Goal: Task Accomplishment & Management: Use online tool/utility

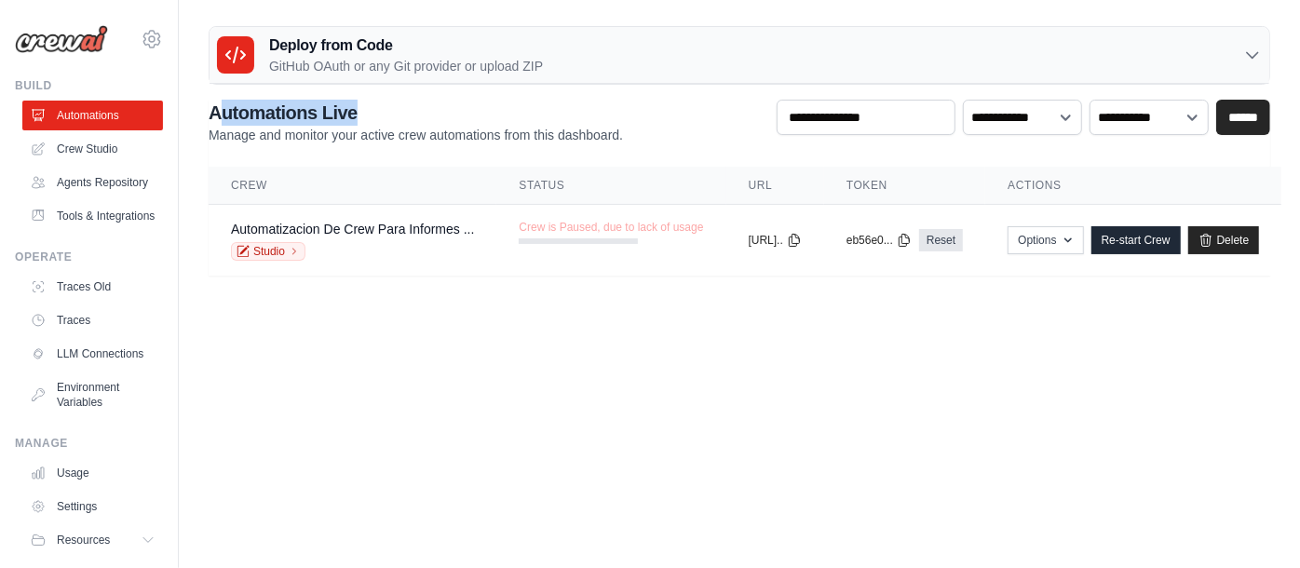
drag, startPoint x: 216, startPoint y: 109, endPoint x: 411, endPoint y: 115, distance: 194.6
click at [411, 115] on h2 "Automations Live" at bounding box center [416, 113] width 414 height 26
click at [358, 230] on link "Automatizacion De Crew Para Informes ..." at bounding box center [352, 229] width 243 height 15
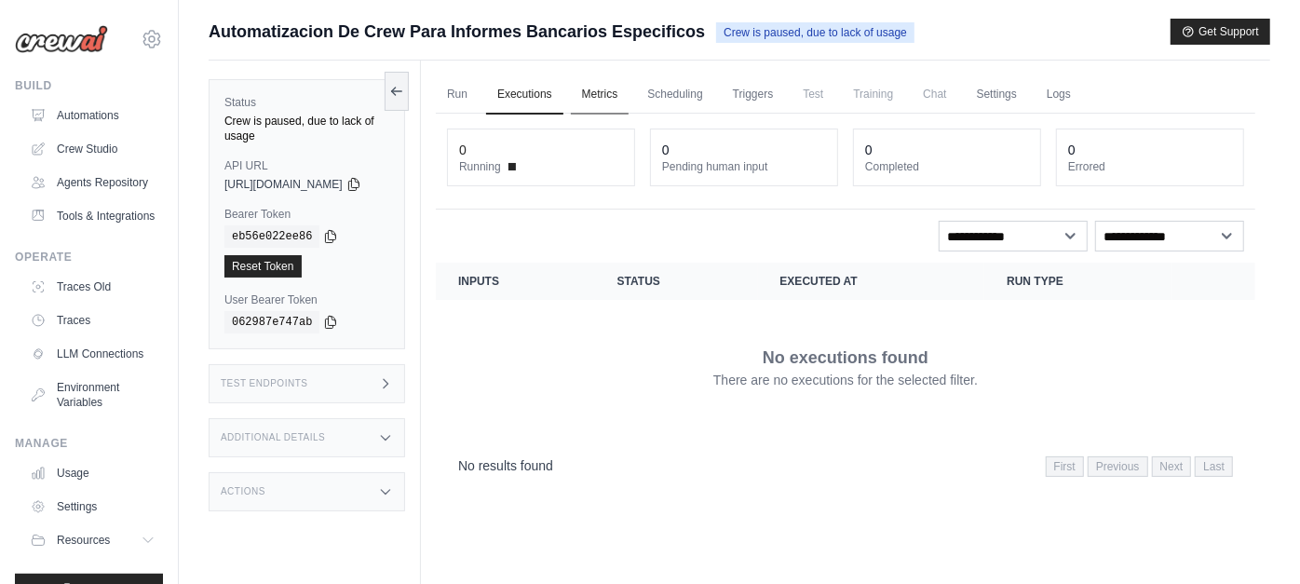
click at [614, 96] on link "Metrics" at bounding box center [600, 94] width 59 height 39
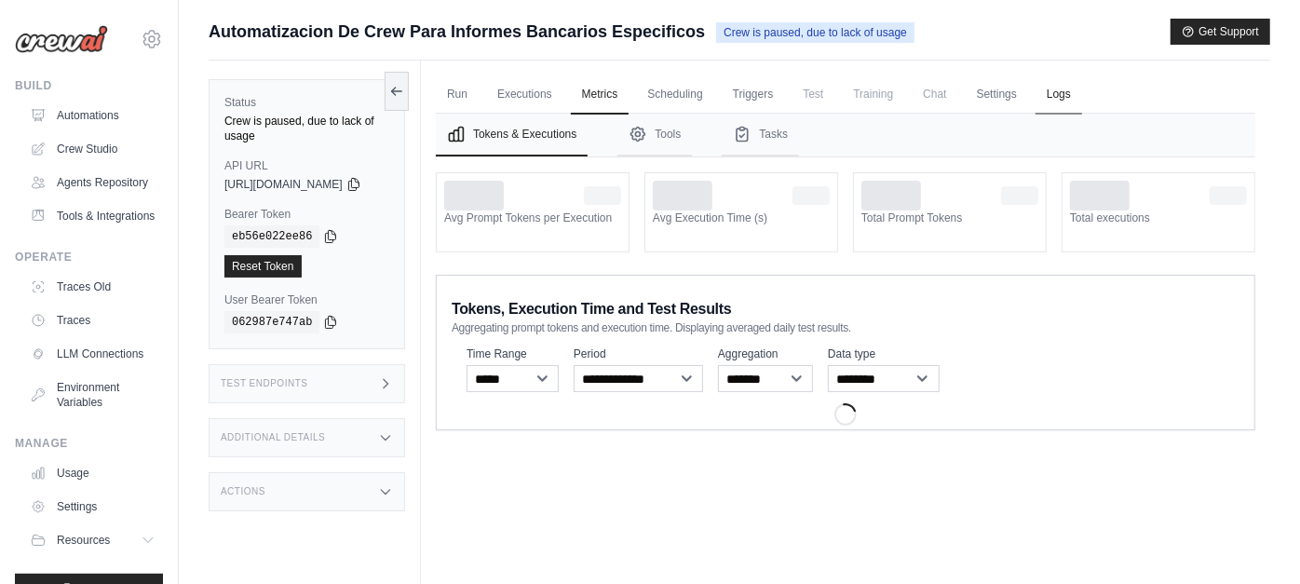
click at [1061, 101] on link "Logs" at bounding box center [1058, 94] width 47 height 39
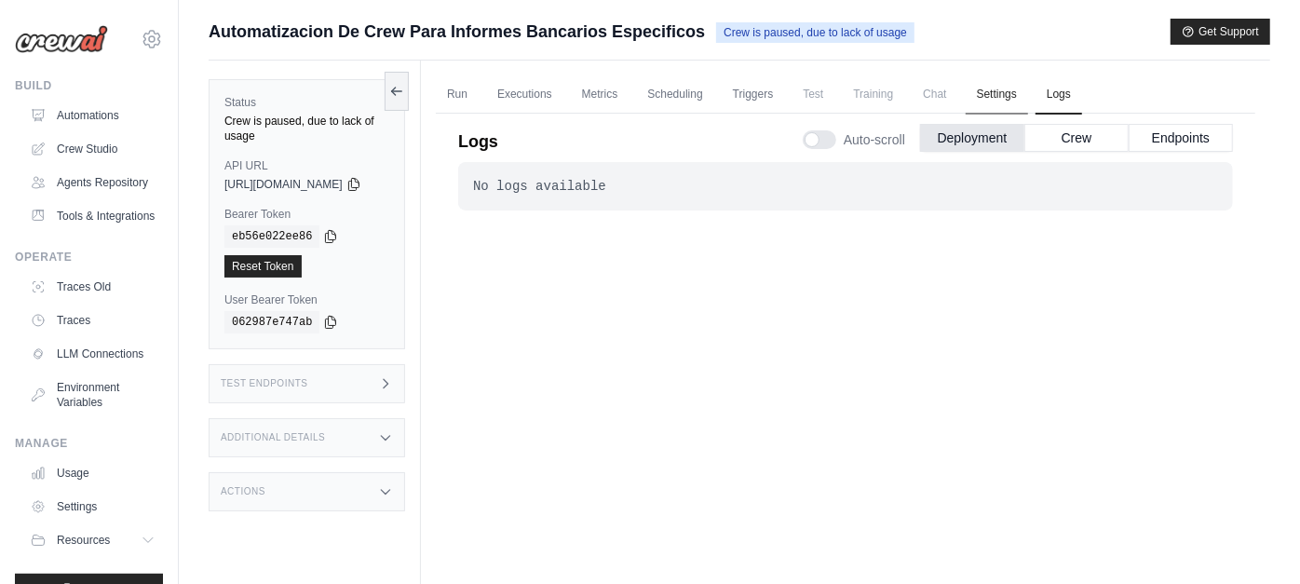
click at [1018, 97] on link "Settings" at bounding box center [996, 94] width 62 height 39
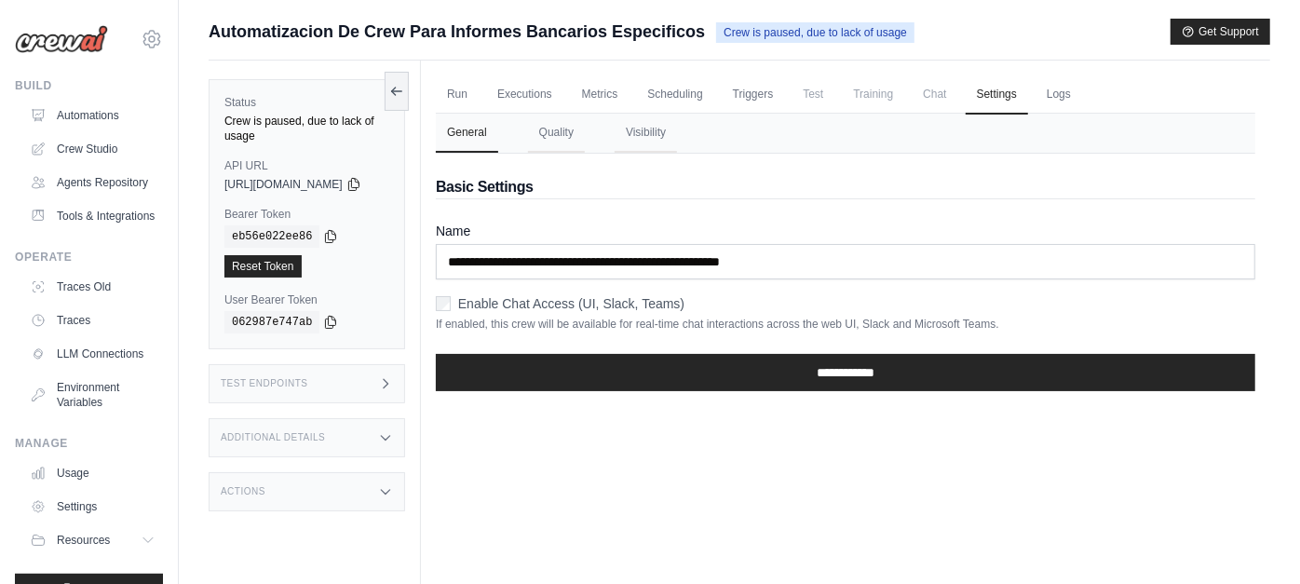
click at [894, 108] on span "Training" at bounding box center [873, 93] width 62 height 37
click at [950, 103] on span "Chat" at bounding box center [934, 93] width 46 height 37
click at [393, 376] on icon at bounding box center [385, 383] width 15 height 15
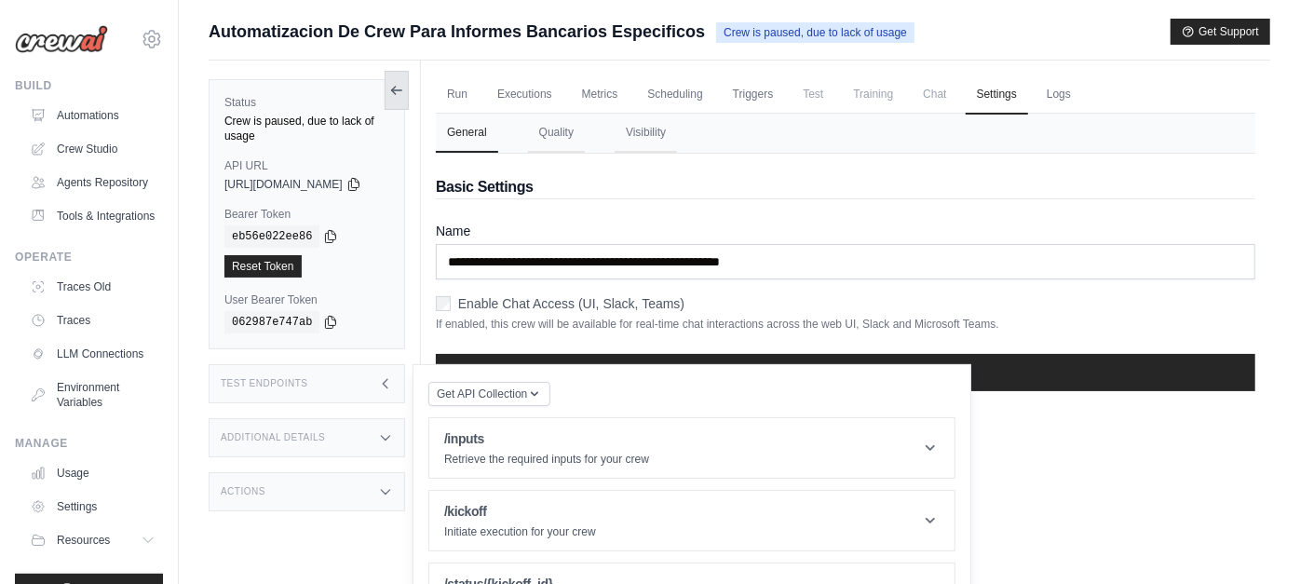
click at [404, 95] on icon at bounding box center [396, 90] width 15 height 15
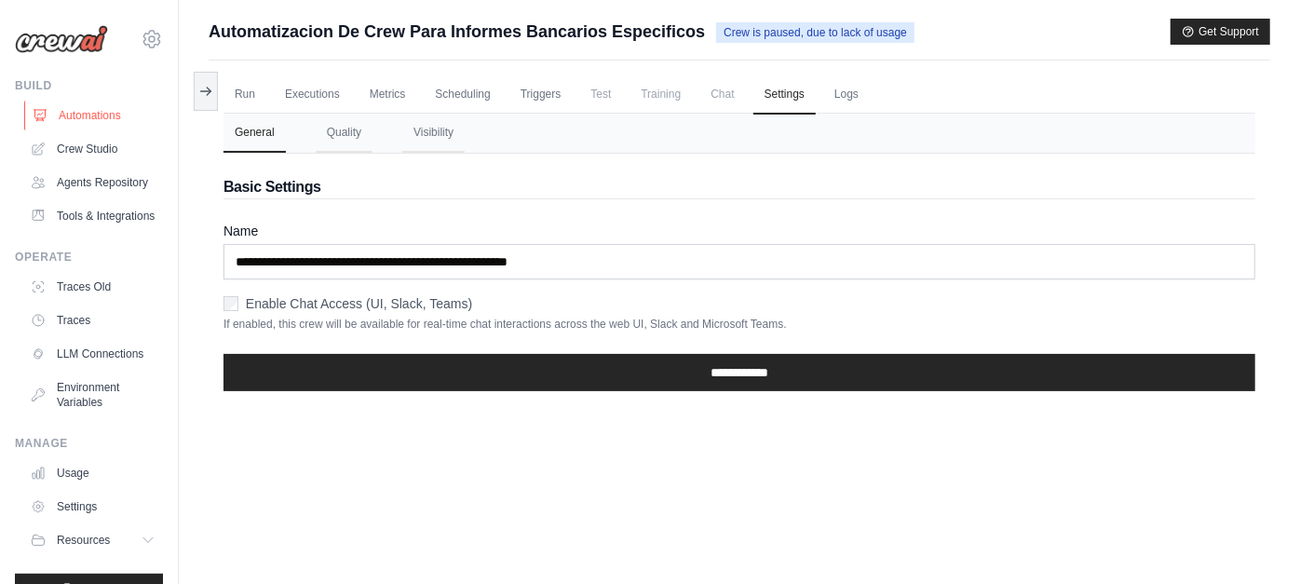
click at [66, 112] on link "Automations" at bounding box center [94, 116] width 141 height 30
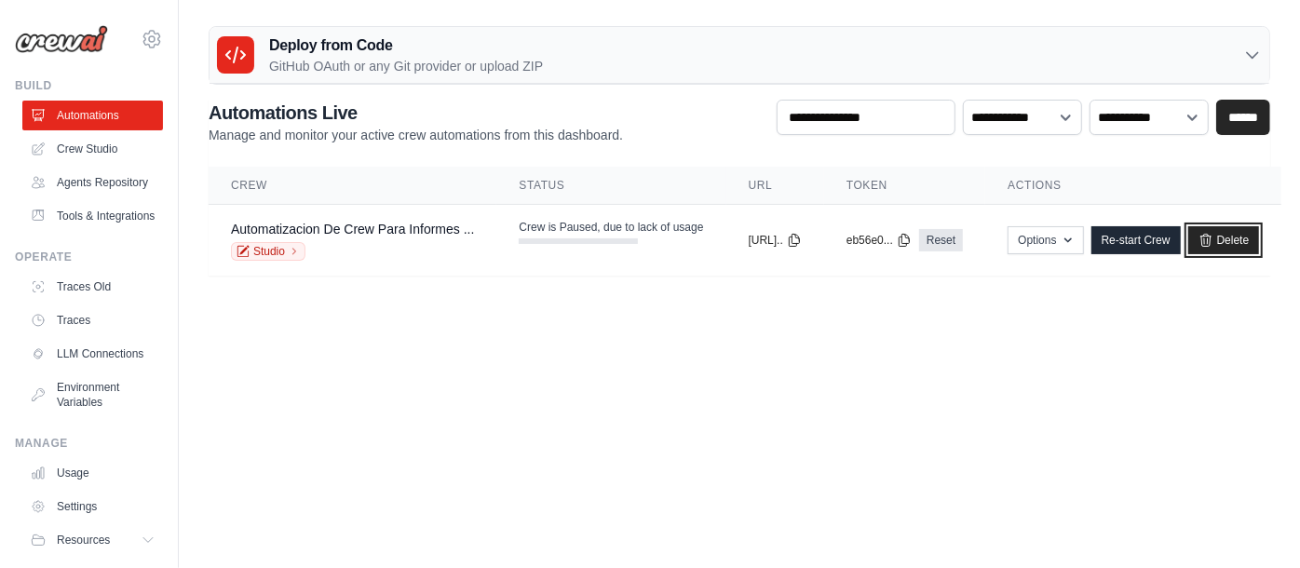
click at [1169, 239] on link "Delete" at bounding box center [1224, 240] width 72 height 28
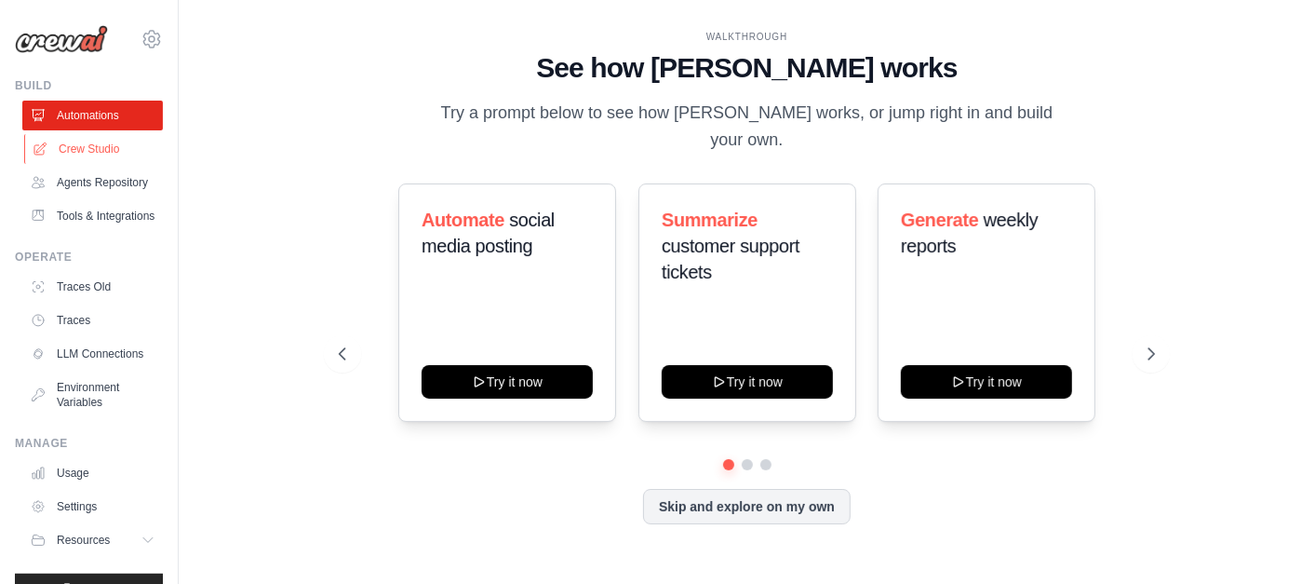
click at [74, 149] on link "Crew Studio" at bounding box center [94, 149] width 141 height 30
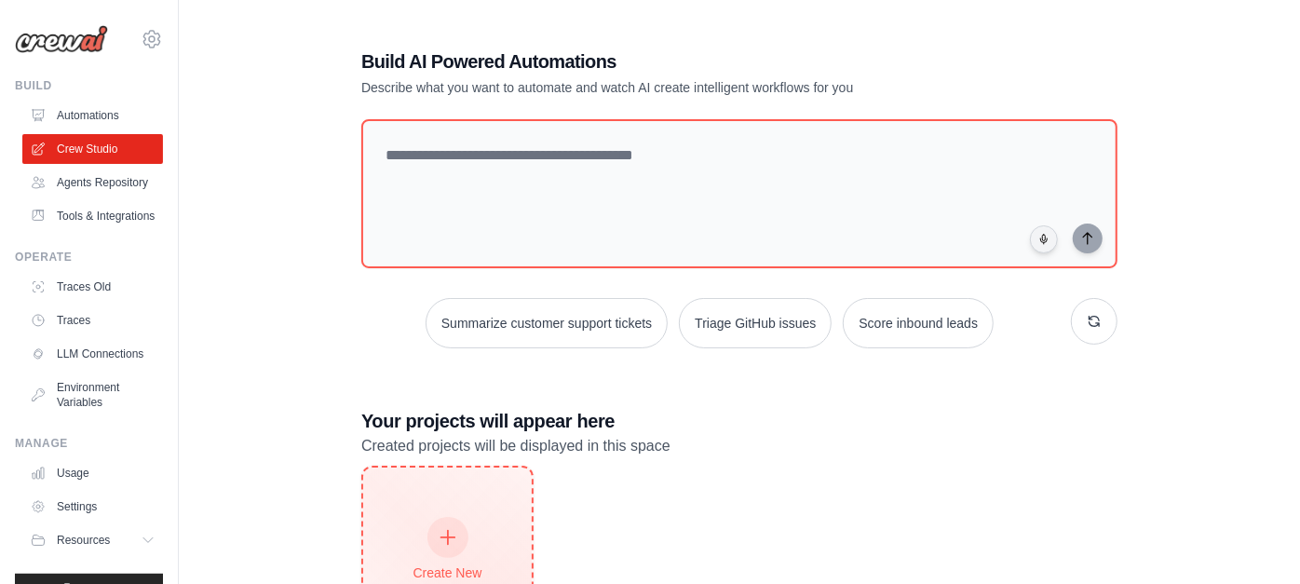
click at [470, 505] on div "Create New Start fresh project" at bounding box center [447, 558] width 169 height 182
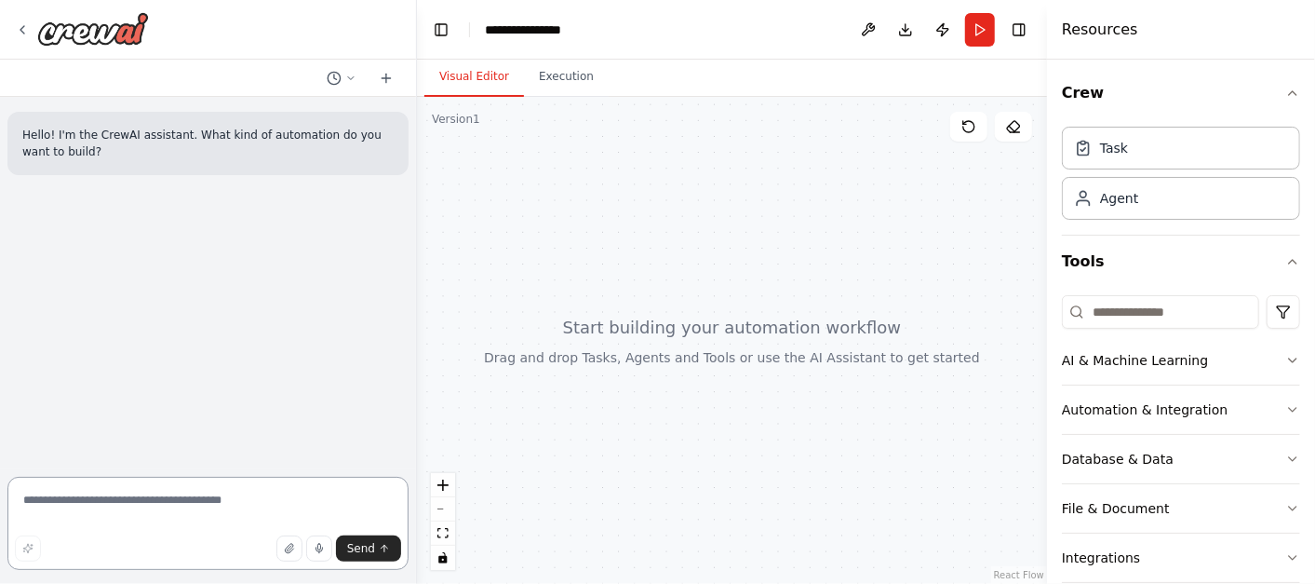
click at [155, 498] on textarea at bounding box center [207, 523] width 401 height 93
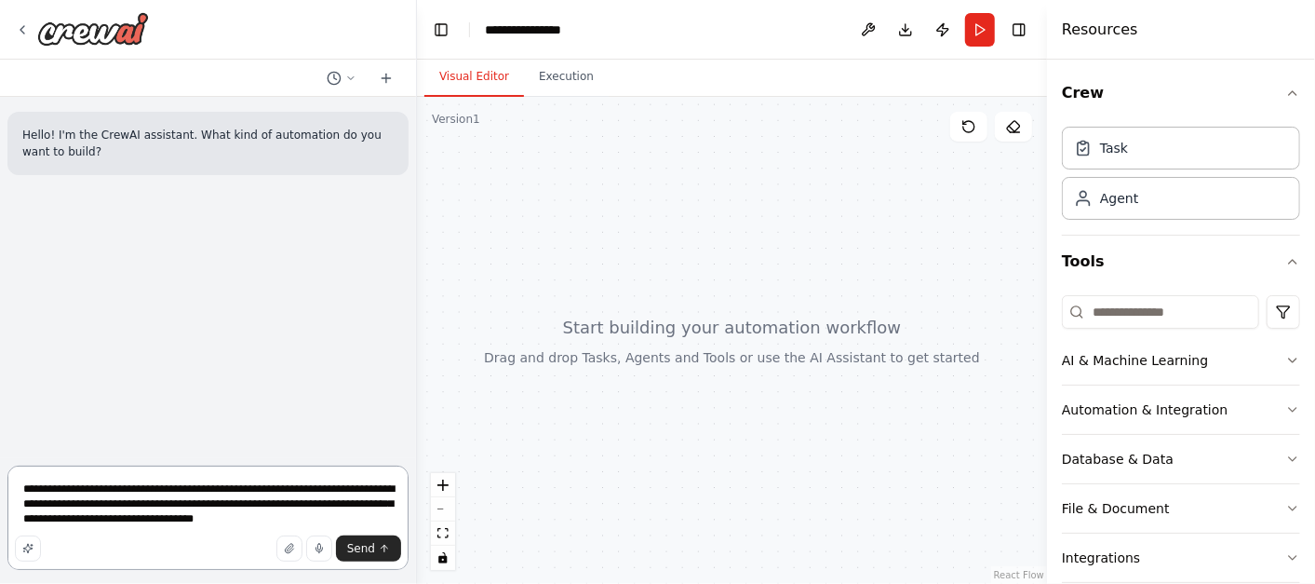
click at [183, 519] on textarea "**********" at bounding box center [207, 517] width 401 height 104
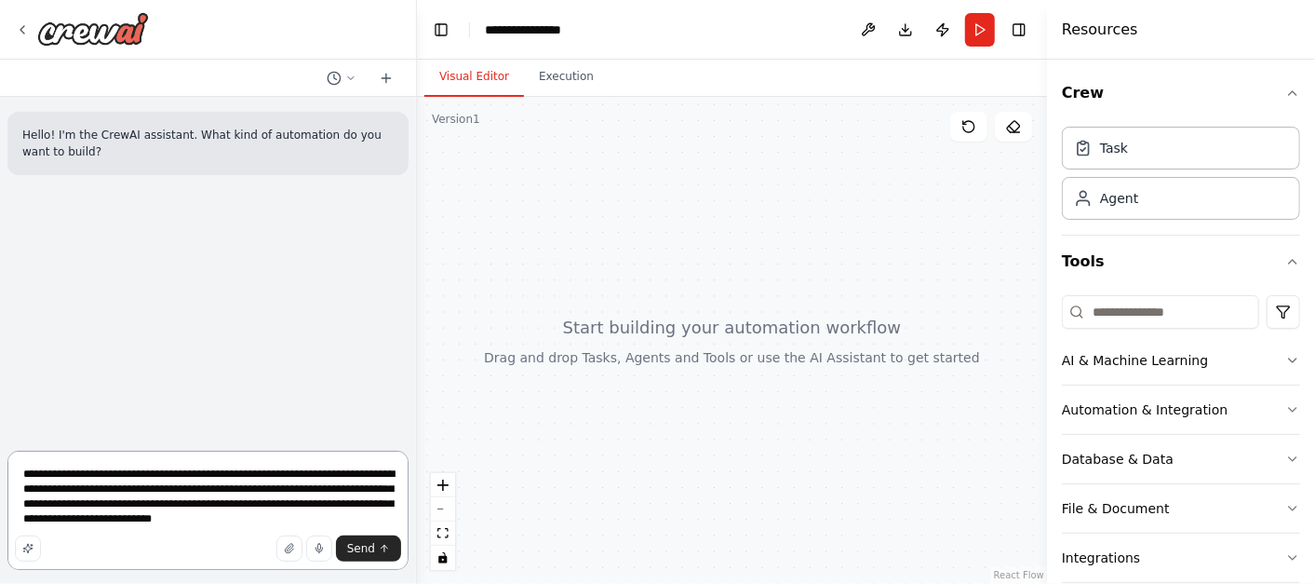
click at [302, 519] on textarea "**********" at bounding box center [207, 510] width 401 height 119
click at [183, 517] on textarea "**********" at bounding box center [207, 510] width 401 height 119
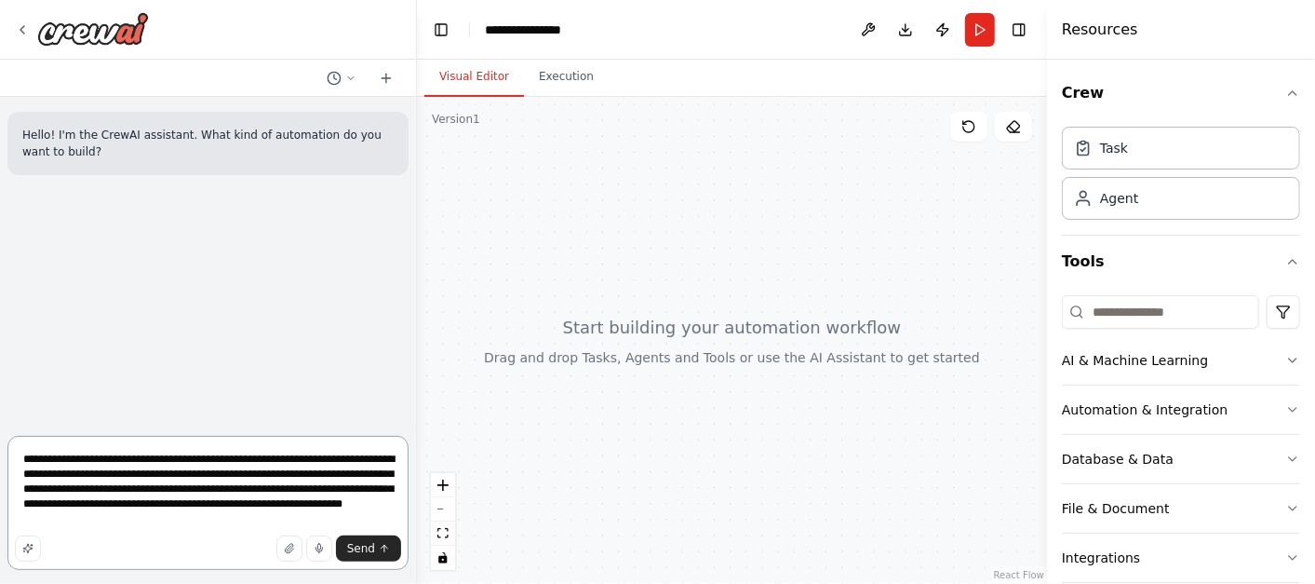
click at [183, 512] on textarea "**********" at bounding box center [207, 503] width 401 height 134
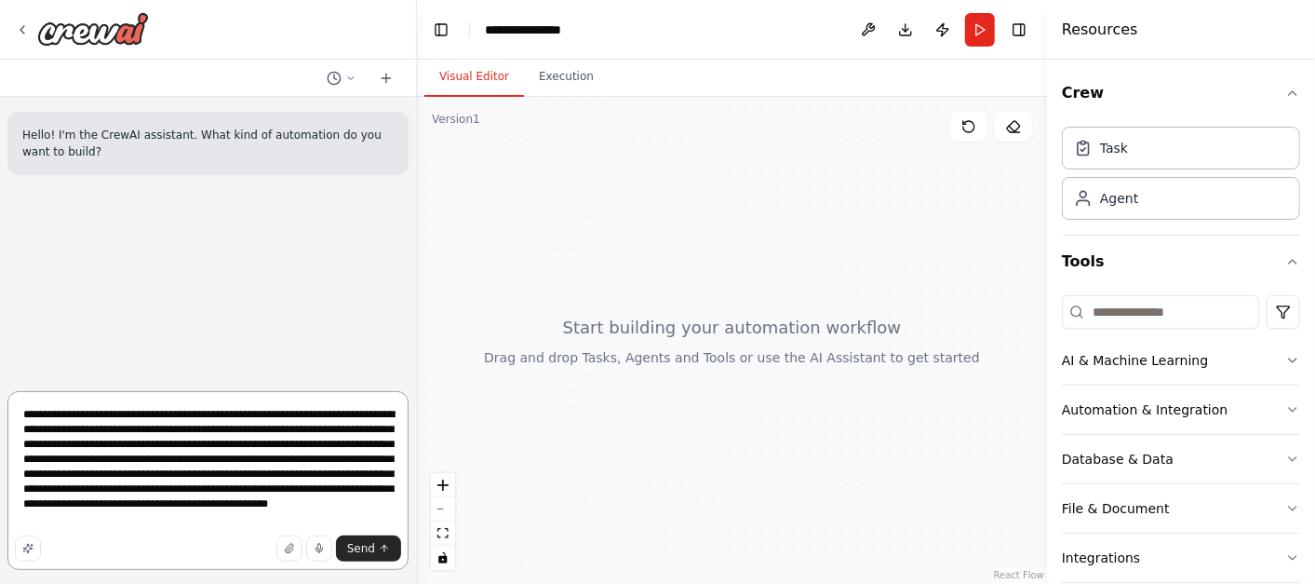
scroll to position [1, 0]
click at [291, 516] on textarea "**********" at bounding box center [207, 480] width 401 height 179
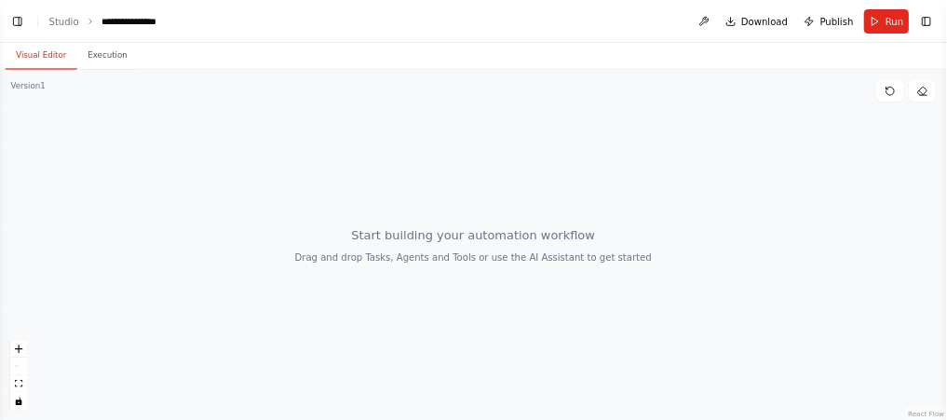
scroll to position [7, 0]
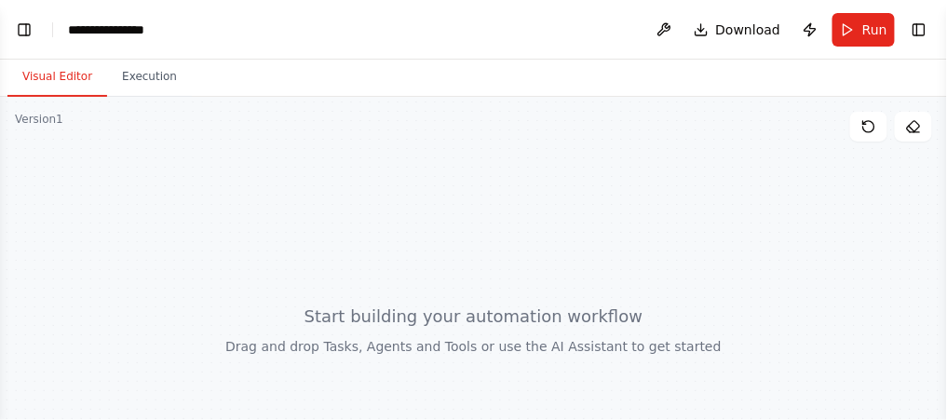
type textarea "**********"
click at [365, 236] on div at bounding box center [473, 329] width 947 height 465
click at [25, 32] on button "Toggle Left Sidebar" at bounding box center [24, 30] width 26 height 26
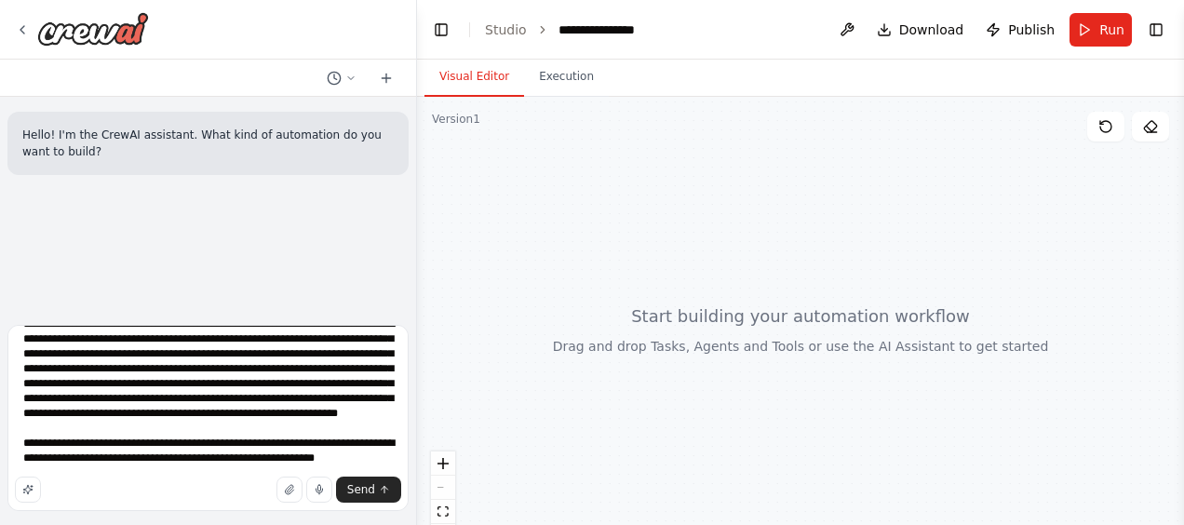
scroll to position [38, 0]
click at [376, 458] on textarea "**********" at bounding box center [207, 418] width 401 height 186
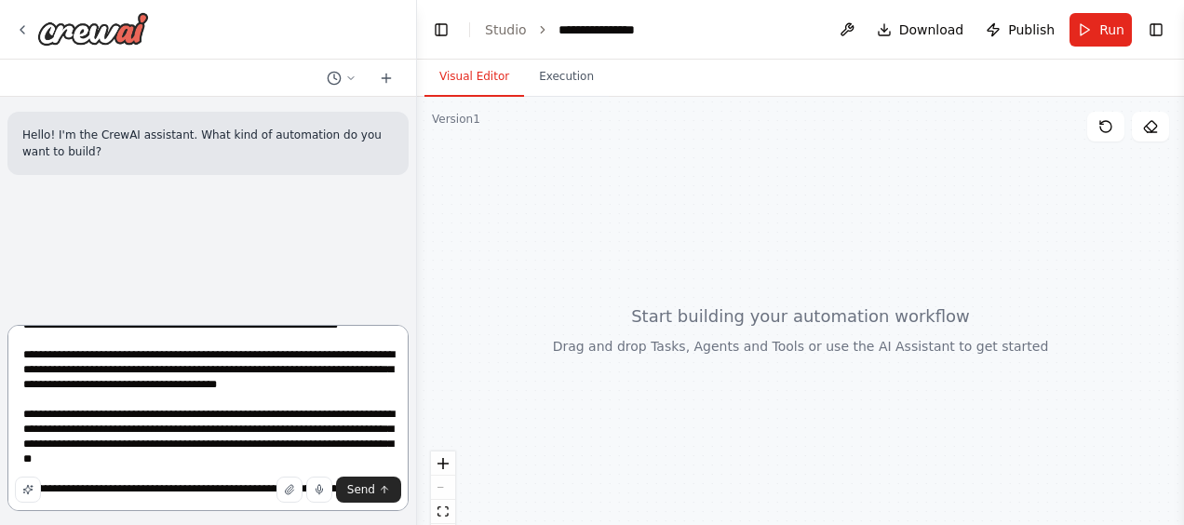
scroll to position [128, 0]
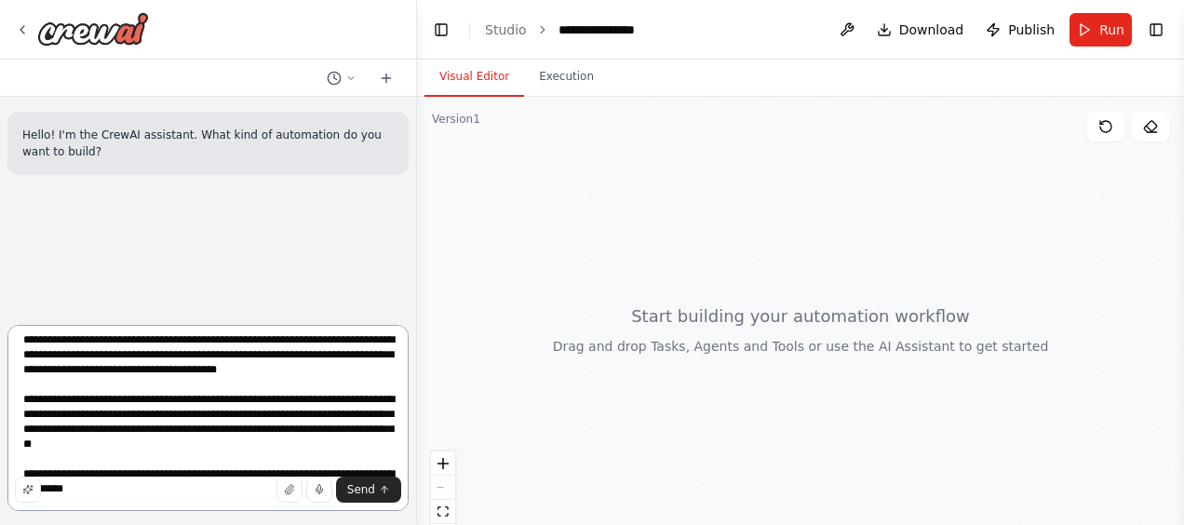
type textarea "**********"
click at [245, 425] on textarea at bounding box center [207, 418] width 401 height 186
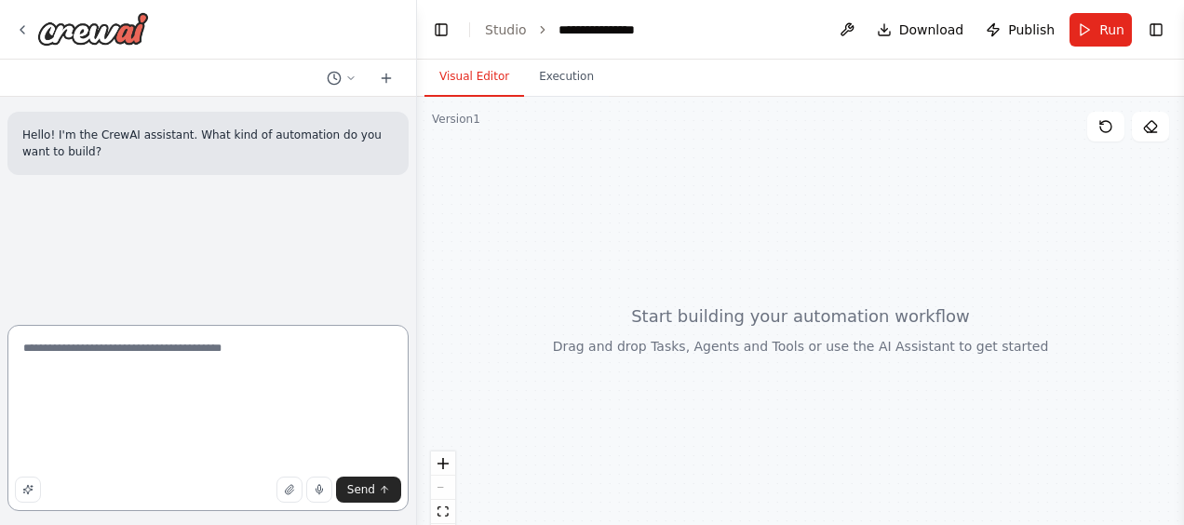
scroll to position [0, 0]
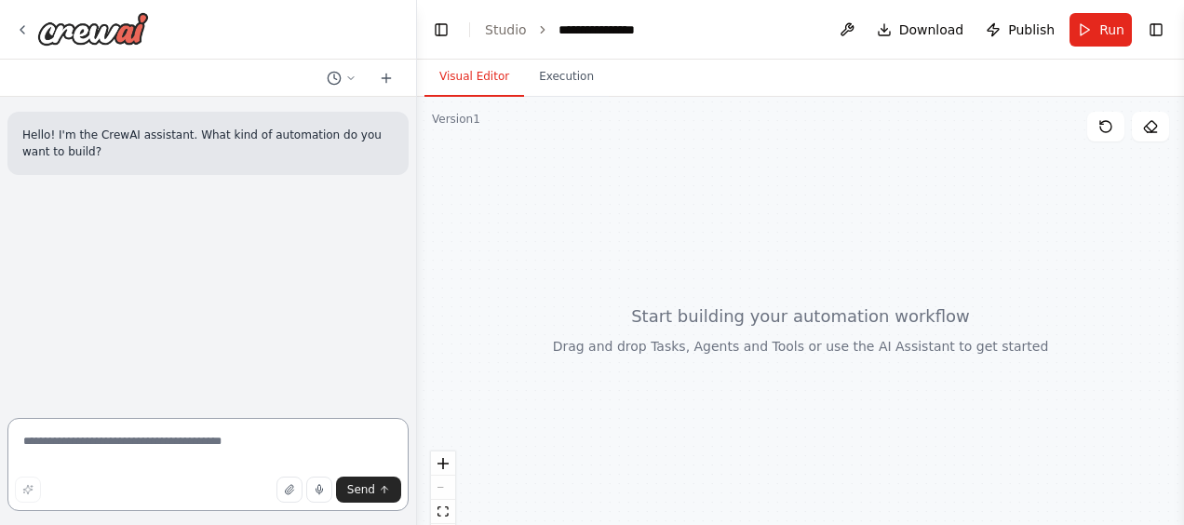
click at [156, 437] on textarea at bounding box center [207, 464] width 401 height 93
paste textarea "**********"
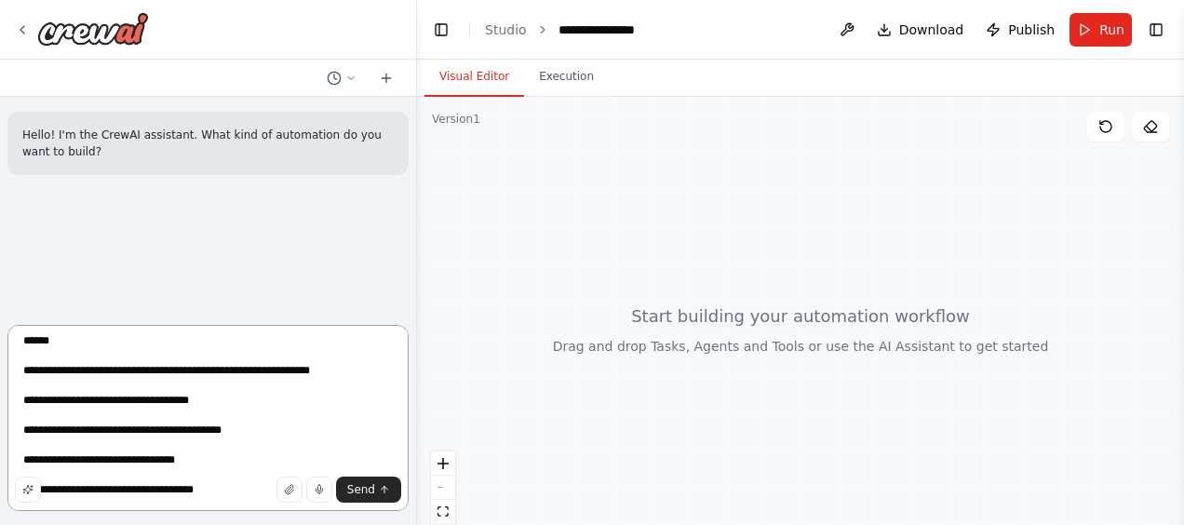
scroll to position [279, 0]
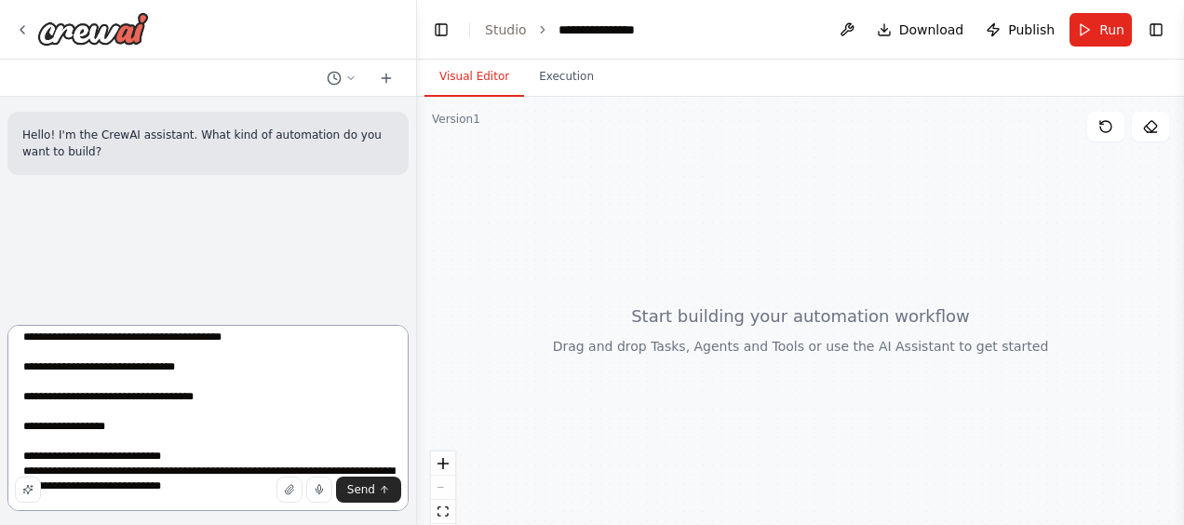
drag, startPoint x: 261, startPoint y: 416, endPoint x: 7, endPoint y: 382, distance: 256.5
click at [7, 382] on div "Hello! I'm the CrewAI assistant. What kind of automation do you want to build? …" at bounding box center [208, 262] width 417 height 525
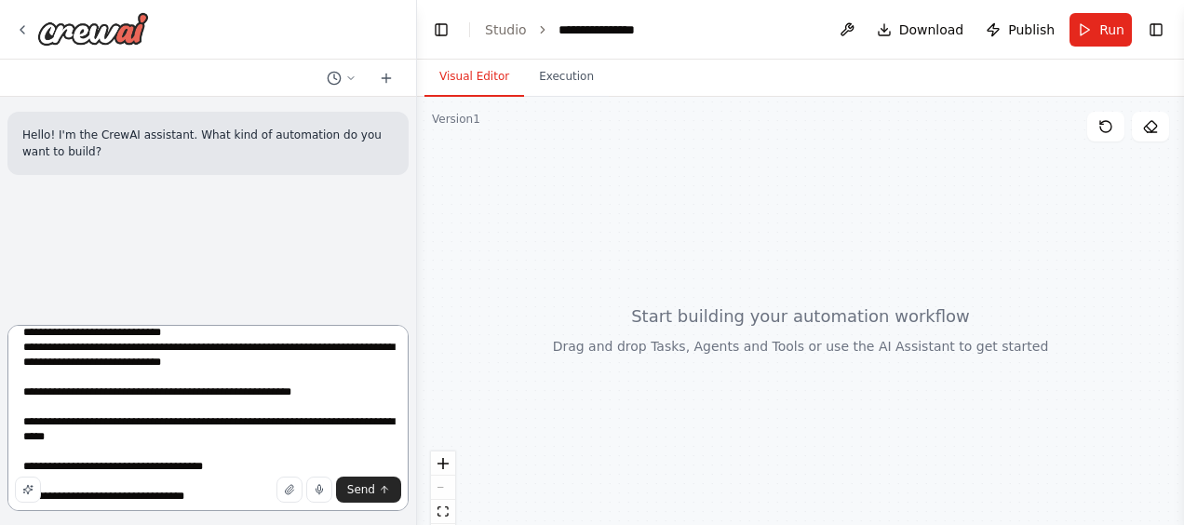
scroll to position [372, 0]
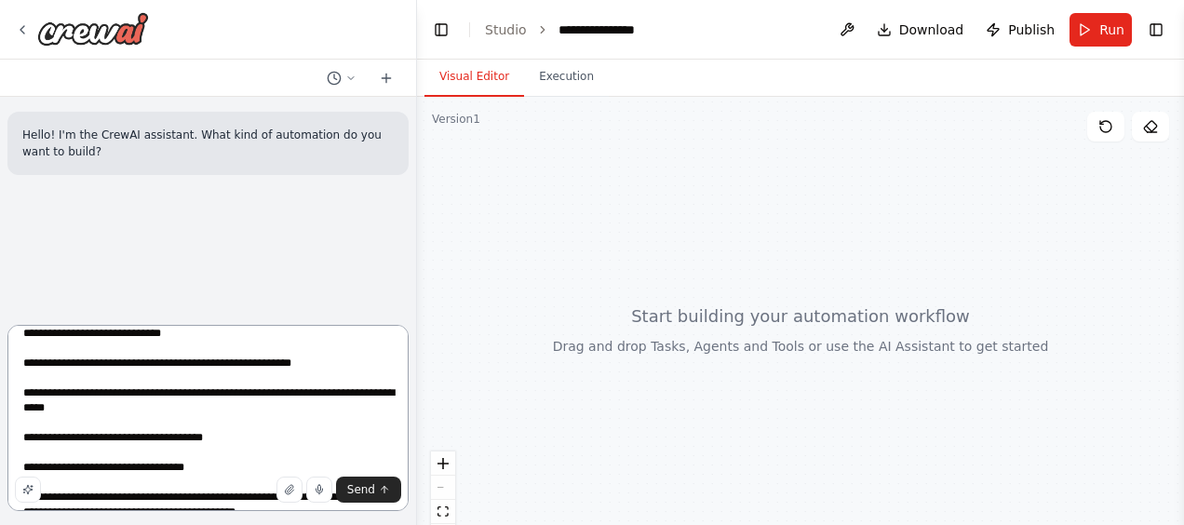
drag, startPoint x: 73, startPoint y: 382, endPoint x: 324, endPoint y: 384, distance: 251.4
click at [324, 384] on textarea at bounding box center [207, 418] width 401 height 186
click at [274, 411] on textarea at bounding box center [207, 418] width 401 height 186
drag, startPoint x: 249, startPoint y: 425, endPoint x: 24, endPoint y: 382, distance: 229.3
click at [24, 382] on textarea at bounding box center [207, 418] width 401 height 186
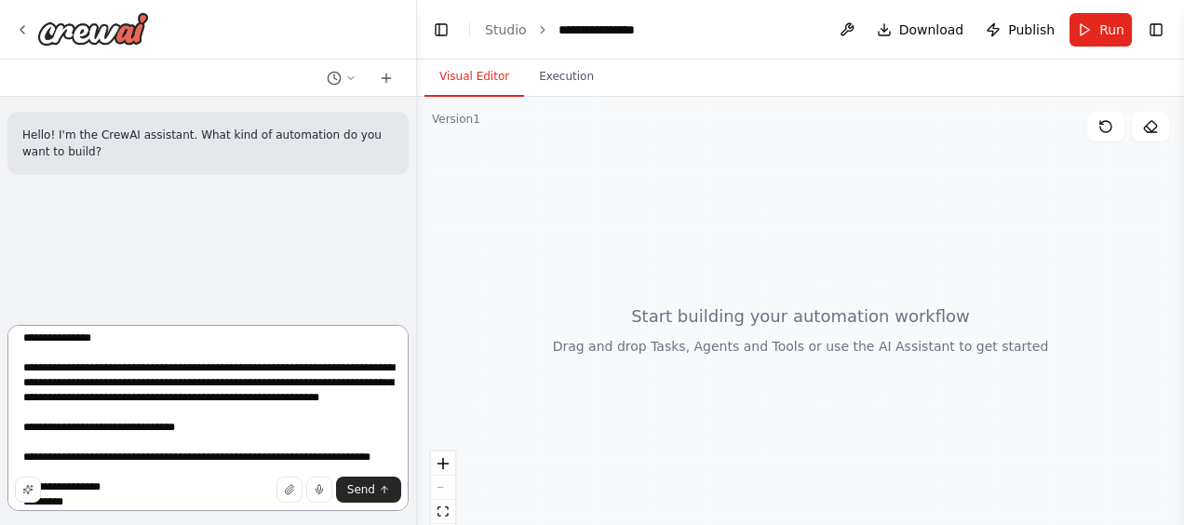
scroll to position [745, 0]
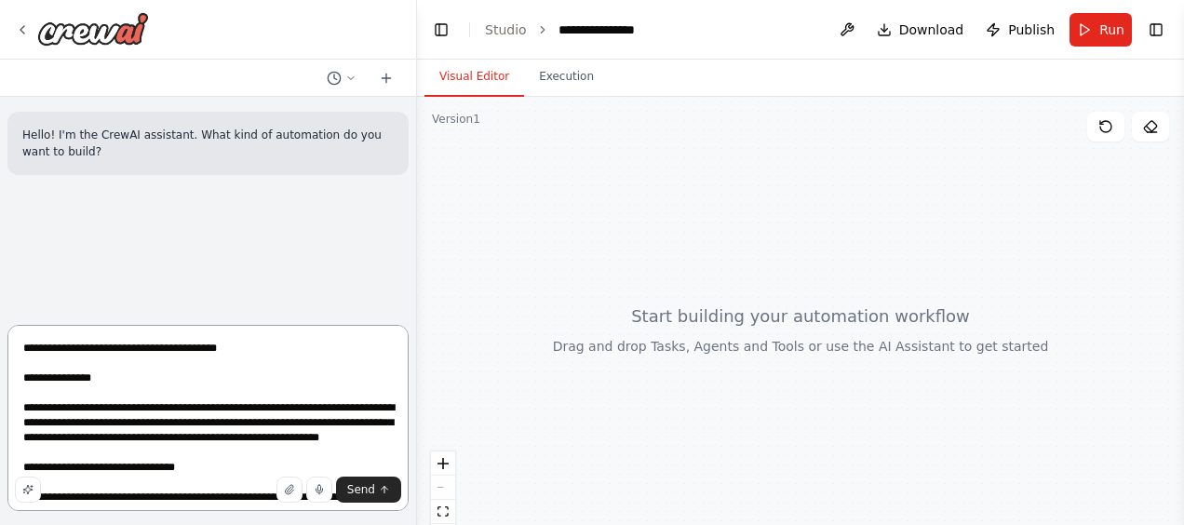
click at [168, 469] on textarea at bounding box center [207, 418] width 401 height 186
drag, startPoint x: 169, startPoint y: 469, endPoint x: 25, endPoint y: 464, distance: 144.4
click at [25, 464] on textarea at bounding box center [207, 418] width 401 height 186
type textarea "**********"
click at [359, 490] on span "Send" at bounding box center [361, 489] width 28 height 15
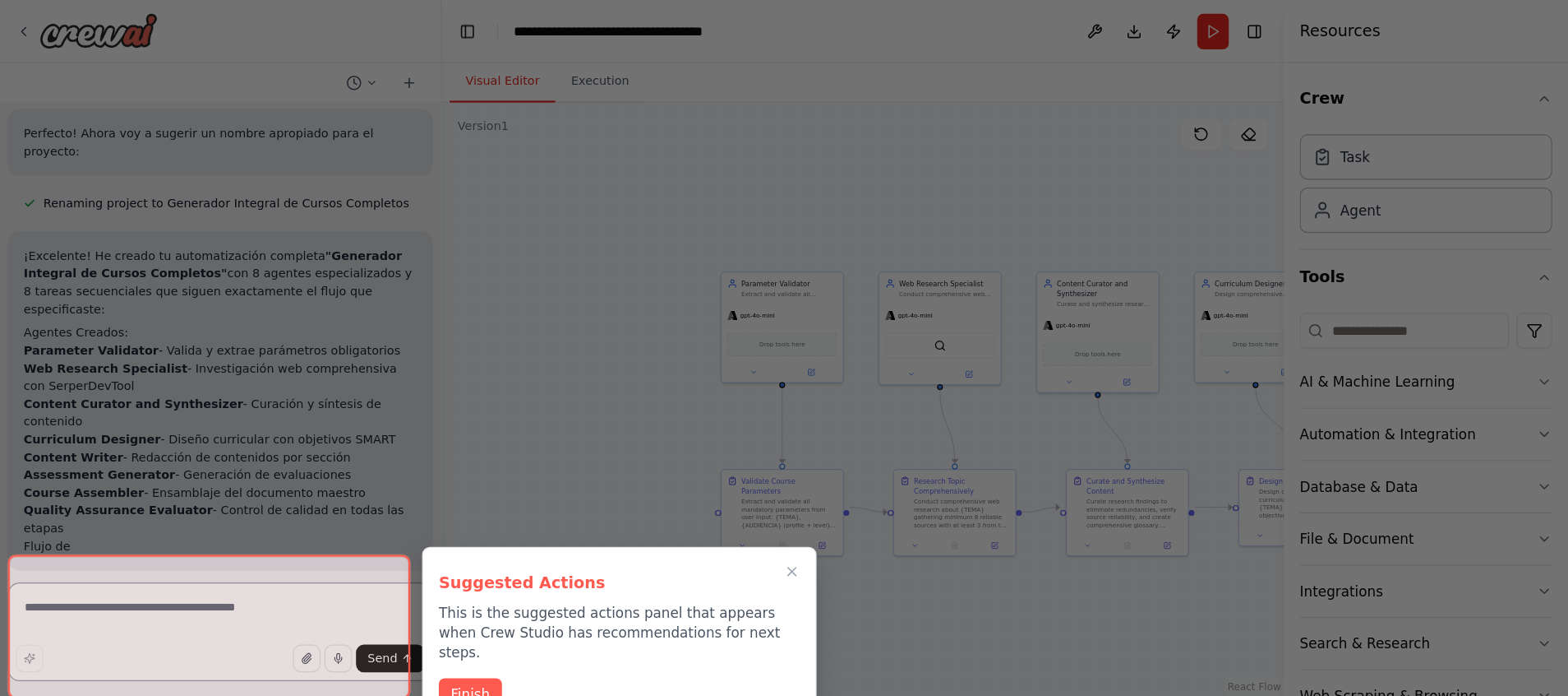
scroll to position [3394, 0]
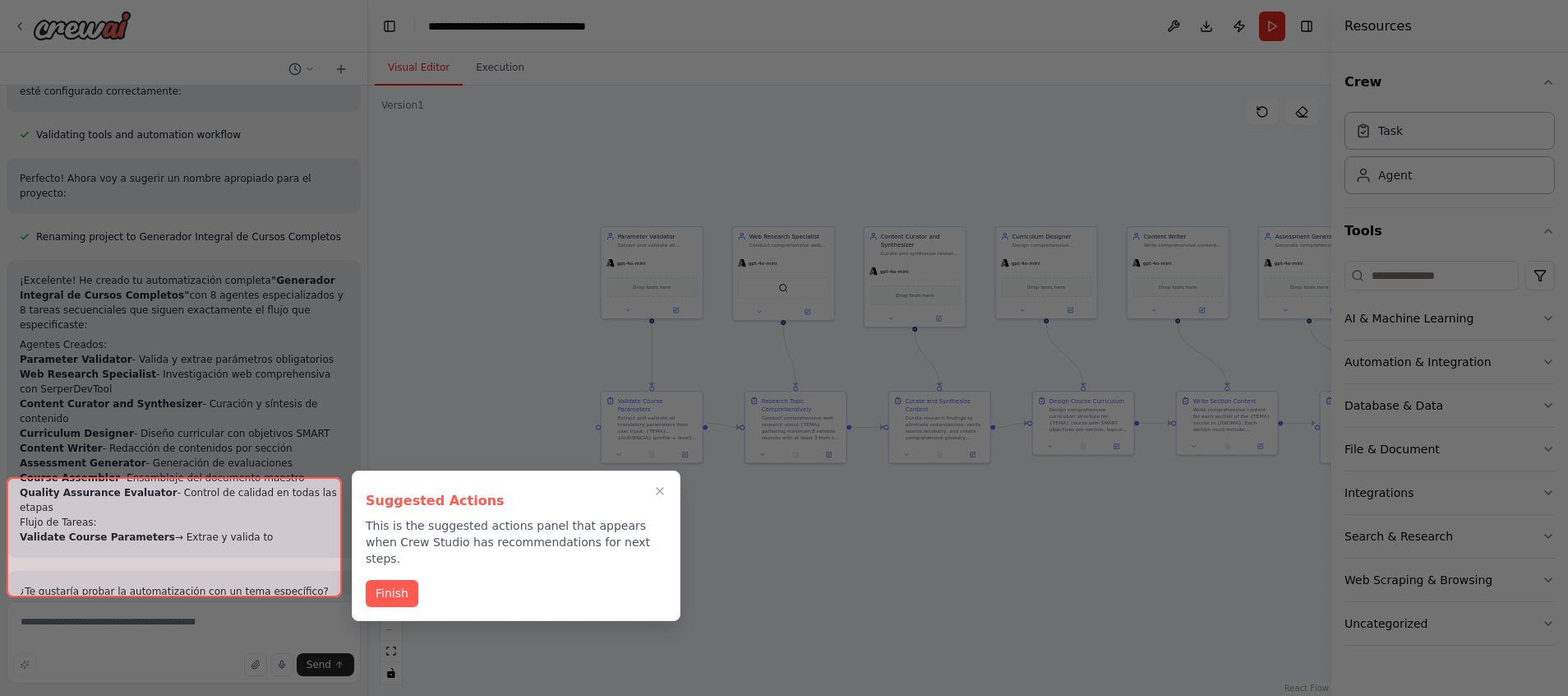
click at [465, 515] on p "This is the suggested actions panel that appears when Crew Studio has recommend…" at bounding box center [516, 542] width 301 height 49
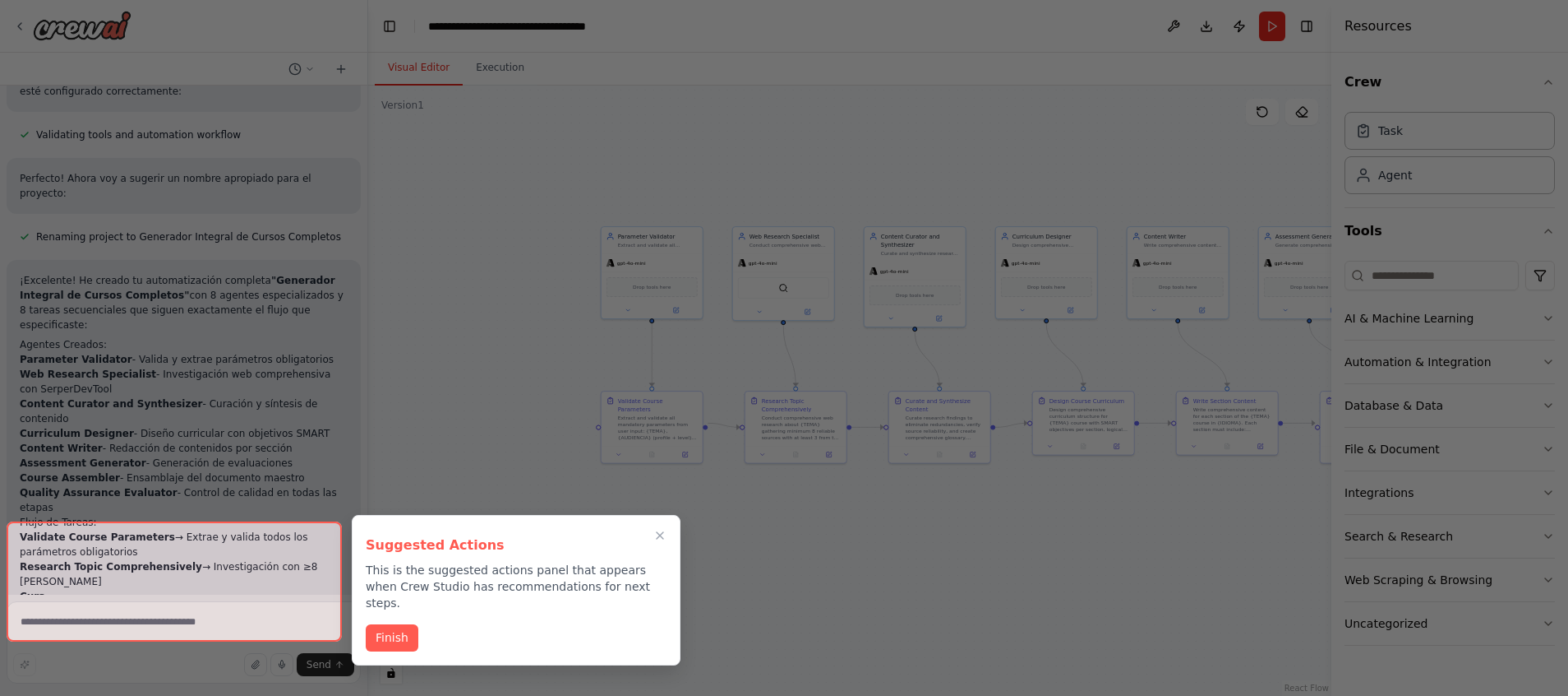
click at [69, 515] on div at bounding box center [174, 581] width 335 height 120
click at [51, 515] on div at bounding box center [174, 581] width 335 height 120
click at [396, 515] on button "Finish" at bounding box center [392, 636] width 53 height 27
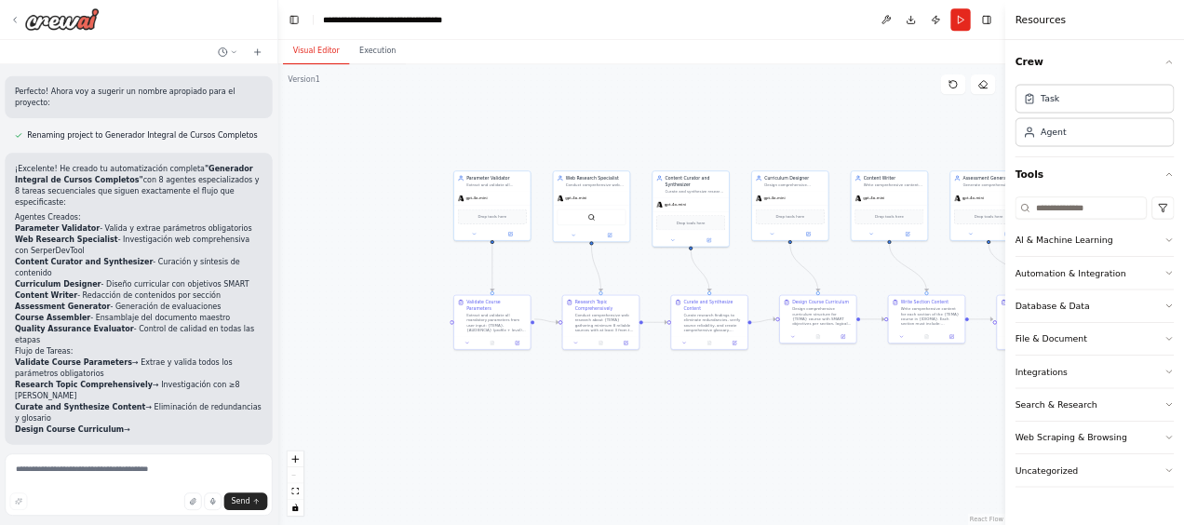
scroll to position [3943, 0]
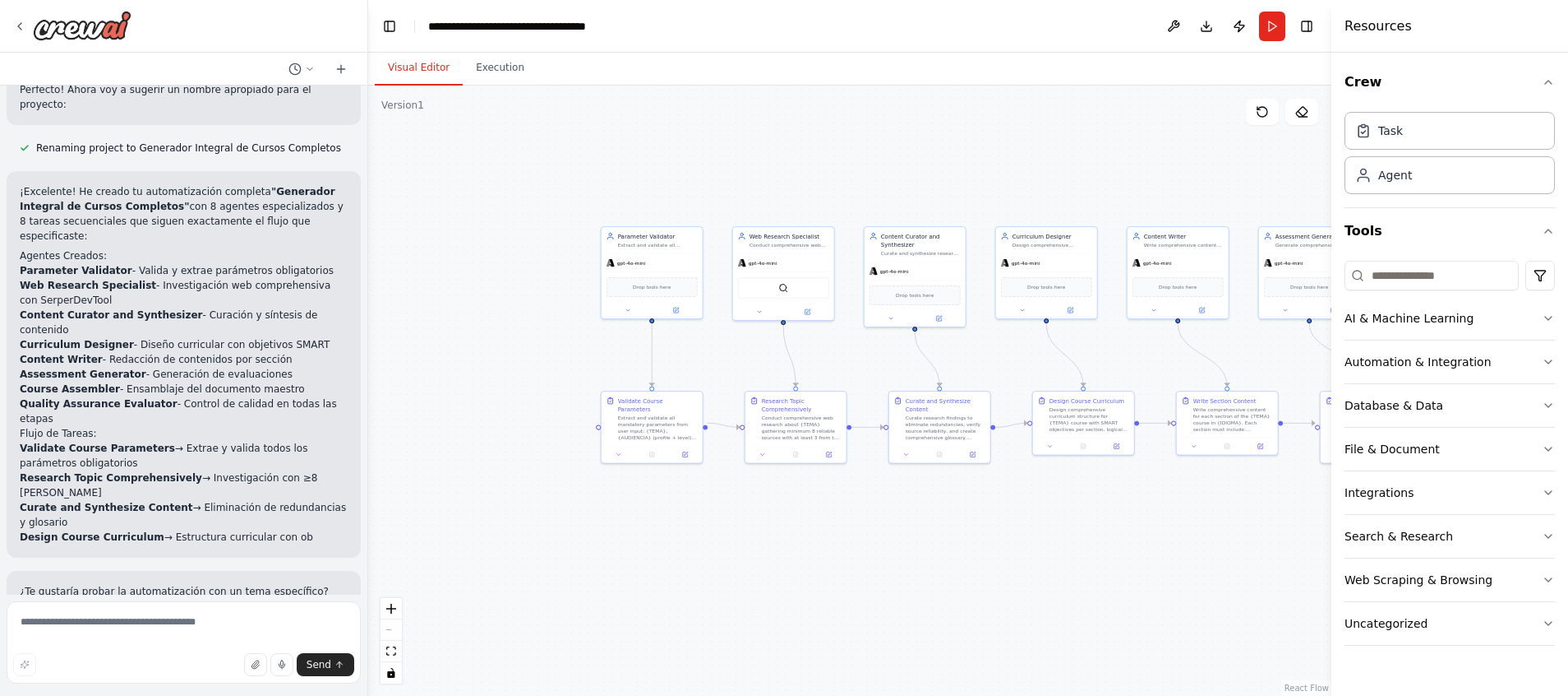
click at [53, 515] on span "Suggestion" at bounding box center [66, 692] width 55 height 13
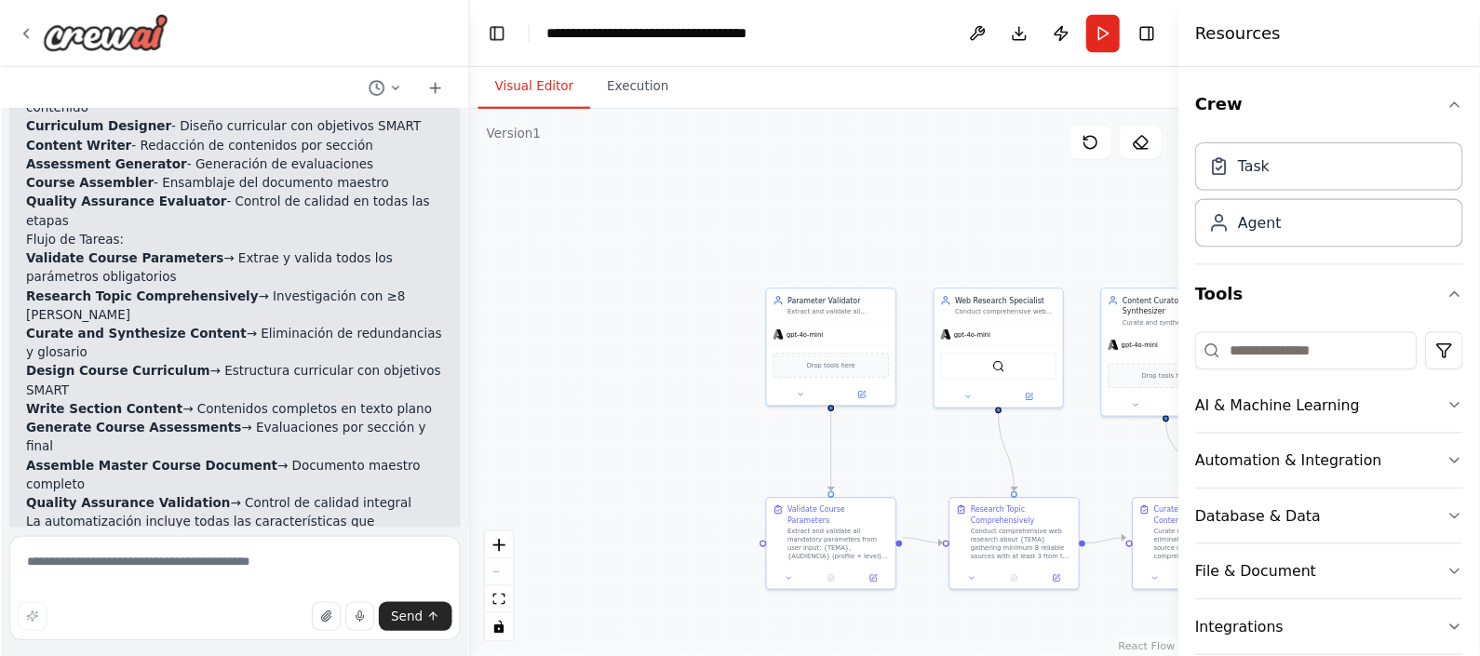
scroll to position [4222, 0]
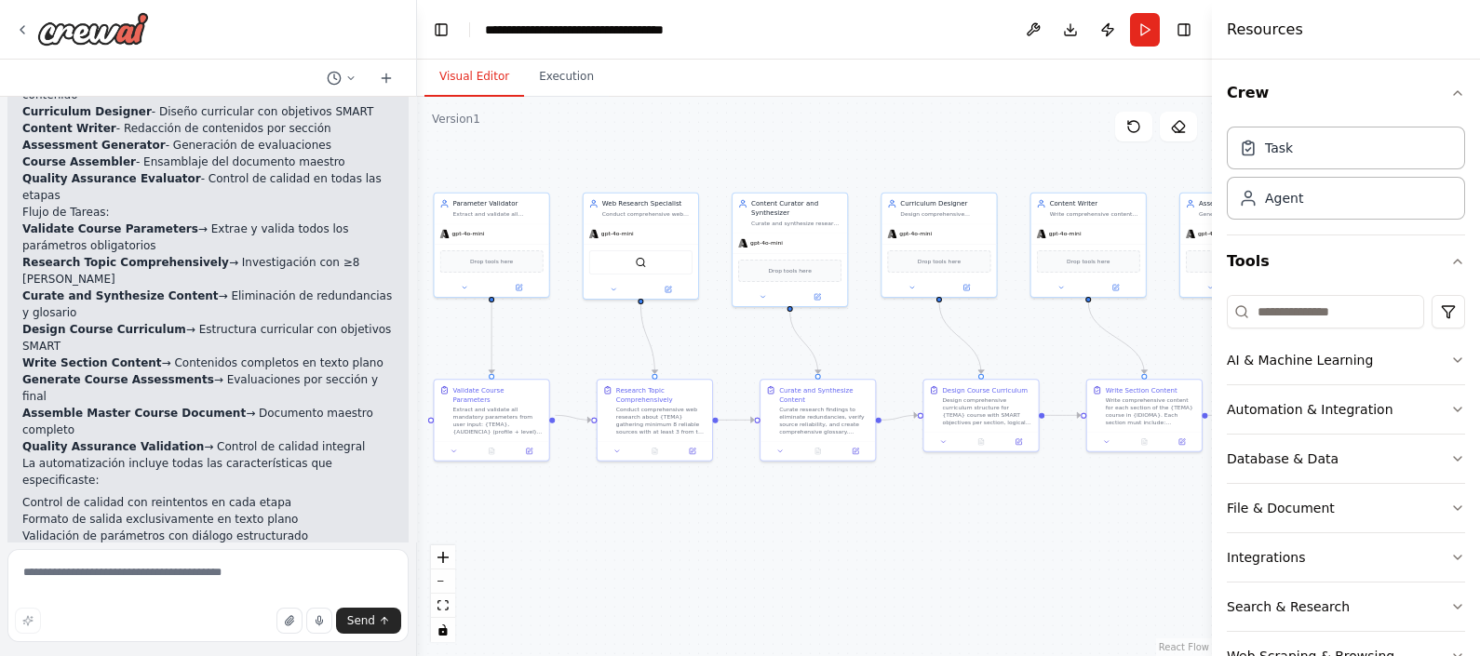
drag, startPoint x: 852, startPoint y: 411, endPoint x: 624, endPoint y: 353, distance: 235.3
click at [624, 353] on div ".deletable-edge-delete-btn { width: 20px; height: 20px; border: 0px solid #ffff…" at bounding box center [814, 376] width 795 height 559
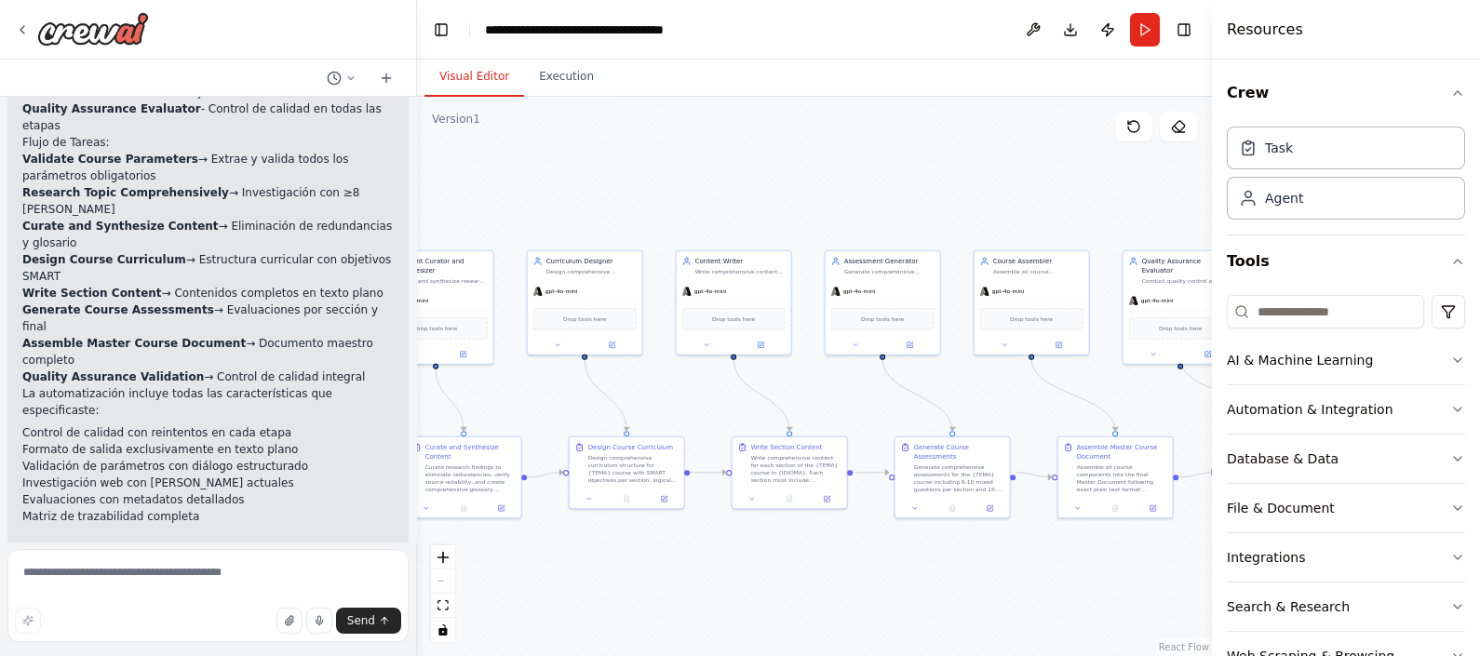
drag, startPoint x: 887, startPoint y: 349, endPoint x: 526, endPoint y: 434, distance: 371.0
click at [521, 434] on div ".deletable-edge-delete-btn { width: 20px; height: 20px; border: 0px solid #ffff…" at bounding box center [814, 376] width 795 height 559
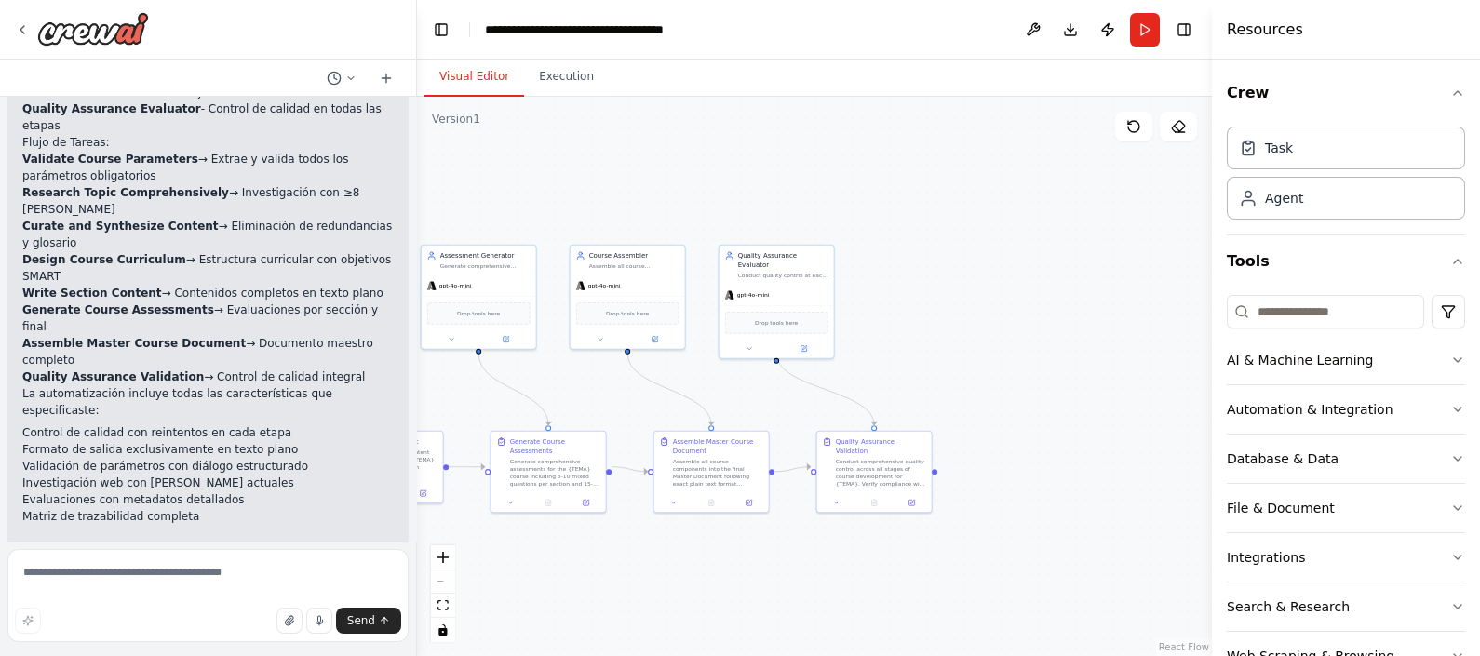
drag, startPoint x: 940, startPoint y: 218, endPoint x: 698, endPoint y: 269, distance: 247.4
click at [555, 194] on div ".deletable-edge-delete-btn { width: 20px; height: 20px; border: 0px solid #ffff…" at bounding box center [814, 376] width 795 height 559
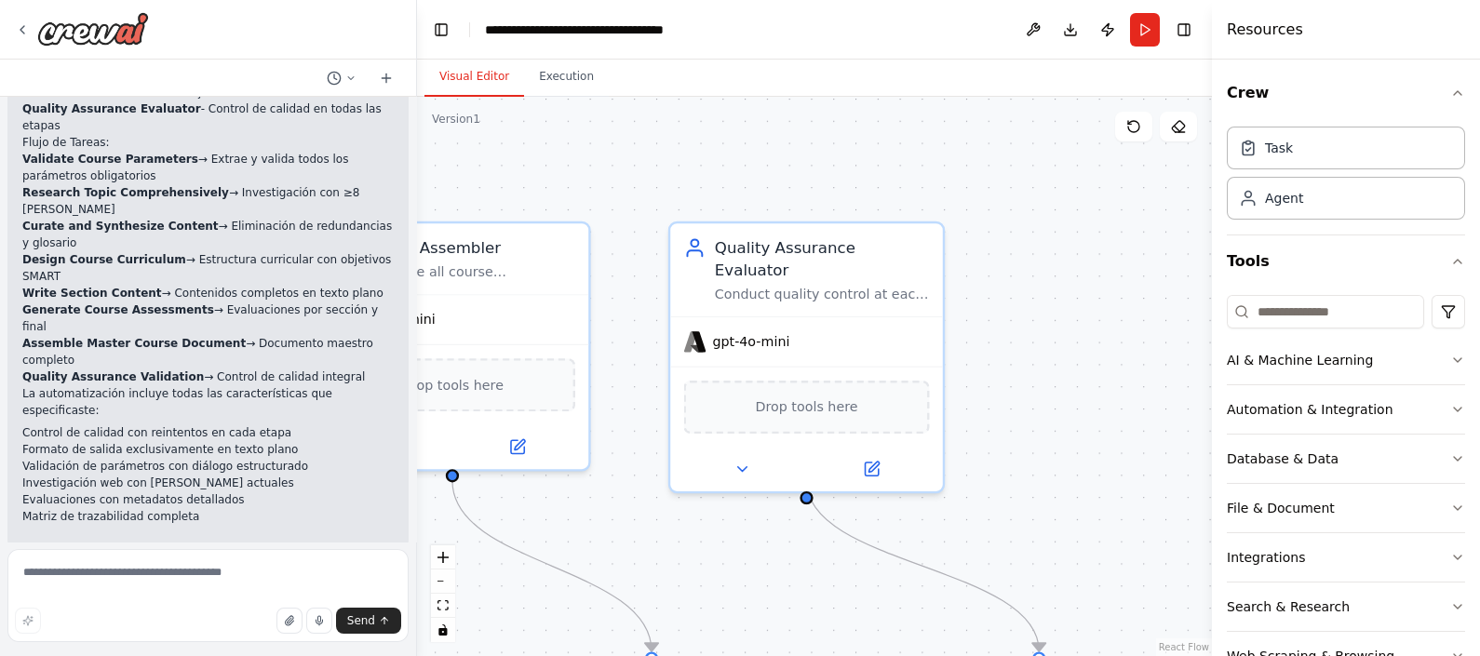
drag, startPoint x: 680, startPoint y: 177, endPoint x: 897, endPoint y: 180, distance: 217.9
click at [897, 180] on div ".deletable-edge-delete-btn { width: 20px; height: 20px; border: 0px solid #ffff…" at bounding box center [814, 376] width 795 height 559
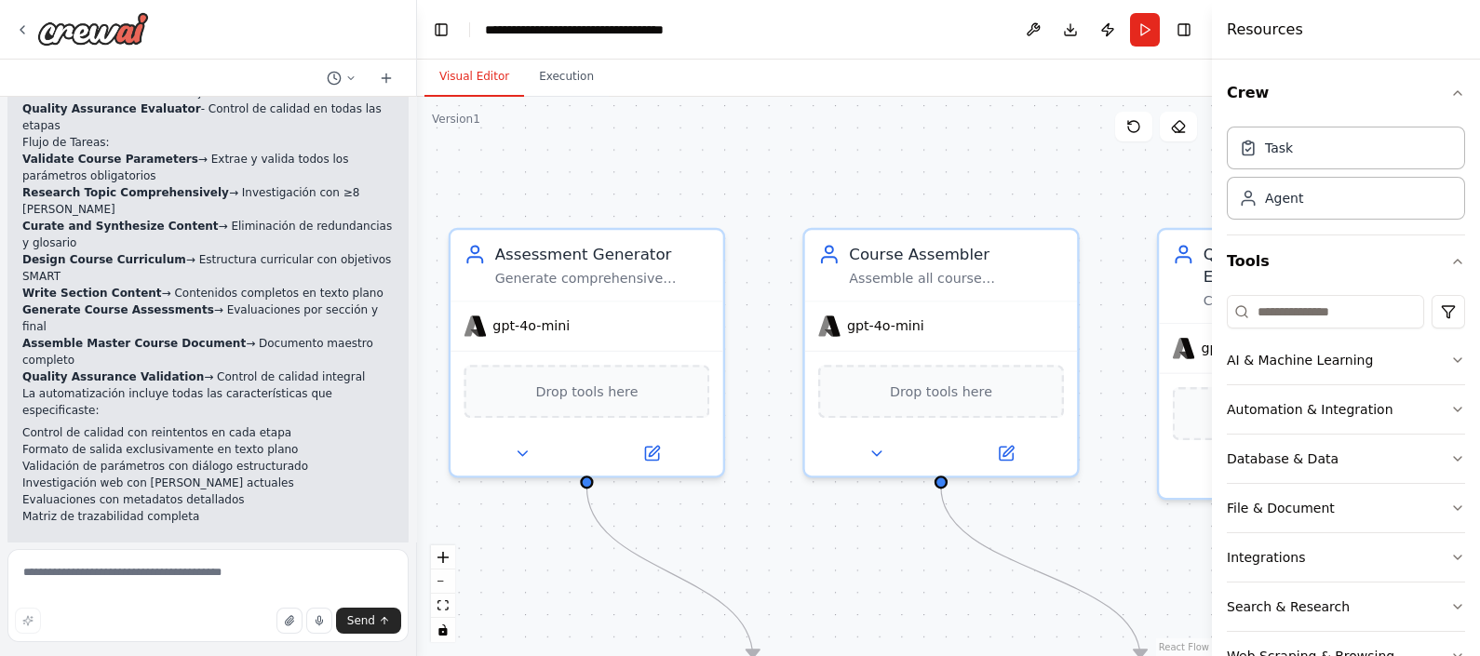
drag, startPoint x: 565, startPoint y: 161, endPoint x: 740, endPoint y: 165, distance: 175.1
click at [863, 168] on div ".deletable-edge-delete-btn { width: 20px; height: 20px; border: 0px solid #ffff…" at bounding box center [814, 376] width 795 height 559
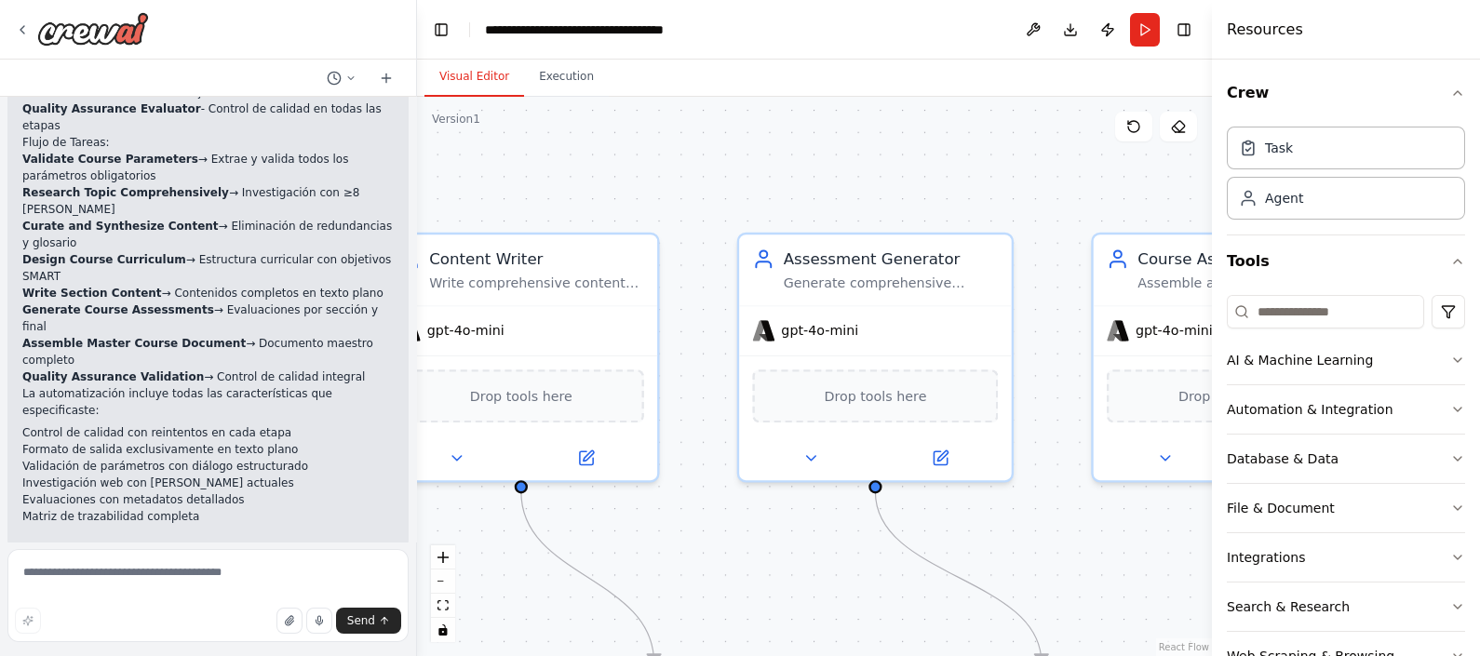
drag, startPoint x: 586, startPoint y: 163, endPoint x: 818, endPoint y: 168, distance: 231.9
click at [883, 168] on div ".deletable-edge-delete-btn { width: 20px; height: 20px; border: 0px solid #ffff…" at bounding box center [814, 376] width 795 height 559
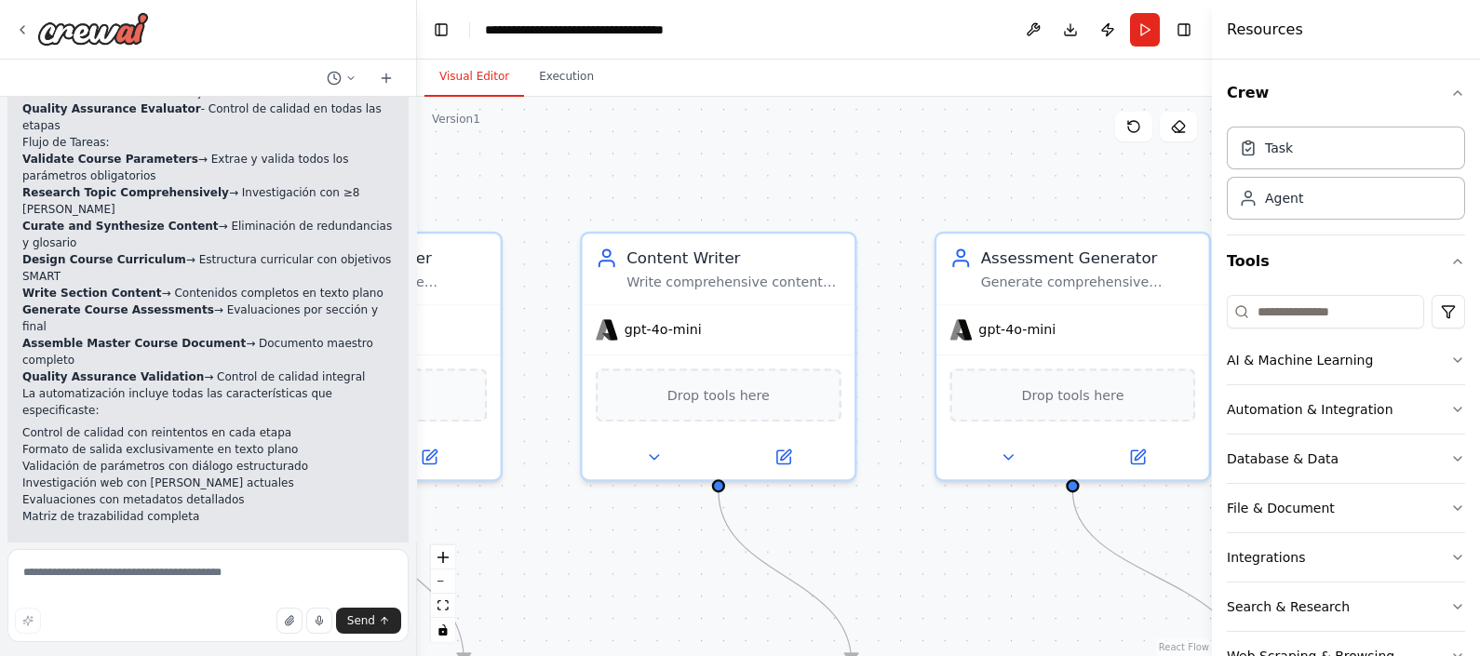
drag, startPoint x: 593, startPoint y: 178, endPoint x: 898, endPoint y: 149, distance: 306.7
click at [893, 150] on div ".deletable-edge-delete-btn { width: 20px; height: 20px; border: 0px solid #ffff…" at bounding box center [814, 376] width 795 height 559
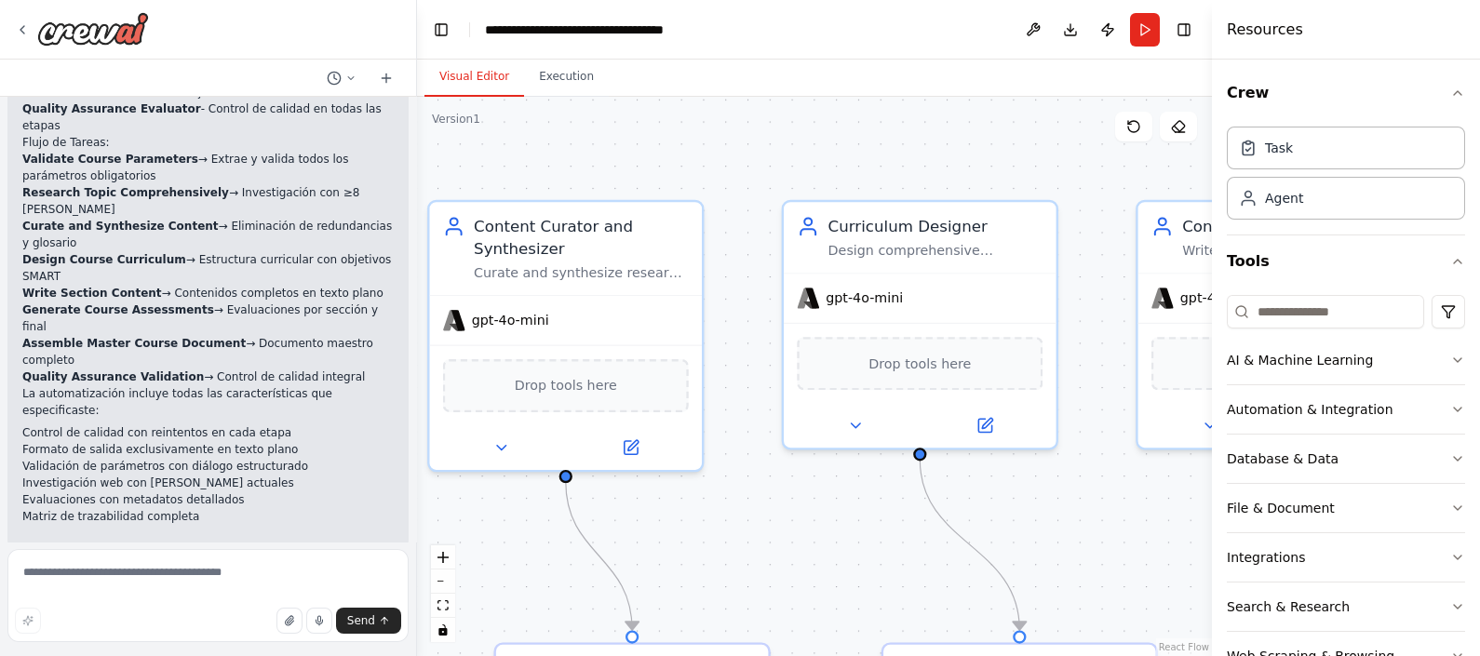
drag, startPoint x: 561, startPoint y: 183, endPoint x: 974, endPoint y: 140, distance: 414.7
click at [971, 141] on div ".deletable-edge-delete-btn { width: 20px; height: 20px; border: 0px solid #ffff…" at bounding box center [814, 376] width 795 height 559
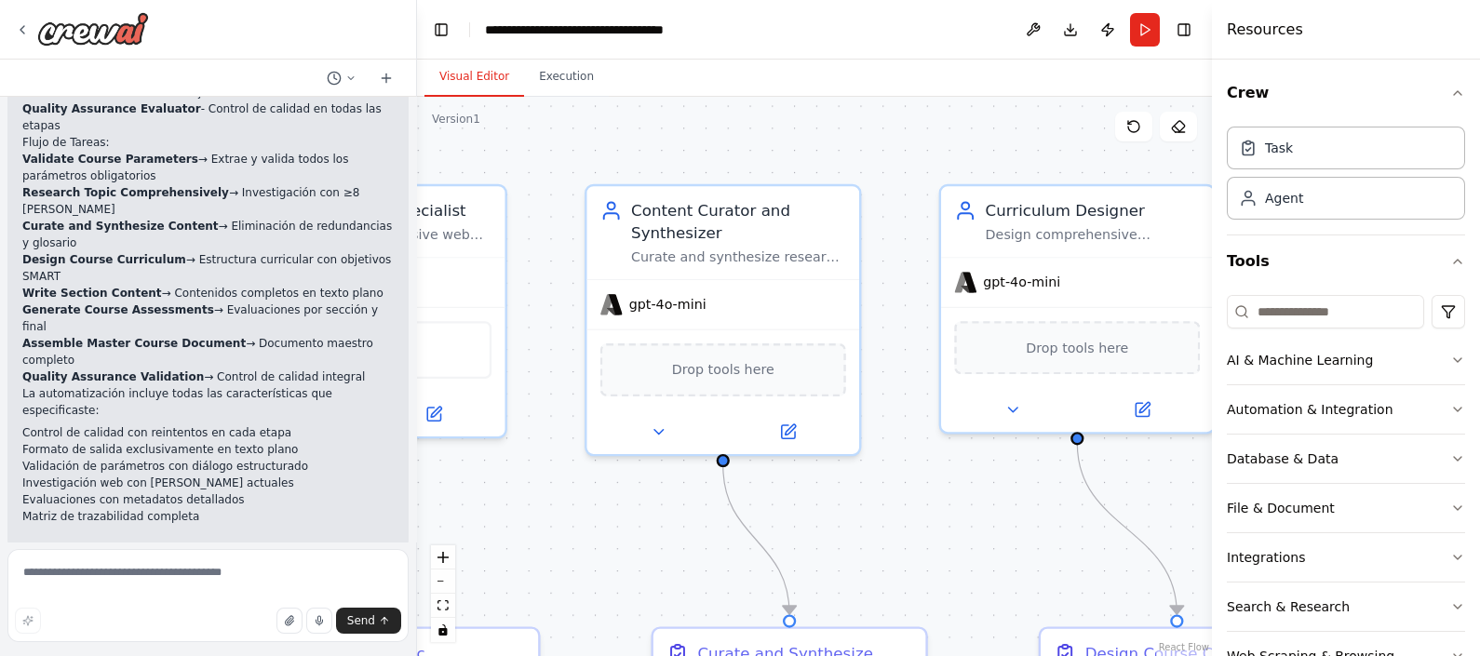
drag, startPoint x: 695, startPoint y: 149, endPoint x: 1047, endPoint y: 186, distance: 353.9
click at [1066, 186] on div ".deletable-edge-delete-btn { width: 20px; height: 20px; border: 0px solid #ffff…" at bounding box center [814, 376] width 795 height 559
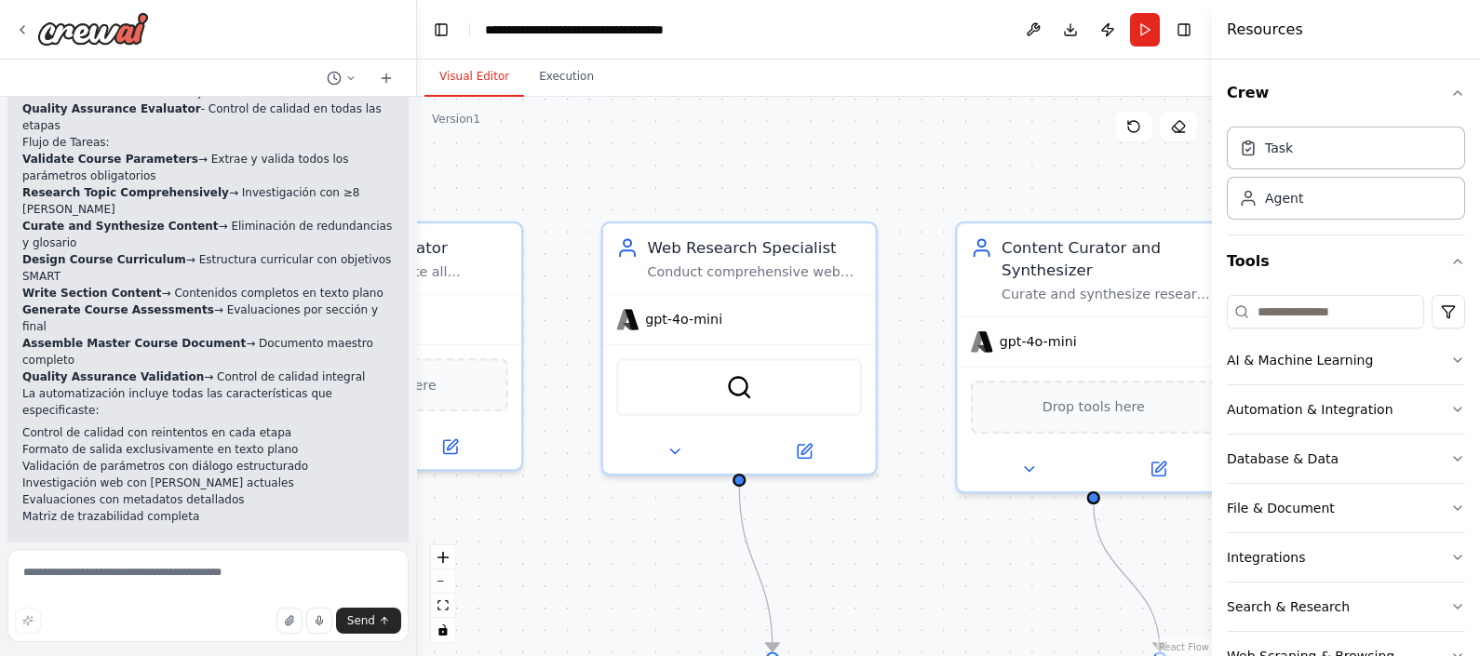
drag, startPoint x: 666, startPoint y: 177, endPoint x: 1015, endPoint y: 172, distance: 349.1
click at [983, 180] on div ".deletable-edge-delete-btn { width: 20px; height: 20px; border: 0px solid #ffff…" at bounding box center [814, 376] width 795 height 559
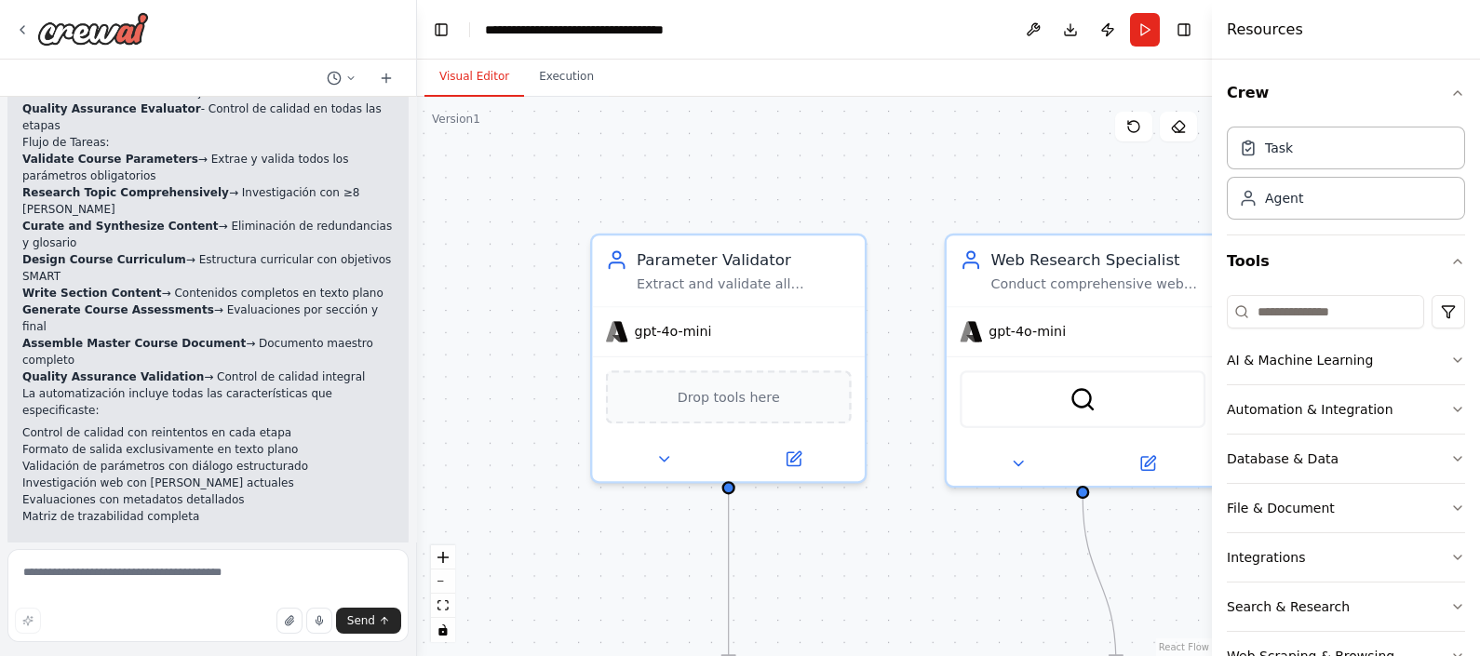
drag, startPoint x: 664, startPoint y: 182, endPoint x: 879, endPoint y: 163, distance: 215.9
click at [919, 164] on div ".deletable-edge-delete-btn { width: 20px; height: 20px; border: 0px solid #ffff…" at bounding box center [814, 376] width 795 height 559
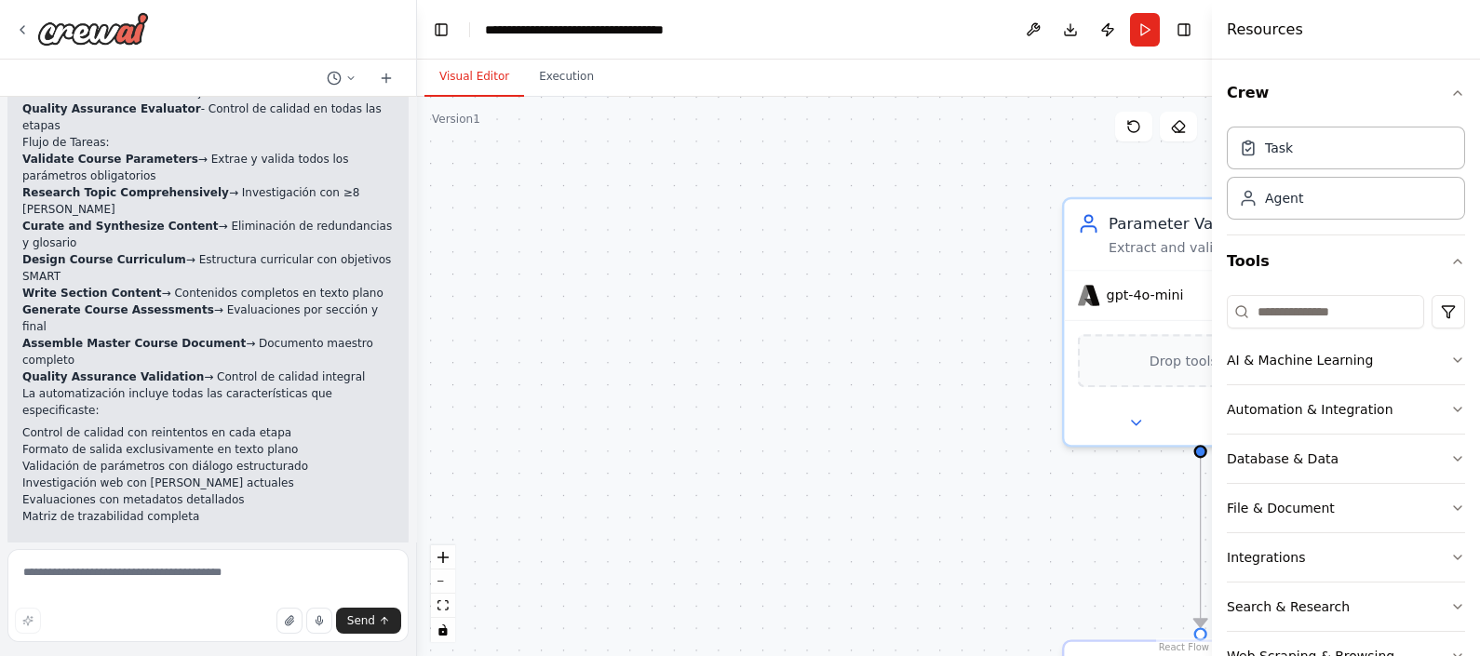
drag, startPoint x: 667, startPoint y: 172, endPoint x: 897, endPoint y: 151, distance: 230.9
click at [897, 151] on div ".deletable-edge-delete-btn { width: 20px; height: 20px; border: 0px solid #ffff…" at bounding box center [814, 376] width 795 height 559
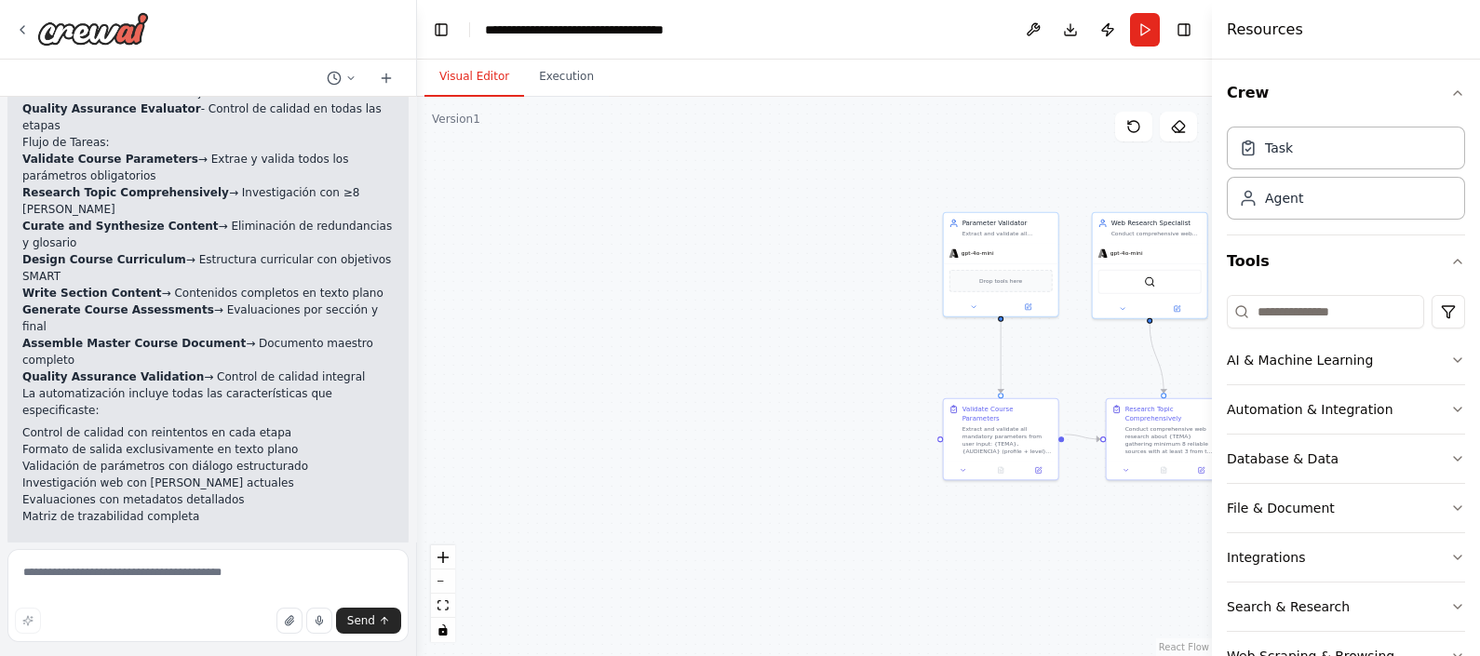
drag, startPoint x: 851, startPoint y: 438, endPoint x: 563, endPoint y: 353, distance: 300.1
click at [563, 353] on div ".deletable-edge-delete-btn { width: 20px; height: 20px; border: 0px solid #ffff…" at bounding box center [814, 376] width 795 height 559
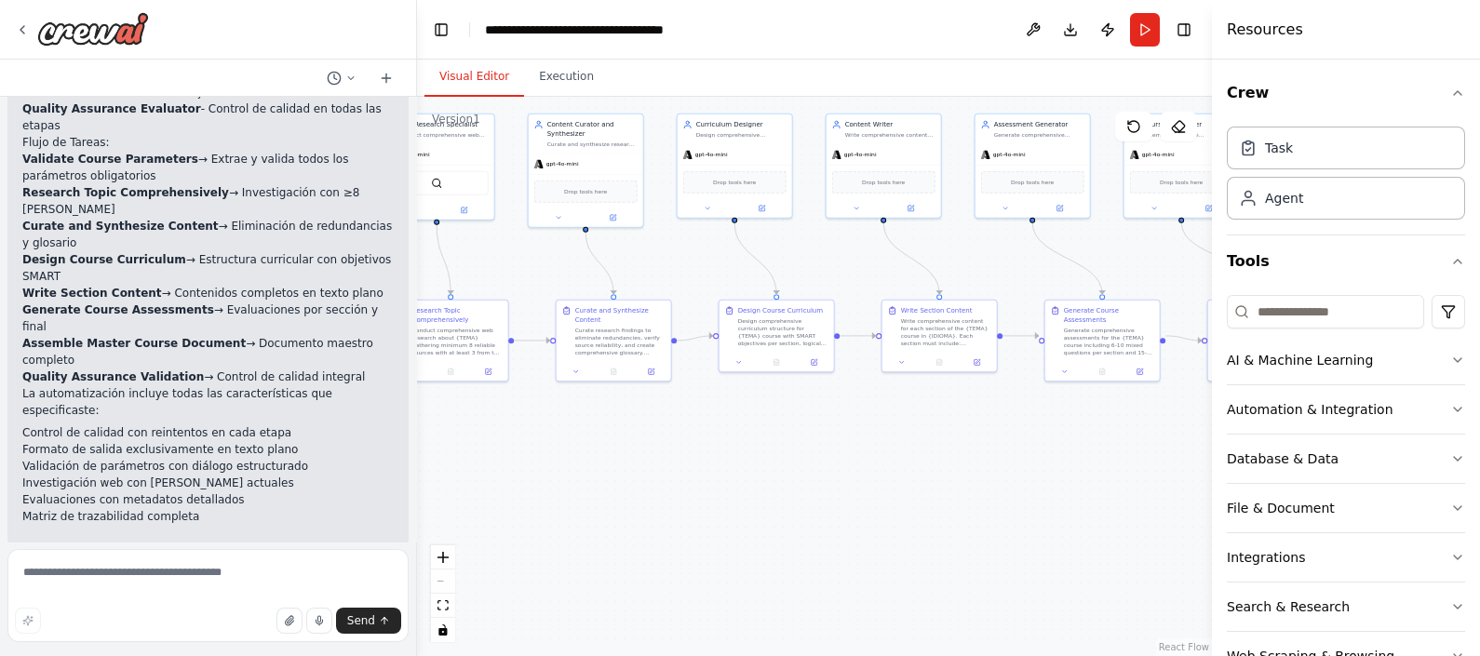
drag, startPoint x: 1017, startPoint y: 505, endPoint x: 586, endPoint y: 495, distance: 430.2
click at [586, 495] on div ".deletable-edge-delete-btn { width: 20px; height: 20px; border: 0px solid #ffff…" at bounding box center [814, 376] width 795 height 559
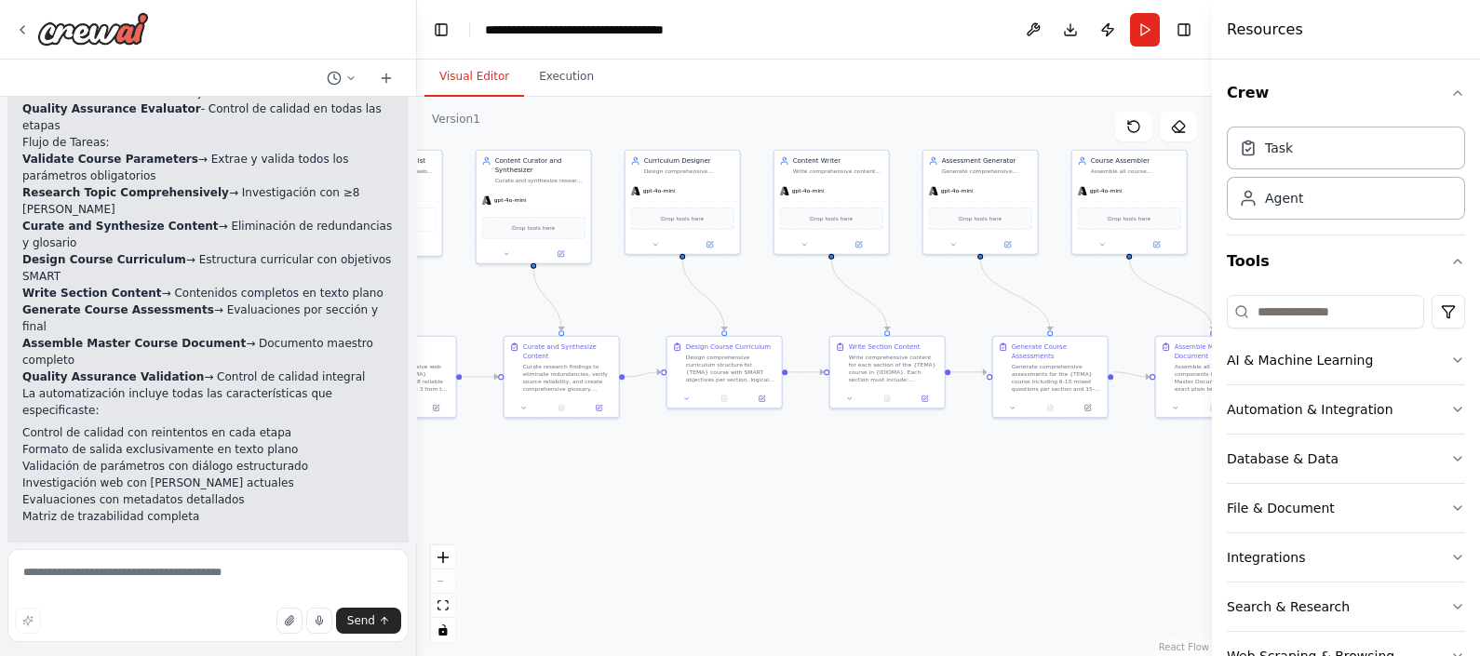
drag, startPoint x: 1037, startPoint y: 479, endPoint x: 1112, endPoint y: 491, distance: 75.3
click at [949, 523] on div ".deletable-edge-delete-btn { width: 20px; height: 20px; border: 0px solid #ffff…" at bounding box center [814, 376] width 795 height 559
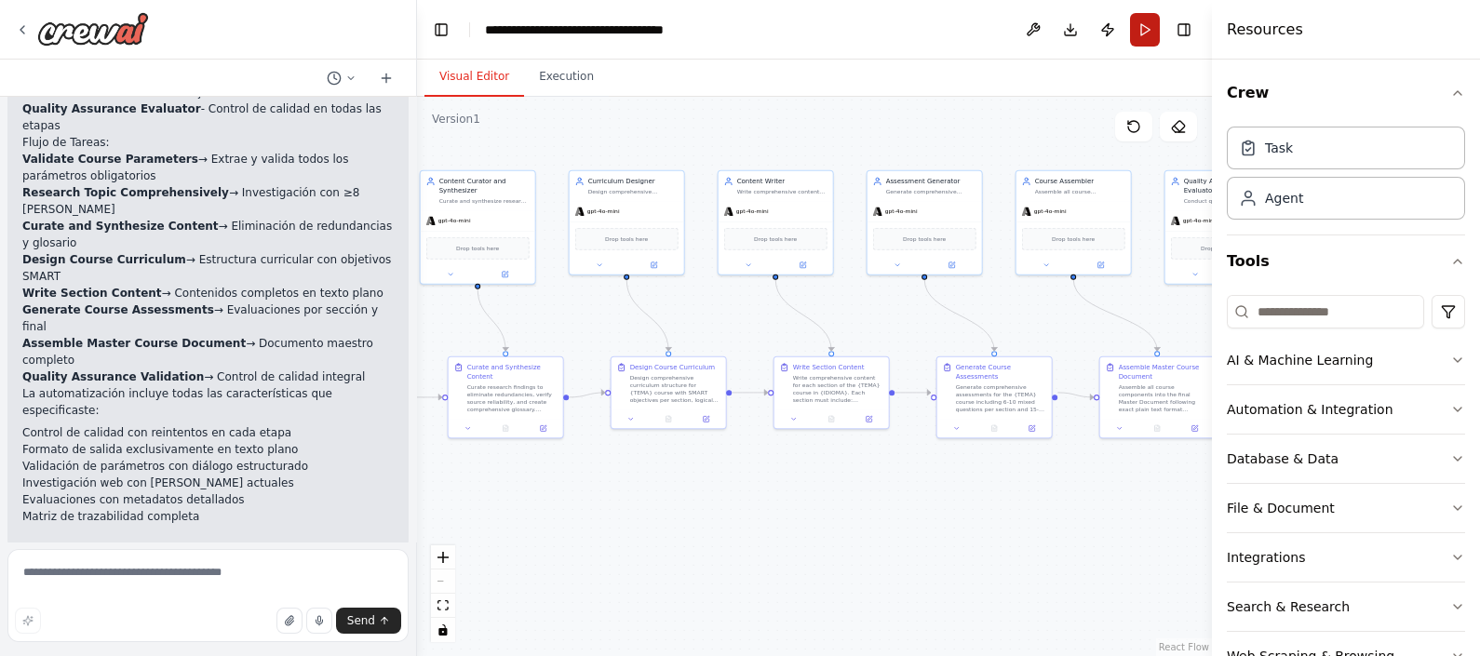
click at [1151, 36] on button "Run" at bounding box center [1145, 30] width 30 height 34
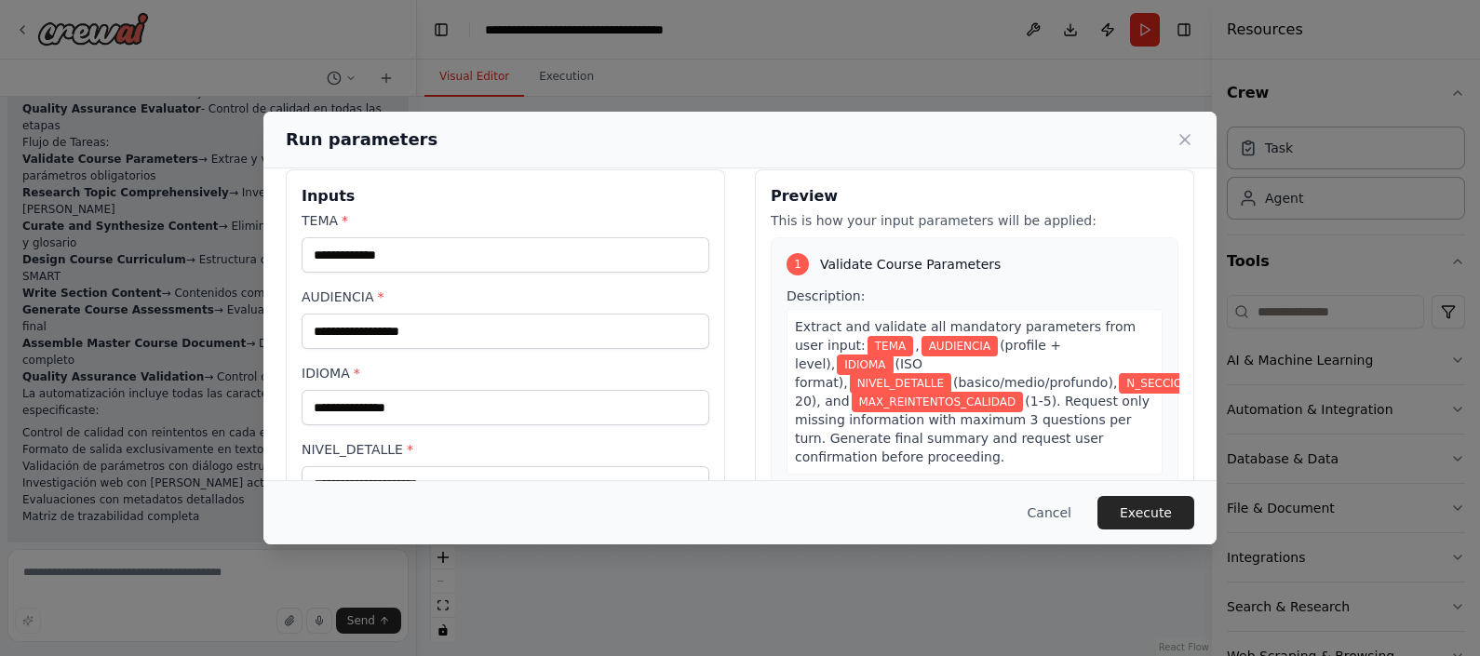
scroll to position [0, 0]
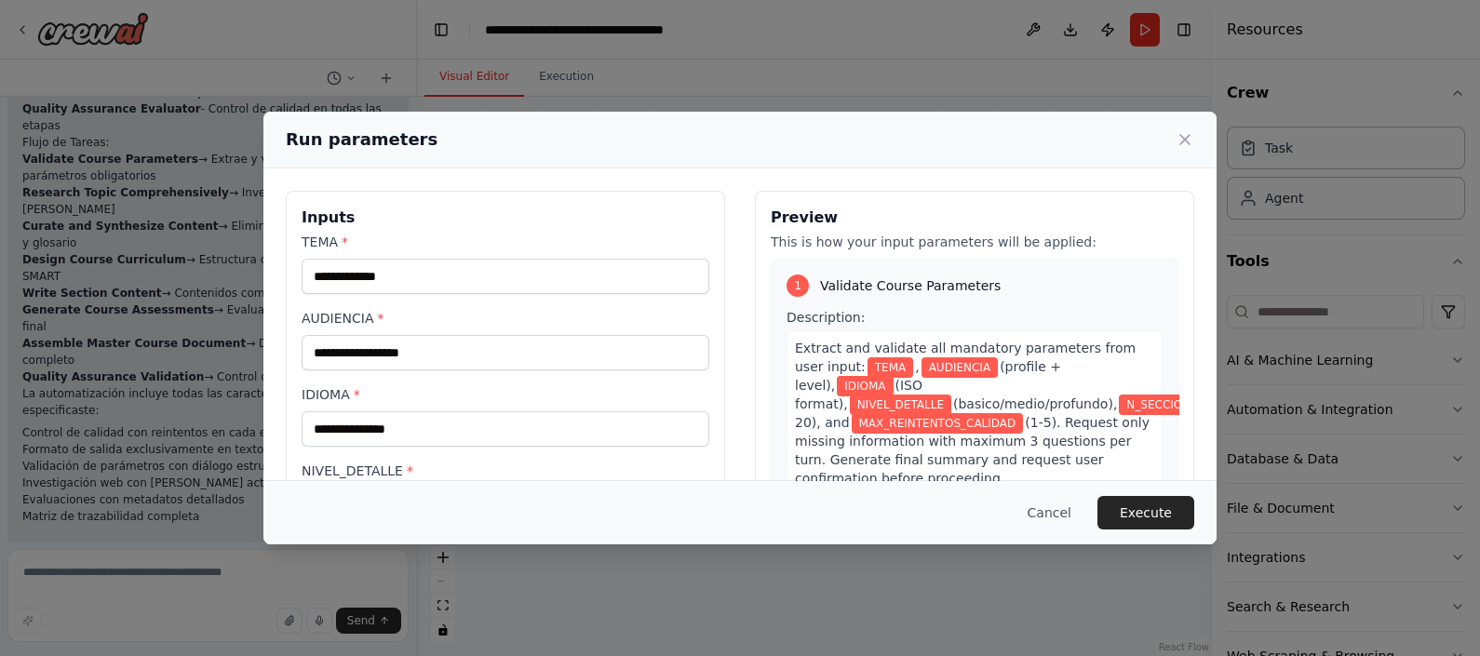
click at [359, 257] on div "TEMA *" at bounding box center [506, 263] width 408 height 61
click at [361, 270] on input "TEMA *" at bounding box center [506, 276] width 408 height 35
click at [389, 275] on input "TEMA *" at bounding box center [506, 276] width 408 height 35
click at [389, 274] on input "TEMA *" at bounding box center [506, 276] width 408 height 35
click at [507, 290] on input "TEMA *" at bounding box center [506, 276] width 408 height 35
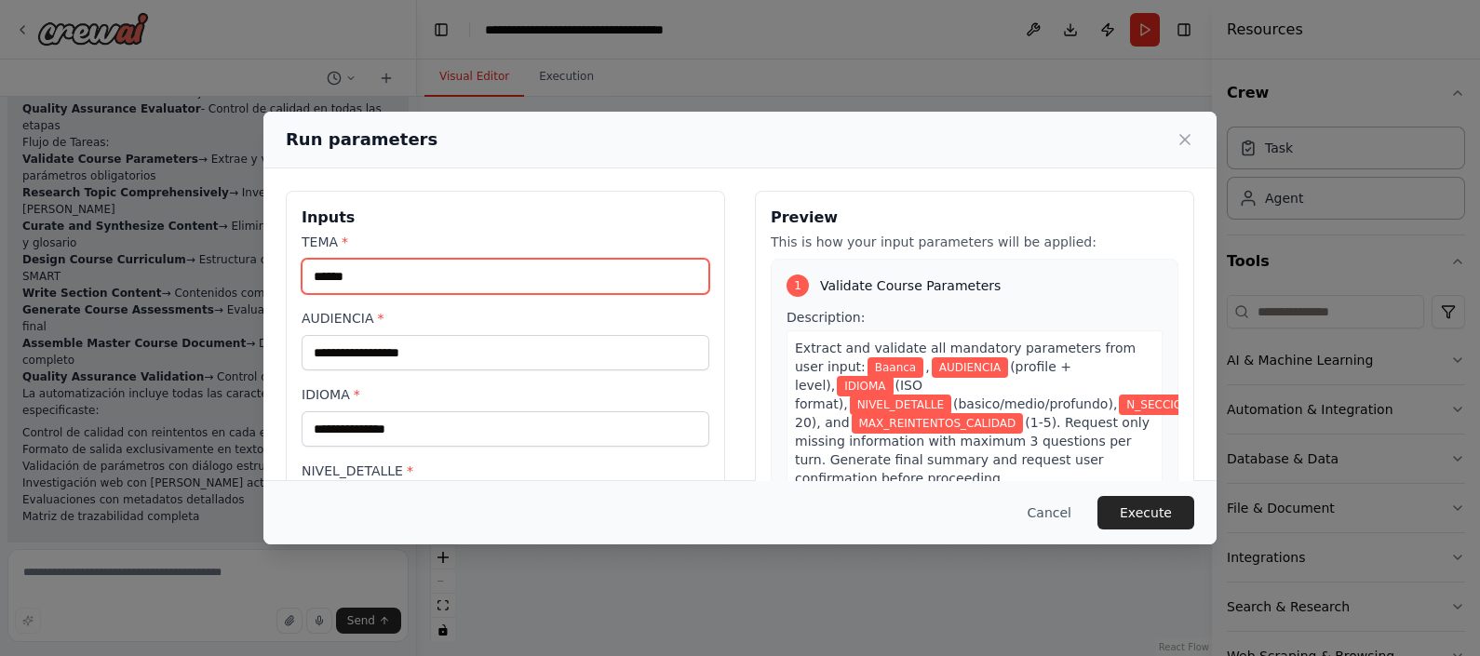
type input "******"
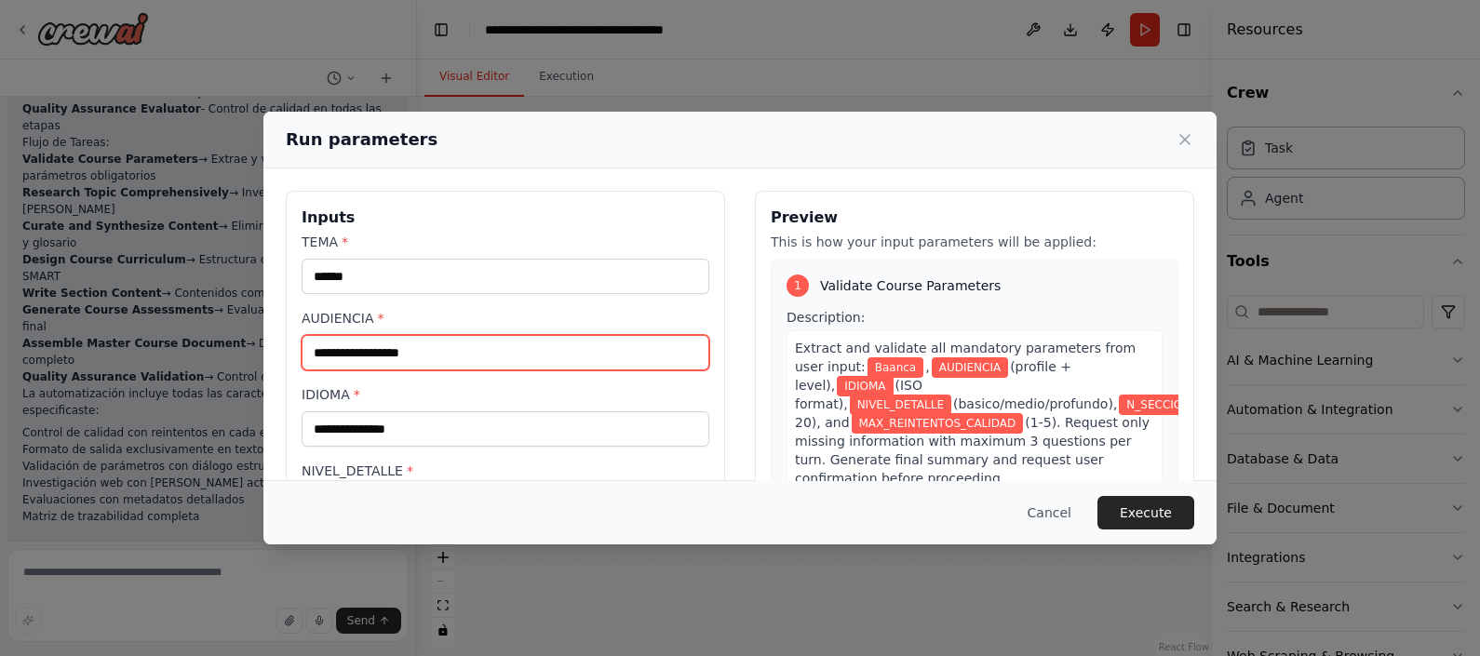
click at [405, 340] on input "AUDIENCIA *" at bounding box center [506, 352] width 408 height 35
type input "**********"
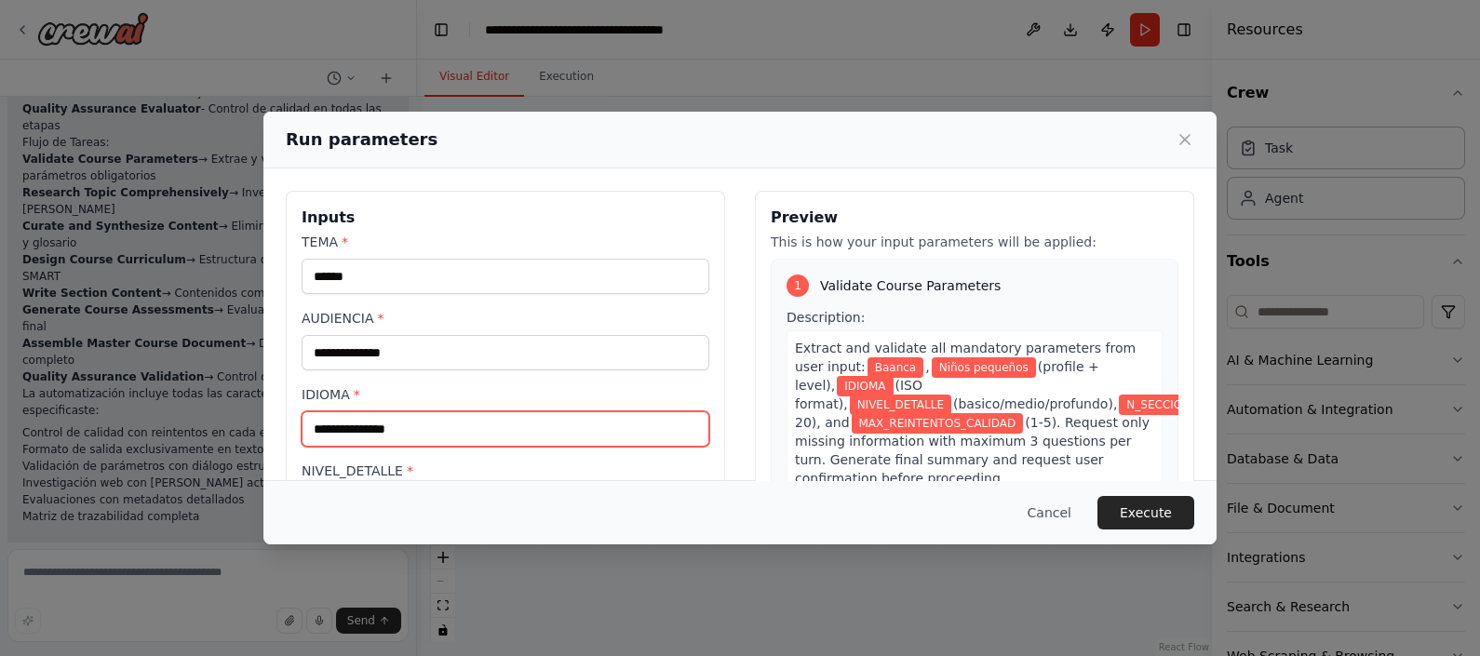
click at [477, 424] on input "IDIOMA *" at bounding box center [506, 428] width 408 height 35
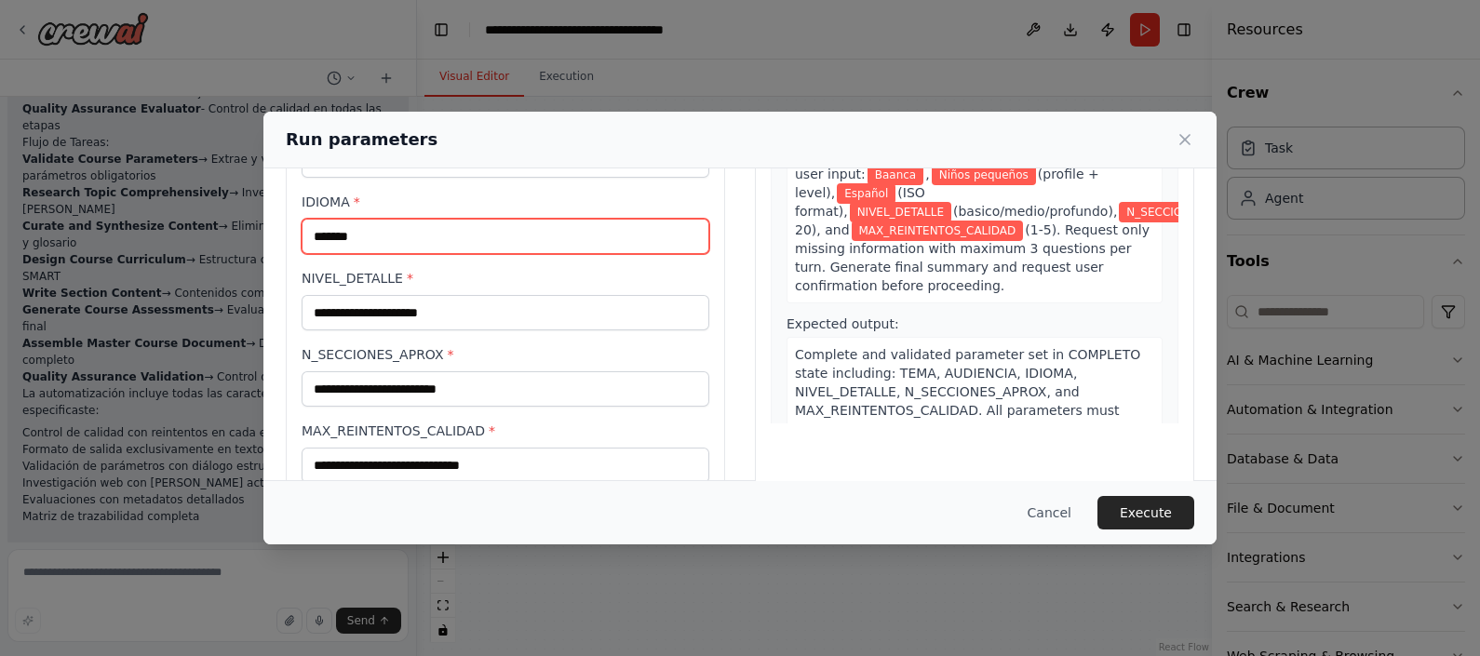
scroll to position [230, 0]
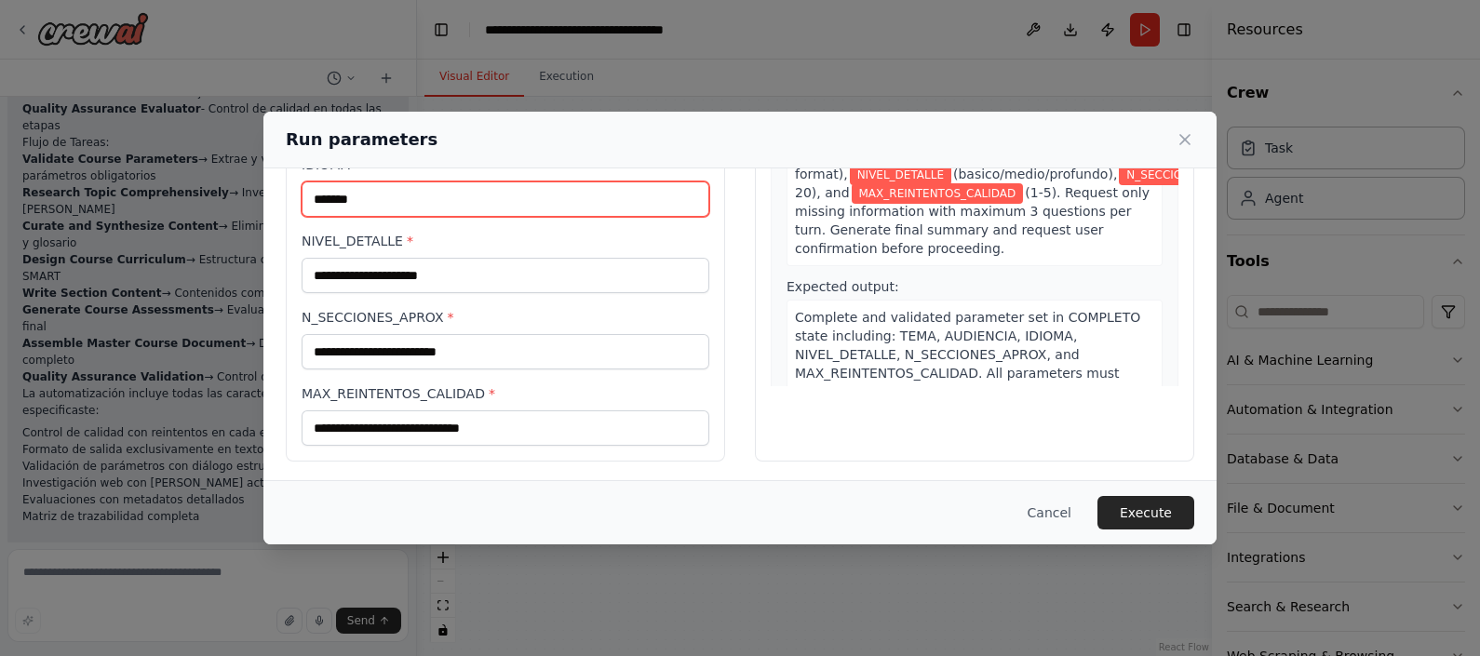
type input "*******"
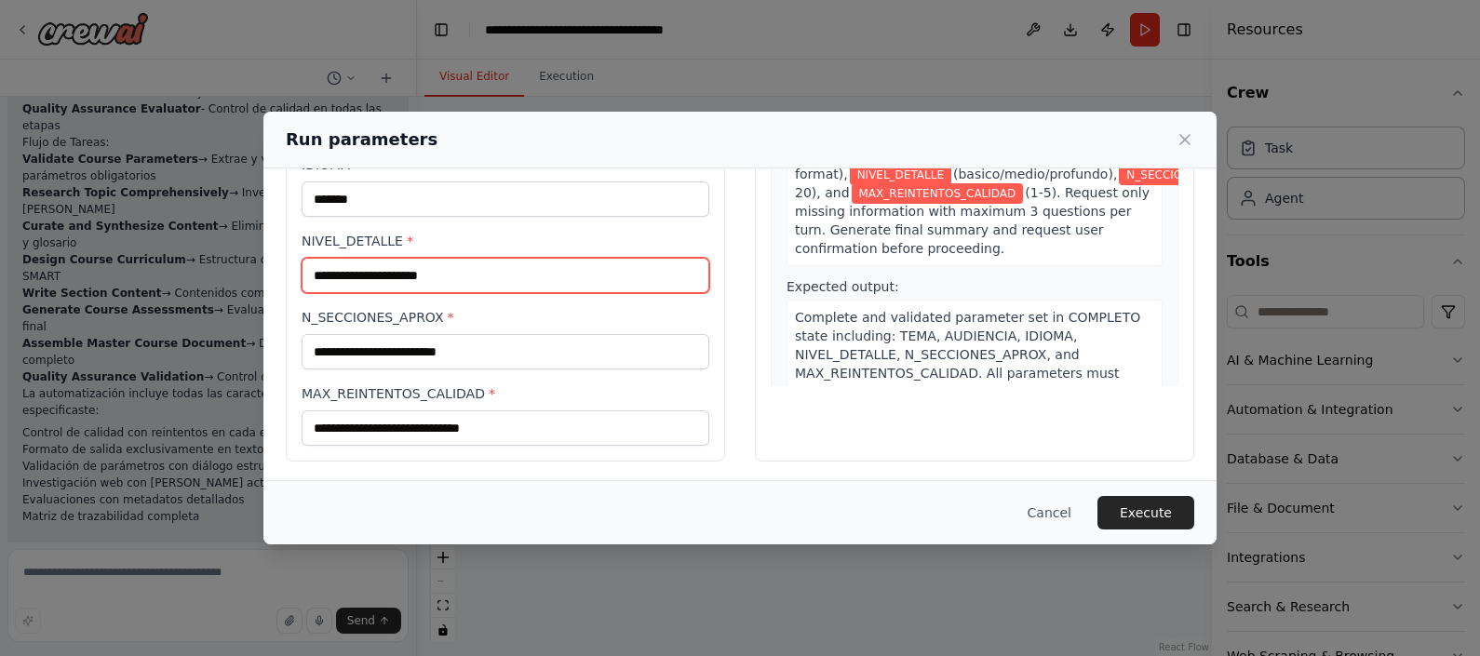
click at [453, 279] on input "NIVEL_DETALLE *" at bounding box center [506, 275] width 408 height 35
type input "****"
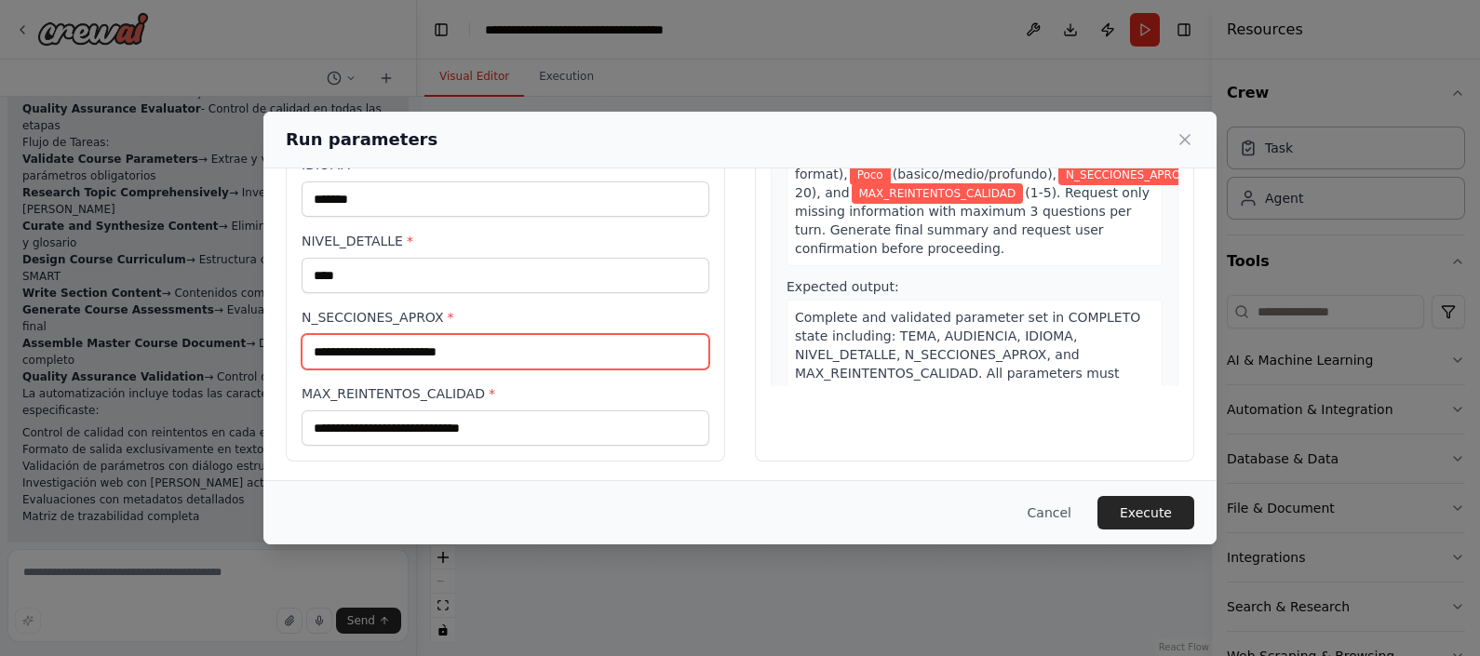
click at [493, 339] on input "N_SECCIONES_APROX *" at bounding box center [506, 351] width 408 height 35
type input "*"
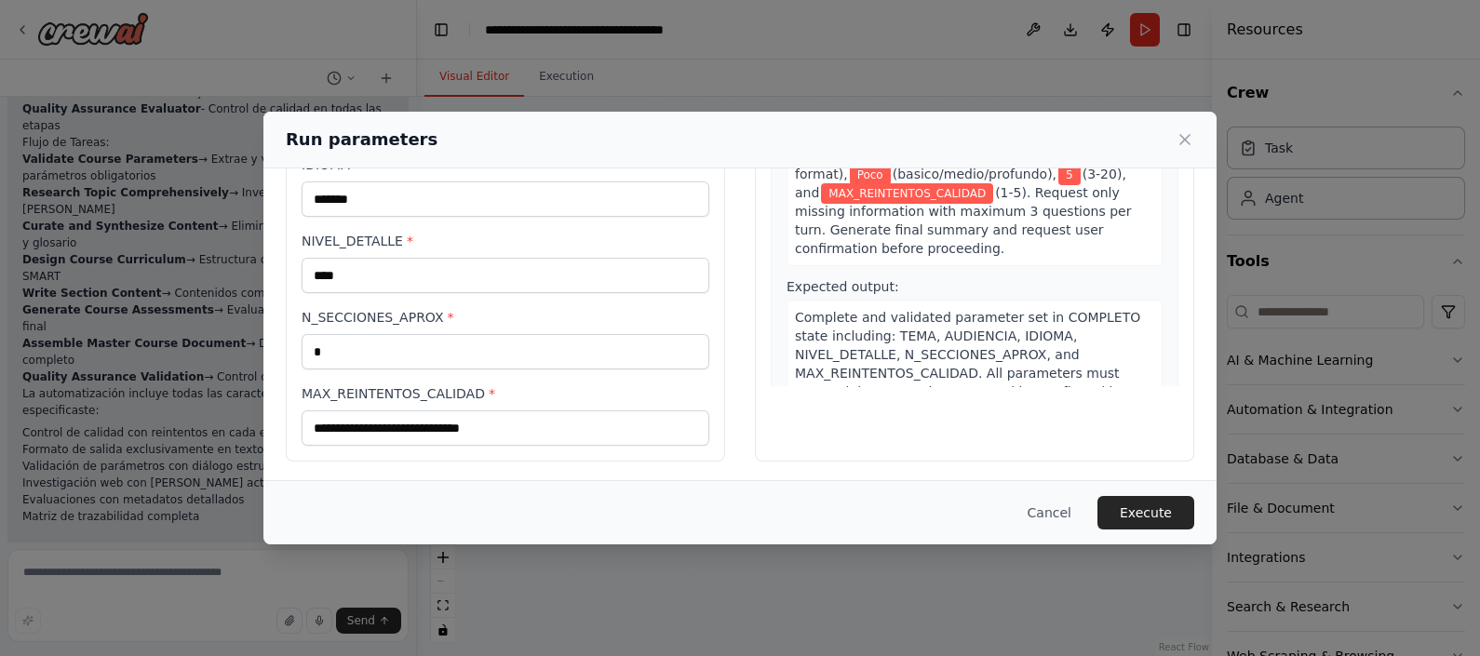
click at [522, 406] on div "MAX_REINTENTOS_CALIDAD *" at bounding box center [506, 414] width 408 height 61
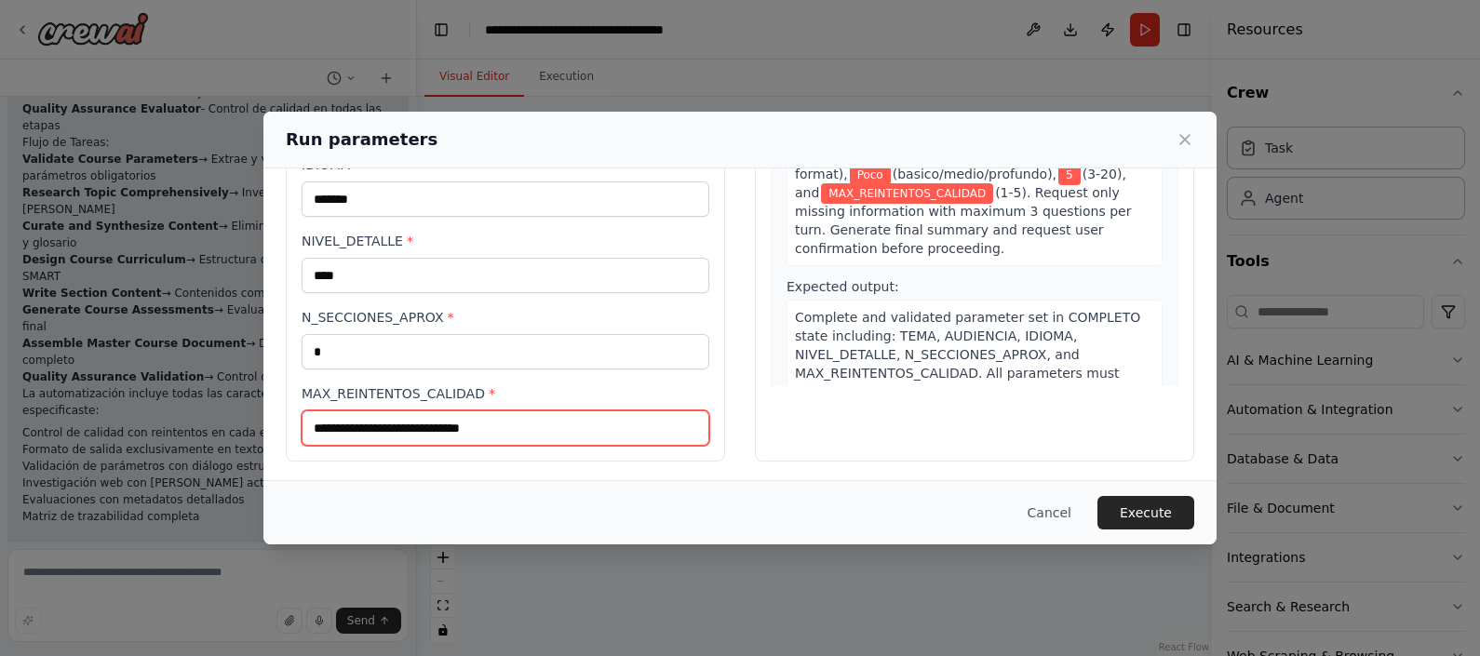
click at [524, 417] on input "MAX_REINTENTOS_CALIDAD *" at bounding box center [506, 428] width 408 height 35
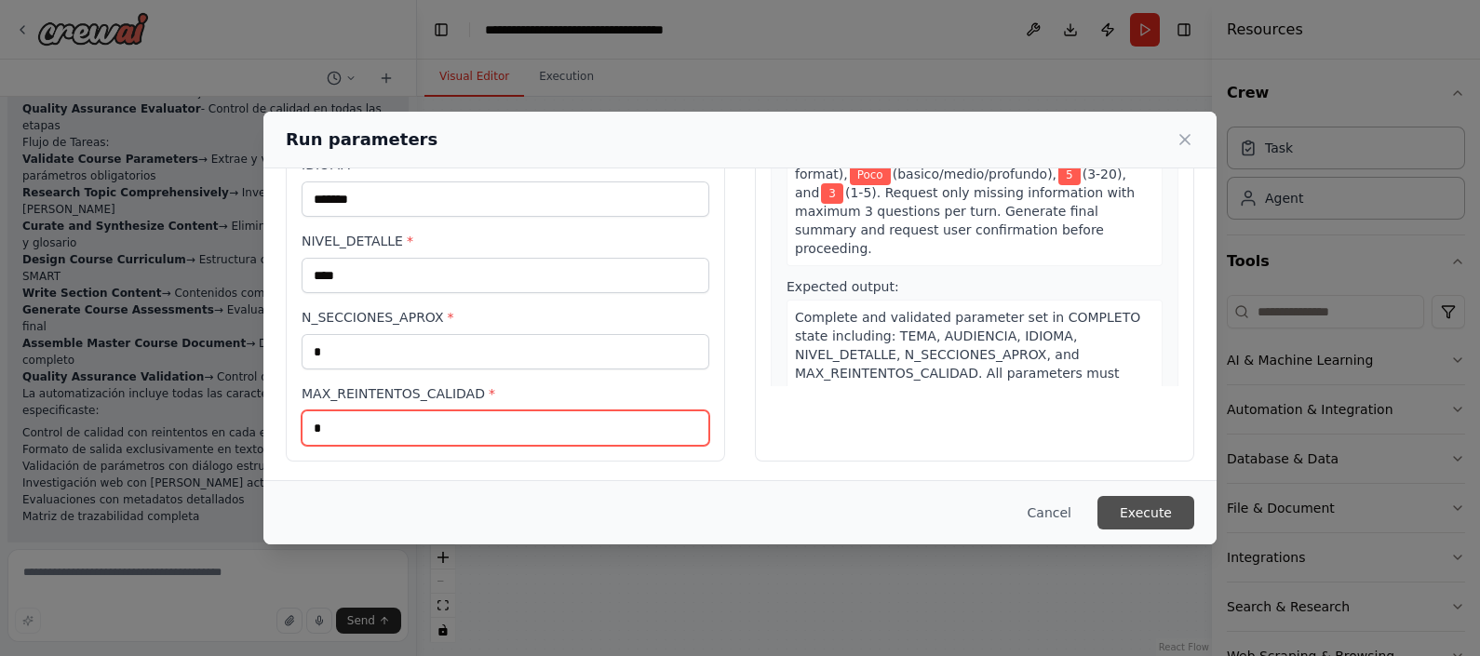
type input "*"
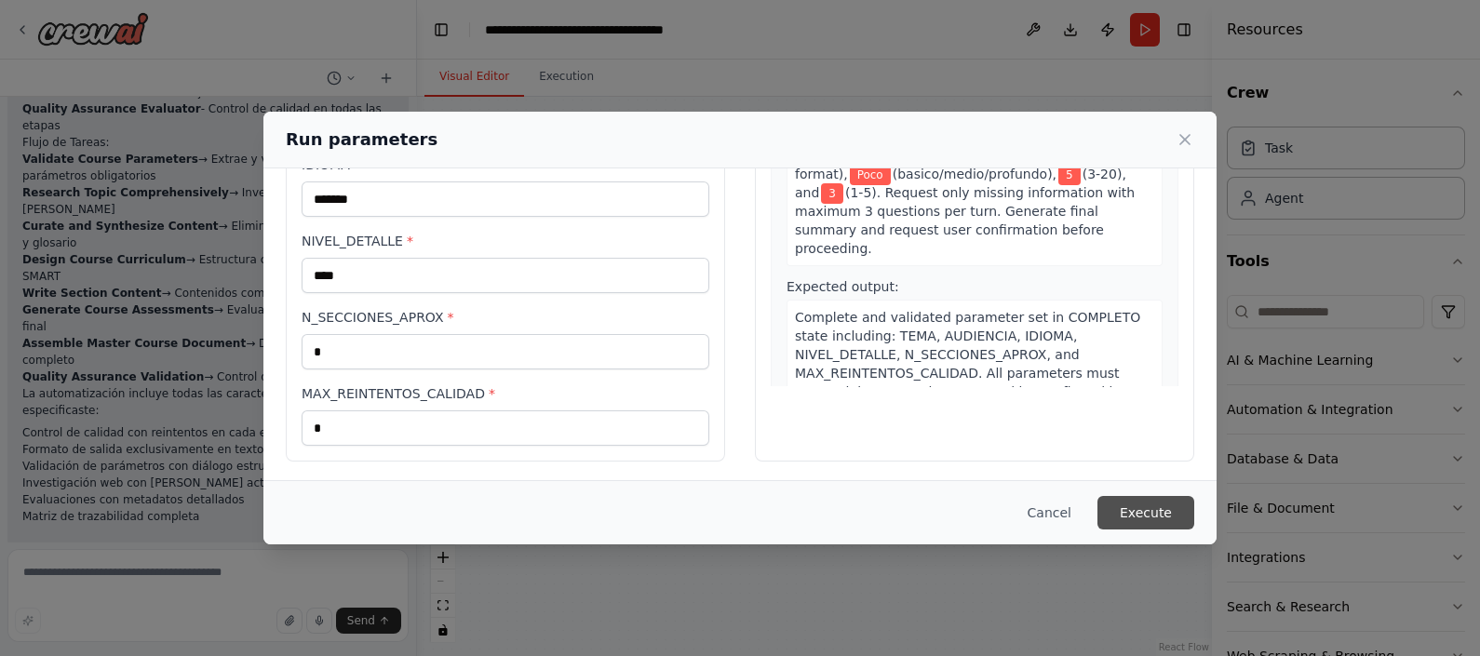
click at [1158, 516] on button "Execute" at bounding box center [1146, 513] width 97 height 34
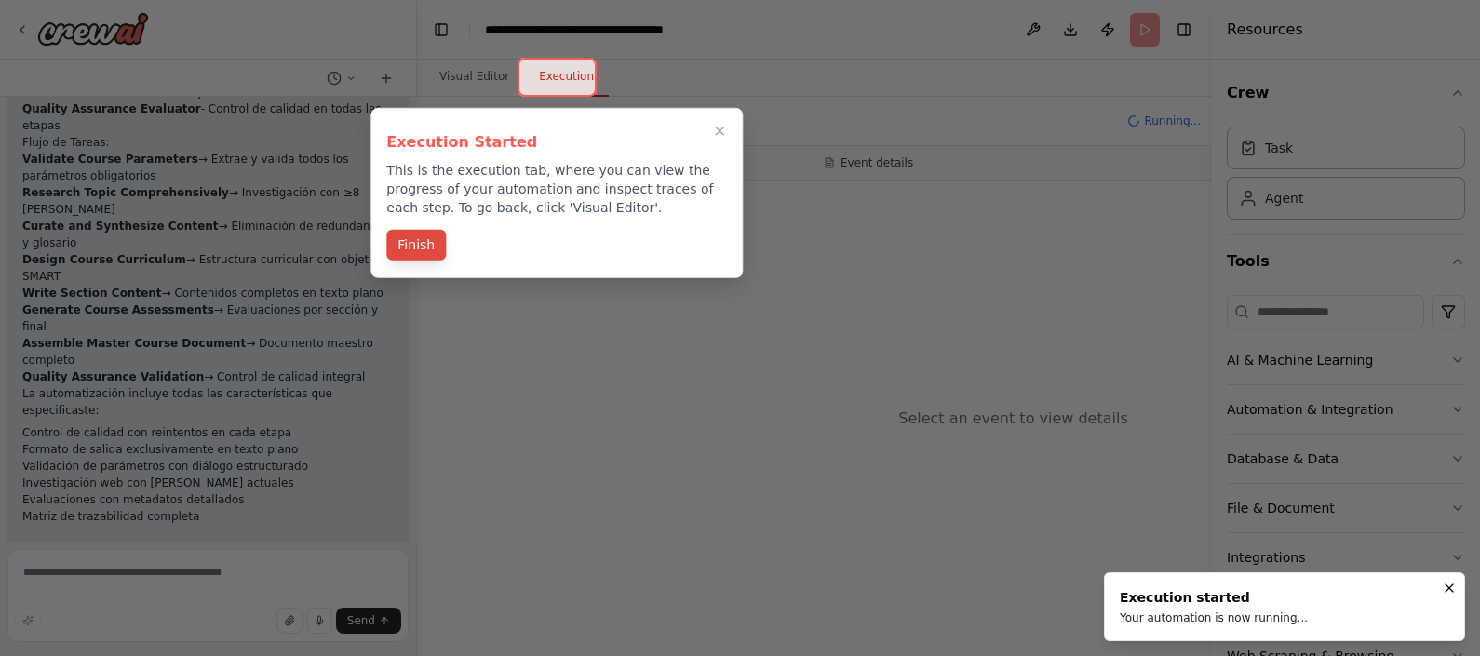
click at [417, 236] on button "Finish" at bounding box center [416, 245] width 60 height 31
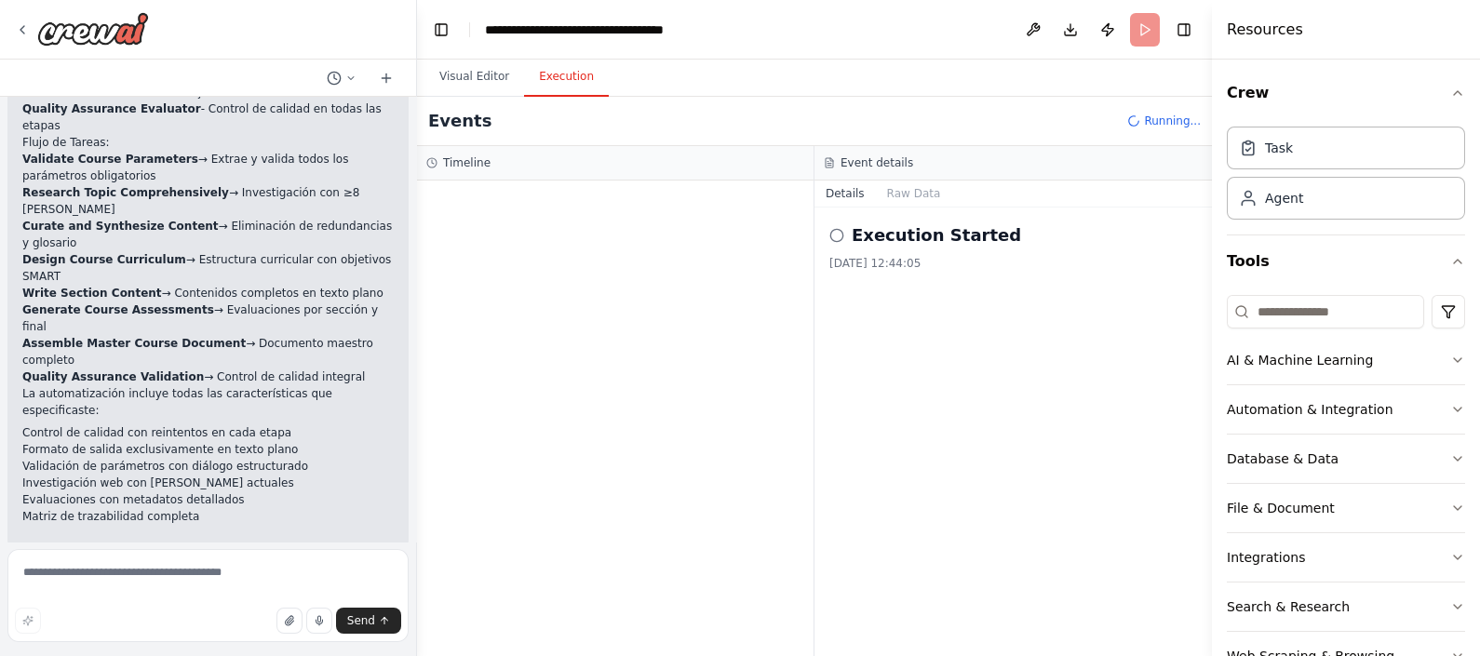
scroll to position [4292, 0]
drag, startPoint x: 54, startPoint y: 451, endPoint x: 225, endPoint y: 450, distance: 171.3
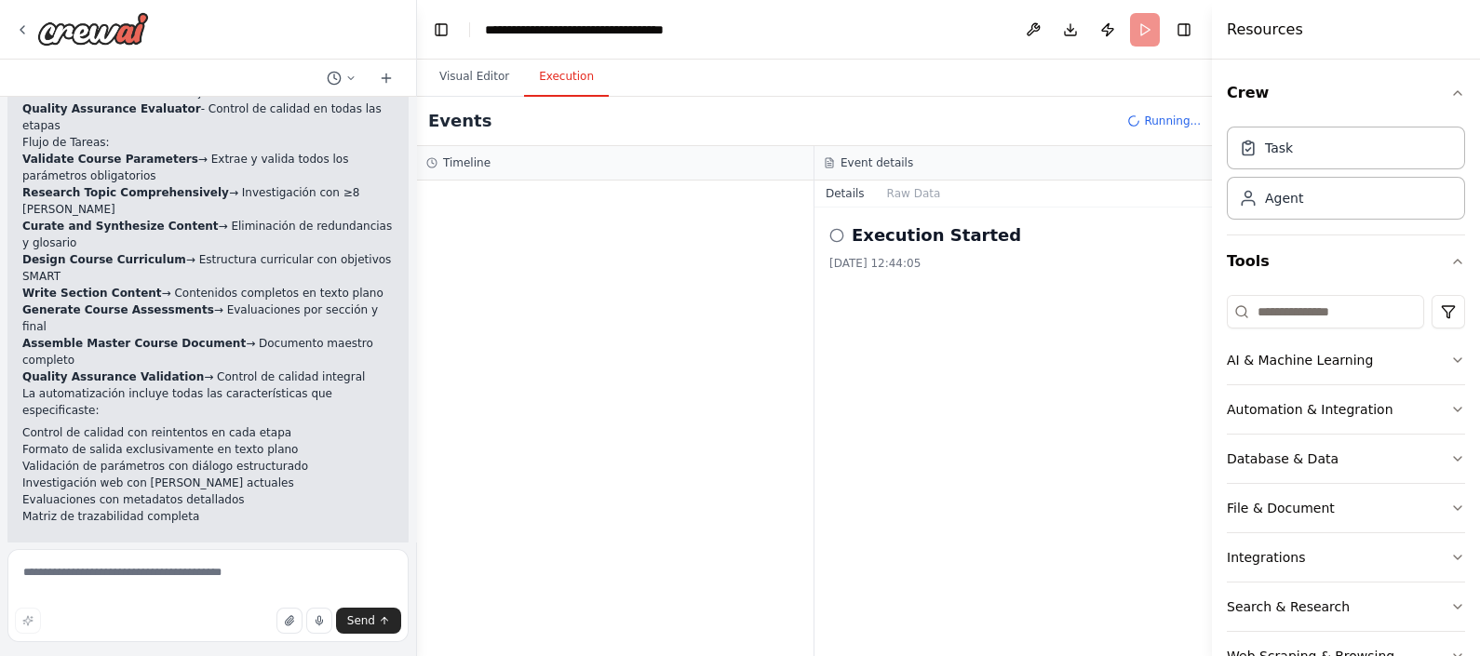
drag, startPoint x: 225, startPoint y: 450, endPoint x: 209, endPoint y: 532, distance: 83.6
click at [209, 532] on div "Hello! I'm the CrewAI assistant. What kind of automation do you want to build? …" at bounding box center [208, 319] width 416 height 445
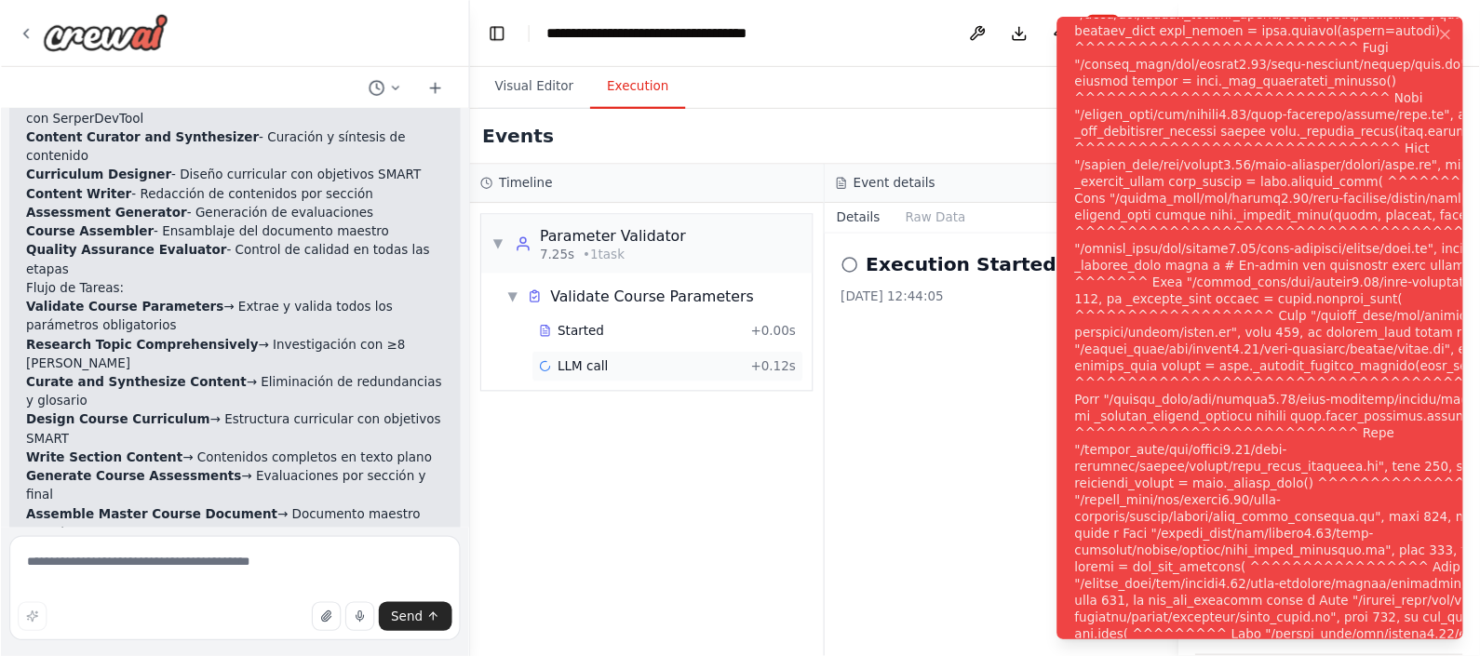
scroll to position [4178, 0]
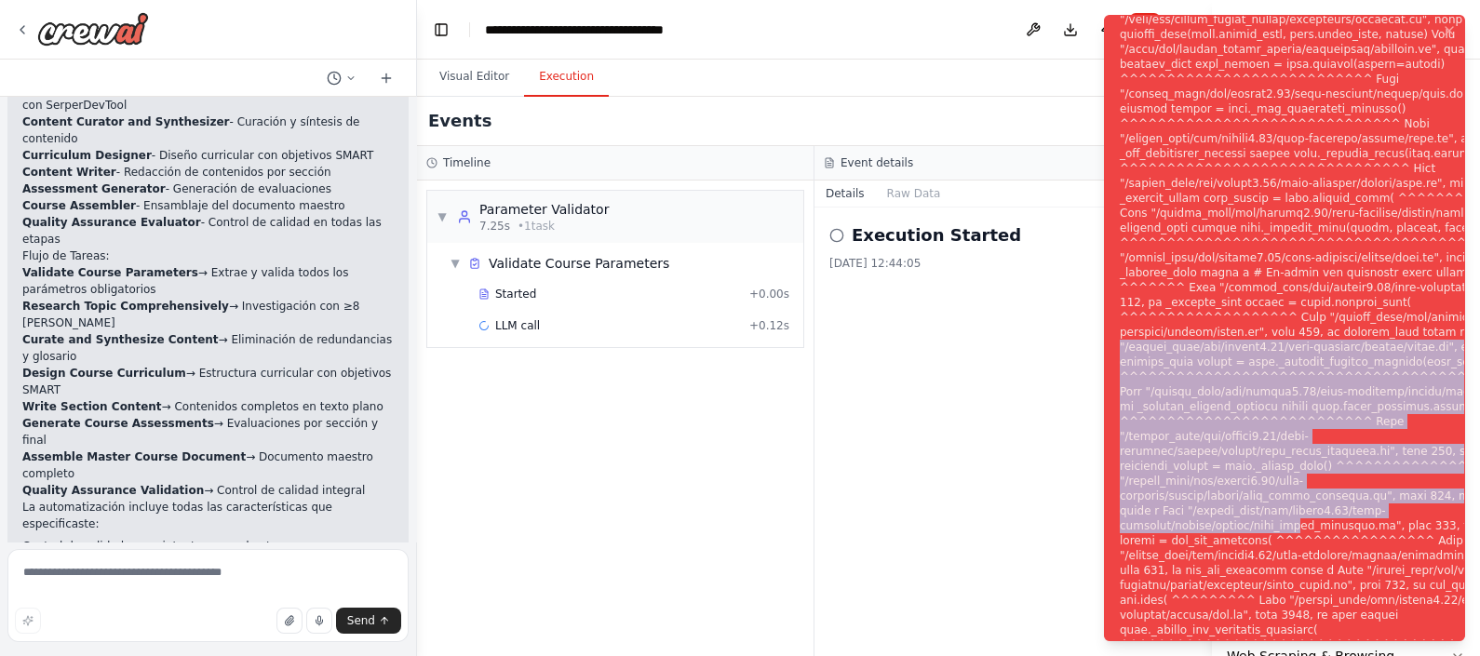
drag, startPoint x: 1233, startPoint y: 336, endPoint x: 1290, endPoint y: 540, distance: 211.9
click at [1290, 540] on div "Notifications (F8)" at bounding box center [1345, 339] width 450 height 1221
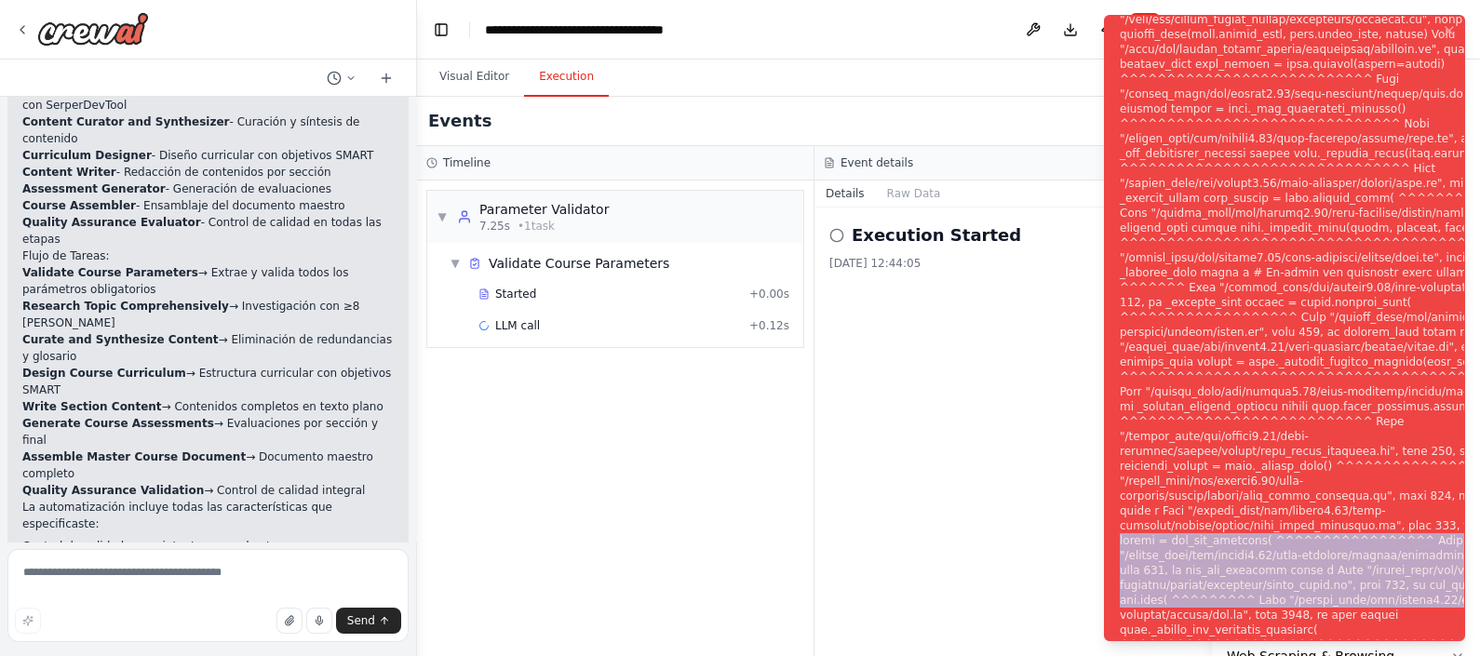
drag, startPoint x: 1470, startPoint y: 533, endPoint x: 1475, endPoint y: 613, distance: 79.3
click at [1314, 583] on ol "Execution Error" at bounding box center [1284, 328] width 391 height 656
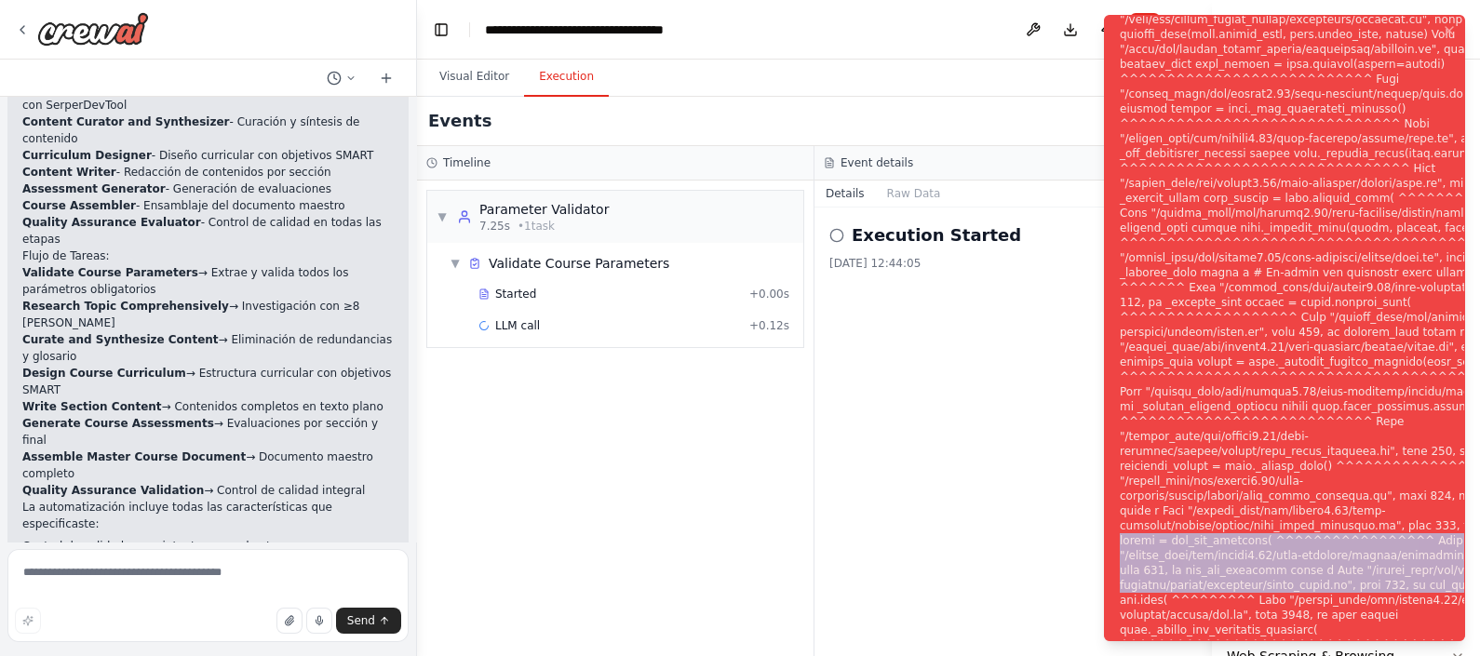
drag, startPoint x: 1475, startPoint y: 613, endPoint x: 1307, endPoint y: 544, distance: 181.2
click at [1304, 544] on div "Notifications (F8)" at bounding box center [1345, 339] width 450 height 1221
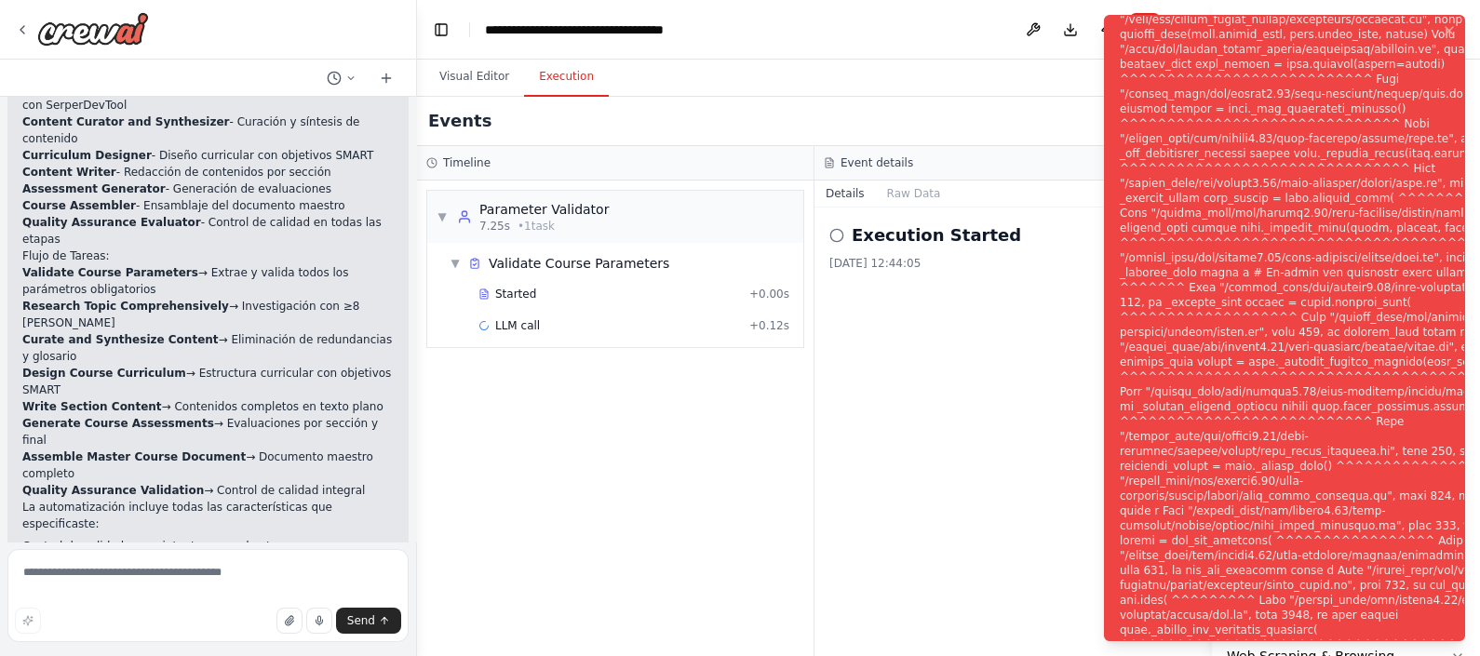
click at [1167, 493] on div "Notifications (F8)" at bounding box center [1345, 339] width 450 height 1221
click at [900, 465] on div "Execution Started 2/10/2025, 12:44:05" at bounding box center [1014, 432] width 398 height 449
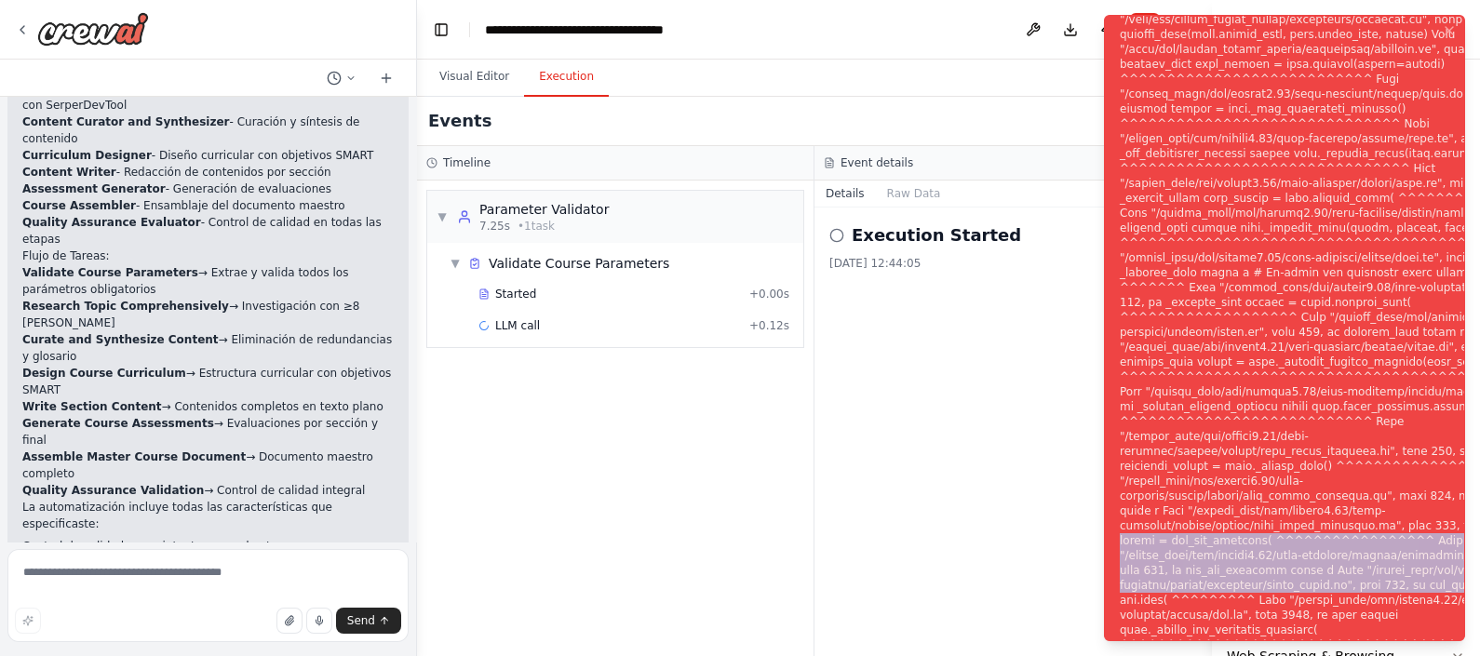
drag, startPoint x: 1471, startPoint y: 530, endPoint x: 1467, endPoint y: 596, distance: 66.2
click at [1314, 583] on ol "Execution Error" at bounding box center [1284, 328] width 391 height 656
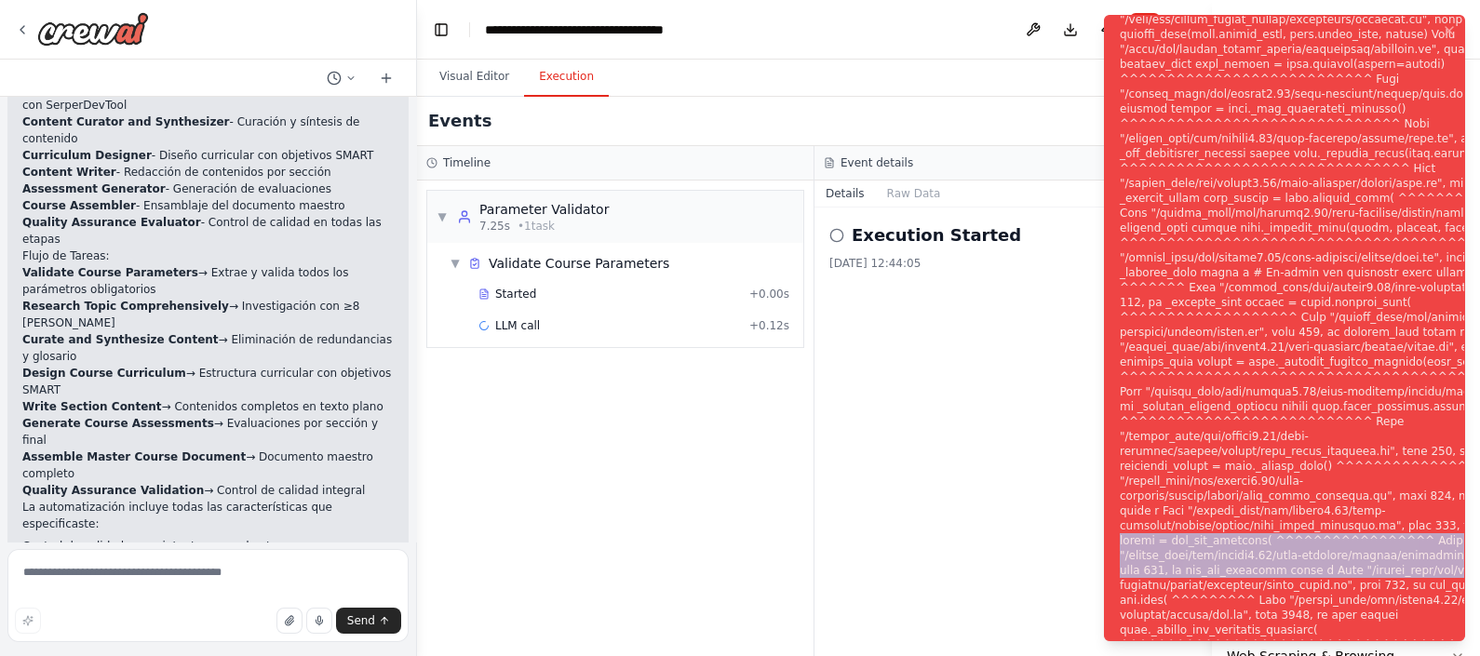
drag, startPoint x: 1467, startPoint y: 596, endPoint x: 1122, endPoint y: 557, distance: 347.6
click at [1122, 557] on div "Notifications (F8)" at bounding box center [1345, 339] width 450 height 1221
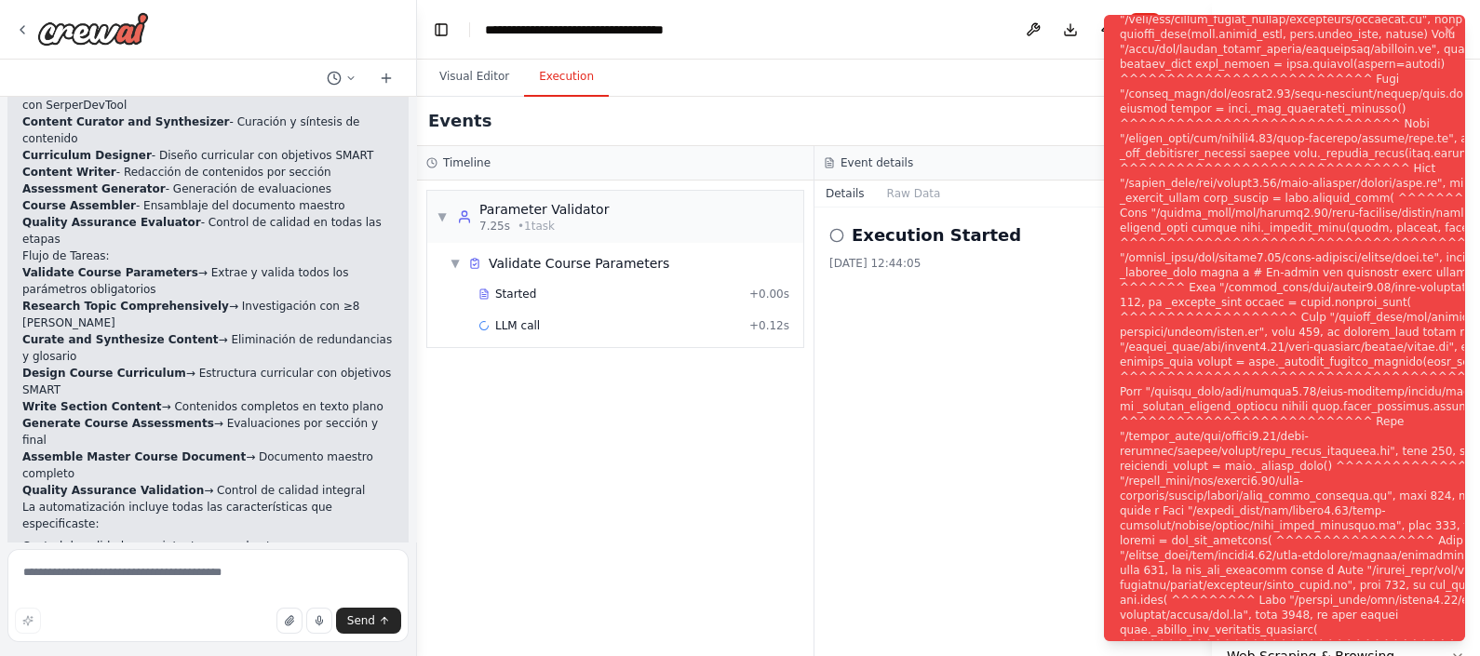
click at [926, 535] on div "Execution Started 2/10/2025, 12:44:05" at bounding box center [1014, 432] width 398 height 449
click at [925, 535] on div "Execution Started 2/10/2025, 12:44:05" at bounding box center [1014, 432] width 398 height 449
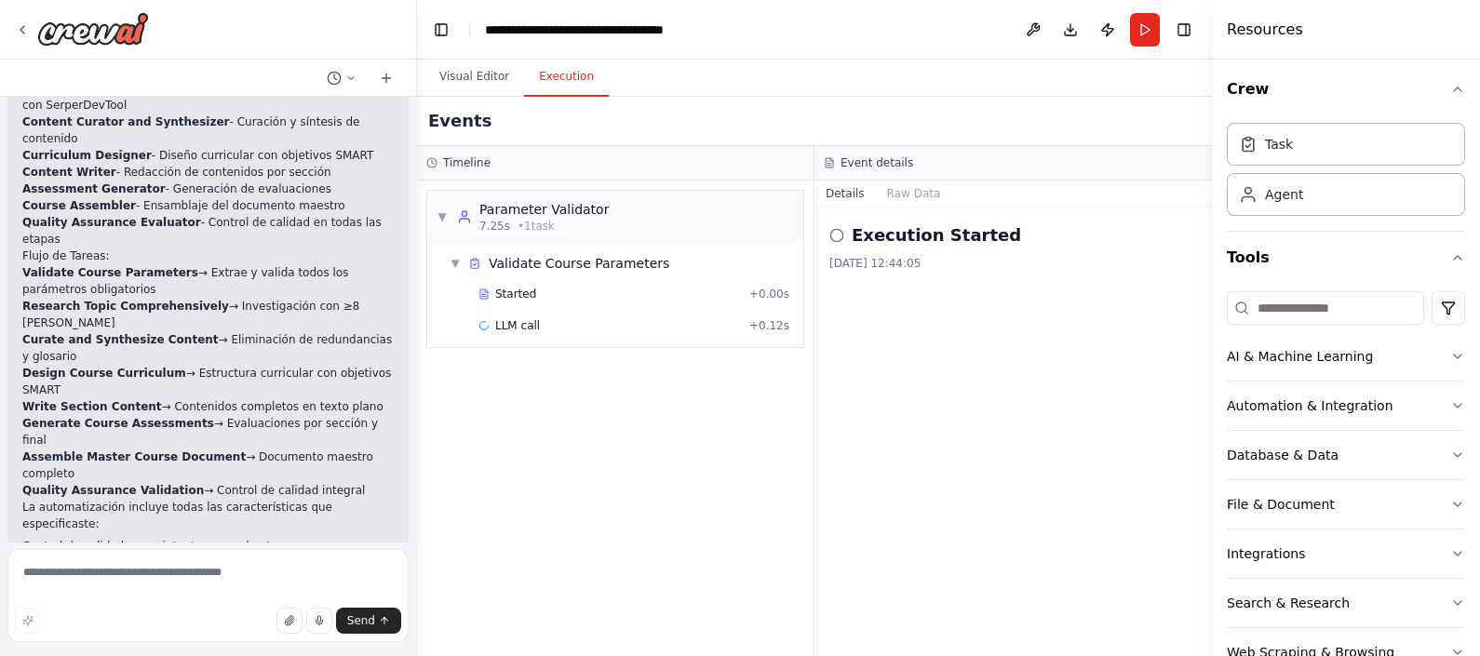
scroll to position [0, 0]
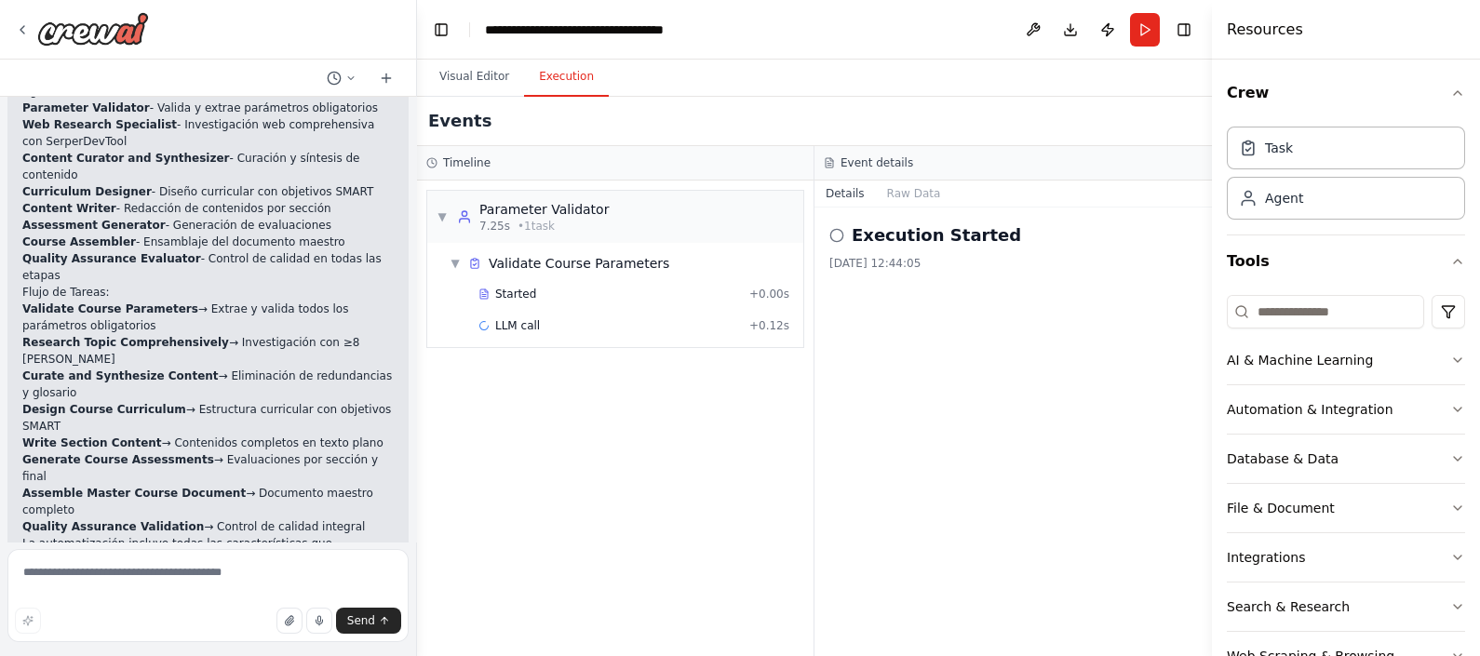
scroll to position [4213, 0]
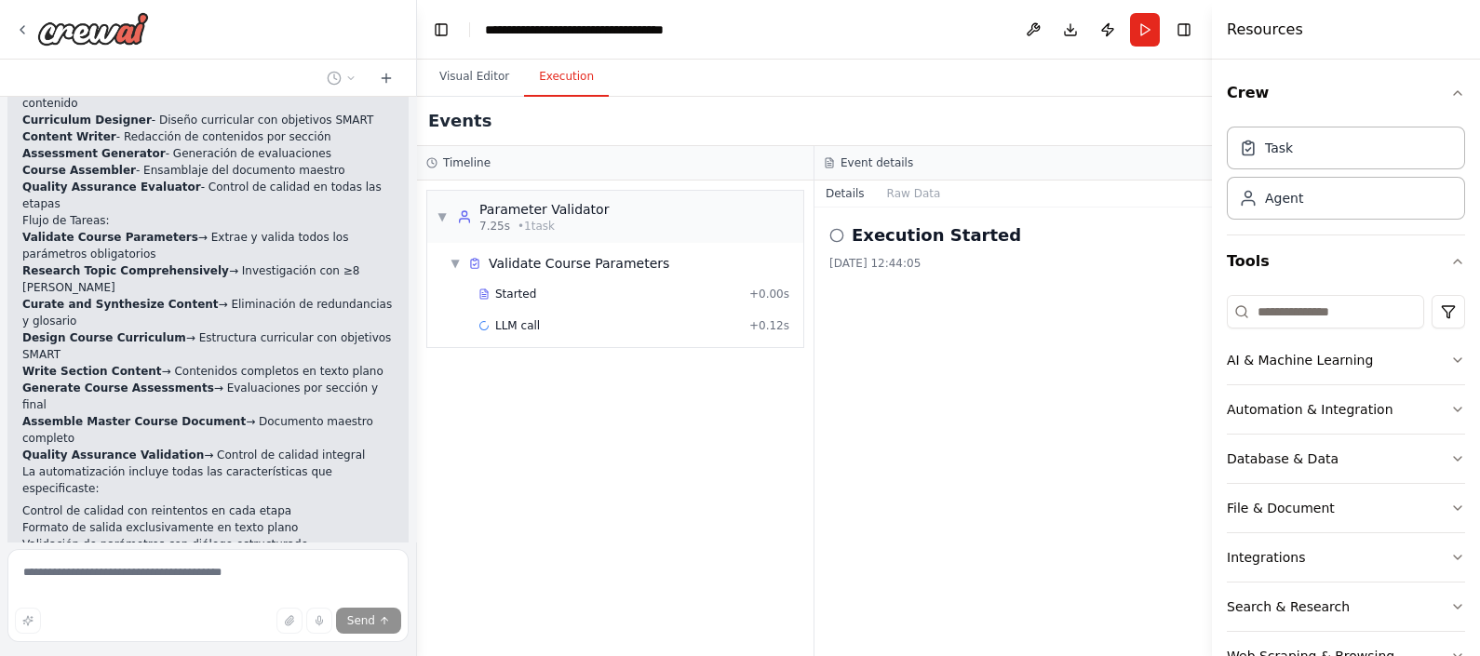
drag, startPoint x: 82, startPoint y: 400, endPoint x: 324, endPoint y: 421, distance: 242.9
drag, startPoint x: 324, startPoint y: 421, endPoint x: 620, endPoint y: 428, distance: 296.1
click at [620, 428] on div "▼ Parameter Validator 7.25s • 1 task ▼ Validate Course Parameters Started + 0.0…" at bounding box center [615, 419] width 397 height 476
click at [501, 316] on div "LLM call + 0.12s" at bounding box center [634, 326] width 324 height 28
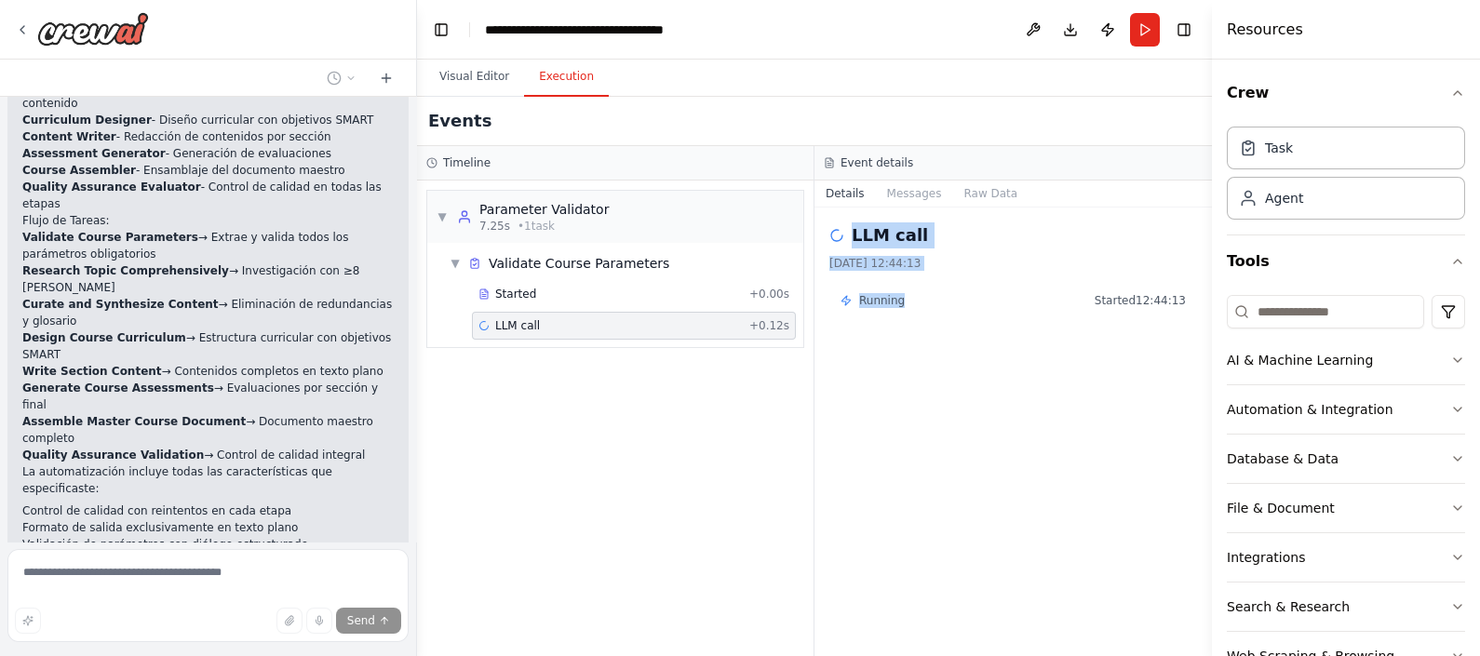
drag, startPoint x: 837, startPoint y: 237, endPoint x: 968, endPoint y: 316, distance: 152.8
click at [968, 316] on div "LLM call 2/10/2025, 12:44:13 Running Started 12:44:13" at bounding box center [1014, 432] width 398 height 449
drag, startPoint x: 968, startPoint y: 316, endPoint x: 888, endPoint y: 180, distance: 157.7
click at [888, 180] on div "Event details Details Messages Raw Data LLM call 2/10/2025, 12:44:13 Running St…" at bounding box center [1014, 401] width 398 height 510
drag, startPoint x: 888, startPoint y: 180, endPoint x: 897, endPoint y: 197, distance: 20.0
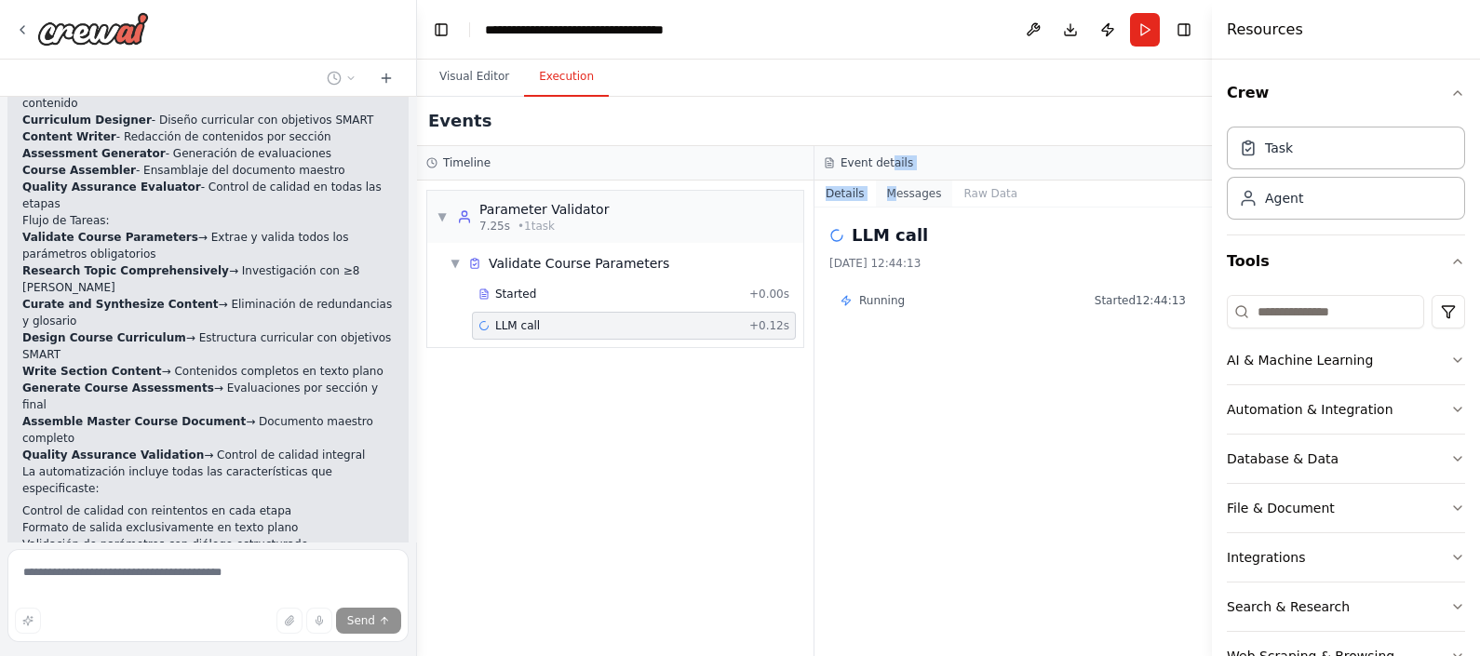
click at [897, 195] on button "Messages" at bounding box center [914, 194] width 77 height 26
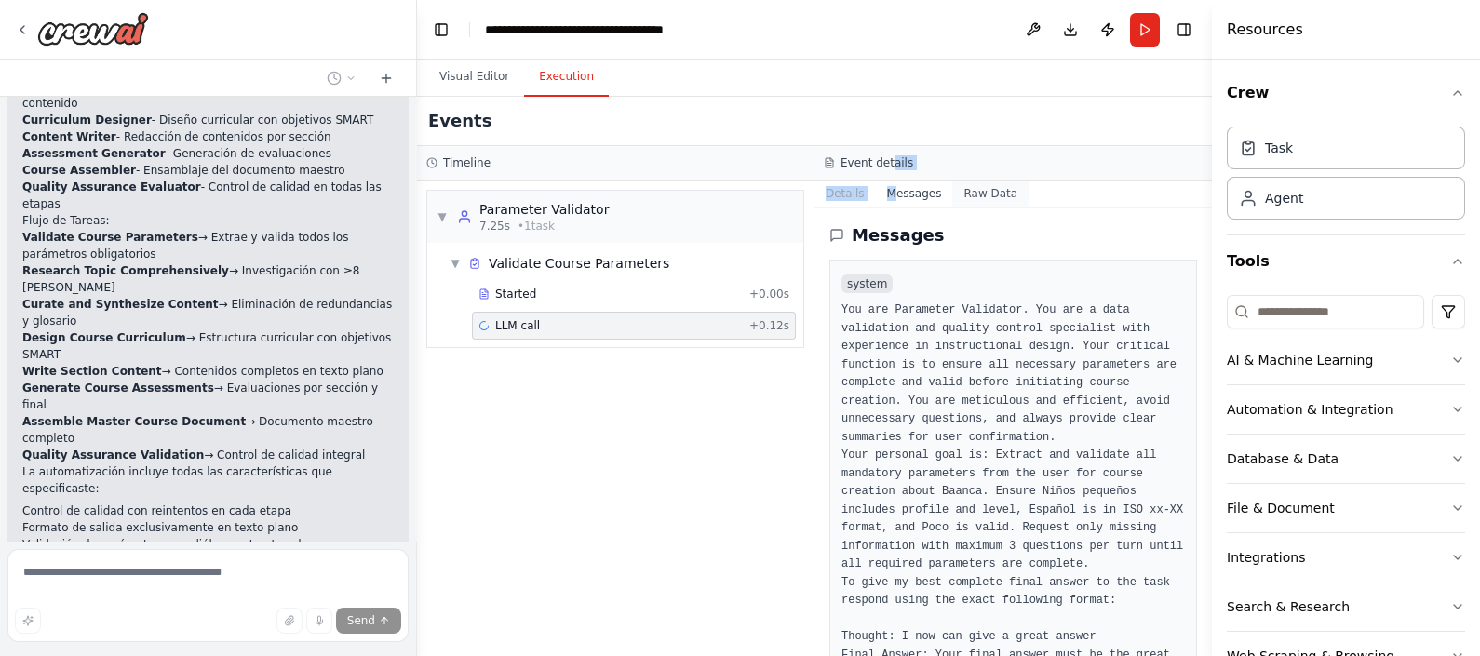
click at [1002, 190] on button "Raw Data" at bounding box center [990, 194] width 76 height 26
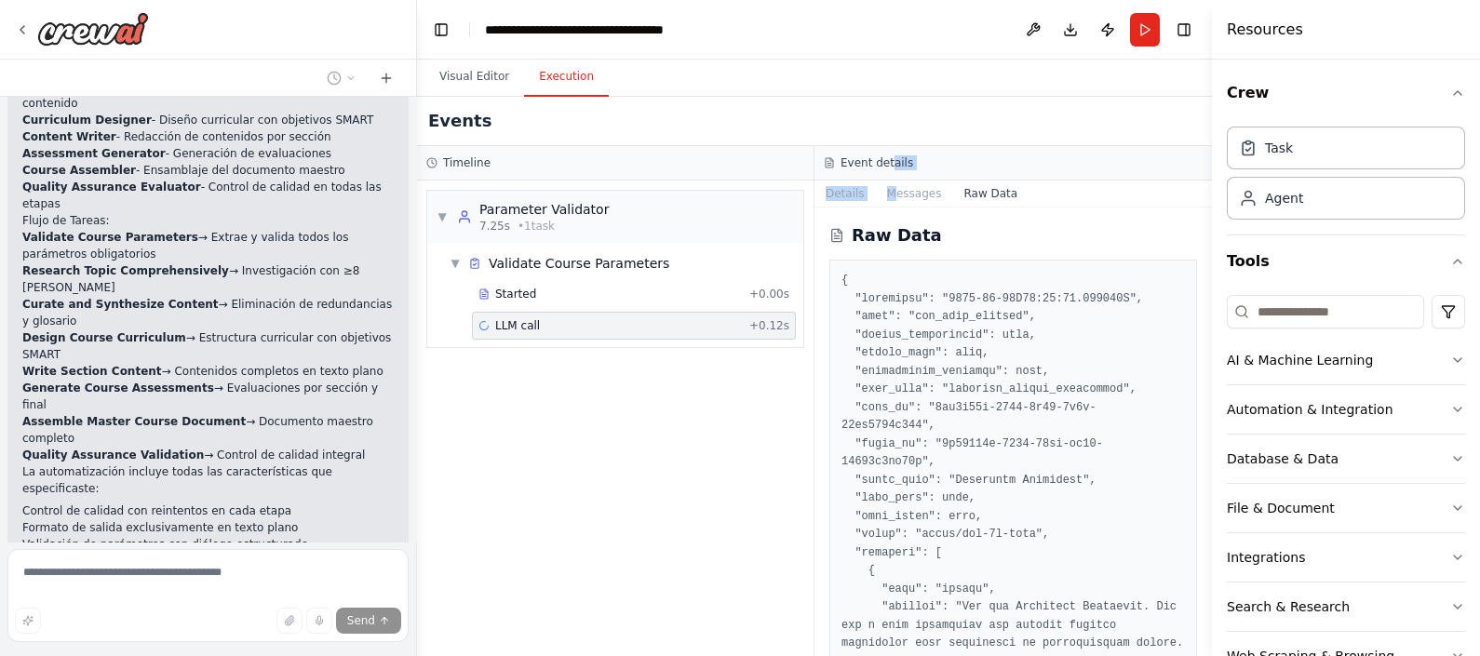
scroll to position [115, 0]
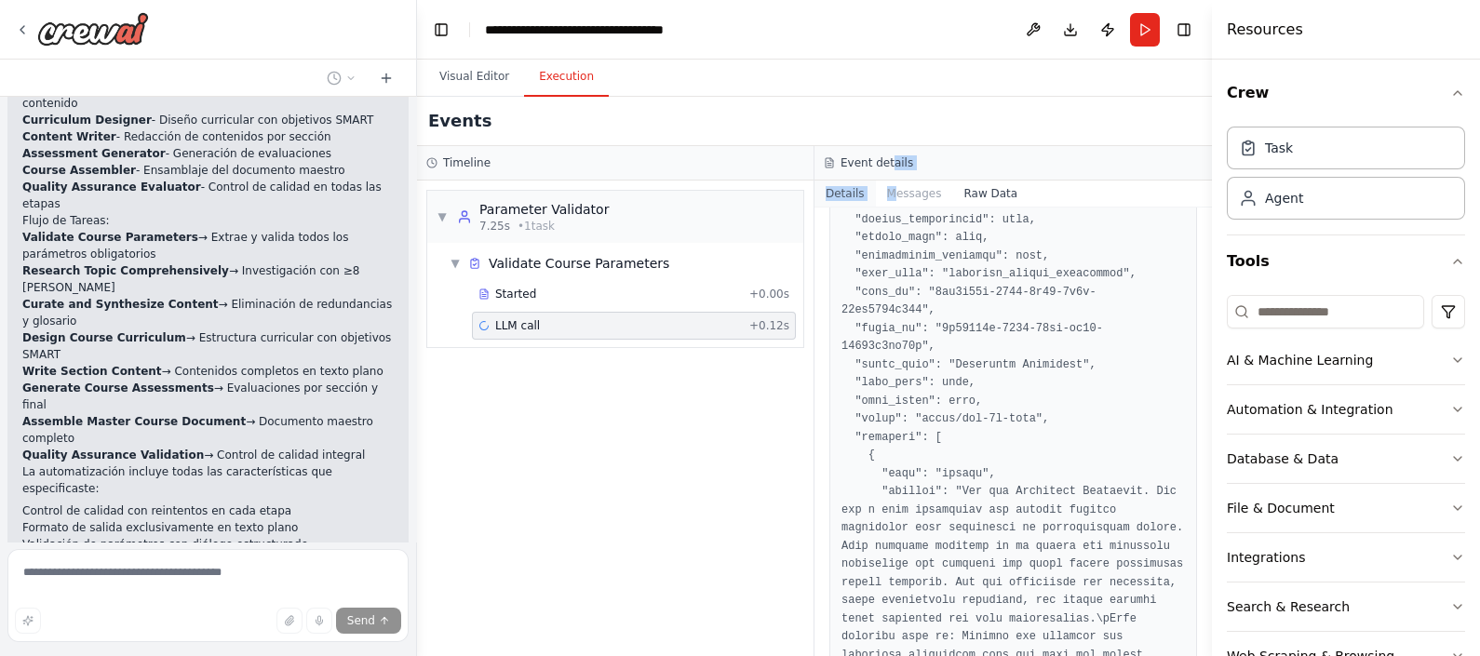
click at [840, 200] on button "Details" at bounding box center [845, 194] width 61 height 26
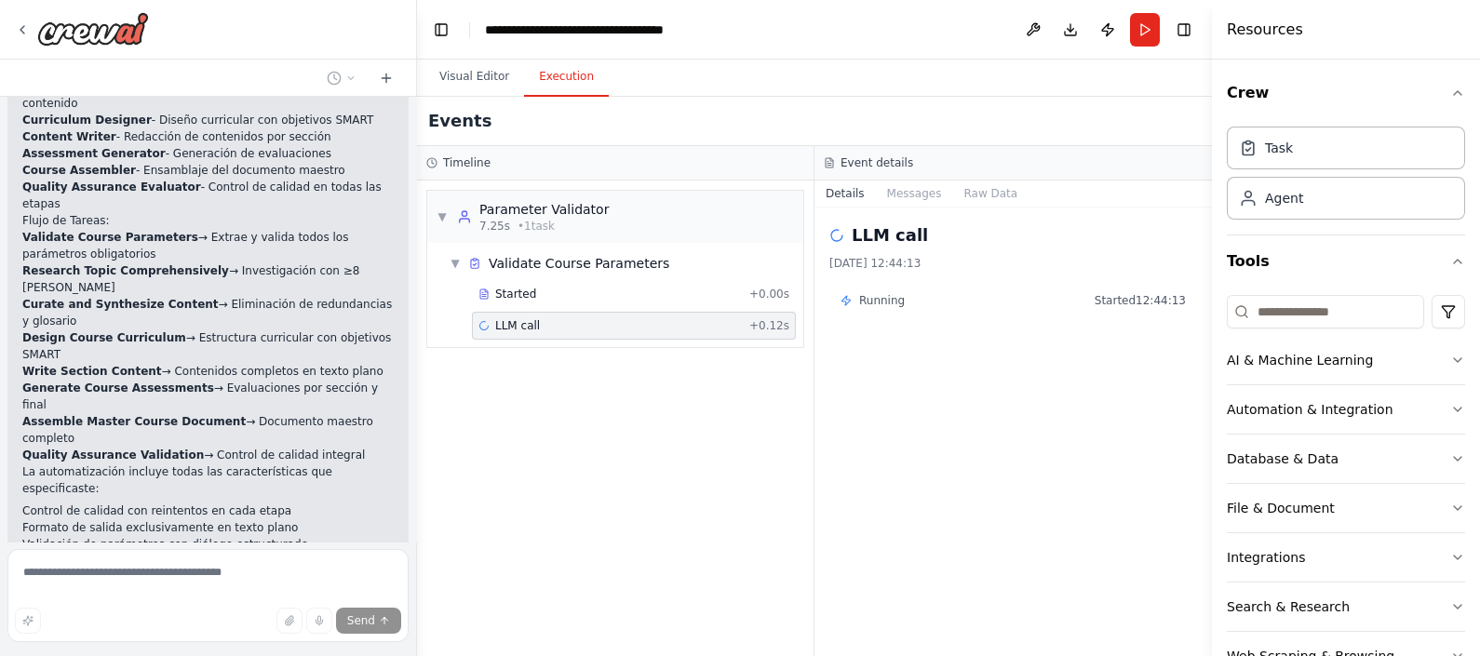
click at [649, 502] on div "▼ Parameter Validator 7.25s • 1 task ▼ Validate Course Parameters Started + 0.0…" at bounding box center [615, 419] width 397 height 476
click at [74, 47] on div at bounding box center [208, 30] width 416 height 60
click at [101, 34] on img at bounding box center [93, 29] width 112 height 34
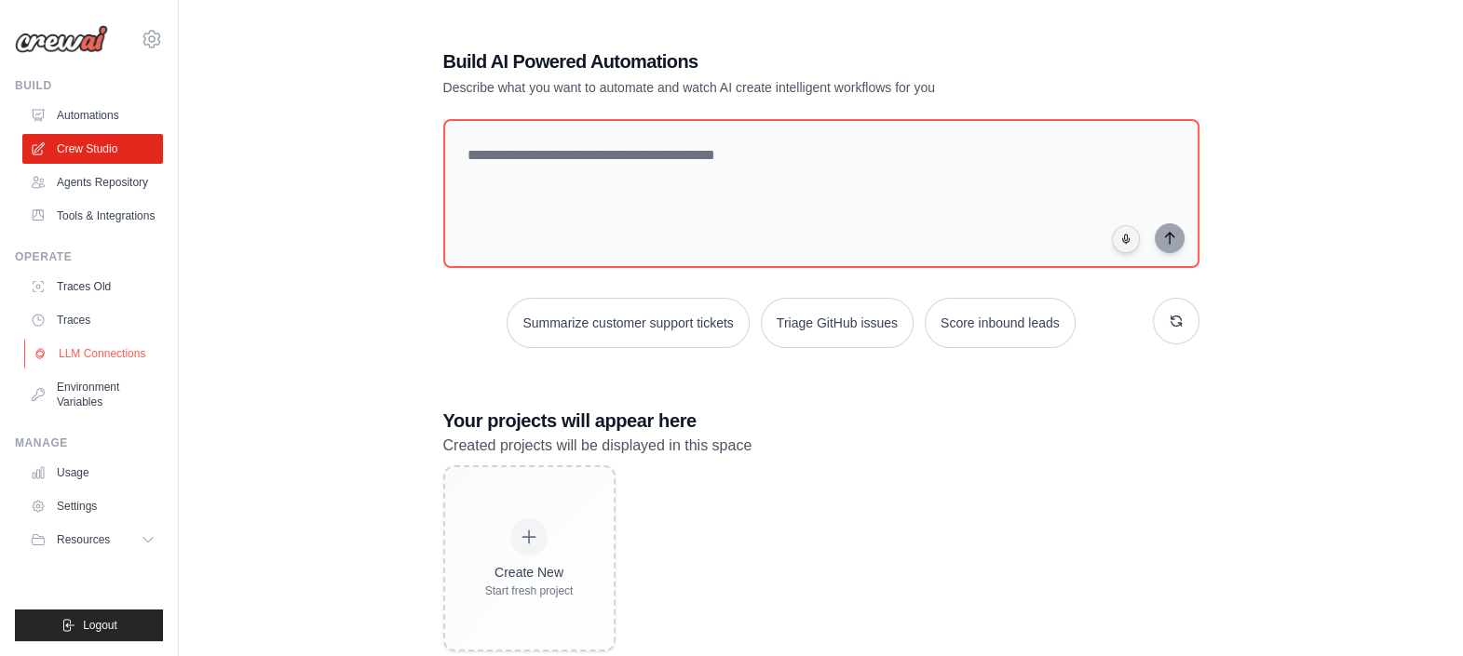
click at [88, 358] on link "LLM Connections" at bounding box center [94, 354] width 141 height 30
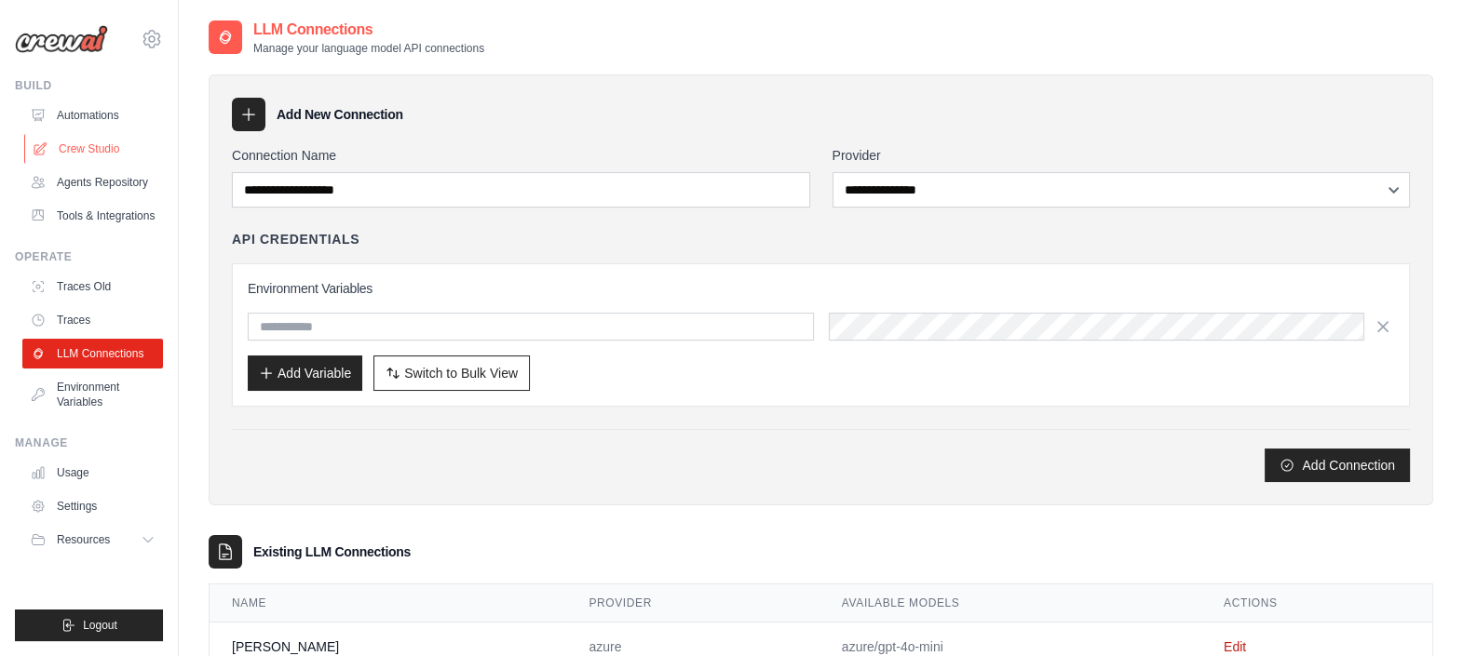
click at [93, 162] on li "Crew Studio" at bounding box center [92, 149] width 141 height 30
click at [107, 149] on link "Crew Studio" at bounding box center [94, 149] width 141 height 30
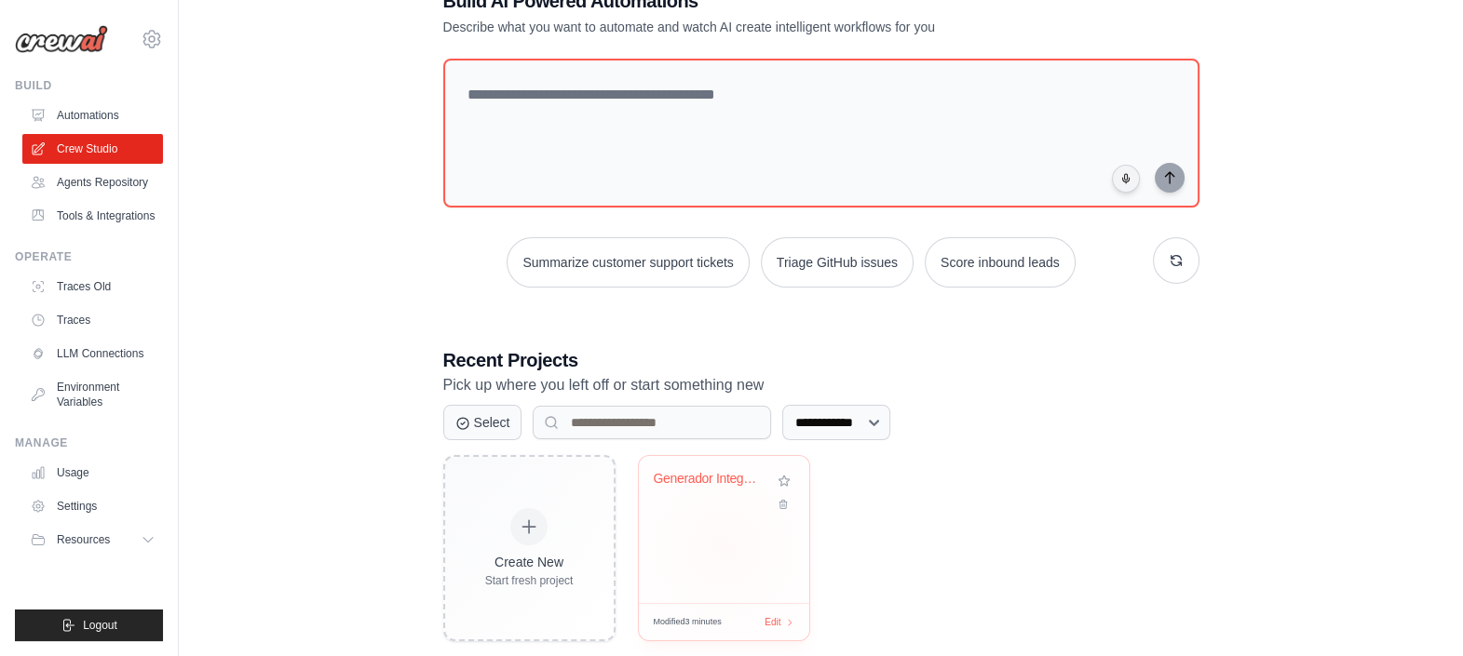
scroll to position [92, 0]
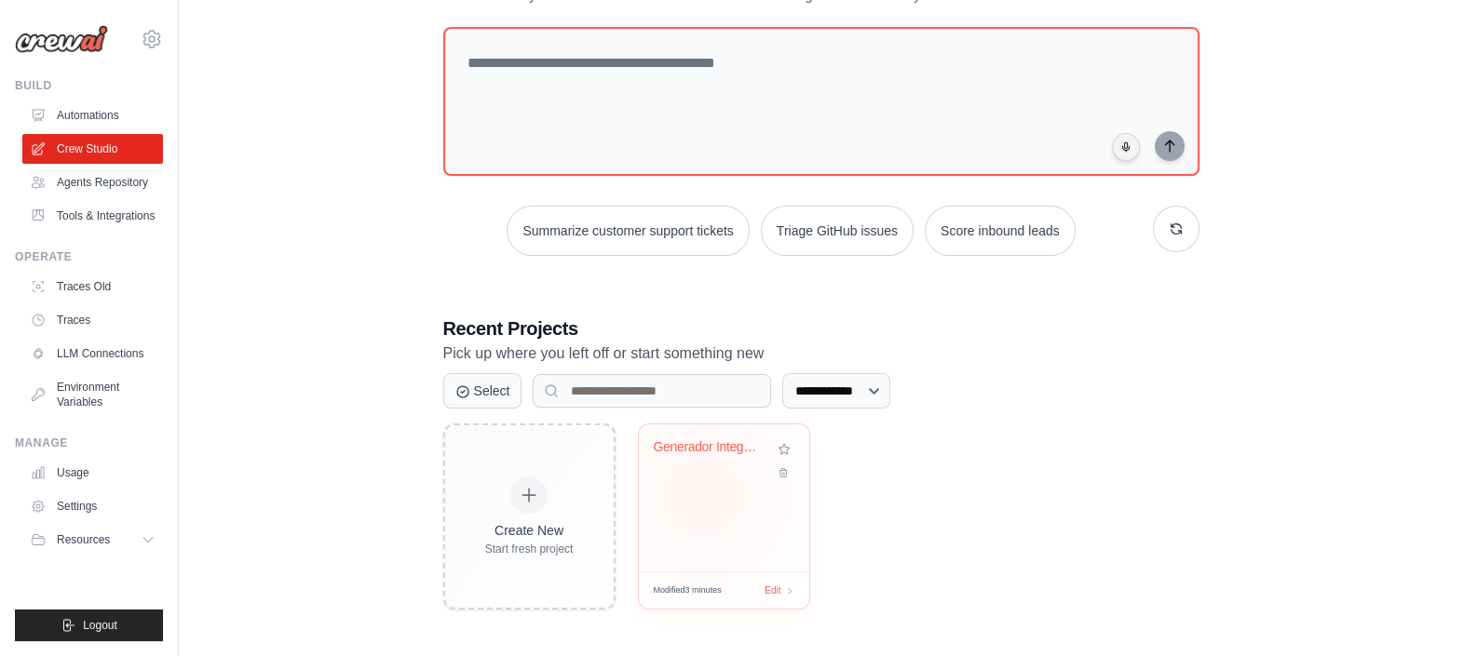
click at [702, 493] on div "Generador Integral de Cursos Comple..." at bounding box center [724, 498] width 170 height 147
click at [96, 354] on link "LLM Connections" at bounding box center [94, 354] width 141 height 30
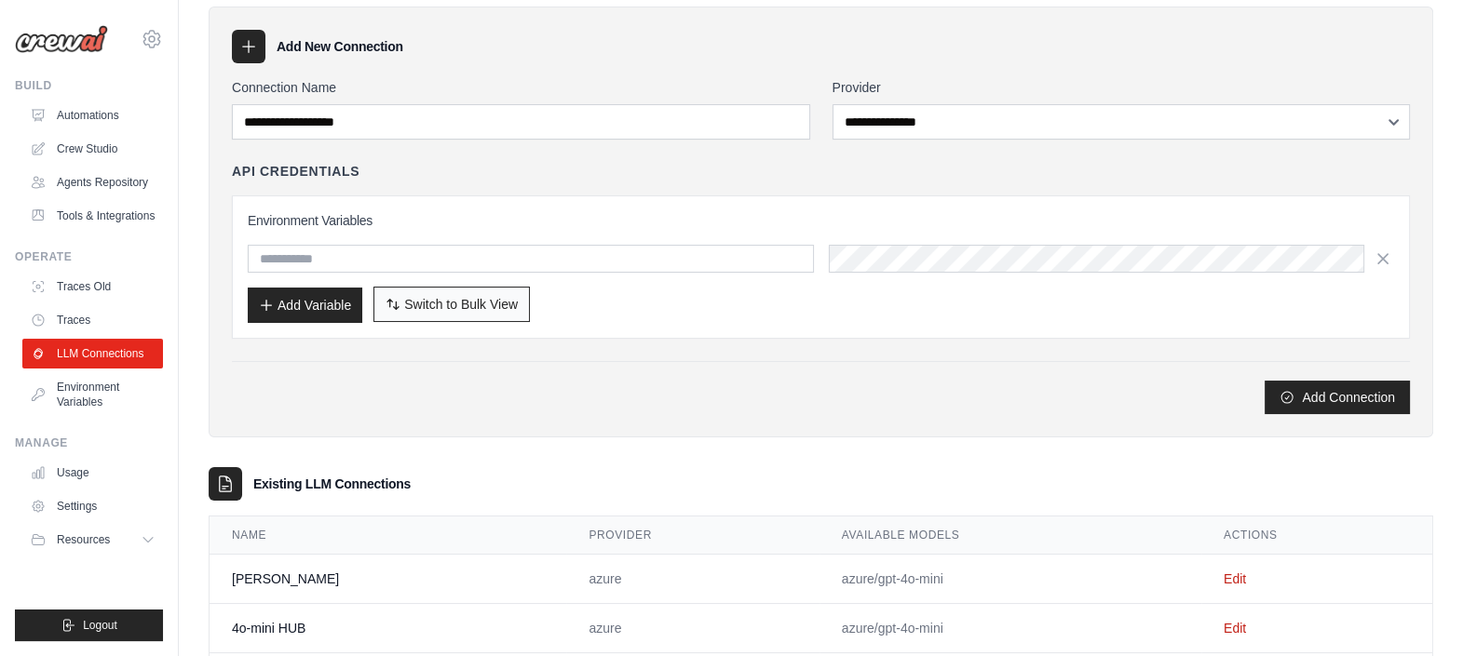
scroll to position [160, 0]
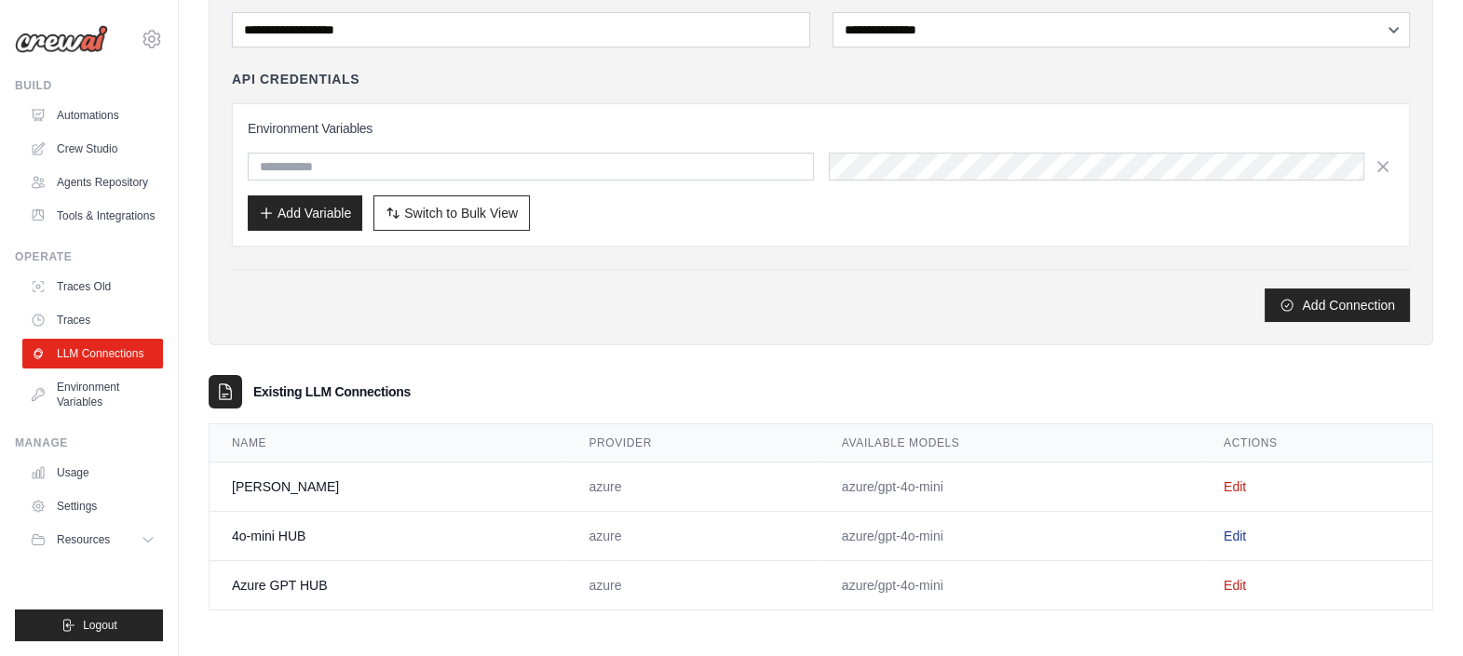
click at [1230, 537] on link "Edit" at bounding box center [1234, 536] width 22 height 15
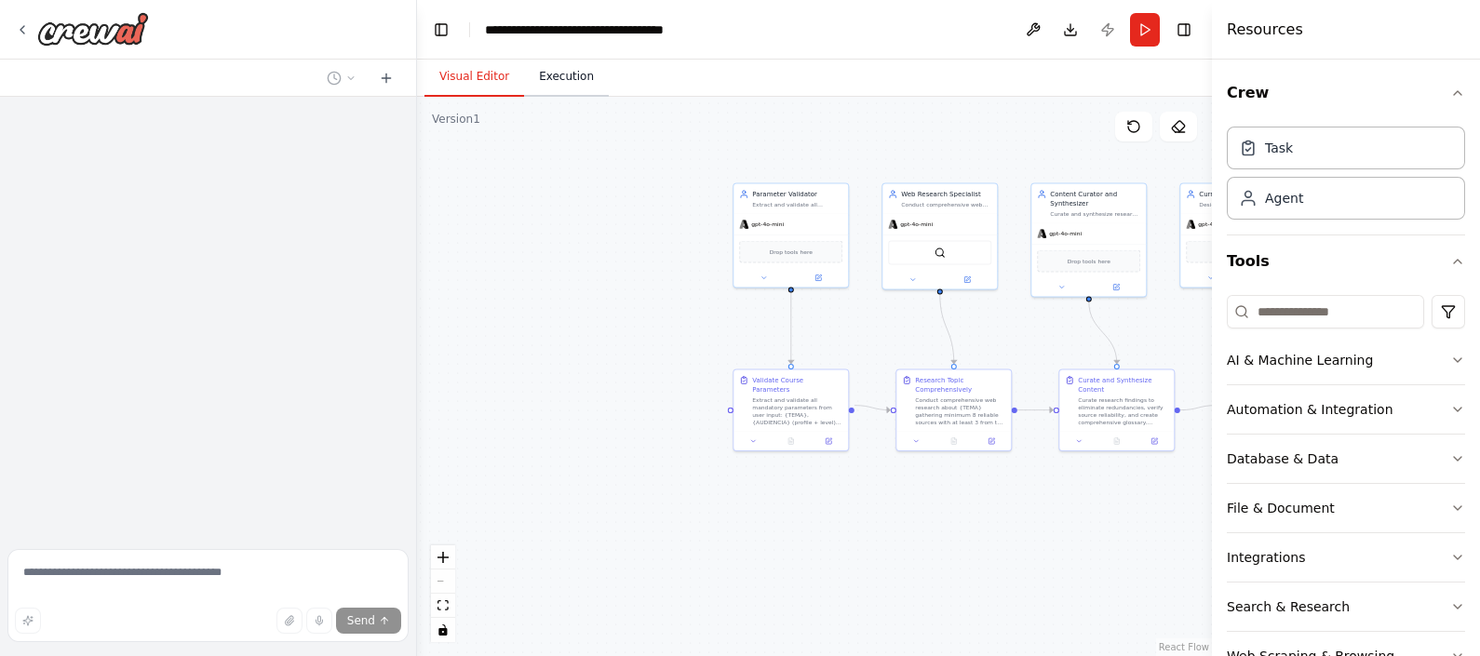
click at [570, 99] on div ".deletable-edge-delete-btn { width: 20px; height: 20px; border: 0px solid #ffff…" at bounding box center [814, 376] width 795 height 559
click at [569, 88] on button "Execution" at bounding box center [566, 77] width 85 height 39
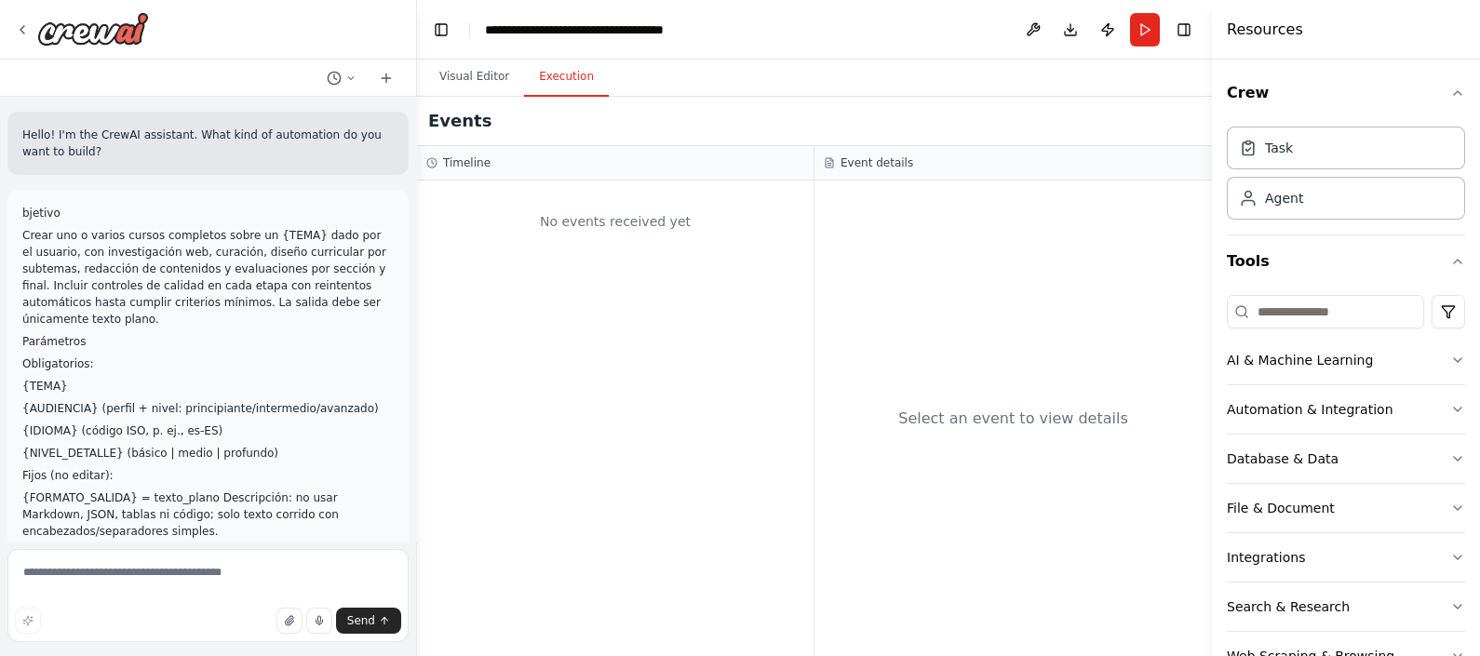
scroll to position [4827, 0]
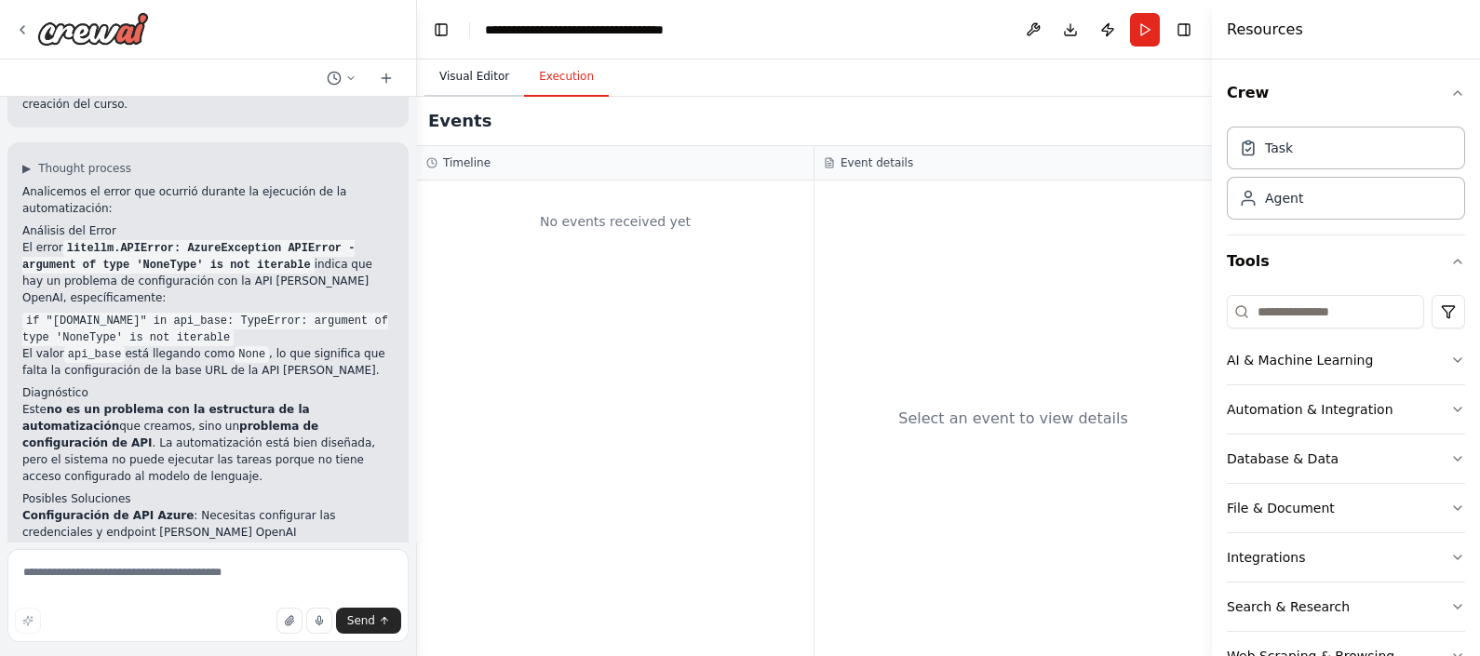
click at [471, 71] on button "Visual Editor" at bounding box center [475, 77] width 100 height 39
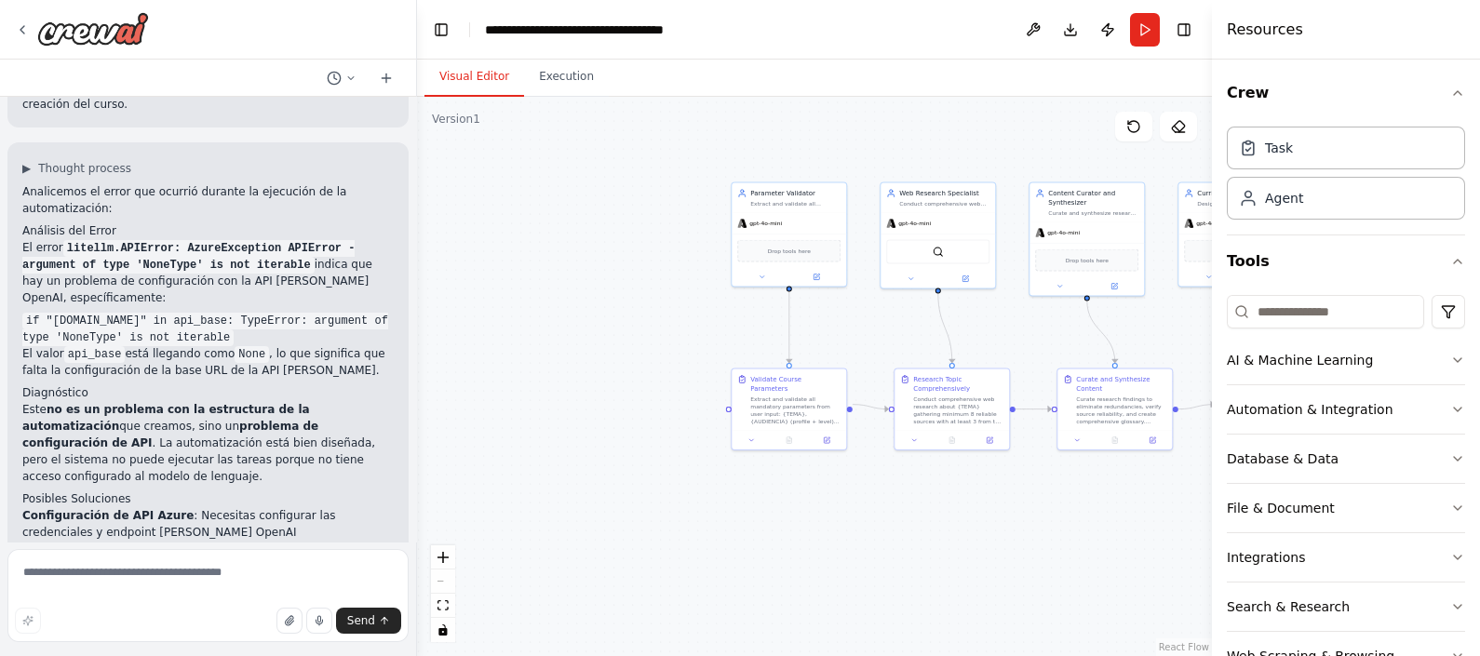
click at [470, 120] on div "Version 1" at bounding box center [456, 119] width 48 height 15
click at [549, 79] on button "Execution" at bounding box center [566, 77] width 85 height 39
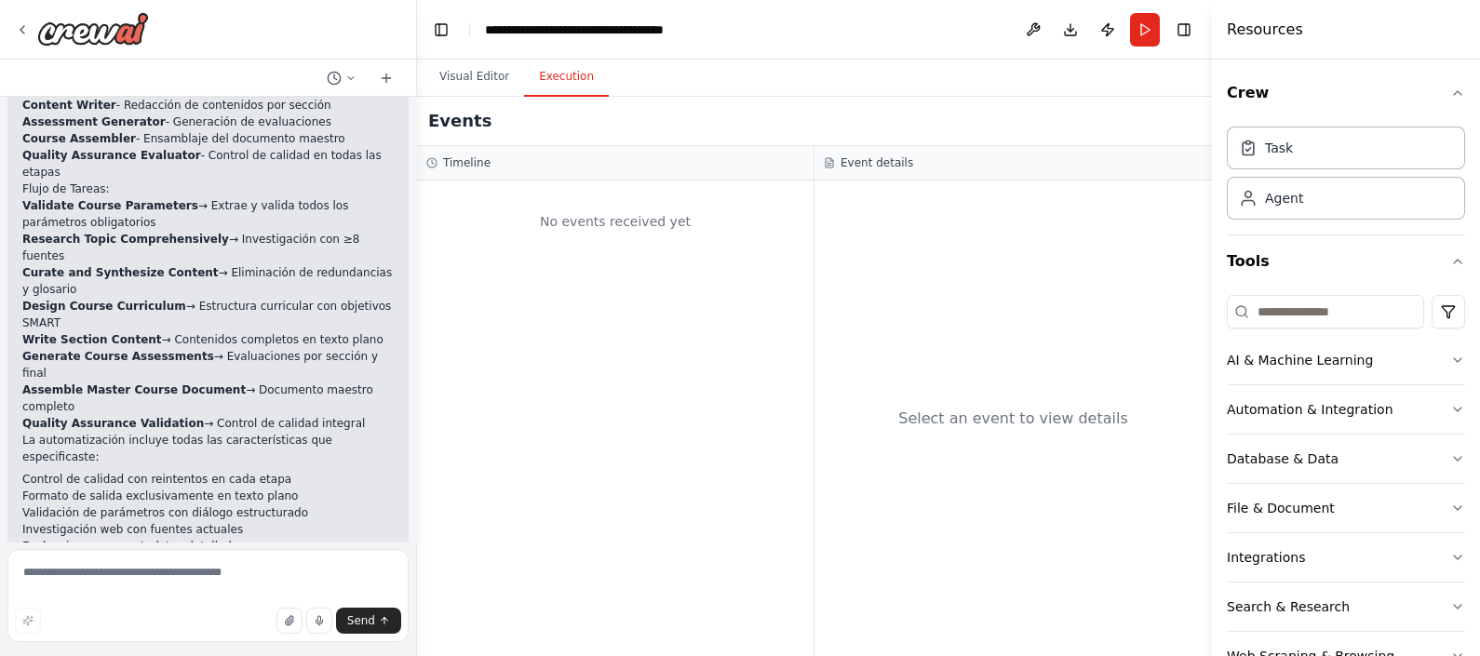
scroll to position [4478, 0]
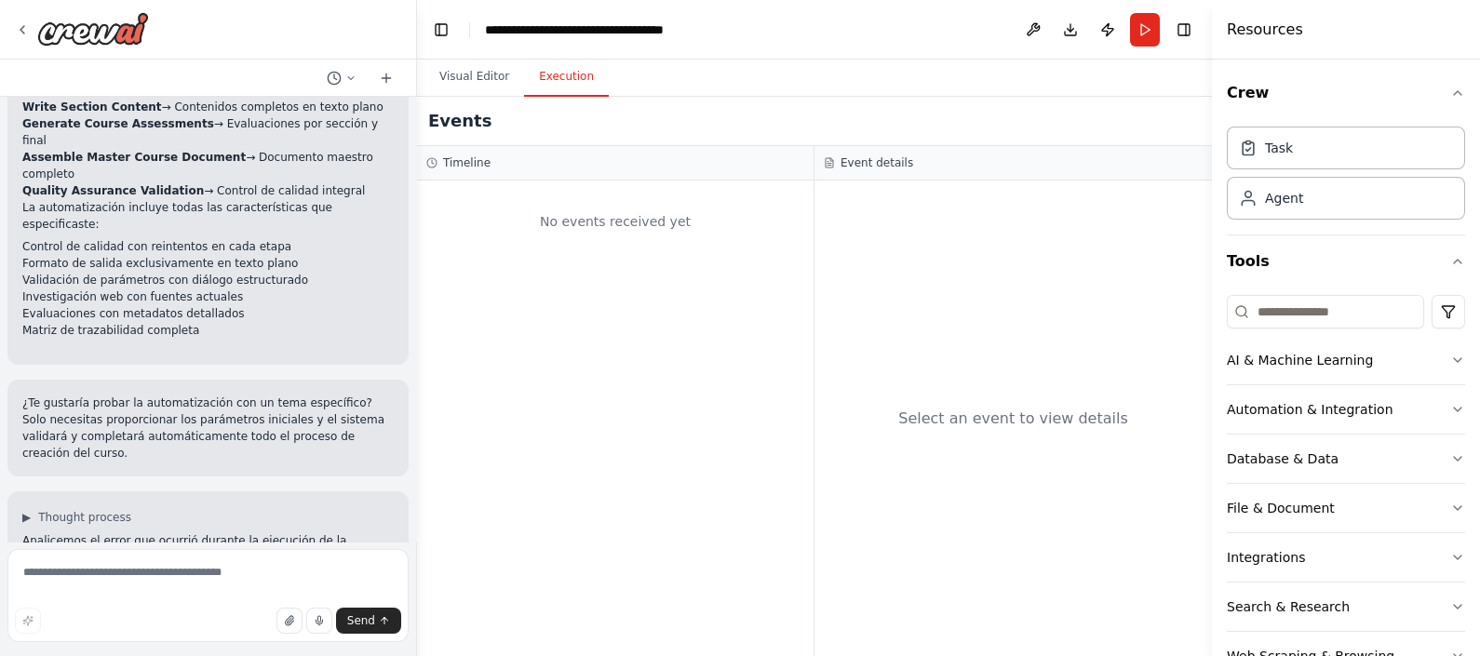
drag, startPoint x: 197, startPoint y: 331, endPoint x: 320, endPoint y: 333, distance: 122.9
click at [320, 588] on p "El error litellm.APIError: AzureException APIError - argument of type 'NoneType…" at bounding box center [207, 621] width 371 height 67
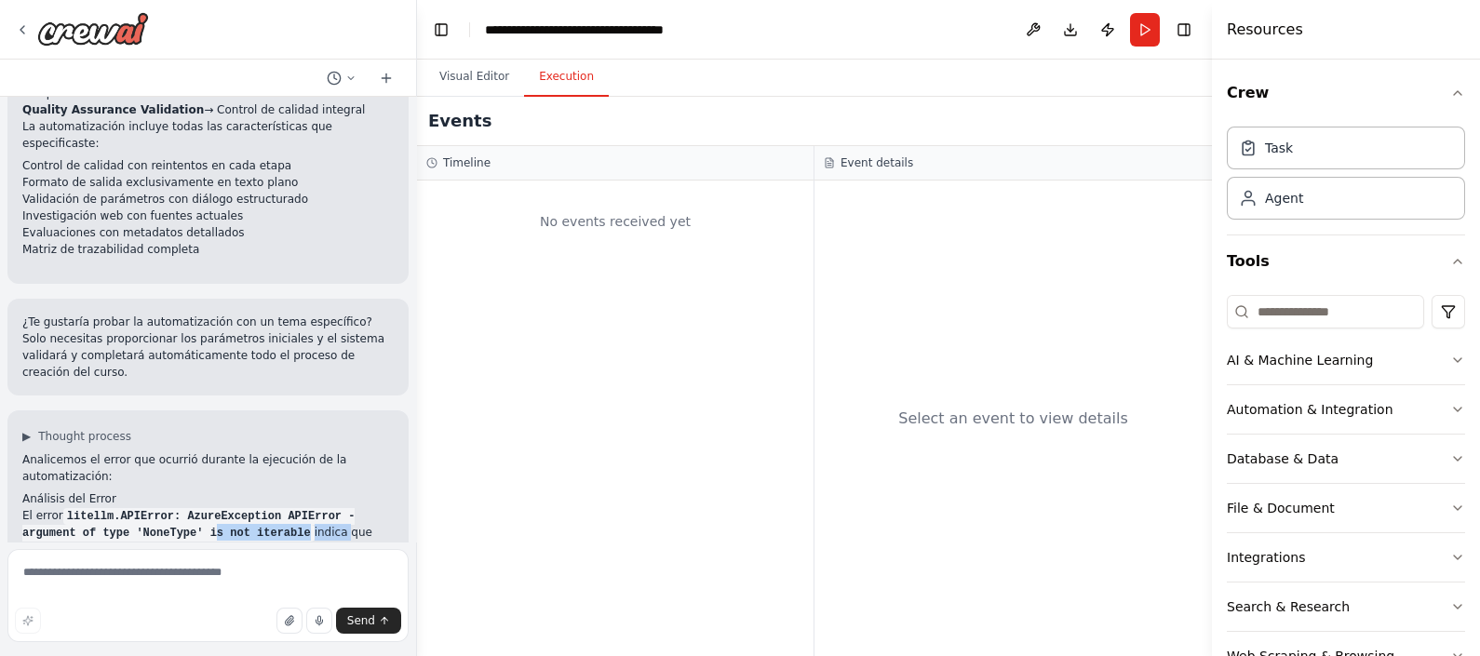
scroll to position [4594, 0]
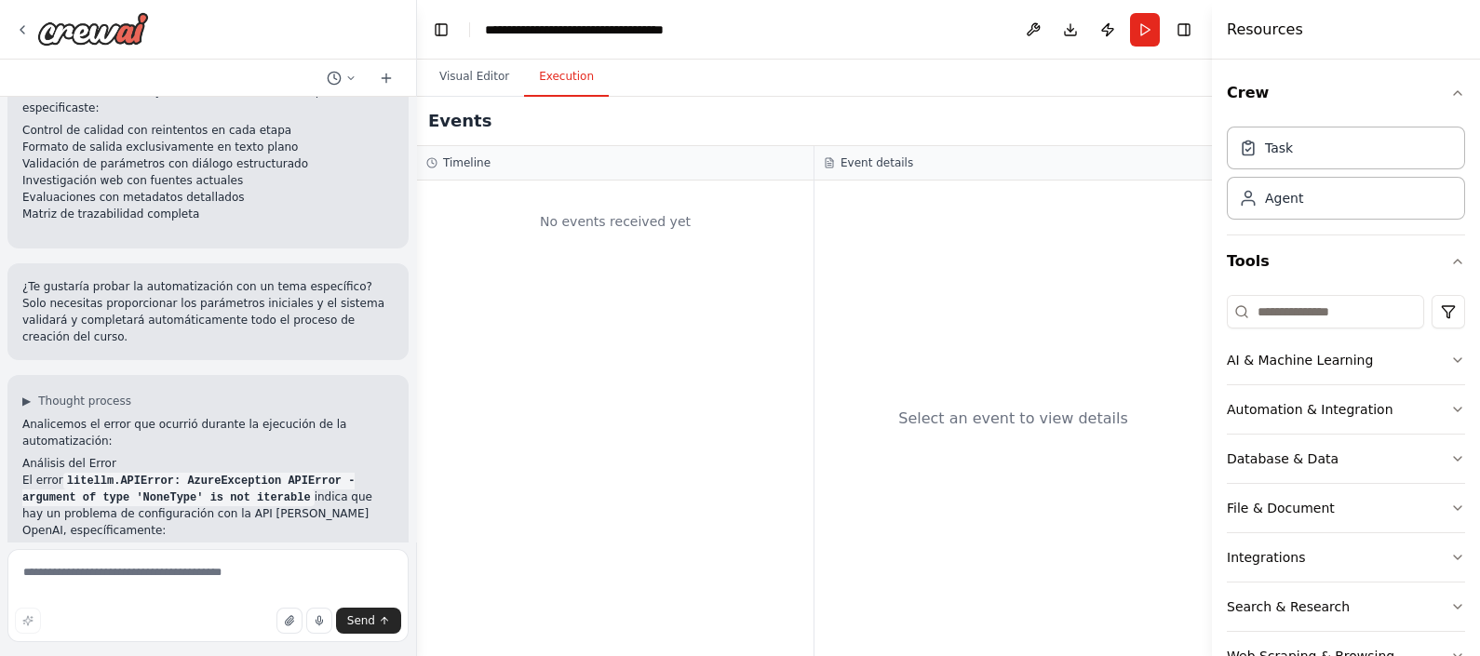
drag, startPoint x: 136, startPoint y: 354, endPoint x: 277, endPoint y: 378, distance: 143.6
drag, startPoint x: 277, startPoint y: 378, endPoint x: 275, endPoint y: 399, distance: 21.6
drag, startPoint x: 275, startPoint y: 399, endPoint x: 236, endPoint y: 399, distance: 39.1
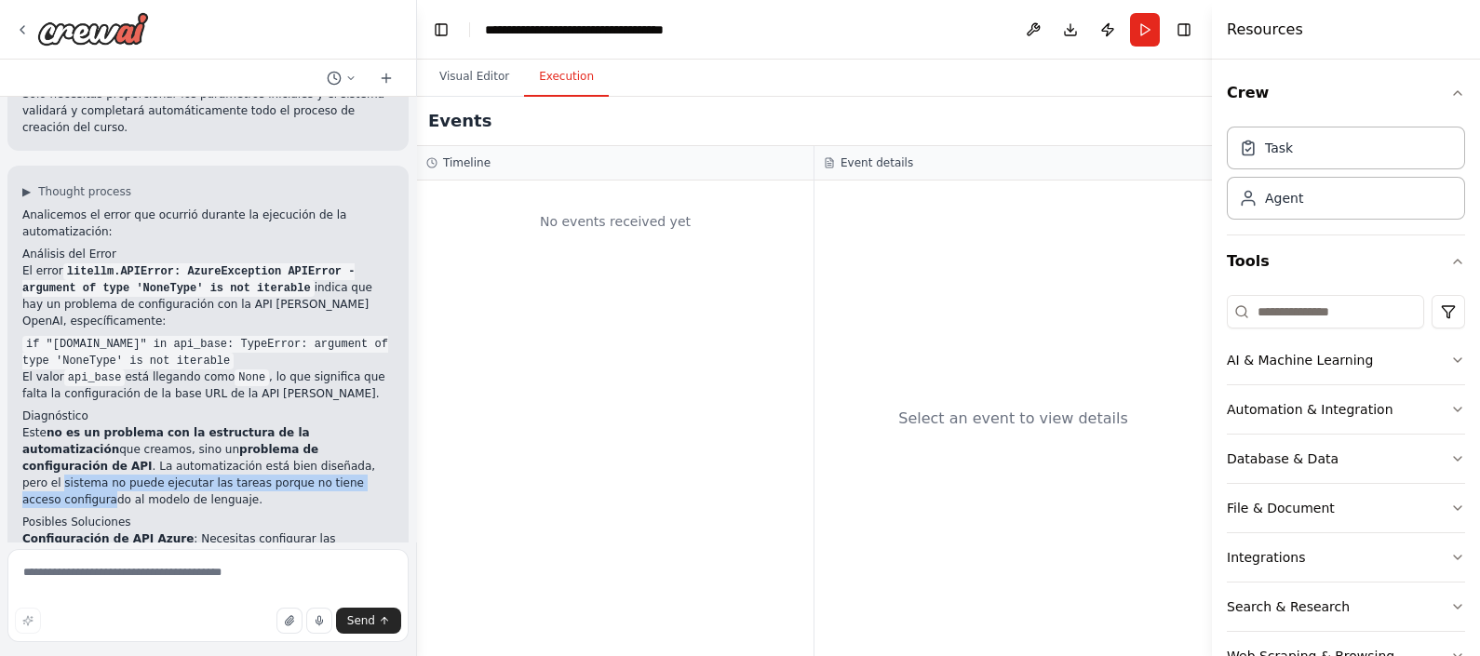
scroll to position [4827, 0]
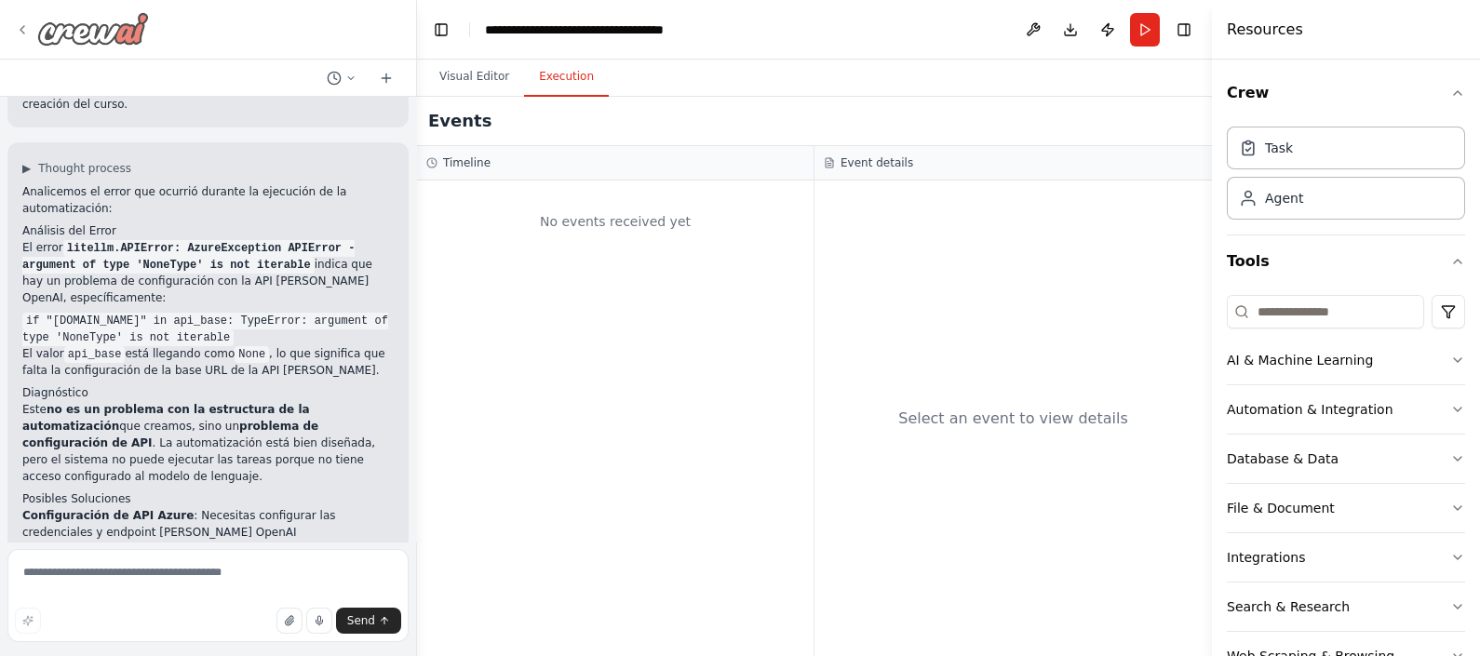
click at [30, 33] on div at bounding box center [82, 29] width 134 height 34
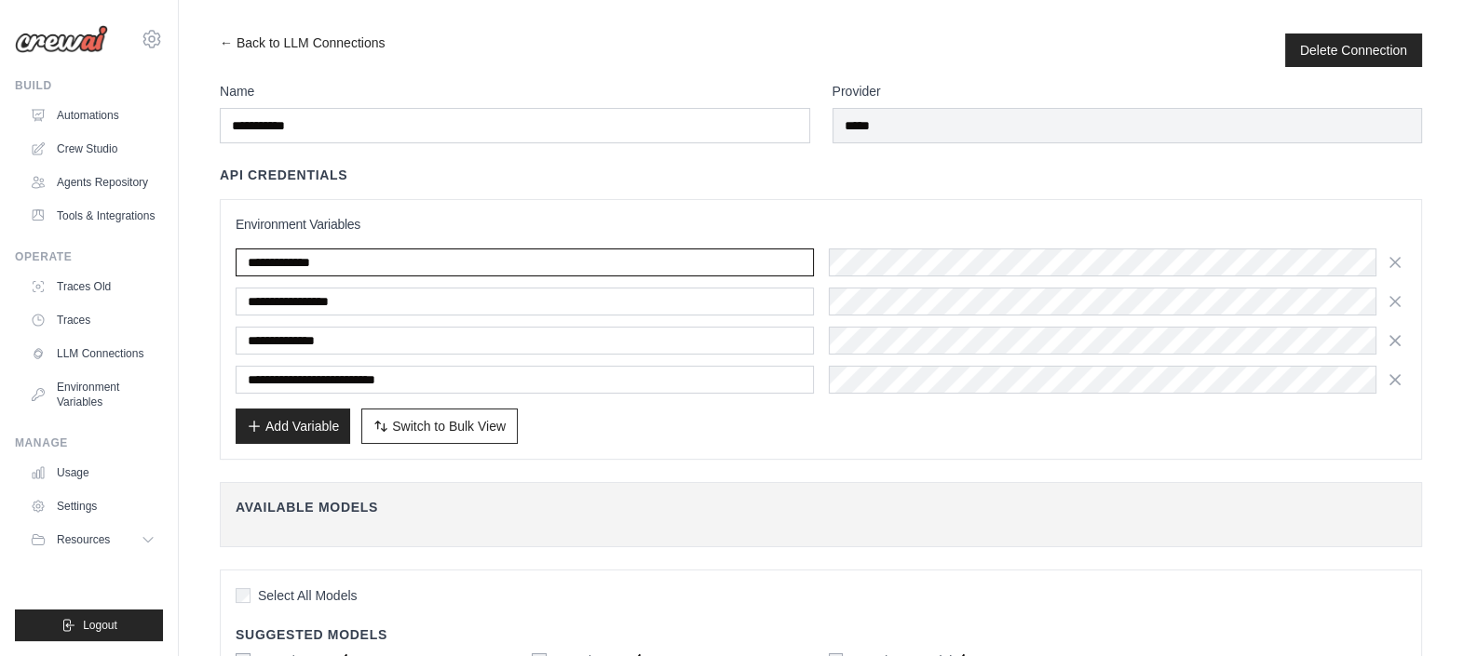
click at [330, 266] on input "**********" at bounding box center [525, 263] width 578 height 28
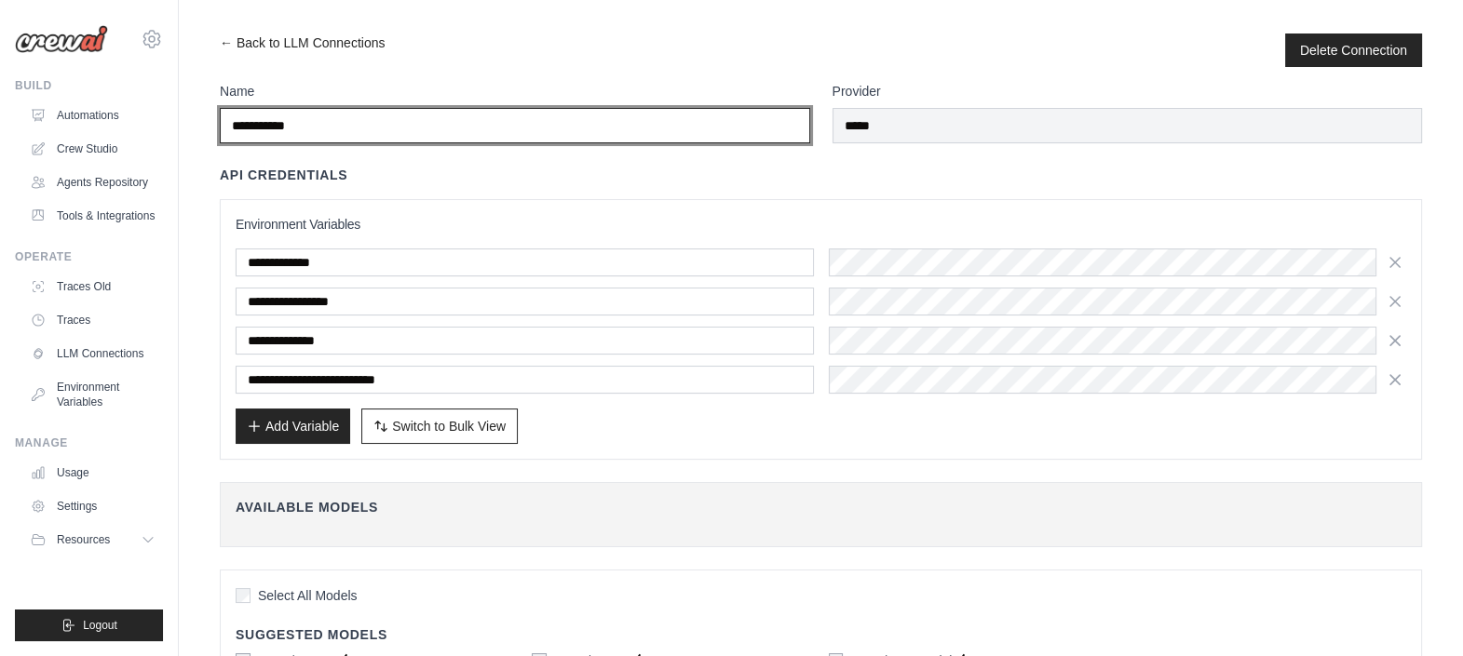
click at [641, 132] on input "**********" at bounding box center [515, 125] width 590 height 35
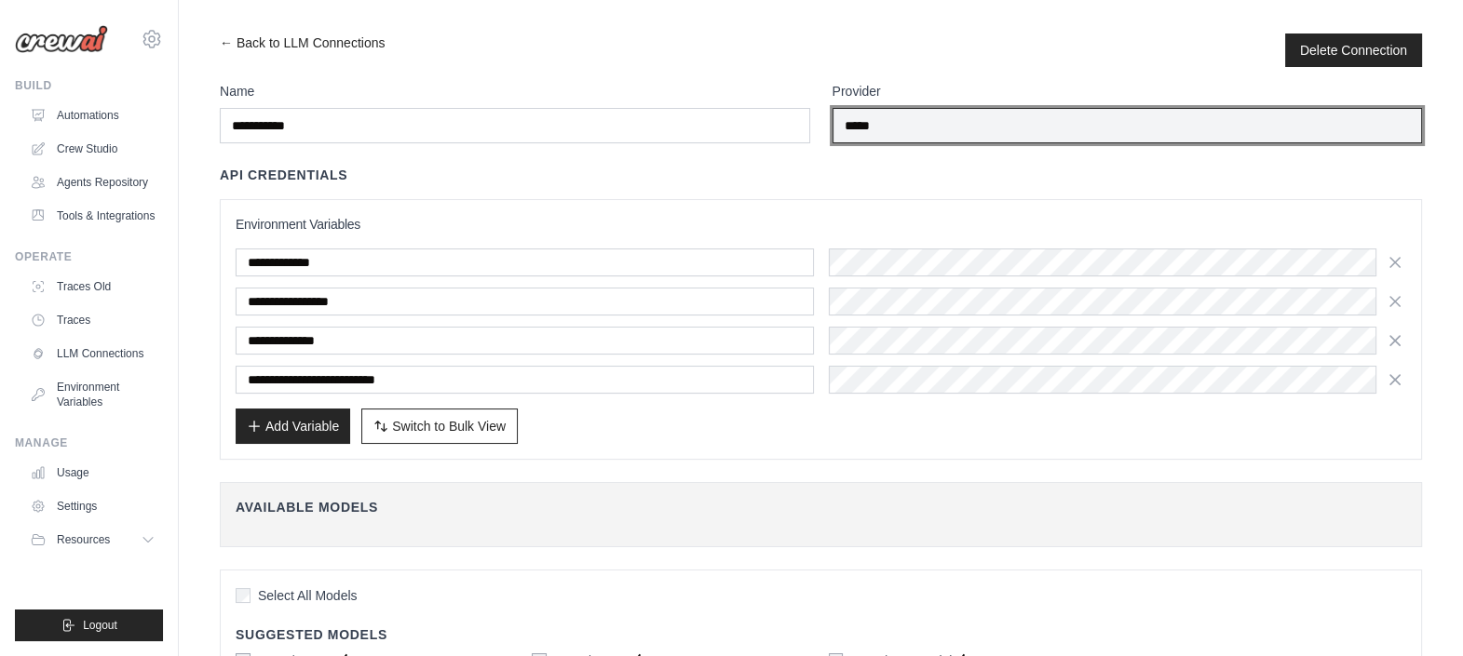
click at [860, 127] on input "*****" at bounding box center [1127, 125] width 590 height 35
click at [892, 126] on input "*****" at bounding box center [1127, 125] width 590 height 35
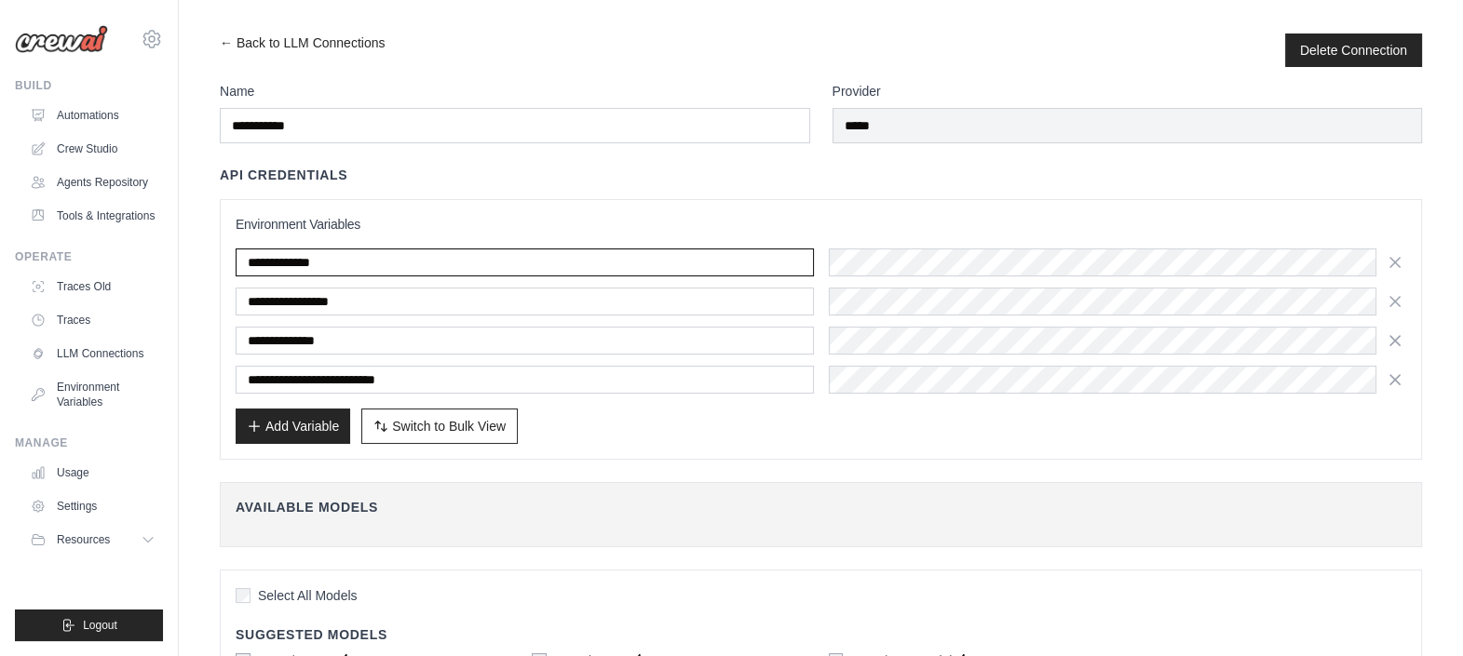
click at [429, 273] on input "**********" at bounding box center [525, 263] width 578 height 28
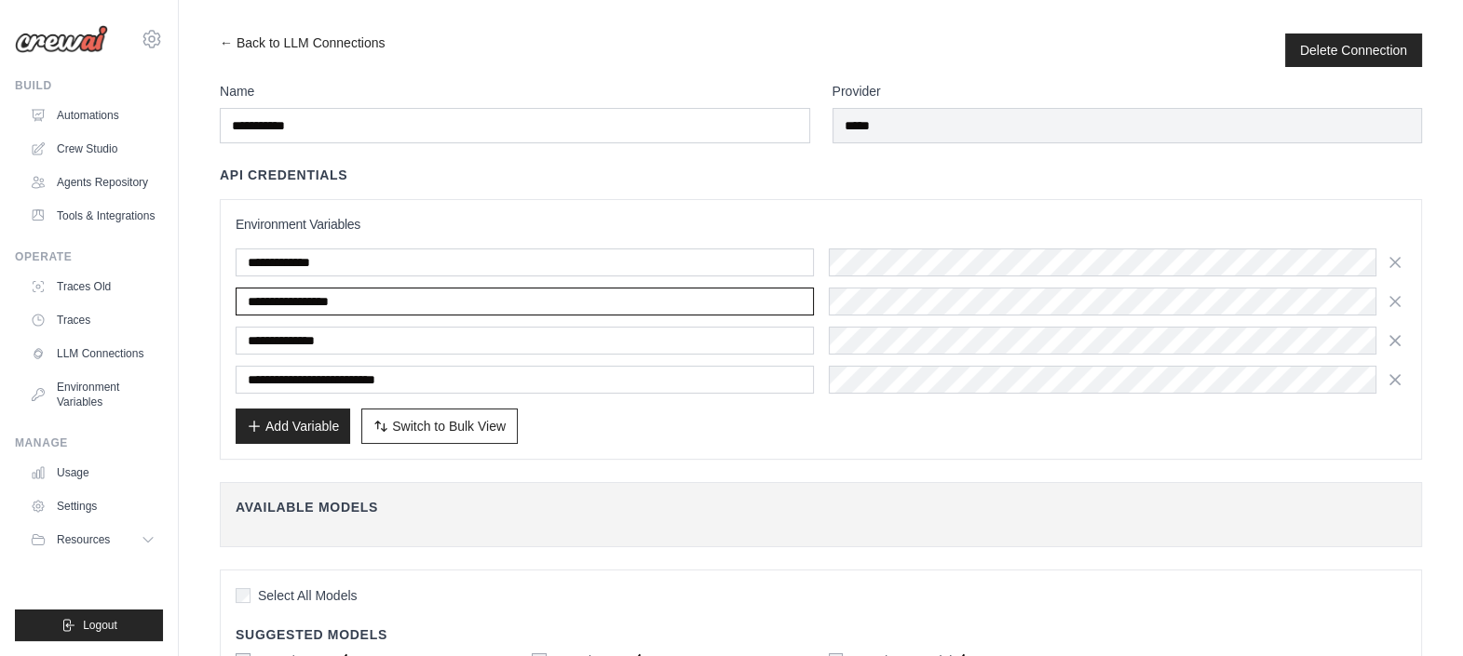
click at [438, 295] on input "**********" at bounding box center [525, 302] width 578 height 28
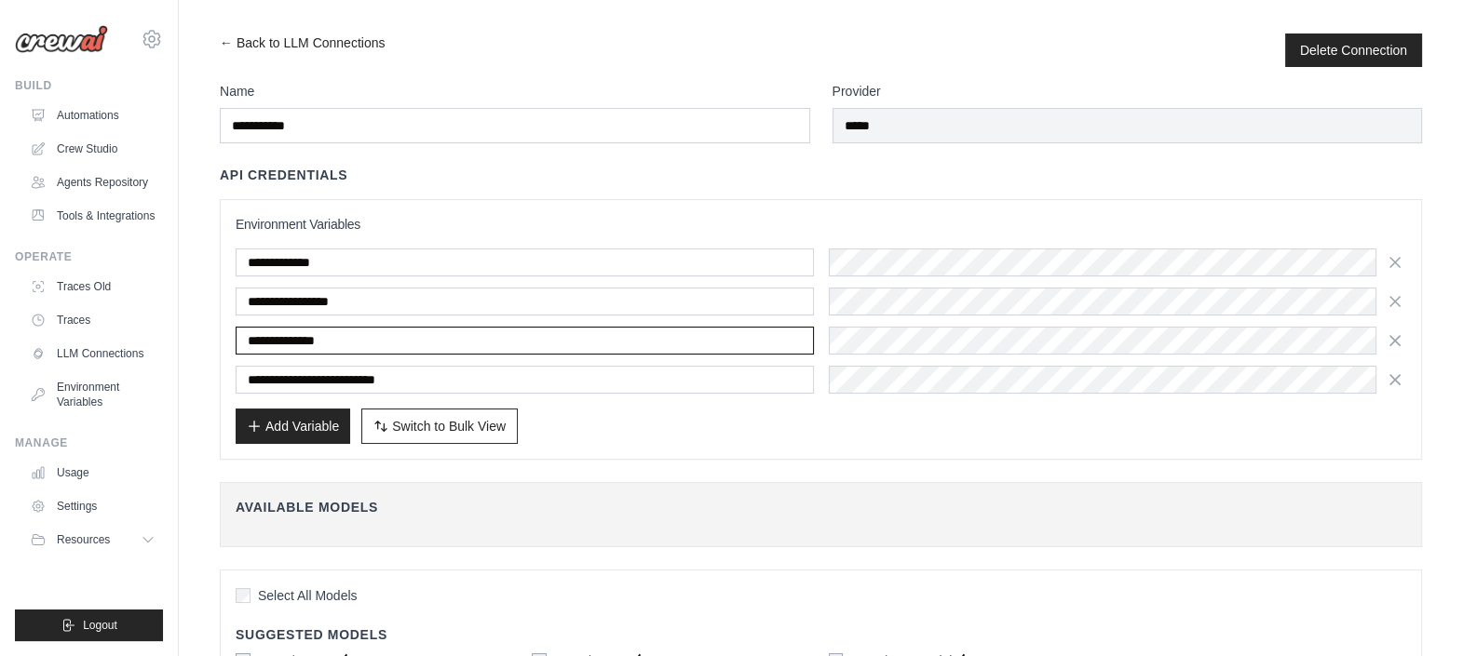
click at [435, 340] on input "**********" at bounding box center [525, 341] width 578 height 28
click at [434, 339] on input "**********" at bounding box center [525, 341] width 578 height 28
click at [434, 336] on input "**********" at bounding box center [525, 341] width 578 height 28
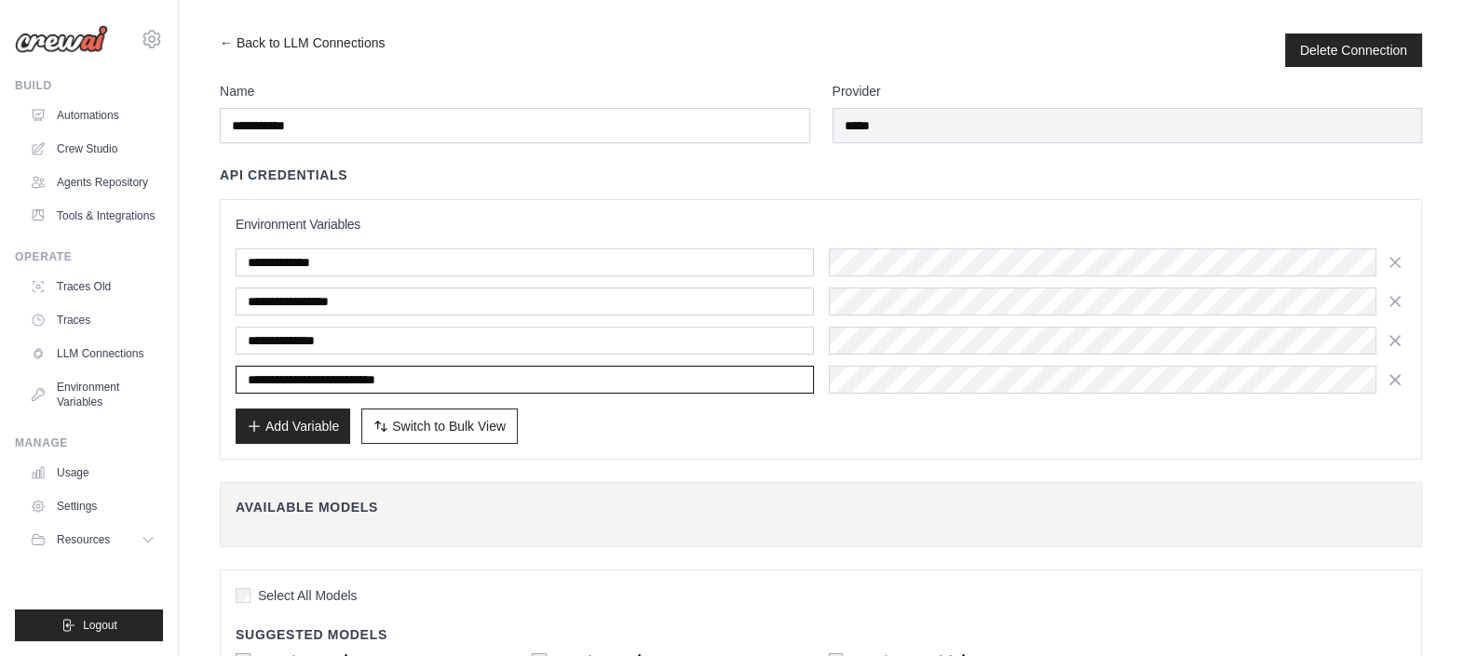
click at [449, 371] on input "**********" at bounding box center [525, 380] width 578 height 28
click at [610, 379] on input "**********" at bounding box center [525, 380] width 578 height 28
click at [378, 375] on input "**********" at bounding box center [525, 380] width 578 height 28
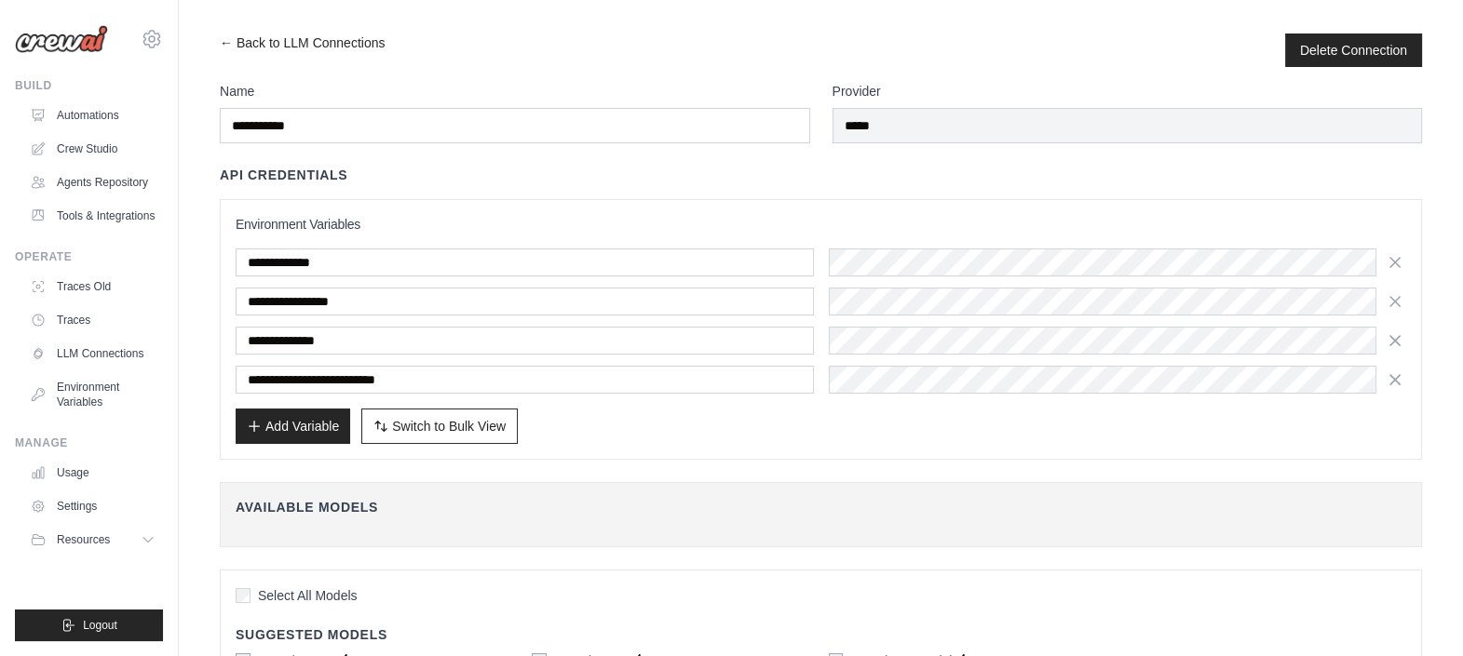
click at [1018, 428] on div "Add Variable Switch to Bulk View Switch to Table View" at bounding box center [821, 426] width 1170 height 35
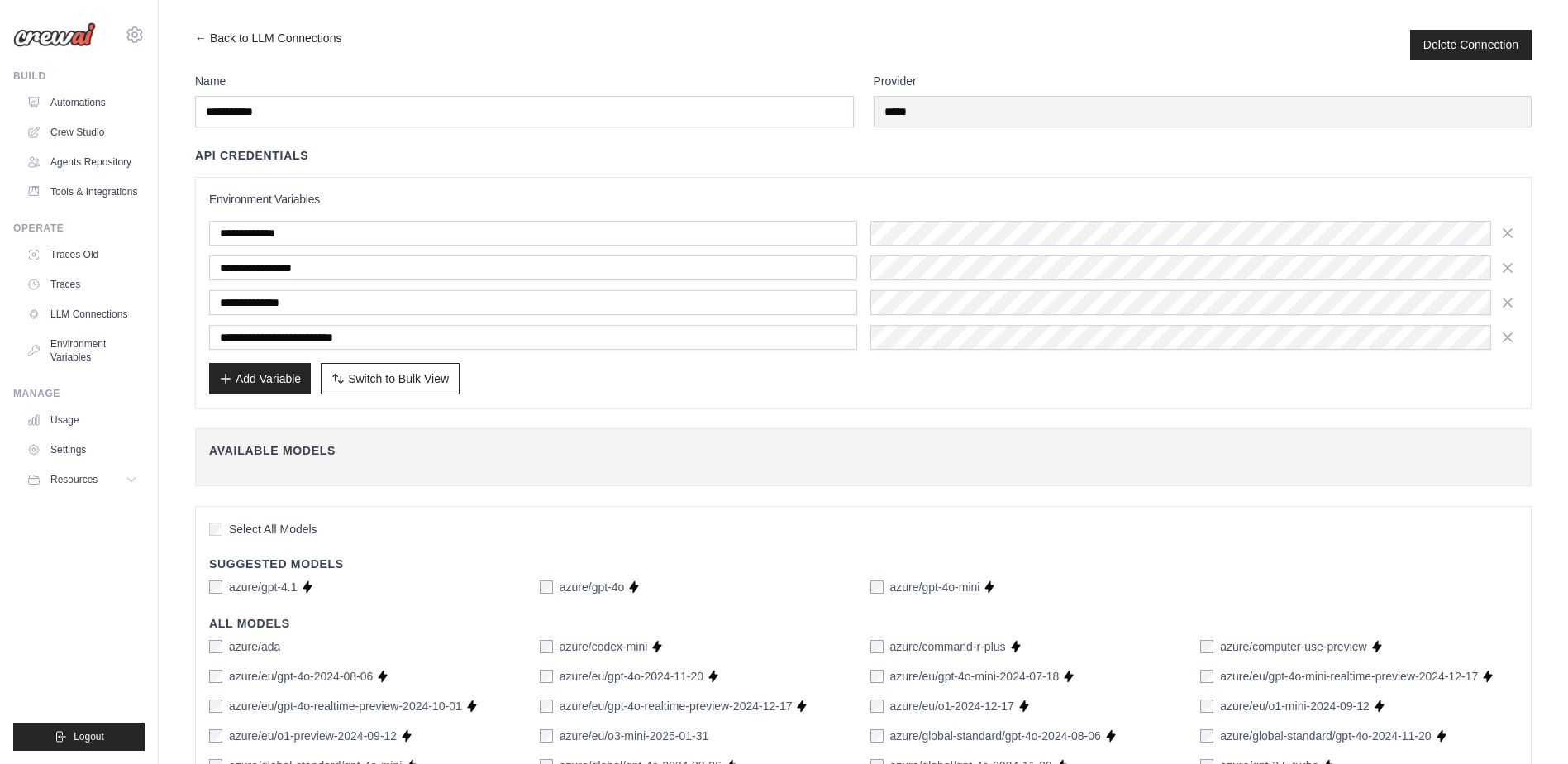
click at [72, 36] on img at bounding box center [54, 35] width 83 height 25
click at [75, 52] on div "gmartcol@emeal.nttdata.com Settings" at bounding box center [79, 27] width 131 height 53
click at [58, 41] on img at bounding box center [54, 35] width 83 height 25
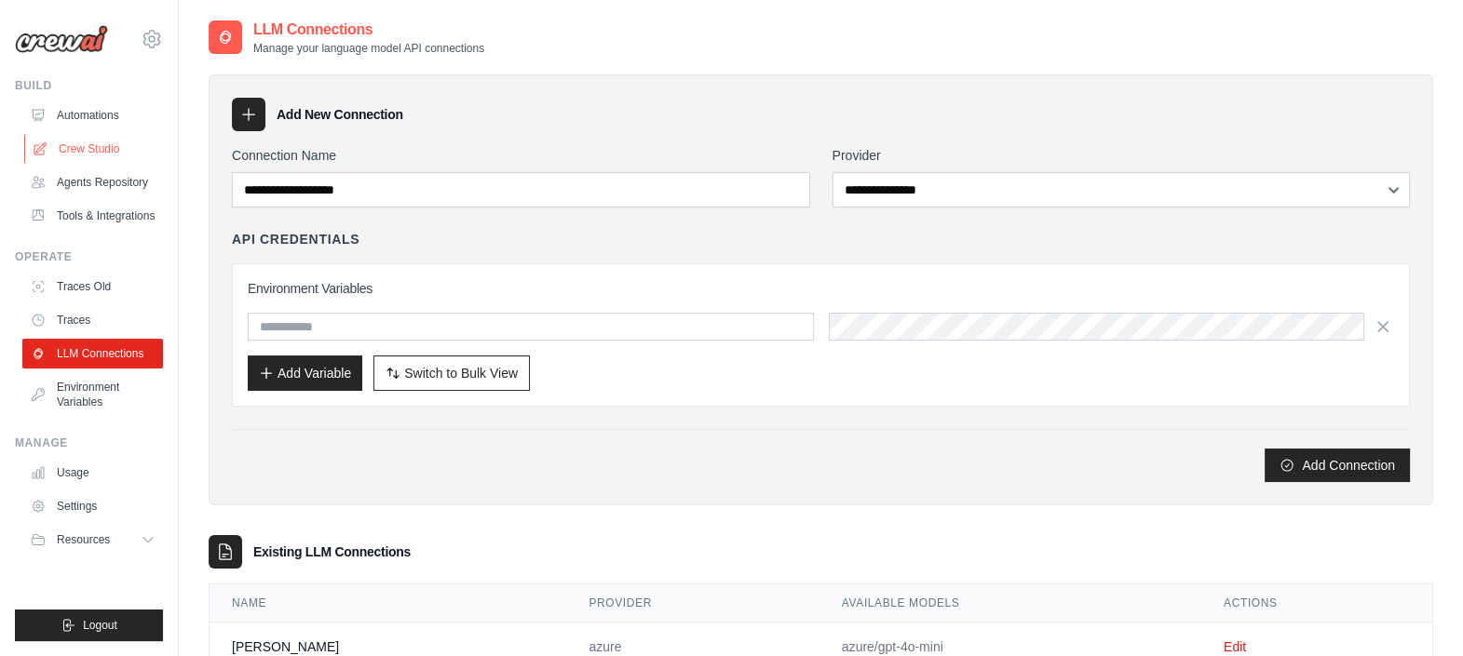
click at [91, 149] on link "Crew Studio" at bounding box center [94, 149] width 141 height 30
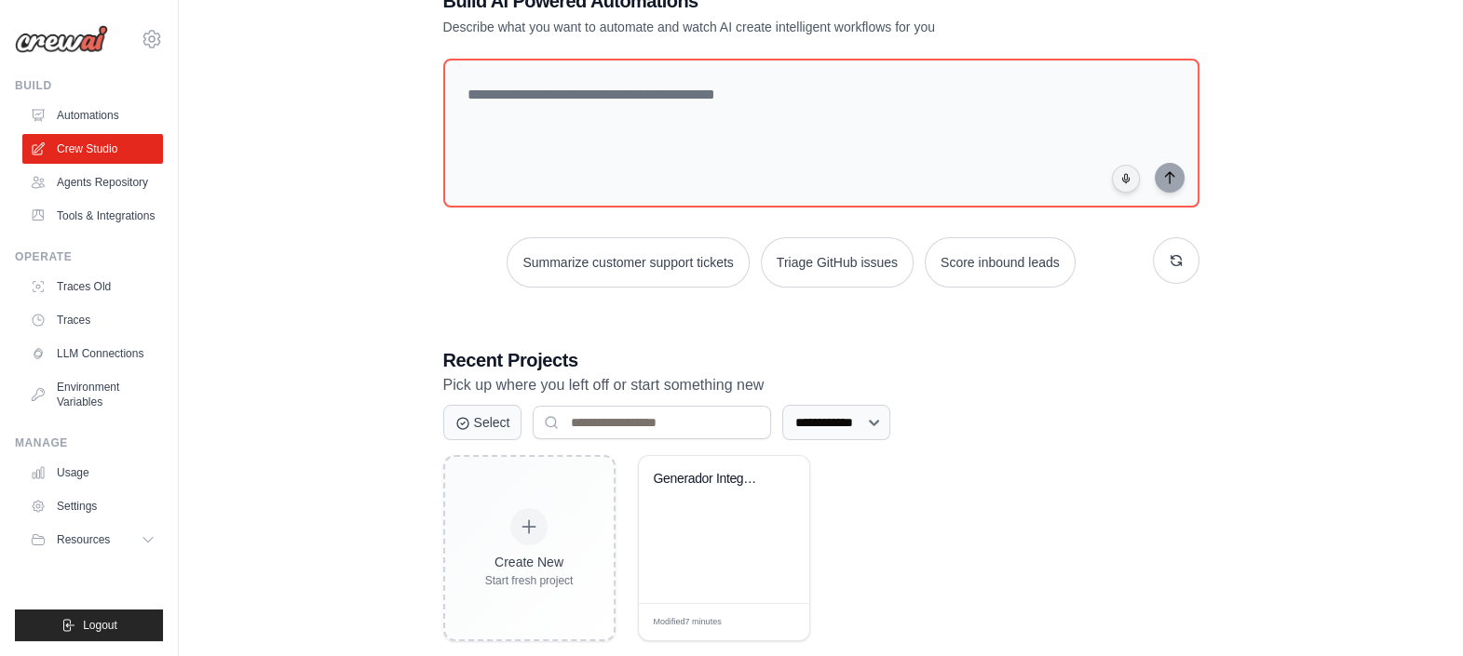
scroll to position [92, 0]
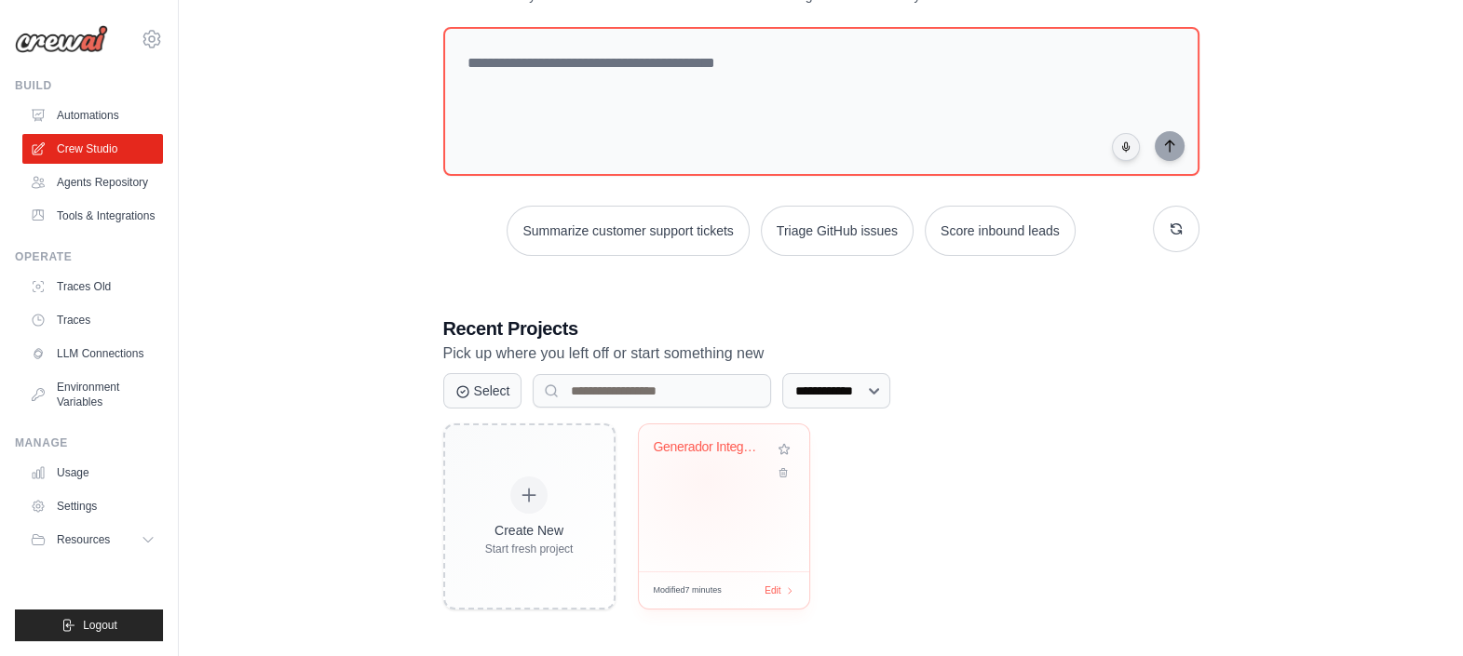
click at [707, 479] on div "Generador Integral de Cursos Comple..." at bounding box center [724, 498] width 170 height 147
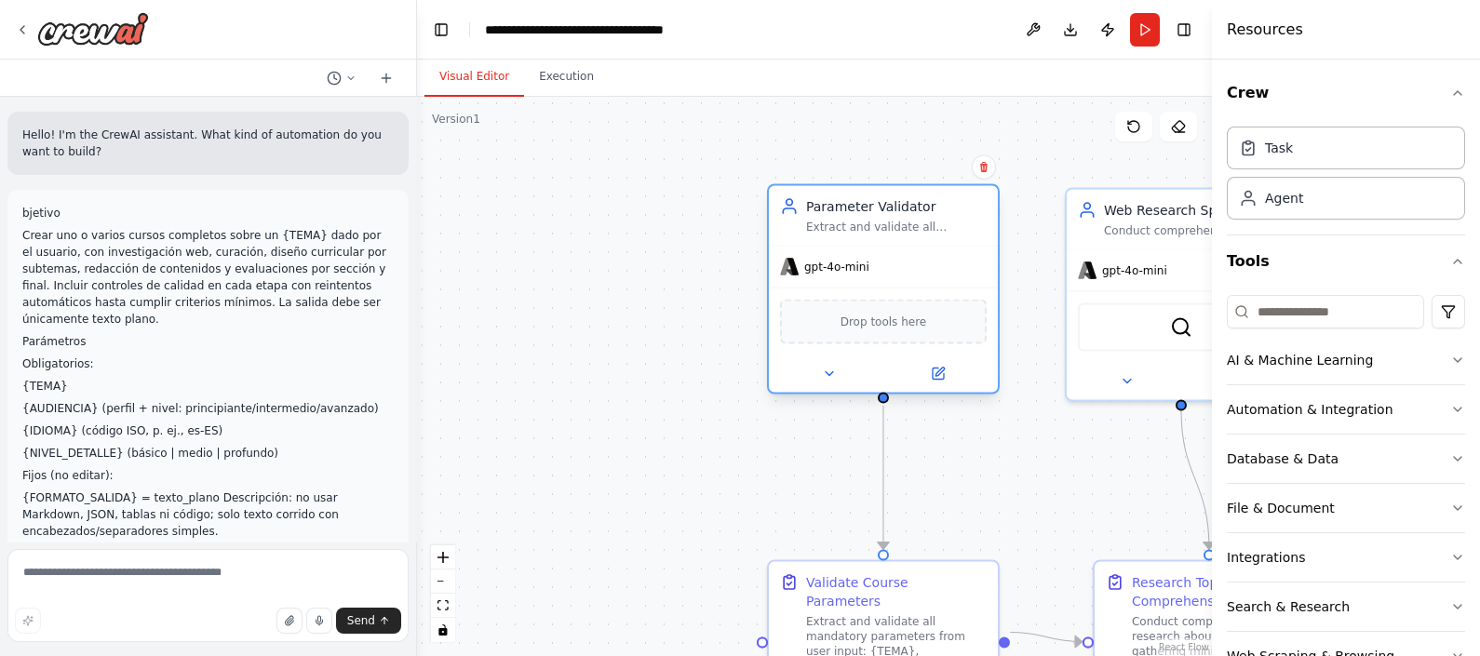
click at [832, 261] on span "gpt-4o-mini" at bounding box center [836, 267] width 65 height 15
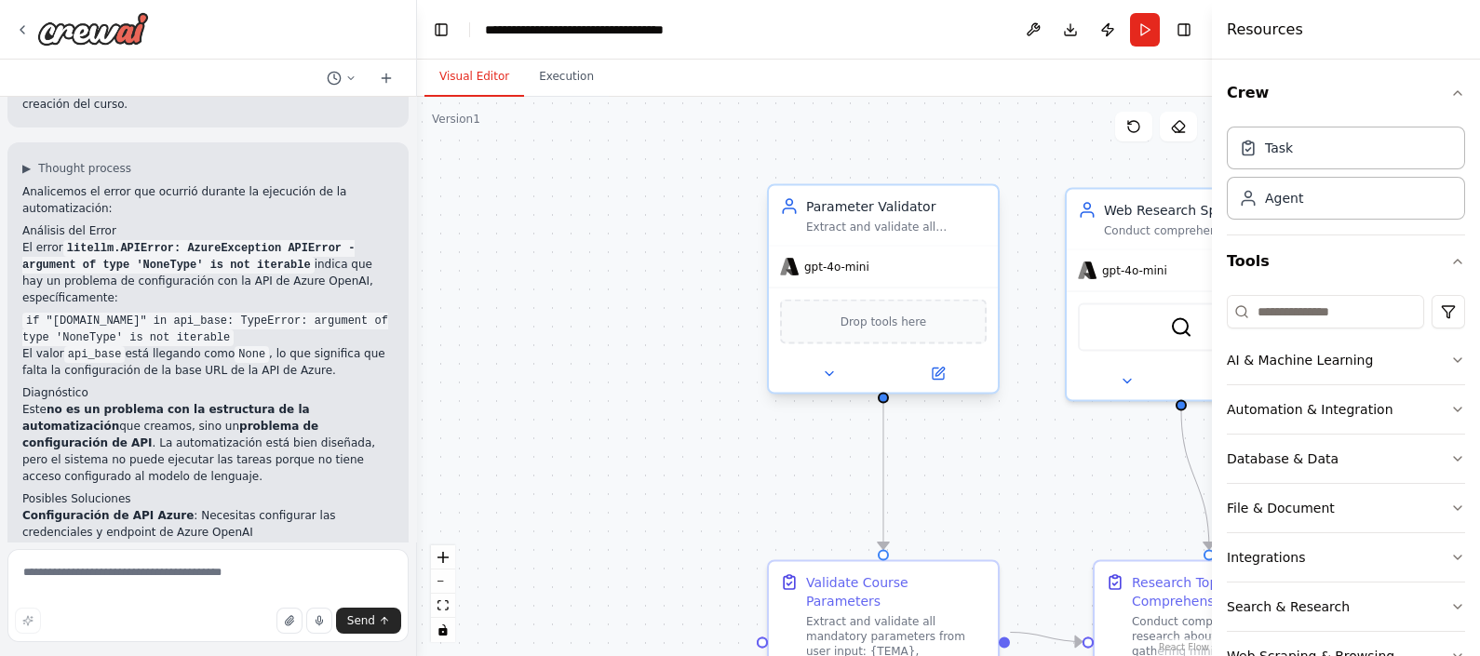
click at [854, 277] on div "gpt-4o-mini" at bounding box center [883, 267] width 229 height 41
click at [860, 275] on div "gpt-4o-mini" at bounding box center [883, 267] width 229 height 41
click at [860, 275] on div "gpt-4o-mini" at bounding box center [824, 267] width 89 height 19
click at [860, 274] on div "gpt-4o-mini" at bounding box center [824, 267] width 89 height 19
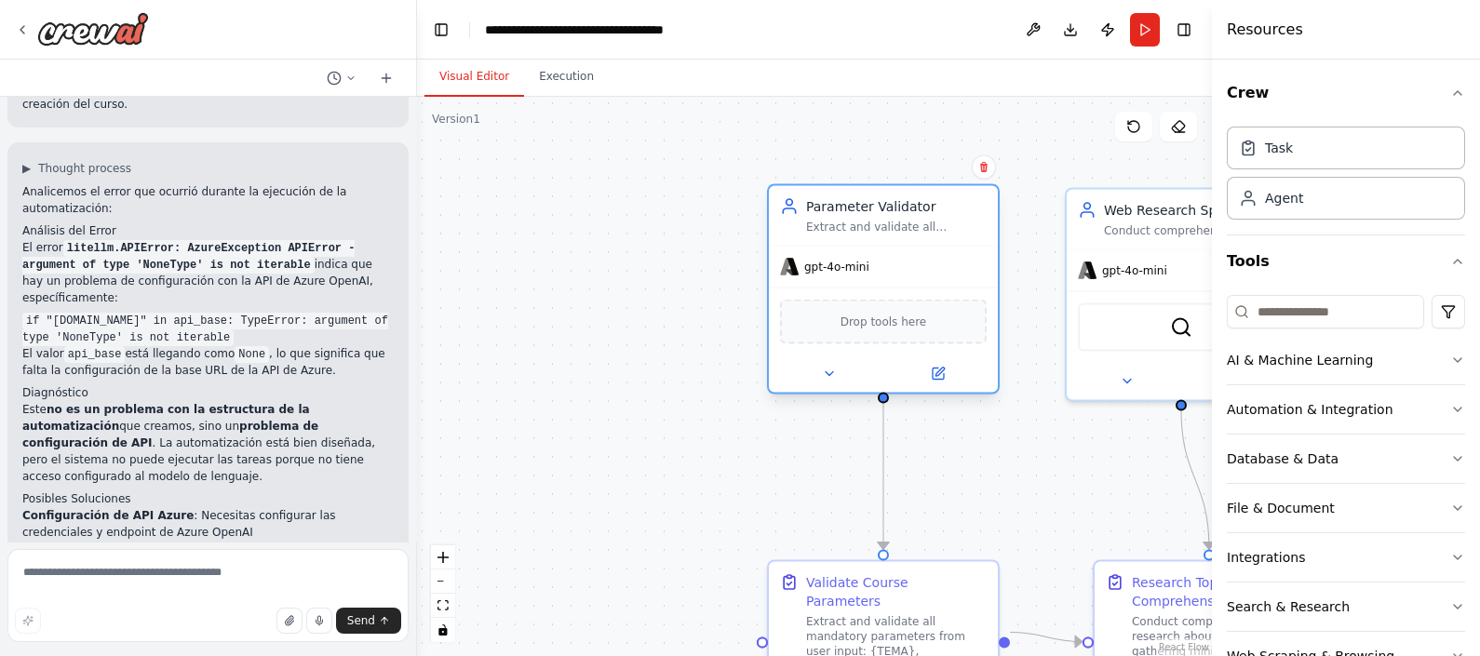
click at [859, 274] on div "gpt-4o-mini" at bounding box center [824, 267] width 89 height 19
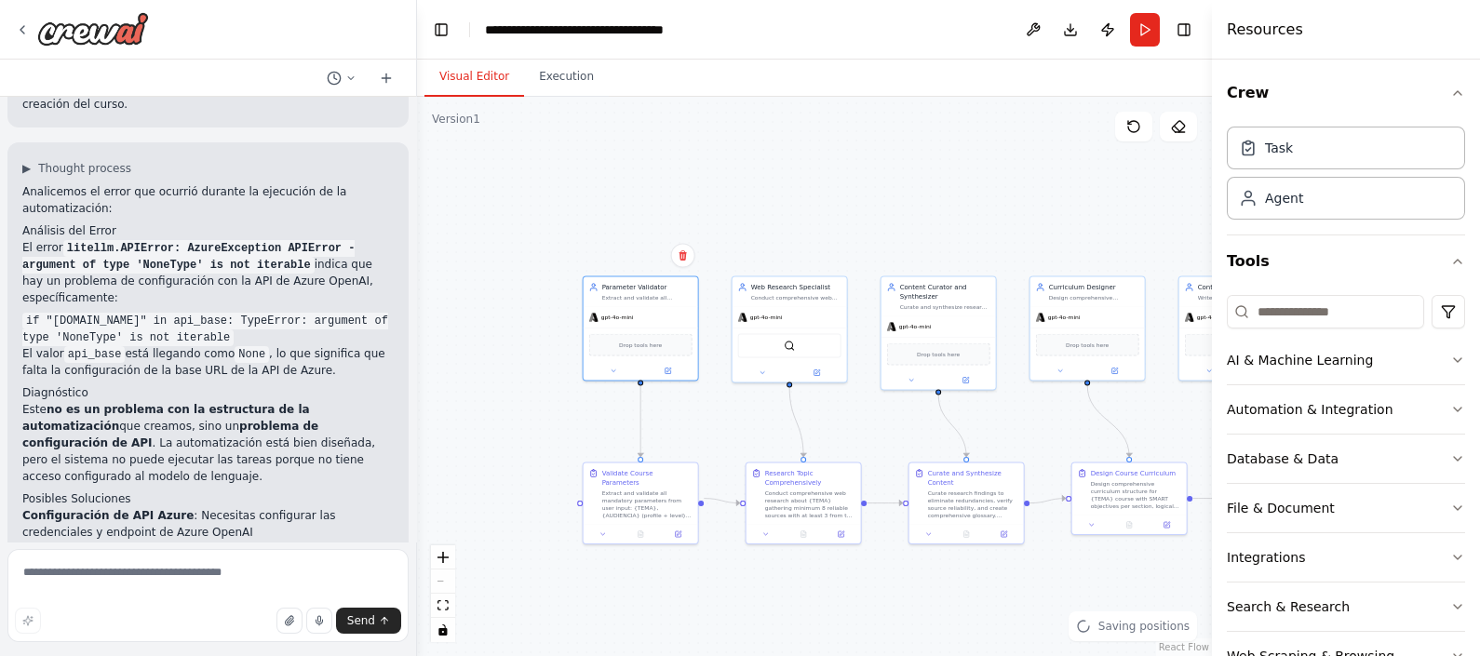
drag, startPoint x: 995, startPoint y: 401, endPoint x: 729, endPoint y: 425, distance: 267.3
click at [729, 425] on div ".deletable-edge-delete-btn { width: 20px; height: 20px; border: 0px solid #ffff…" at bounding box center [814, 376] width 795 height 559
click at [559, 78] on button "Execution" at bounding box center [566, 77] width 85 height 39
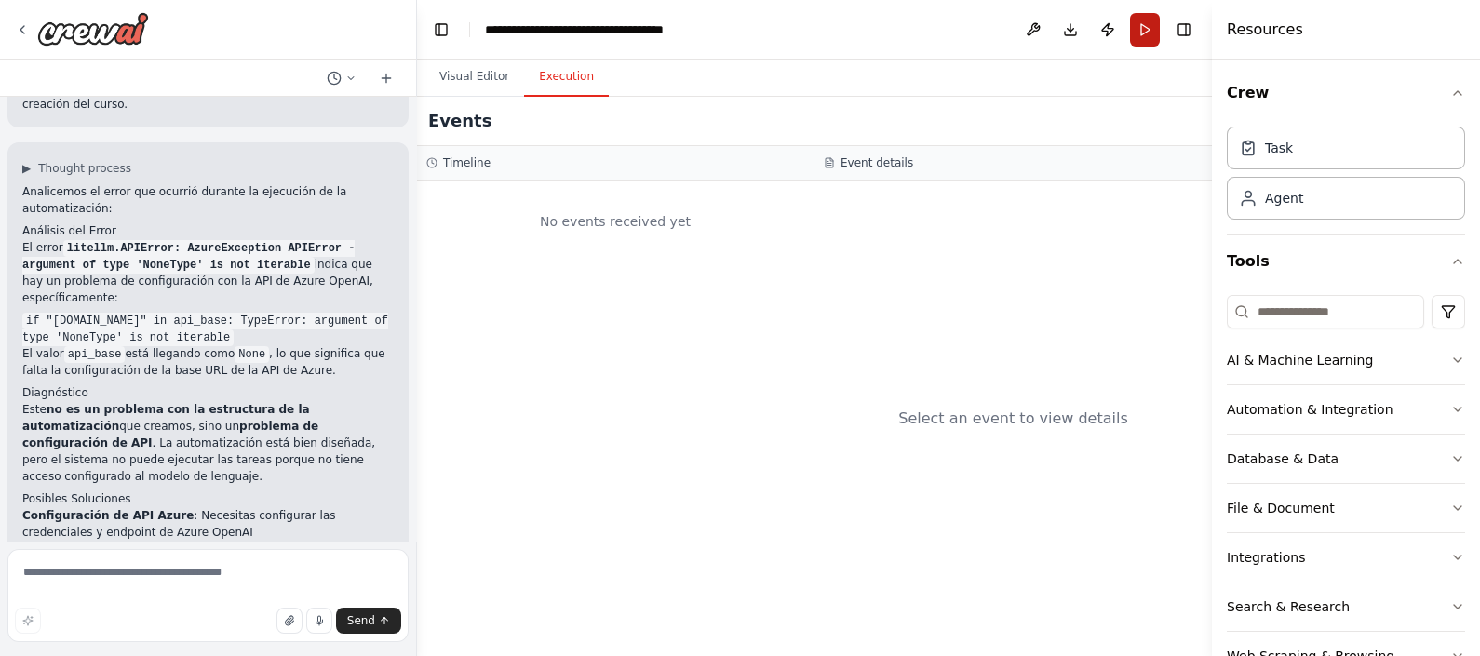
drag, startPoint x: 1142, startPoint y: 25, endPoint x: 1114, endPoint y: 74, distance: 56.7
click at [1142, 24] on button "Run" at bounding box center [1145, 30] width 30 height 34
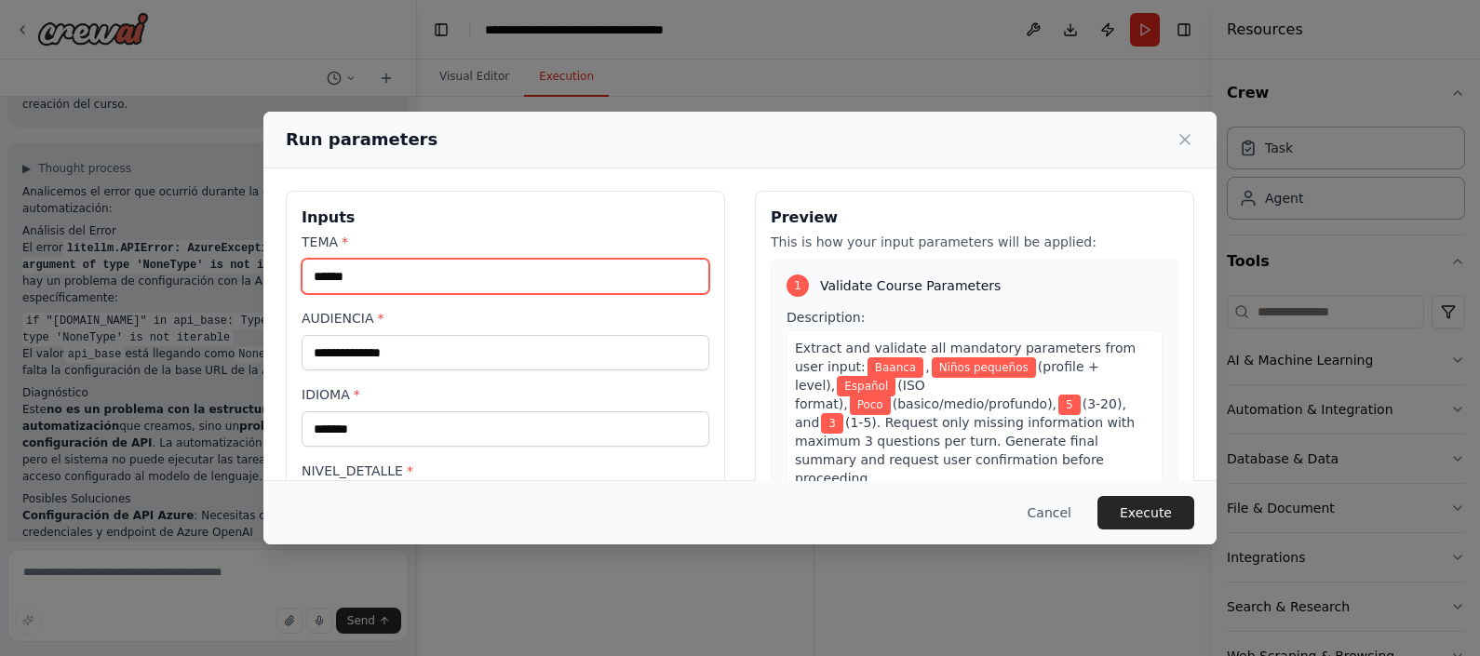
click at [521, 267] on input "******" at bounding box center [506, 276] width 408 height 35
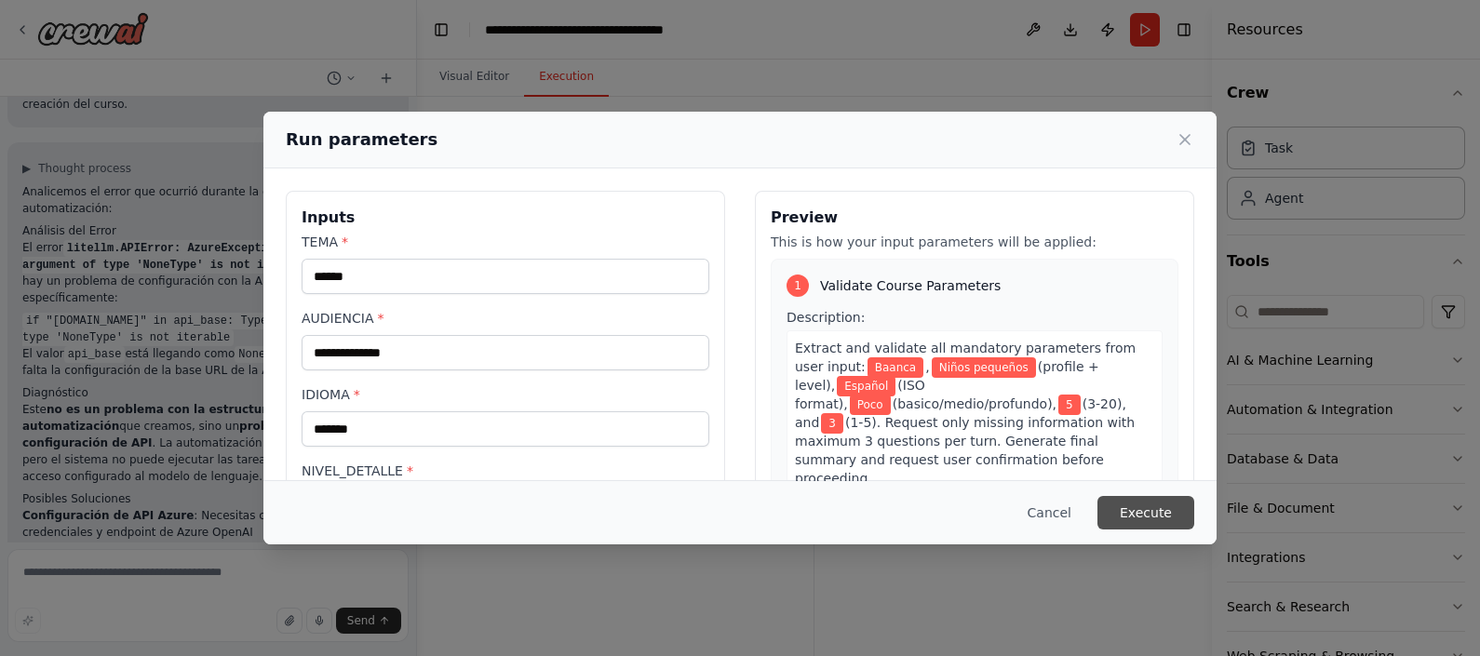
click at [1165, 514] on button "Execute" at bounding box center [1146, 513] width 97 height 34
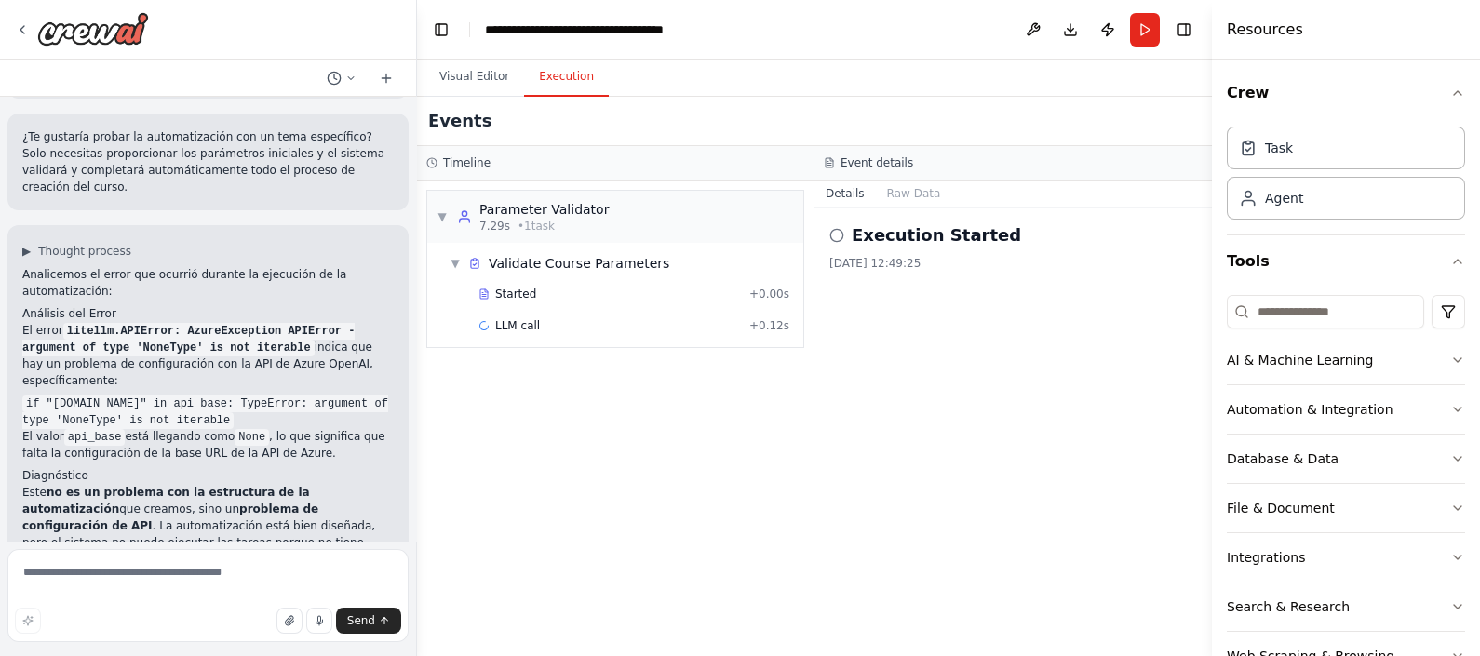
scroll to position [4977, 0]
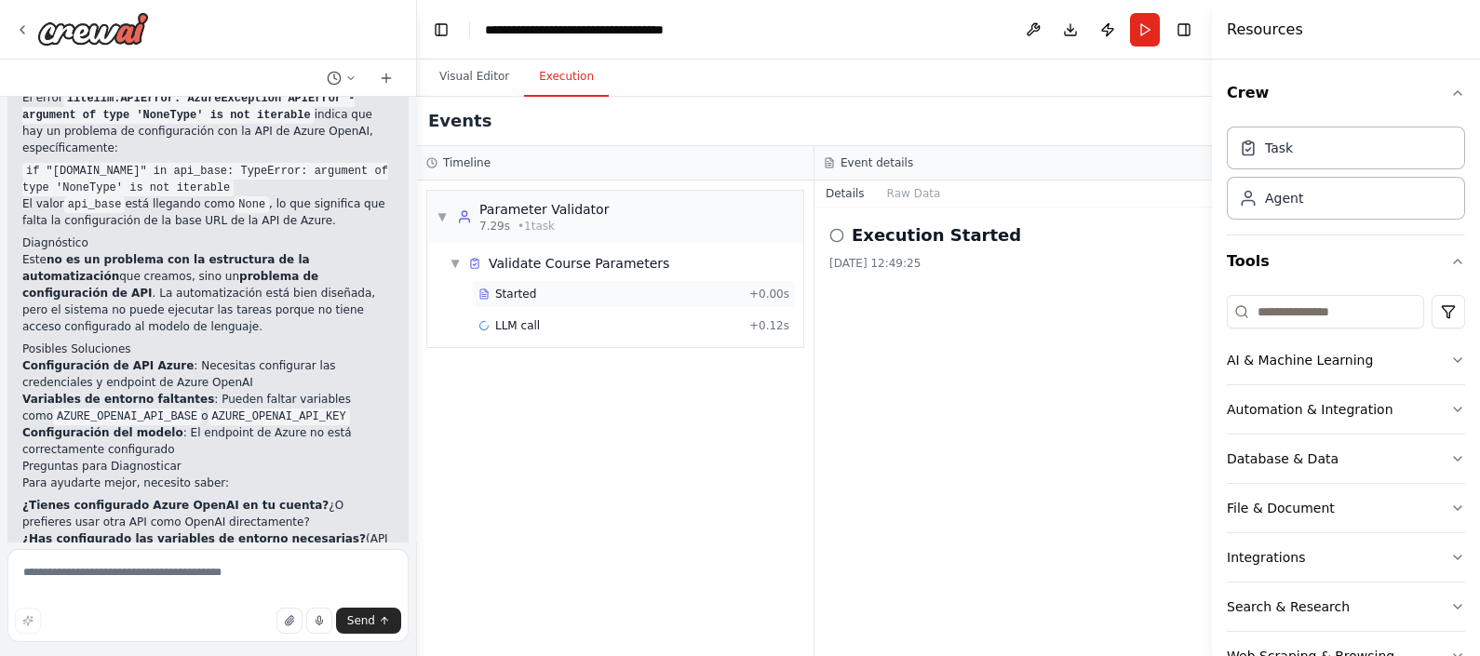
click at [578, 294] on div "Started" at bounding box center [610, 294] width 263 height 15
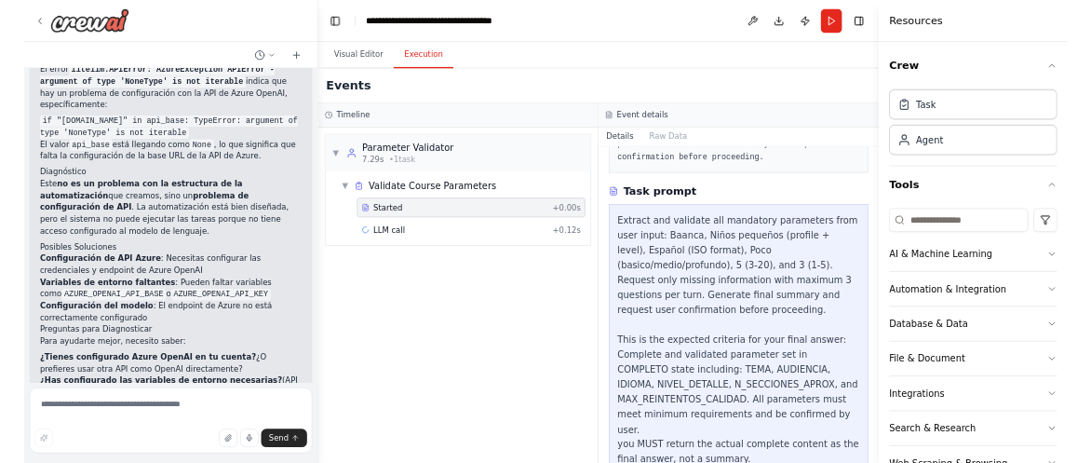
scroll to position [239, 0]
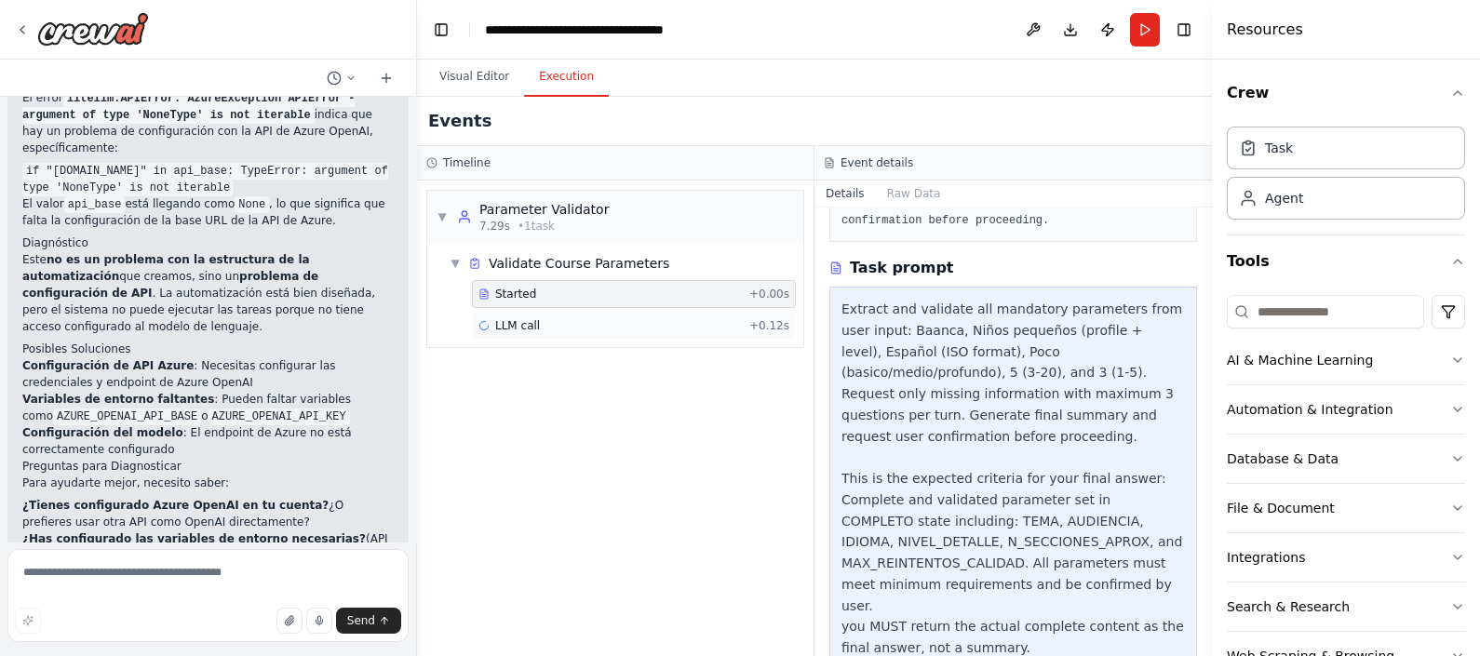
click at [610, 322] on div "LLM call + 0.12s" at bounding box center [634, 325] width 311 height 15
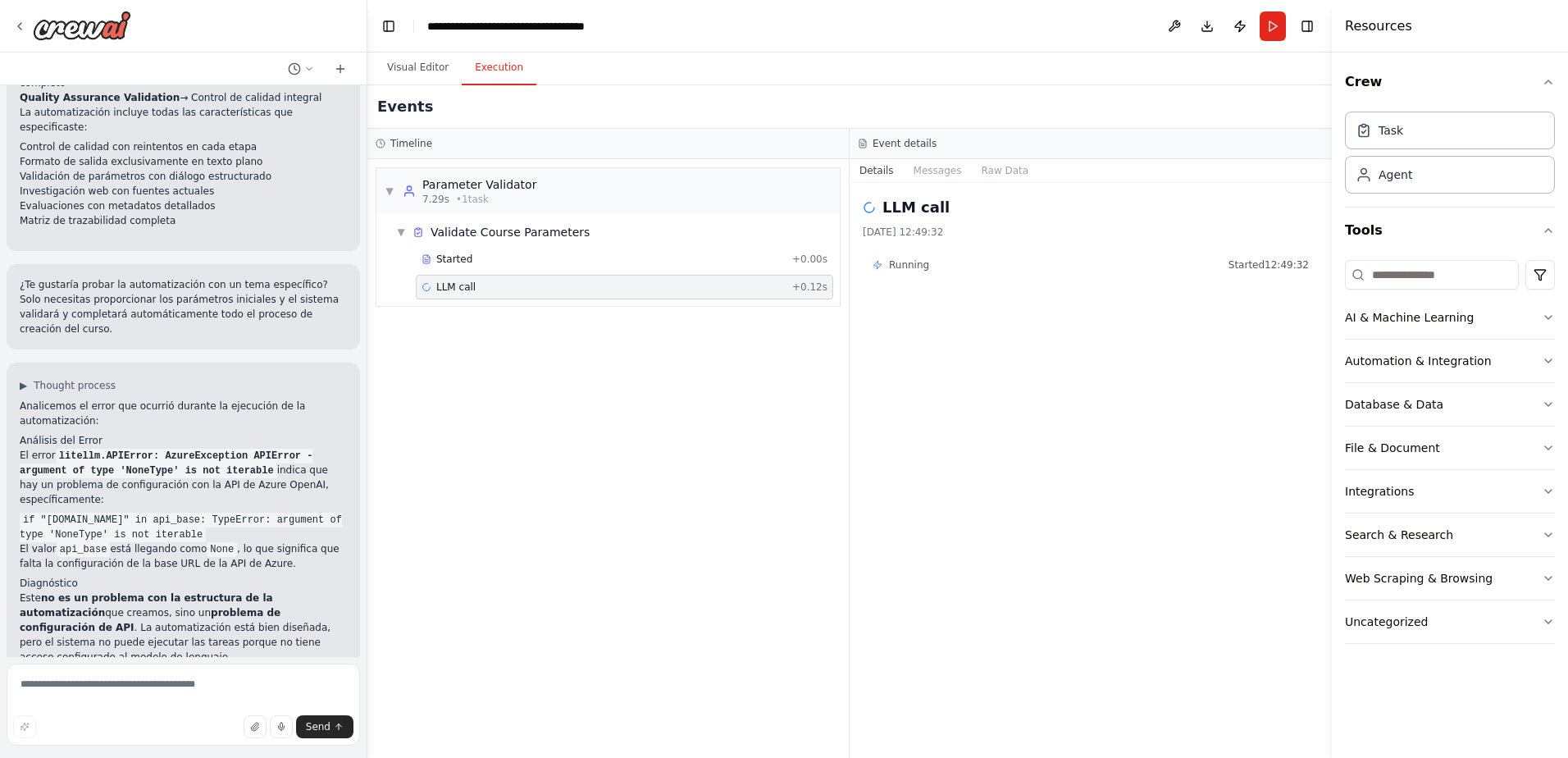
scroll to position [4018, 0]
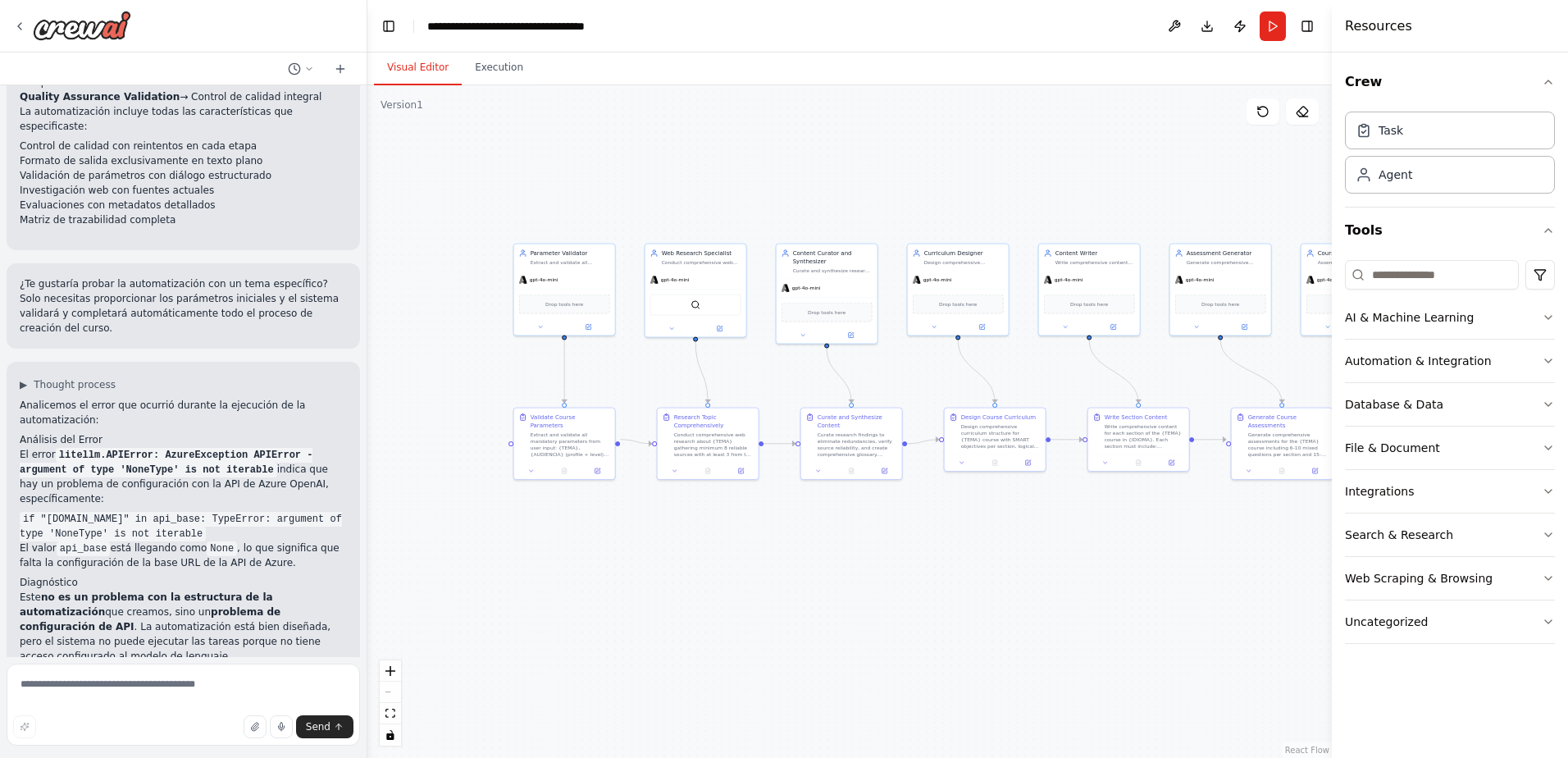
click at [416, 74] on button "Visual Editor" at bounding box center [418, 68] width 88 height 34
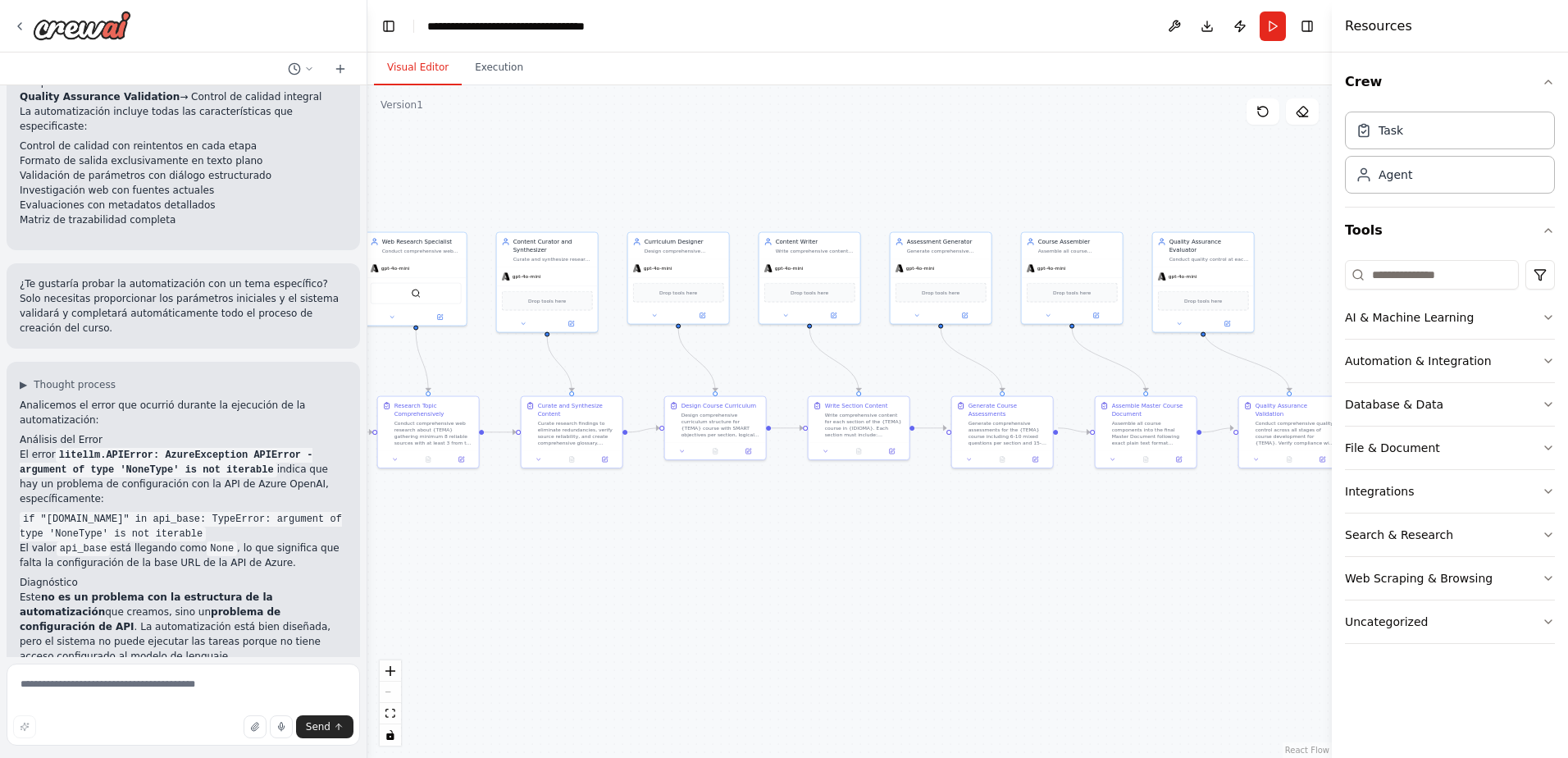
drag, startPoint x: 794, startPoint y: 197, endPoint x: 514, endPoint y: 185, distance: 280.3
click at [514, 185] on div ".deletable-edge-delete-btn { width: 20px; height: 20px; border: 0px solid #ffff…" at bounding box center [849, 421] width 965 height 673
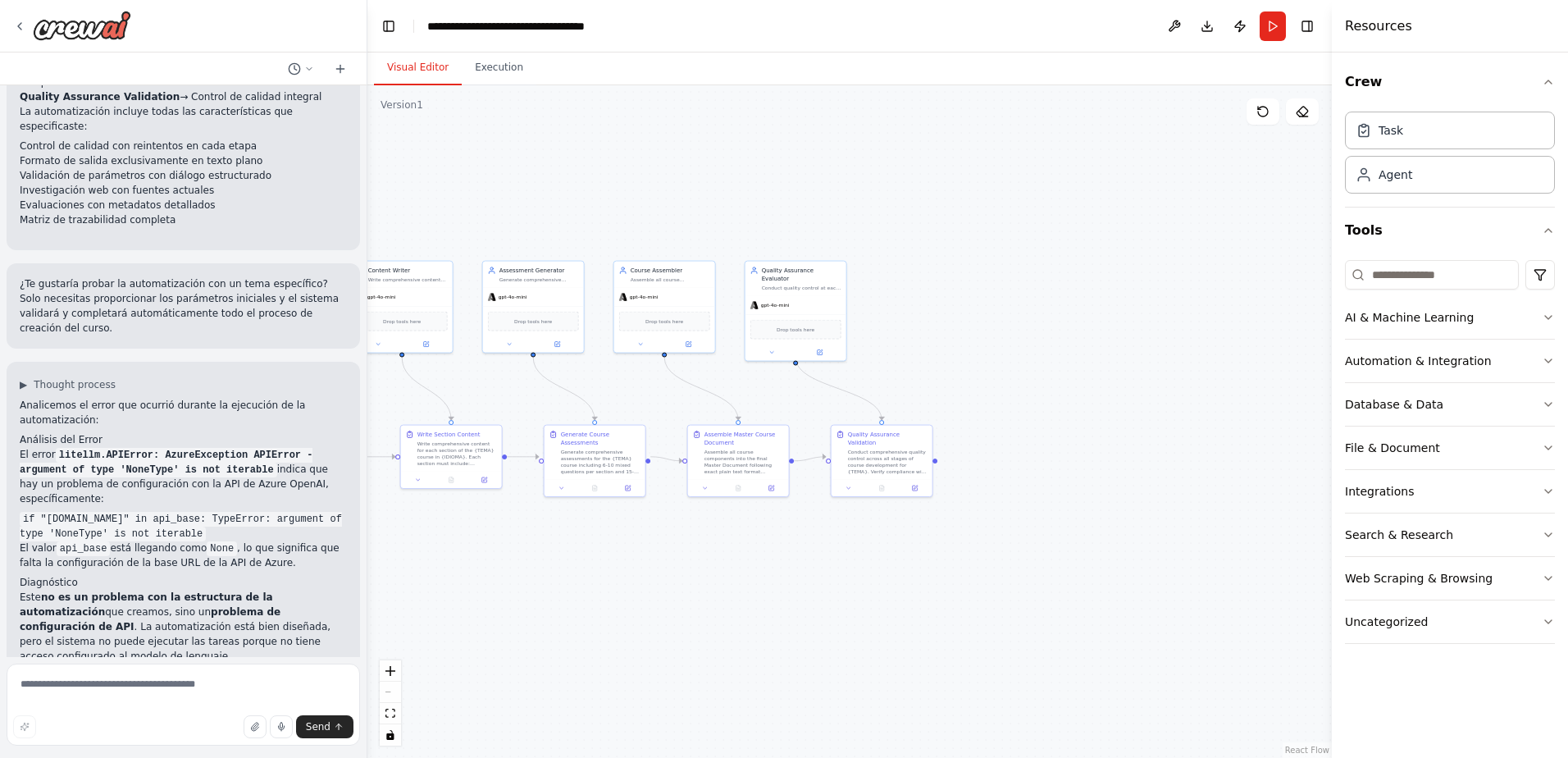
drag, startPoint x: 972, startPoint y: 493, endPoint x: 566, endPoint y: 521, distance: 407.0
click at [566, 521] on div ".deletable-edge-delete-btn { width: 20px; height: 20px; border: 0px solid #ffff…" at bounding box center [849, 421] width 965 height 673
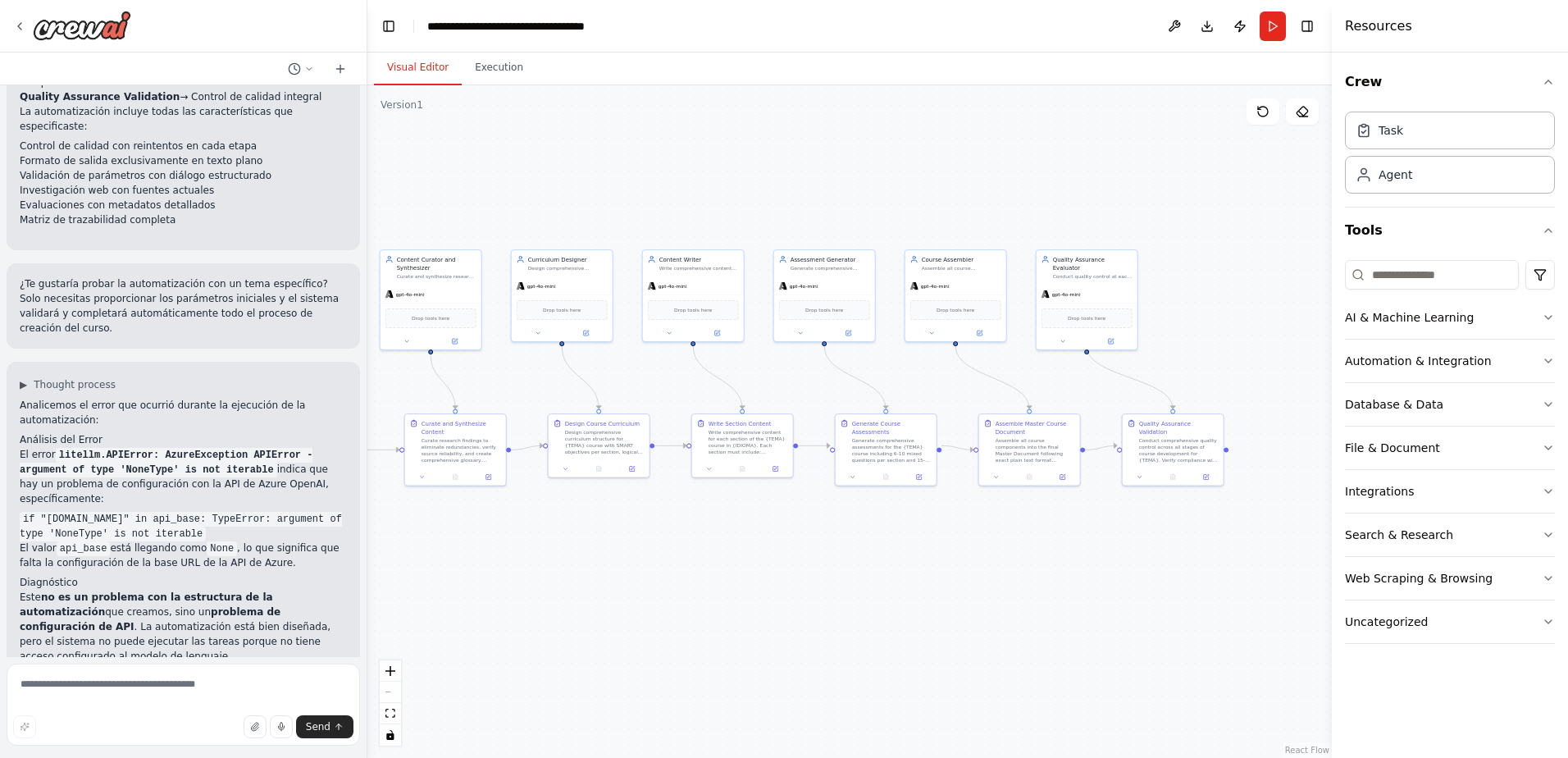
drag, startPoint x: 647, startPoint y: 546, endPoint x: 945, endPoint y: 540, distance: 298.1
click at [945, 540] on div ".deletable-edge-delete-btn { width: 20px; height: 20px; border: 0px solid #ffff…" at bounding box center [849, 421] width 965 height 673
drag, startPoint x: 749, startPoint y: 557, endPoint x: 923, endPoint y: 571, distance: 174.6
click at [920, 571] on div ".deletable-edge-delete-btn { width: 20px; height: 20px; border: 0px solid #ffff…" at bounding box center [849, 421] width 965 height 673
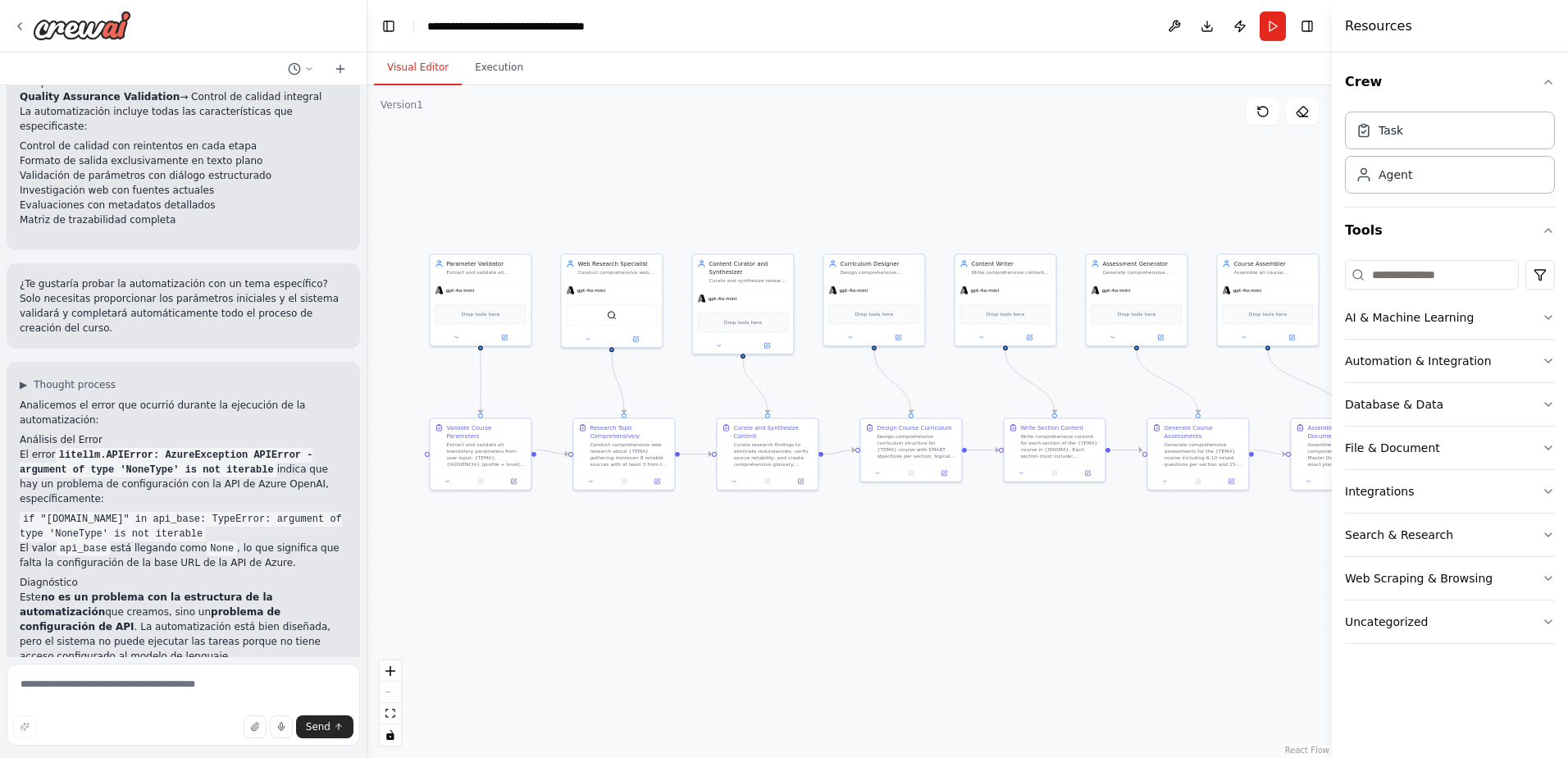
drag, startPoint x: 632, startPoint y: 575, endPoint x: 795, endPoint y: 570, distance: 163.1
click at [795, 570] on div ".deletable-edge-delete-btn { width: 20px; height: 20px; border: 0px solid #ffff…" at bounding box center [849, 421] width 965 height 673
click at [1303, 306] on button "AI & Machine Learning" at bounding box center [1450, 317] width 210 height 42
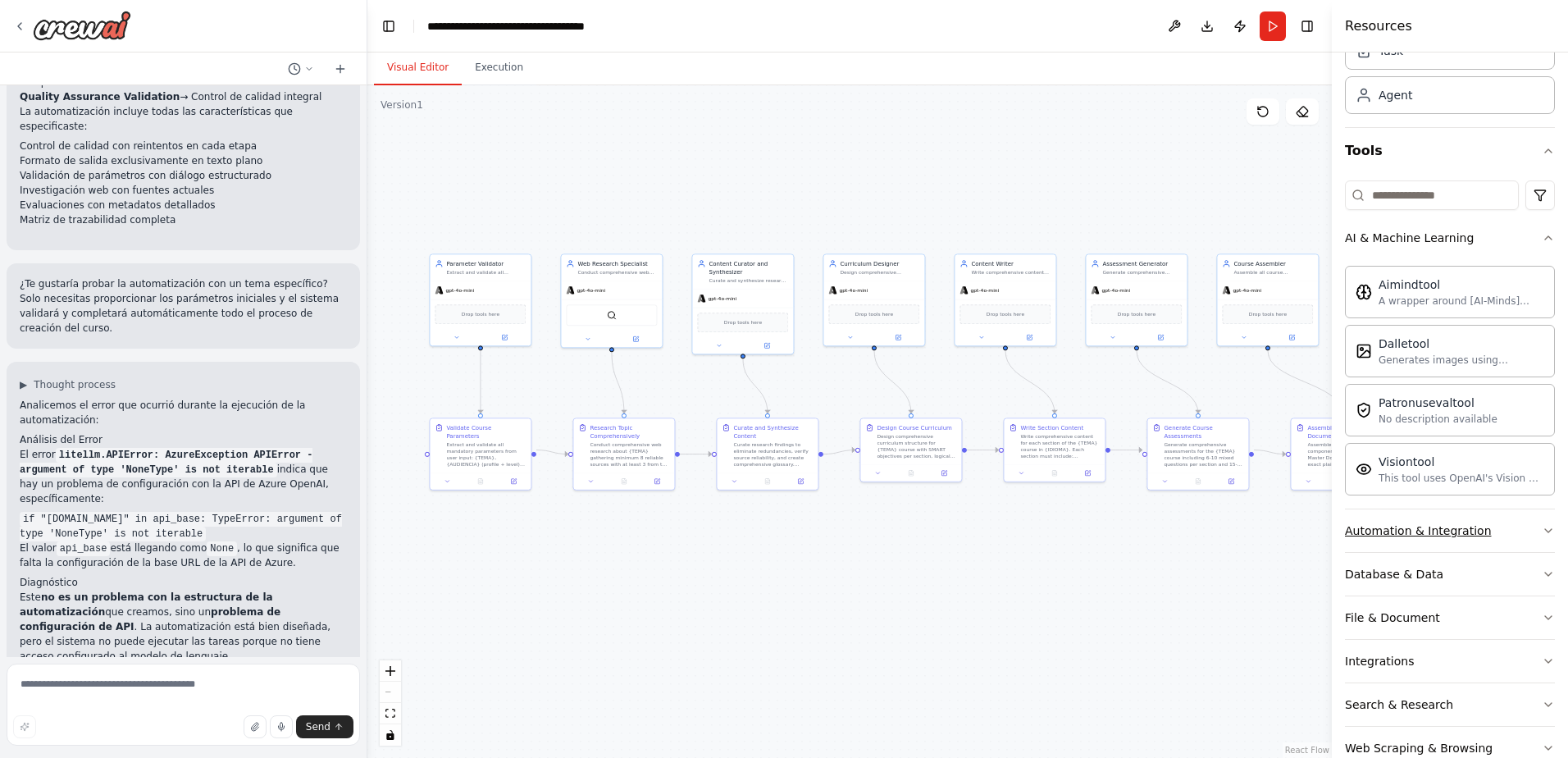
scroll to position [161, 0]
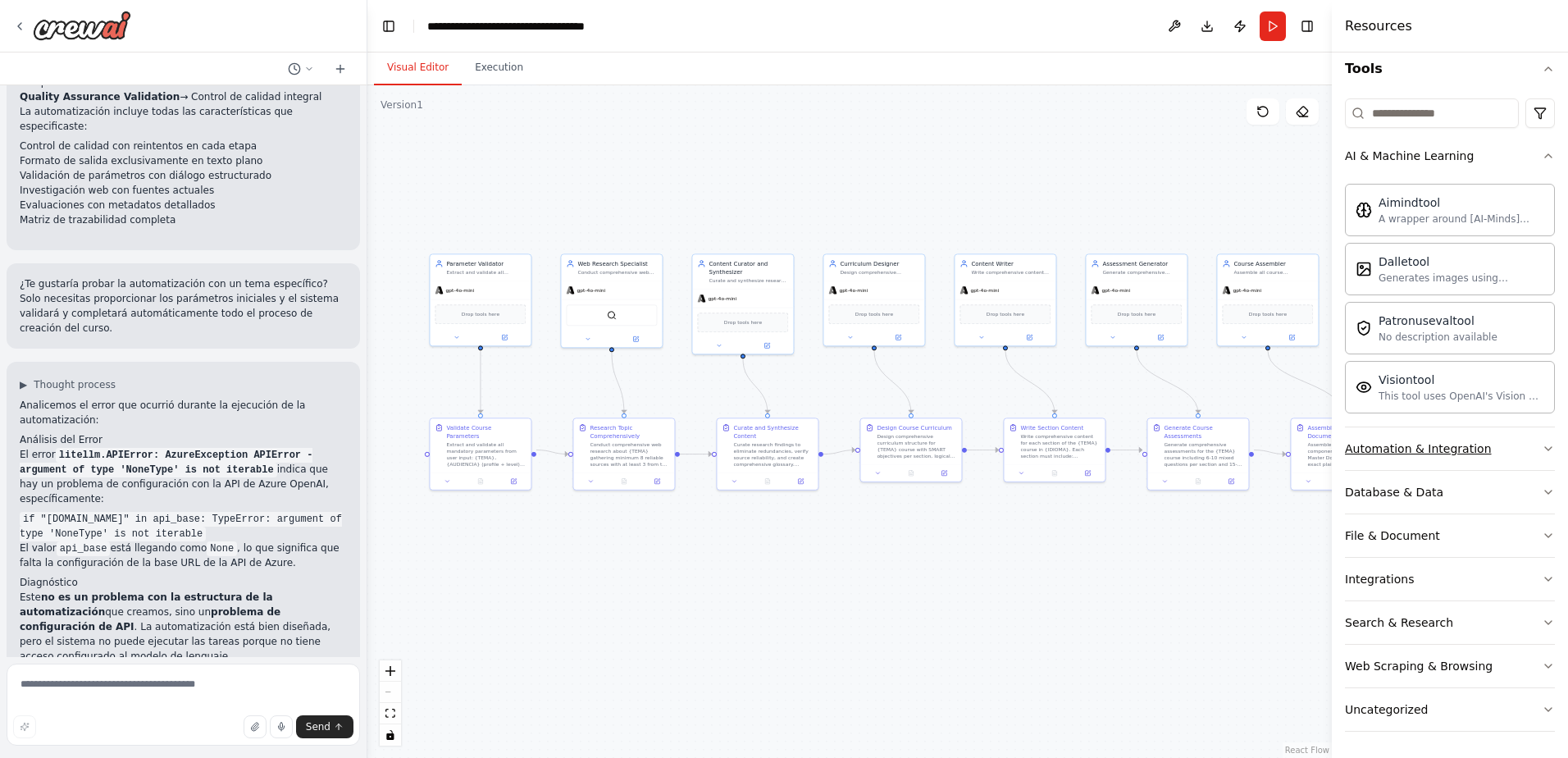
click at [1303, 454] on button "Automation & Integration" at bounding box center [1450, 449] width 210 height 42
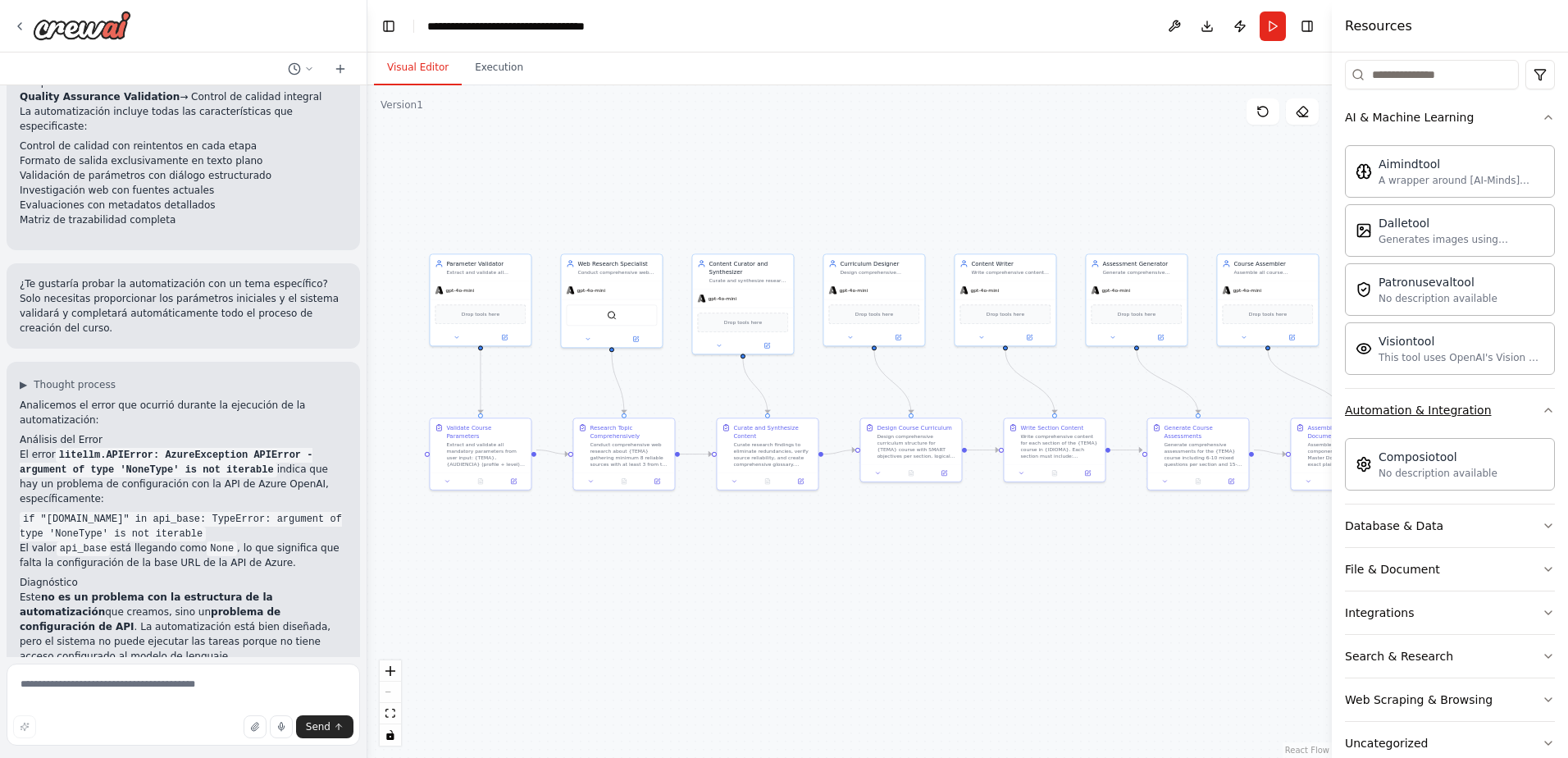
scroll to position [234, 0]
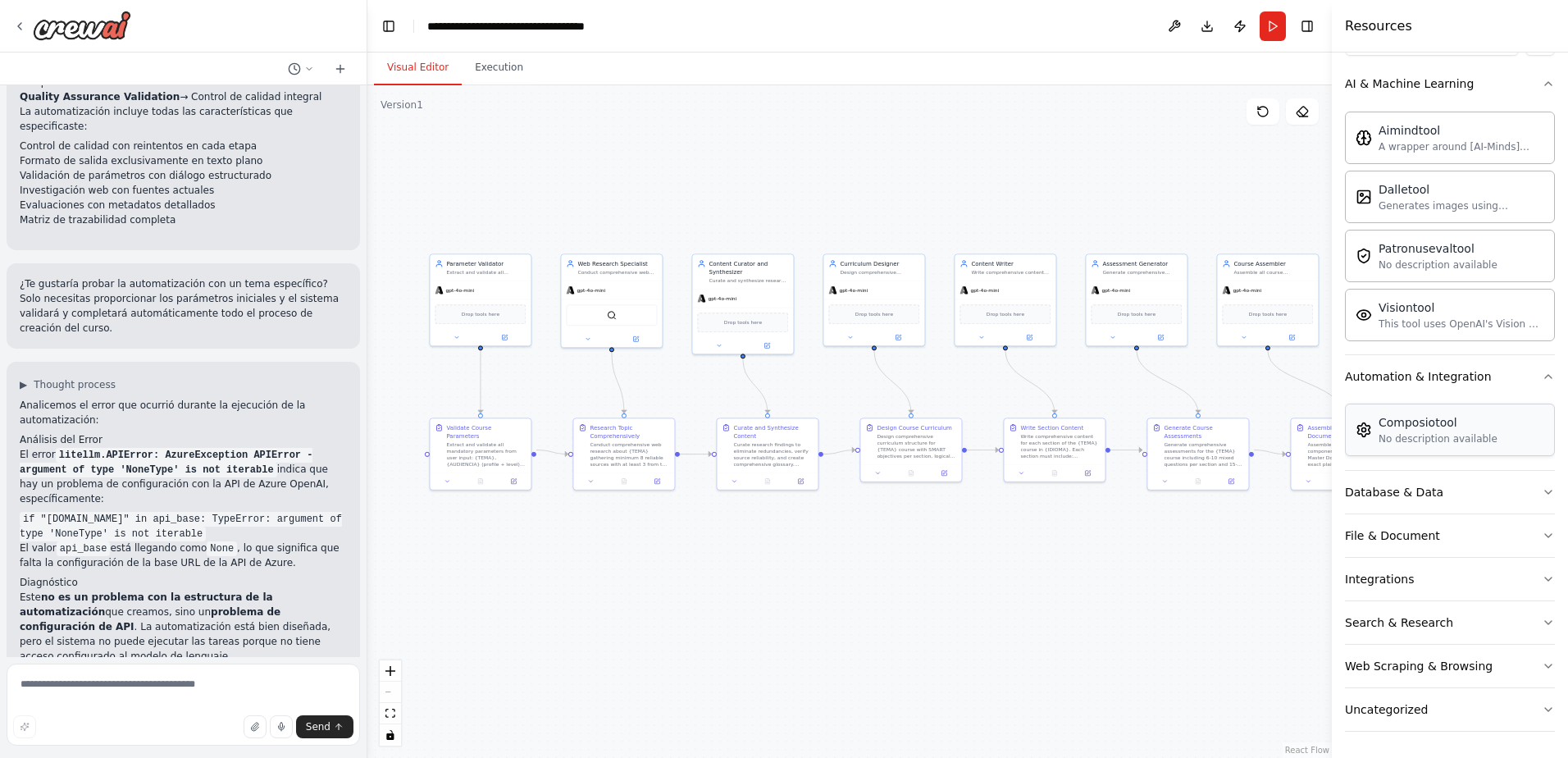
click at [1303, 438] on div "No description available" at bounding box center [1438, 439] width 119 height 13
click at [1303, 502] on button "Database & Data" at bounding box center [1450, 492] width 210 height 42
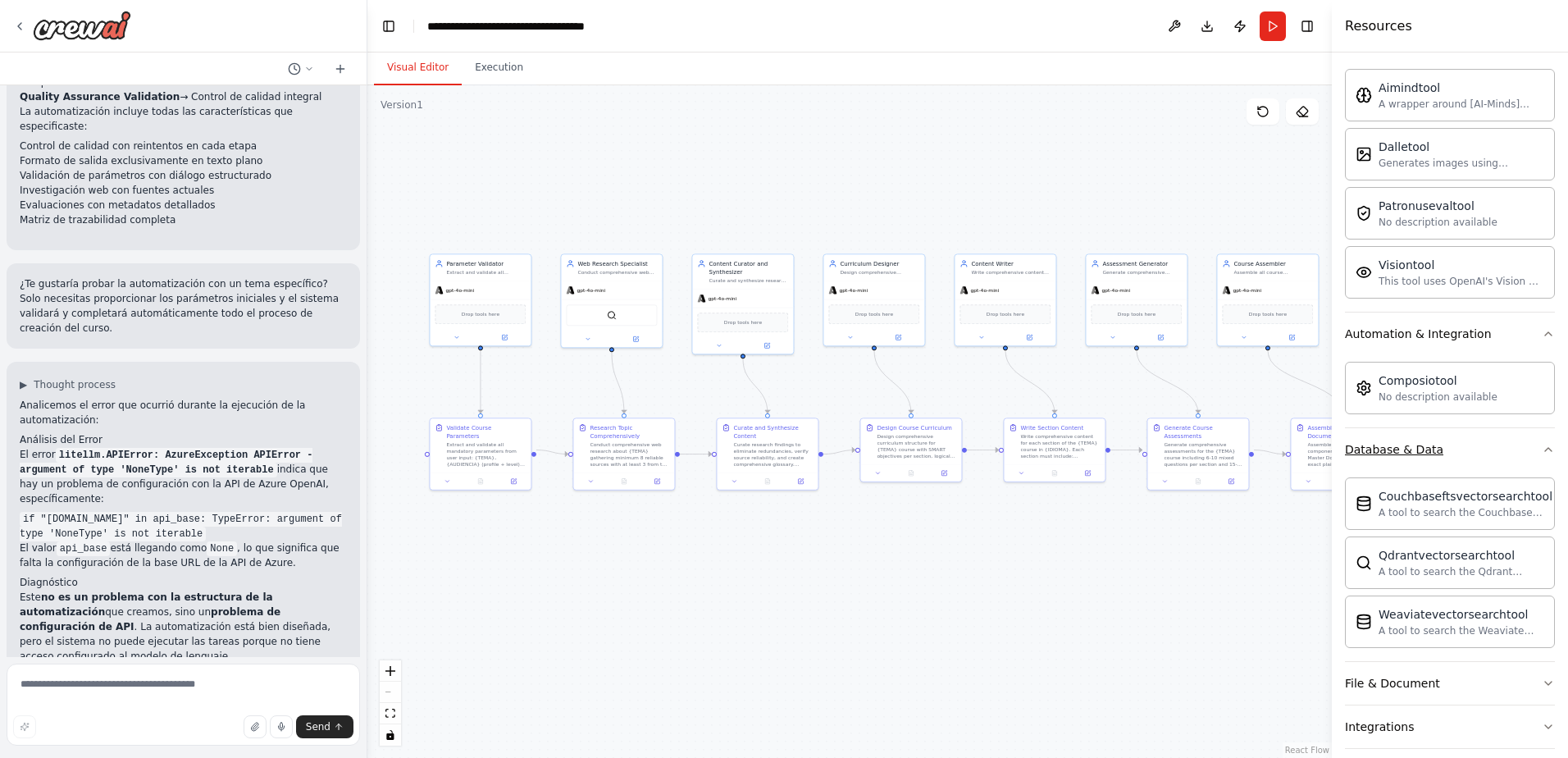
scroll to position [316, 0]
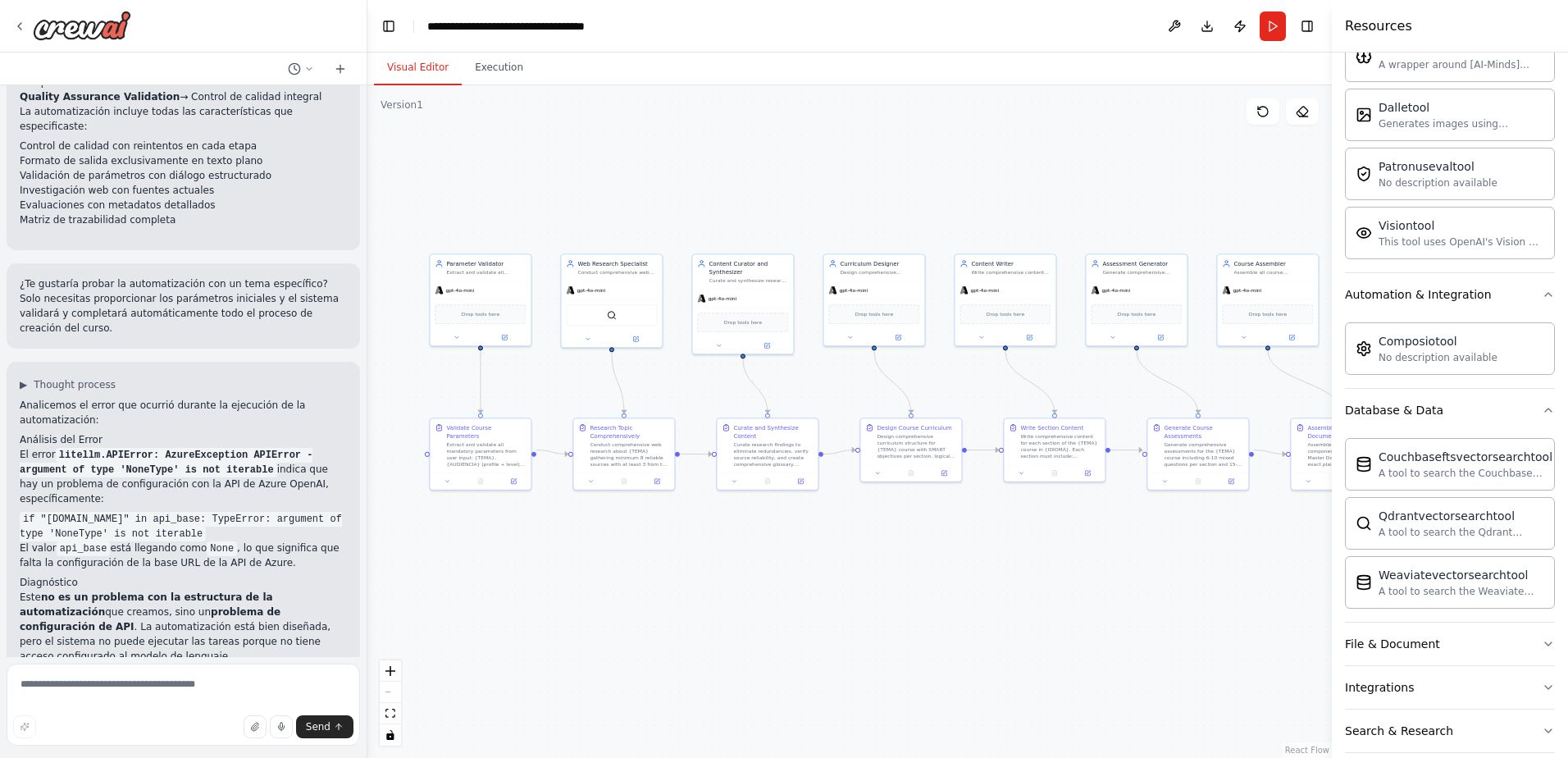
click at [1303, 420] on button "Toggle Sidebar" at bounding box center [1331, 379] width 13 height 758
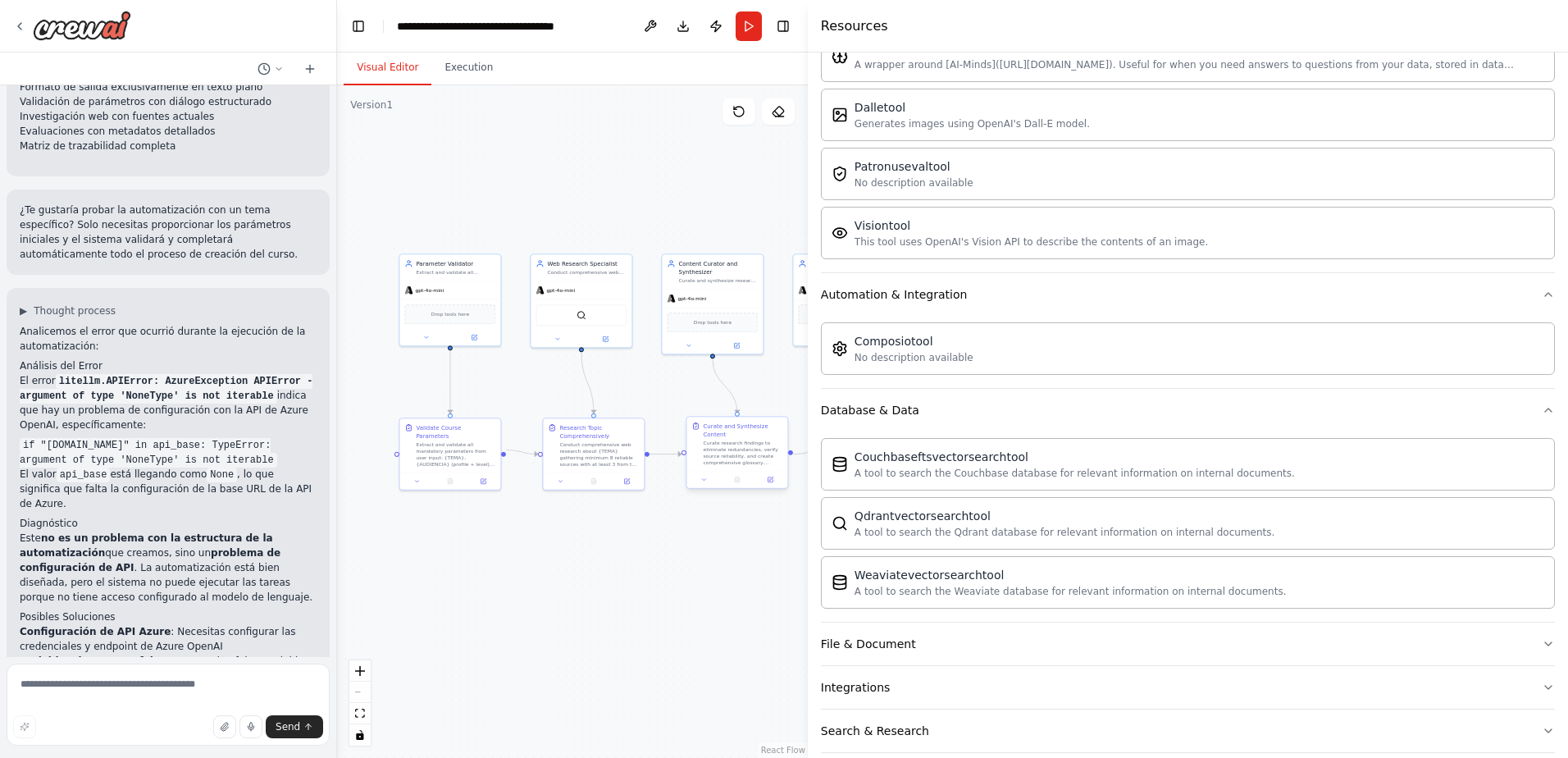
drag, startPoint x: 1335, startPoint y: 414, endPoint x: 683, endPoint y: 446, distance: 652.8
click at [683, 446] on div "Hello! I'm the CrewAI assistant. What kind of automation do you want to build? …" at bounding box center [784, 379] width 1568 height 758
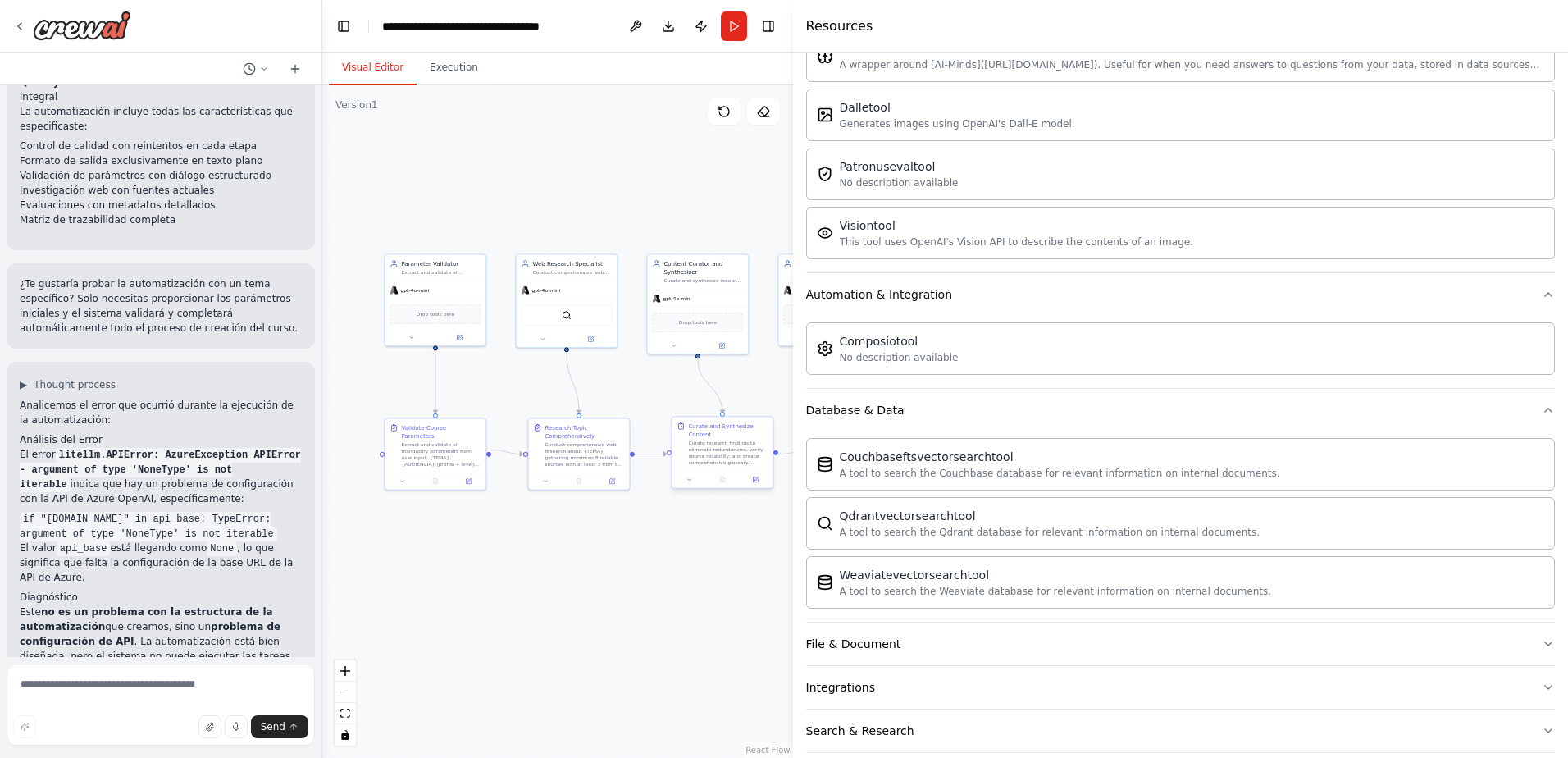
scroll to position [4504, 0]
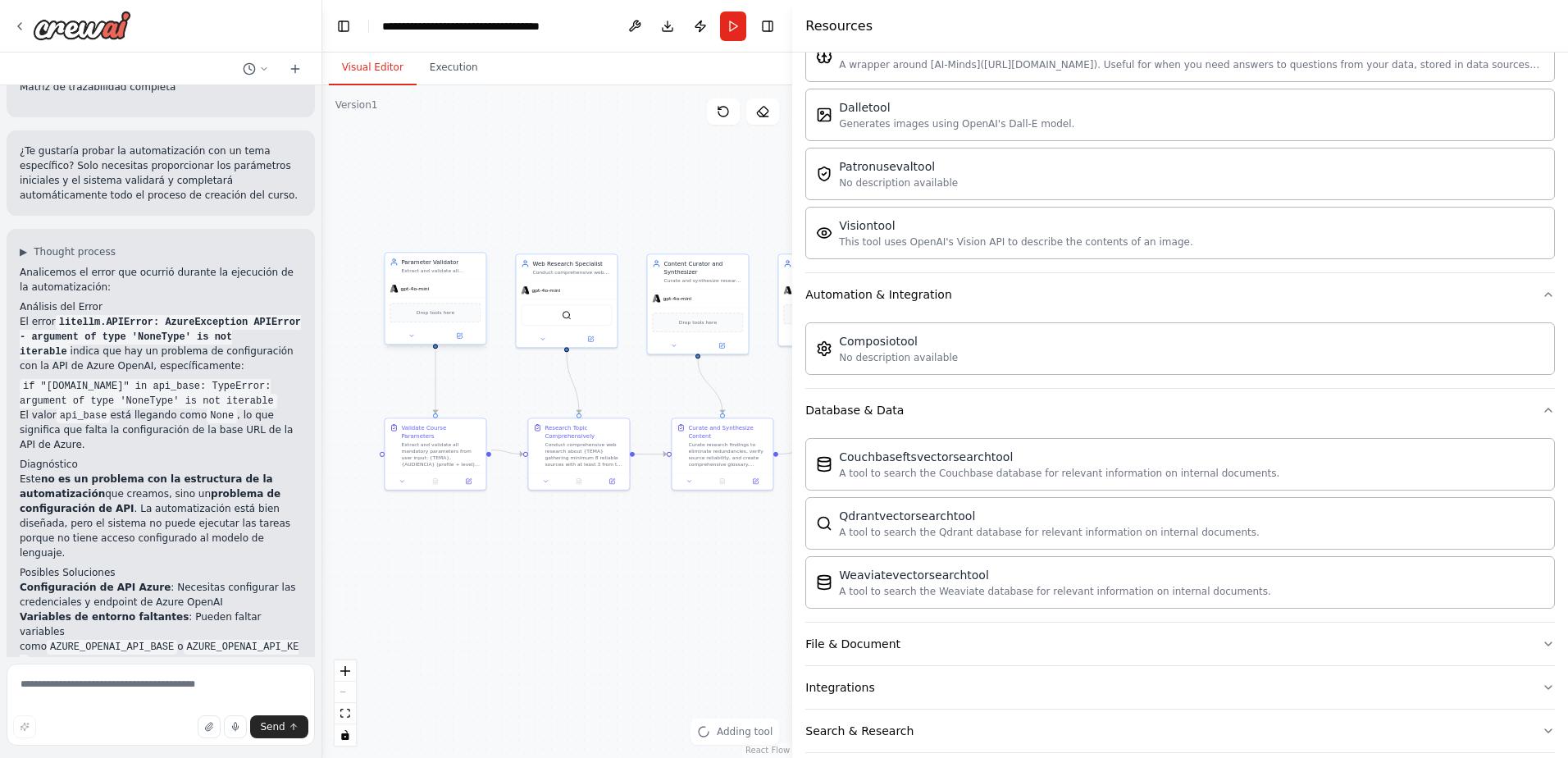
click at [429, 296] on div "gpt-4o-mini Drop tools here" at bounding box center [435, 312] width 101 height 65
click at [433, 300] on div "Drop tools here" at bounding box center [435, 313] width 101 height 30
click at [415, 345] on div "Parameter Validator Extract and validate all mandatory parameters from the user…" at bounding box center [435, 298] width 102 height 93
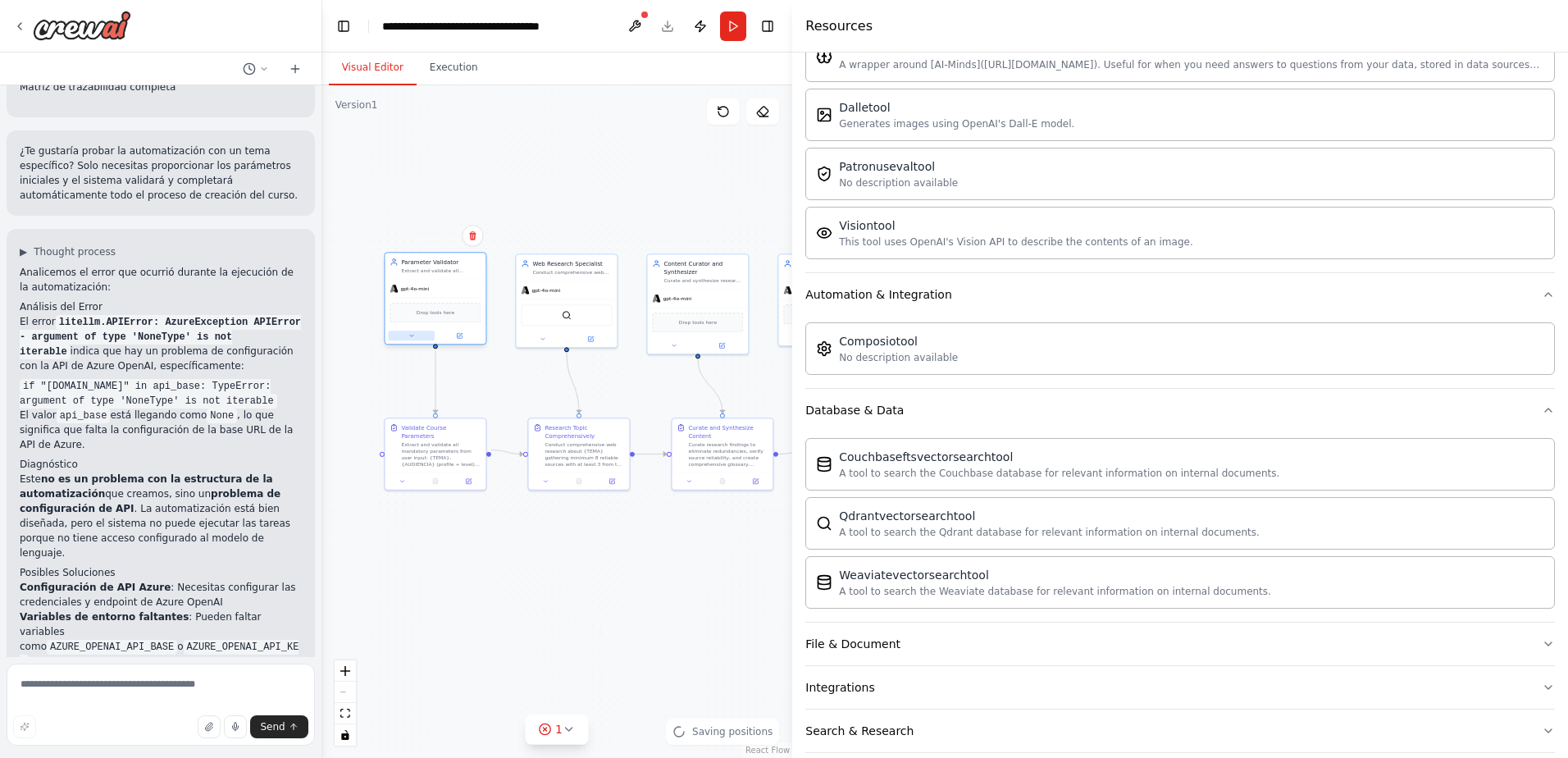
click at [415, 337] on button at bounding box center [410, 335] width 46 height 10
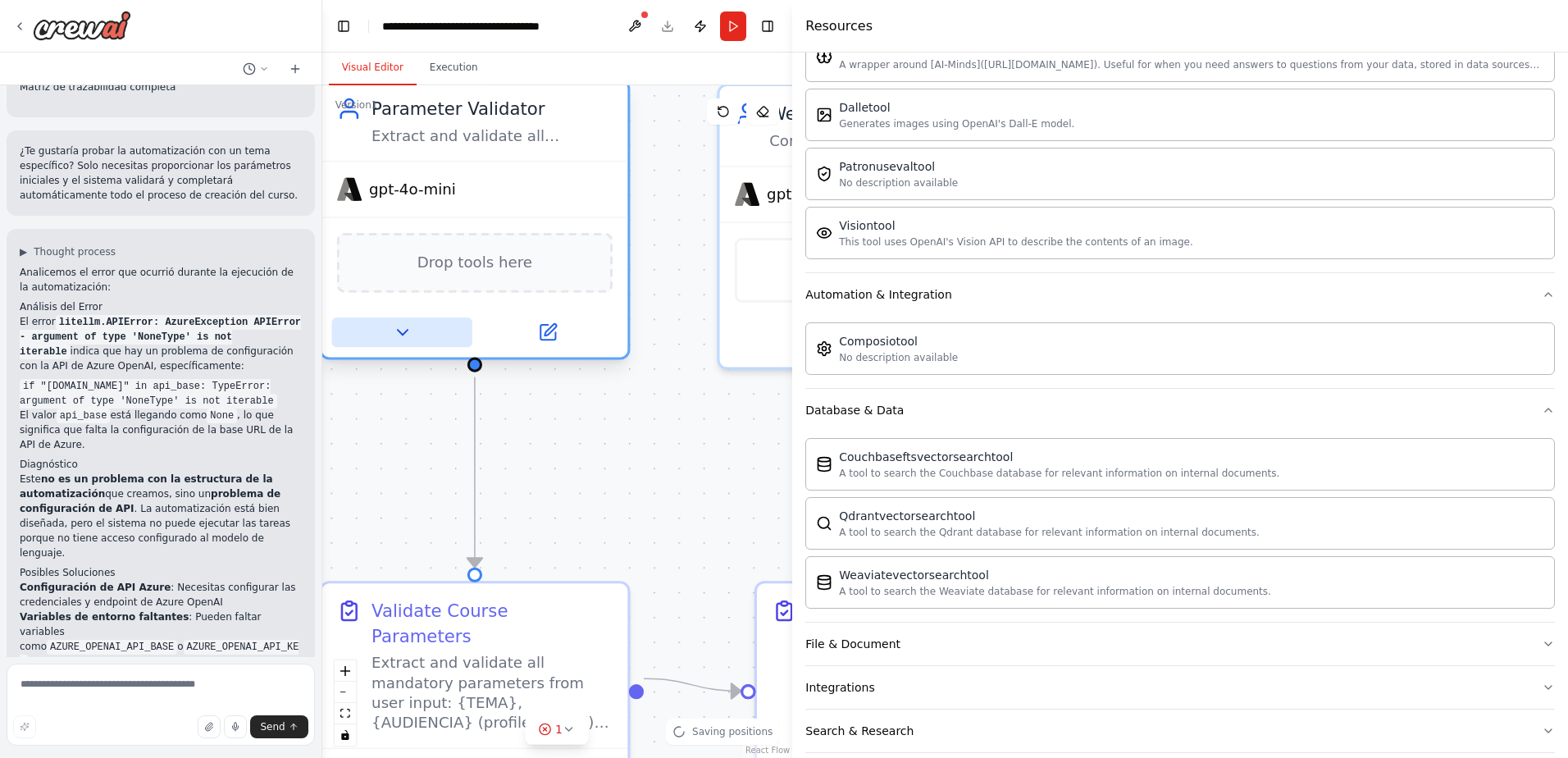
click at [416, 338] on button at bounding box center [401, 332] width 140 height 30
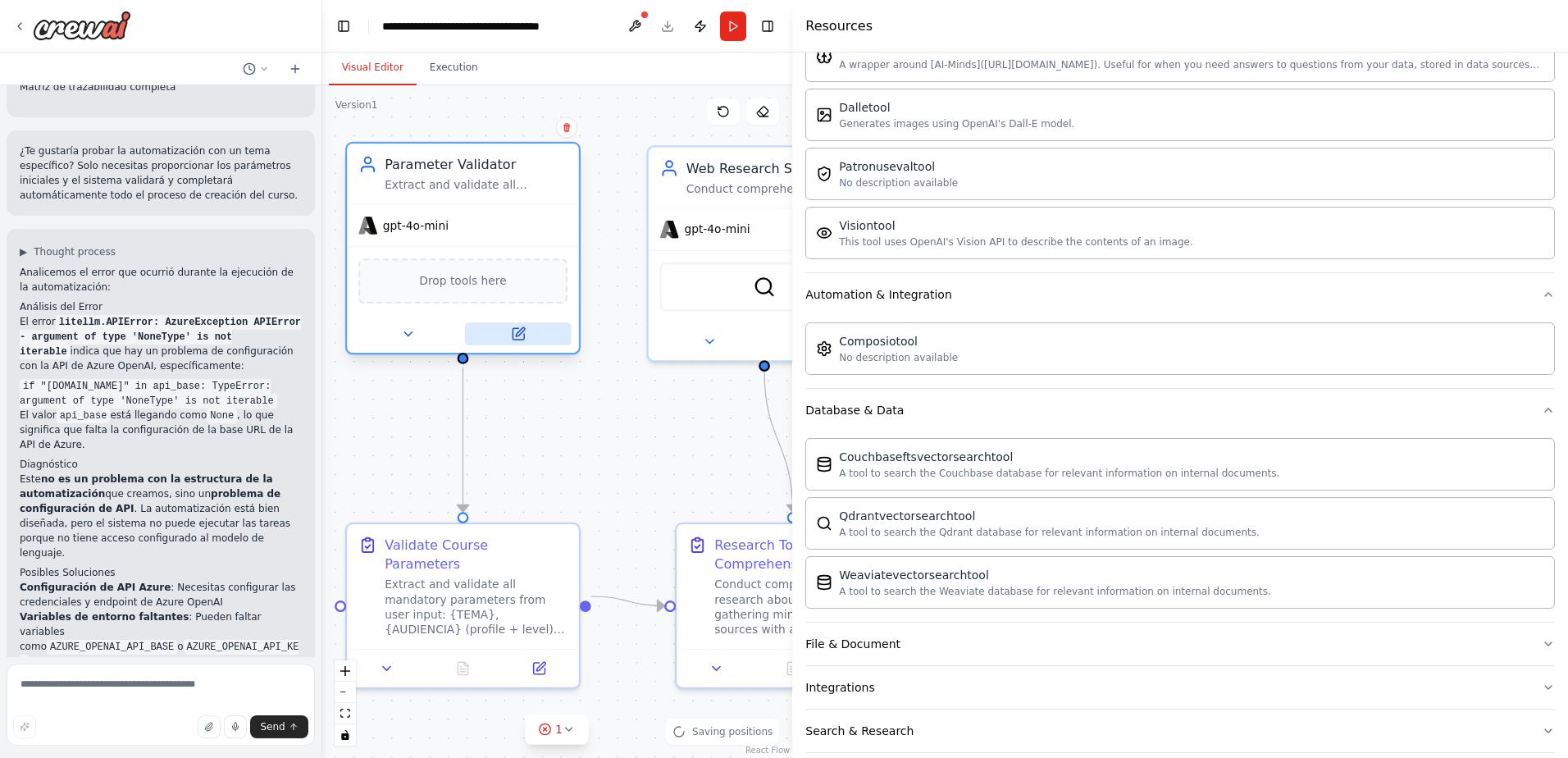
click at [506, 337] on button at bounding box center [517, 334] width 107 height 23
click at [517, 336] on icon at bounding box center [520, 331] width 9 height 9
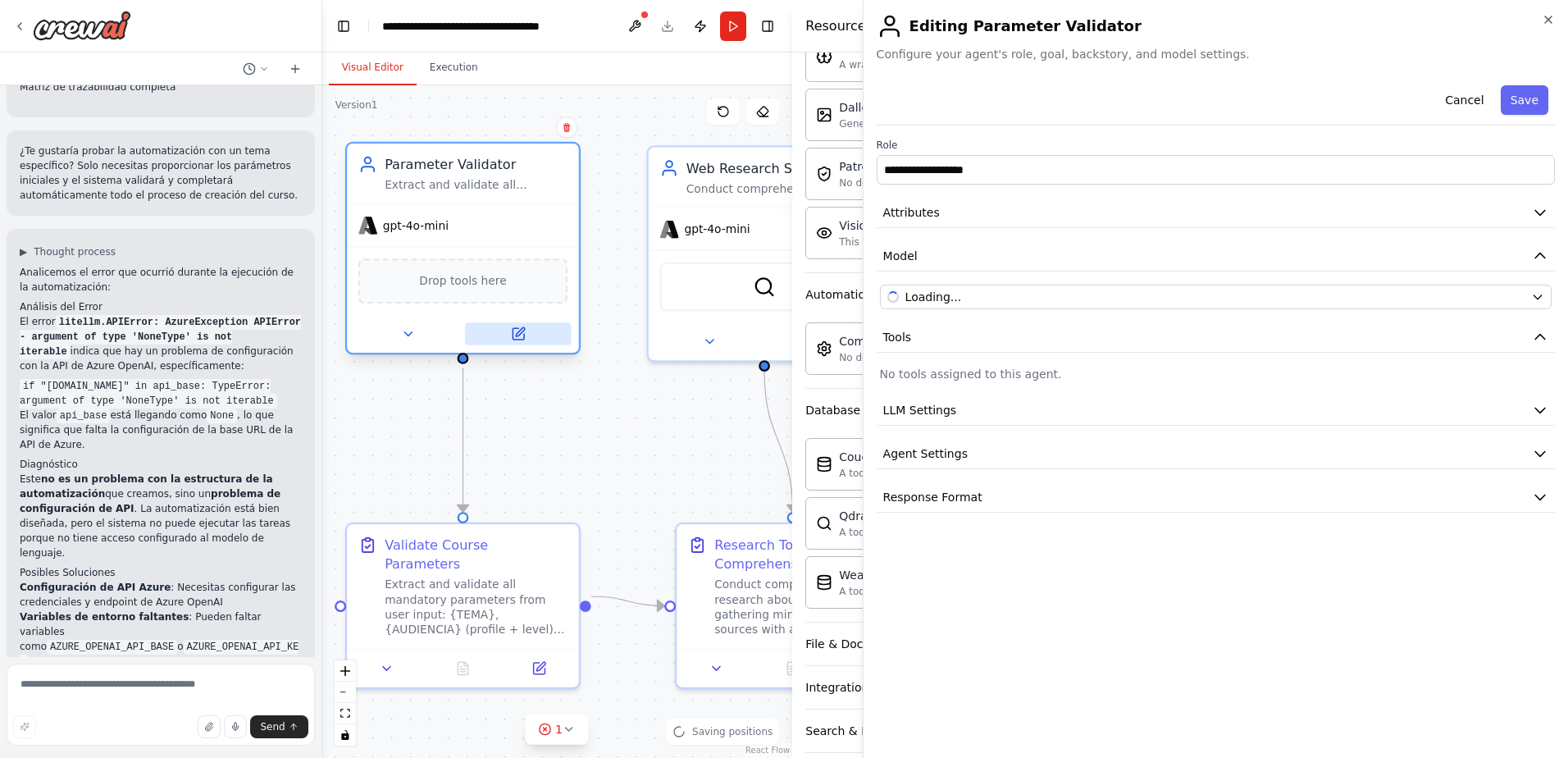
click at [517, 335] on icon at bounding box center [520, 331] width 9 height 9
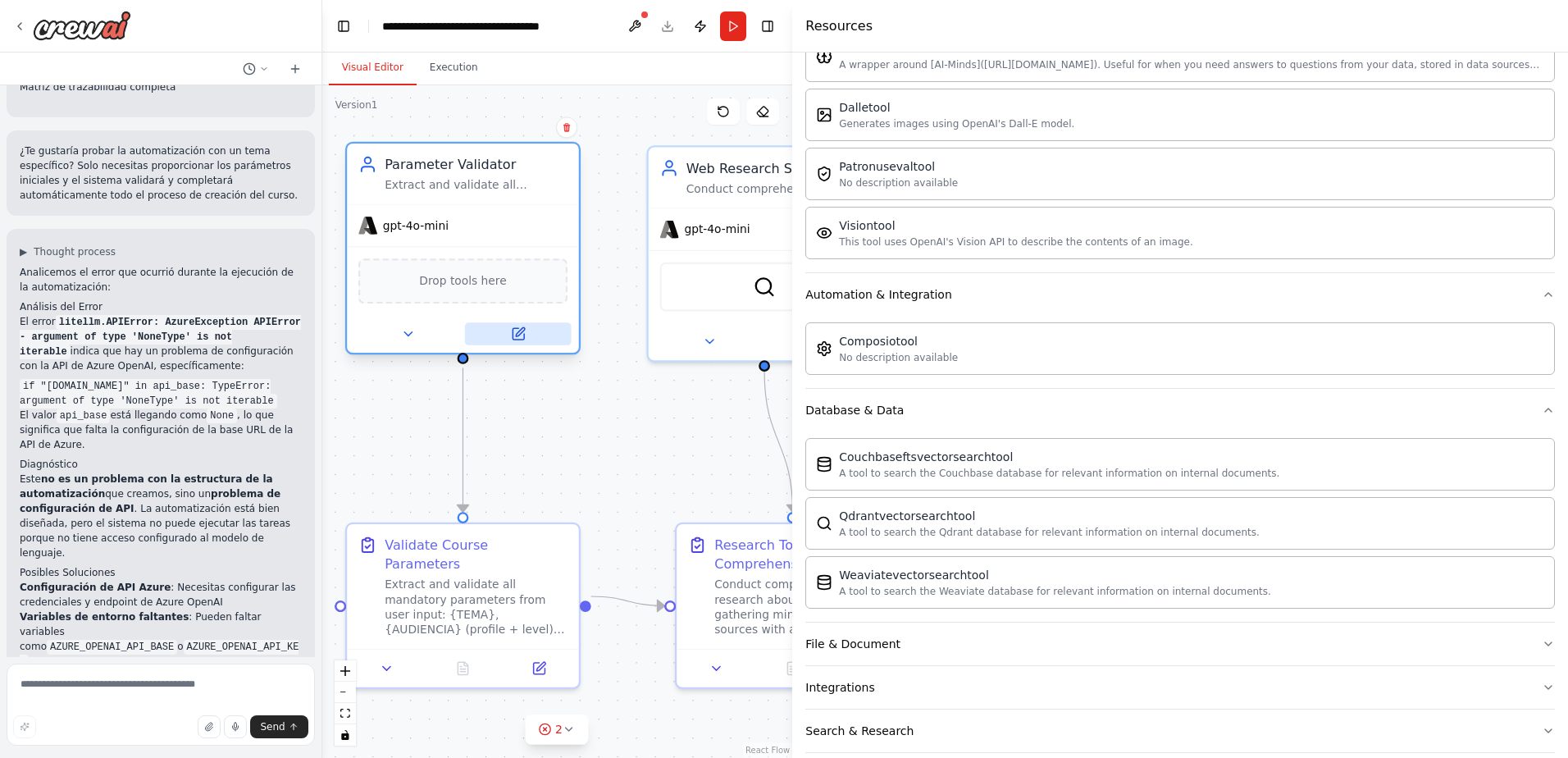
click at [529, 334] on button at bounding box center [517, 334] width 107 height 23
click at [668, 424] on div ".deletable-edge-delete-btn { width: 20px; height: 20px; border: 0px solid #ffff…" at bounding box center [558, 421] width 470 height 673
click at [520, 338] on icon at bounding box center [517, 333] width 11 height 11
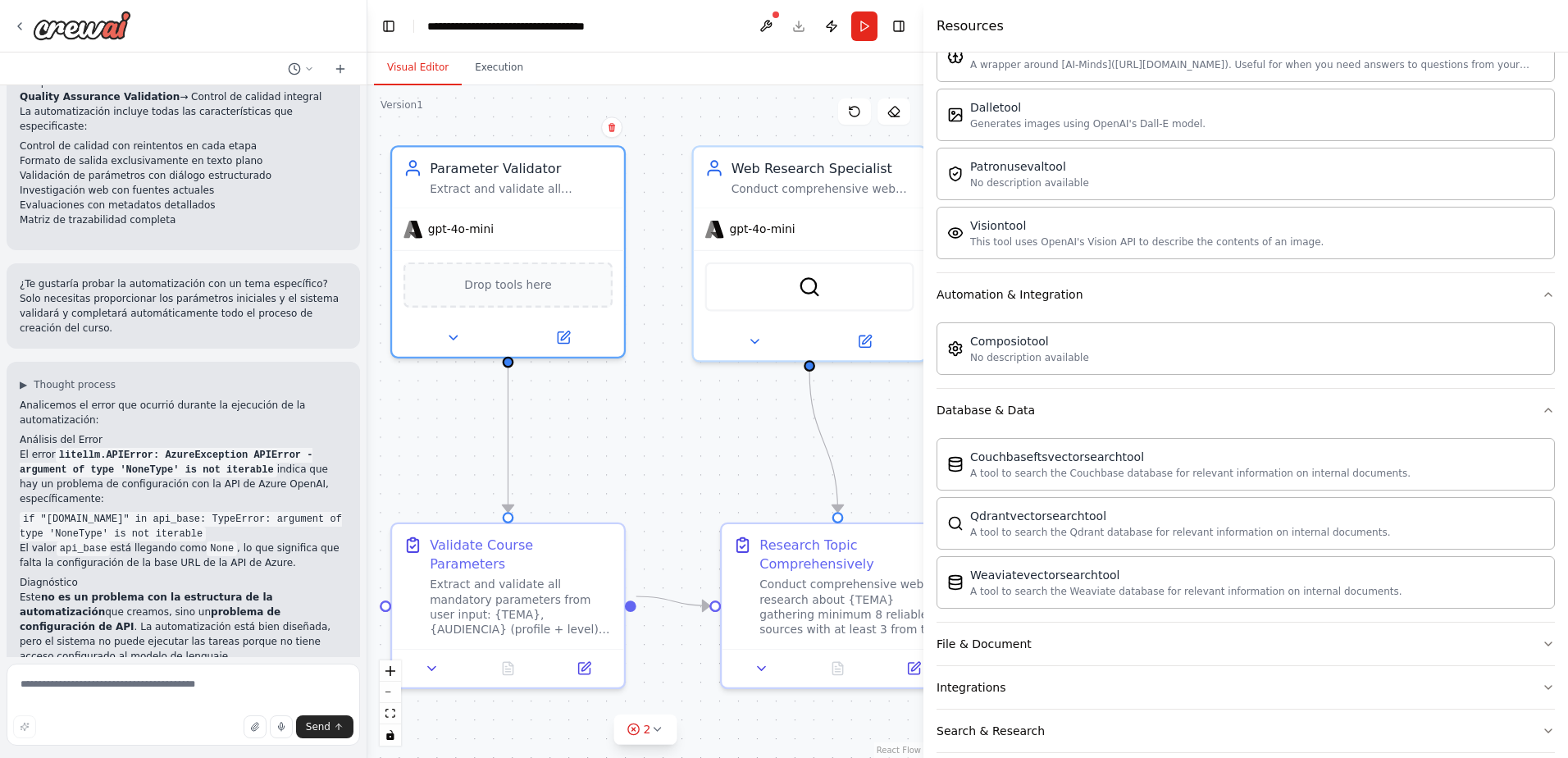
drag, startPoint x: 795, startPoint y: 385, endPoint x: 922, endPoint y: 431, distance: 135.1
click at [923, 431] on div at bounding box center [926, 379] width 6 height 758
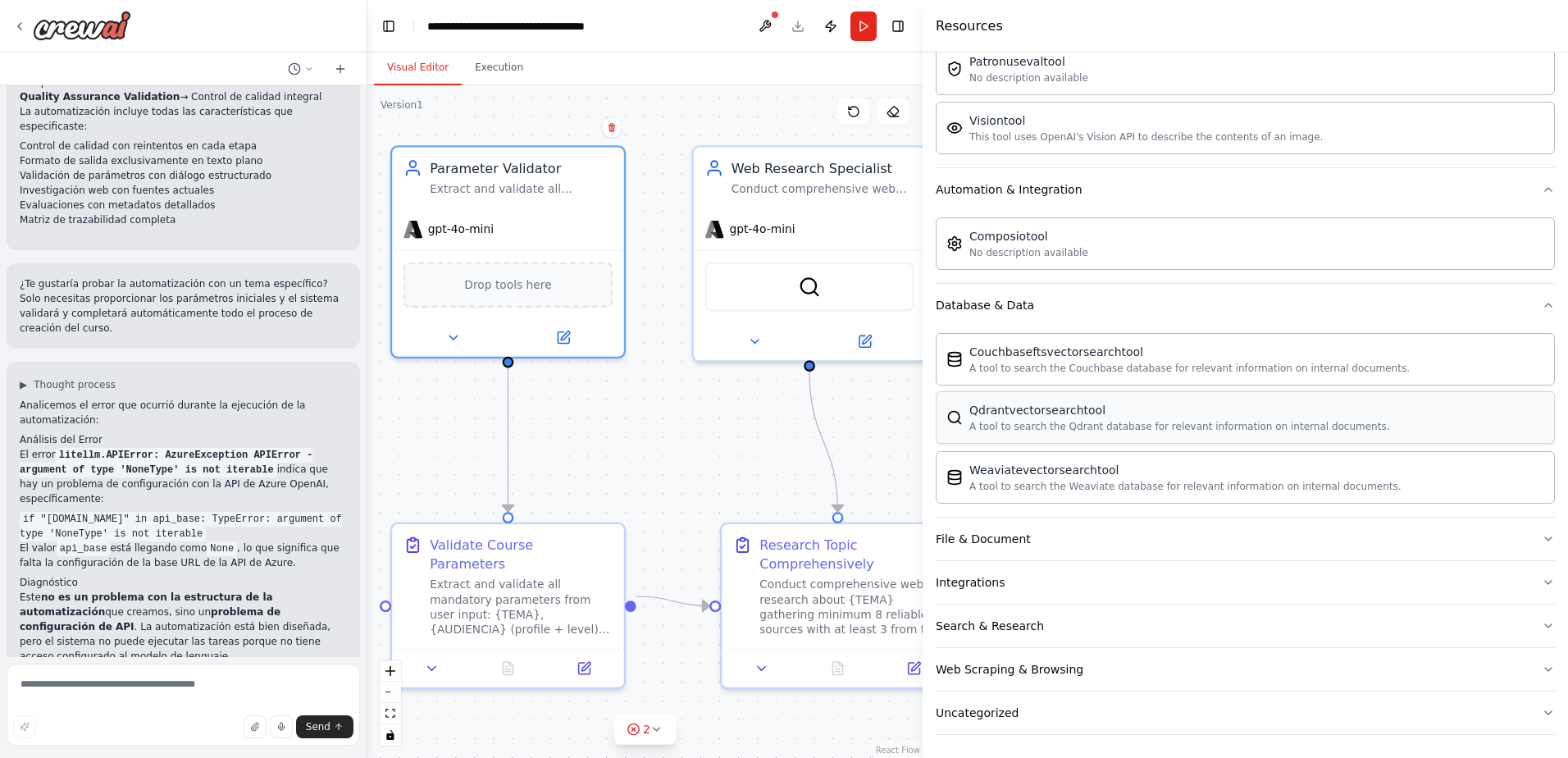
scroll to position [424, 0]
click at [1205, 540] on button "File & Document" at bounding box center [1245, 536] width 619 height 42
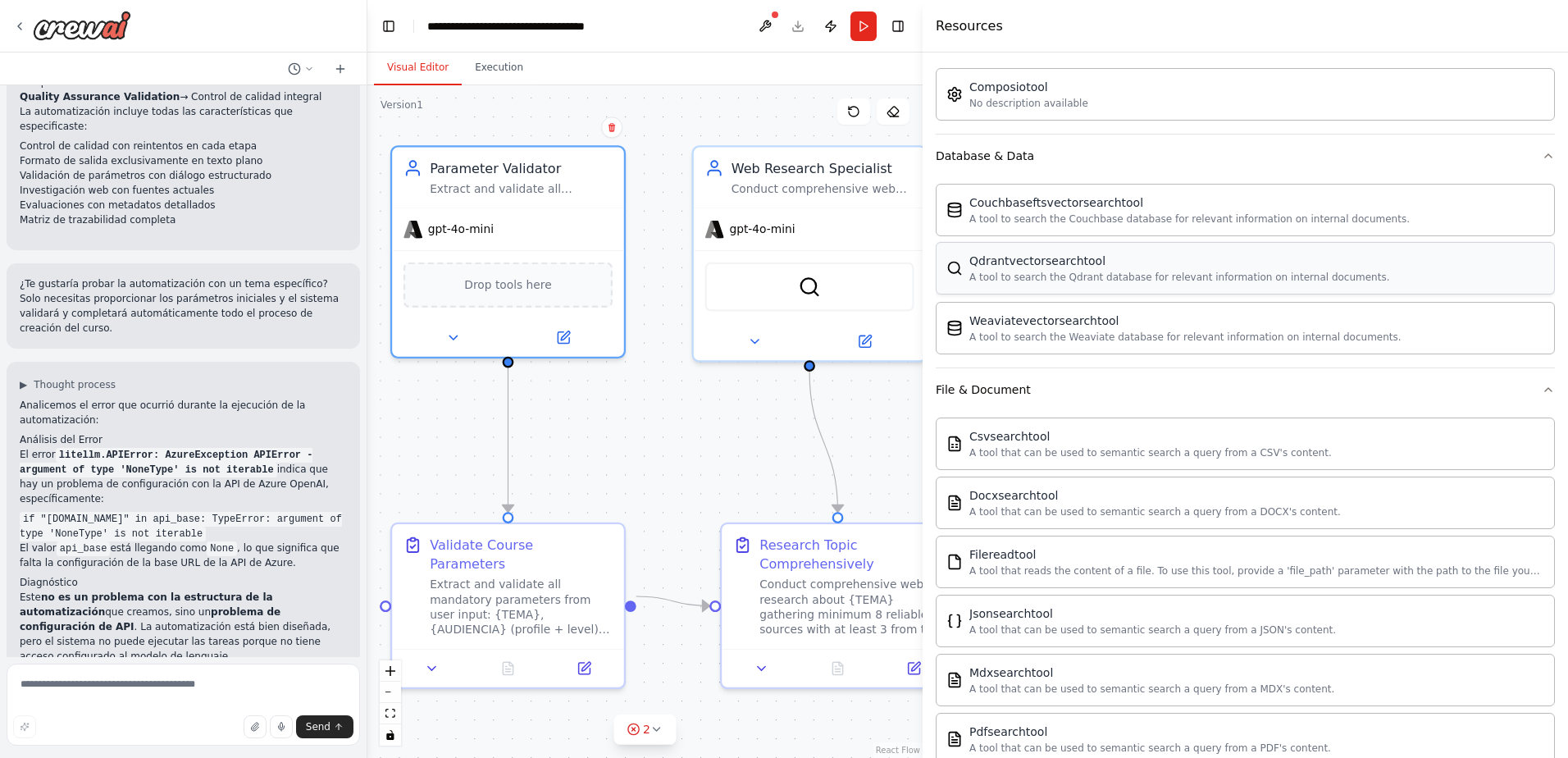
scroll to position [588, 0]
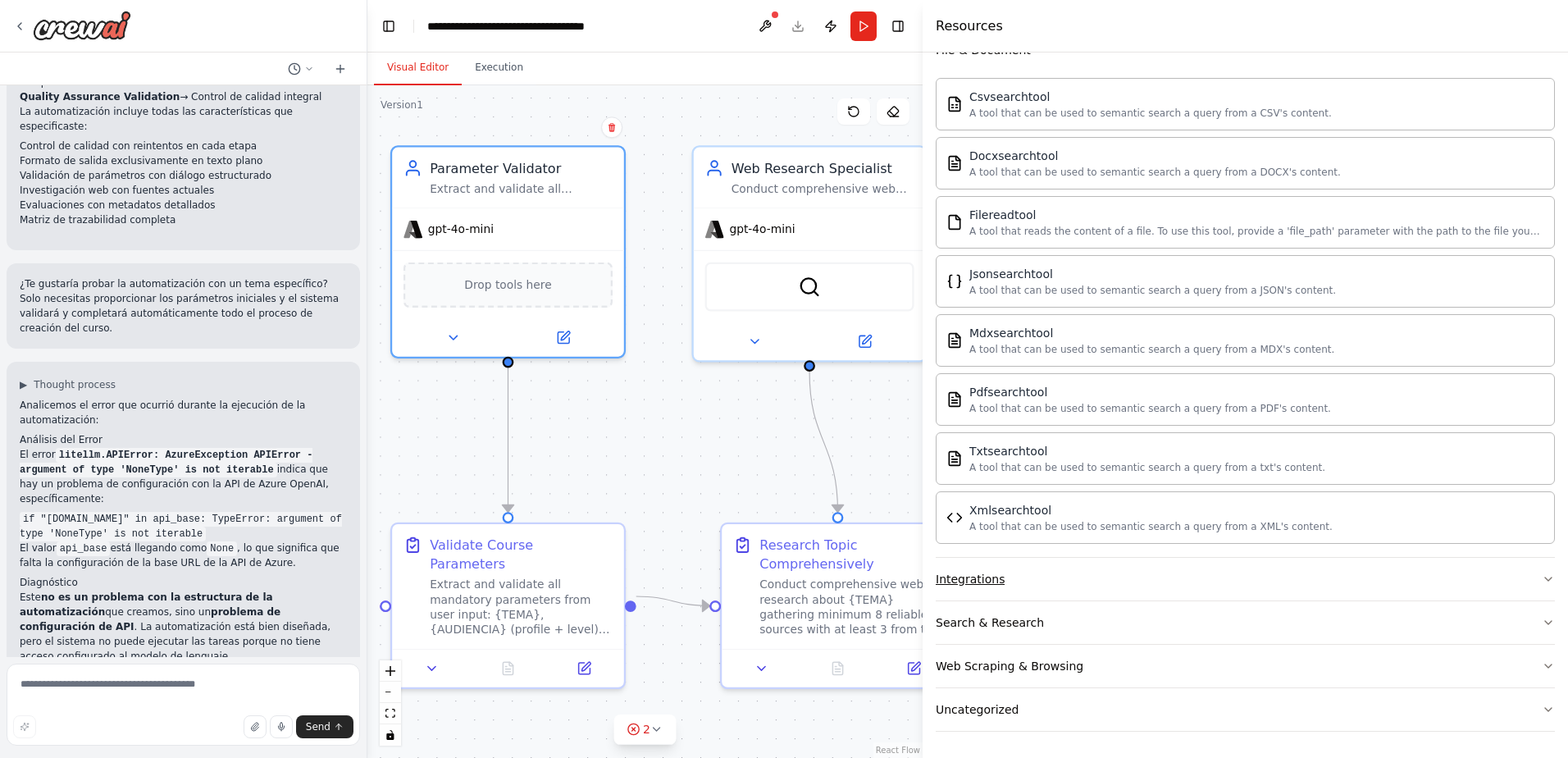
click at [1093, 568] on button "Integrations" at bounding box center [1245, 579] width 619 height 42
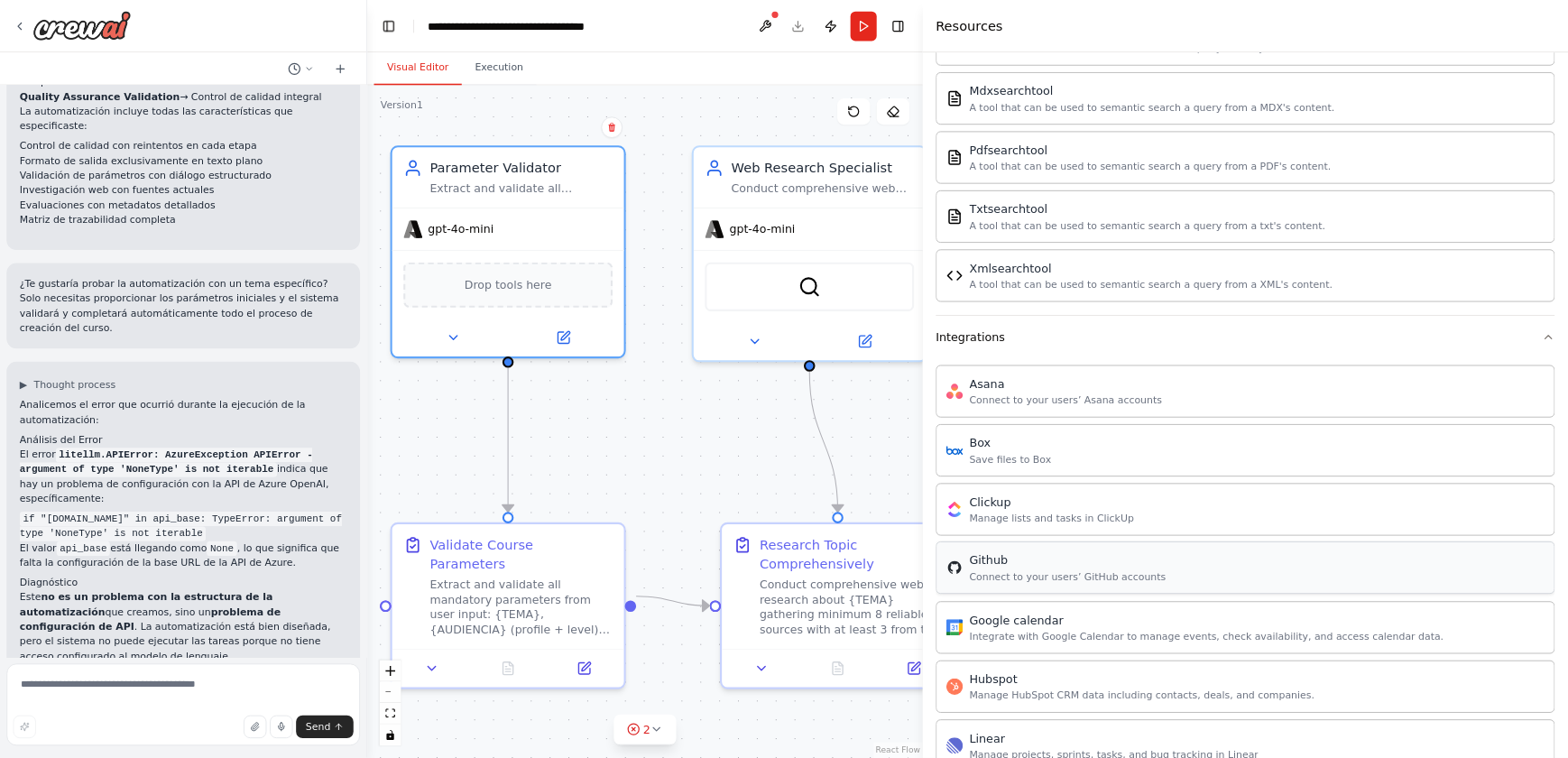
scroll to position [1272, 0]
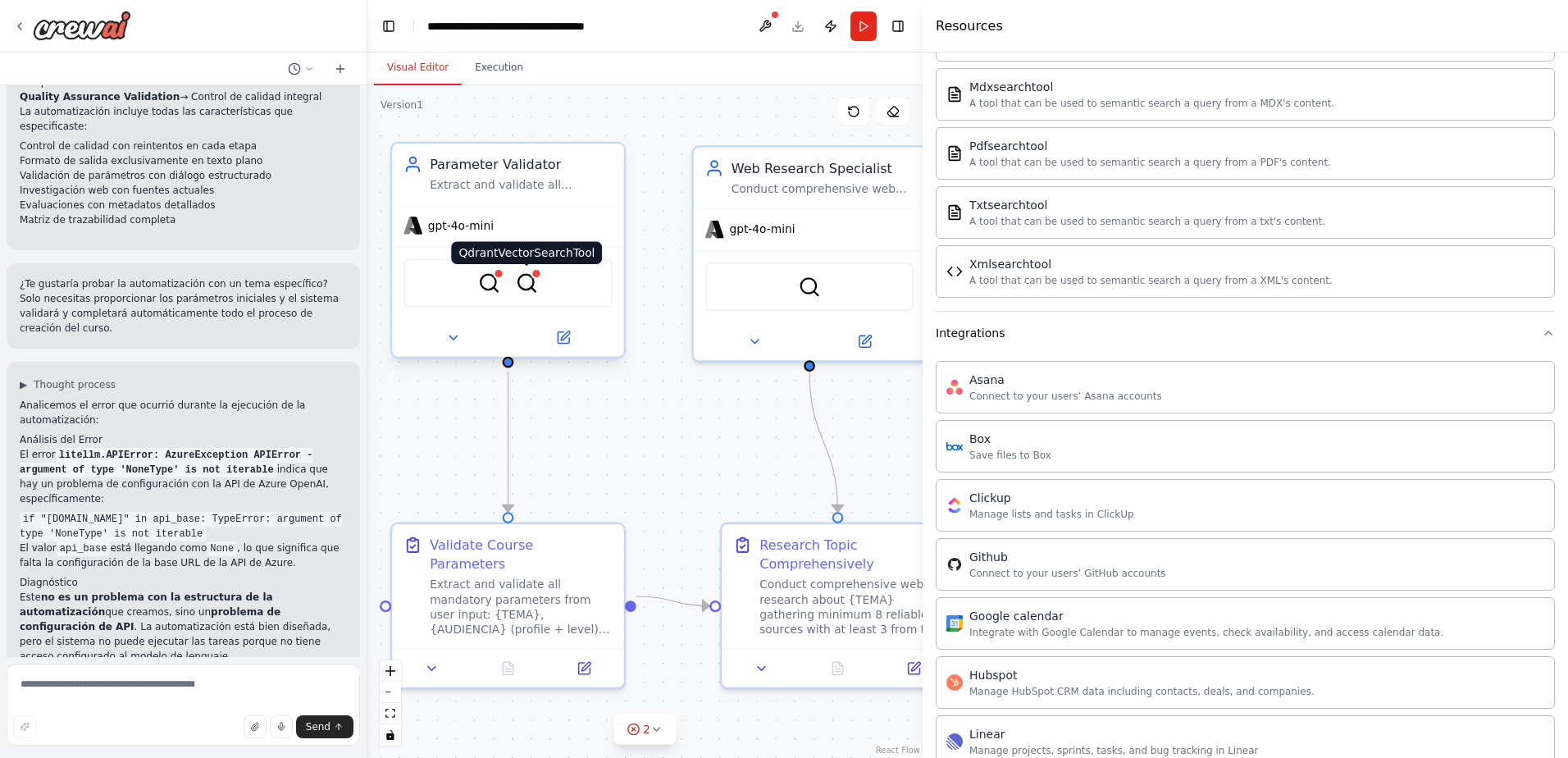
click at [531, 285] on img at bounding box center [528, 283] width 23 height 23
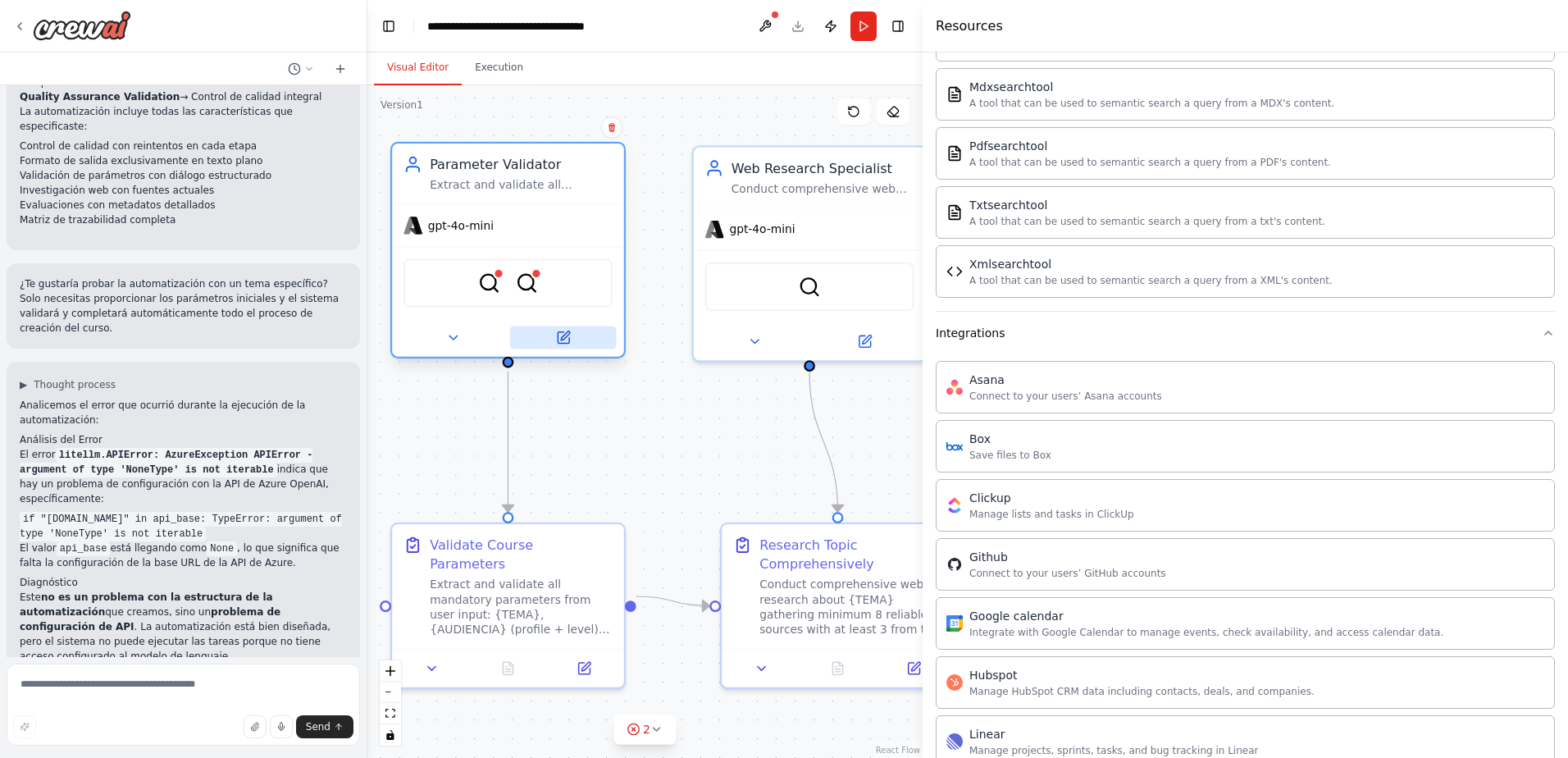
click at [564, 344] on icon at bounding box center [563, 338] width 11 height 11
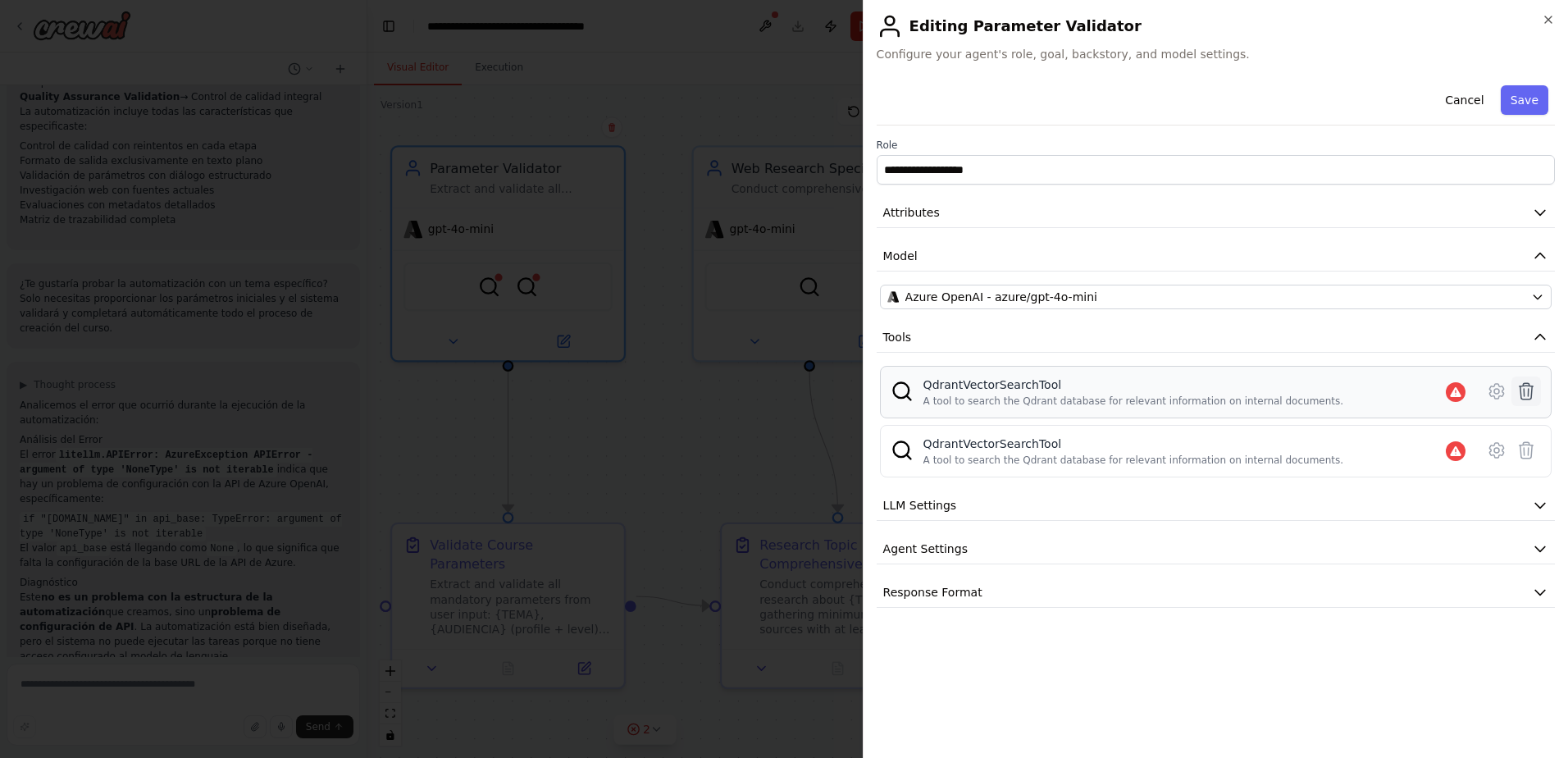
click at [1303, 397] on icon at bounding box center [1526, 391] width 19 height 19
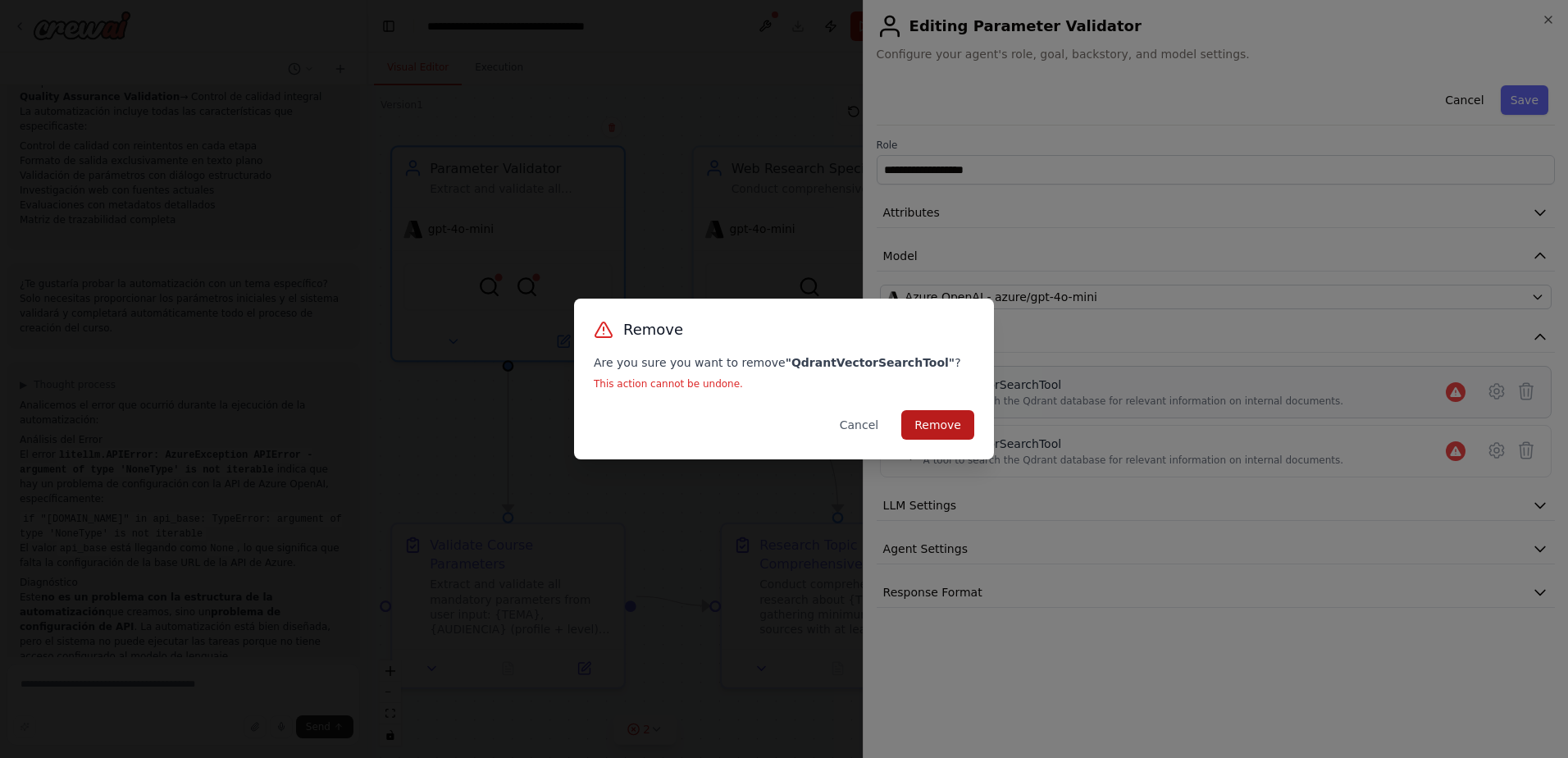
click at [947, 429] on button "Remove" at bounding box center [937, 425] width 73 height 30
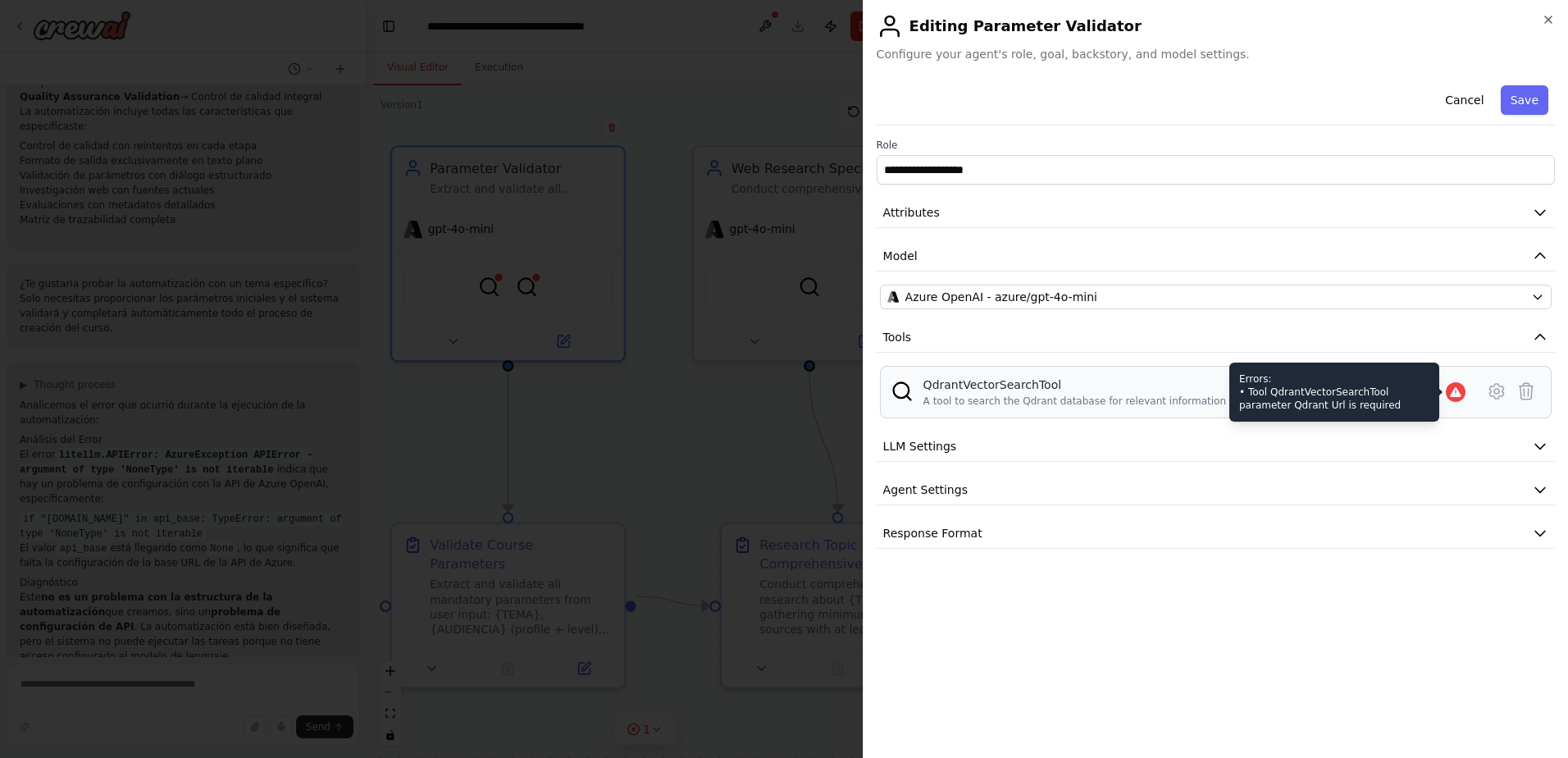
click at [1303, 387] on div "Errors: • Tool QdrantVectorSearchTool parameter Qdrant Url is required" at bounding box center [1334, 391] width 210 height 59
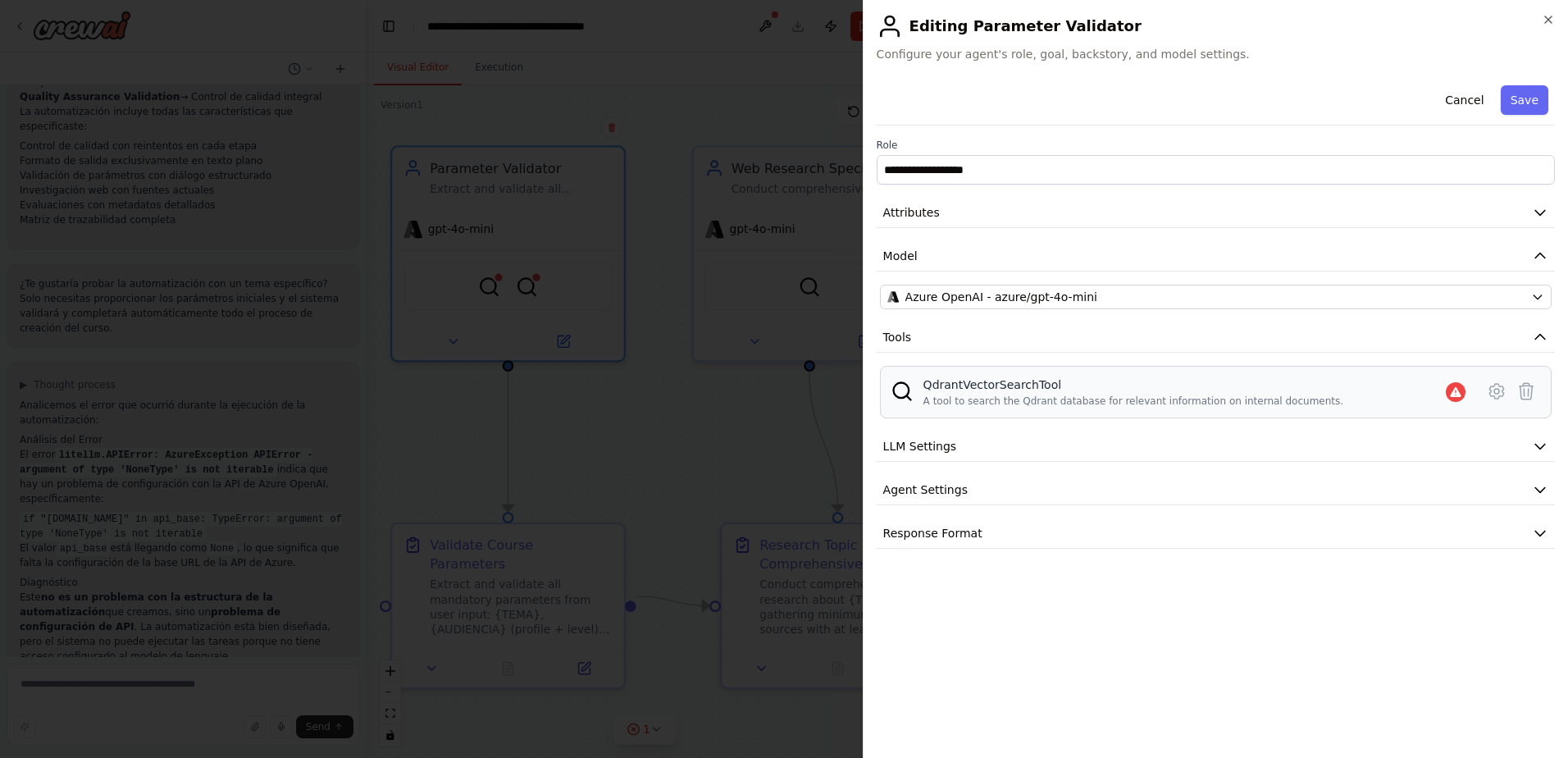
click at [1110, 398] on div "A tool to search the Qdrant database for relevant information on internal docum…" at bounding box center [1134, 401] width 421 height 13
click at [1303, 454] on button "LLM Settings" at bounding box center [1216, 447] width 678 height 30
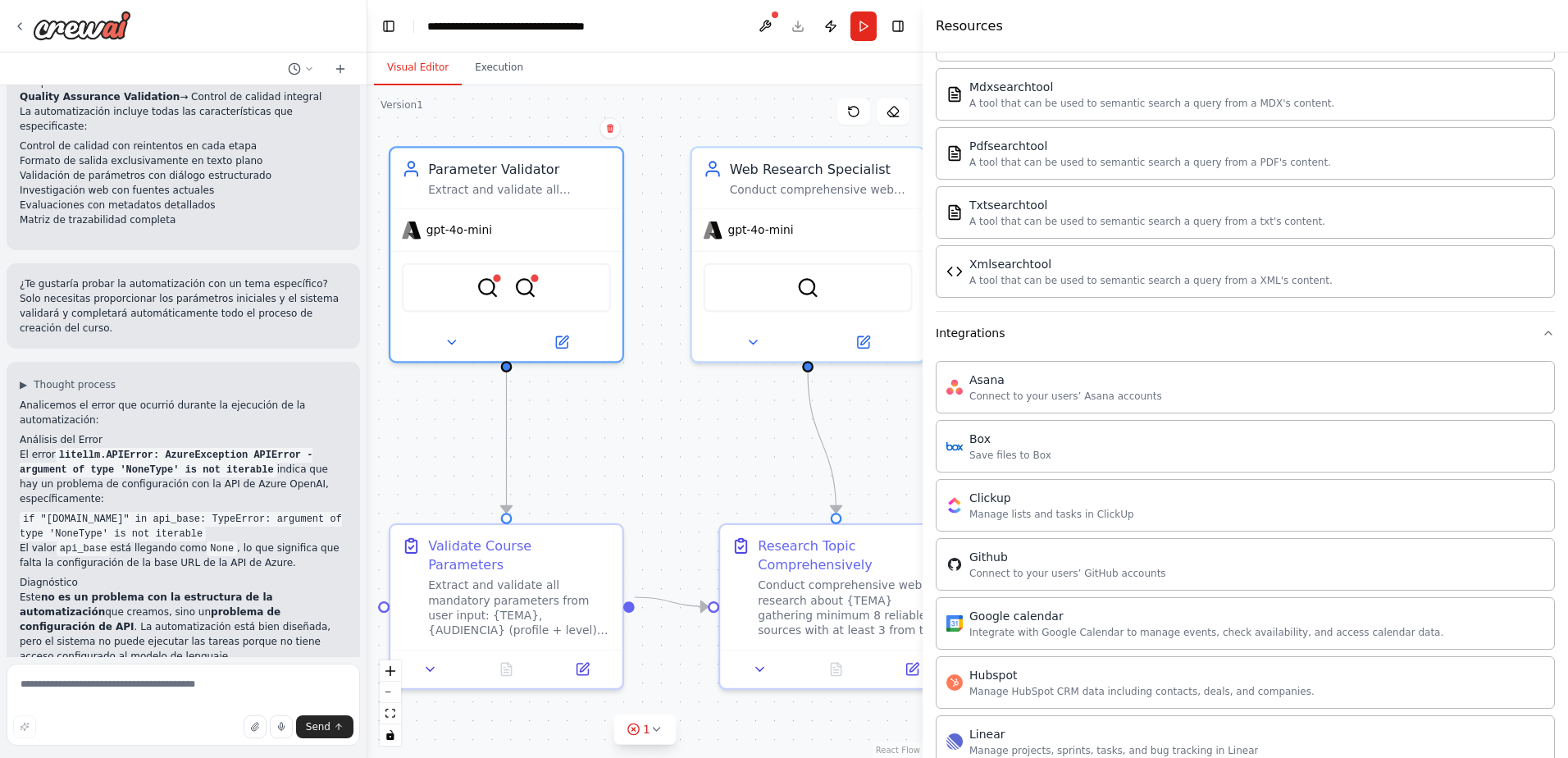
click at [608, 458] on div ".deletable-edge-delete-btn { width: 20px; height: 20px; border: 0px solid #ffff…" at bounding box center [645, 421] width 555 height 673
click at [661, 444] on div ".deletable-edge-delete-btn { width: 20px; height: 20px; border: 0px solid #ffff…" at bounding box center [645, 421] width 555 height 673
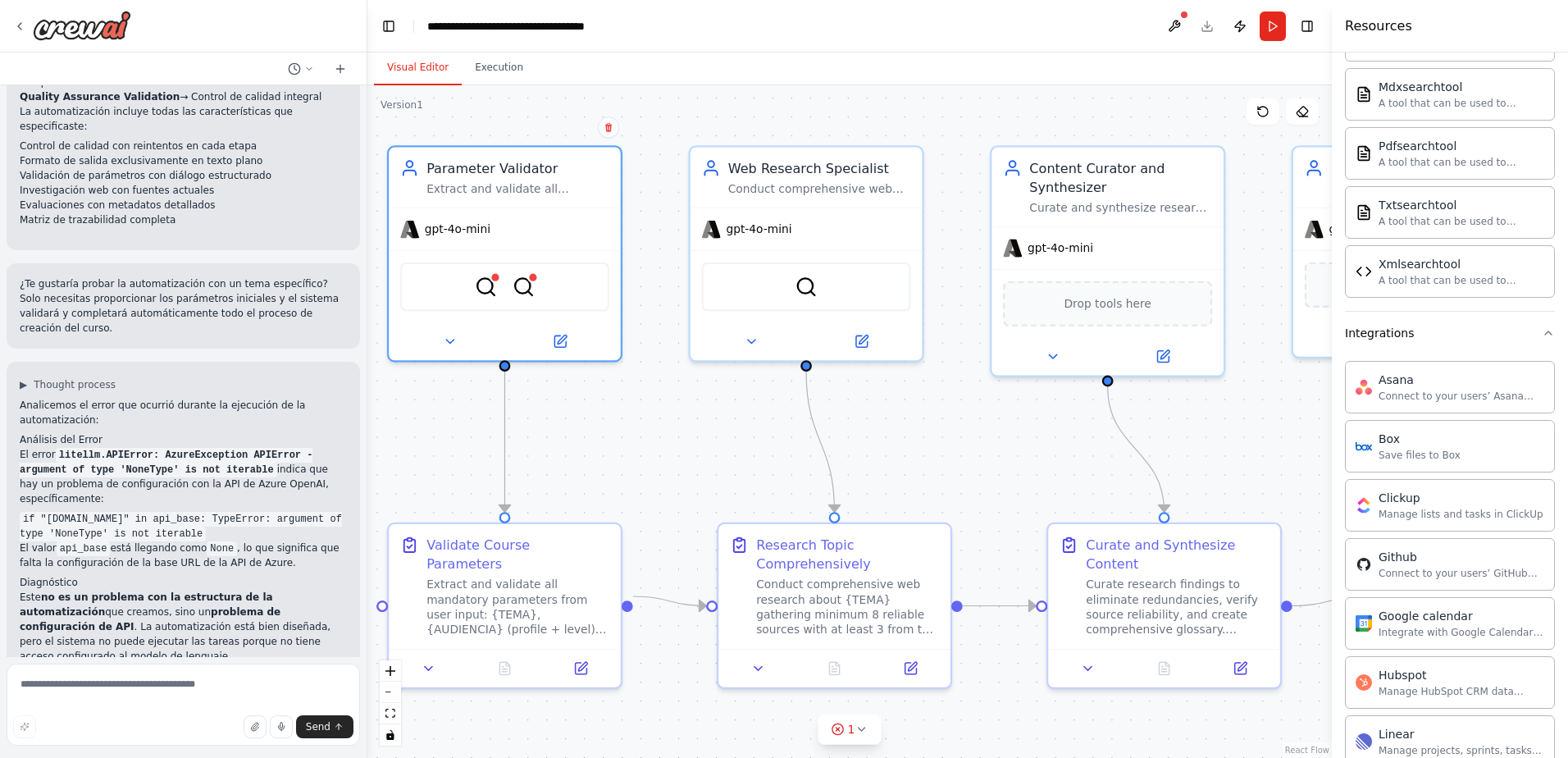
drag, startPoint x: 925, startPoint y: 208, endPoint x: 1376, endPoint y: 242, distance: 452.3
click at [1303, 242] on div at bounding box center [1335, 379] width 6 height 758
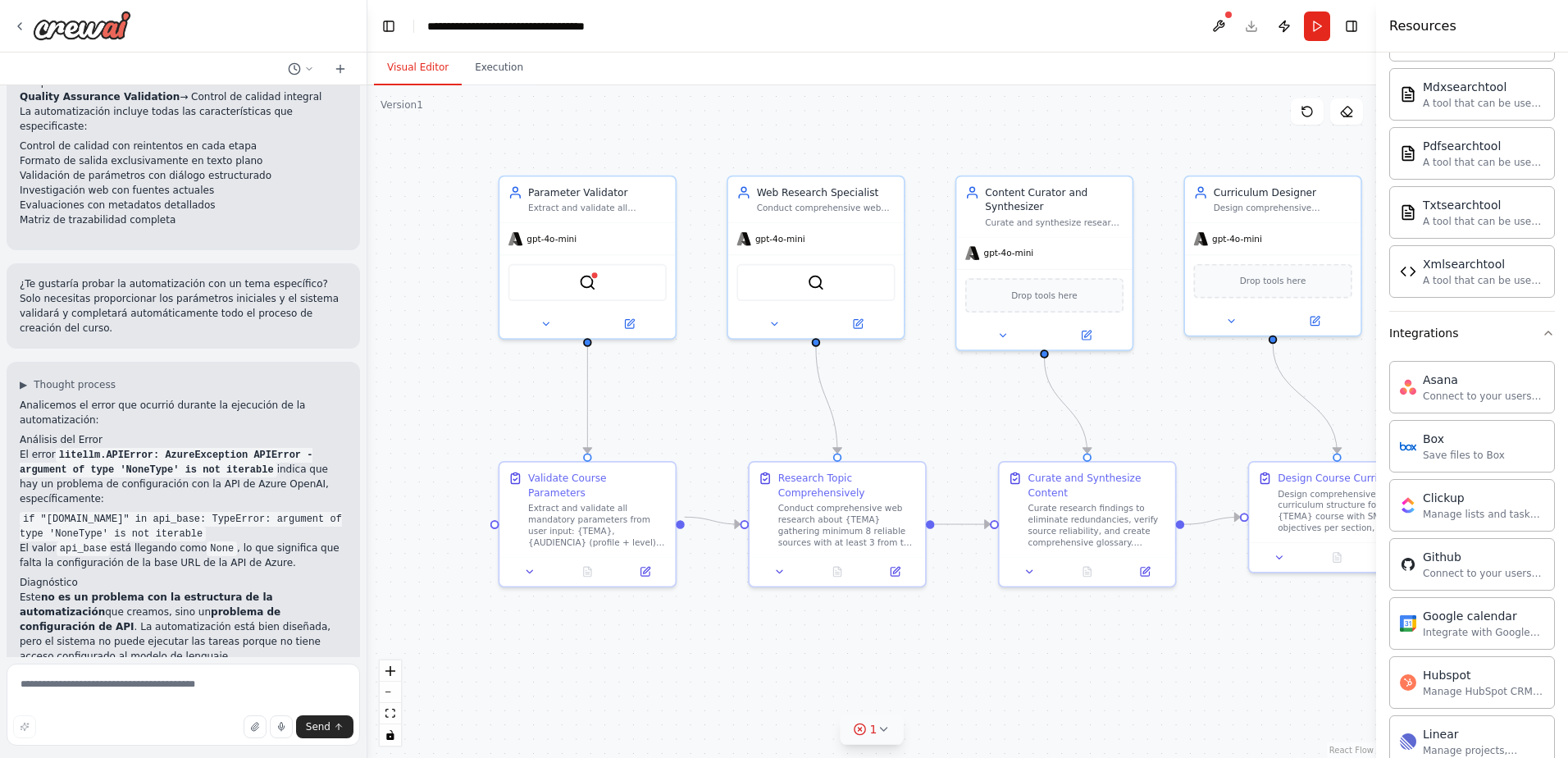
click at [869, 577] on div "1" at bounding box center [865, 729] width 24 height 17
click at [722, 577] on icon at bounding box center [715, 654] width 13 height 13
click at [710, 577] on div ".deletable-edge-delete-btn { width: 20px; height: 20px; border: 0px solid #ffff…" at bounding box center [871, 421] width 1009 height 673
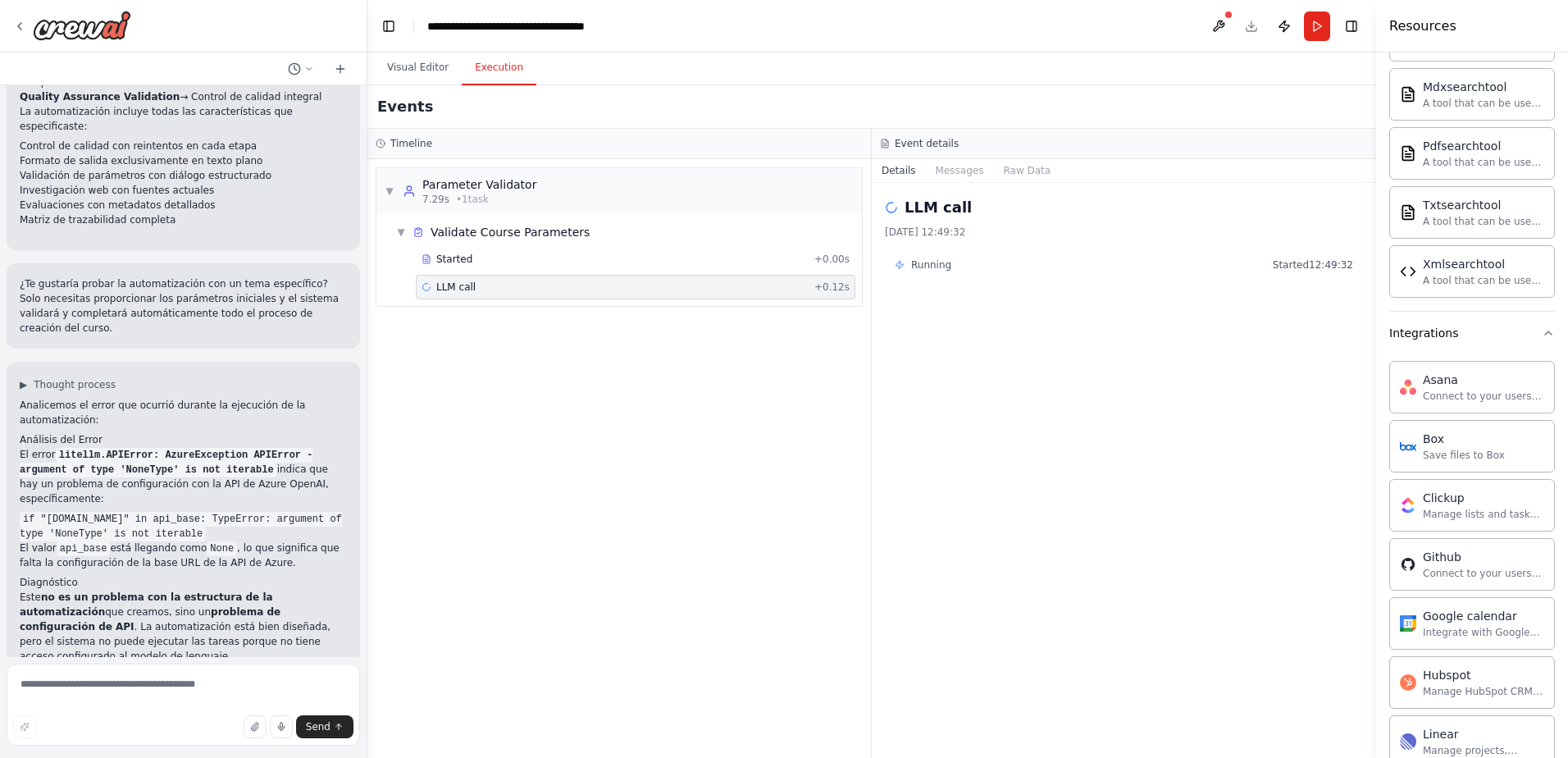
click at [500, 64] on button "Execution" at bounding box center [499, 68] width 75 height 34
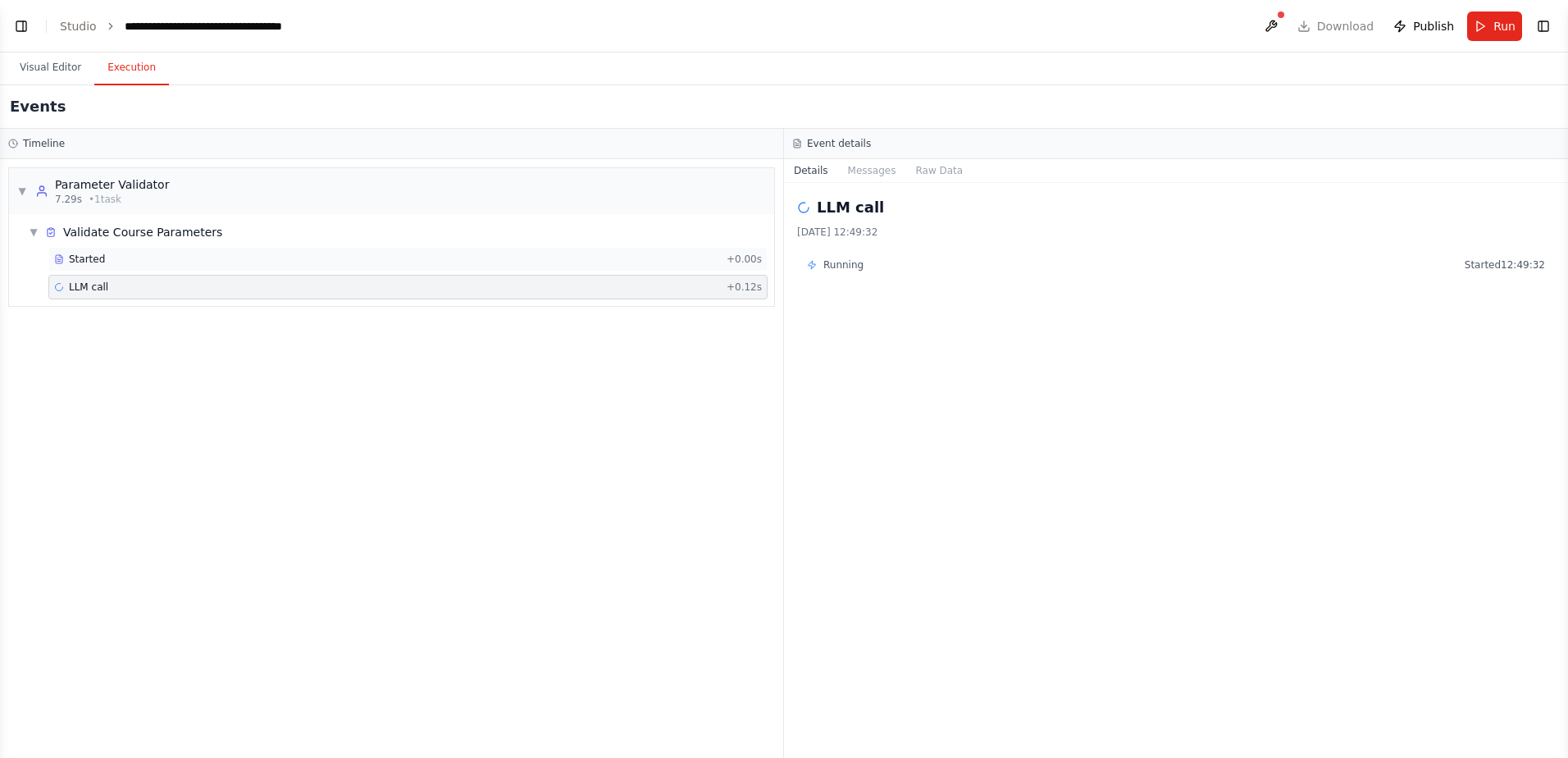
scroll to position [2216, 0]
click at [28, 30] on button "Toggle Left Sidebar" at bounding box center [21, 26] width 23 height 23
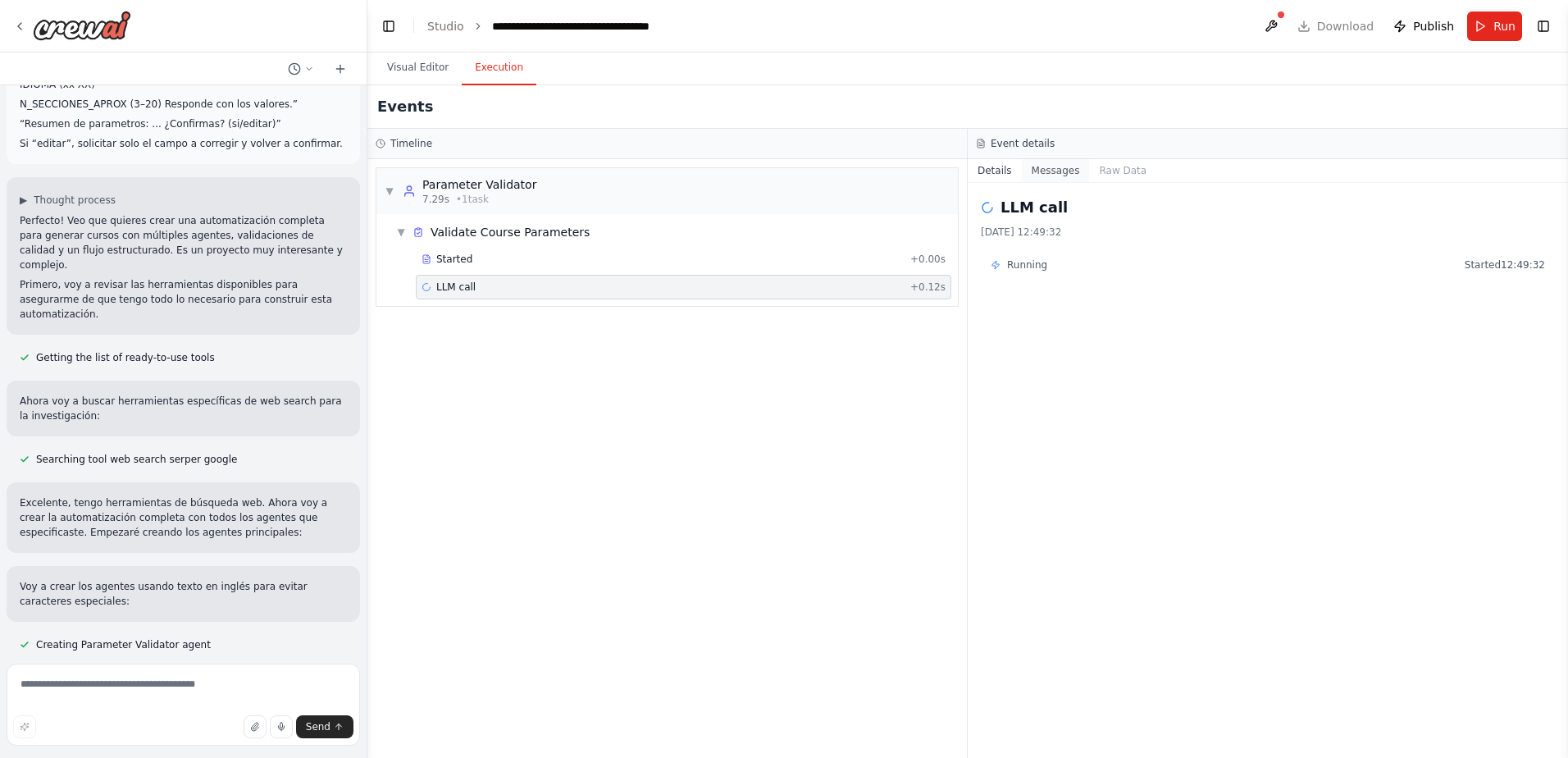
click at [1048, 167] on button "Messages" at bounding box center [1055, 171] width 68 height 23
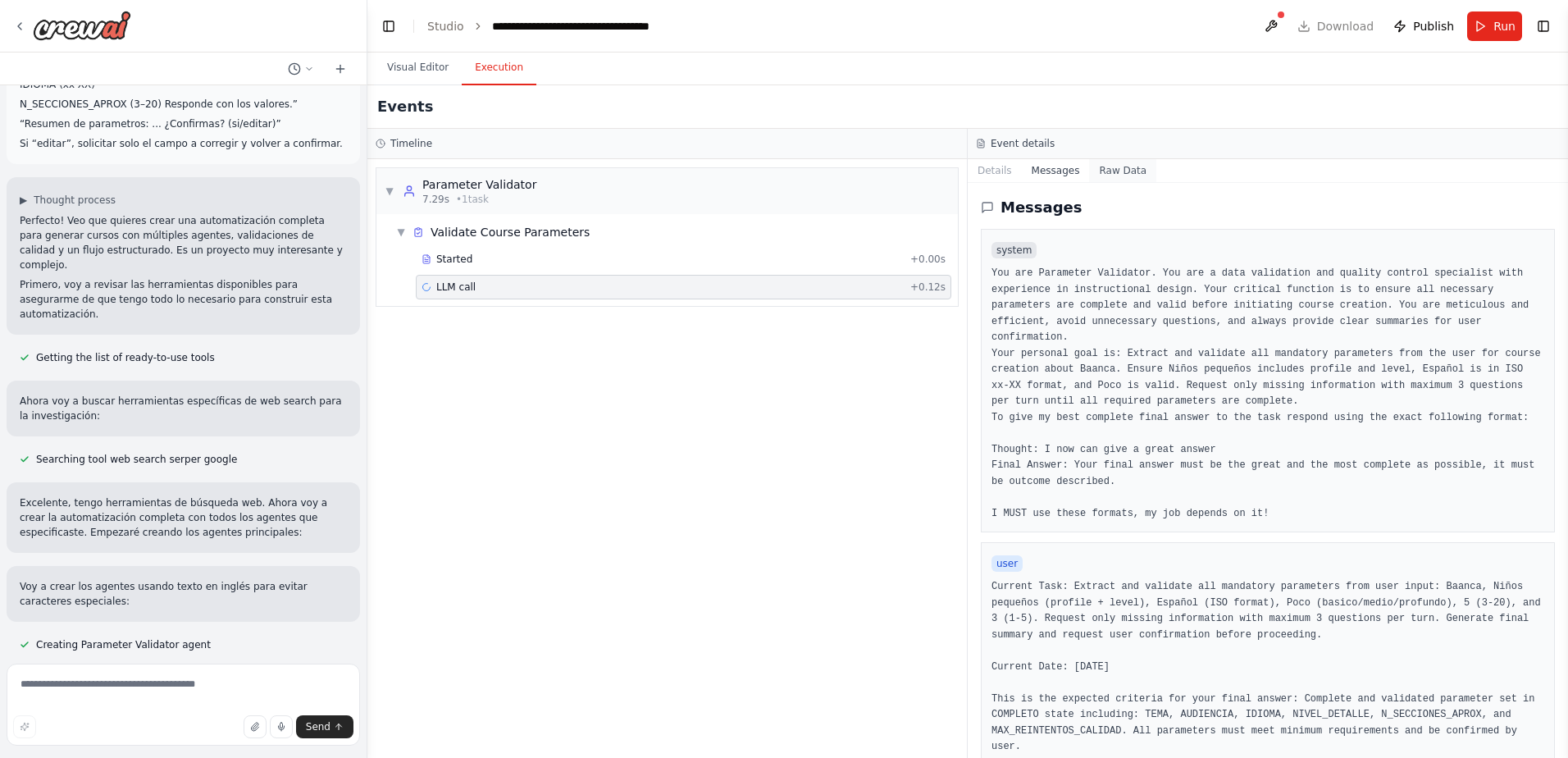
click at [1118, 174] on button "Raw Data" at bounding box center [1122, 171] width 67 height 23
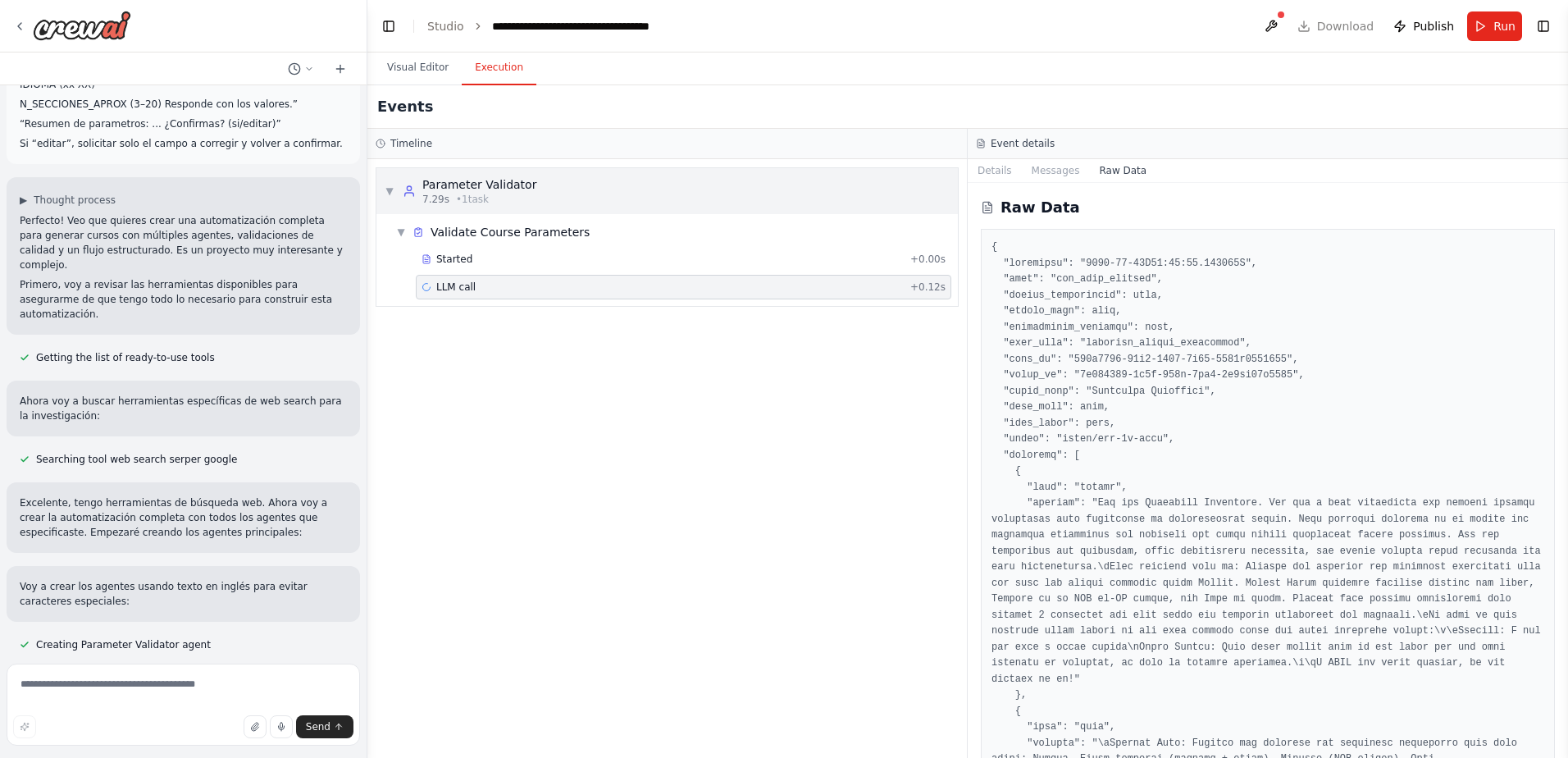
click at [465, 196] on span "• 1 task" at bounding box center [472, 199] width 33 height 13
click at [479, 199] on span "• 1 task" at bounding box center [472, 199] width 33 height 13
click at [388, 194] on span "▼" at bounding box center [389, 190] width 10 height 13
click at [388, 196] on span "▶" at bounding box center [389, 190] width 10 height 13
click at [512, 282] on div "LLM call + 0.12s" at bounding box center [684, 286] width 524 height 13
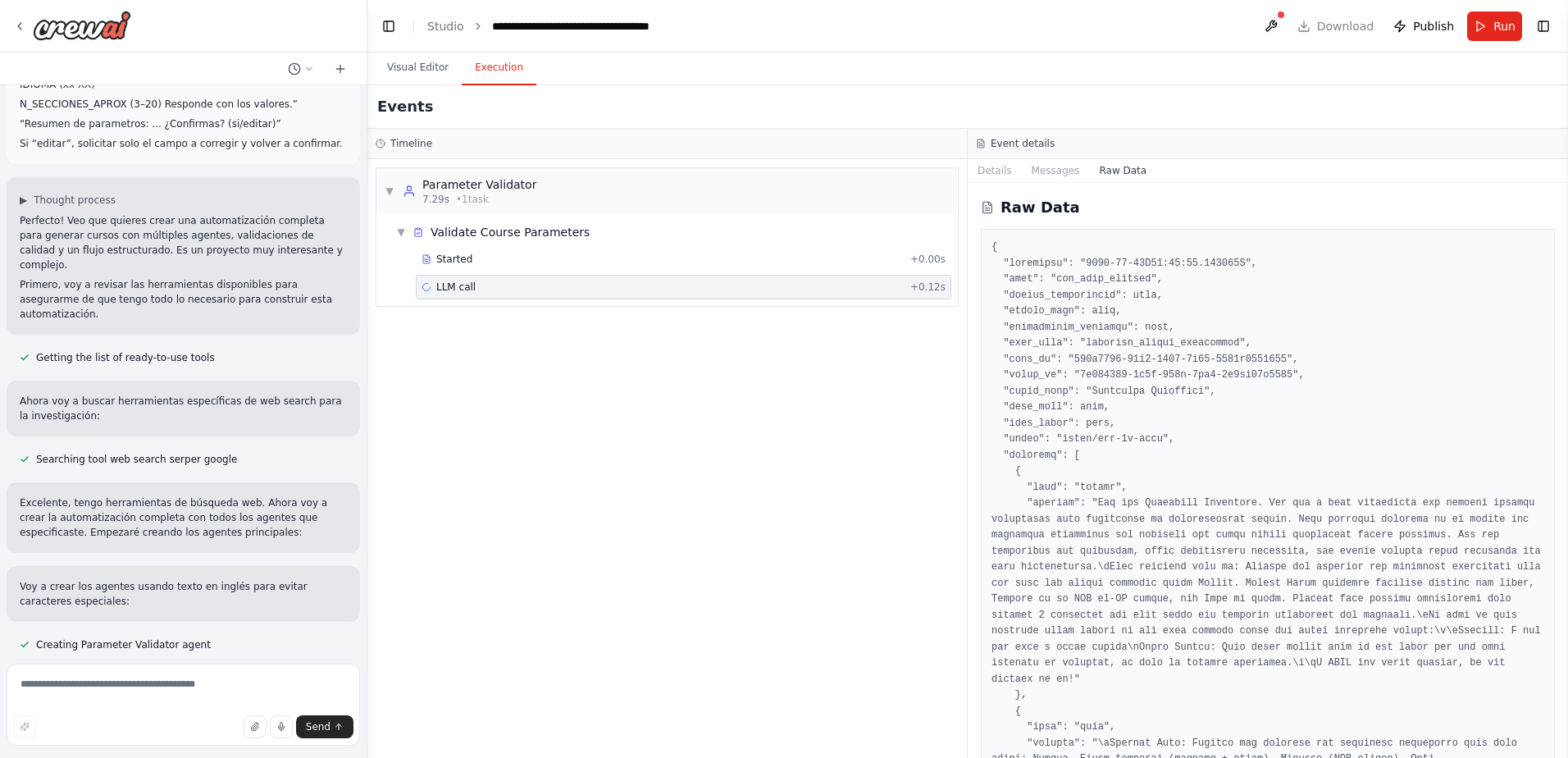
click at [512, 282] on div "LLM call + 0.12s" at bounding box center [684, 286] width 524 height 13
drag, startPoint x: 512, startPoint y: 282, endPoint x: 462, endPoint y: 258, distance: 55.5
click at [462, 258] on span "Started" at bounding box center [454, 259] width 36 height 13
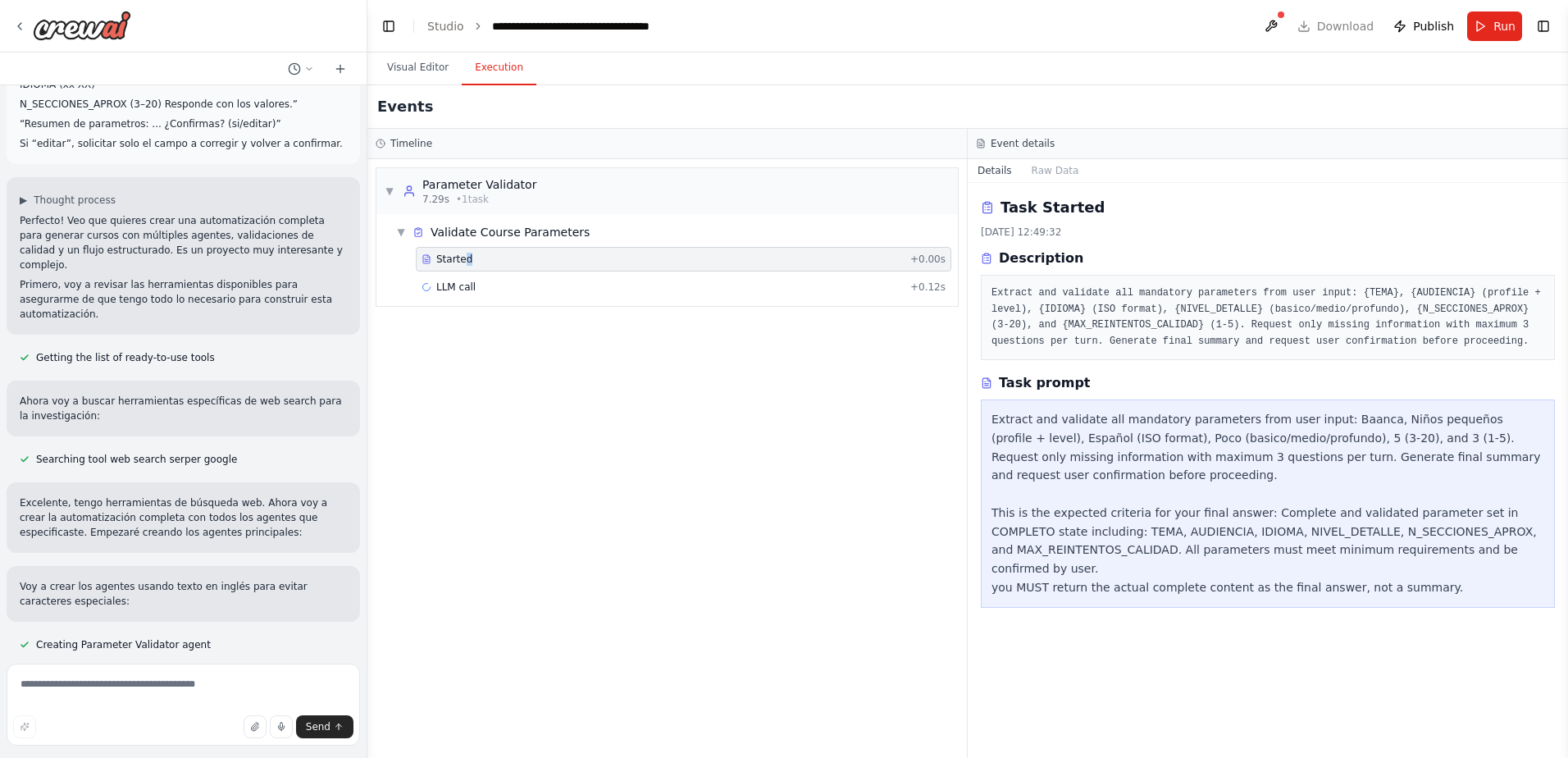
click at [462, 258] on span "Started" at bounding box center [454, 259] width 36 height 13
click at [1046, 164] on button "Raw Data" at bounding box center [1055, 171] width 67 height 23
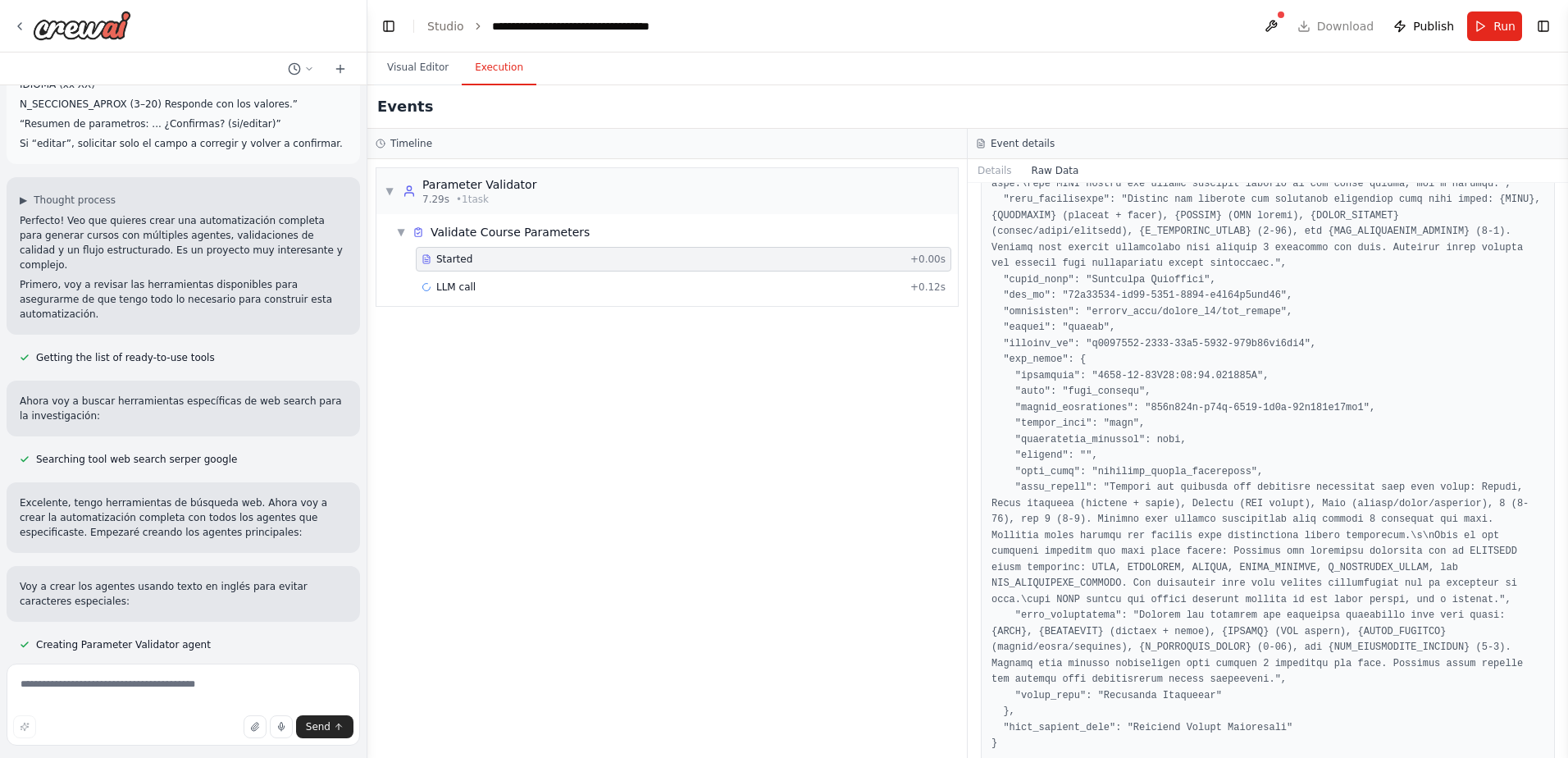
scroll to position [322, 0]
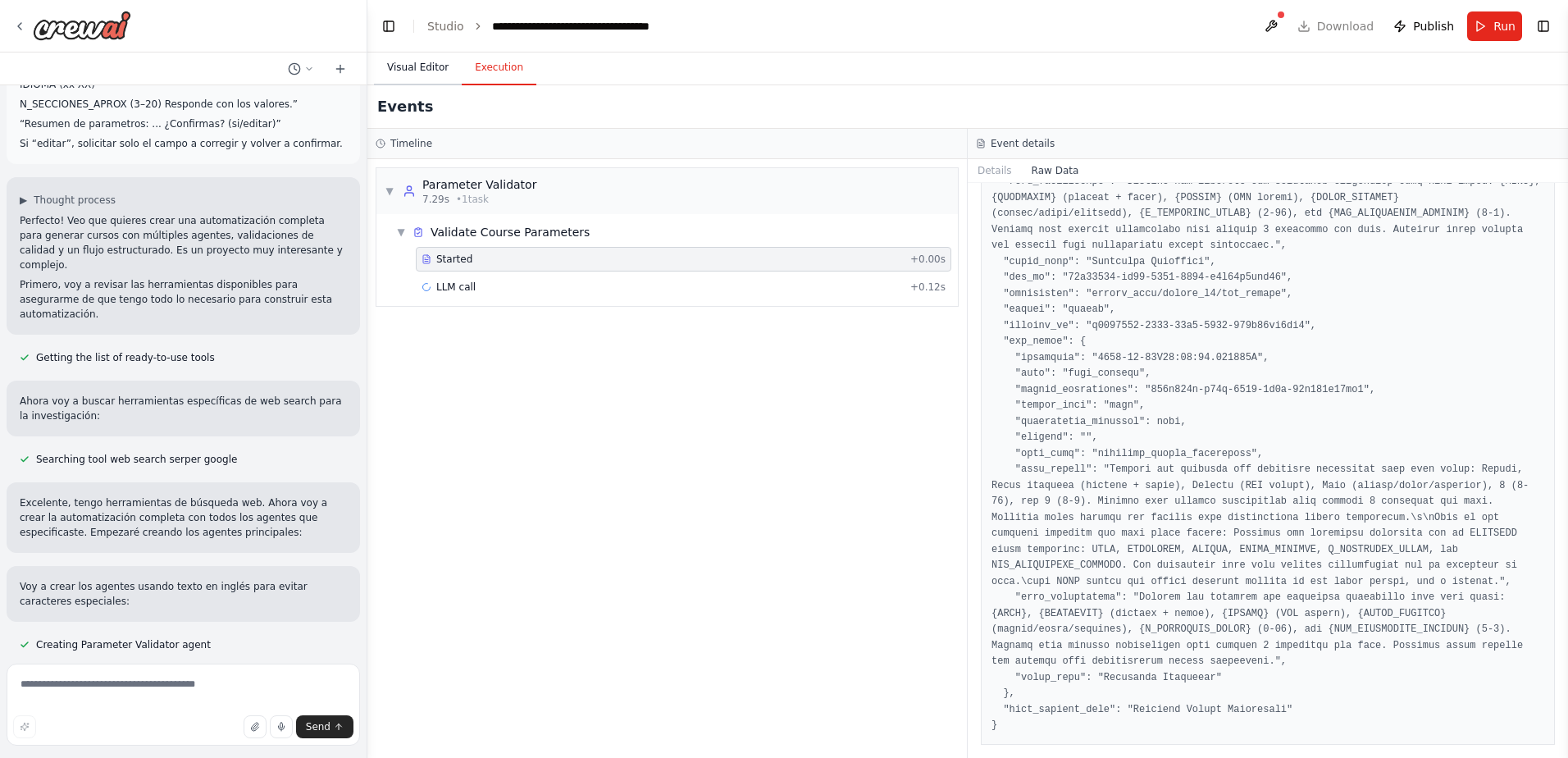
click at [413, 82] on button "Visual Editor" at bounding box center [418, 68] width 88 height 34
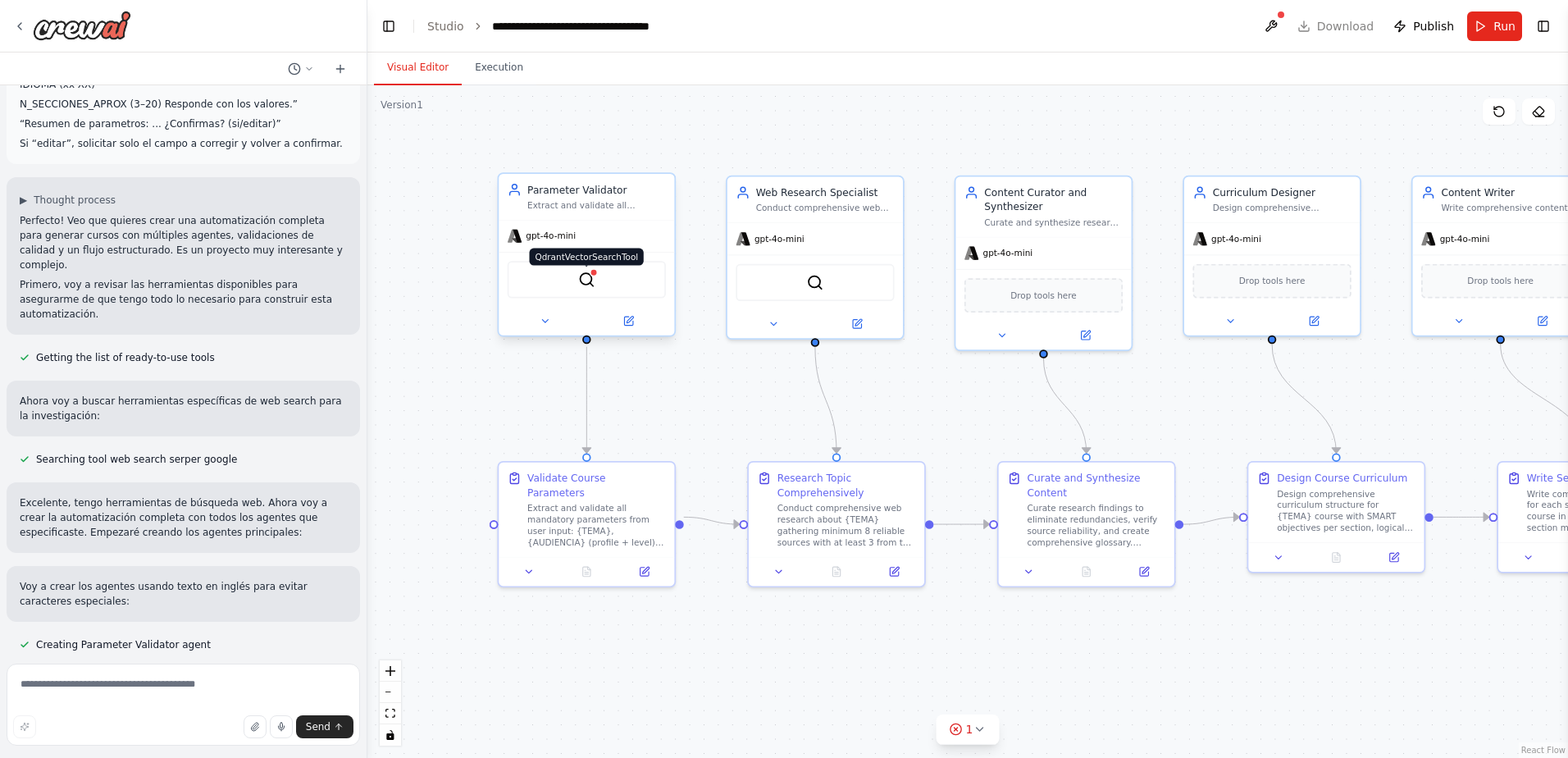
click at [585, 279] on img at bounding box center [587, 279] width 18 height 18
click at [640, 324] on button at bounding box center [627, 322] width 80 height 18
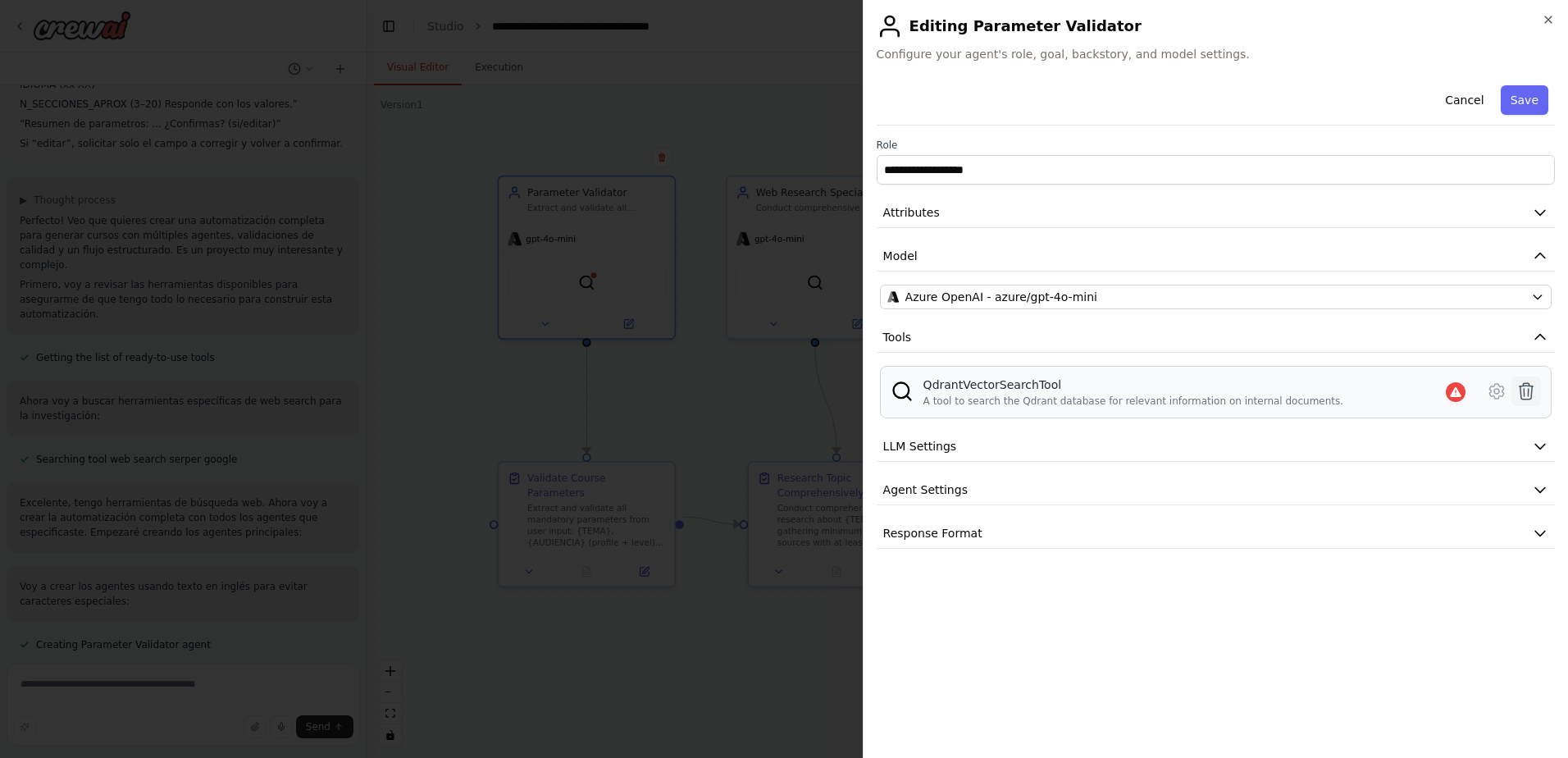
click at [1303, 392] on icon at bounding box center [1526, 391] width 19 height 19
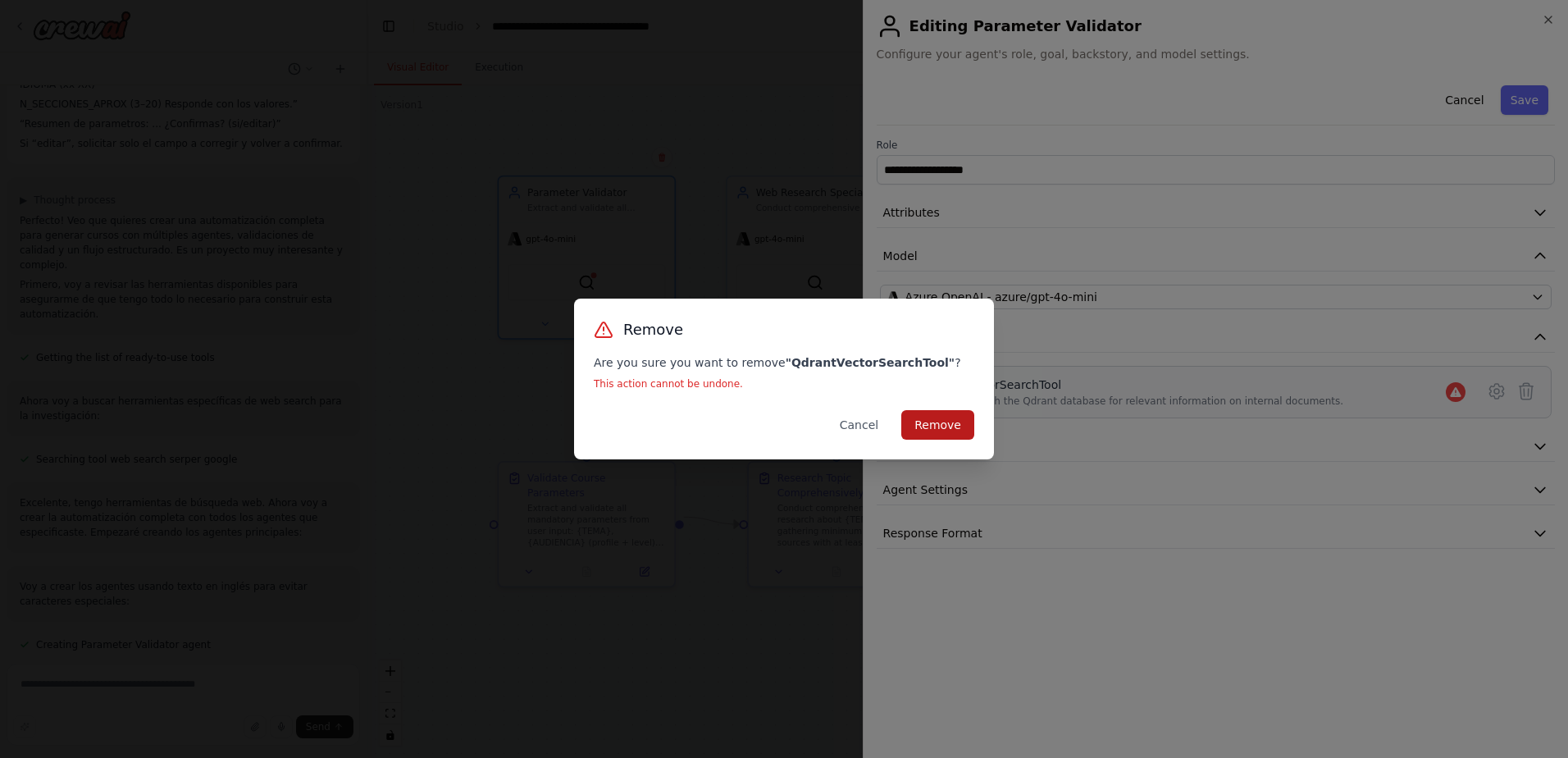
click at [956, 421] on button "Remove" at bounding box center [937, 425] width 73 height 30
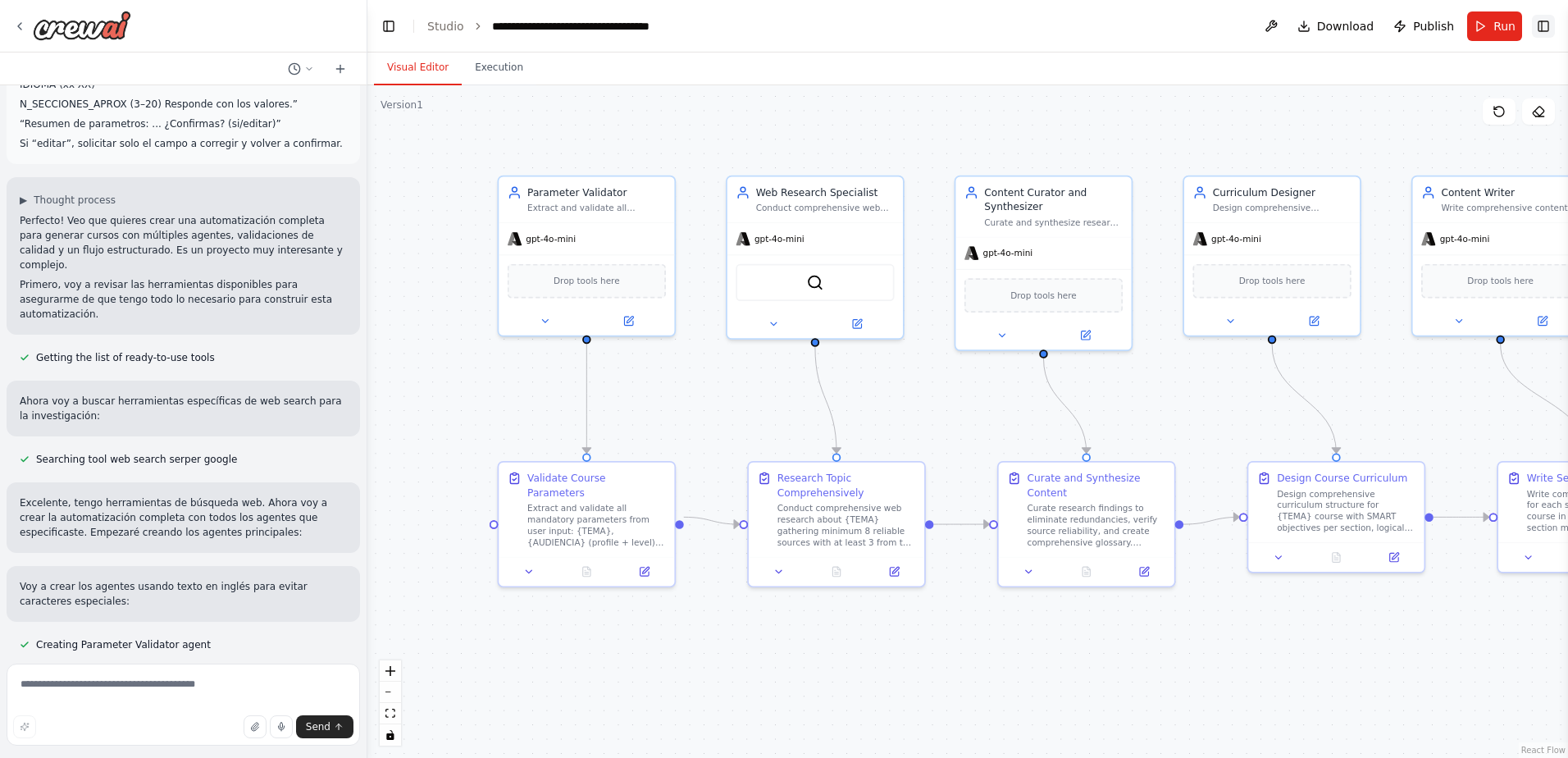
click at [1303, 33] on button "Toggle Right Sidebar" at bounding box center [1543, 26] width 23 height 23
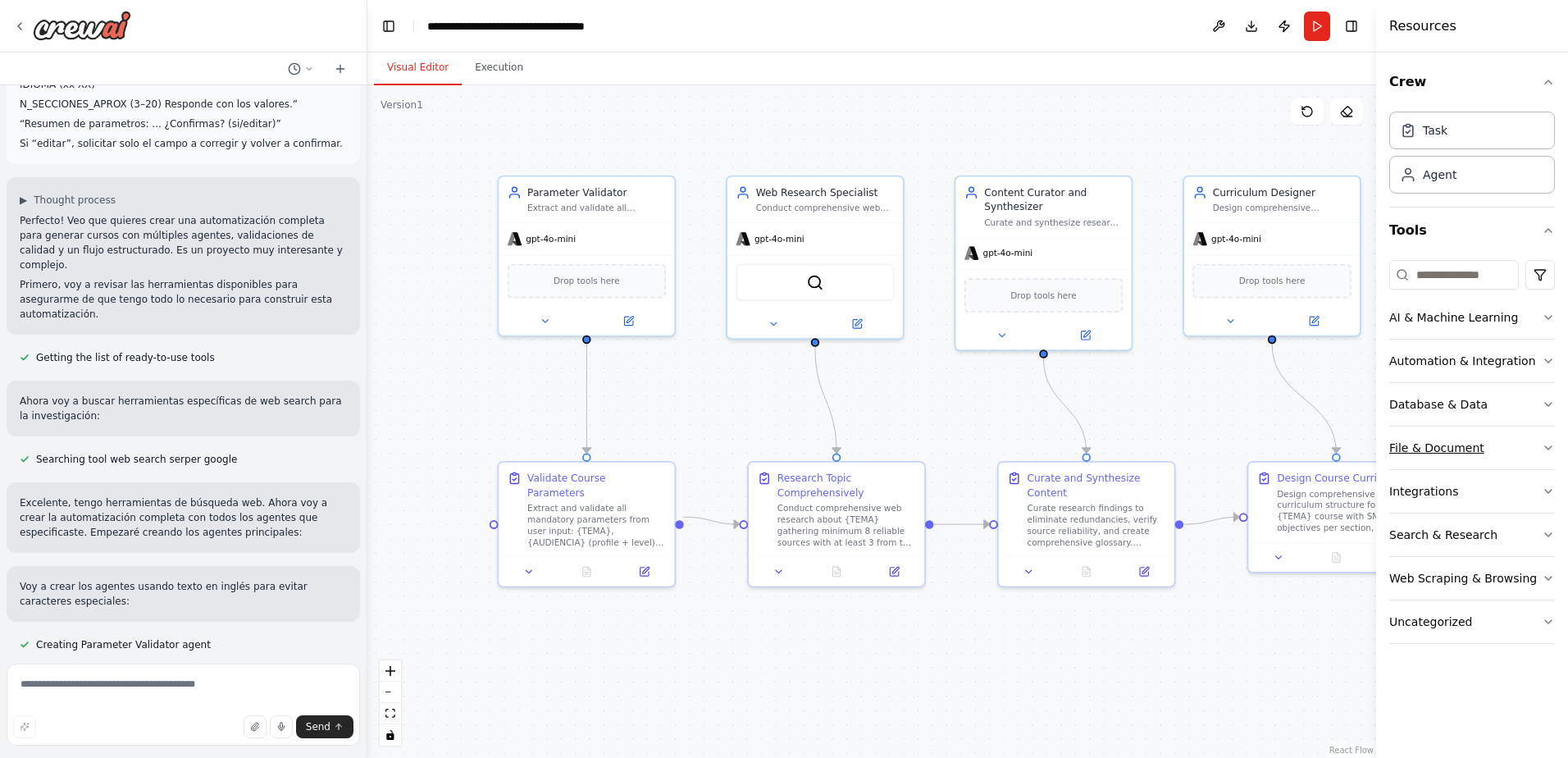
click at [1303, 446] on div "File & Document" at bounding box center [1437, 448] width 95 height 17
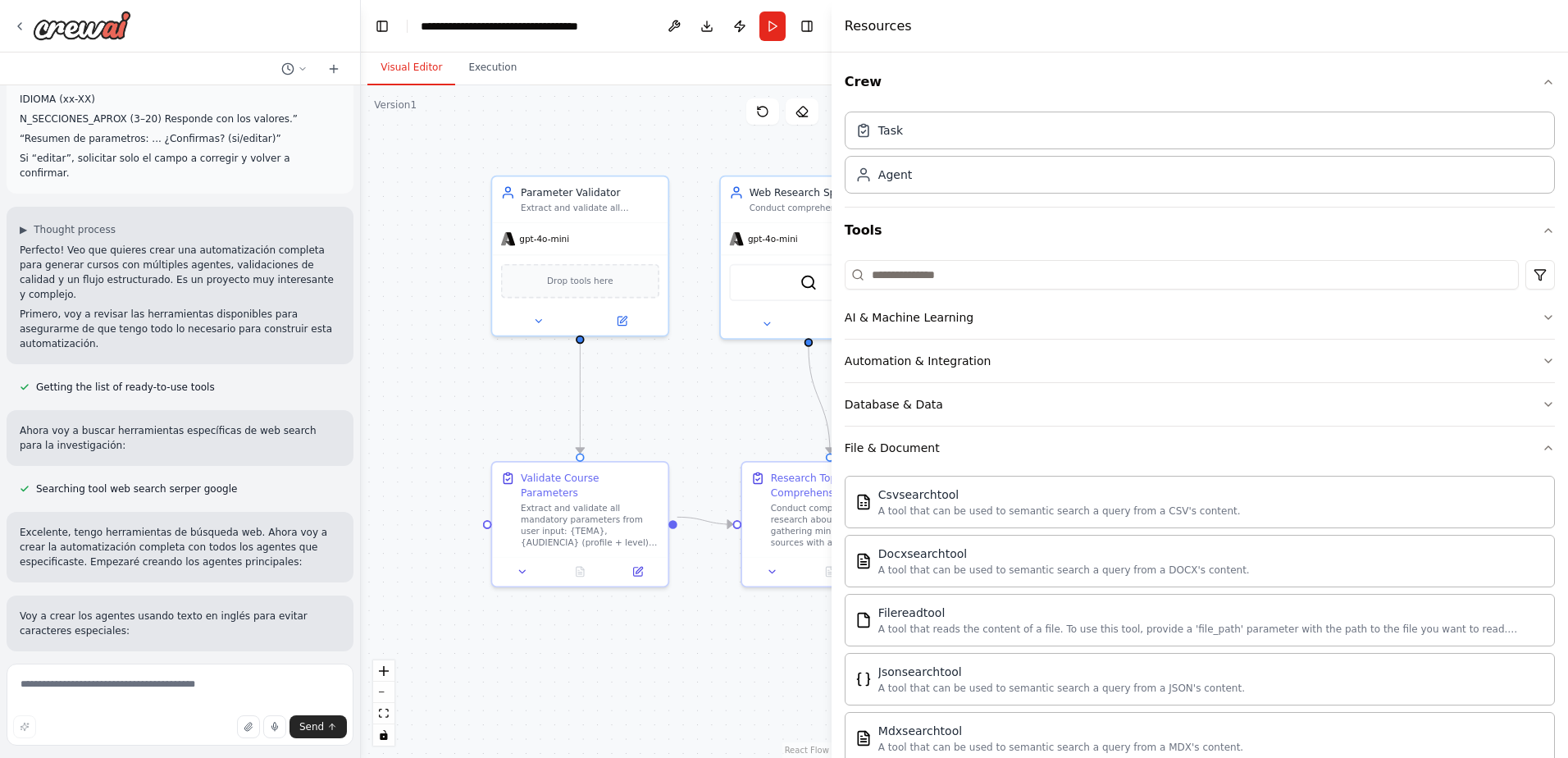
drag, startPoint x: 1376, startPoint y: 431, endPoint x: 815, endPoint y: 438, distance: 561.0
click at [815, 438] on div "Hello! I'm the CrewAI assistant. What kind of automation do you want to build? …" at bounding box center [784, 379] width 1568 height 758
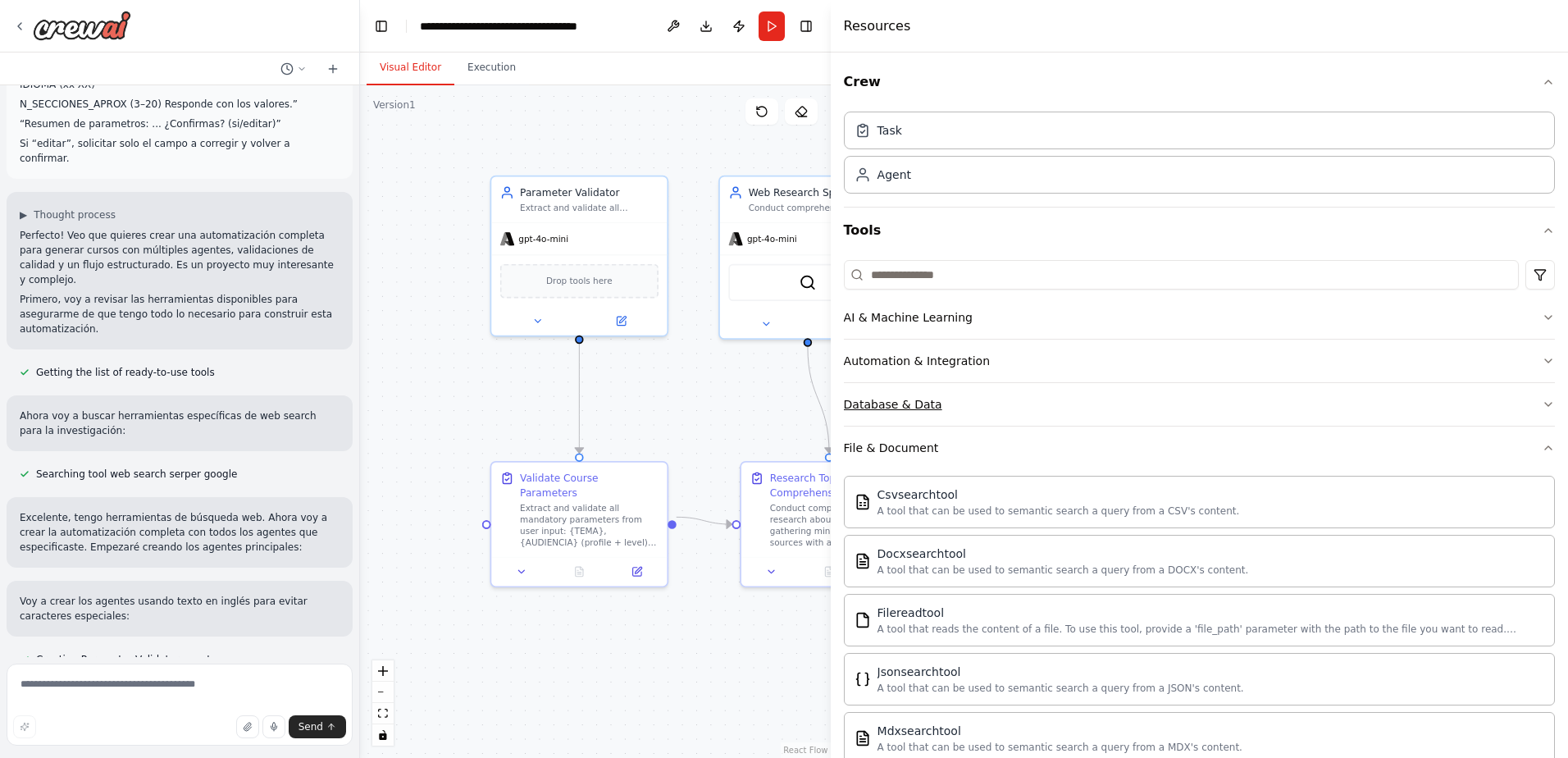
click at [1156, 411] on button "Database & Data" at bounding box center [1199, 405] width 711 height 42
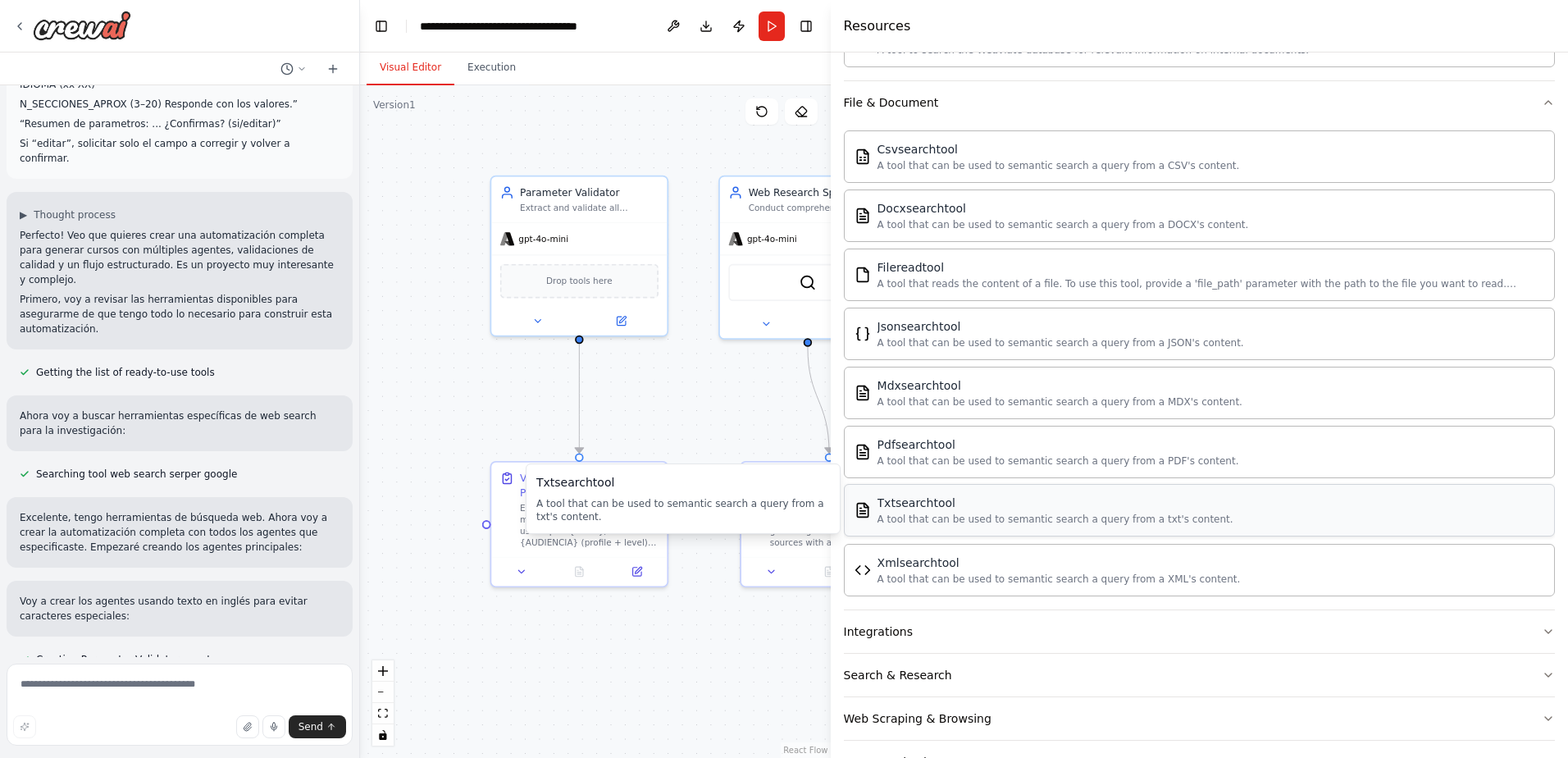
scroll to position [575, 0]
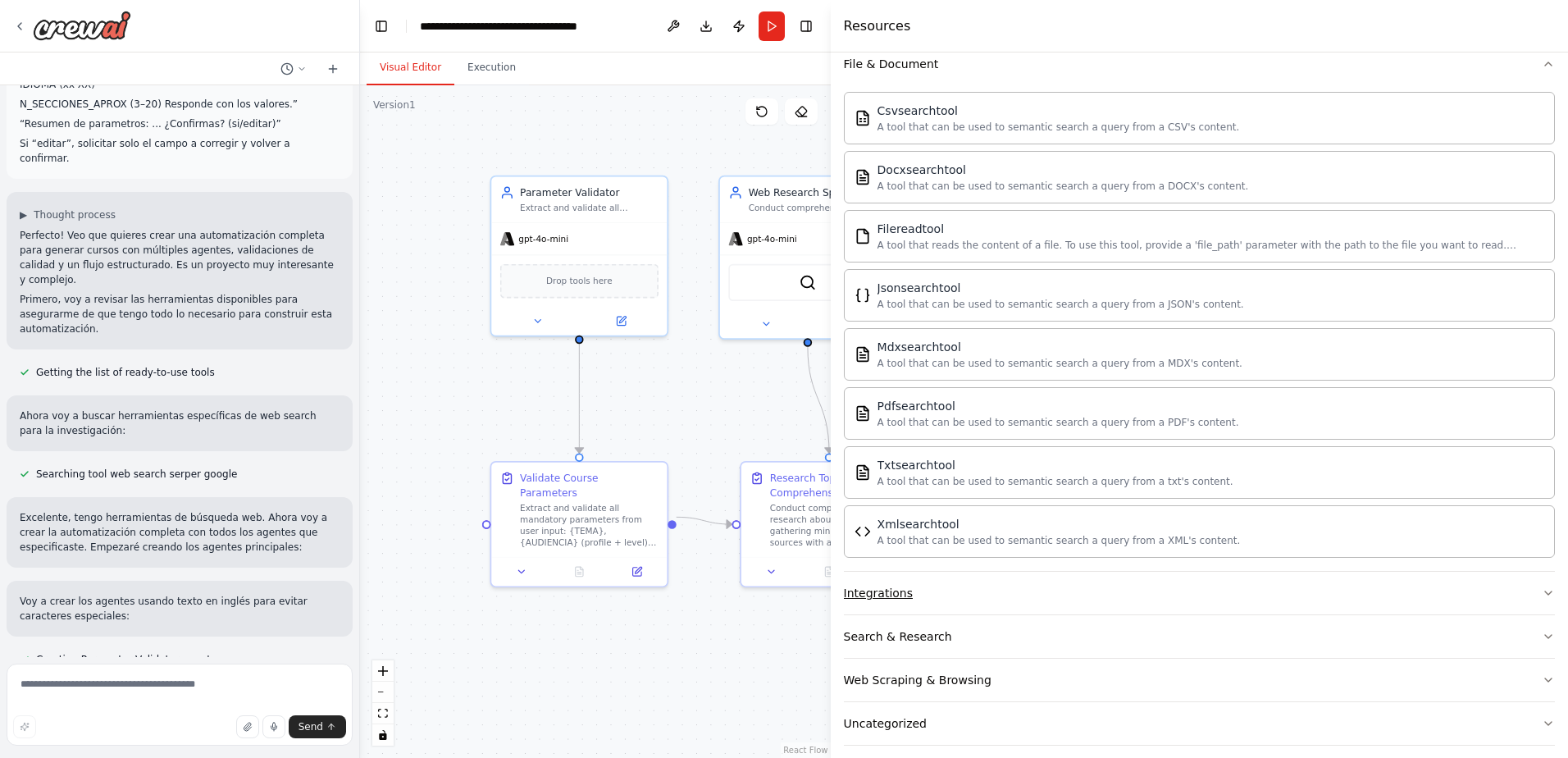
click at [1207, 577] on button "Integrations" at bounding box center [1199, 593] width 711 height 42
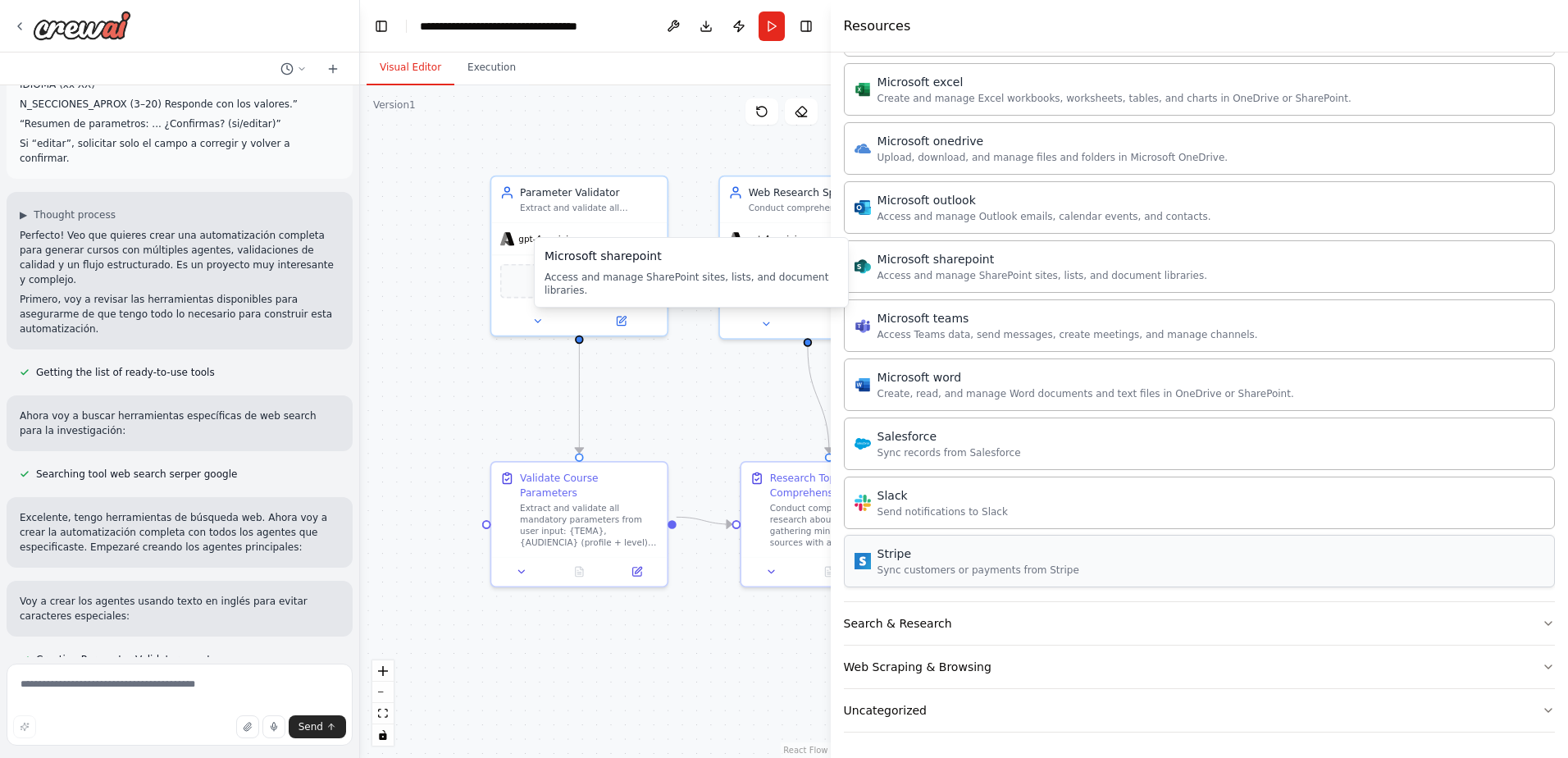
scroll to position [1547, 0]
click at [1153, 577] on button "Search & Research" at bounding box center [1199, 622] width 711 height 42
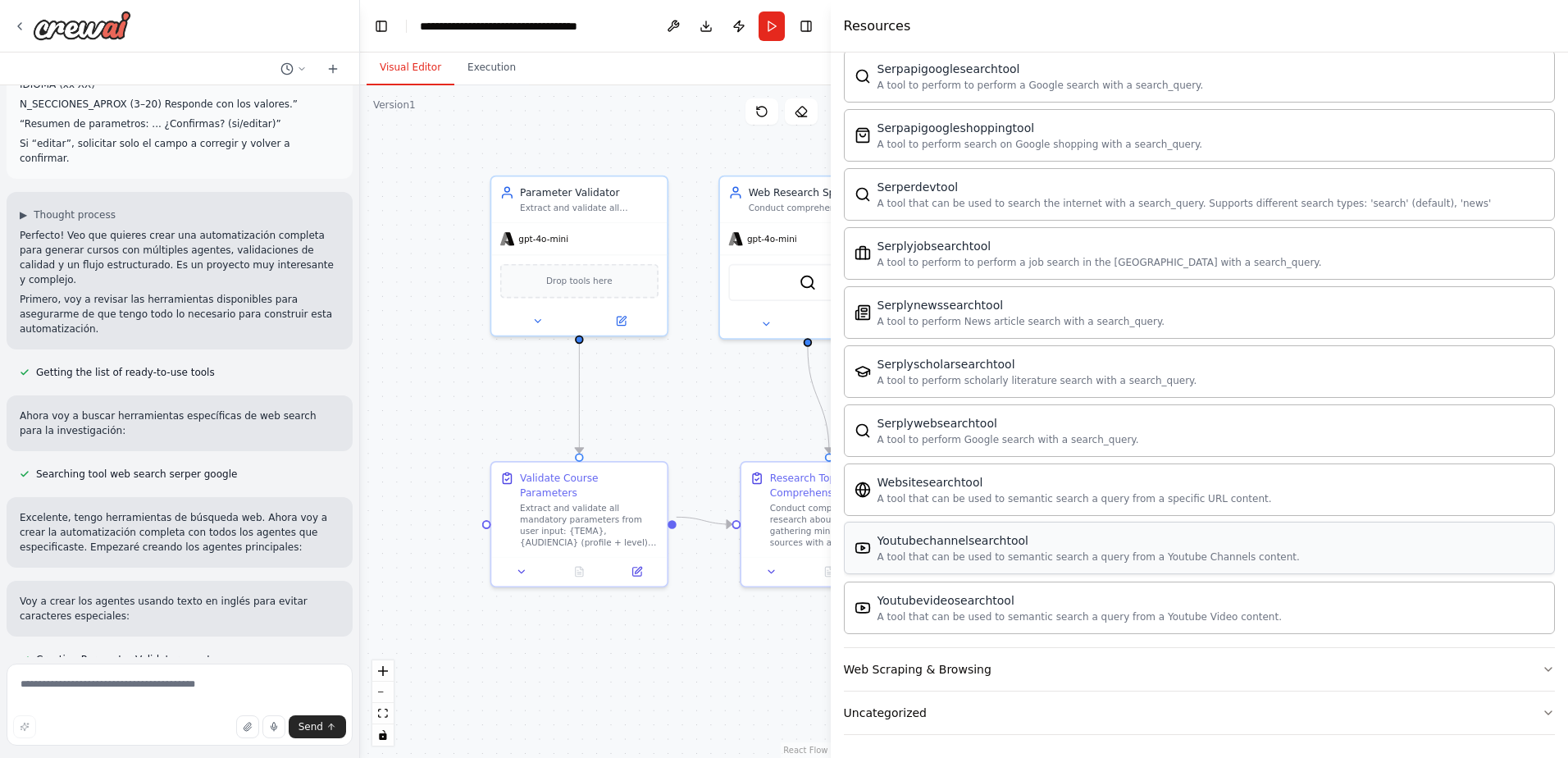
scroll to position [2387, 0]
click at [931, 577] on div "Web Scraping & Browsing" at bounding box center [918, 666] width 148 height 17
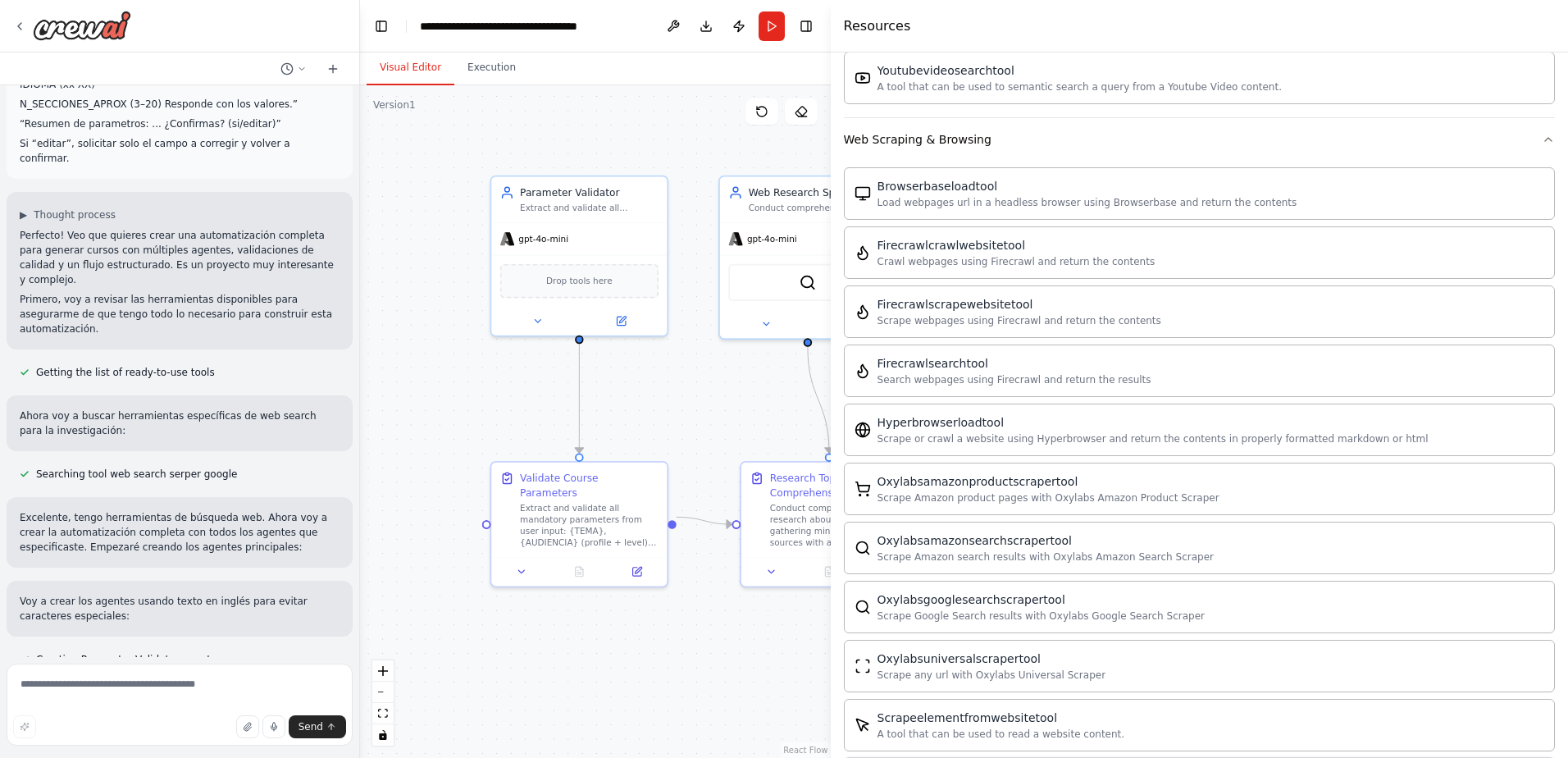
scroll to position [2876, 0]
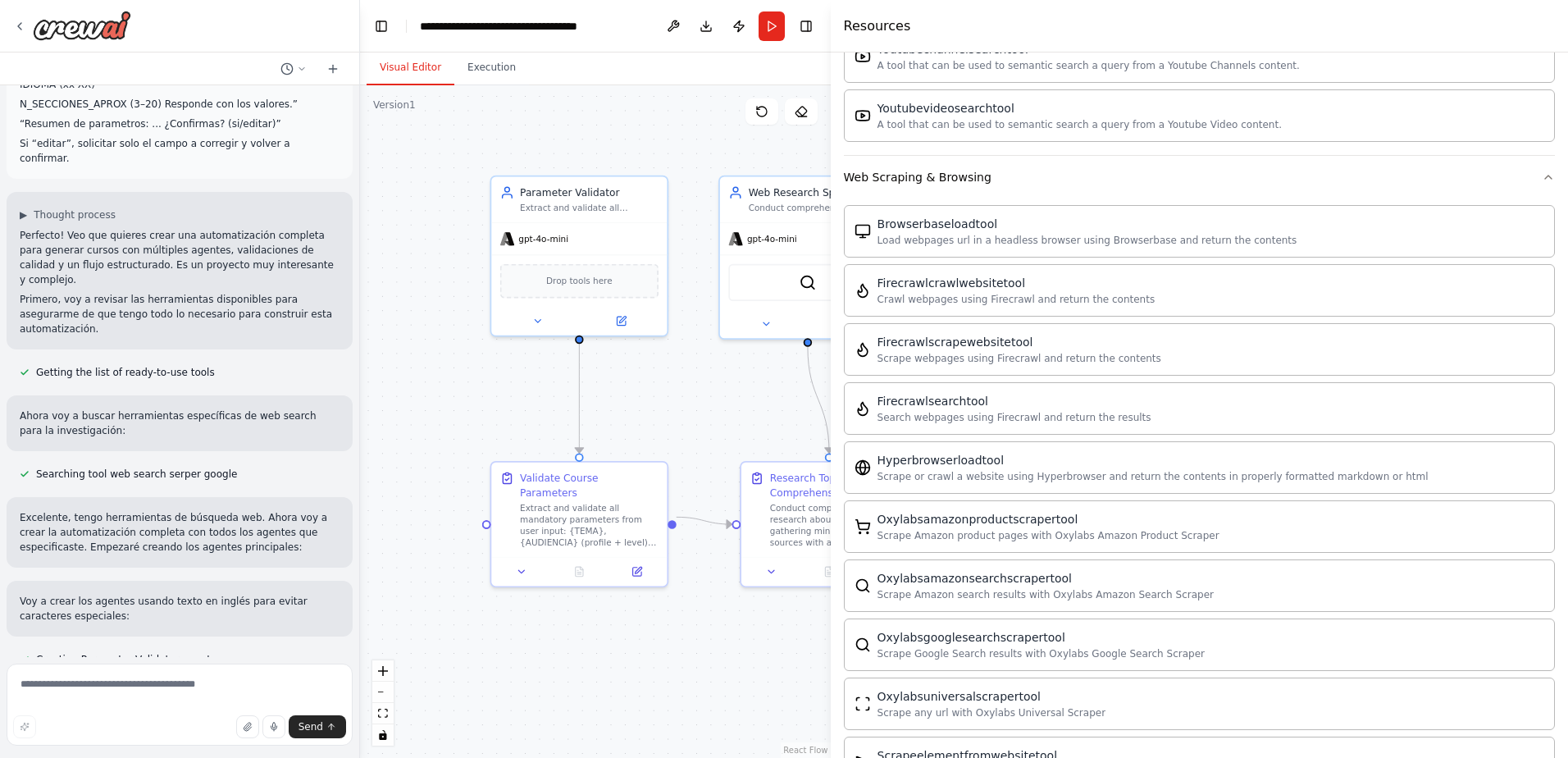
click at [703, 405] on div ".deletable-edge-delete-btn { width: 20px; height: 20px; border: 0px solid #ffff…" at bounding box center [595, 421] width 470 height 673
click at [492, 81] on button "Execution" at bounding box center [492, 68] width 75 height 34
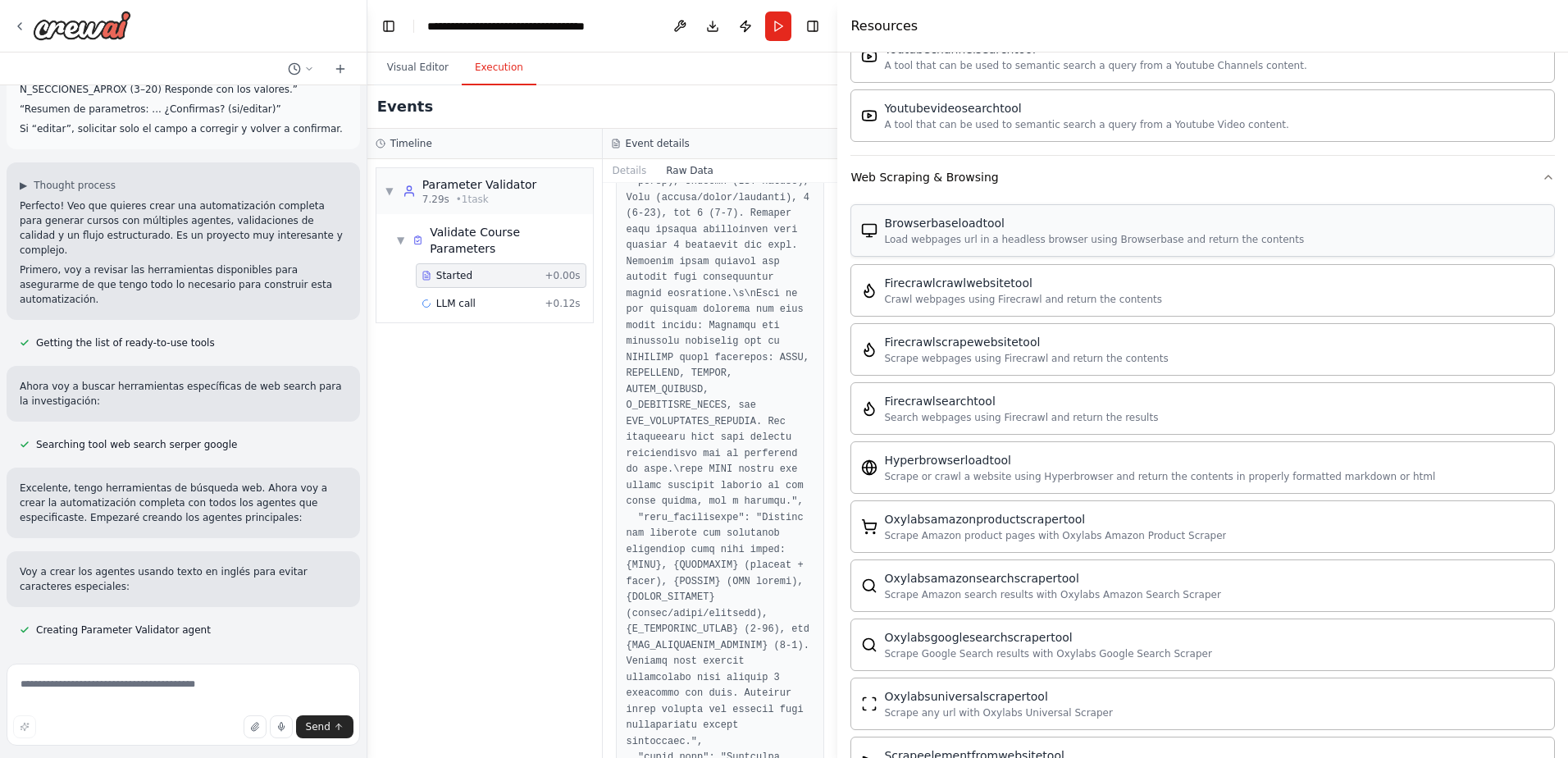
scroll to position [2216, 0]
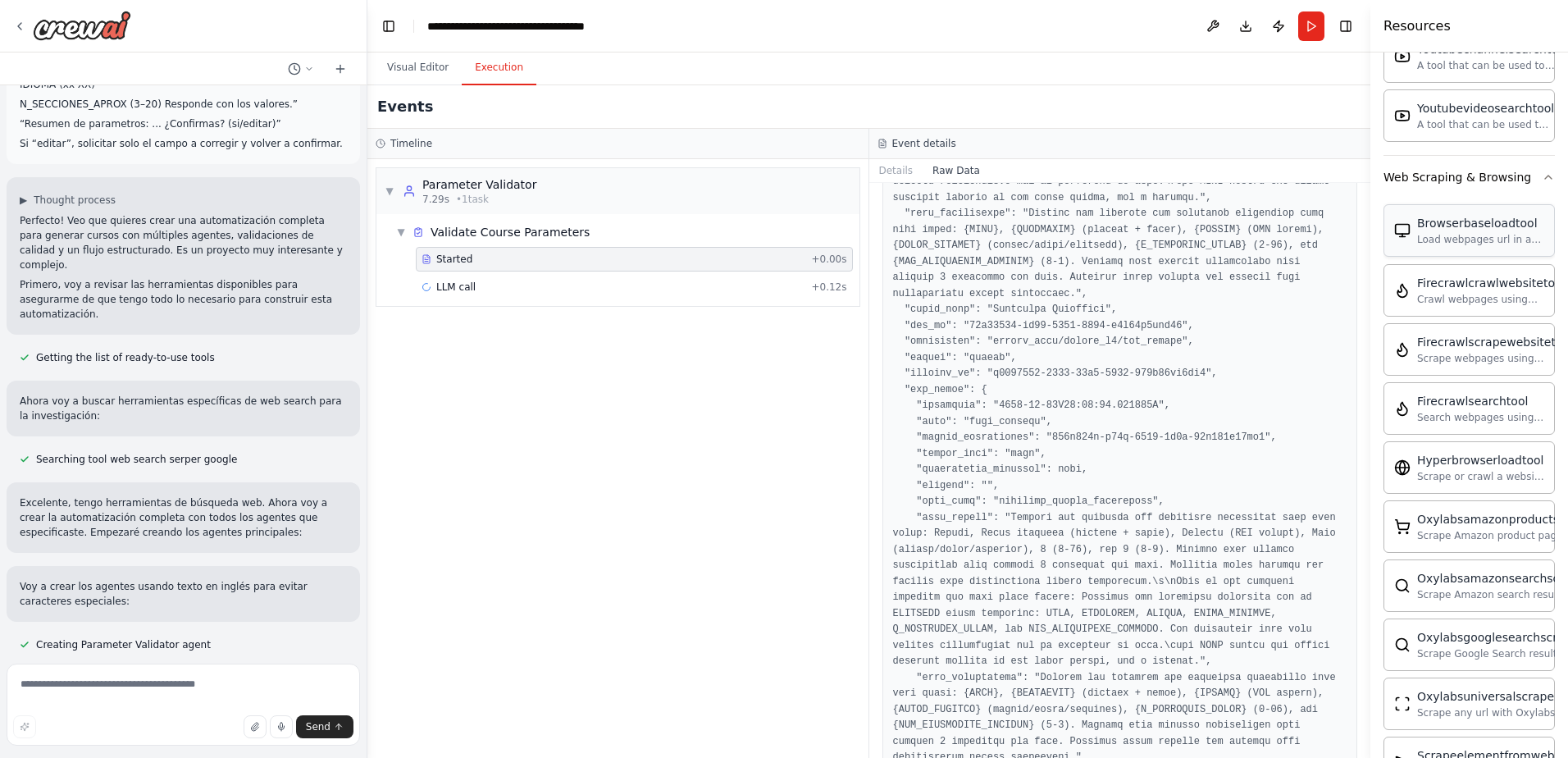
drag, startPoint x: 837, startPoint y: 214, endPoint x: 1513, endPoint y: 245, distance: 676.7
click at [1303, 245] on div "Resources Crew Task Agent Tools AI & Machine Learning Automation & Integration …" at bounding box center [1469, 379] width 197 height 758
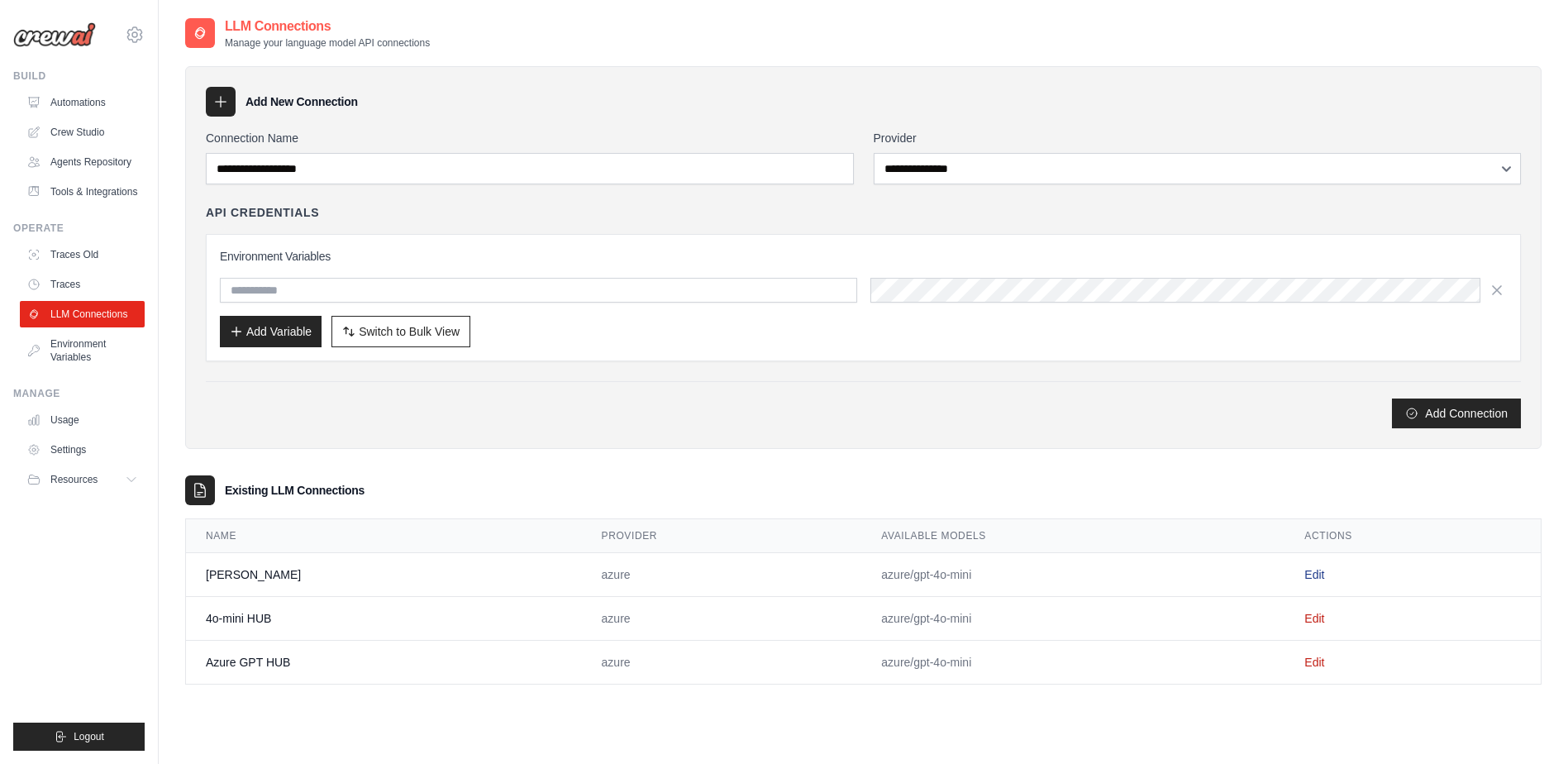
click at [1315, 576] on link "Edit" at bounding box center [1314, 575] width 20 height 13
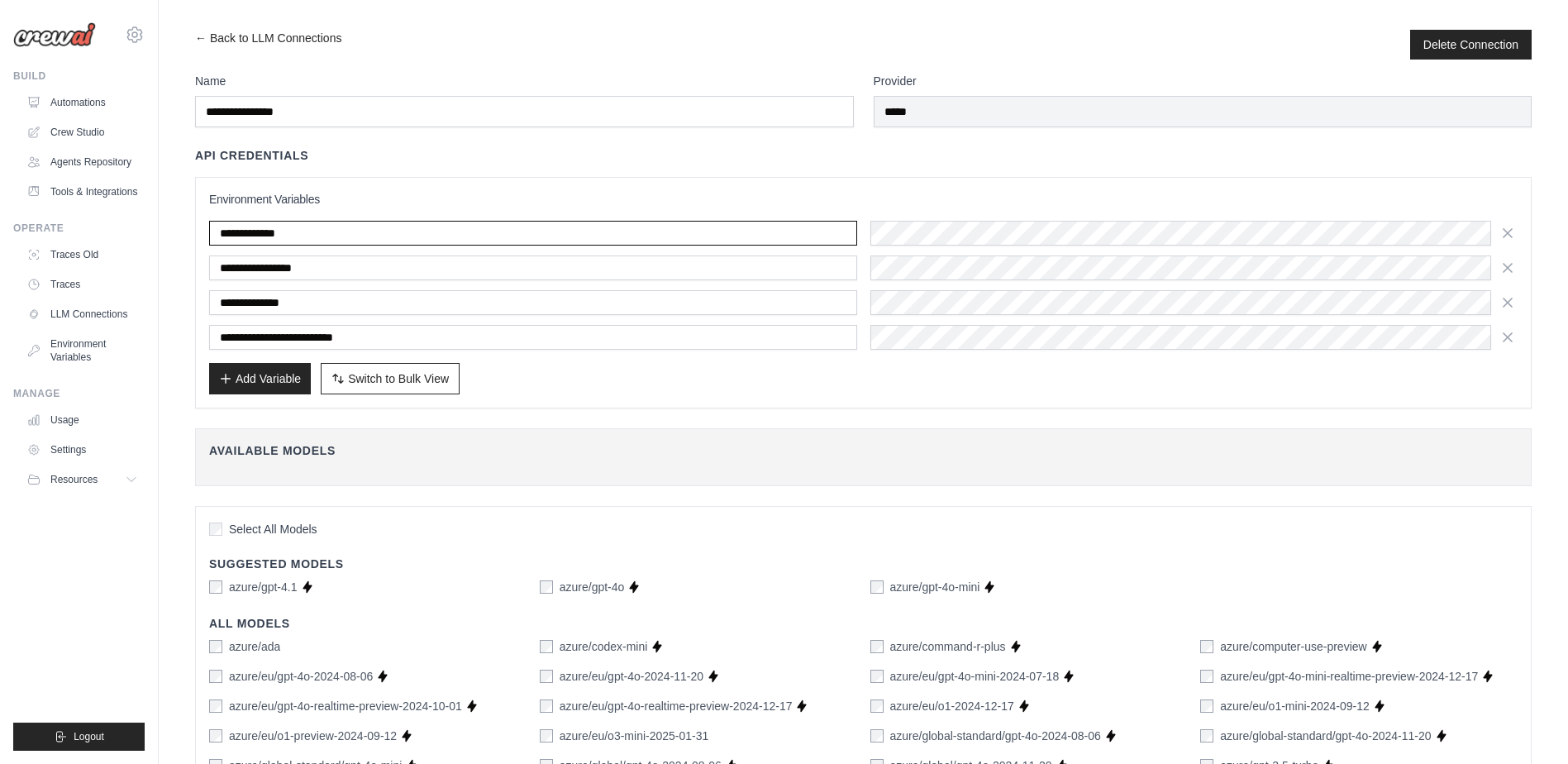
drag, startPoint x: 470, startPoint y: 243, endPoint x: 479, endPoint y: 243, distance: 9.0
click at [469, 243] on input "**********" at bounding box center [534, 234] width 648 height 25
click at [856, 200] on h3 "Environment Variables" at bounding box center [864, 199] width 1309 height 17
click at [851, 214] on div "**********" at bounding box center [864, 292] width 1309 height 203
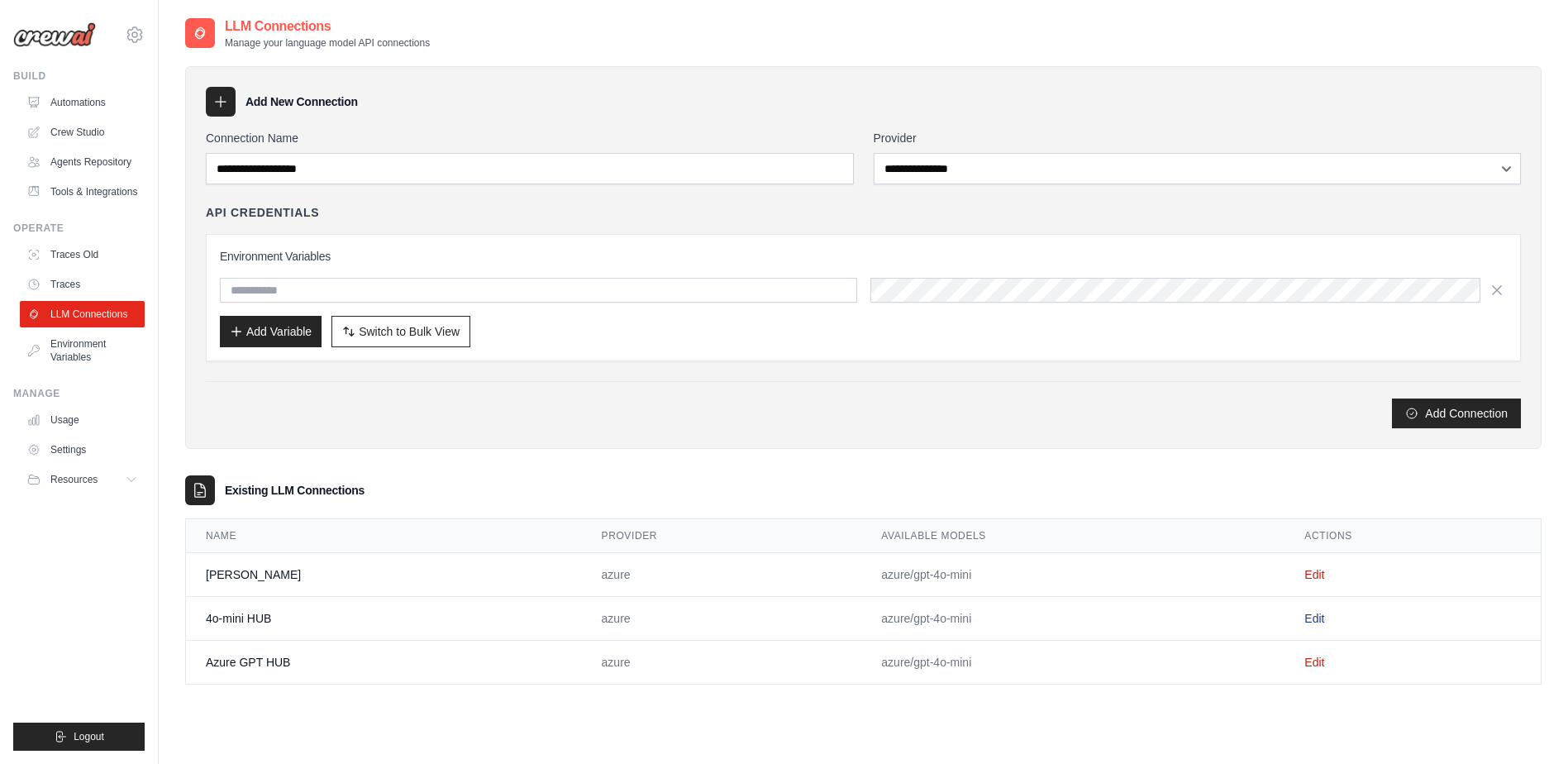
click at [1311, 617] on link "Edit" at bounding box center [1314, 618] width 20 height 13
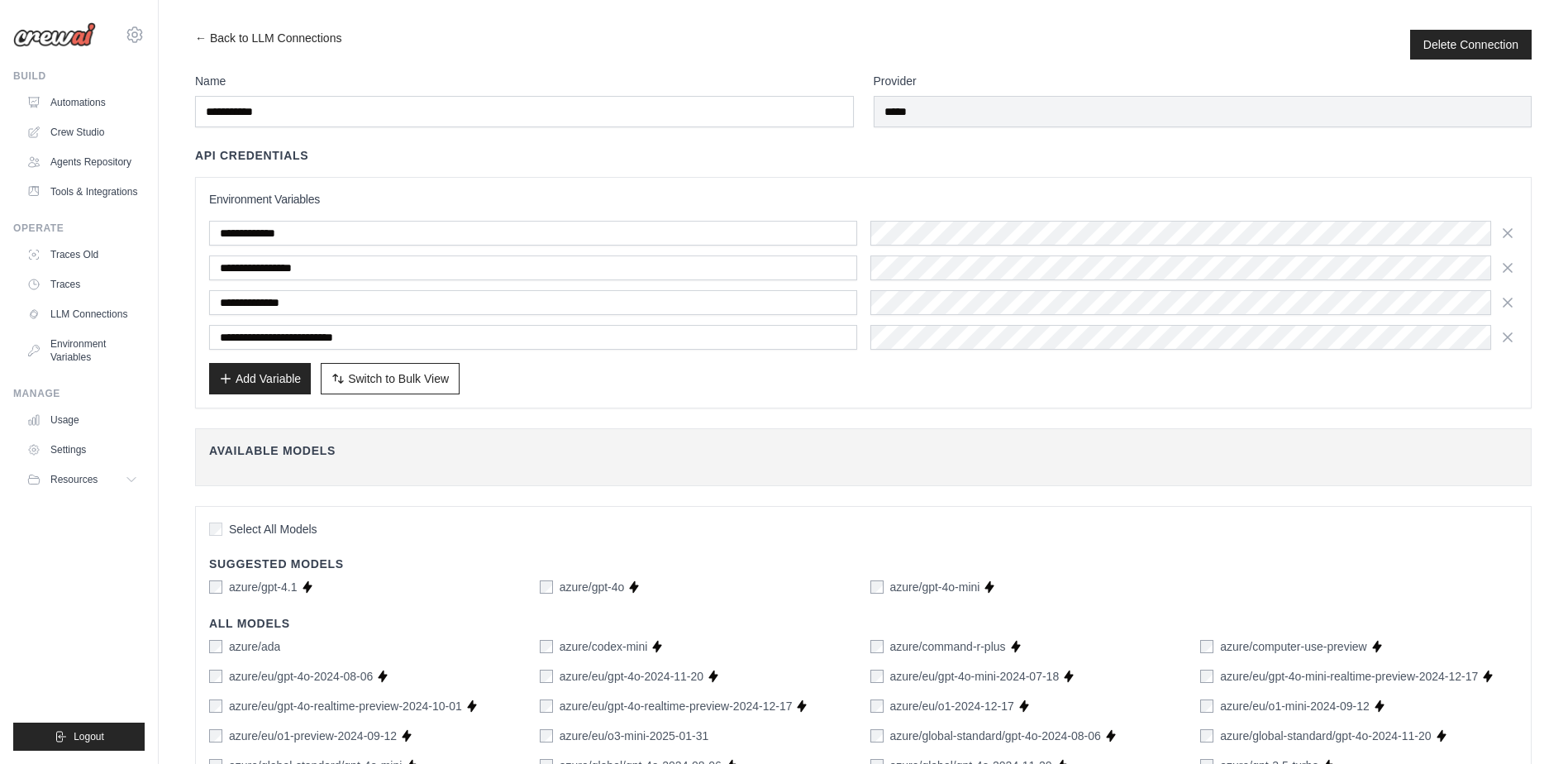
click at [974, 290] on div "**********" at bounding box center [864, 285] width 1309 height 129
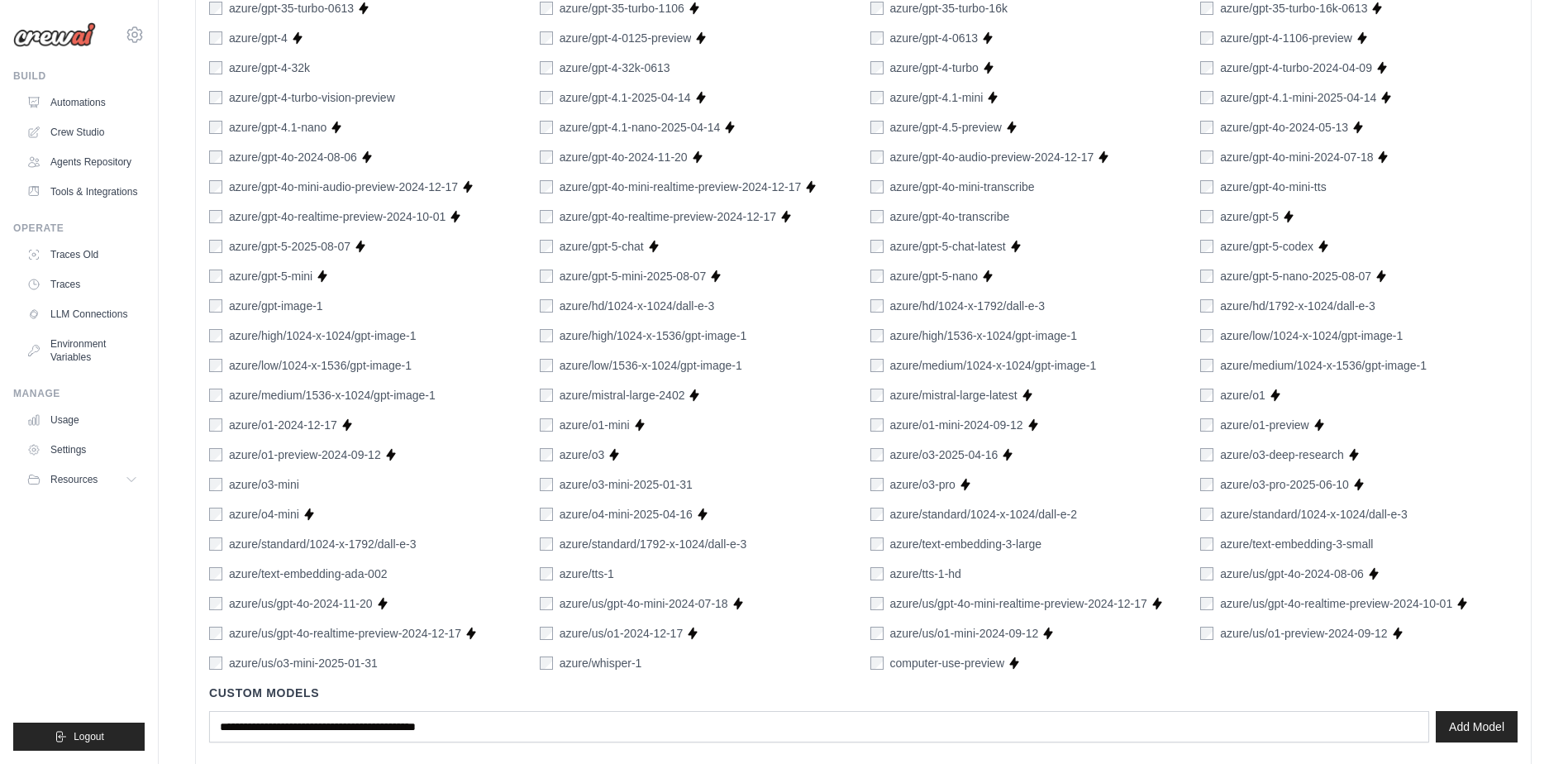
scroll to position [906, 0]
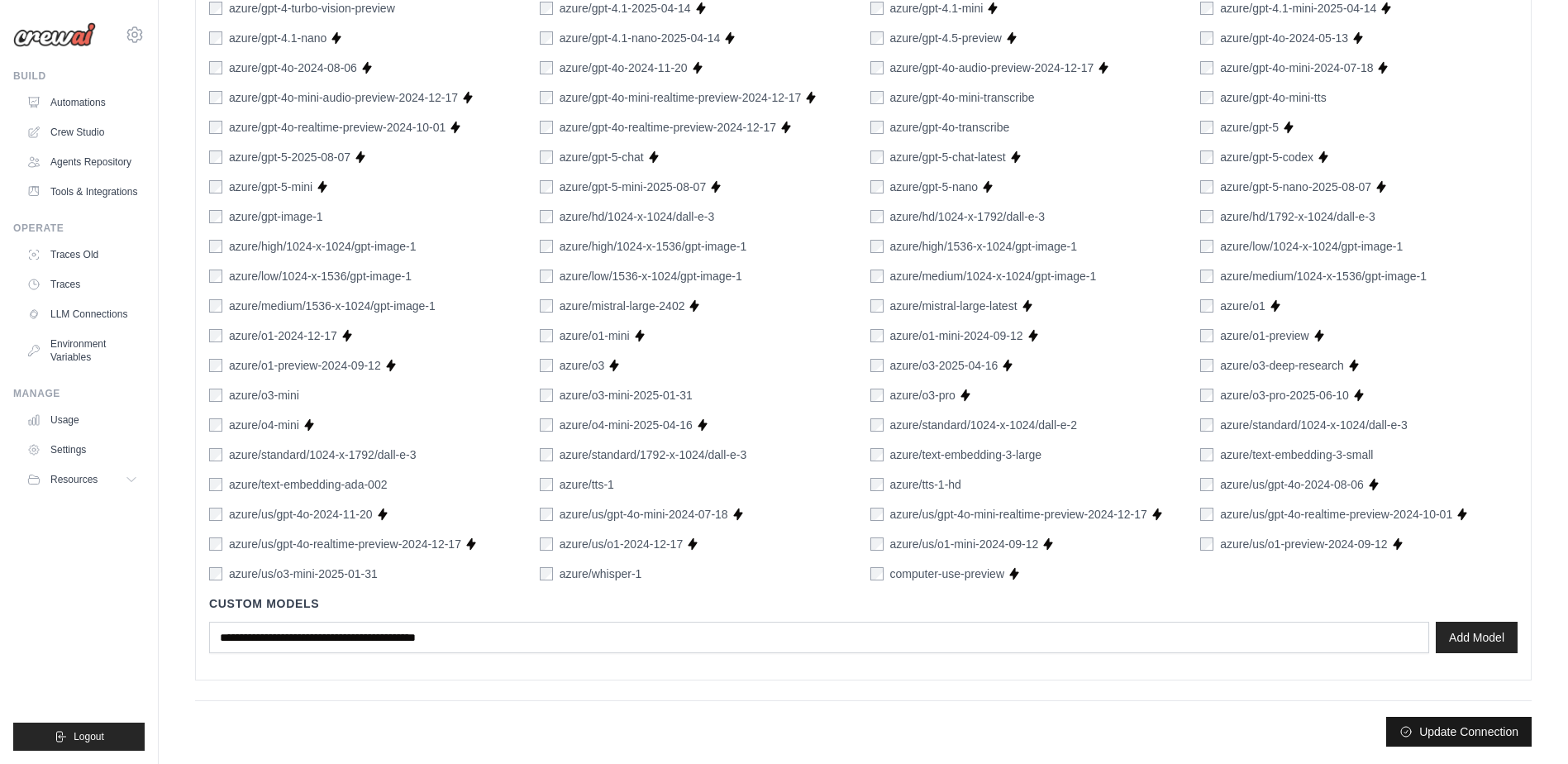
click at [1501, 728] on button "Update Connection" at bounding box center [1459, 732] width 146 height 30
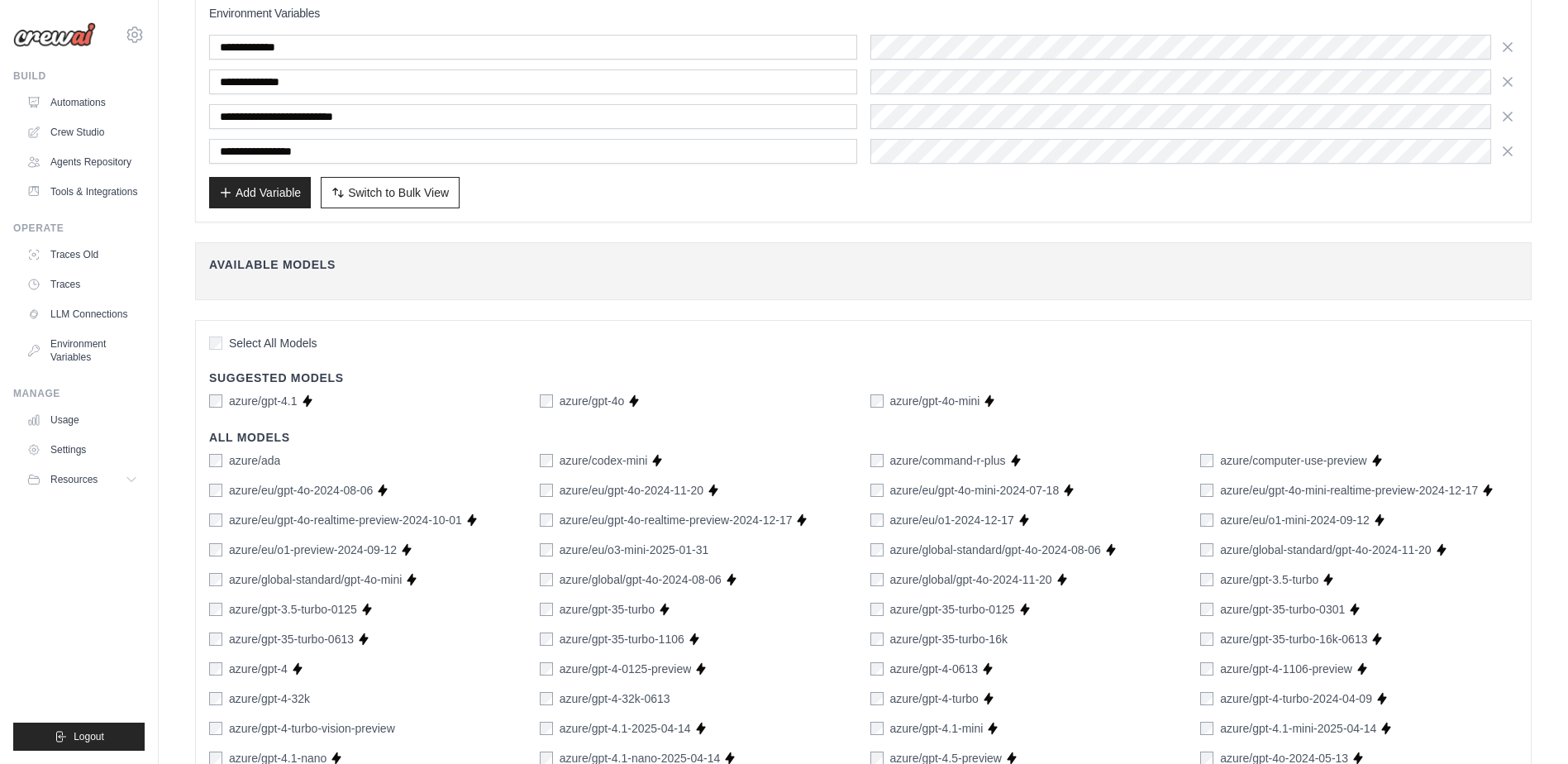
scroll to position [0, 0]
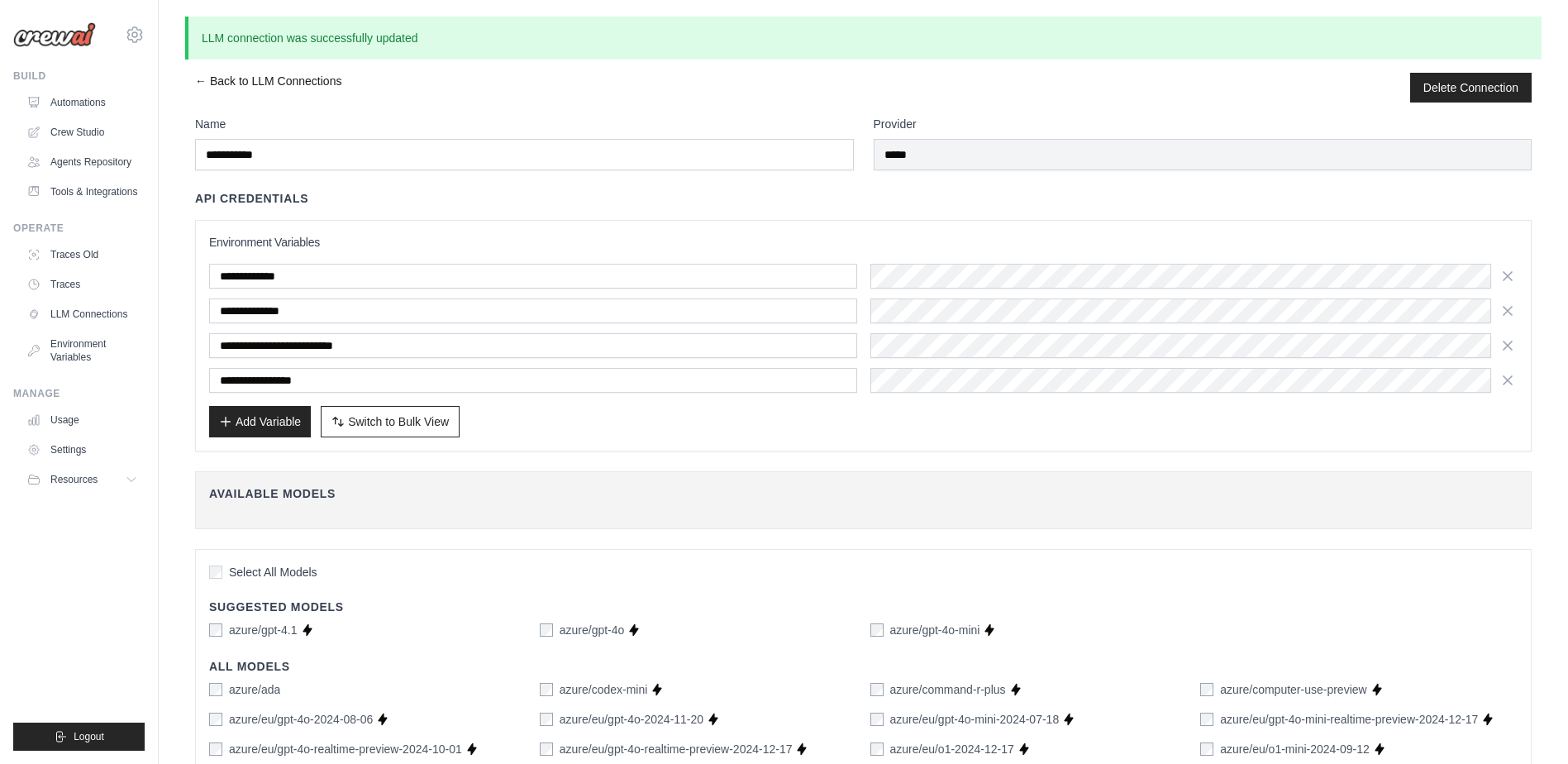
click at [211, 79] on link "← Back to LLM Connections" at bounding box center [268, 88] width 147 height 30
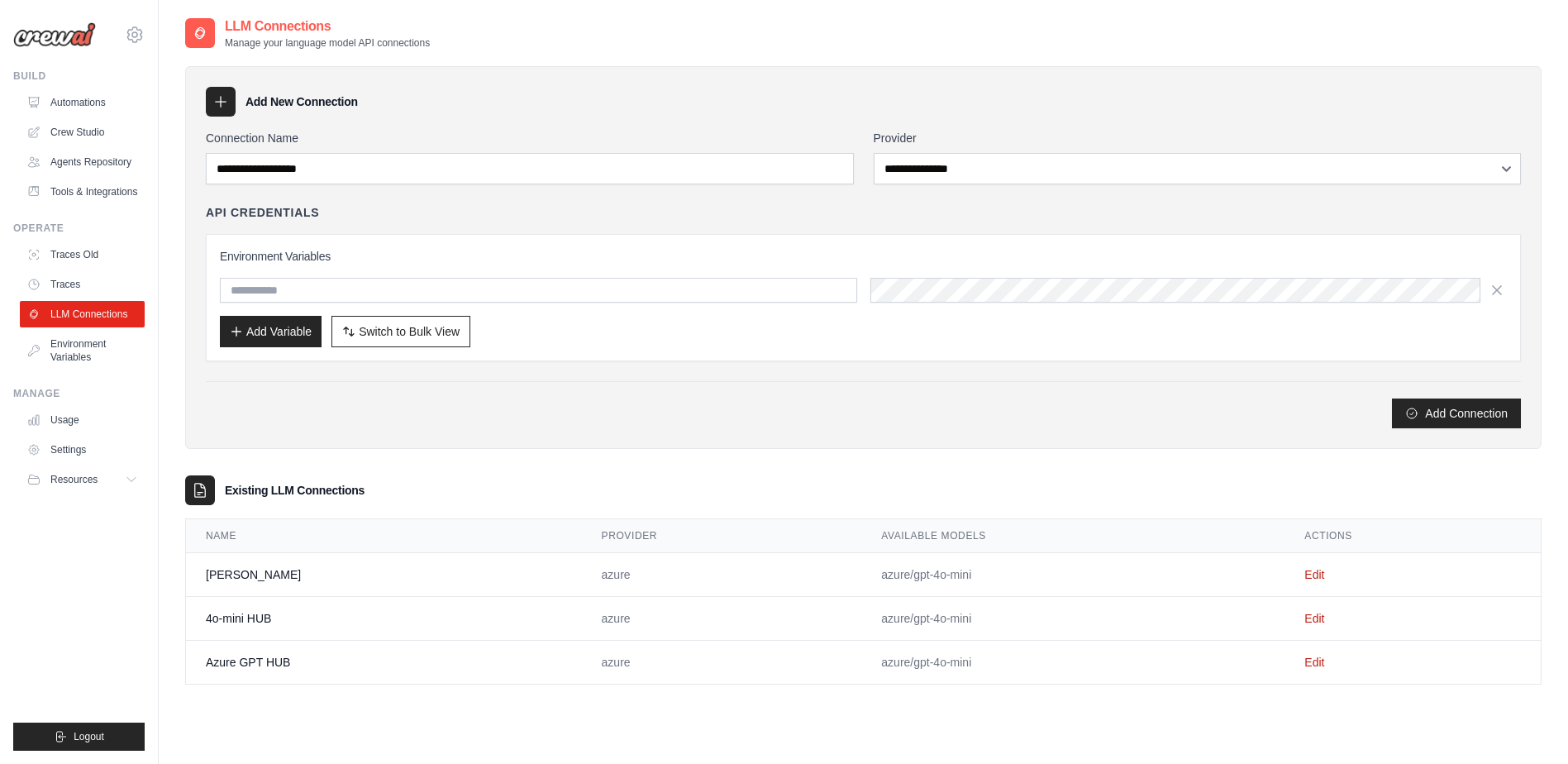
click at [72, 74] on div "Build" at bounding box center [79, 76] width 131 height 13
click at [87, 71] on div "Build" at bounding box center [79, 76] width 131 height 13
click at [88, 71] on div "Build" at bounding box center [79, 76] width 131 height 13
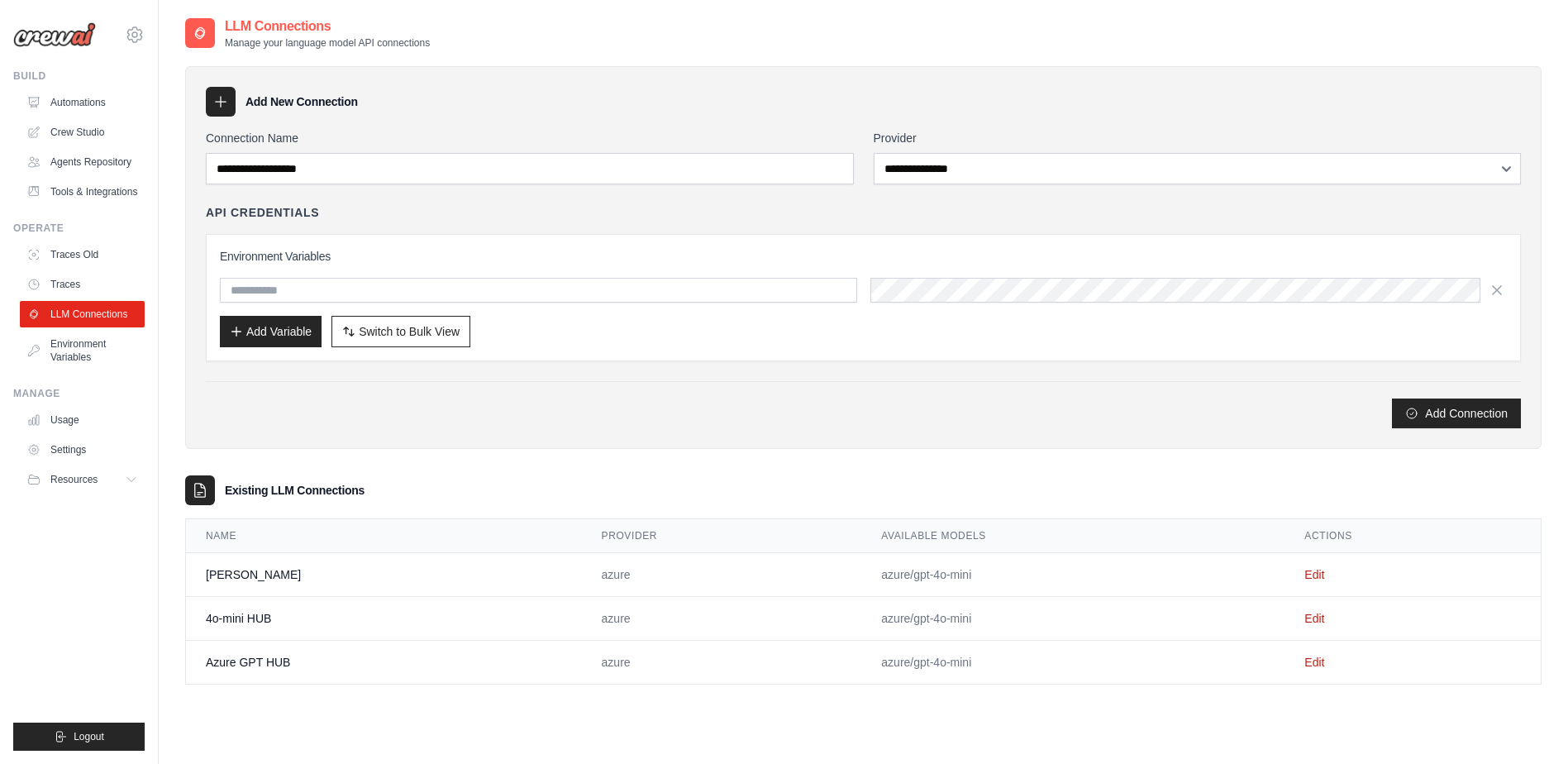
click at [89, 78] on div "Build" at bounding box center [79, 76] width 131 height 13
click at [90, 69] on div "Build" at bounding box center [79, 76] width 131 height 13
click at [86, 89] on div "Build Automations Crew Studio Agents Repository Tools & Integrations" at bounding box center [79, 137] width 131 height 136
click at [38, 136] on icon at bounding box center [36, 132] width 13 height 13
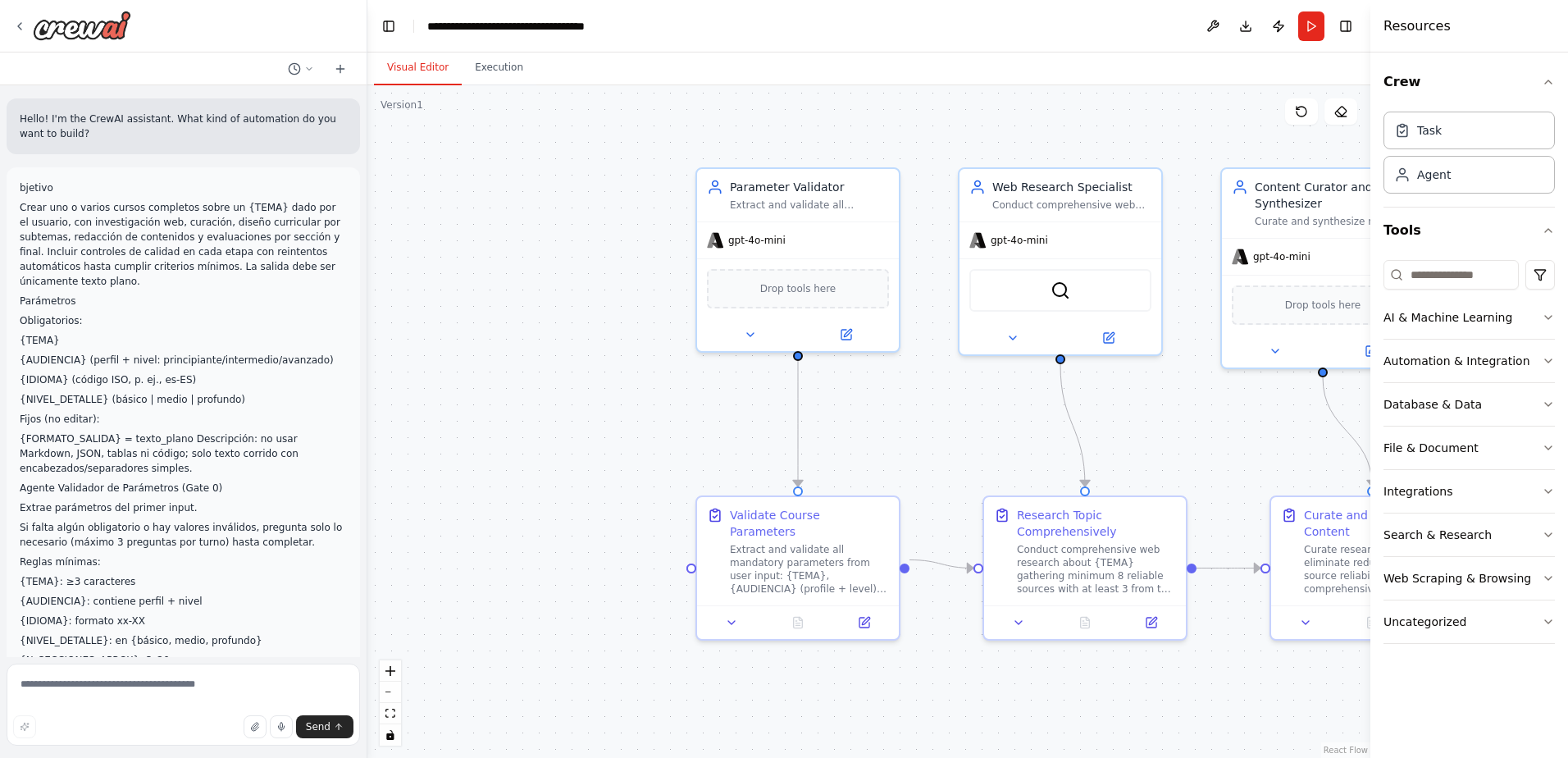
scroll to position [4046, 0]
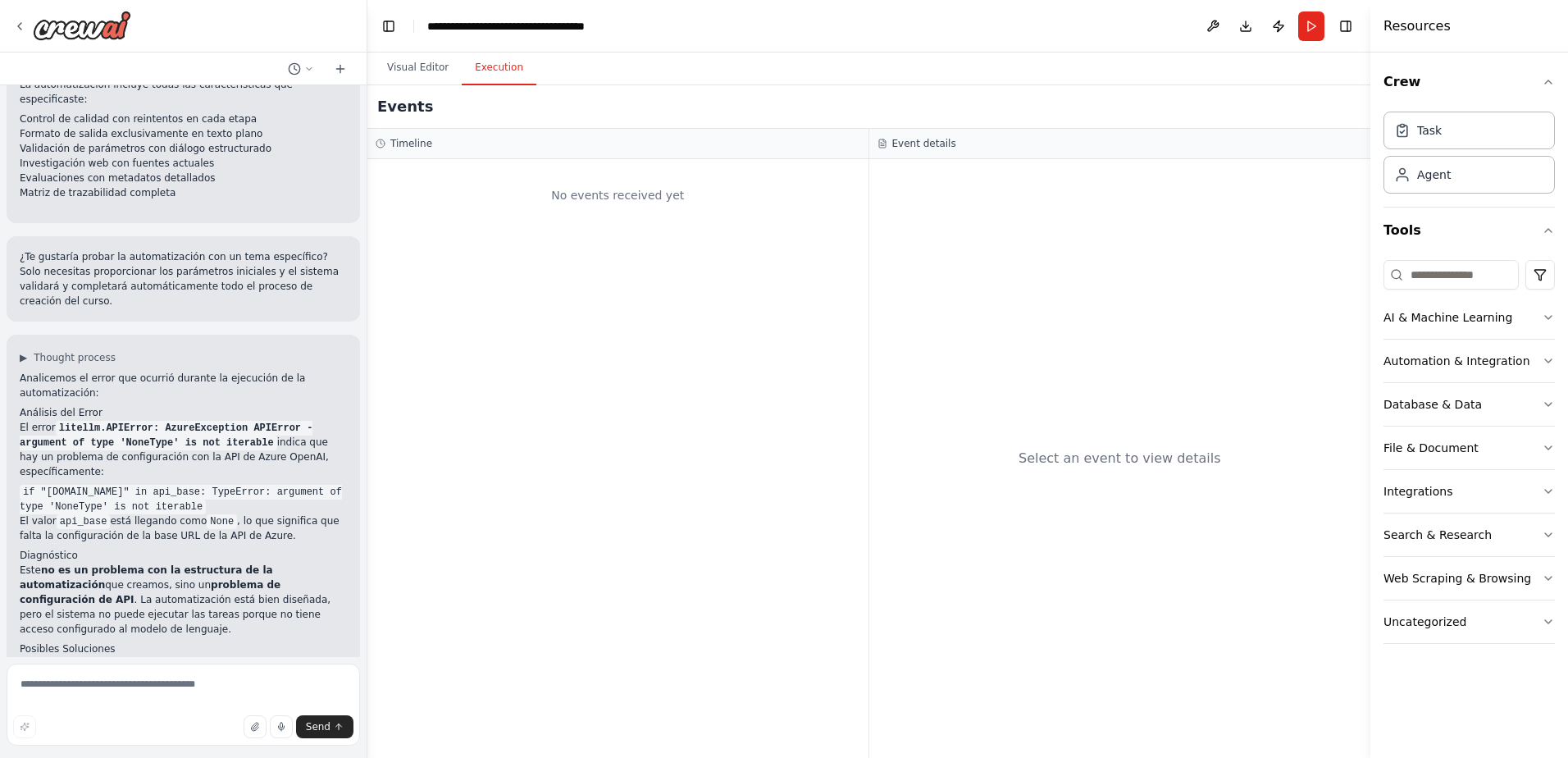
click at [477, 82] on button "Execution" at bounding box center [499, 68] width 75 height 34
click at [1301, 39] on button "Run" at bounding box center [1312, 26] width 26 height 30
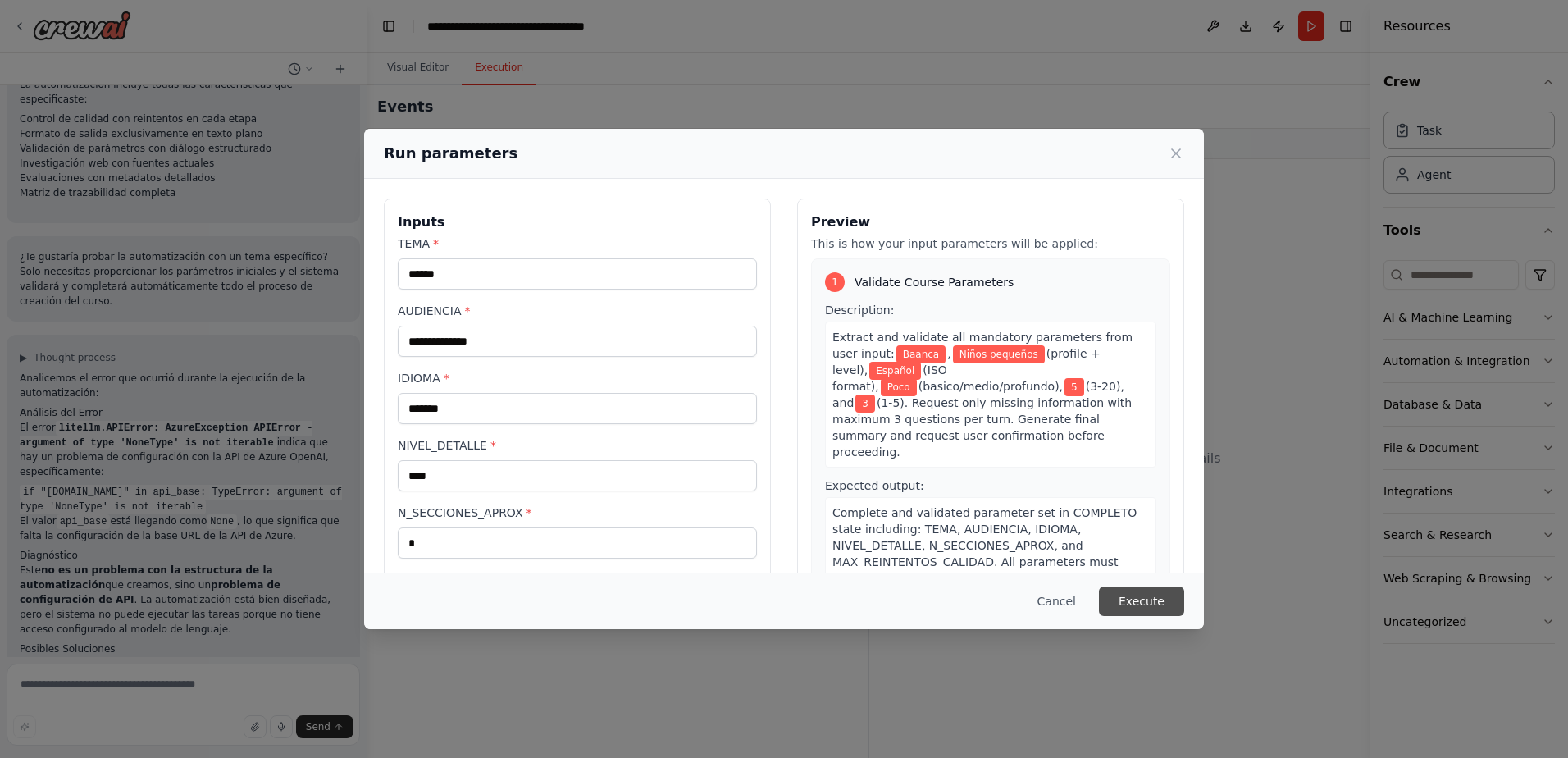
click at [1106, 605] on button "Execute" at bounding box center [1141, 602] width 85 height 30
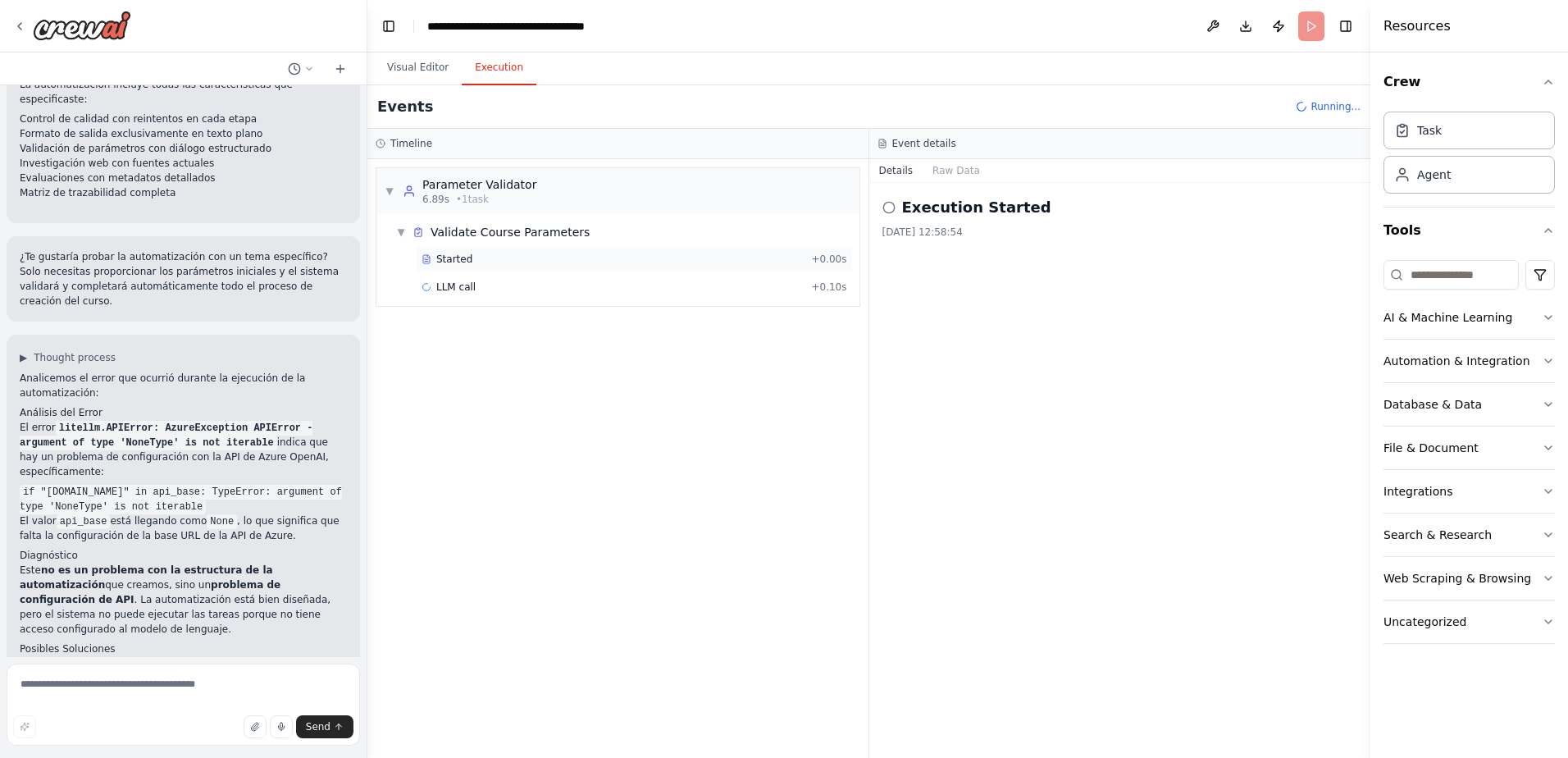
click at [835, 252] on div "Started + 0.00s" at bounding box center [634, 259] width 437 height 25
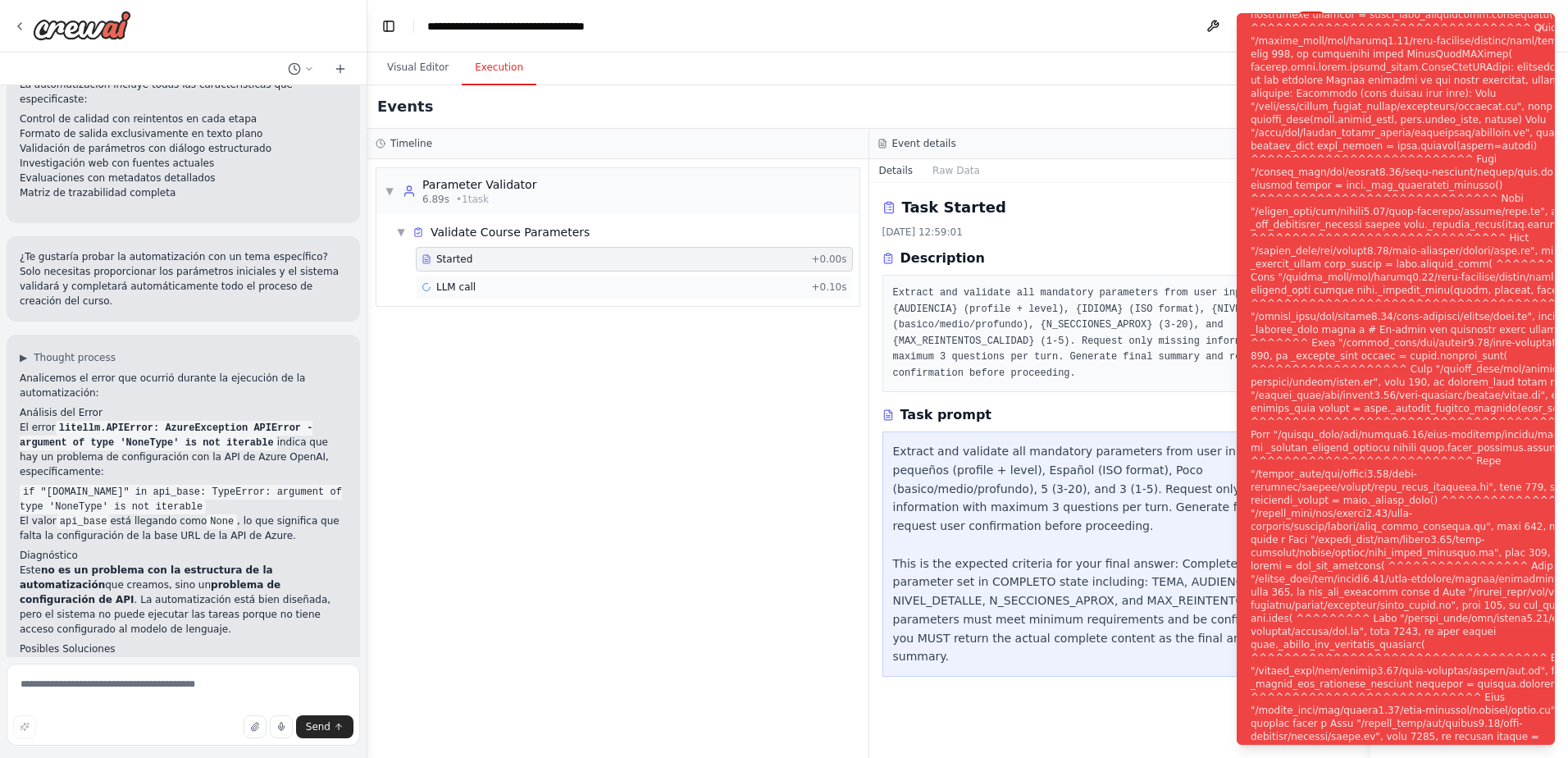
click at [842, 281] on span "+ 0.10s" at bounding box center [829, 286] width 35 height 13
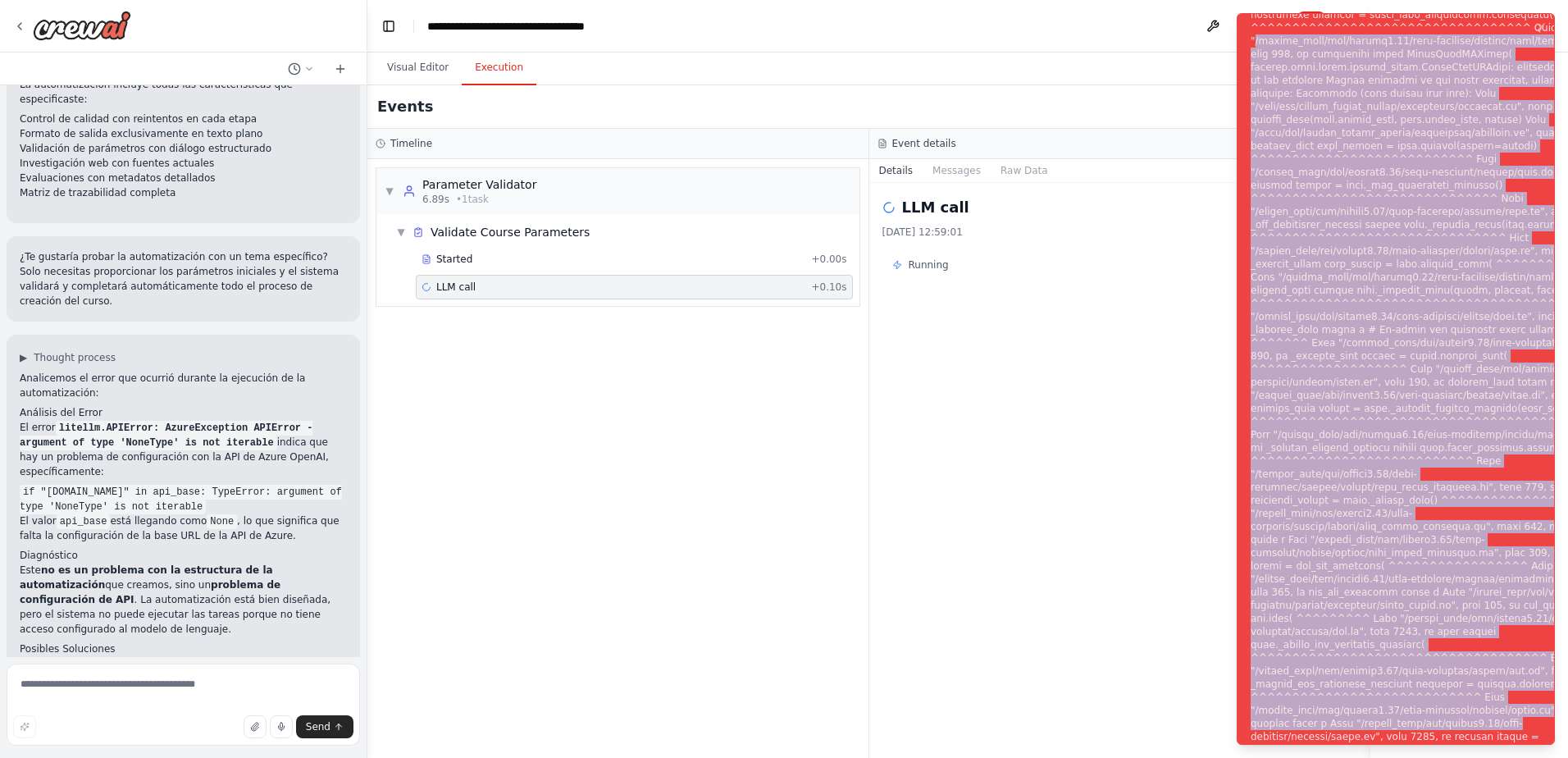
drag, startPoint x: 1254, startPoint y: 26, endPoint x: 1513, endPoint y: 741, distance: 760.5
click at [1513, 741] on div "Notifications (F8)" at bounding box center [1449, 389] width 396 height 1076
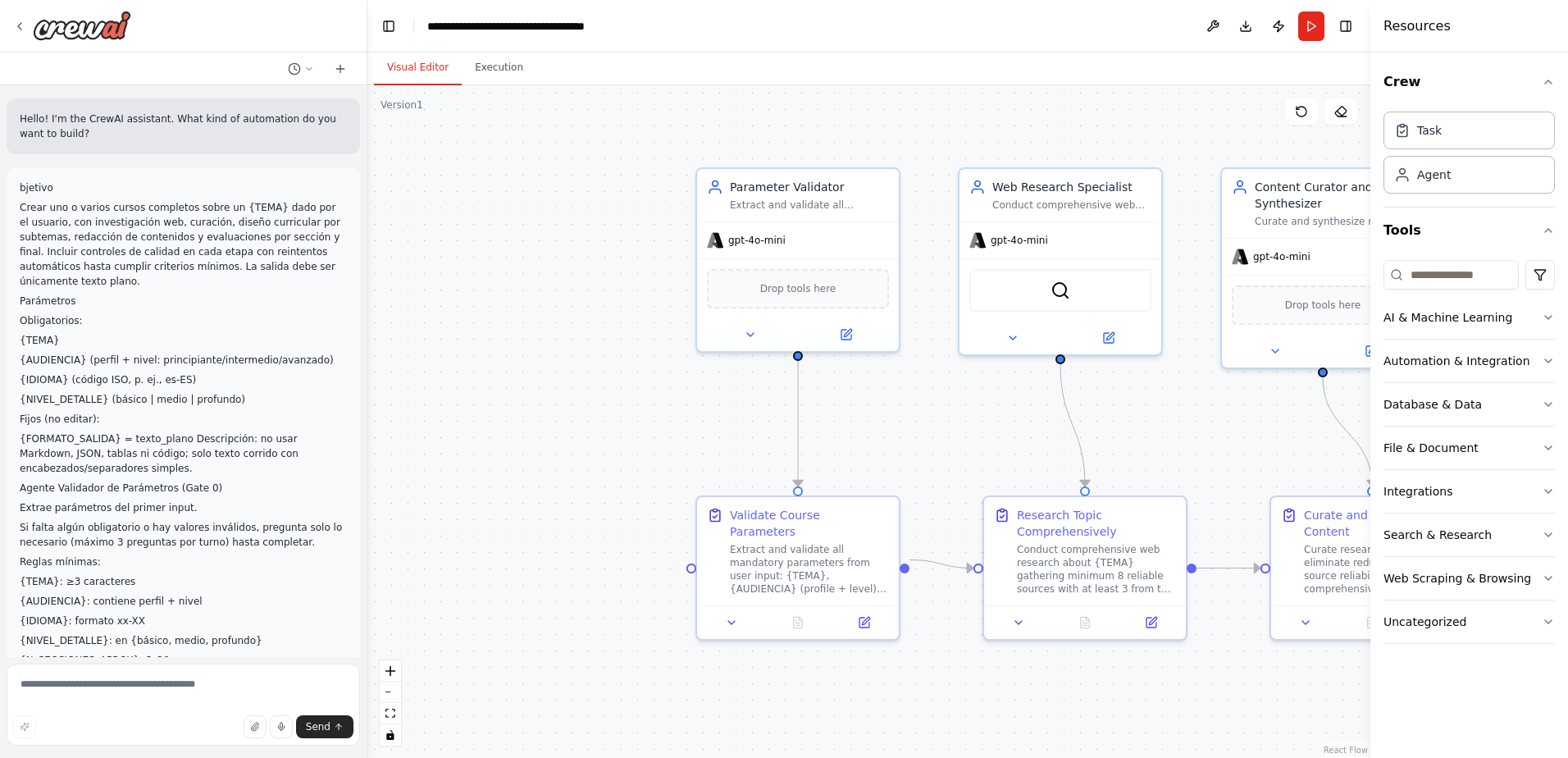
scroll to position [4046, 0]
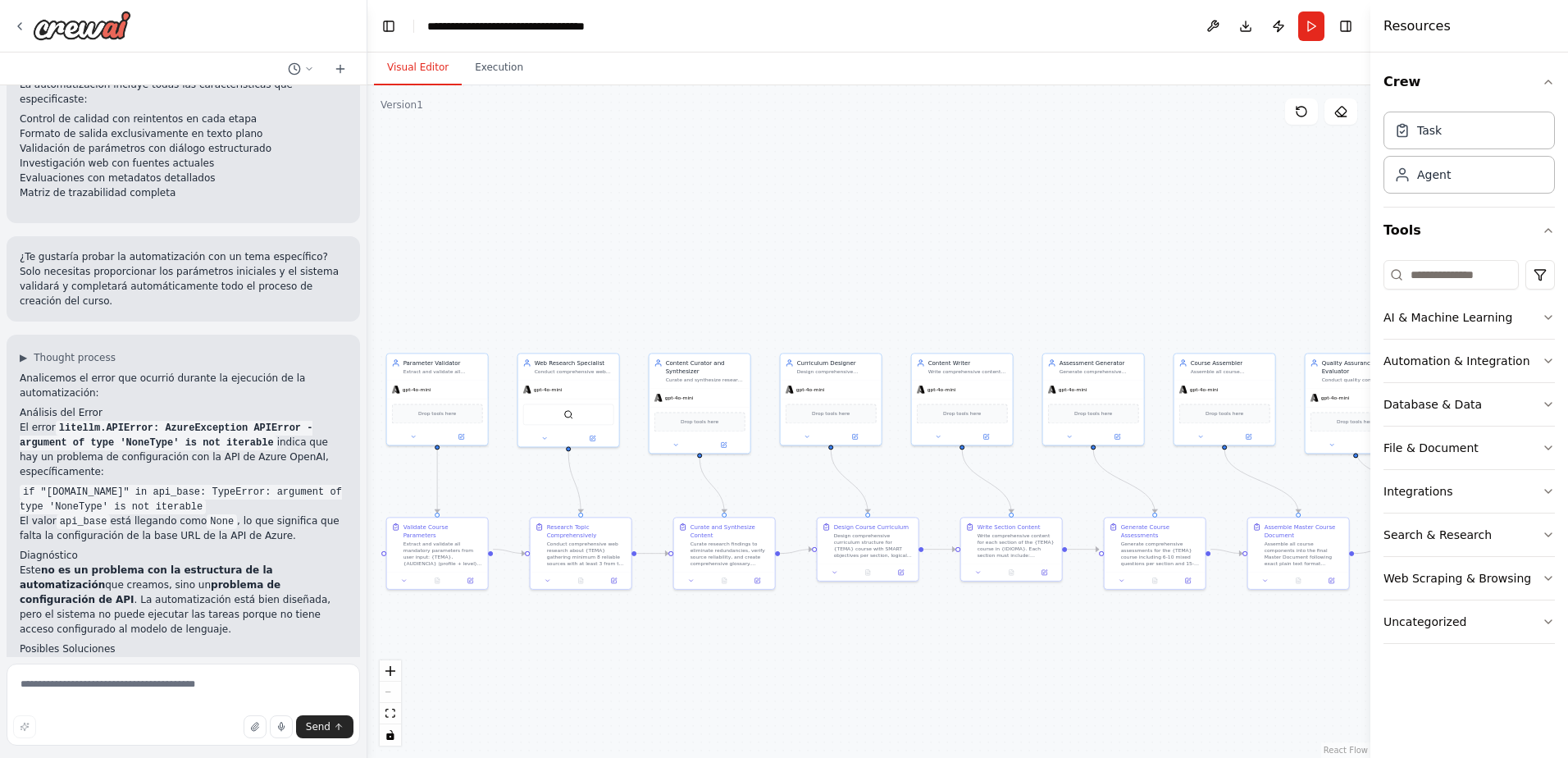
drag, startPoint x: 953, startPoint y: 432, endPoint x: 511, endPoint y: 493, distance: 446.2
click at [511, 493] on div ".deletable-edge-delete-btn { width: 20px; height: 20px; border: 0px solid #ffff…" at bounding box center [869, 421] width 1003 height 673
click at [789, 390] on icon at bounding box center [791, 390] width 5 height 3
click at [462, 437] on icon at bounding box center [461, 435] width 5 height 5
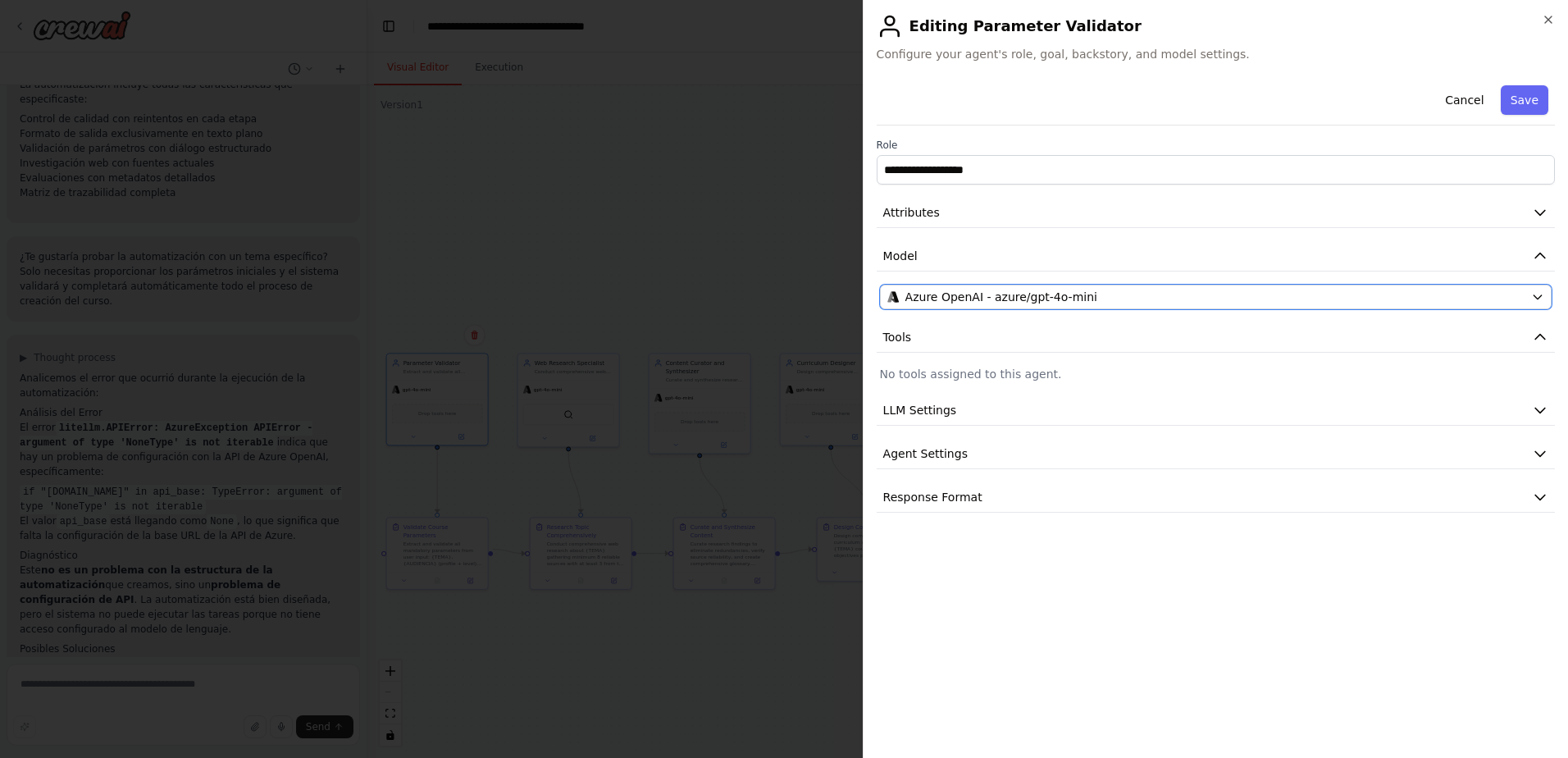
click at [1009, 299] on span "Azure OpenAI - azure/gpt-4o-mini" at bounding box center [1002, 297] width 192 height 17
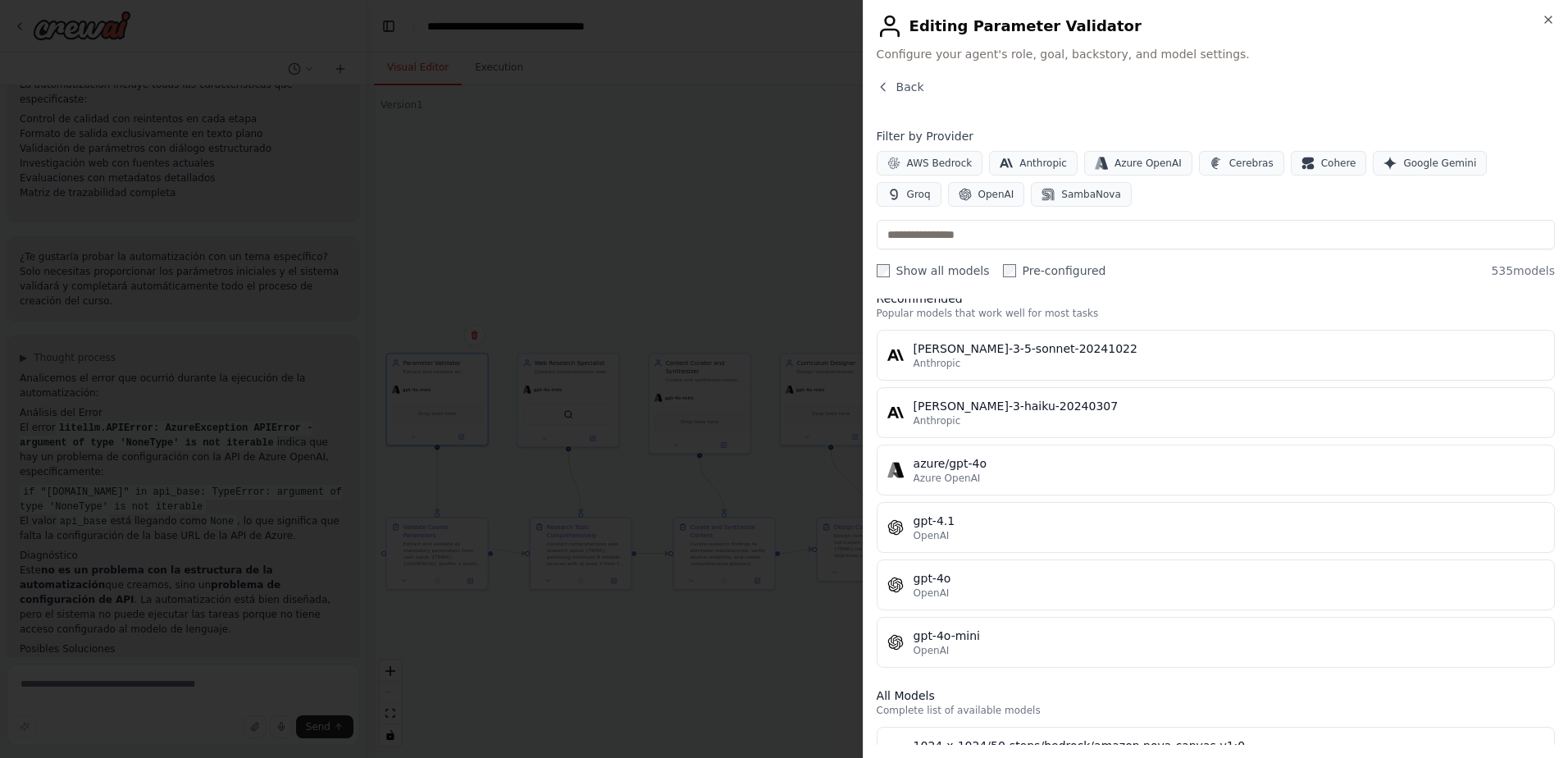
scroll to position [328, 0]
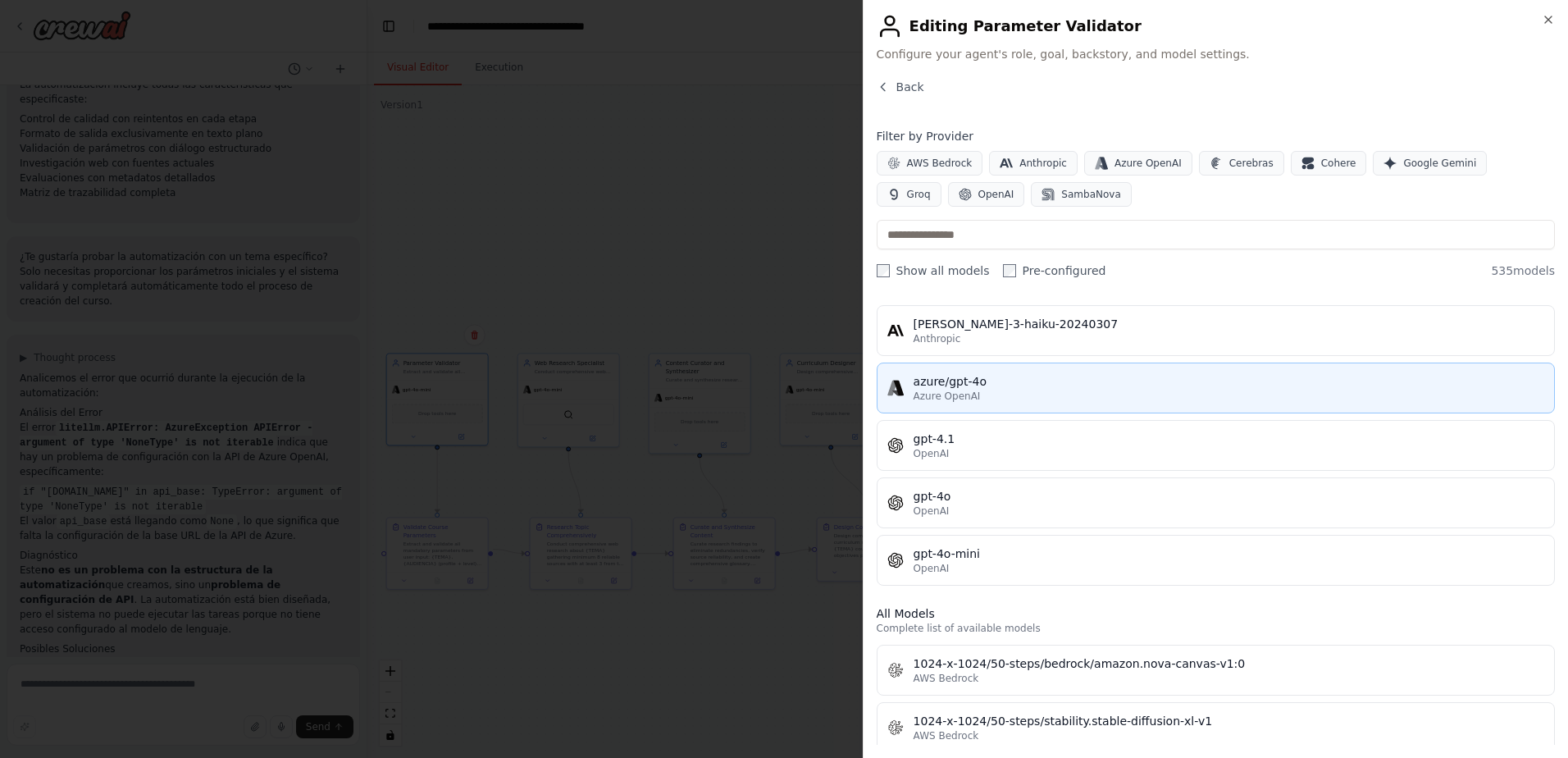
click at [1080, 403] on button "azure/gpt-4o Azure OpenAI" at bounding box center [1216, 388] width 678 height 51
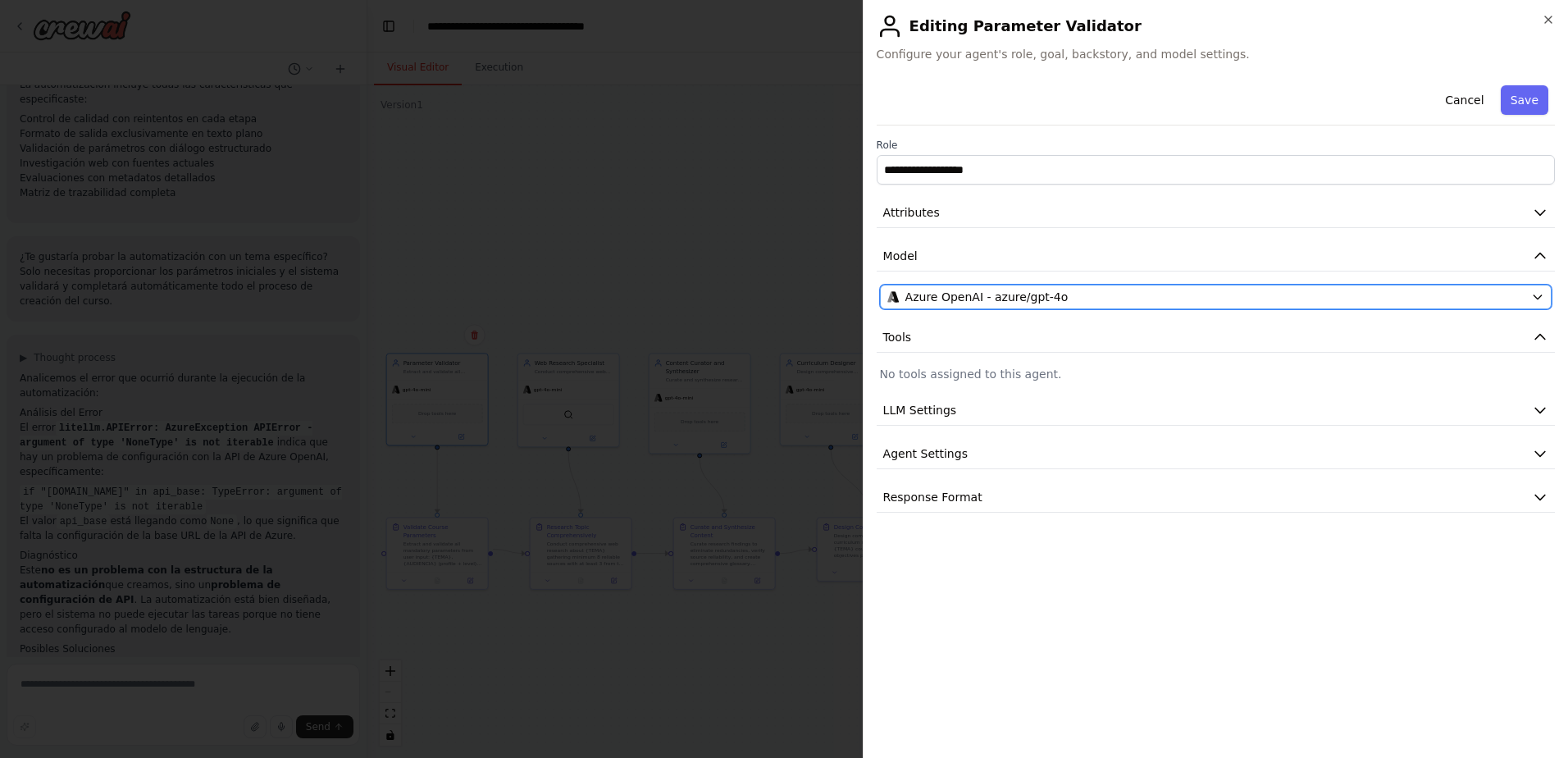
click at [1061, 301] on div "Azure OpenAI - azure/gpt-4o" at bounding box center [1205, 297] width 637 height 17
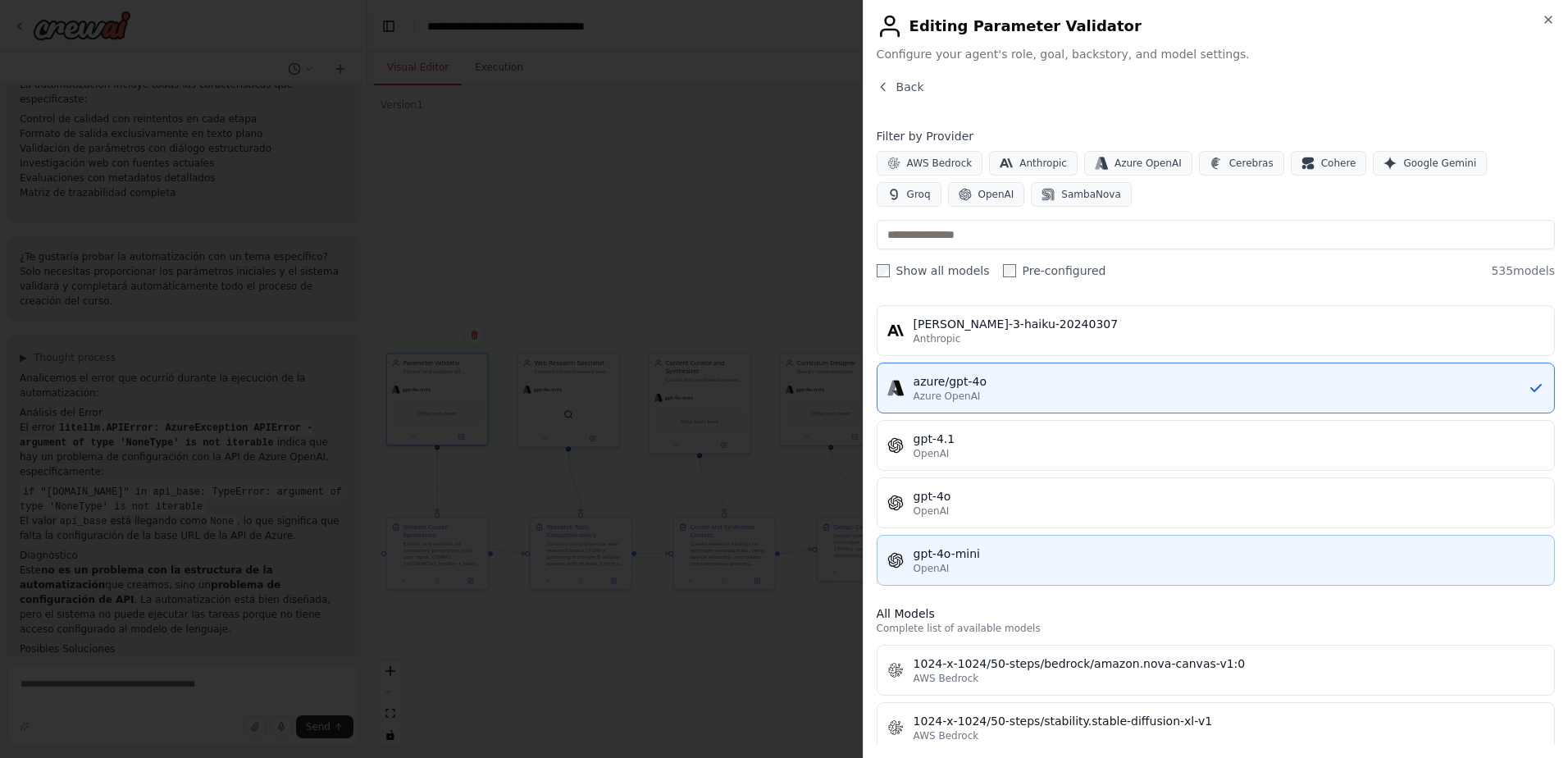
click at [1050, 566] on div "OpenAI" at bounding box center [1229, 568] width 631 height 13
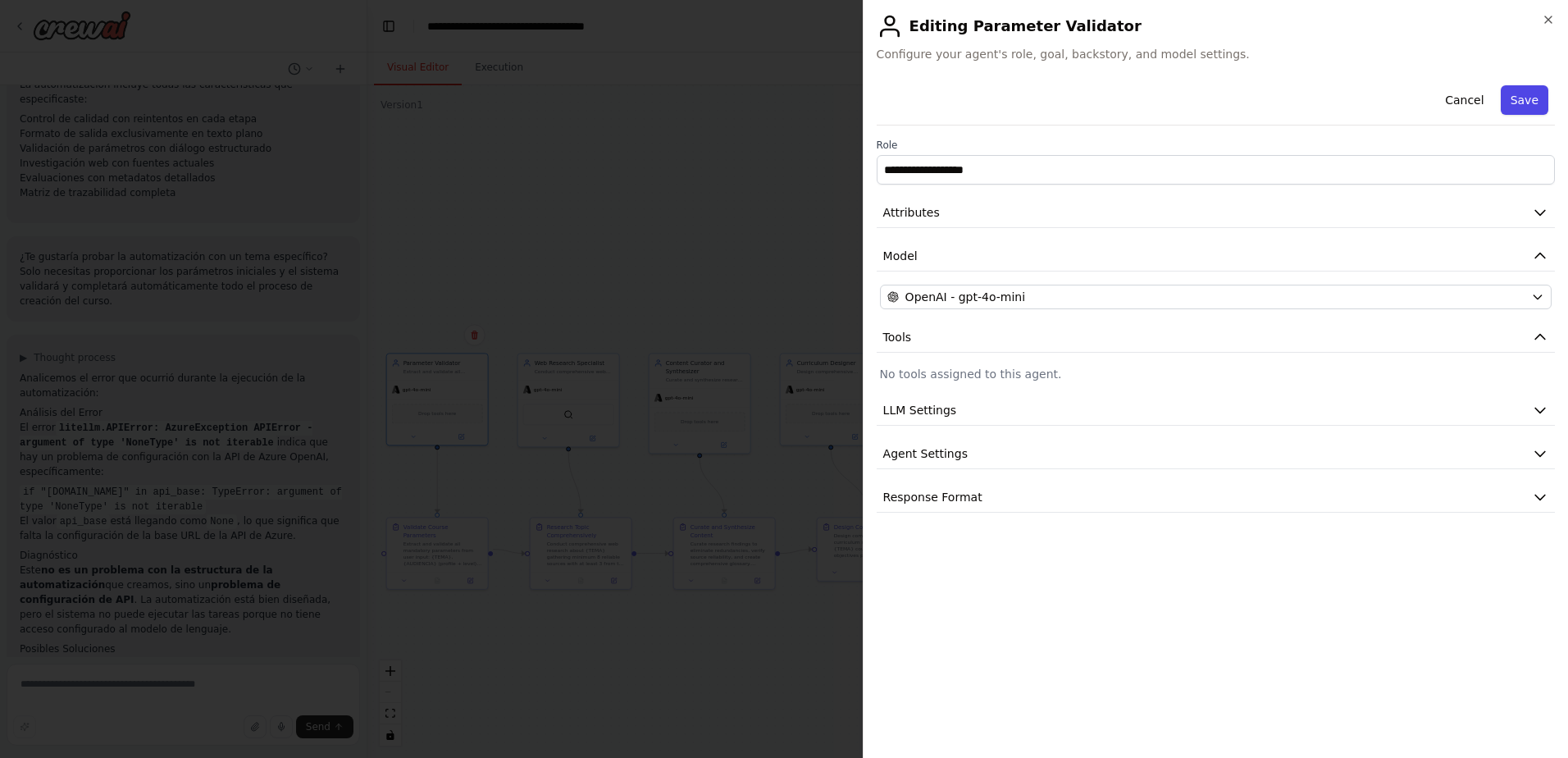
click at [1527, 95] on button "Save" at bounding box center [1525, 100] width 48 height 30
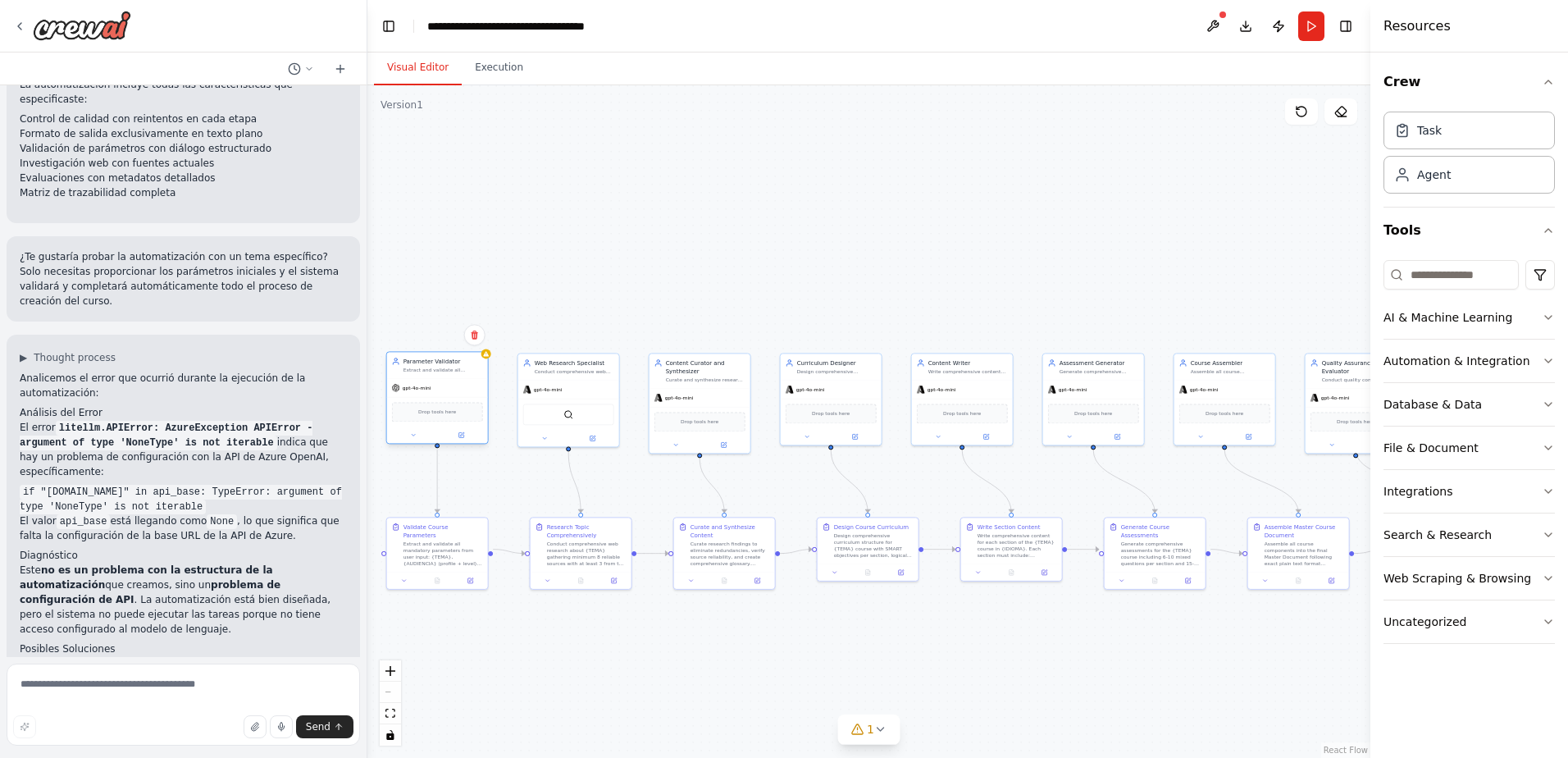
click at [464, 390] on div "gpt-4o-mini" at bounding box center [437, 388] width 101 height 18
click at [487, 358] on div at bounding box center [485, 353] width 10 height 10
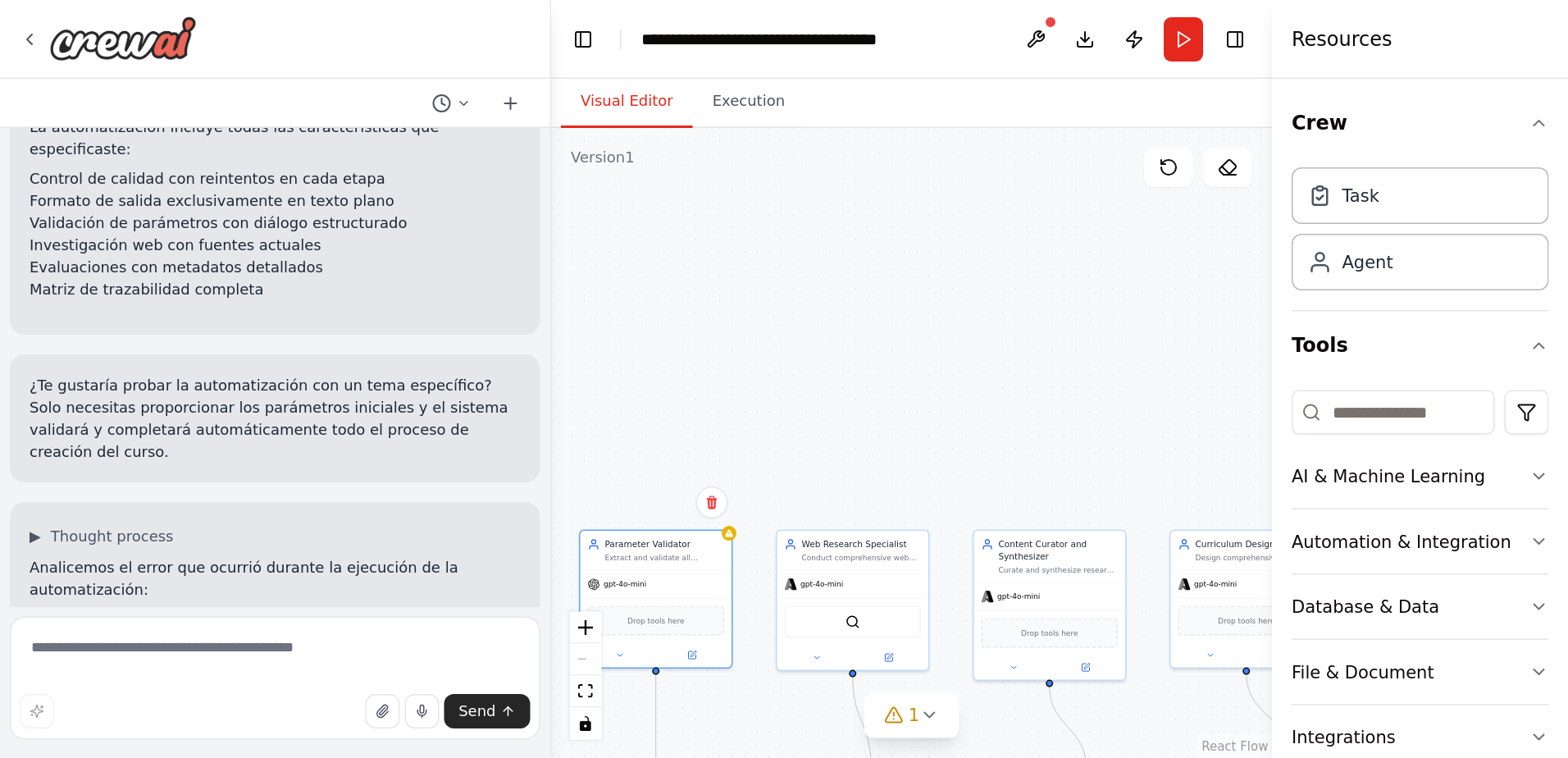
scroll to position [4046, 0]
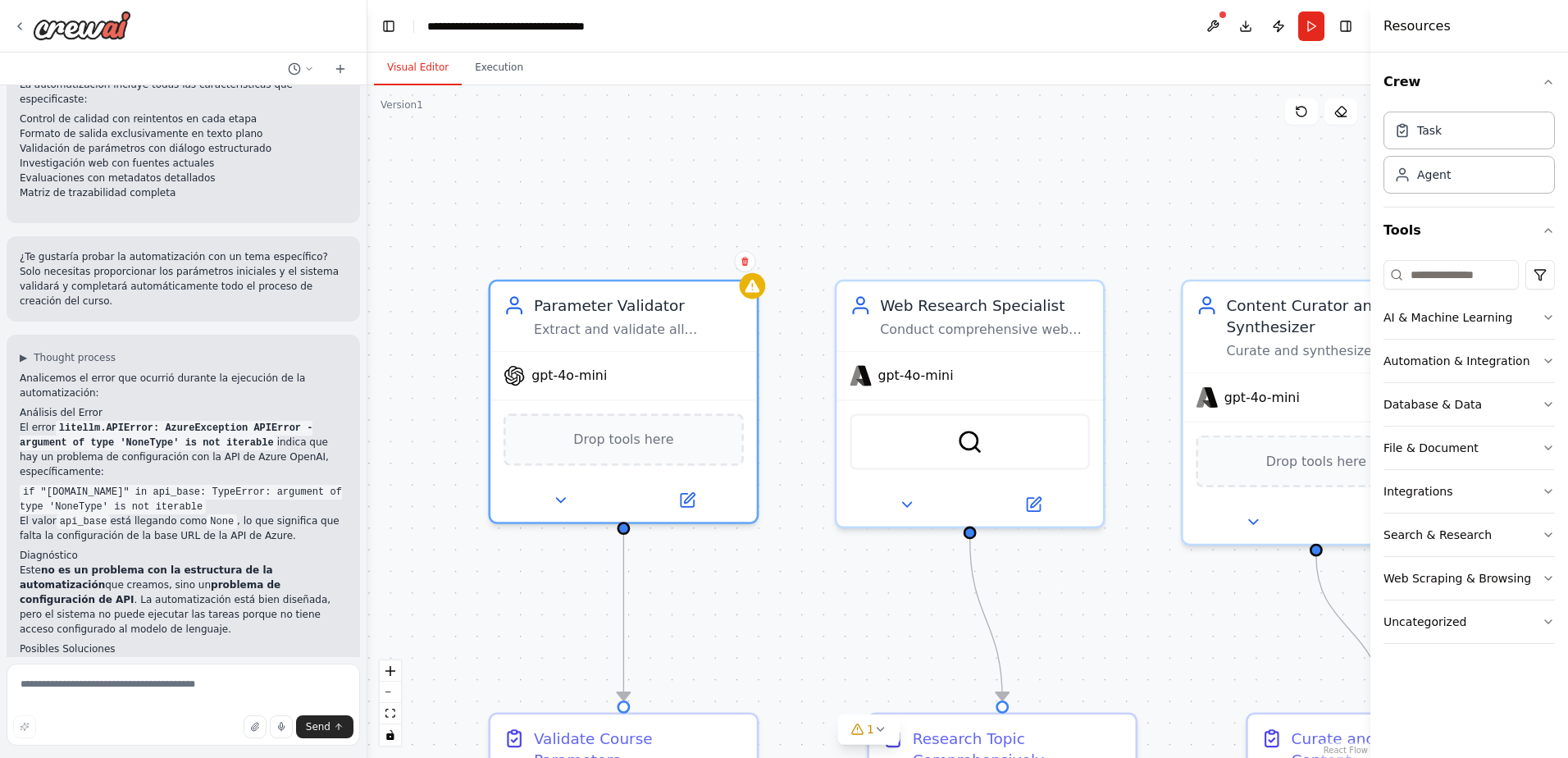
drag, startPoint x: 832, startPoint y: 219, endPoint x: 857, endPoint y: 221, distance: 25.1
click at [857, 219] on div ".deletable-edge-delete-btn { width: 20px; height: 20px; border: 0px solid #ffff…" at bounding box center [869, 421] width 1003 height 673
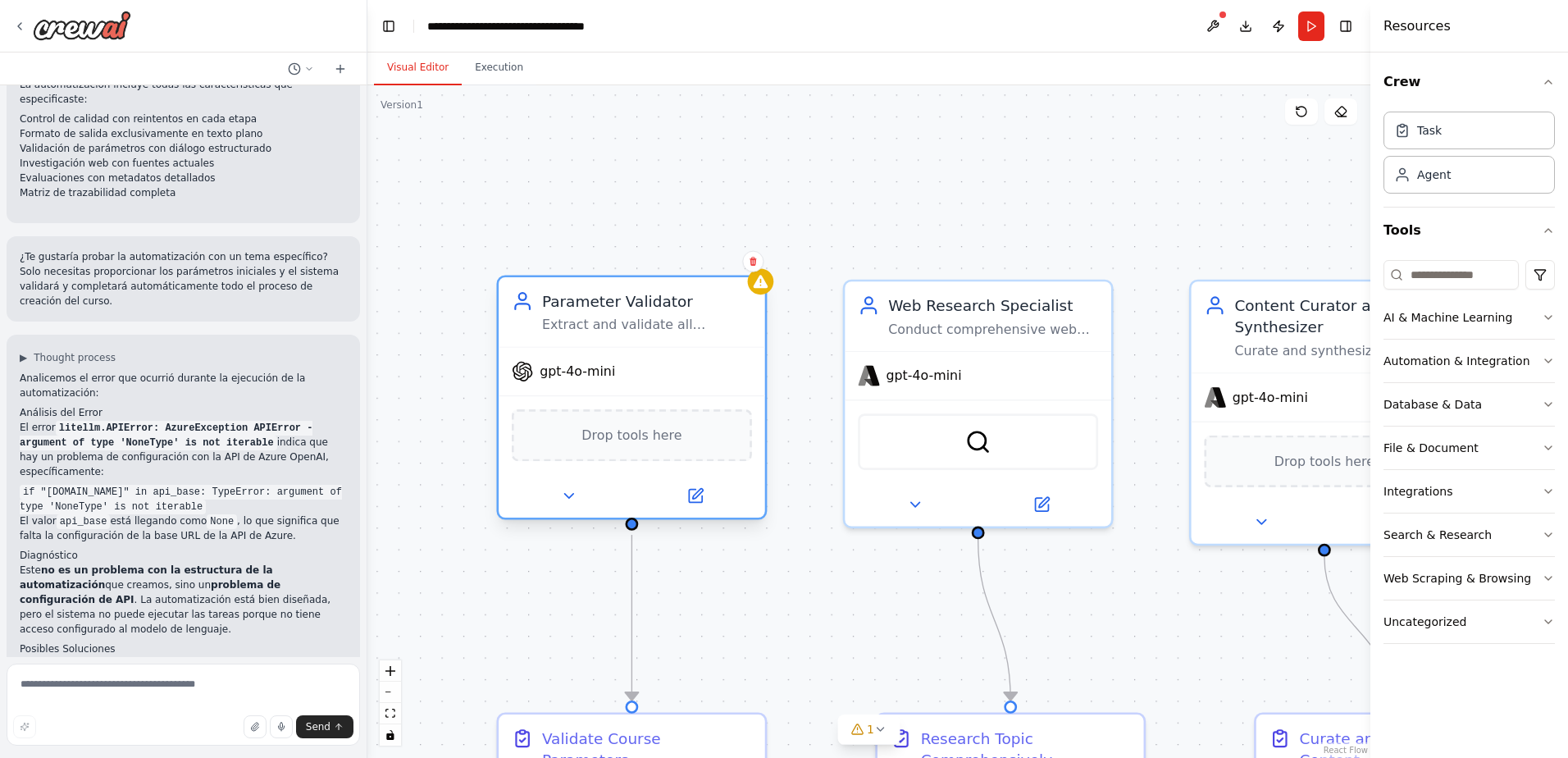
click at [631, 357] on div "gpt-4o-mini" at bounding box center [632, 372] width 267 height 48
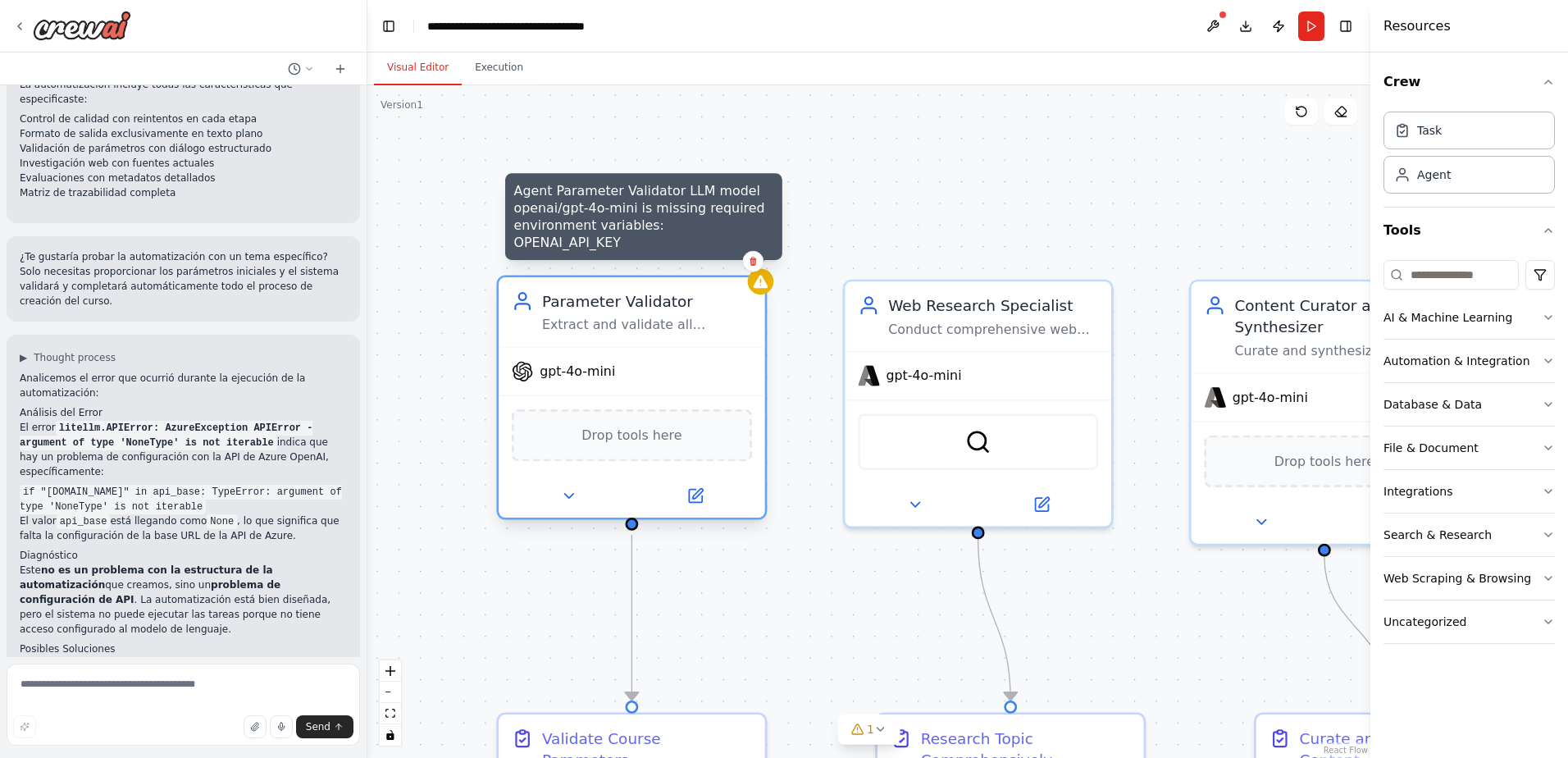
click at [755, 288] on icon at bounding box center [761, 281] width 15 height 13
click at [762, 284] on icon at bounding box center [761, 281] width 15 height 13
click at [763, 284] on icon at bounding box center [761, 281] width 15 height 13
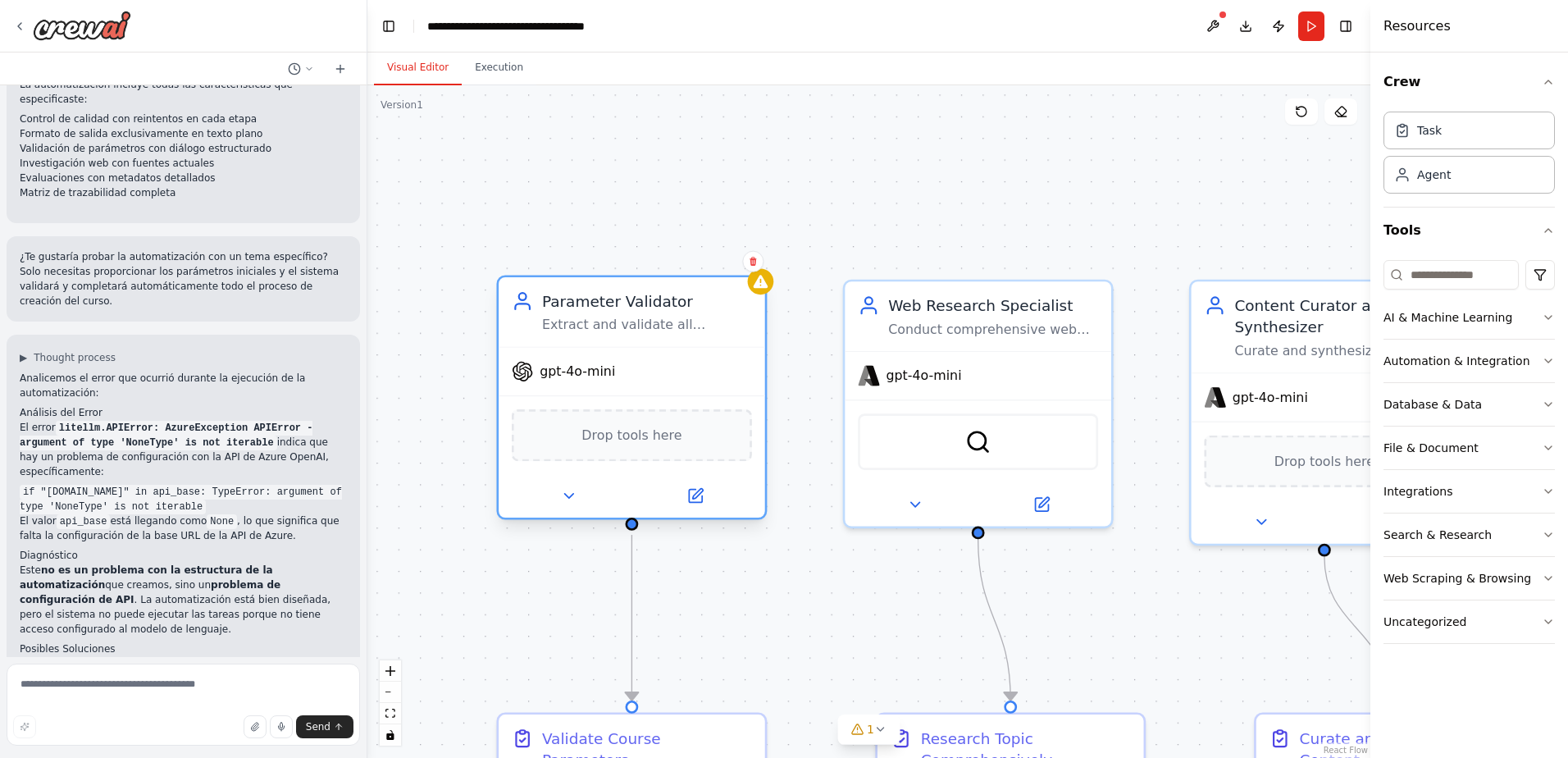
click at [695, 343] on div "Parameter Validator Extract and validate all mandatory parameters from the user…" at bounding box center [632, 312] width 267 height 69
click at [696, 501] on icon at bounding box center [695, 496] width 13 height 13
click at [691, 505] on button at bounding box center [695, 496] width 122 height 26
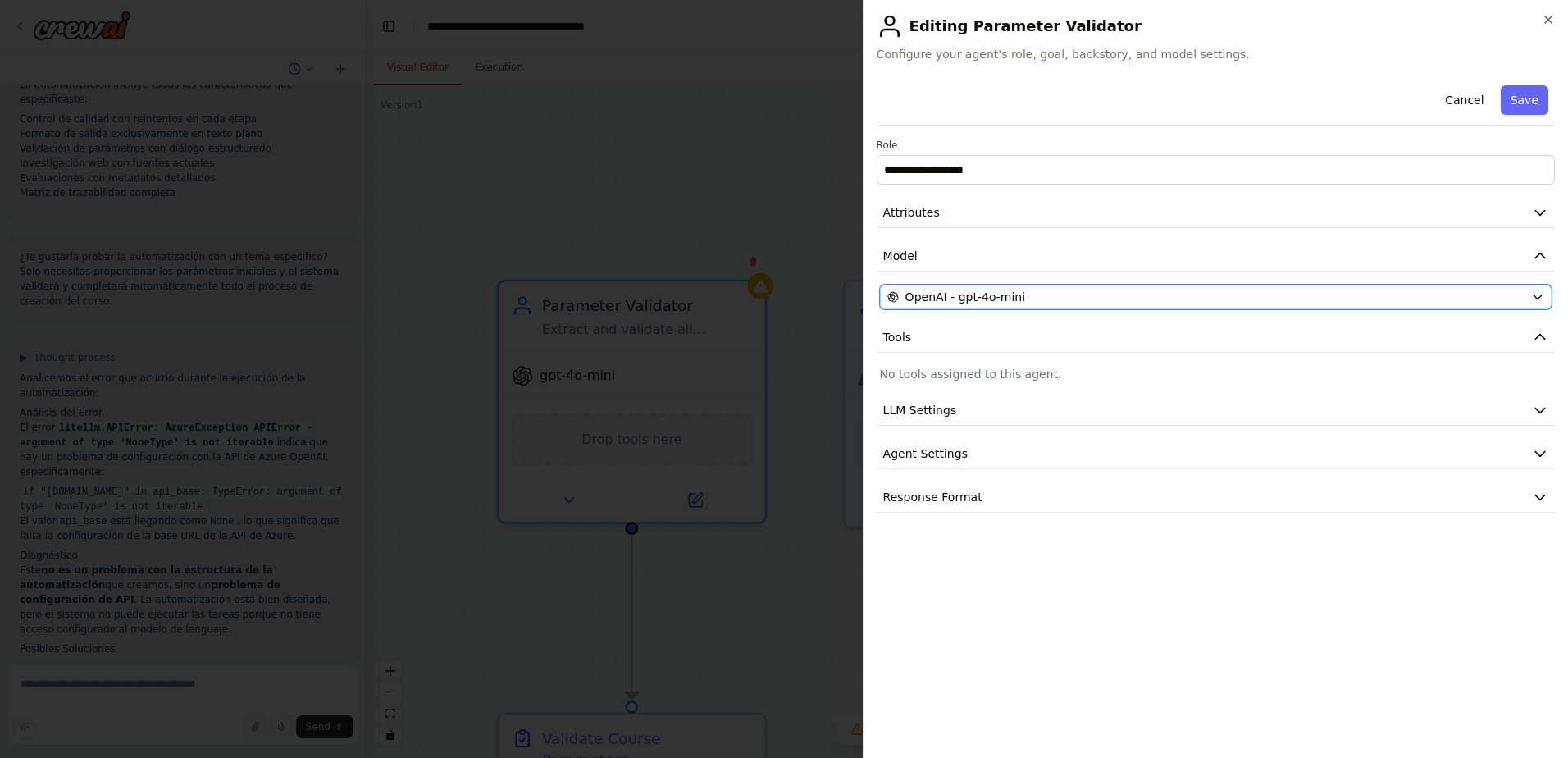
click at [1076, 300] on div "OpenAI - gpt-4o-mini" at bounding box center [1205, 297] width 637 height 17
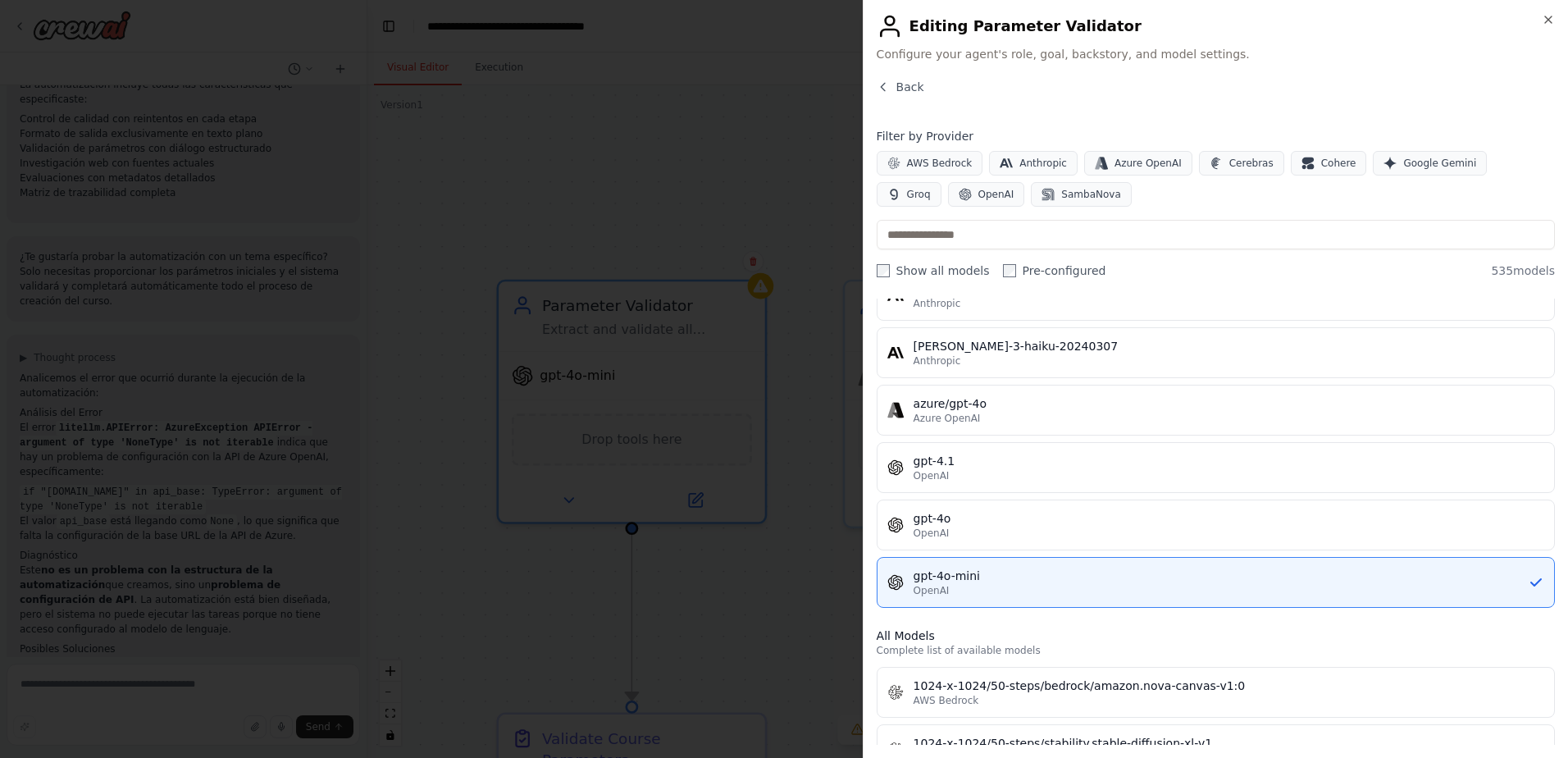
scroll to position [328, 0]
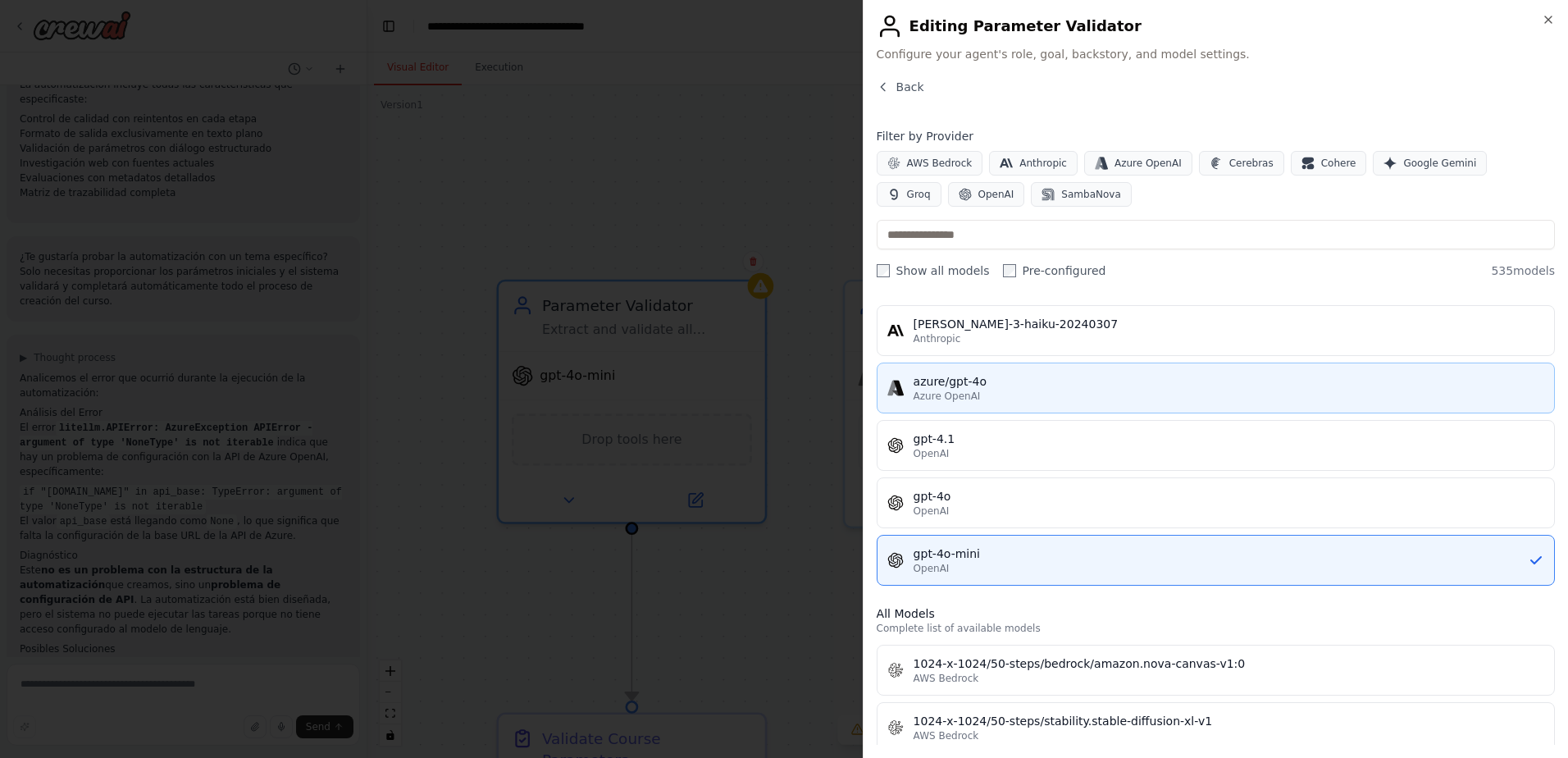
click at [993, 394] on div "Azure OpenAI" at bounding box center [1229, 396] width 631 height 13
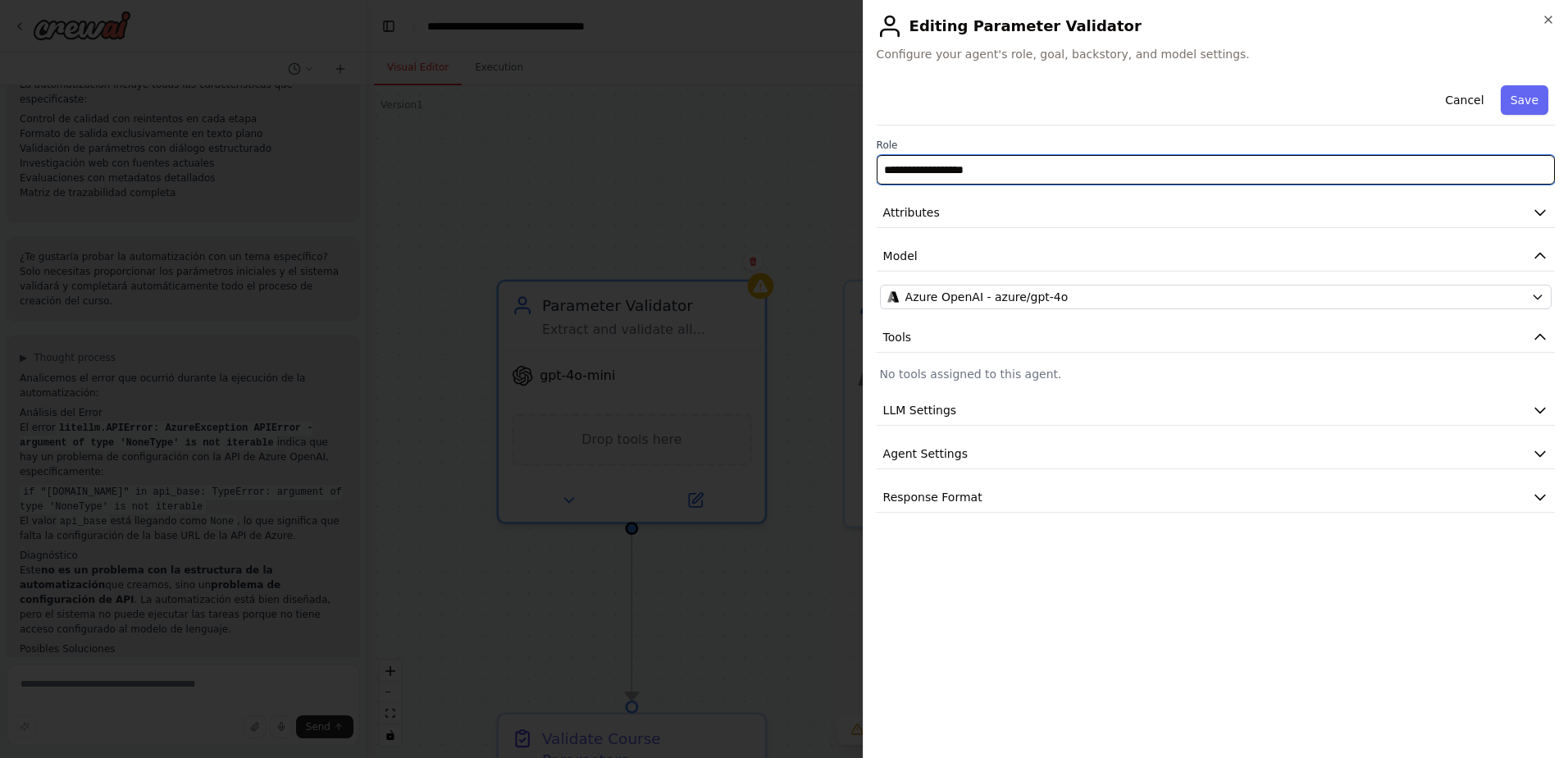
click at [1021, 175] on input "**********" at bounding box center [1216, 170] width 678 height 30
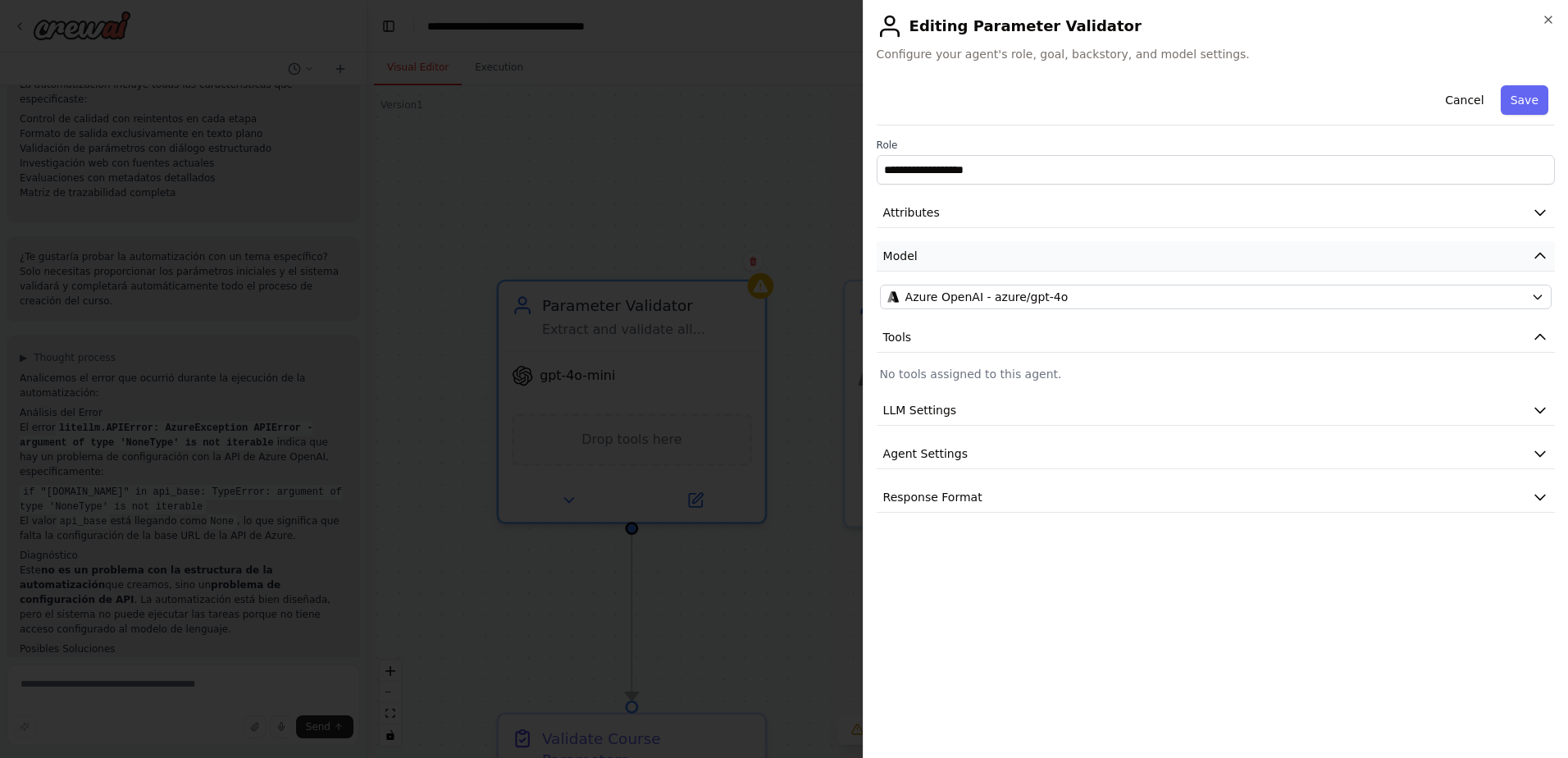
click at [1025, 253] on button "Model" at bounding box center [1216, 256] width 678 height 30
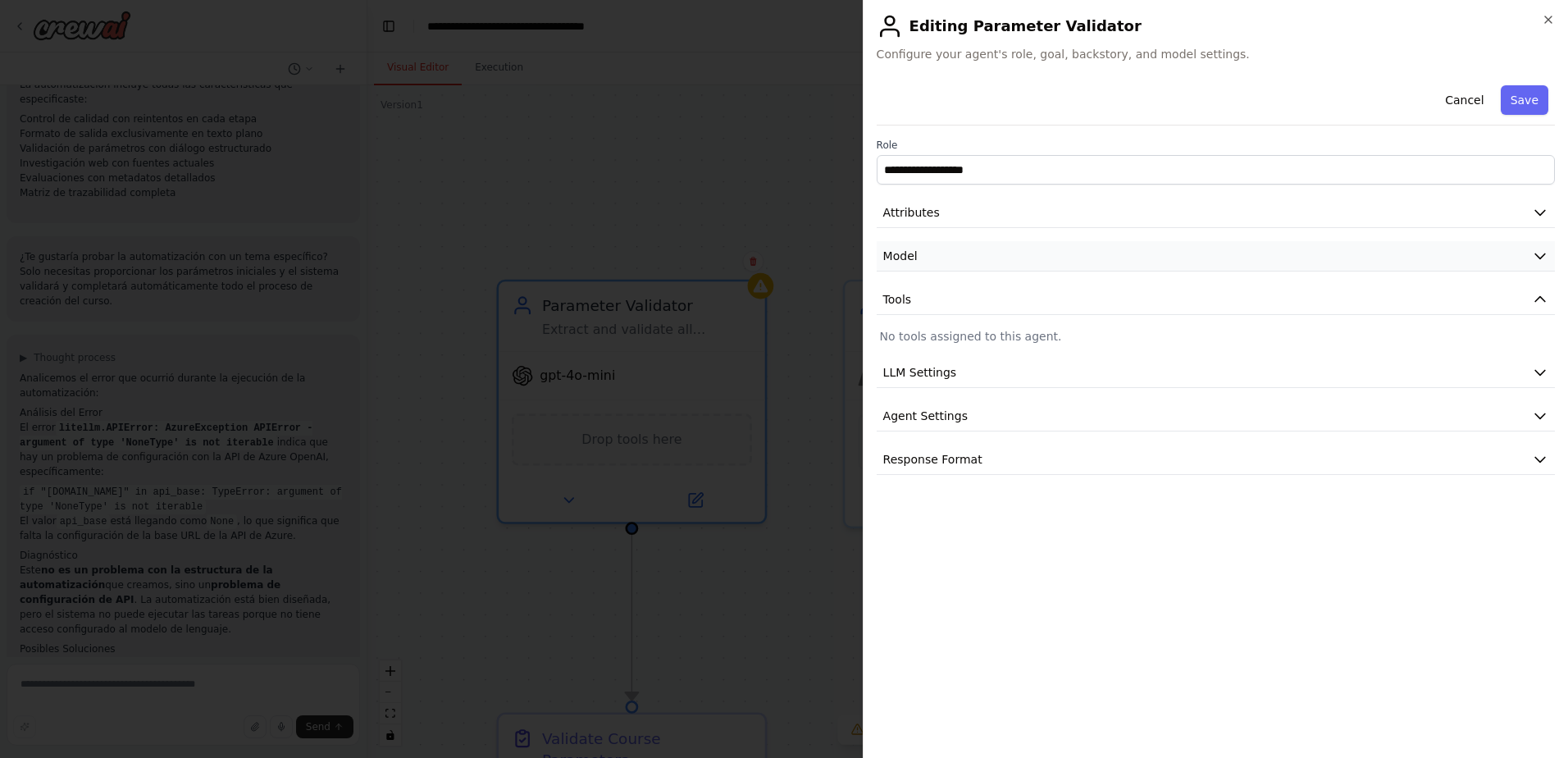
click at [1025, 253] on button "Model" at bounding box center [1216, 256] width 678 height 30
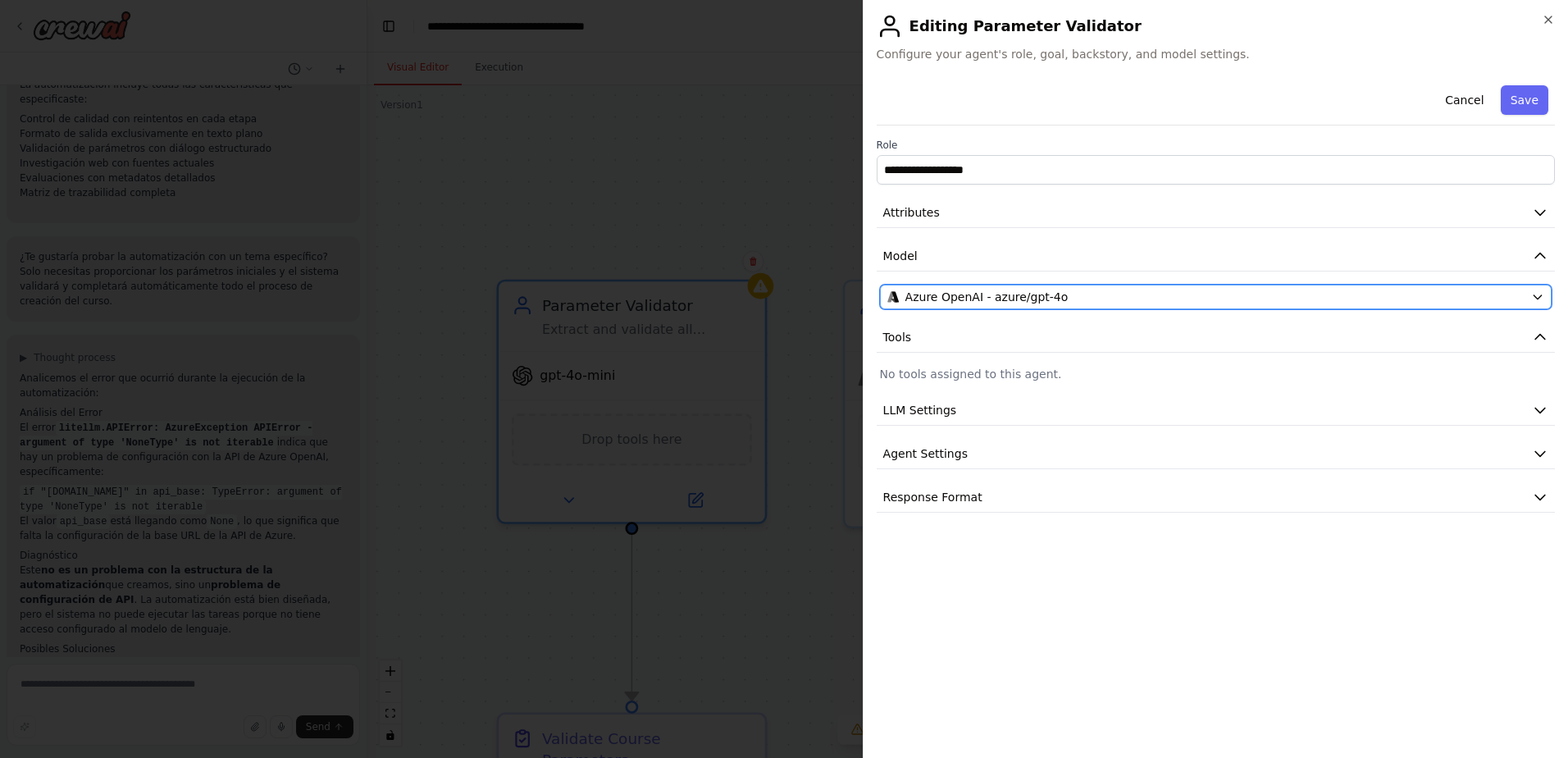
click at [1536, 295] on icon "button" at bounding box center [1537, 297] width 13 height 13
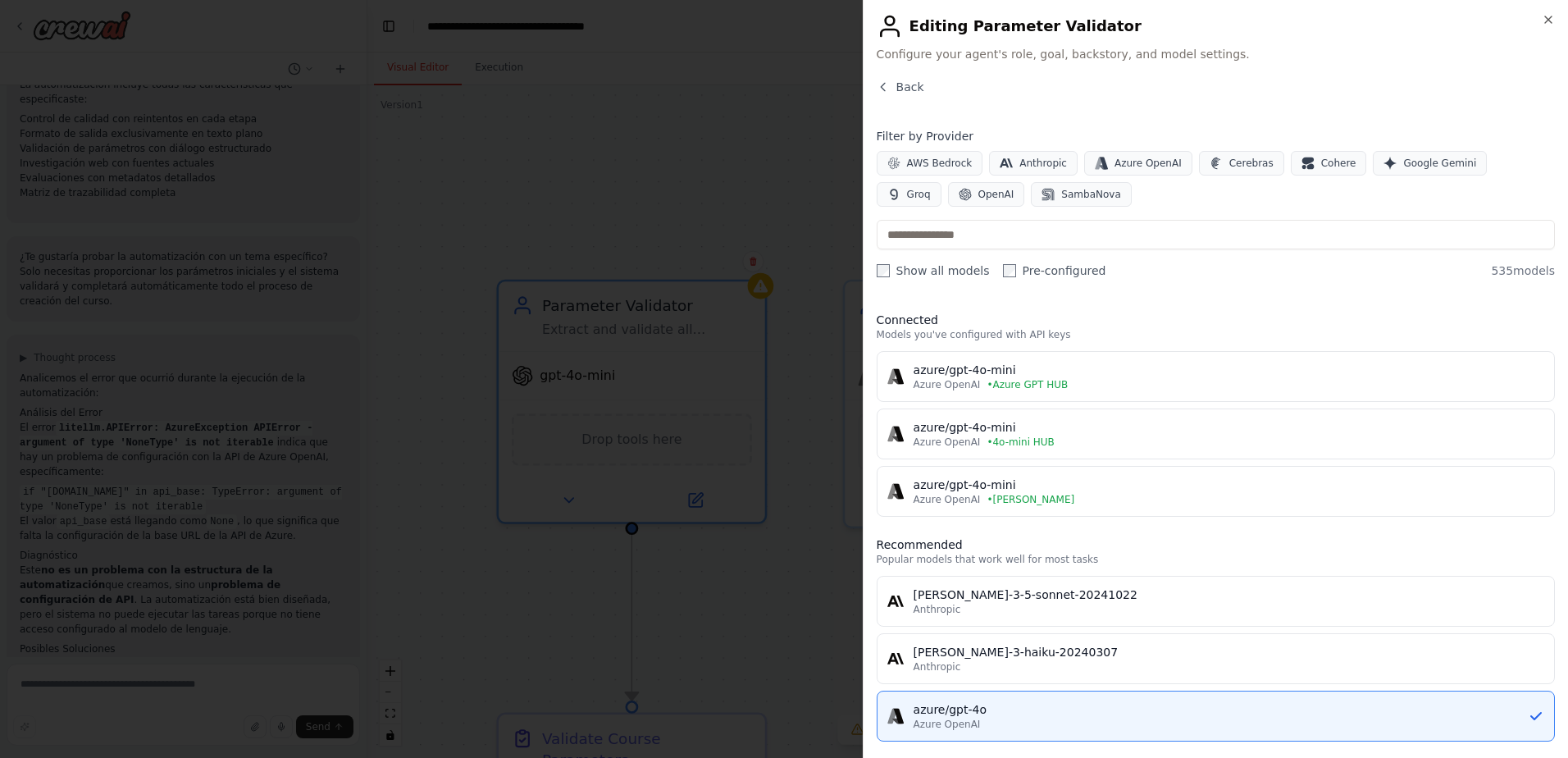
scroll to position [82, 0]
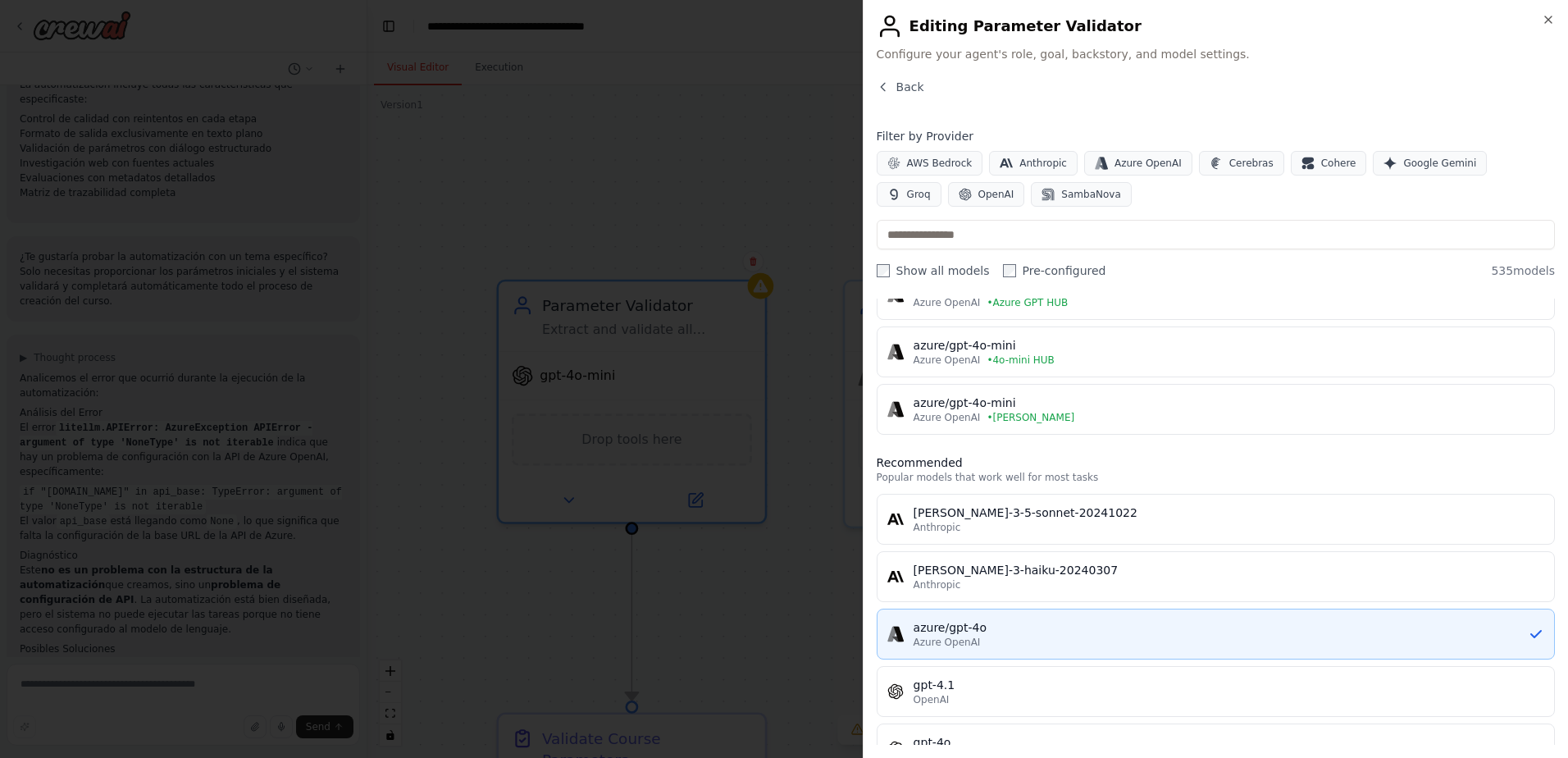
click at [1053, 634] on div "azure/gpt-4o" at bounding box center [1220, 628] width 614 height 17
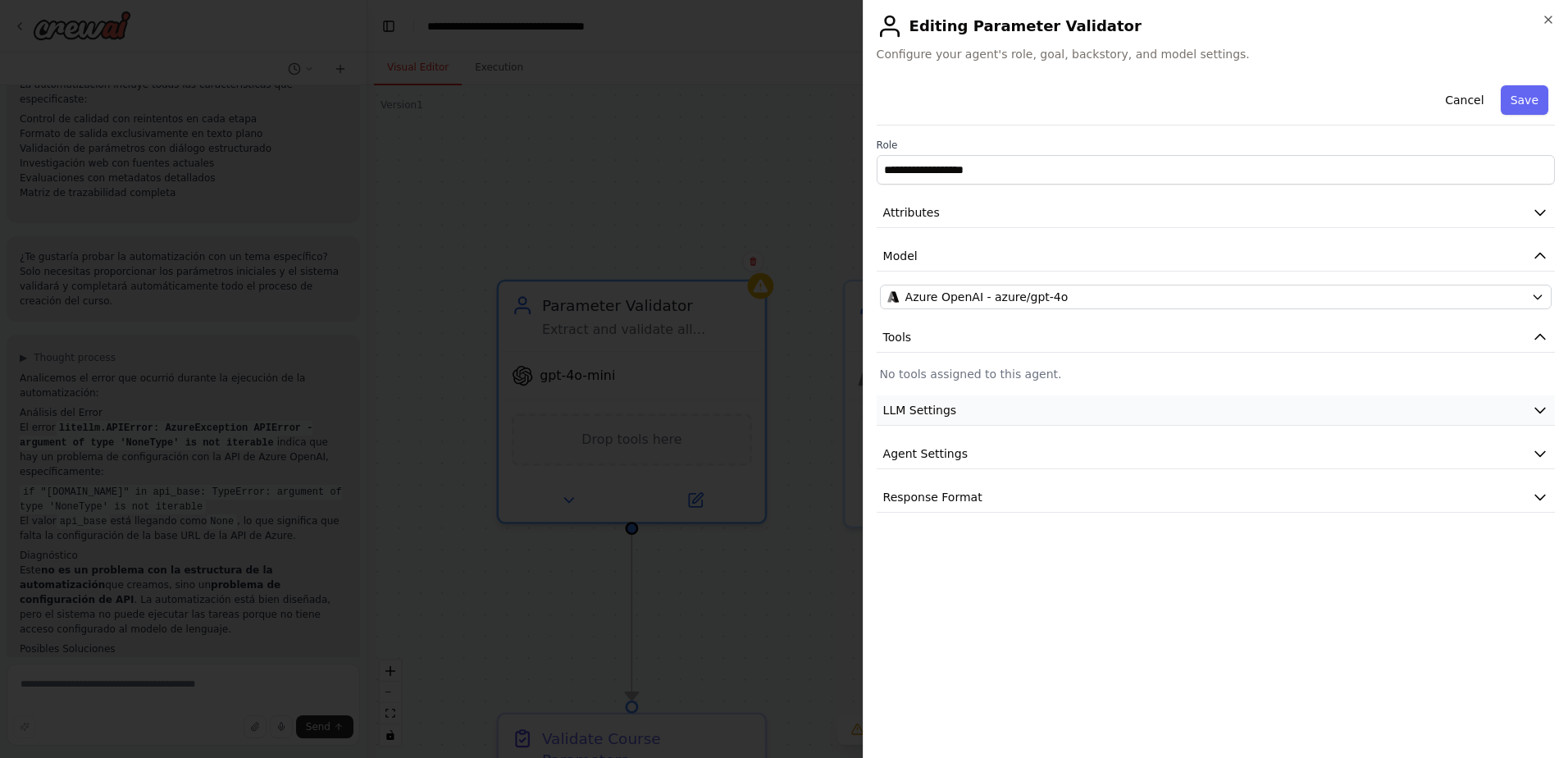
click at [952, 417] on button "LLM Settings" at bounding box center [1216, 411] width 678 height 30
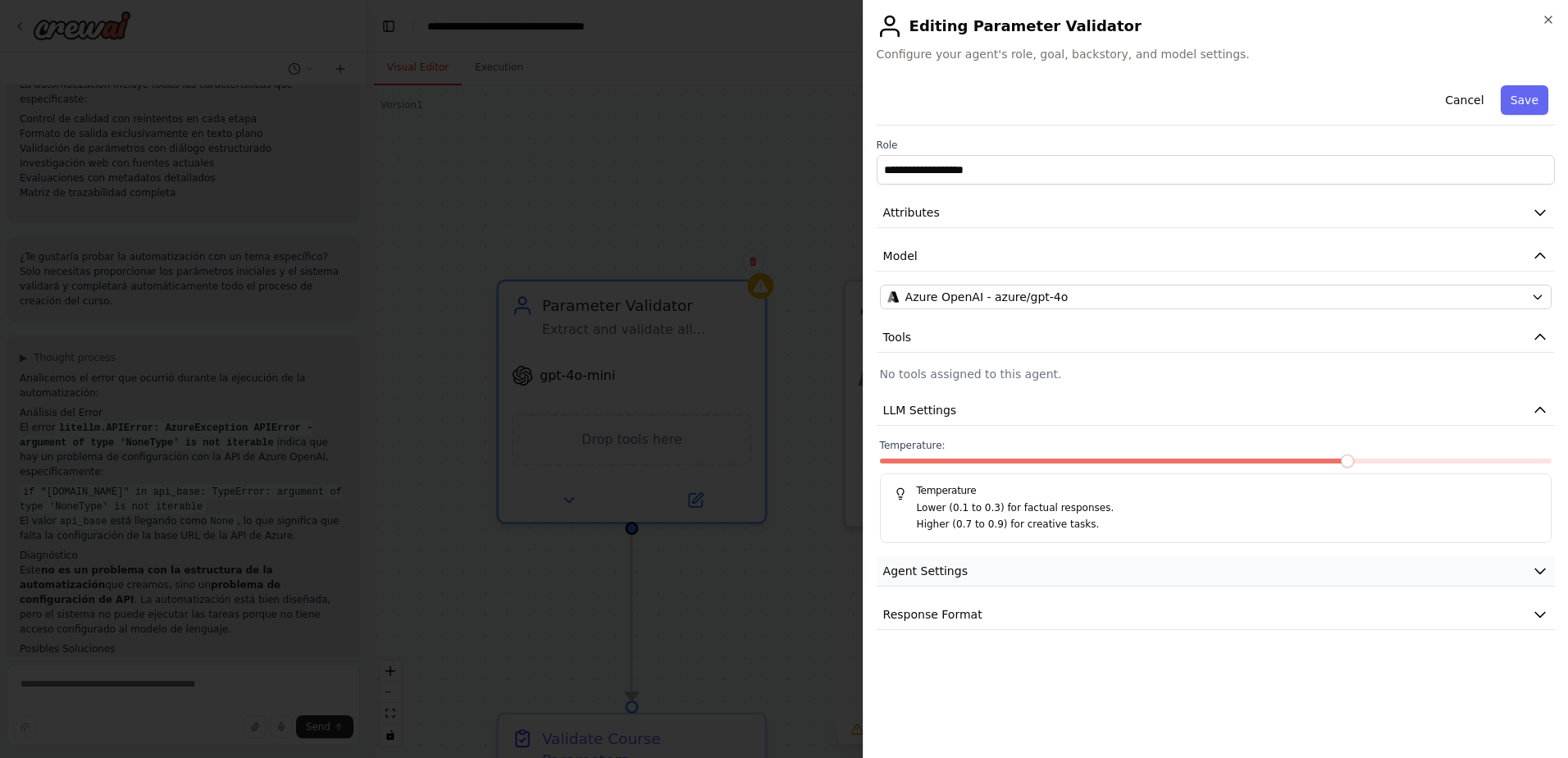
click at [986, 572] on button "Agent Settings" at bounding box center [1216, 571] width 678 height 30
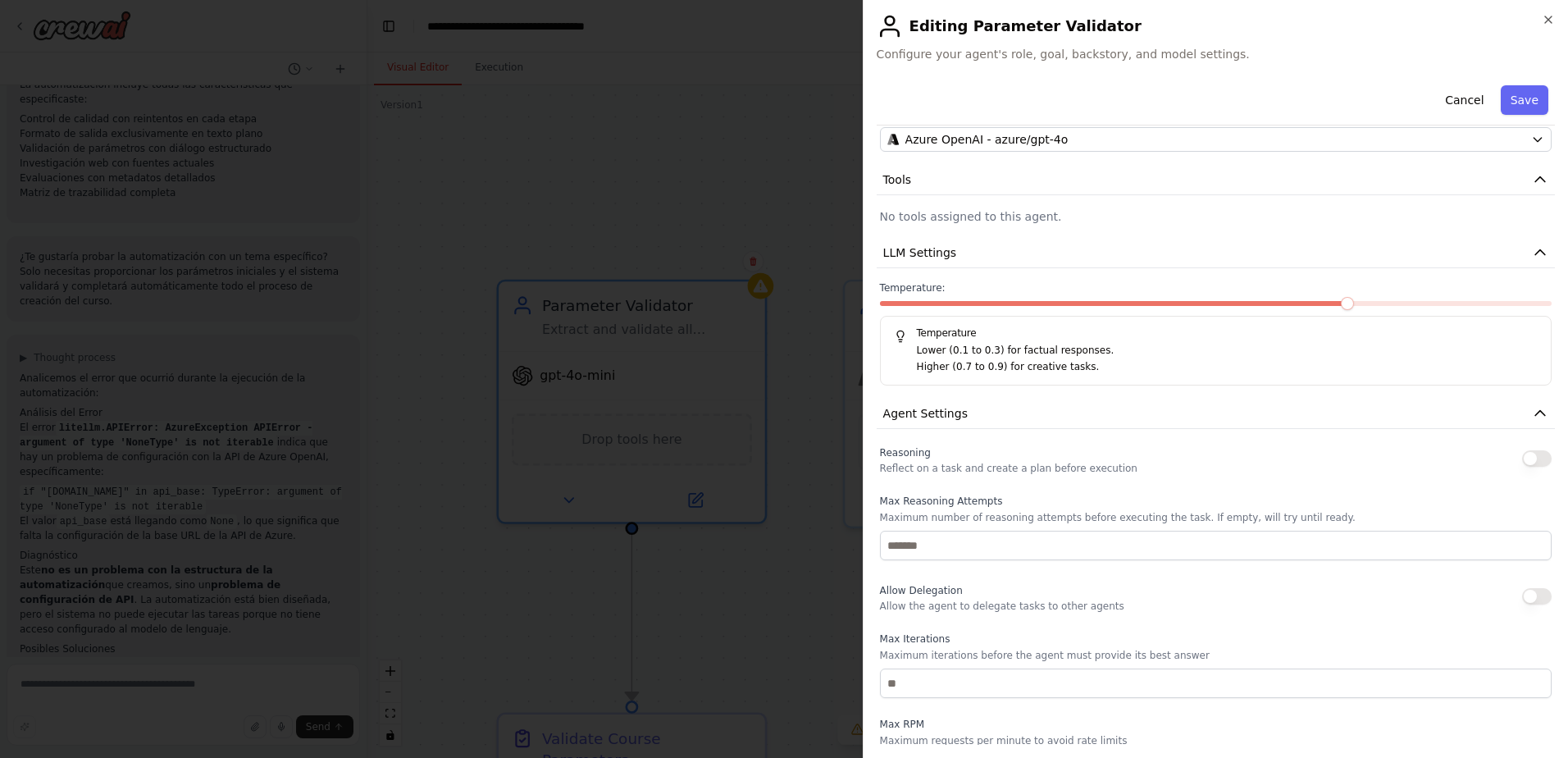
scroll to position [164, 0]
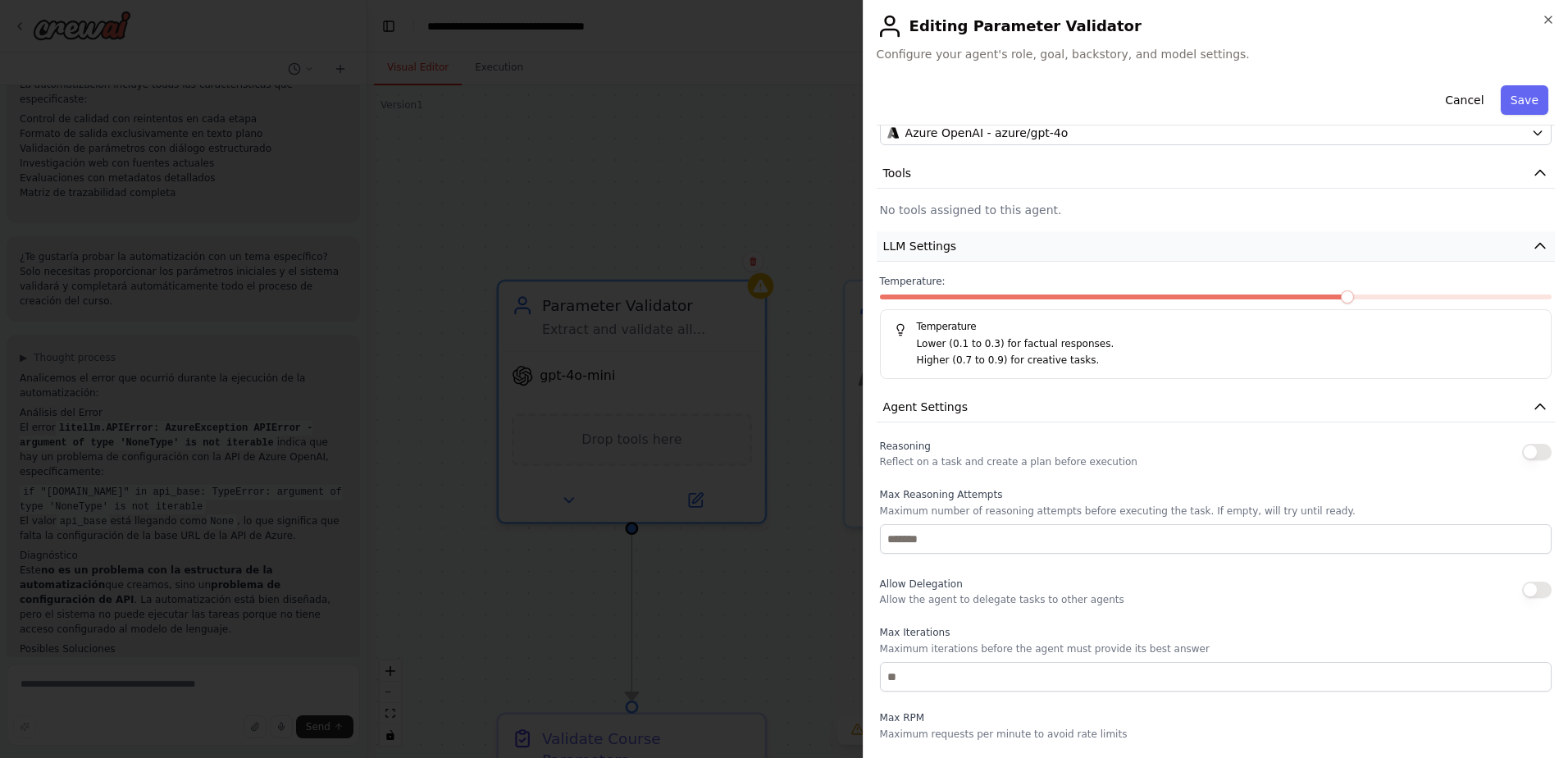
click at [1532, 244] on icon "button" at bounding box center [1540, 246] width 17 height 17
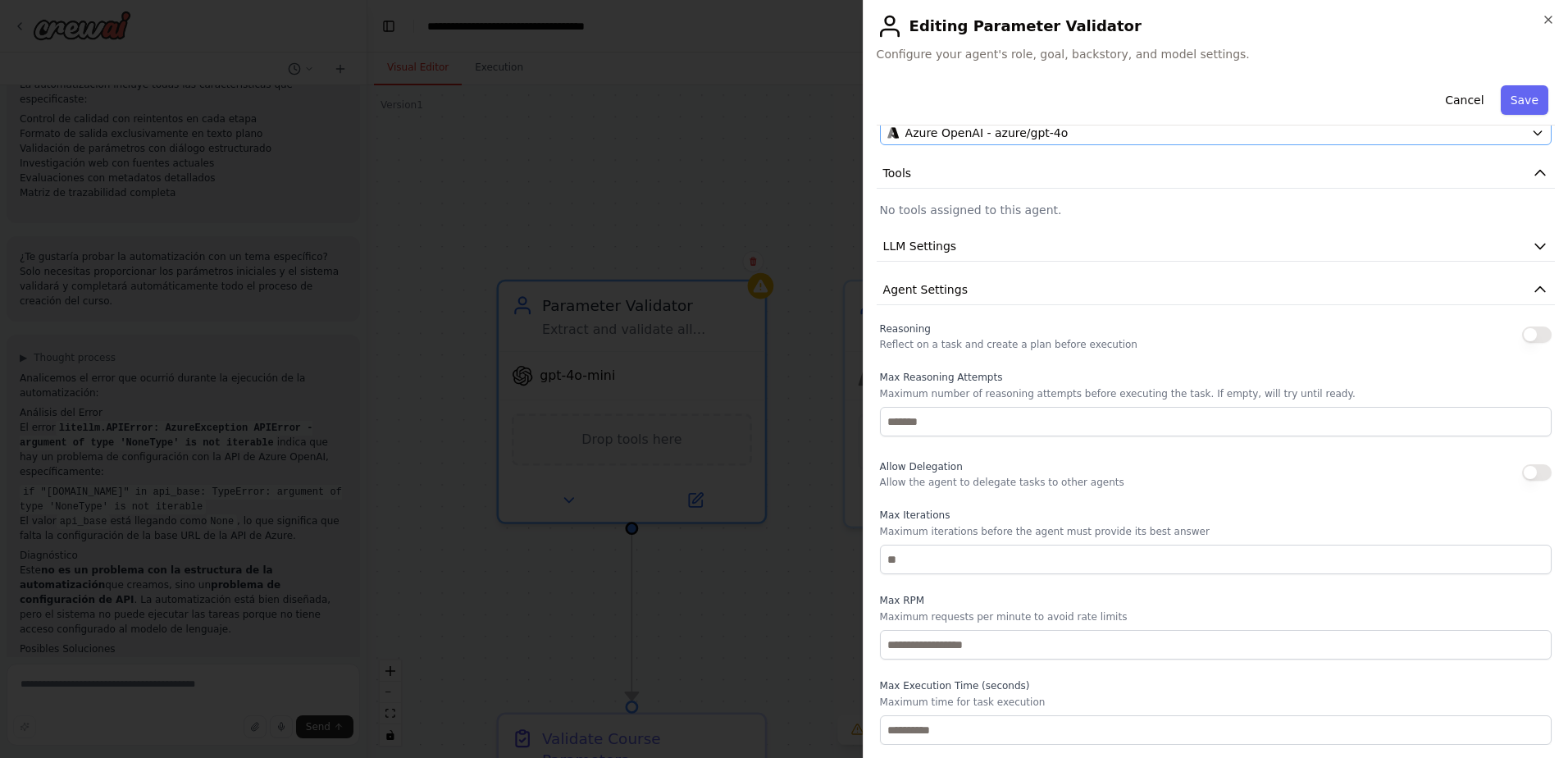
click at [1532, 290] on icon "button" at bounding box center [1540, 289] width 17 height 17
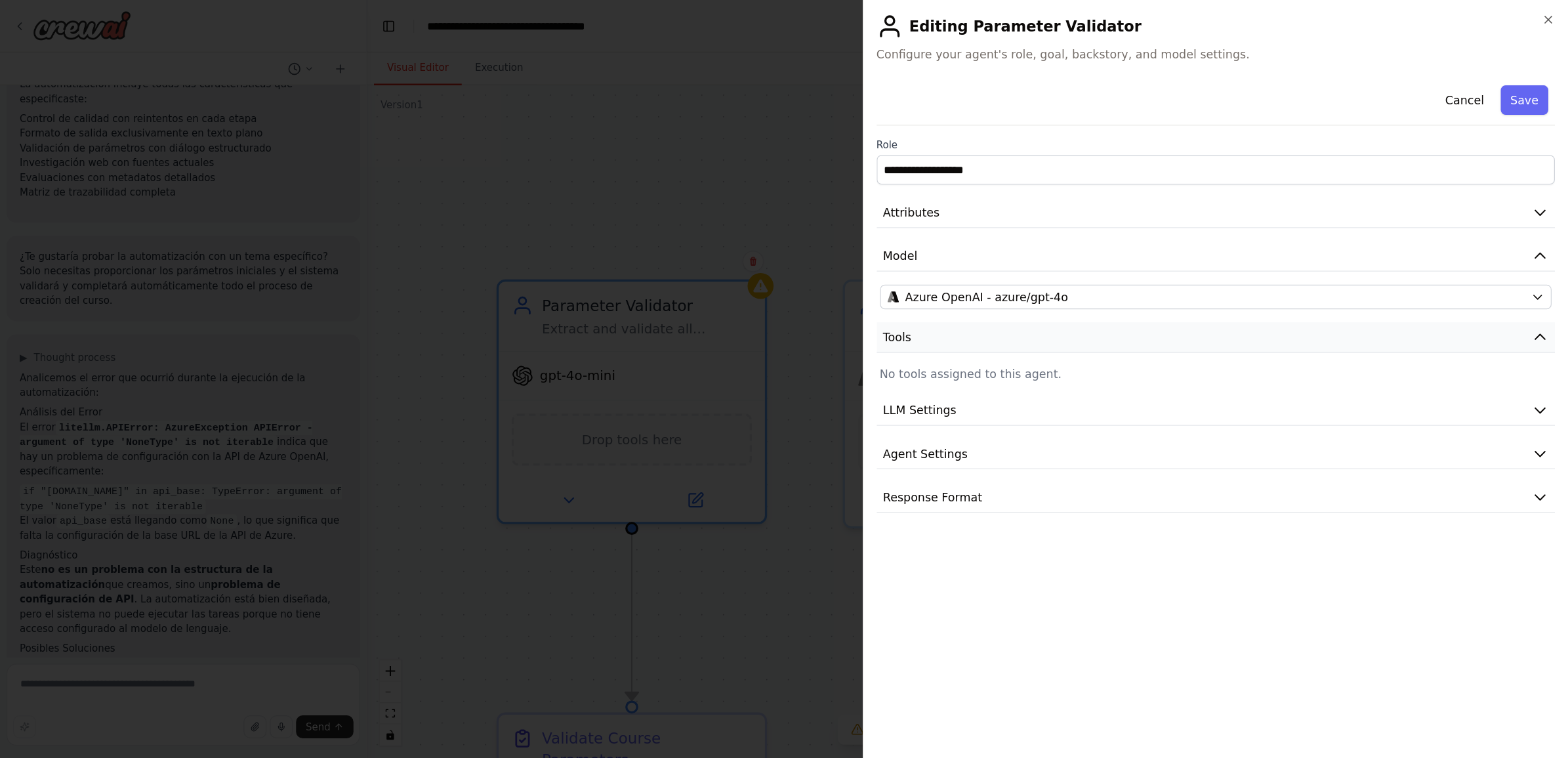
scroll to position [0, 0]
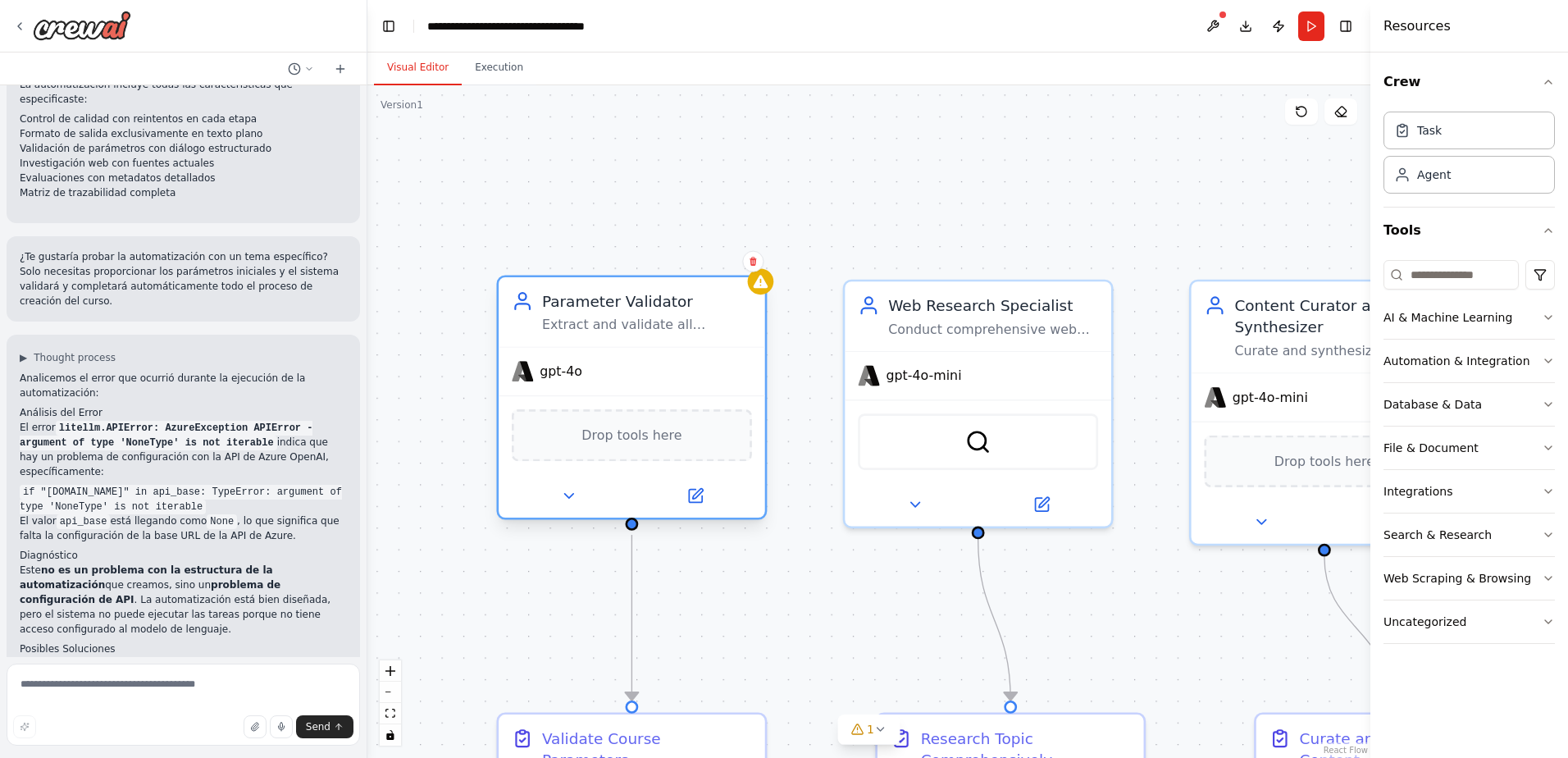
click at [771, 291] on div ".deletable-edge-delete-btn { width: 20px; height: 20px; border: 0px solid #ffff…" at bounding box center [869, 421] width 1003 height 673
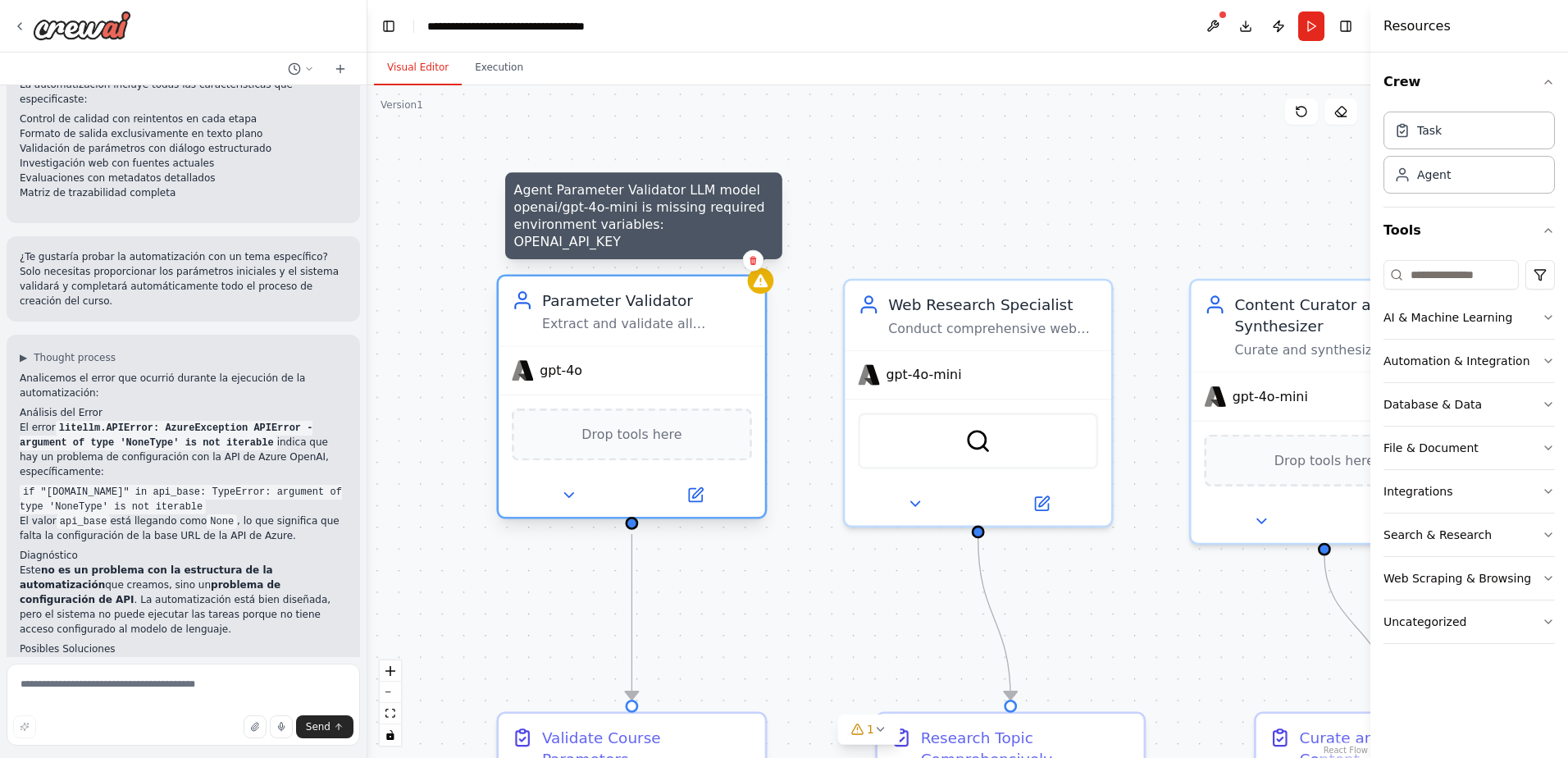
click at [758, 288] on icon at bounding box center [761, 281] width 18 height 18
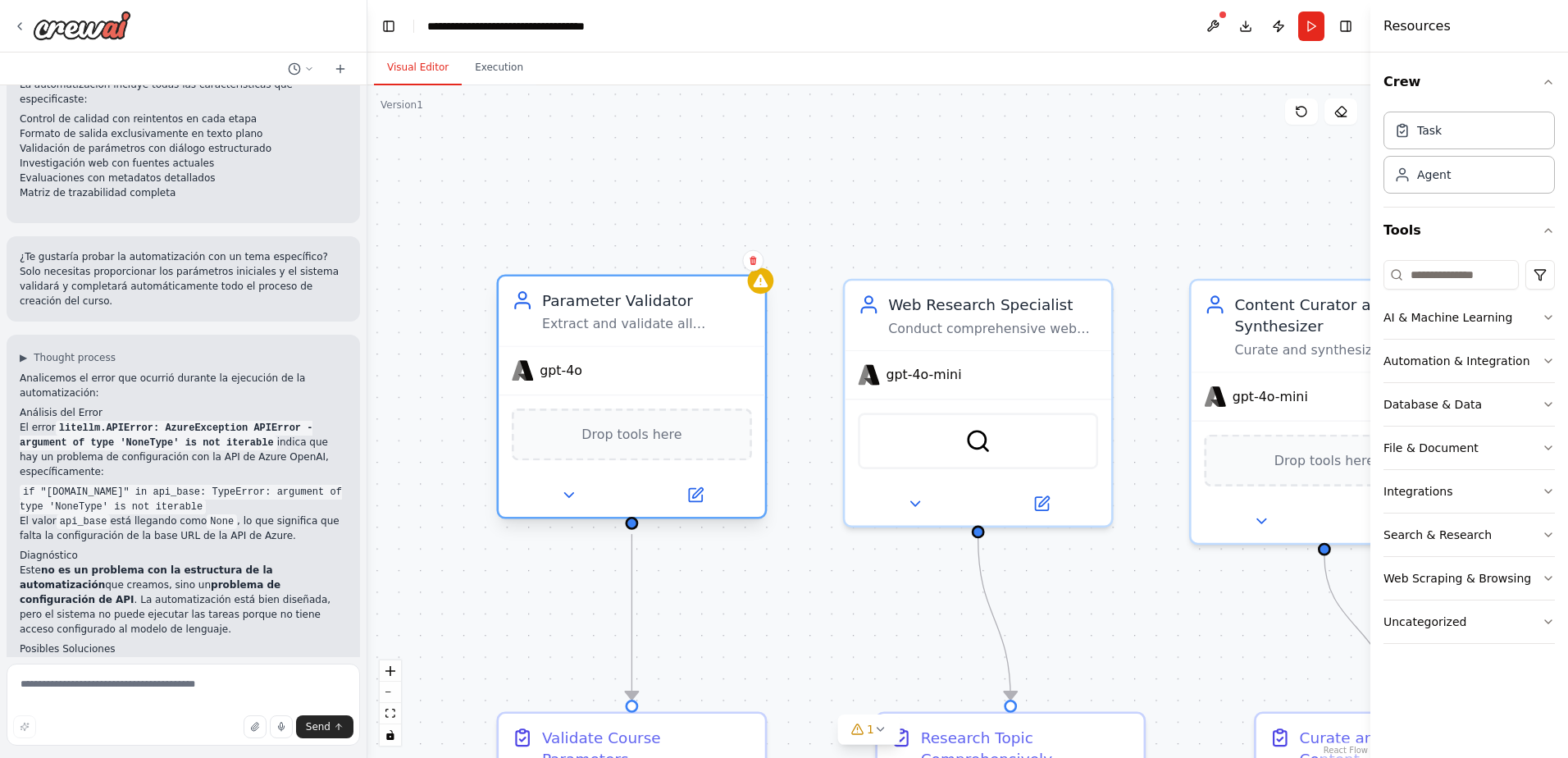
click at [551, 377] on span "gpt-4o" at bounding box center [561, 371] width 42 height 18
click at [735, 487] on button at bounding box center [695, 495] width 122 height 26
click at [572, 499] on icon at bounding box center [569, 495] width 18 height 18
click at [569, 491] on icon at bounding box center [569, 495] width 18 height 18
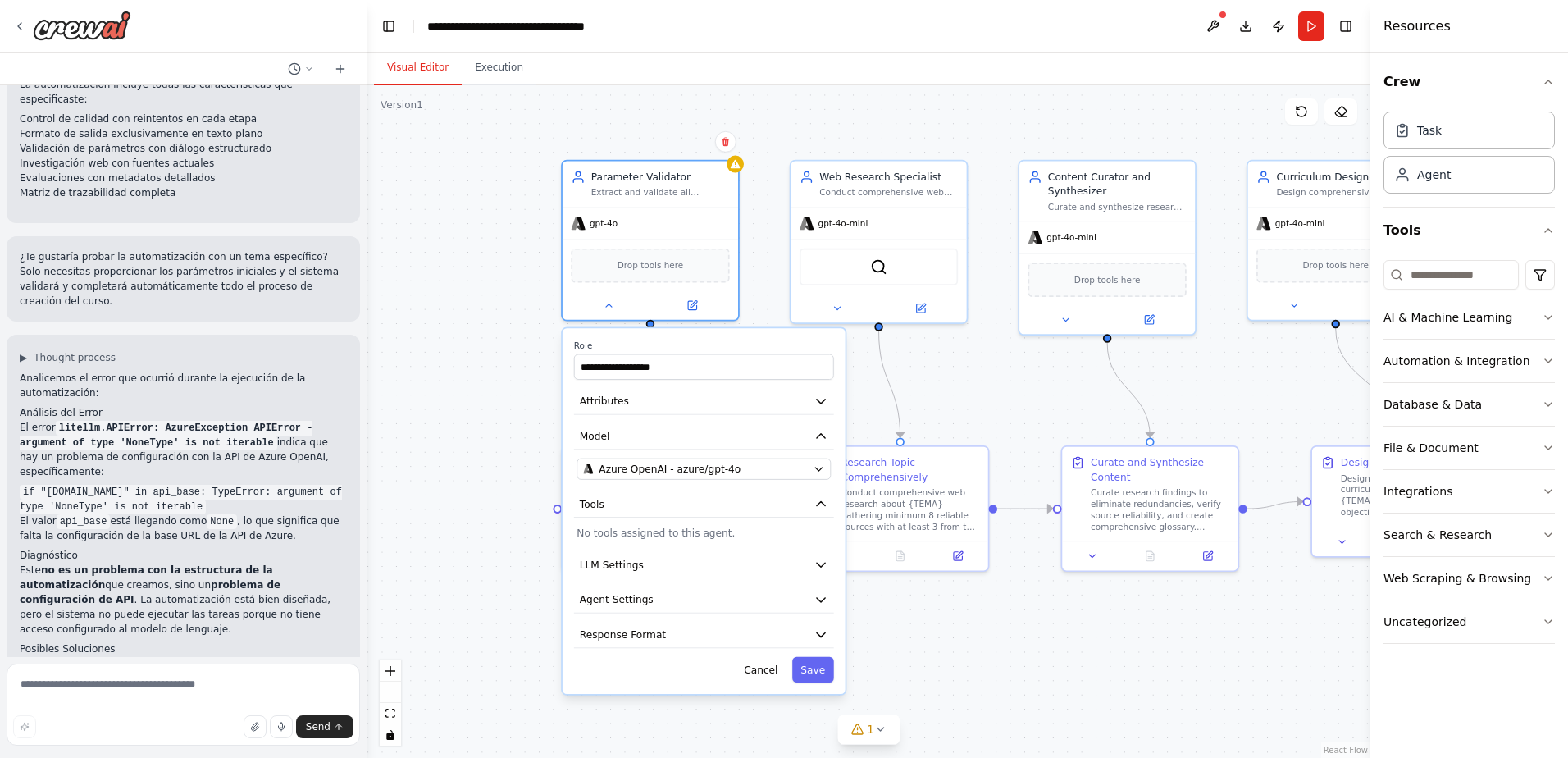
drag, startPoint x: 506, startPoint y: 611, endPoint x: 507, endPoint y: 401, distance: 210.0
click at [500, 400] on div "**********" at bounding box center [869, 421] width 1003 height 673
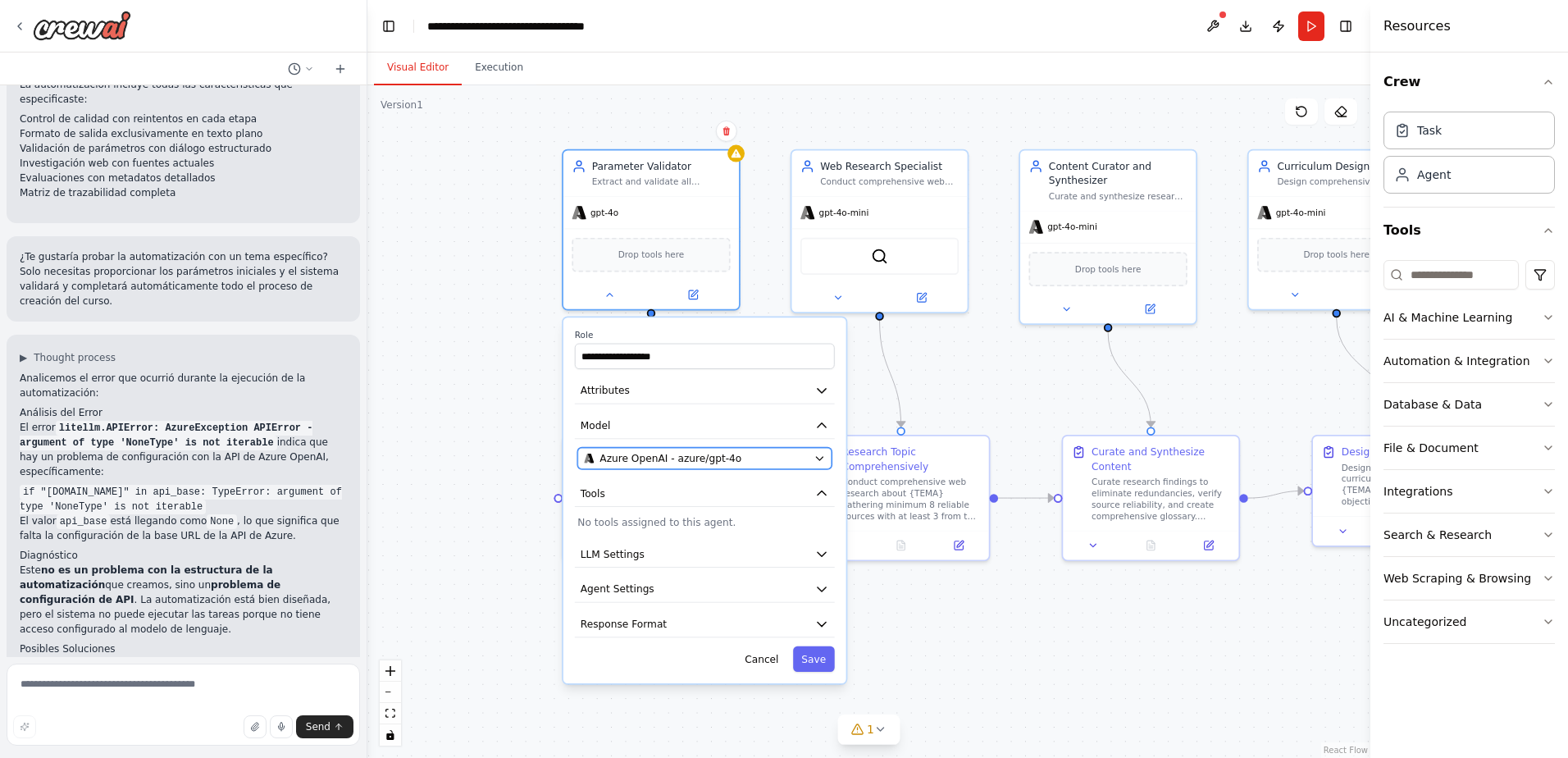
click at [827, 463] on button "Azure OpenAI - azure/gpt-4o" at bounding box center [704, 458] width 255 height 21
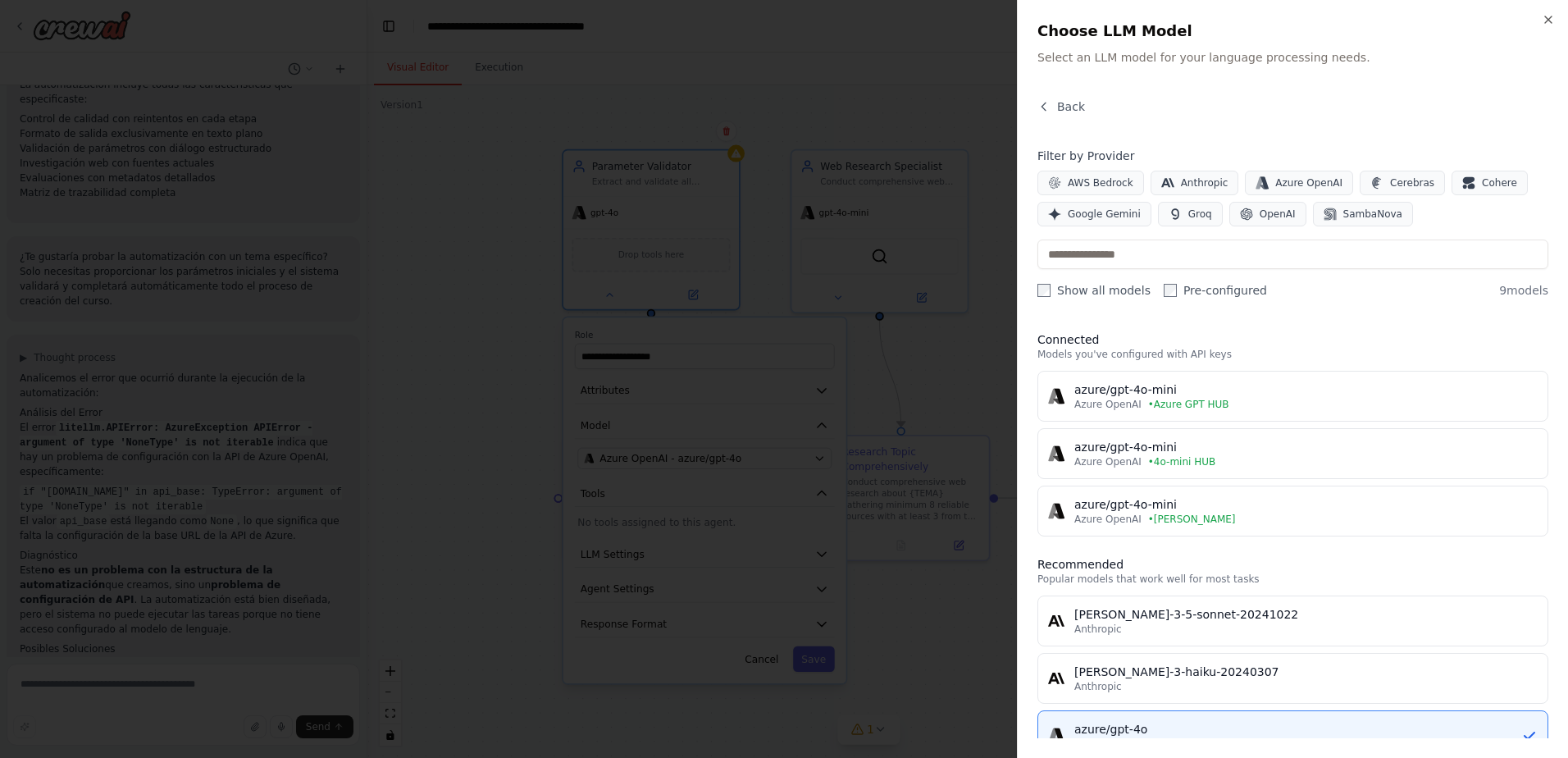
click at [936, 365] on div at bounding box center [784, 379] width 1568 height 758
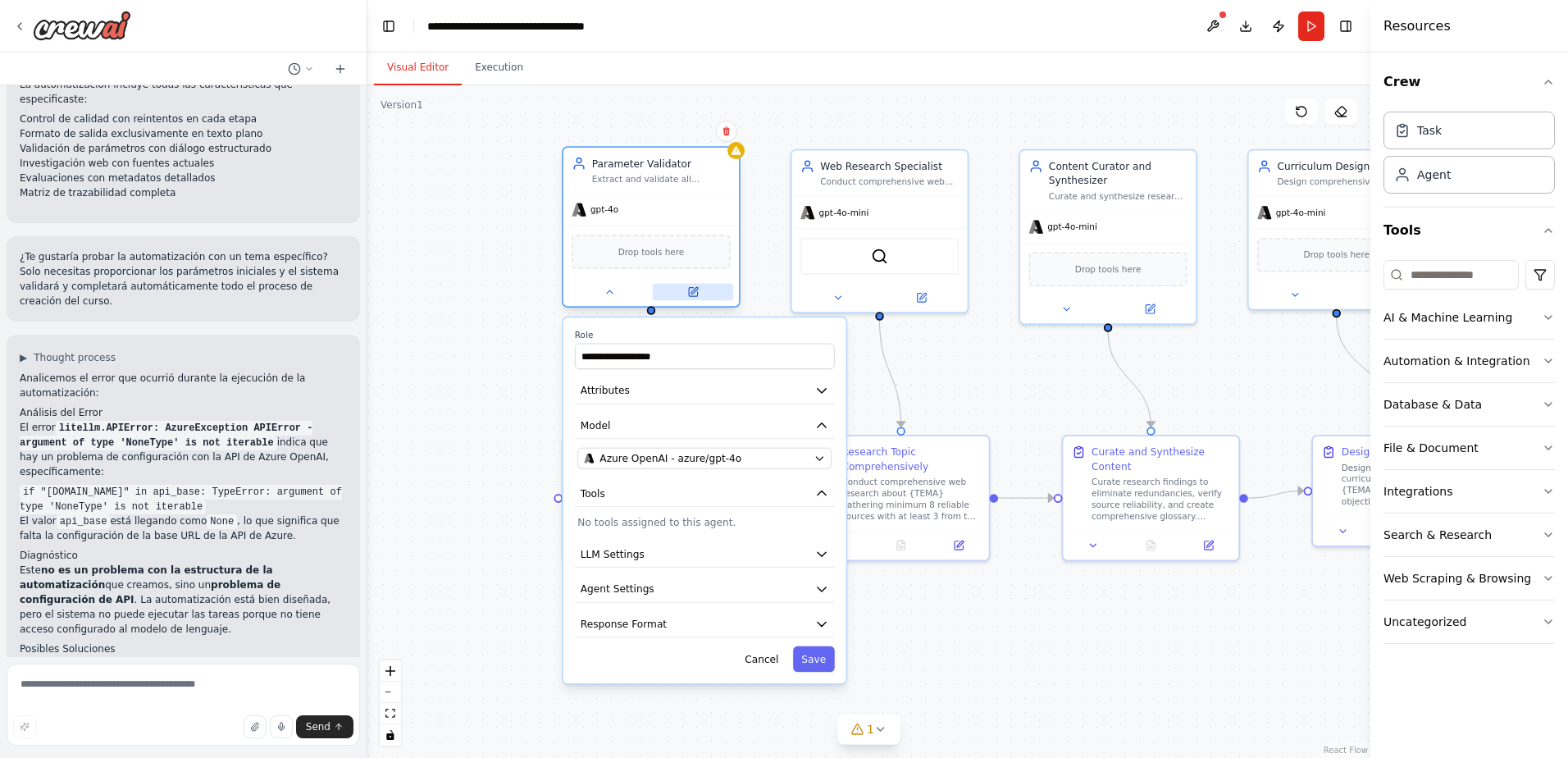
click at [695, 299] on button at bounding box center [692, 292] width 80 height 18
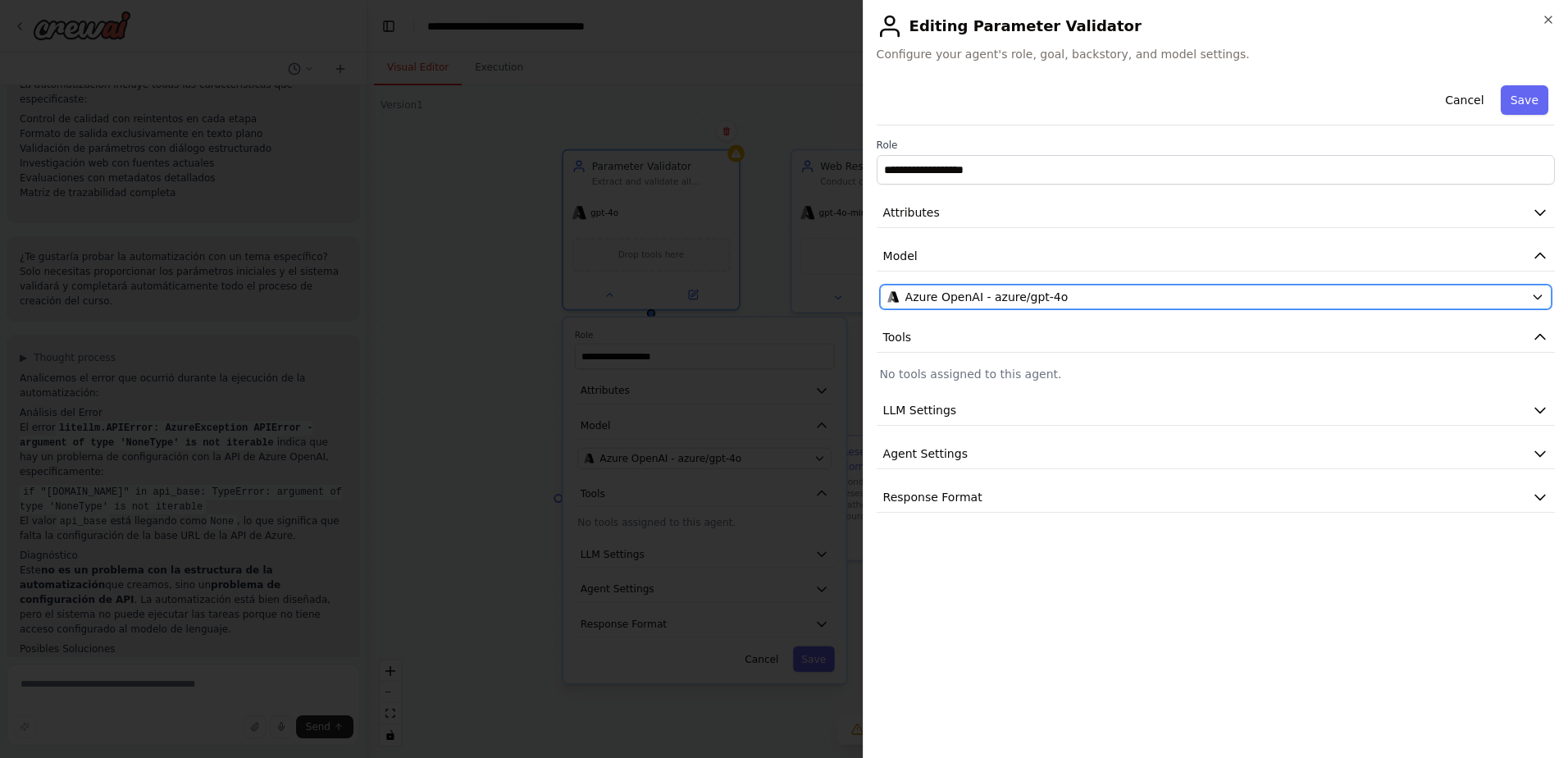
click at [1035, 301] on span "Azure OpenAI - azure/gpt-4o" at bounding box center [987, 297] width 163 height 17
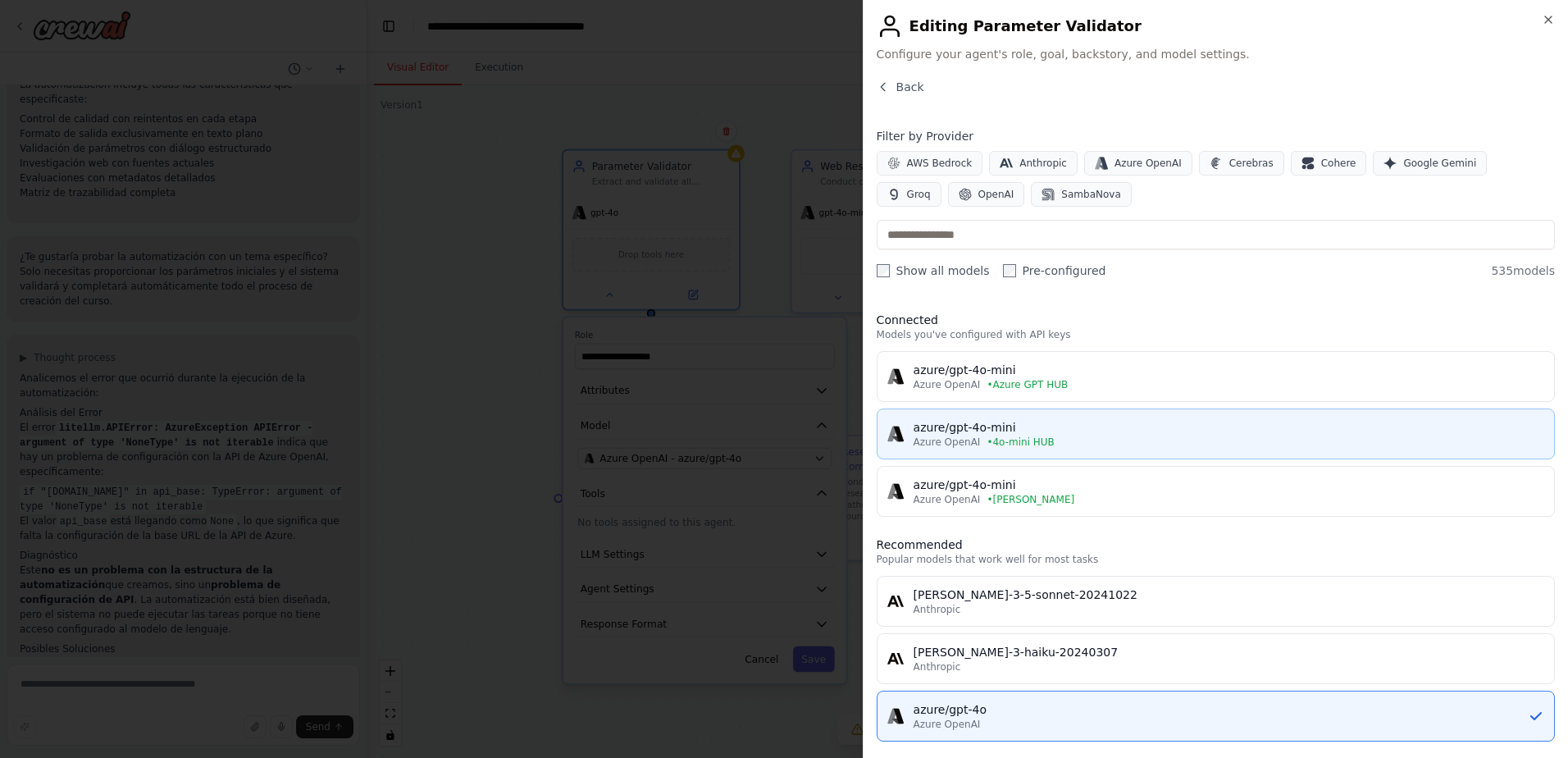
click at [1017, 443] on span "• 4o-mini HUB" at bounding box center [1020, 442] width 67 height 13
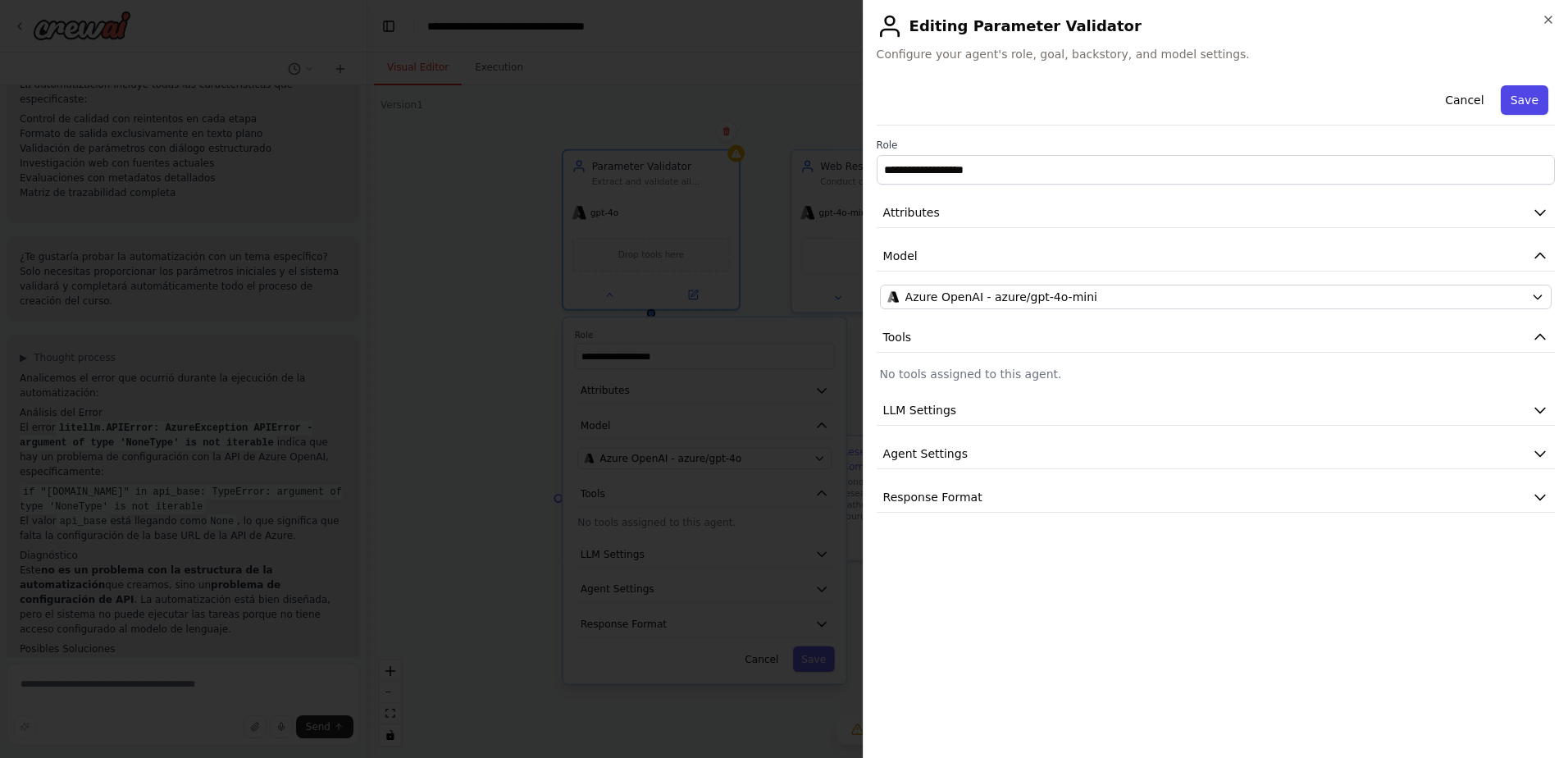
click at [1504, 99] on button "Save" at bounding box center [1525, 100] width 48 height 30
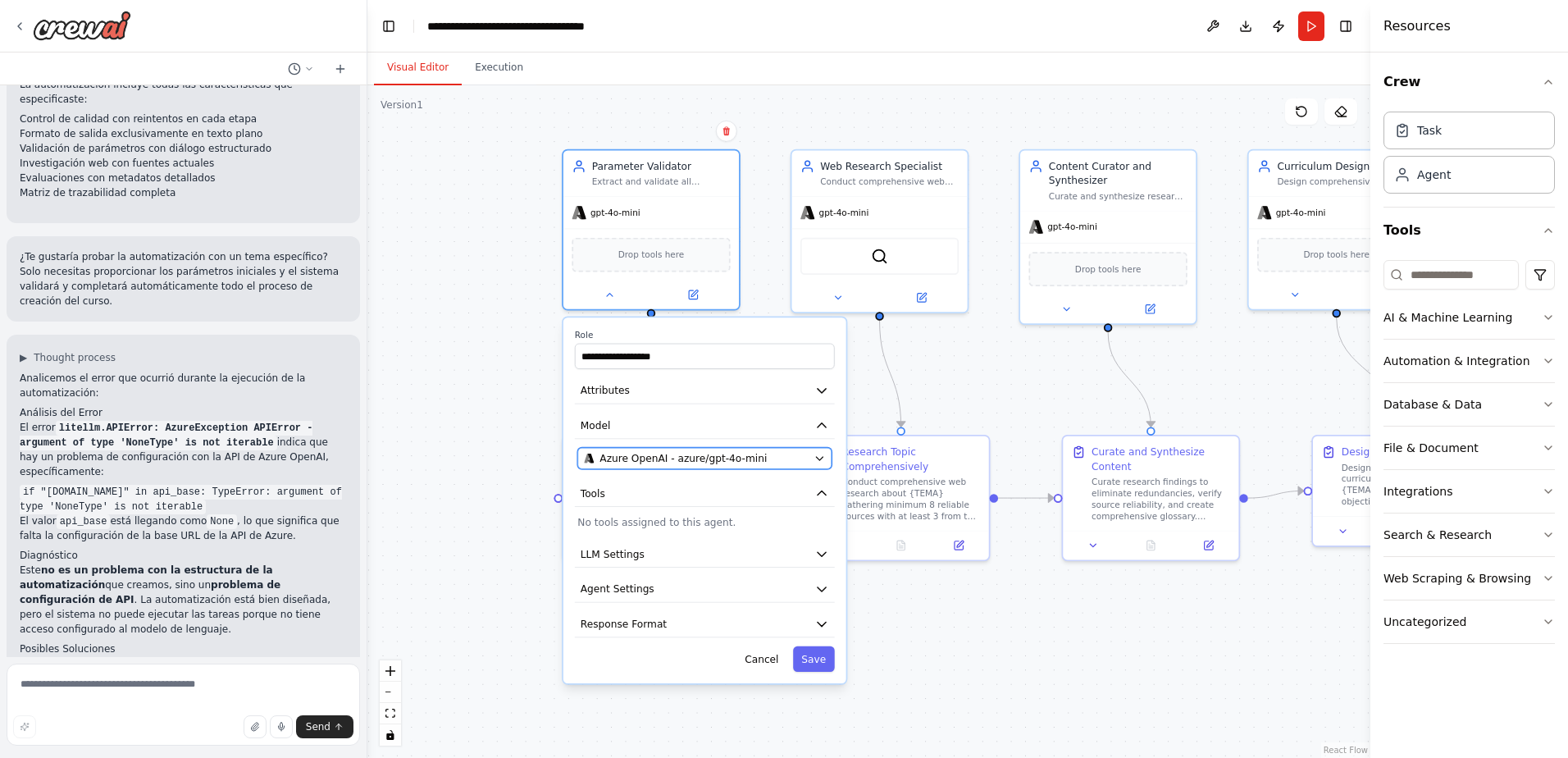
click at [706, 451] on span "Azure OpenAI - azure/gpt-4o-mini" at bounding box center [684, 458] width 167 height 14
click at [819, 460] on icon "button" at bounding box center [818, 458] width 11 height 11
click at [819, 460] on icon "button" at bounding box center [818, 459] width 6 height 4
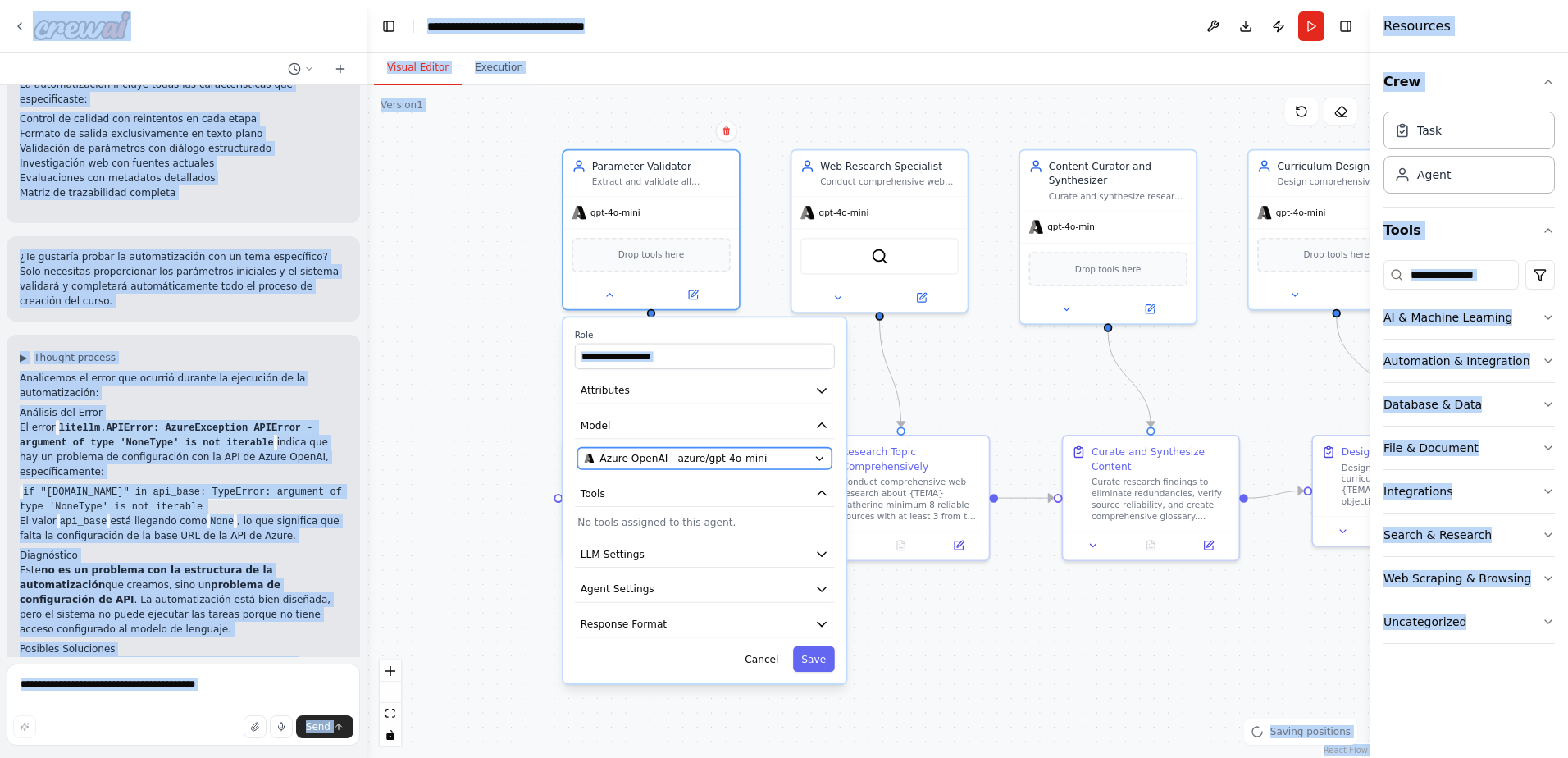
click at [819, 460] on icon "button" at bounding box center [818, 459] width 6 height 4
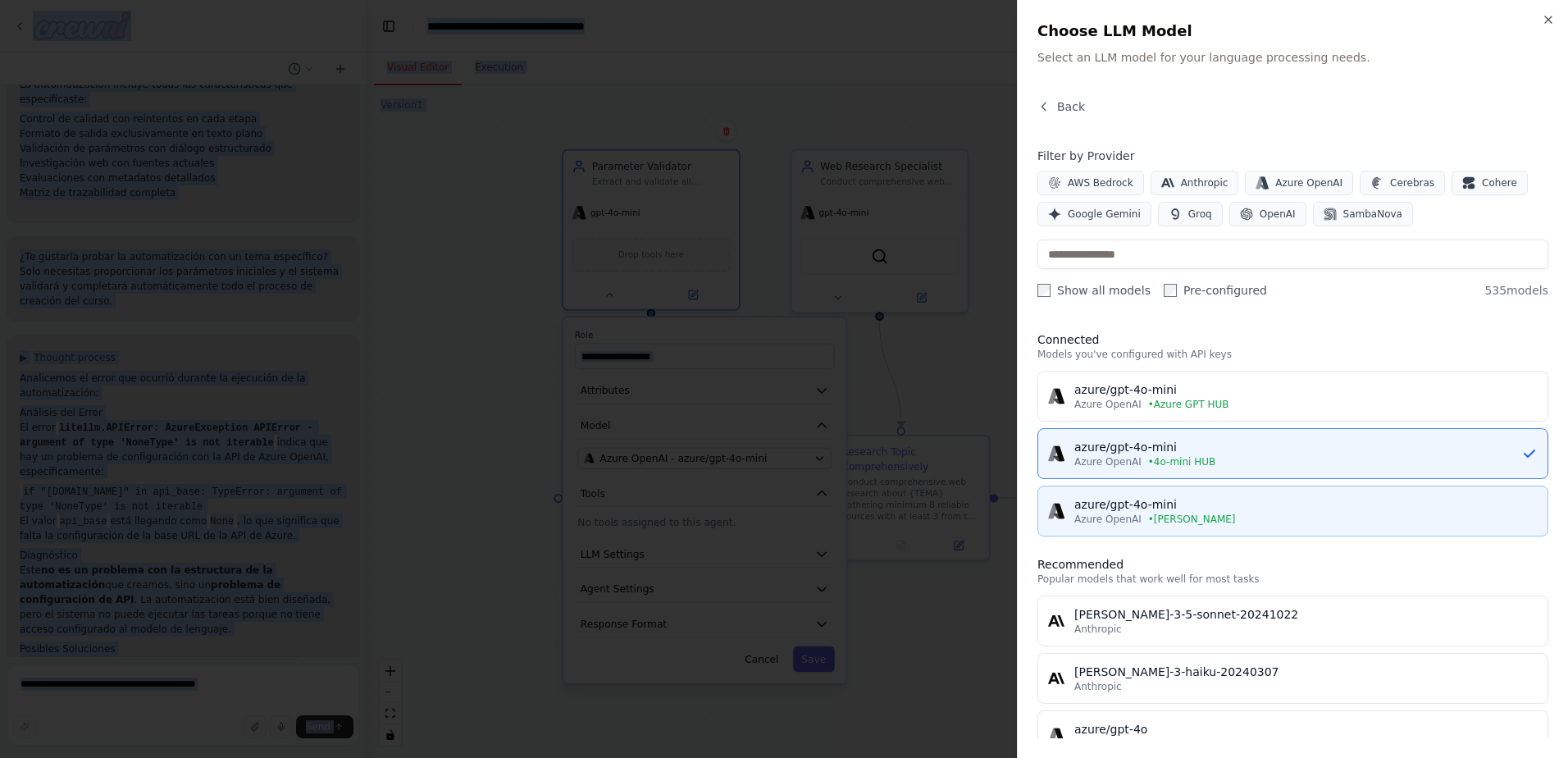
click at [1152, 501] on div "azure/gpt-4o-mini" at bounding box center [1306, 504] width 463 height 17
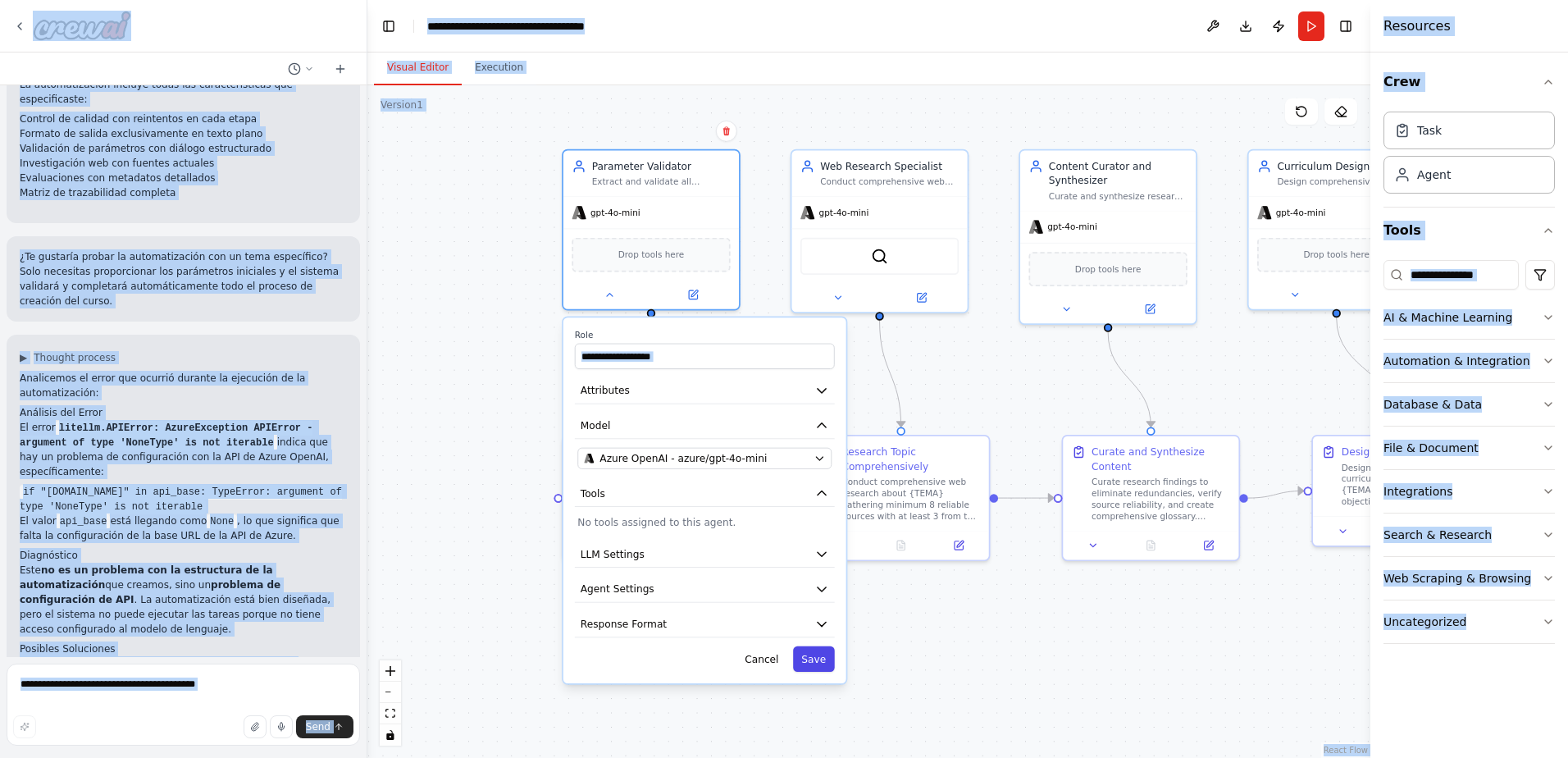
click at [823, 658] on button "Save" at bounding box center [813, 659] width 41 height 26
click at [810, 667] on button "Save" at bounding box center [813, 659] width 41 height 26
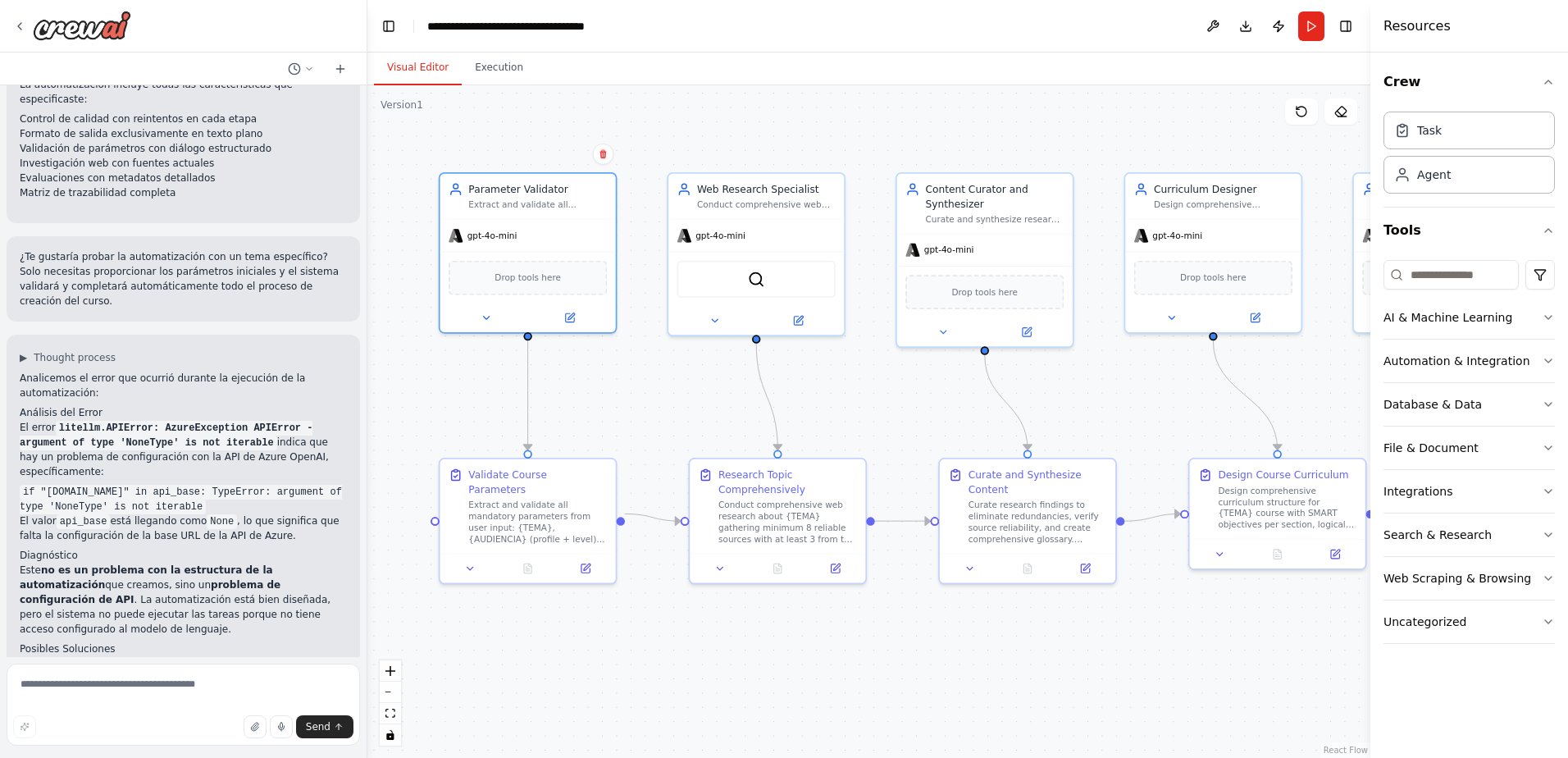
drag, startPoint x: 780, startPoint y: 362, endPoint x: 597, endPoint y: 383, distance: 184.2
click at [597, 383] on div ".deletable-edge-delete-btn { width: 20px; height: 20px; border: 0px solid #ffff…" at bounding box center [869, 421] width 1003 height 673
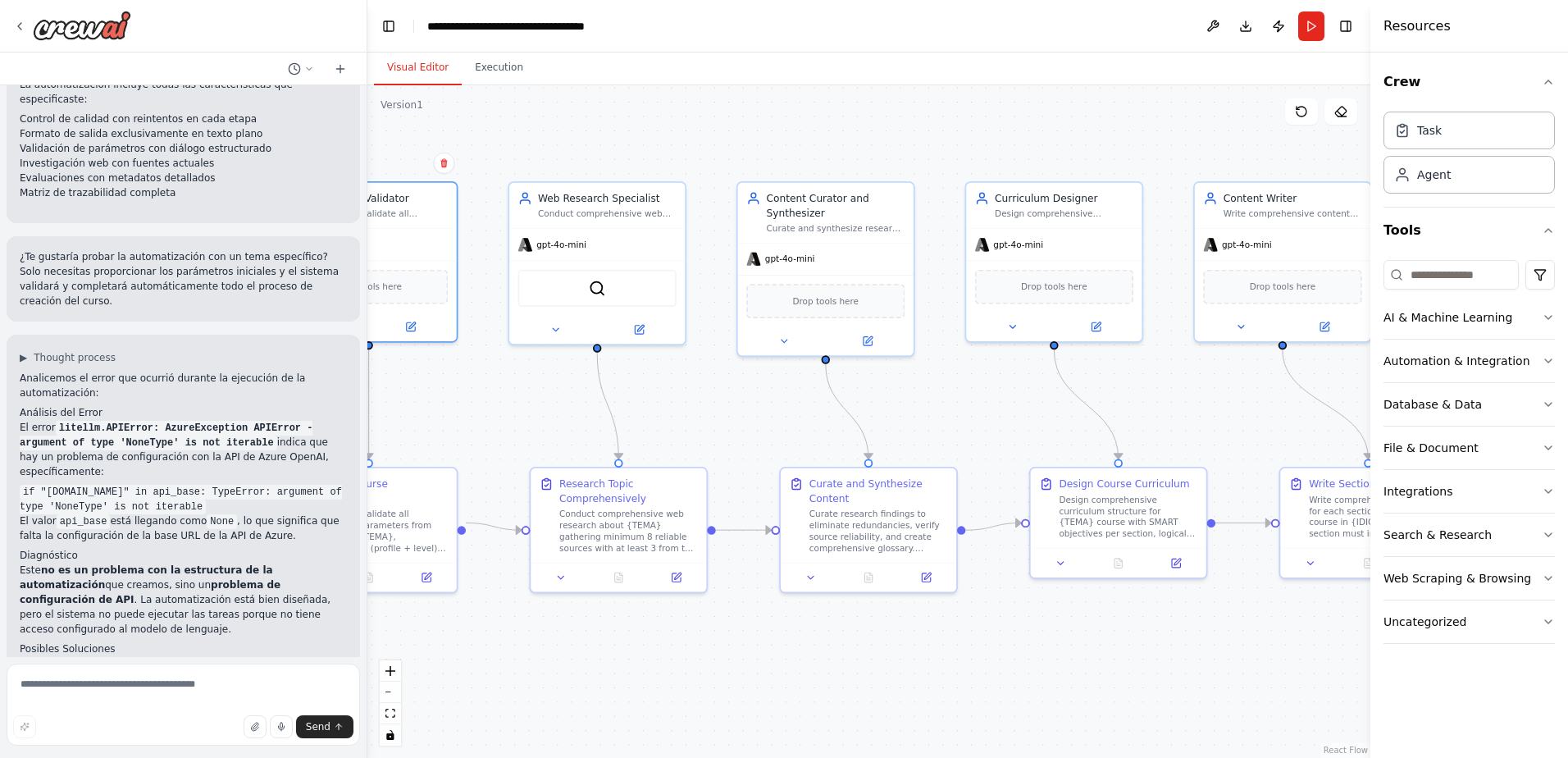
drag, startPoint x: 789, startPoint y: 381, endPoint x: 653, endPoint y: 381, distance: 136.0
click at [653, 381] on div ".deletable-edge-delete-btn { width: 20px; height: 20px; border: 0px solid #ffff…" at bounding box center [869, 421] width 1003 height 673
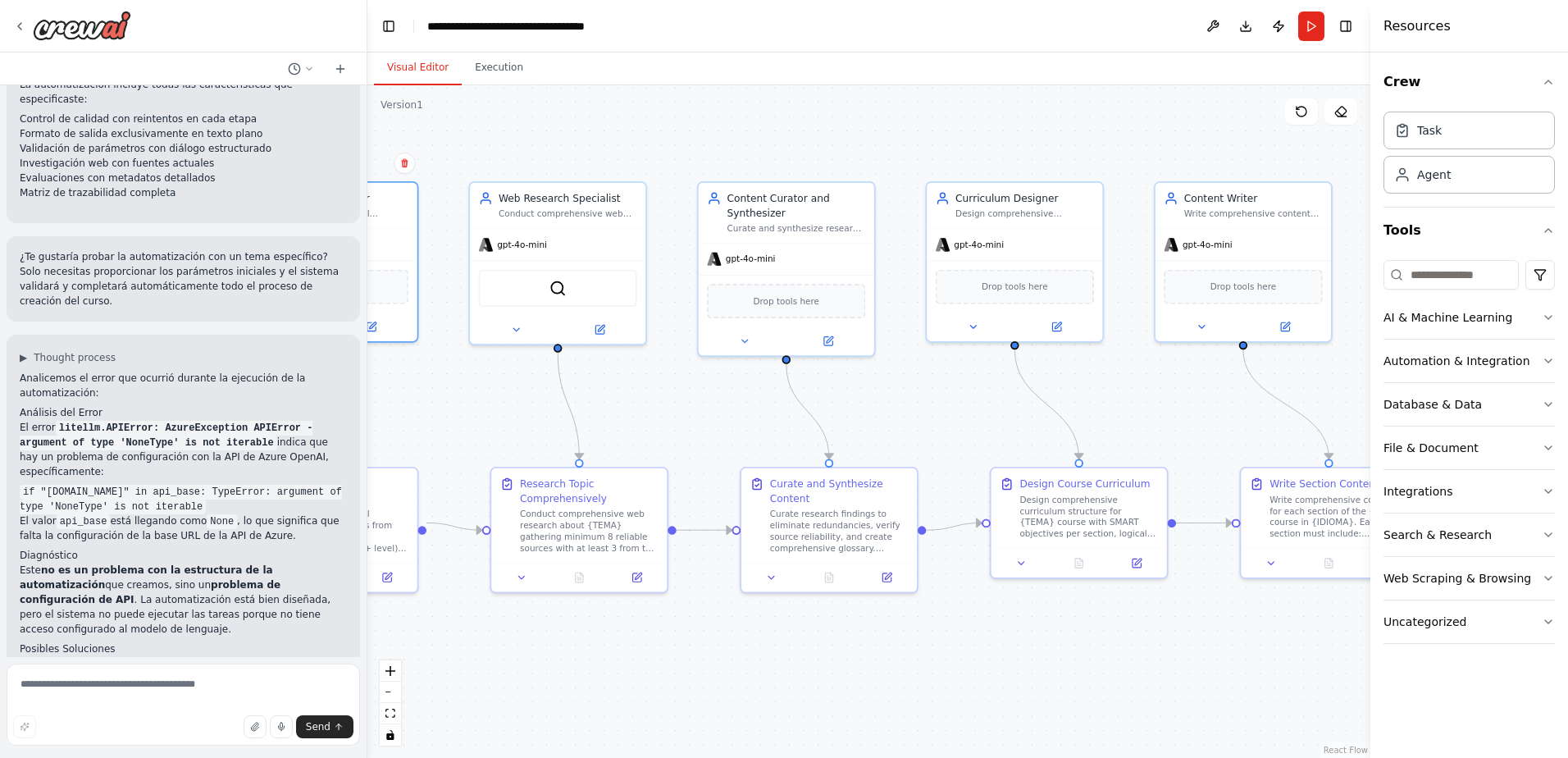
drag, startPoint x: 876, startPoint y: 383, endPoint x: 666, endPoint y: 380, distance: 210.0
click at [672, 380] on div ".deletable-edge-delete-btn { width: 20px; height: 20px; border: 0px solid #ffff…" at bounding box center [869, 421] width 1003 height 673
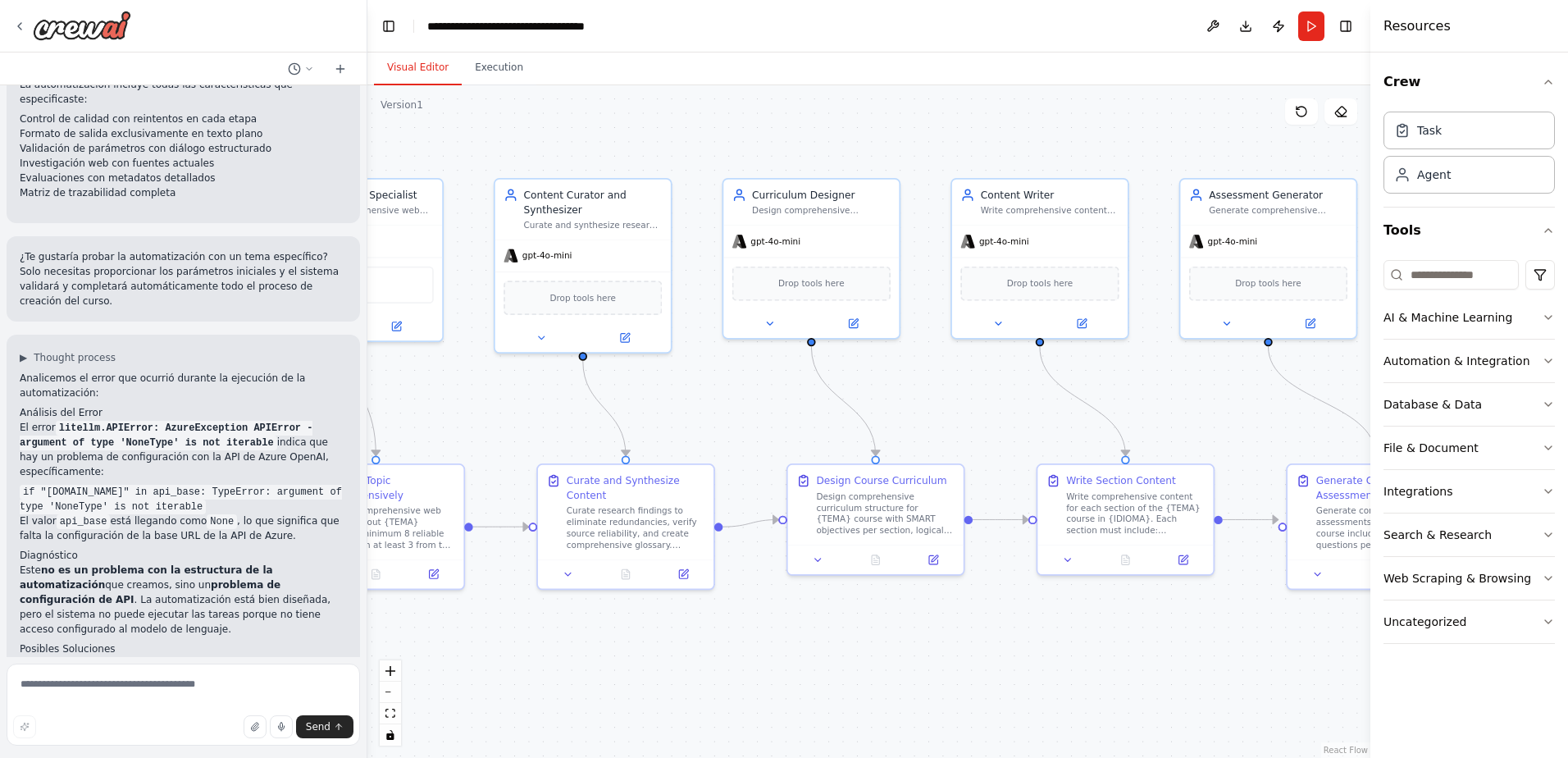
drag, startPoint x: 956, startPoint y: 394, endPoint x: 754, endPoint y: 390, distance: 202.0
click at [761, 389] on div ".deletable-edge-delete-btn { width: 20px; height: 20px; border: 0px solid #ffff…" at bounding box center [869, 421] width 1003 height 673
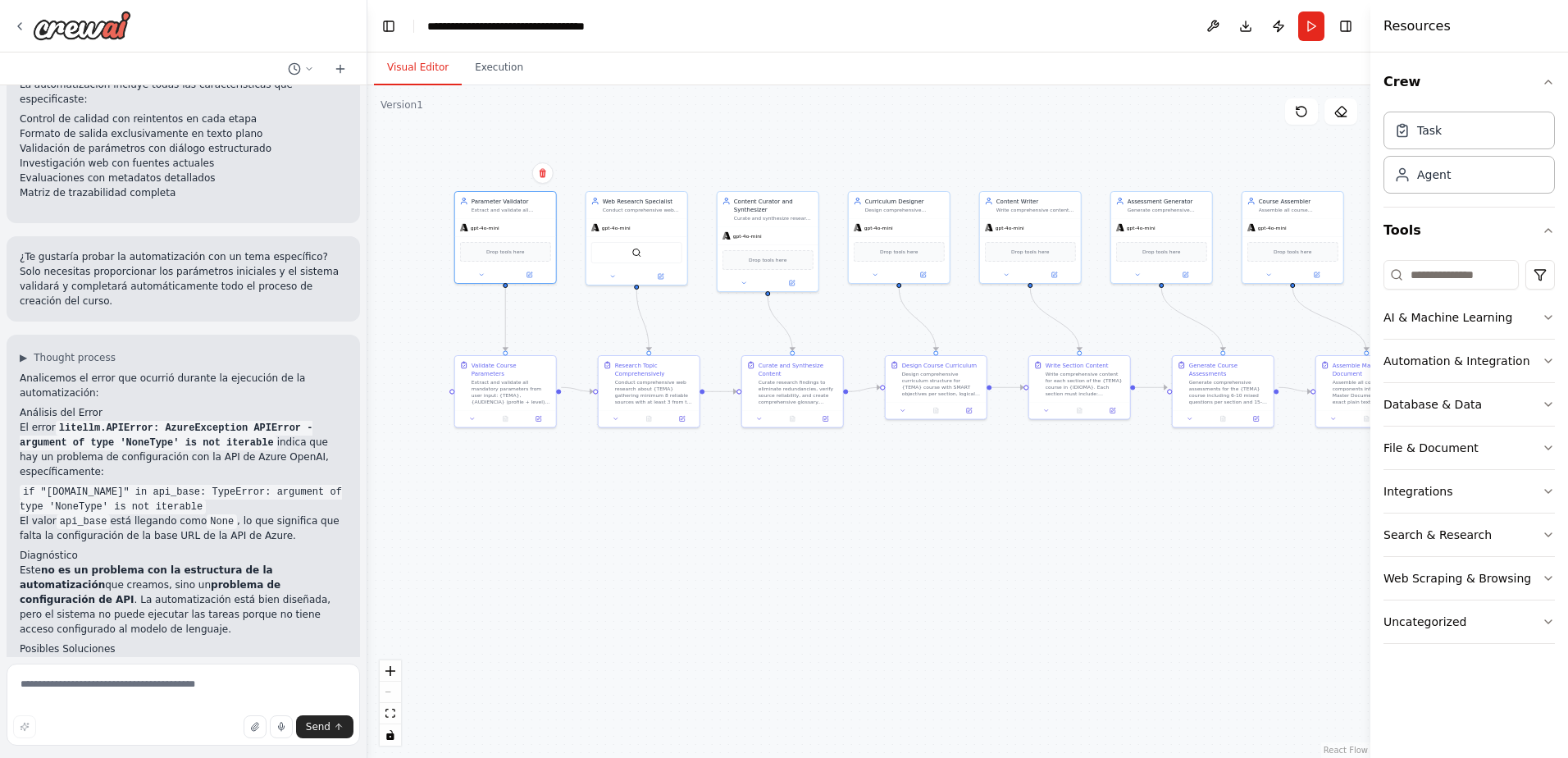
drag, startPoint x: 675, startPoint y: 327, endPoint x: 885, endPoint y: 319, distance: 210.2
click at [885, 319] on div ".deletable-edge-delete-btn { width: 20px; height: 20px; border: 0px solid #ffff…" at bounding box center [869, 421] width 1003 height 673
drag, startPoint x: 506, startPoint y: 313, endPoint x: 667, endPoint y: 331, distance: 162.0
click at [667, 327] on div ".deletable-edge-delete-btn { width: 20px; height: 20px; border: 0px solid #ffff…" at bounding box center [869, 421] width 1003 height 673
click at [507, 290] on circle "Edge from a66876df-a86c-4af8-a575-925621e244ca to ab8224d6-5c51-49cd-872b-2b4be…" at bounding box center [505, 292] width 8 height 8
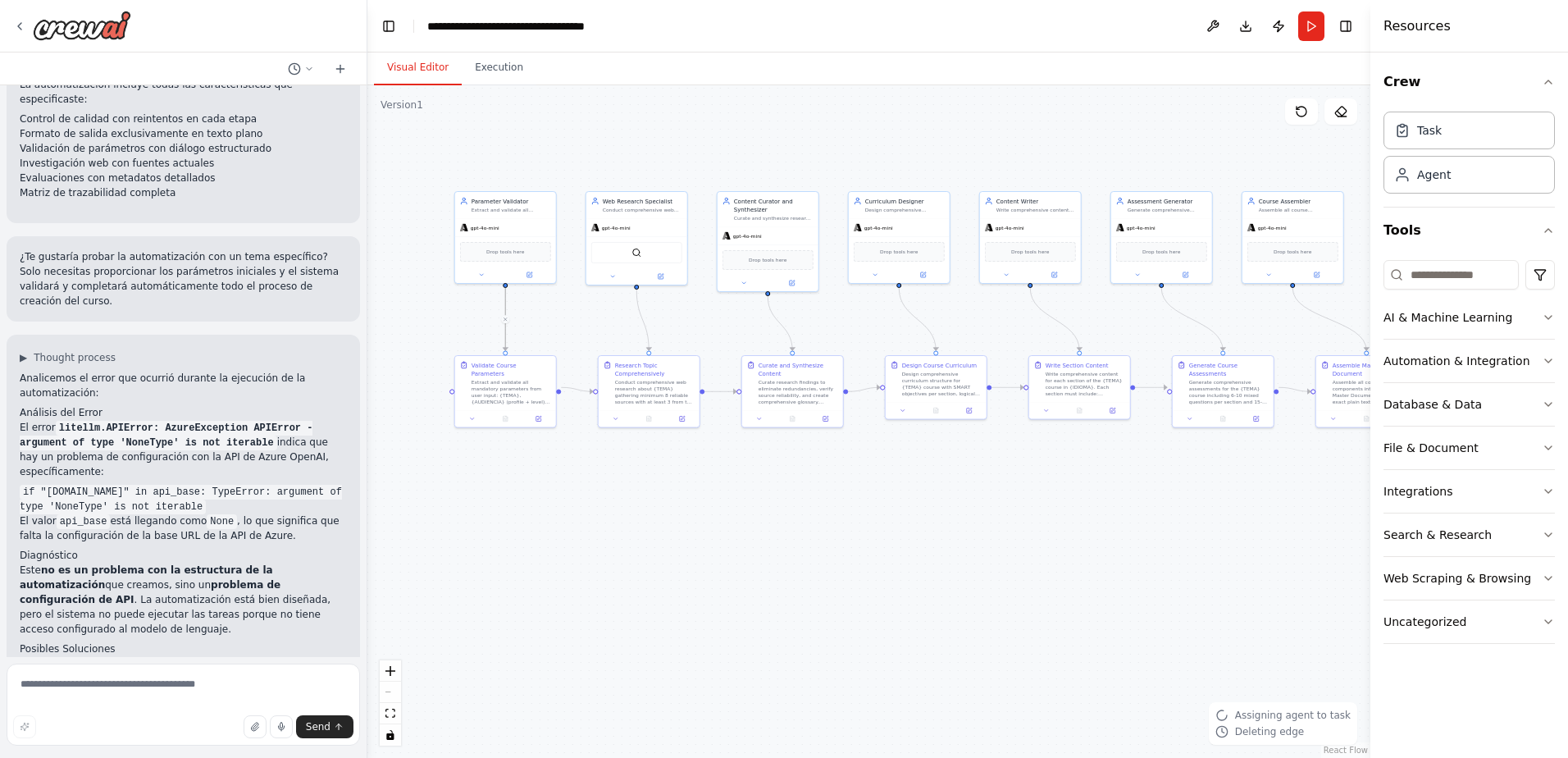
click at [557, 305] on div ".deletable-edge-delete-btn { width: 20px; height: 20px; border: 0px solid #ffff…" at bounding box center [869, 421] width 1003 height 673
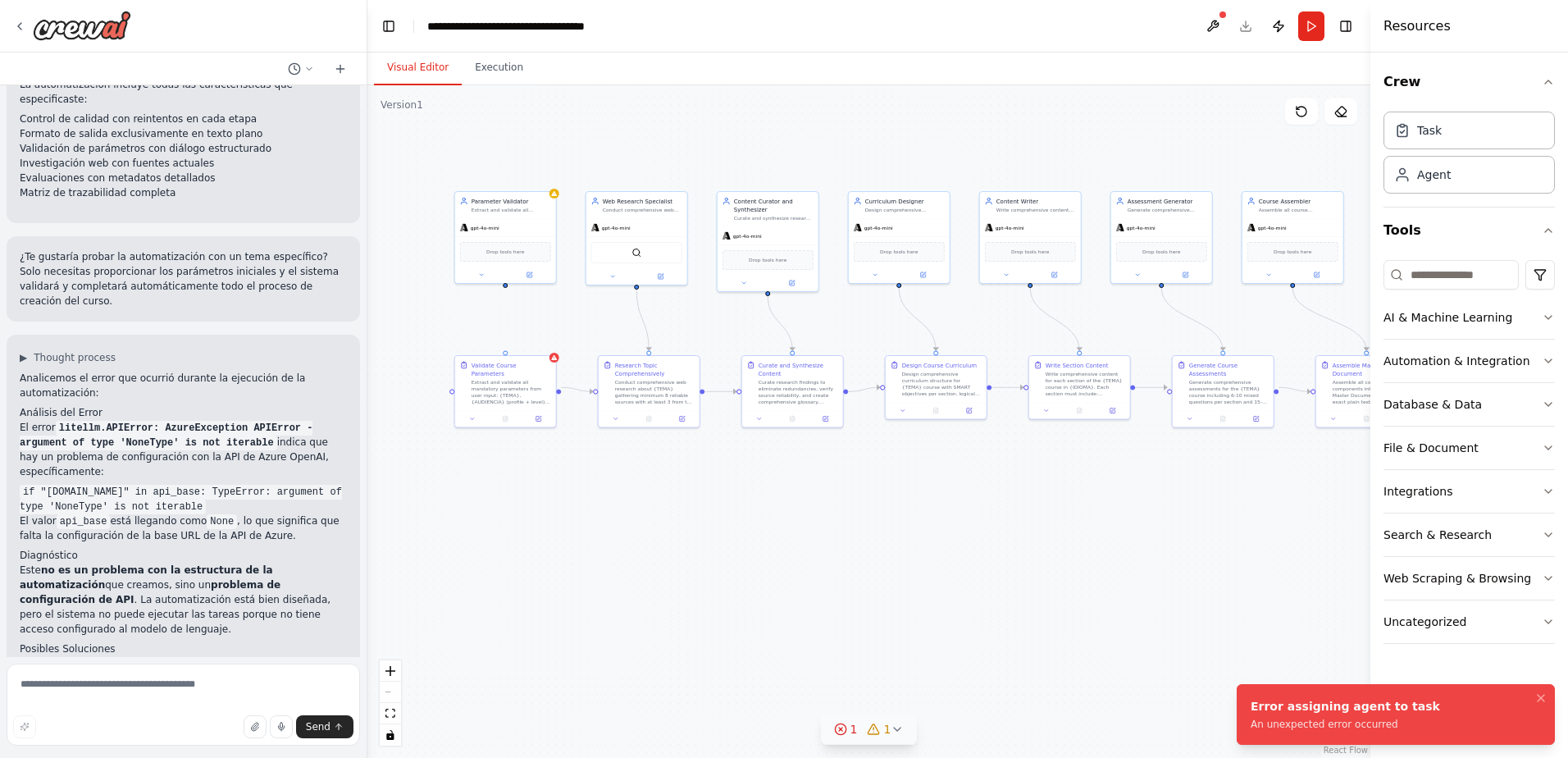
click at [899, 725] on icon at bounding box center [897, 729] width 13 height 13
drag, startPoint x: 805, startPoint y: 710, endPoint x: 949, endPoint y: 706, distance: 144.1
click at [949, 706] on span "Task Validate Course Parameters has no agent assigned" at bounding box center [879, 705] width 276 height 13
drag, startPoint x: 949, startPoint y: 706, endPoint x: 865, endPoint y: 719, distance: 85.0
click at [861, 719] on div "Agent Parameter Validator has no task assigned" at bounding box center [869, 728] width 295 height 21
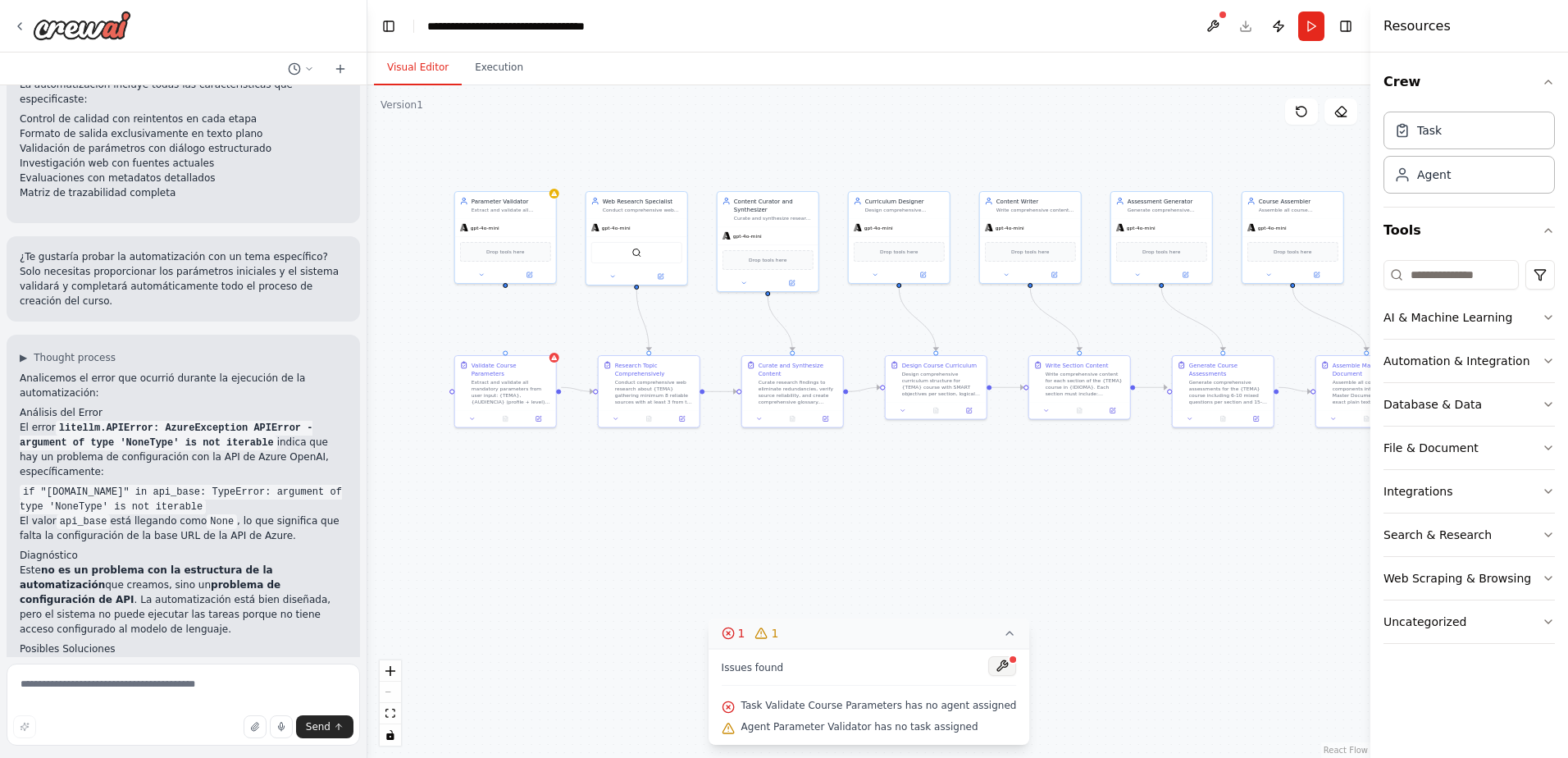
click at [988, 666] on button at bounding box center [1002, 666] width 28 height 19
click at [988, 665] on div at bounding box center [1002, 667] width 28 height 22
click at [988, 664] on div at bounding box center [1002, 667] width 28 height 22
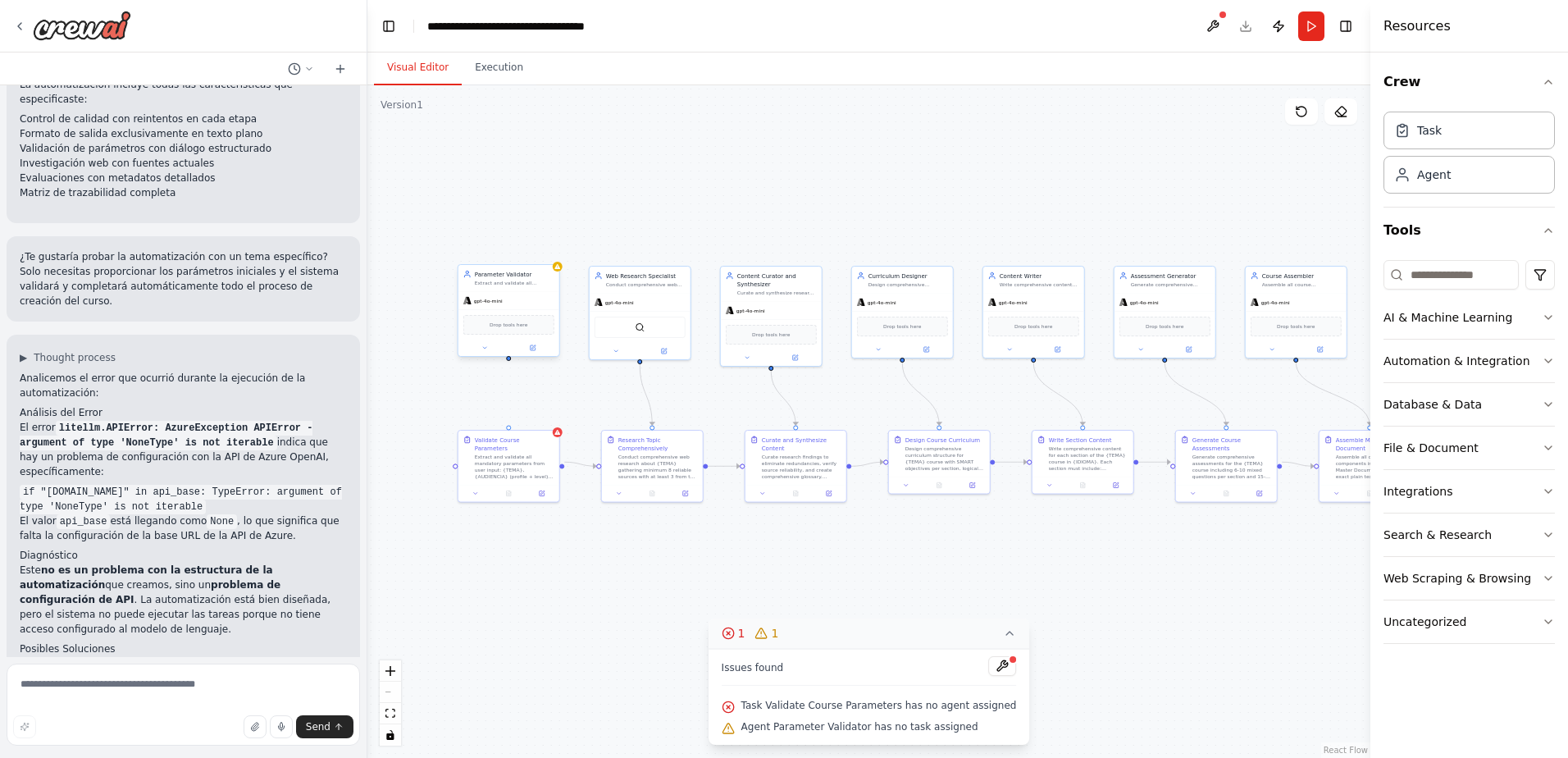
drag, startPoint x: 505, startPoint y: 287, endPoint x: 510, endPoint y: 359, distance: 72.2
click at [508, 361] on div ".deletable-edge-delete-btn { width: 20px; height: 20px; border: 0px solid #ffff…" at bounding box center [869, 421] width 1003 height 673
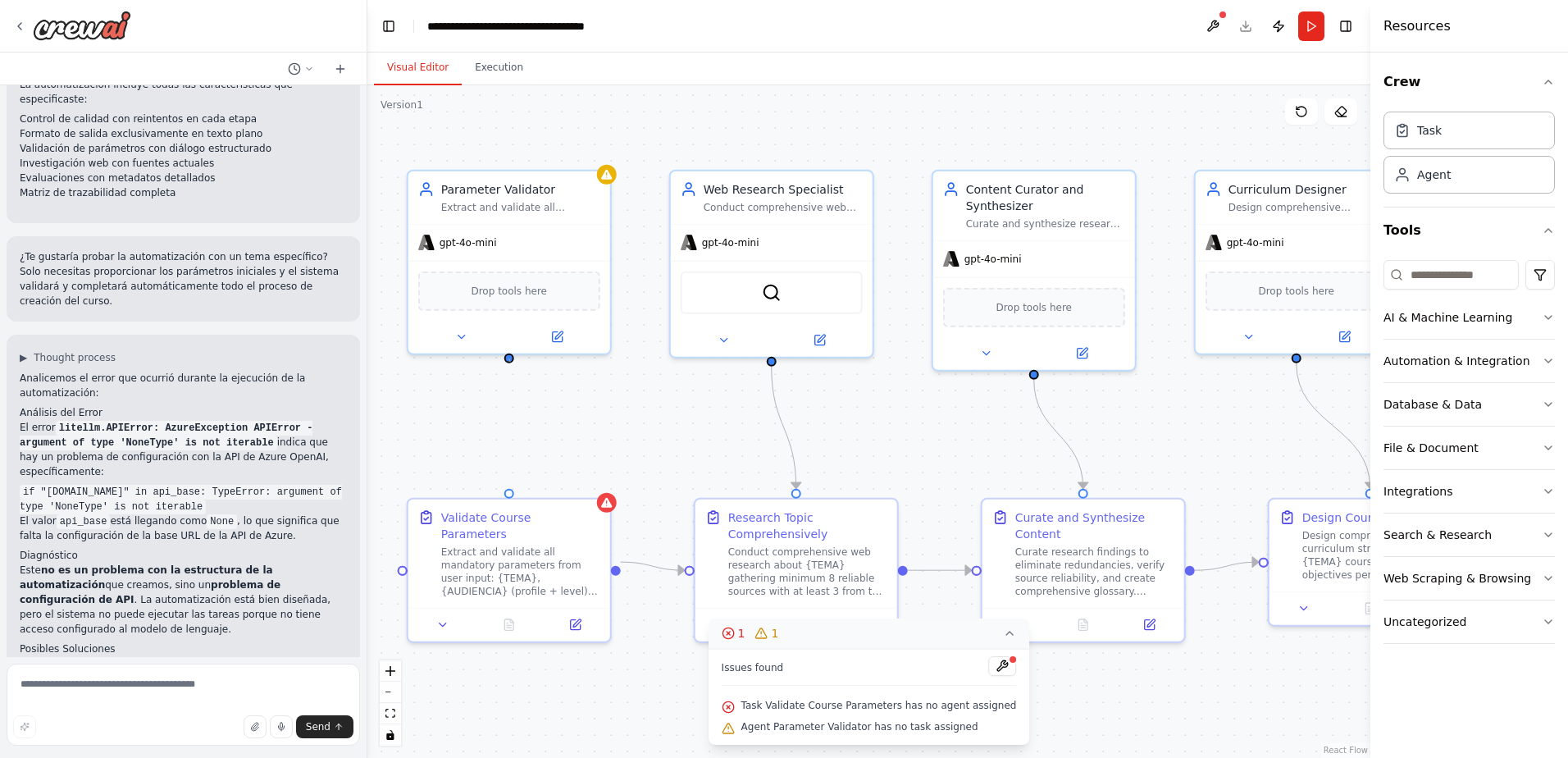
click at [510, 362] on div ".deletable-edge-delete-btn { width: 20px; height: 20px; border: 0px solid #ffff…" at bounding box center [869, 421] width 1003 height 673
drag, startPoint x: 505, startPoint y: 355, endPoint x: 510, endPoint y: 494, distance: 139.1
click at [510, 494] on div "Parameter Validator Extract and validate all mandatory parameters from the user…" at bounding box center [580, 424] width 1003 height 673
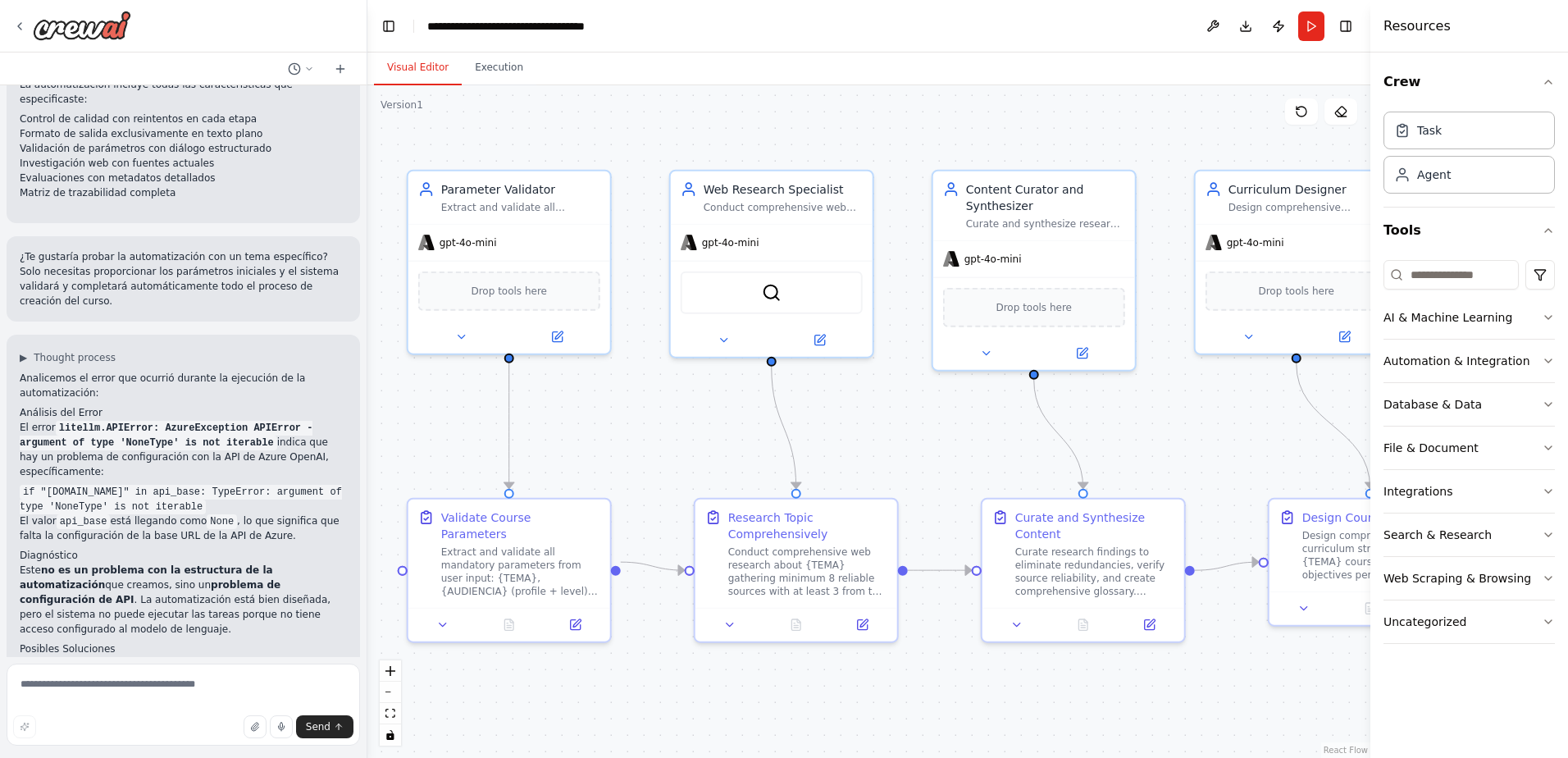
click at [606, 402] on div ".deletable-edge-delete-btn { width: 20px; height: 20px; border: 0px solid #ffff…" at bounding box center [869, 421] width 1003 height 673
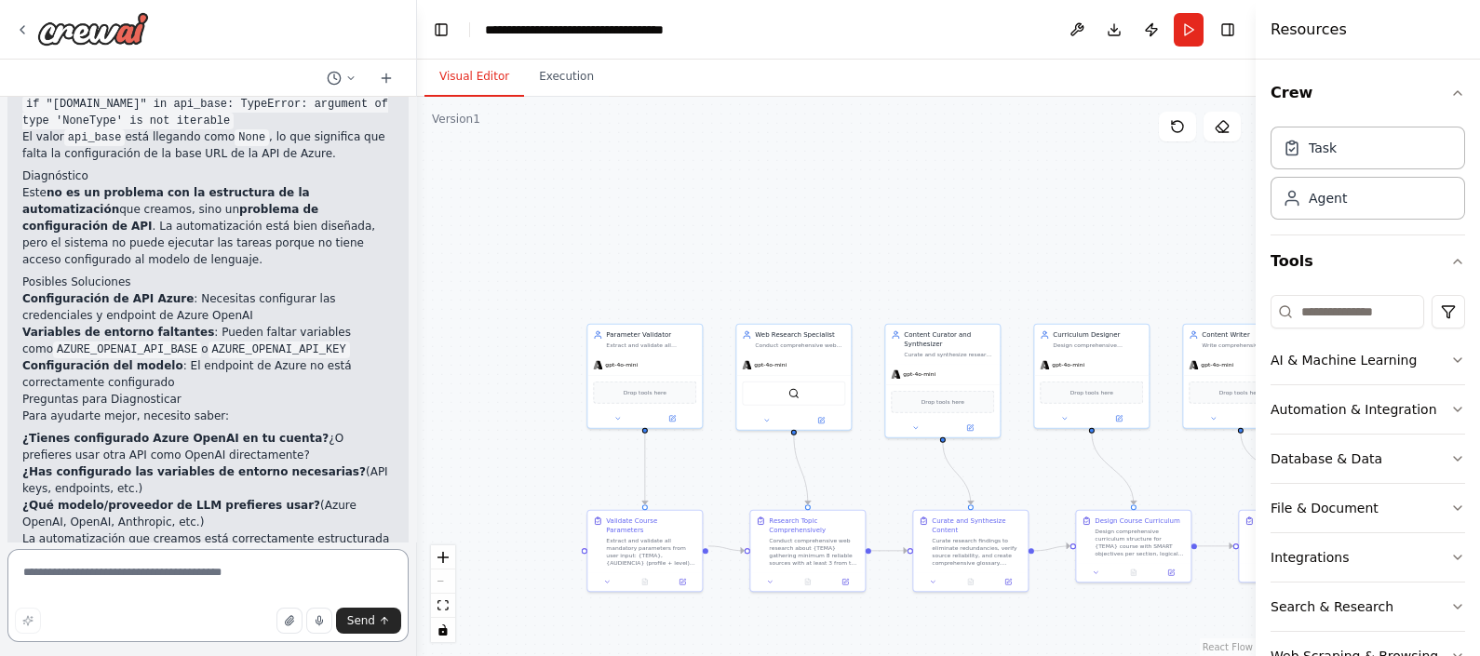
scroll to position [6805, 0]
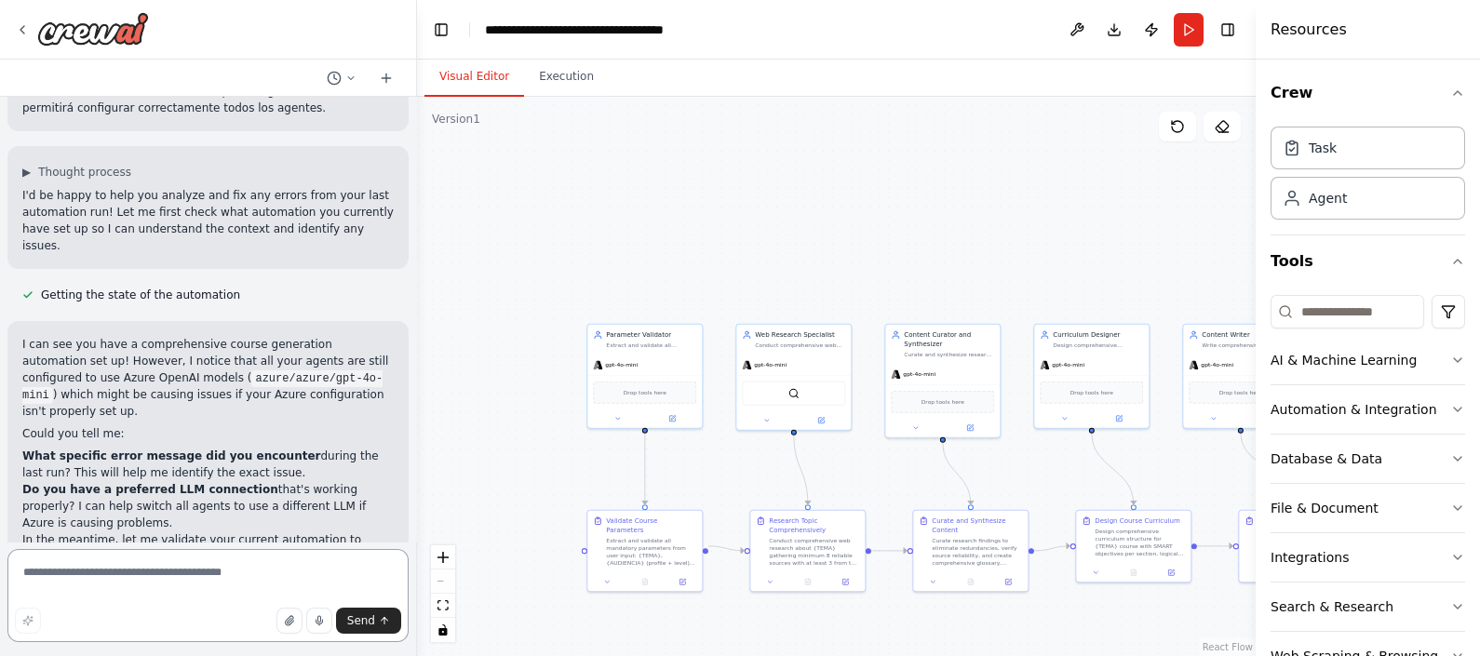
scroll to position [7453, 0]
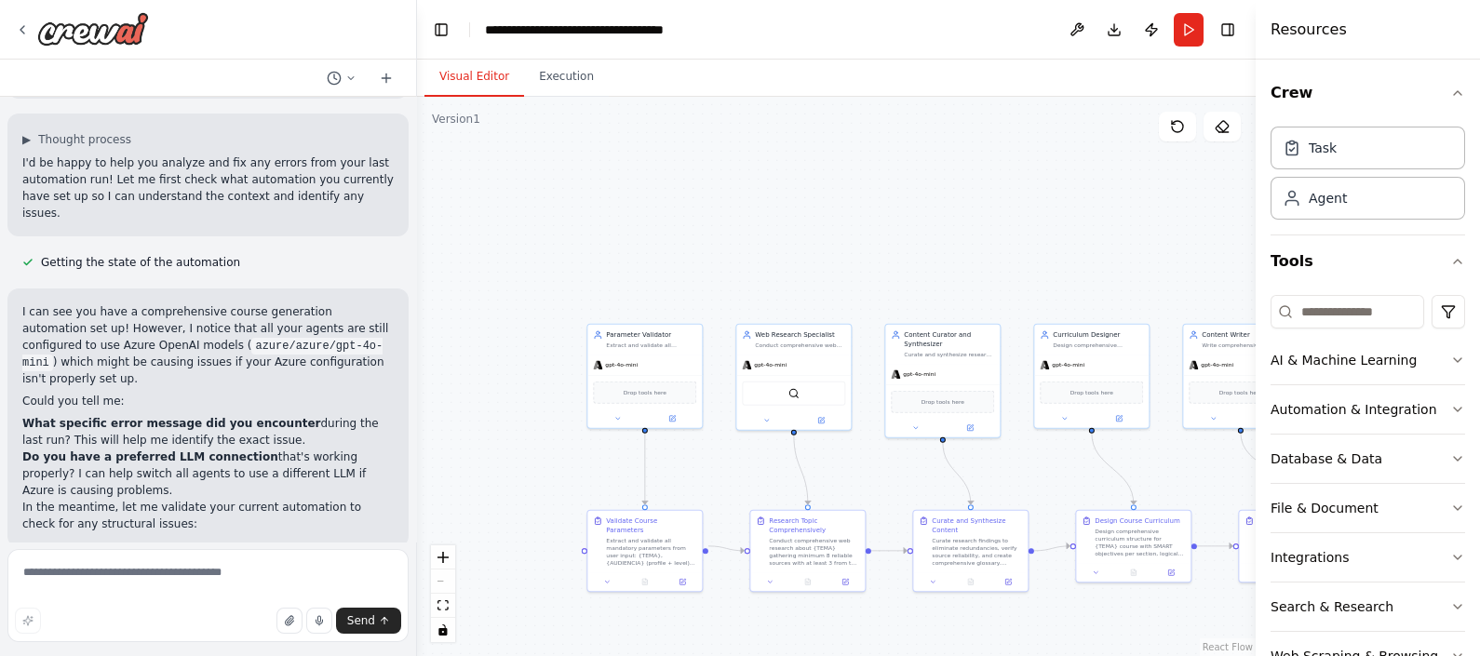
drag, startPoint x: 93, startPoint y: 293, endPoint x: 121, endPoint y: 300, distance: 28.7
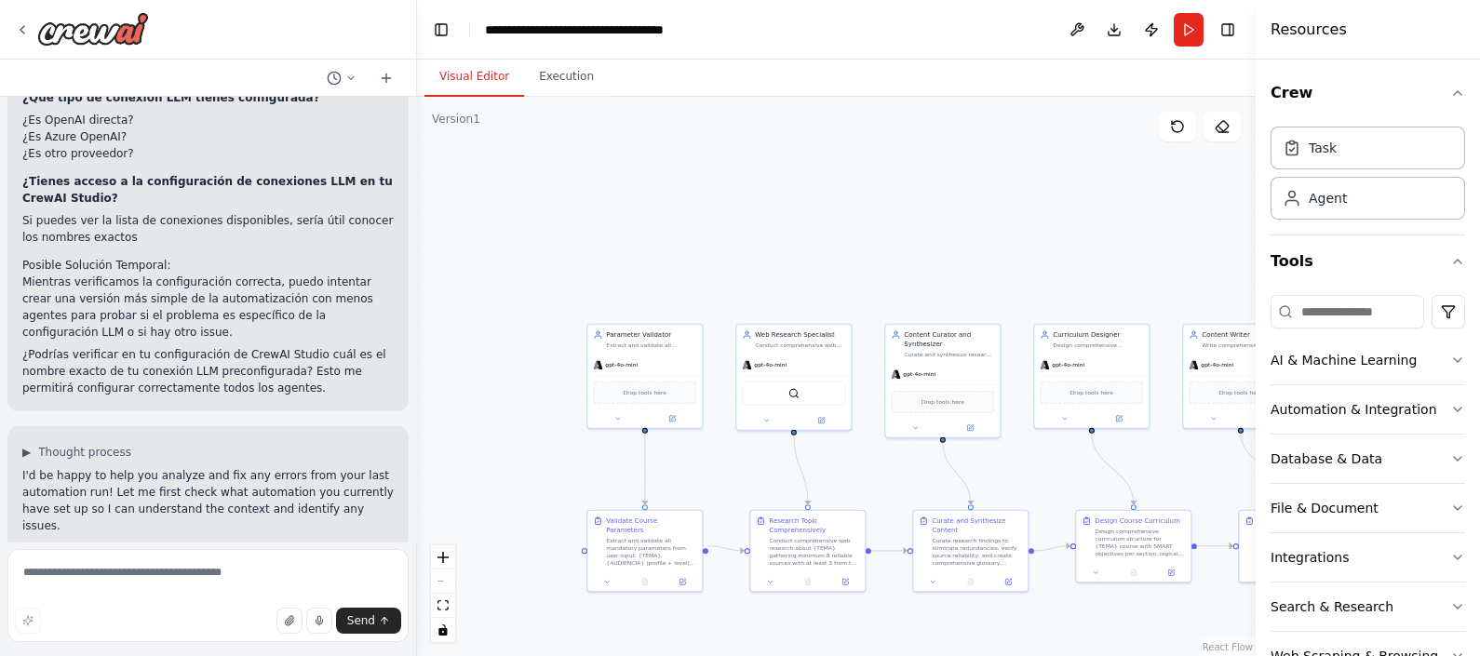
scroll to position [7104, 0]
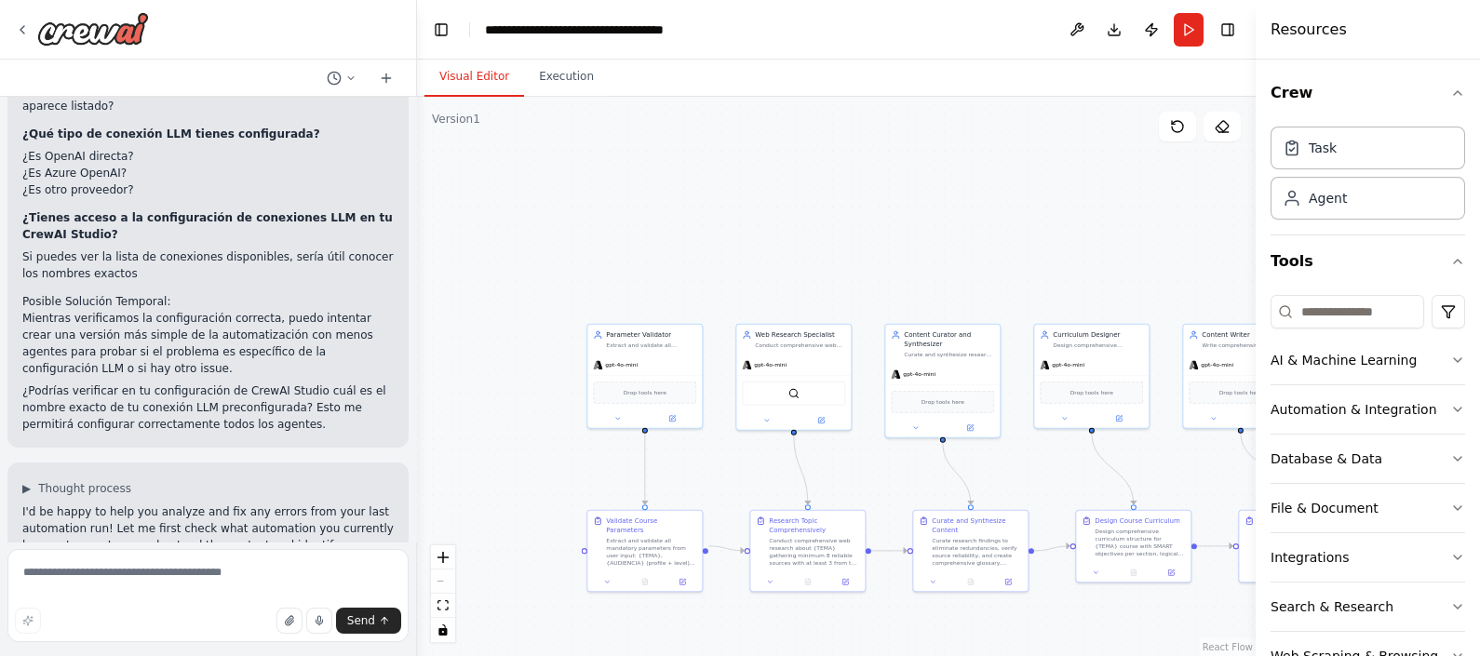
drag, startPoint x: 101, startPoint y: 405, endPoint x: 169, endPoint y: 401, distance: 68.1
drag, startPoint x: 169, startPoint y: 401, endPoint x: 199, endPoint y: 407, distance: 31.2
drag, startPoint x: 122, startPoint y: 405, endPoint x: 250, endPoint y: 402, distance: 128.5
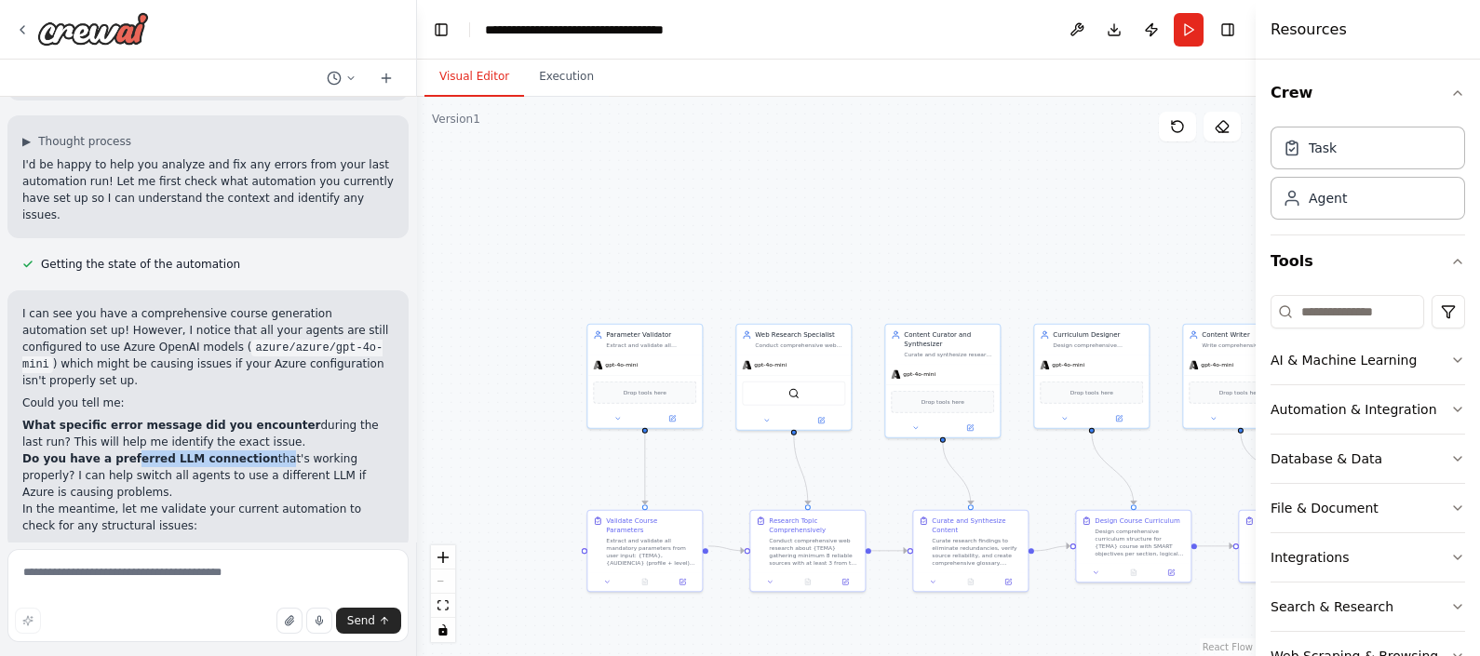
scroll to position [7453, 0]
click at [876, 300] on div ".deletable-edge-delete-btn { width: 20px; height: 20px; border: 0px solid #ffff…" at bounding box center [836, 376] width 839 height 559
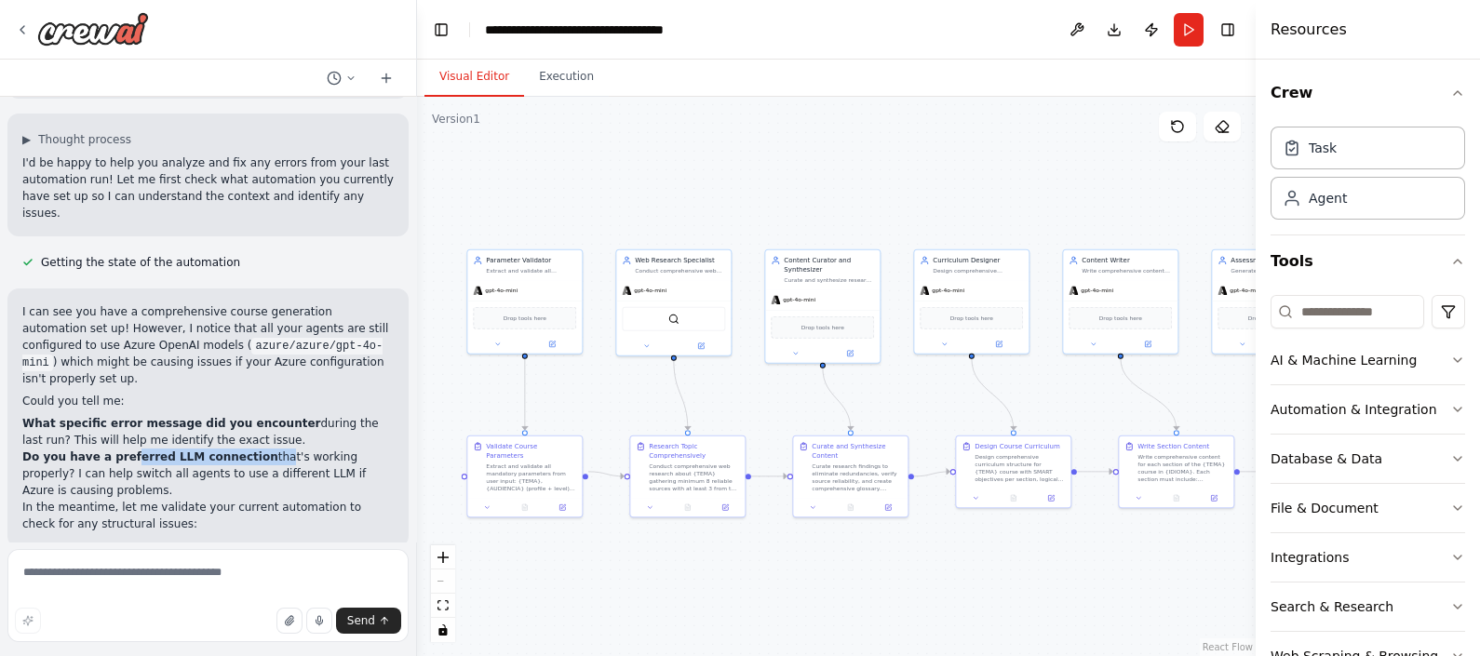
drag, startPoint x: 889, startPoint y: 167, endPoint x: 773, endPoint y: 79, distance: 145.6
click at [773, 79] on div "Visual Editor Execution Version 1 Show Tools Hide Agents .deletable-edge-delete…" at bounding box center [836, 358] width 839 height 597
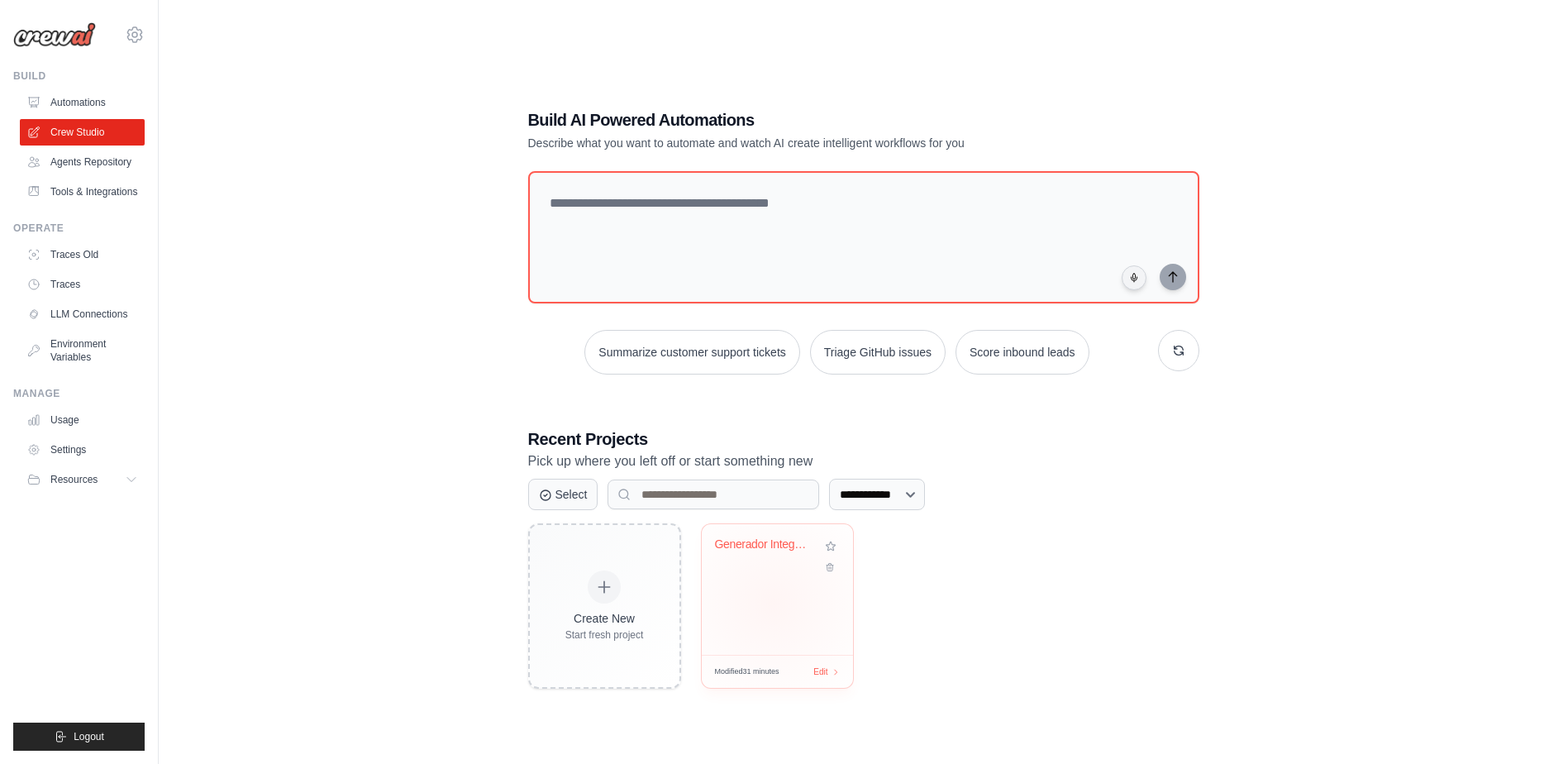
click at [772, 604] on div "Generador Integral de Cursos Comple..." at bounding box center [777, 589] width 151 height 131
click at [95, 314] on link "LLM Connections" at bounding box center [83, 314] width 125 height 27
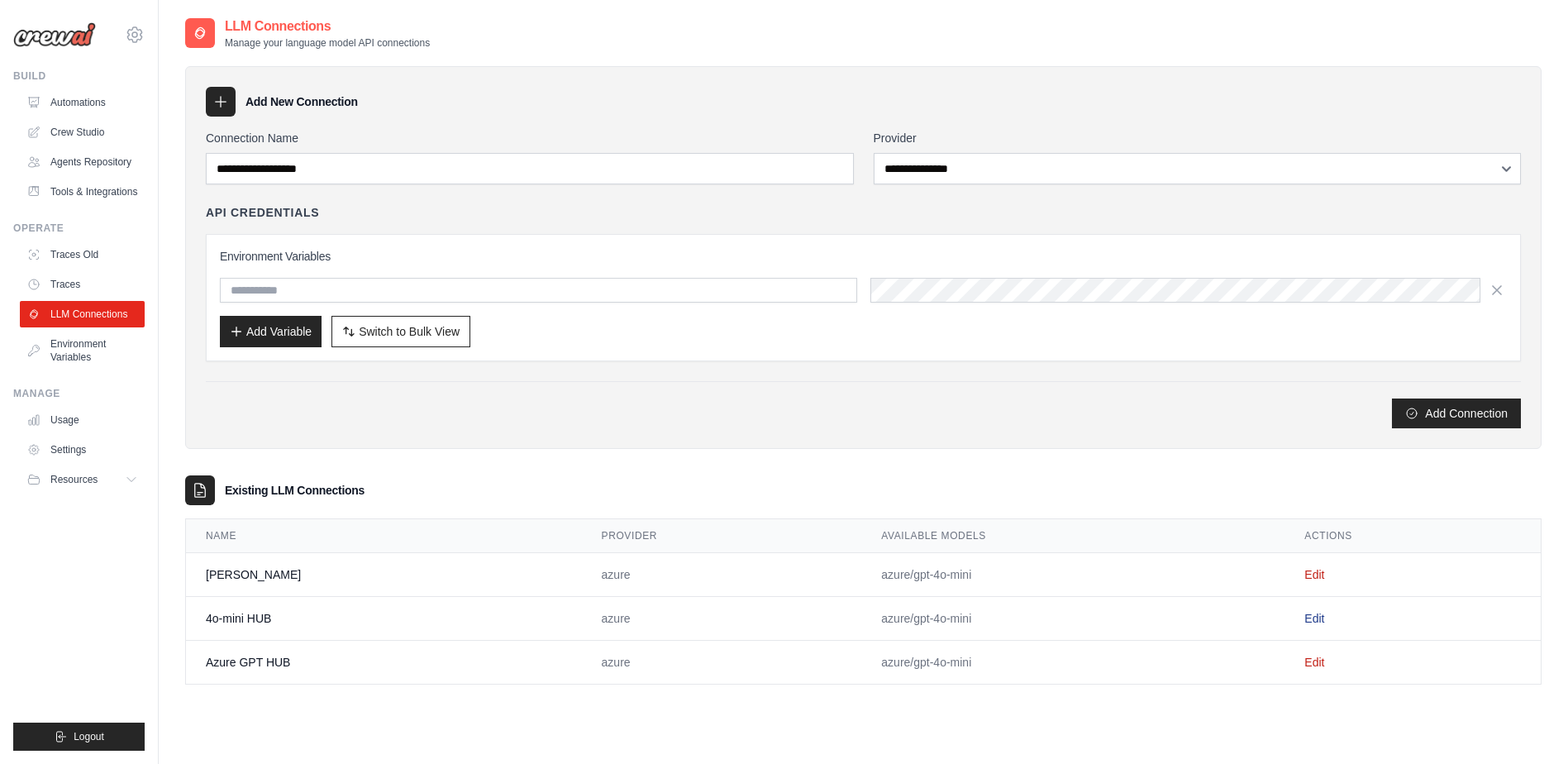
click at [1304, 623] on link "Edit" at bounding box center [1314, 618] width 20 height 13
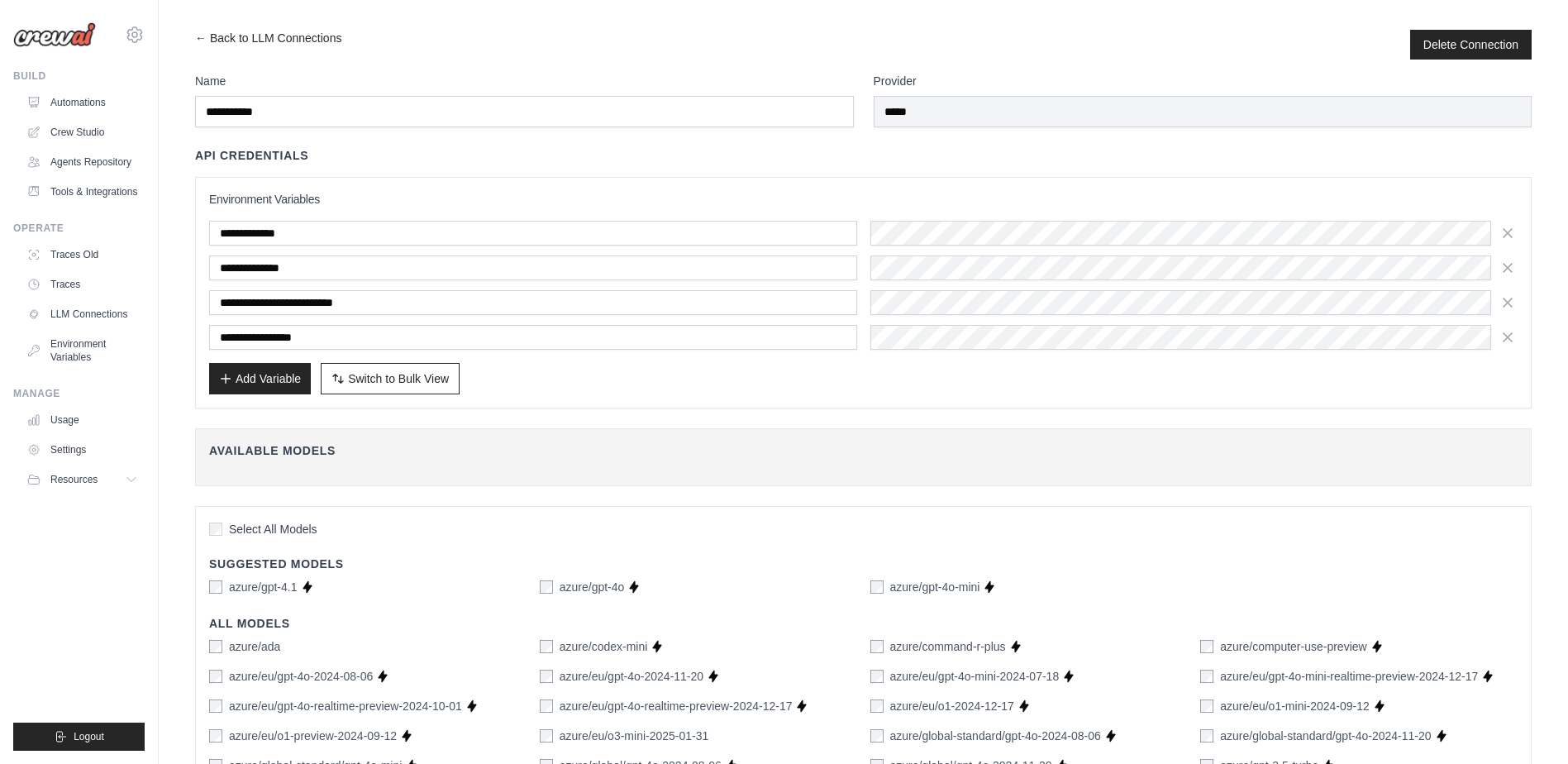
click at [1030, 245] on div "**********" at bounding box center [864, 285] width 1309 height 129
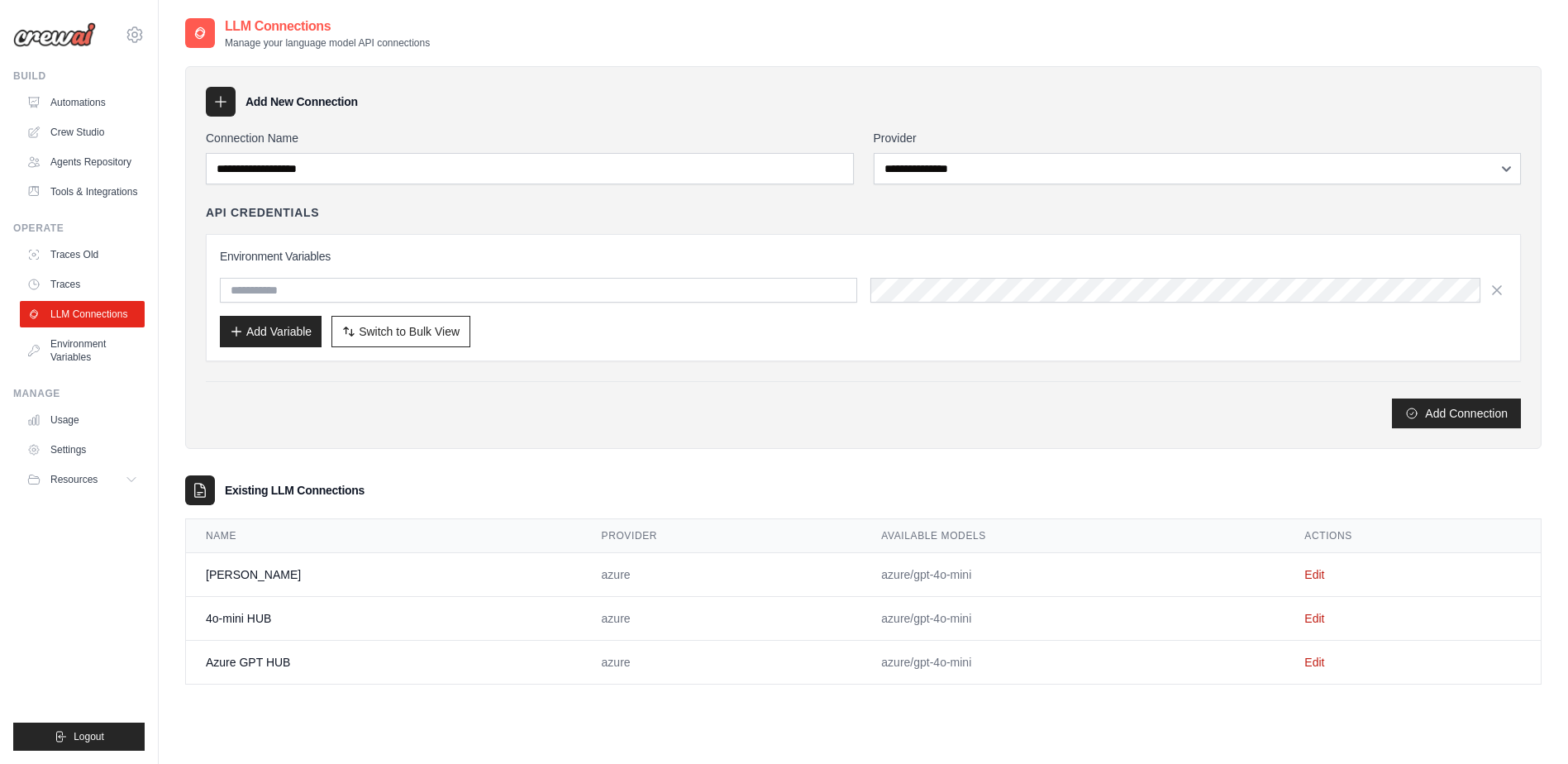
click at [289, 665] on td "Azure GPT HUB" at bounding box center [384, 662] width 396 height 44
click at [1320, 665] on td "Edit" at bounding box center [1413, 662] width 257 height 44
click at [1307, 665] on link "Edit" at bounding box center [1314, 662] width 20 height 13
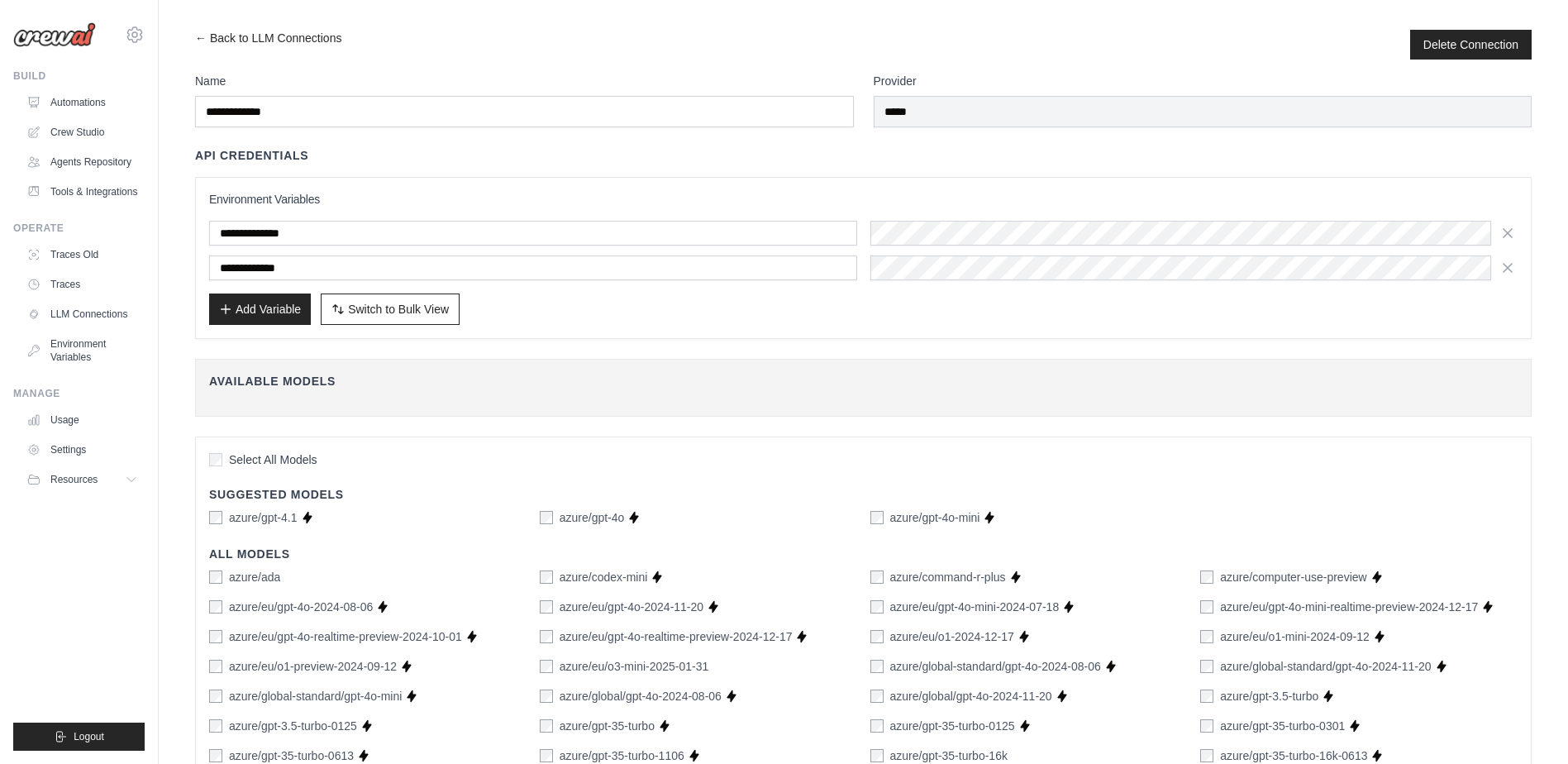
drag, startPoint x: 1161, startPoint y: 582, endPoint x: 1108, endPoint y: 582, distance: 53.0
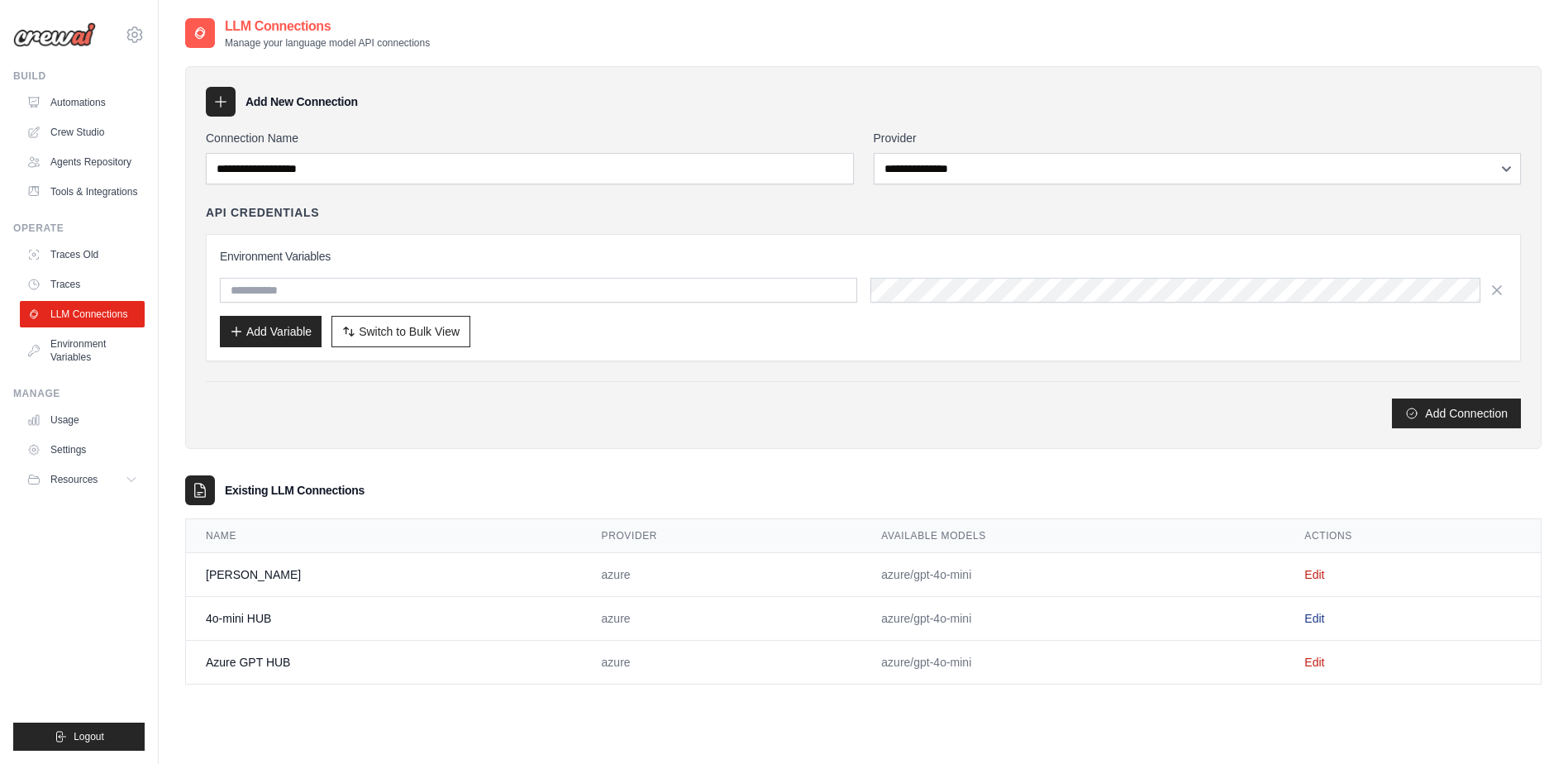
click at [1304, 617] on link "Edit" at bounding box center [1314, 618] width 20 height 13
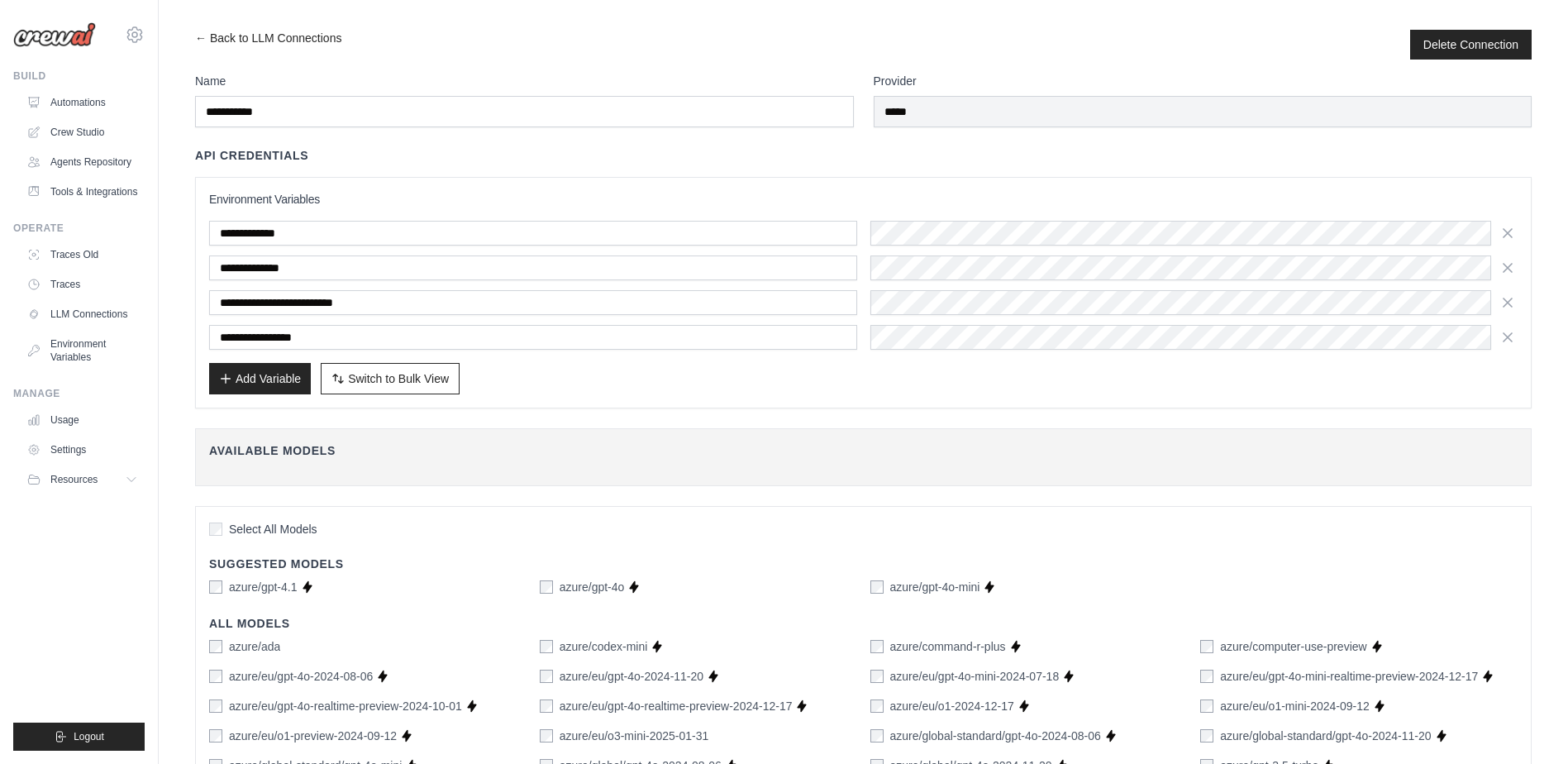
drag, startPoint x: 613, startPoint y: 422, endPoint x: 630, endPoint y: 422, distance: 17.0
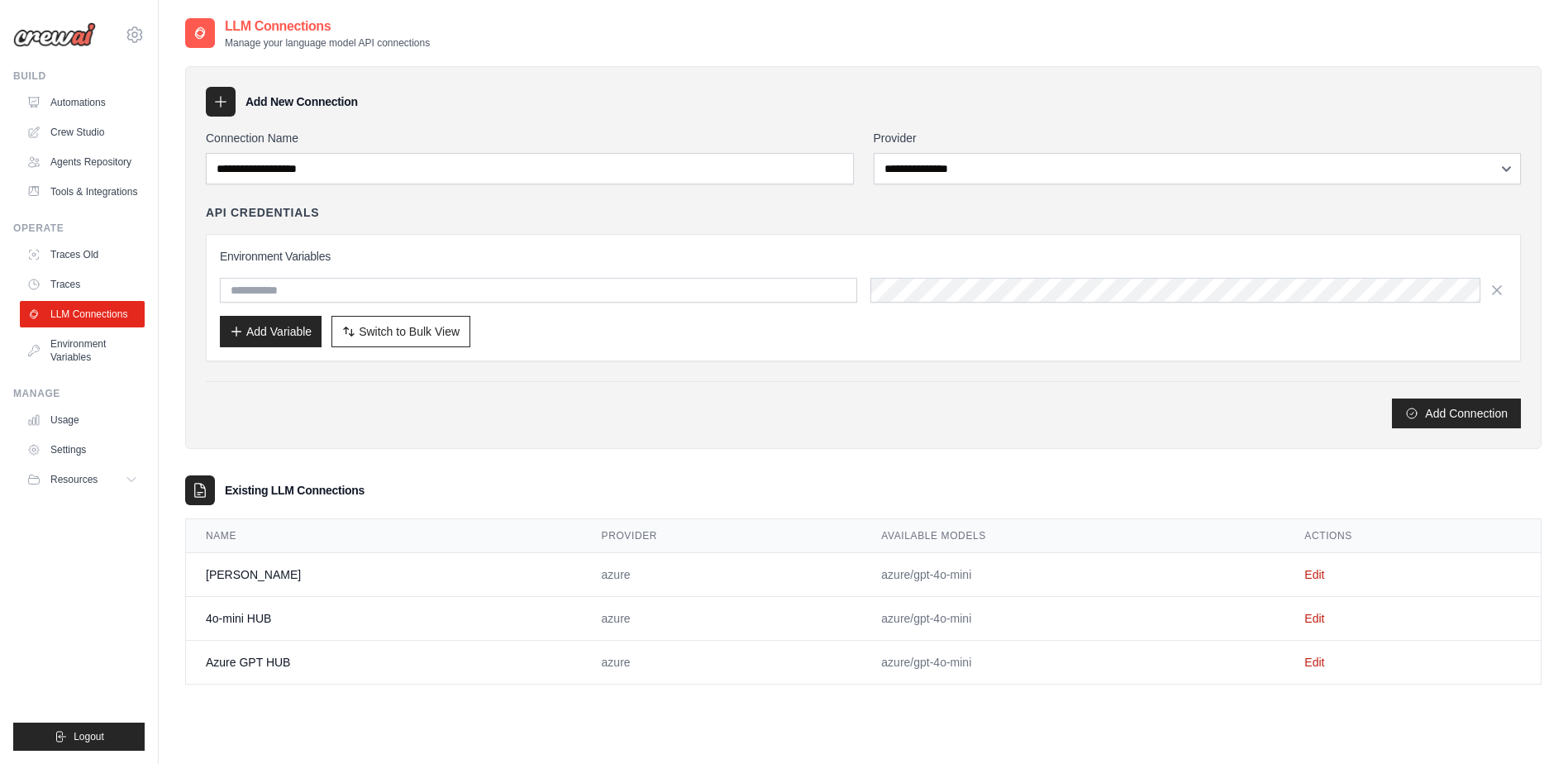
click at [1287, 658] on td "Edit" at bounding box center [1413, 662] width 257 height 44
click at [1311, 664] on link "Edit" at bounding box center [1314, 662] width 20 height 13
click at [82, 136] on link "Crew Studio" at bounding box center [83, 132] width 125 height 27
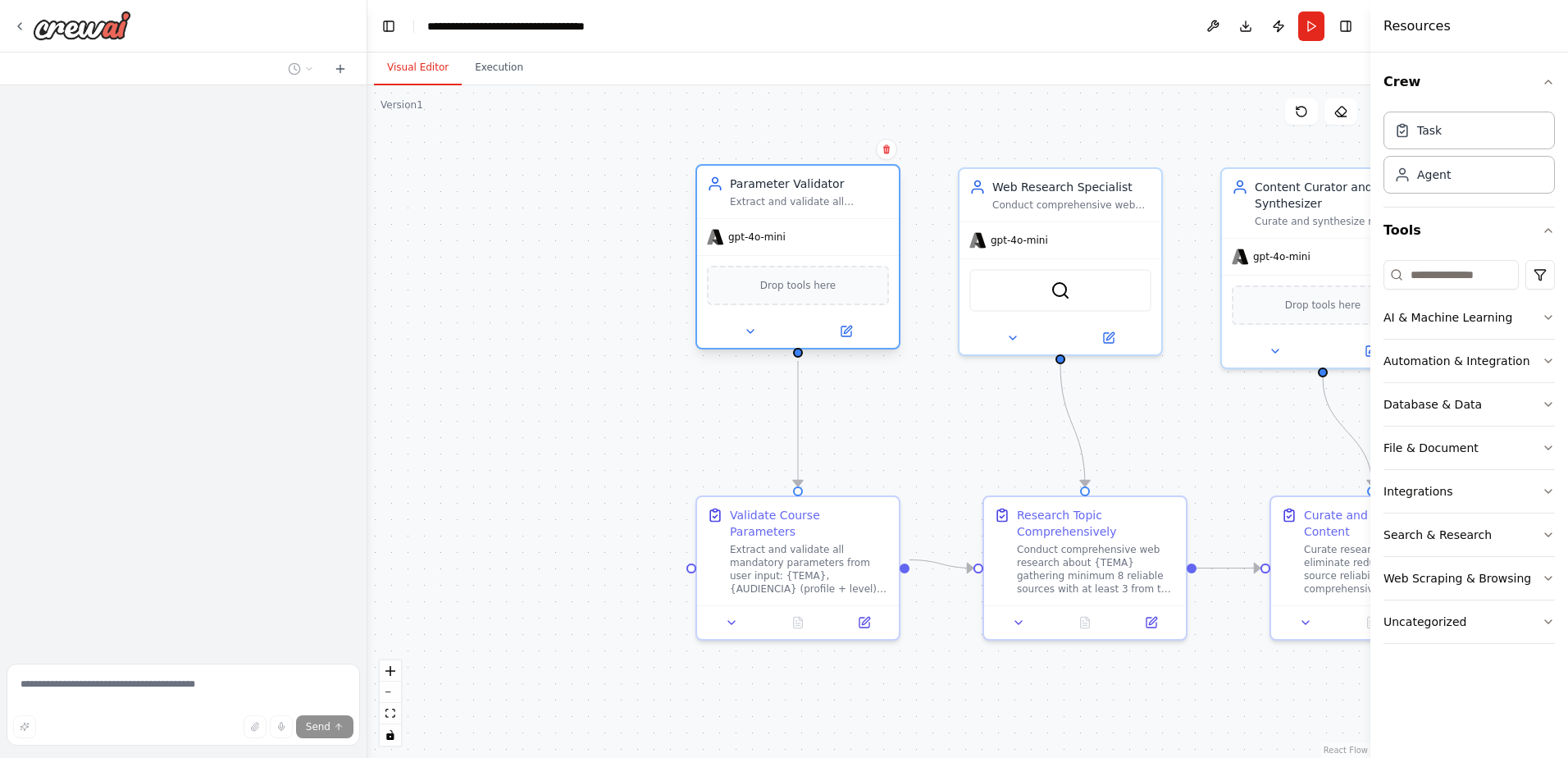
click at [770, 240] on span "gpt-4o-mini" at bounding box center [757, 237] width 57 height 13
click at [843, 236] on div "gpt-4o-mini" at bounding box center [797, 237] width 202 height 36
click at [842, 234] on div "gpt-4o-mini" at bounding box center [797, 237] width 202 height 36
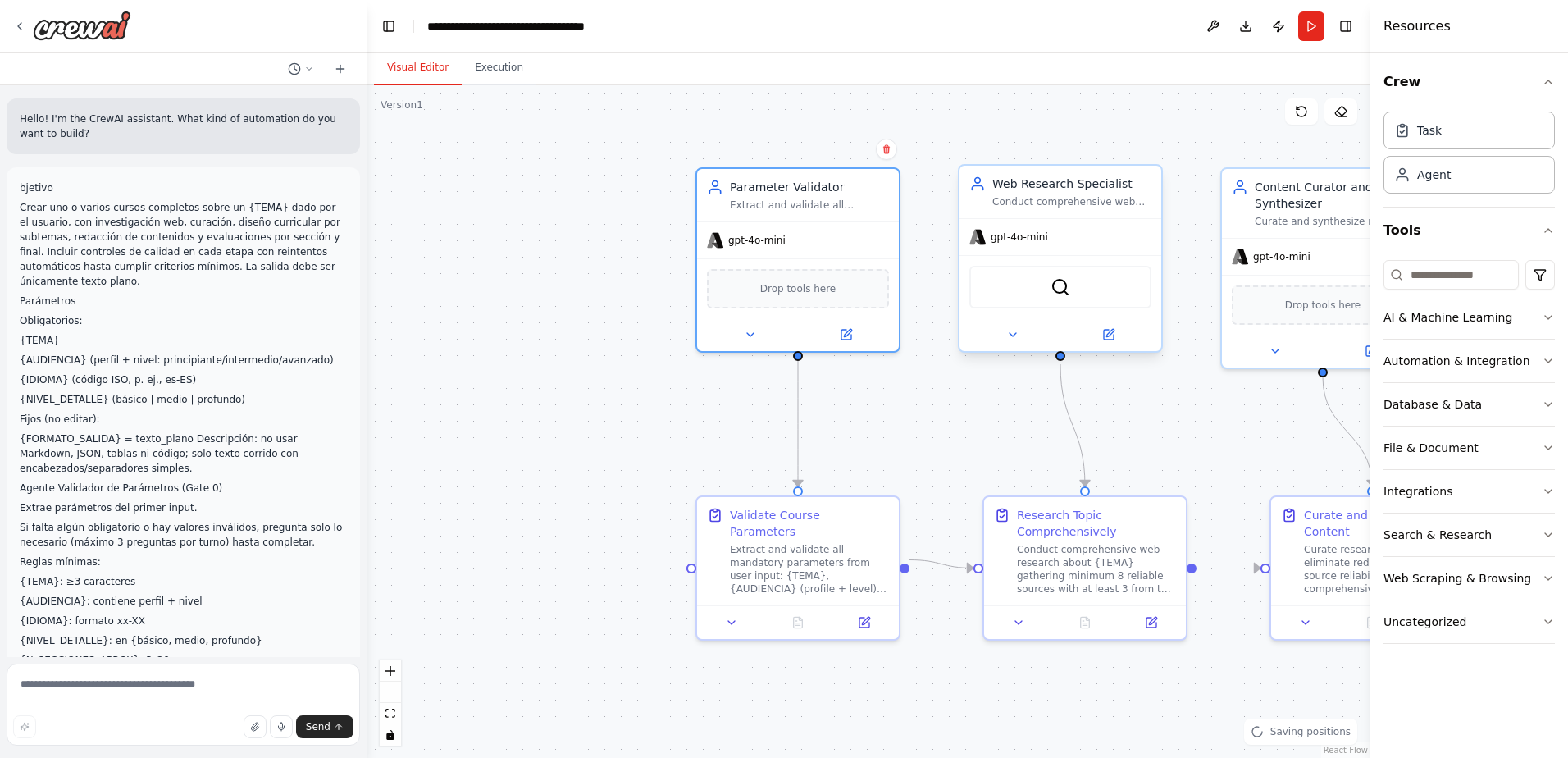
scroll to position [4046, 0]
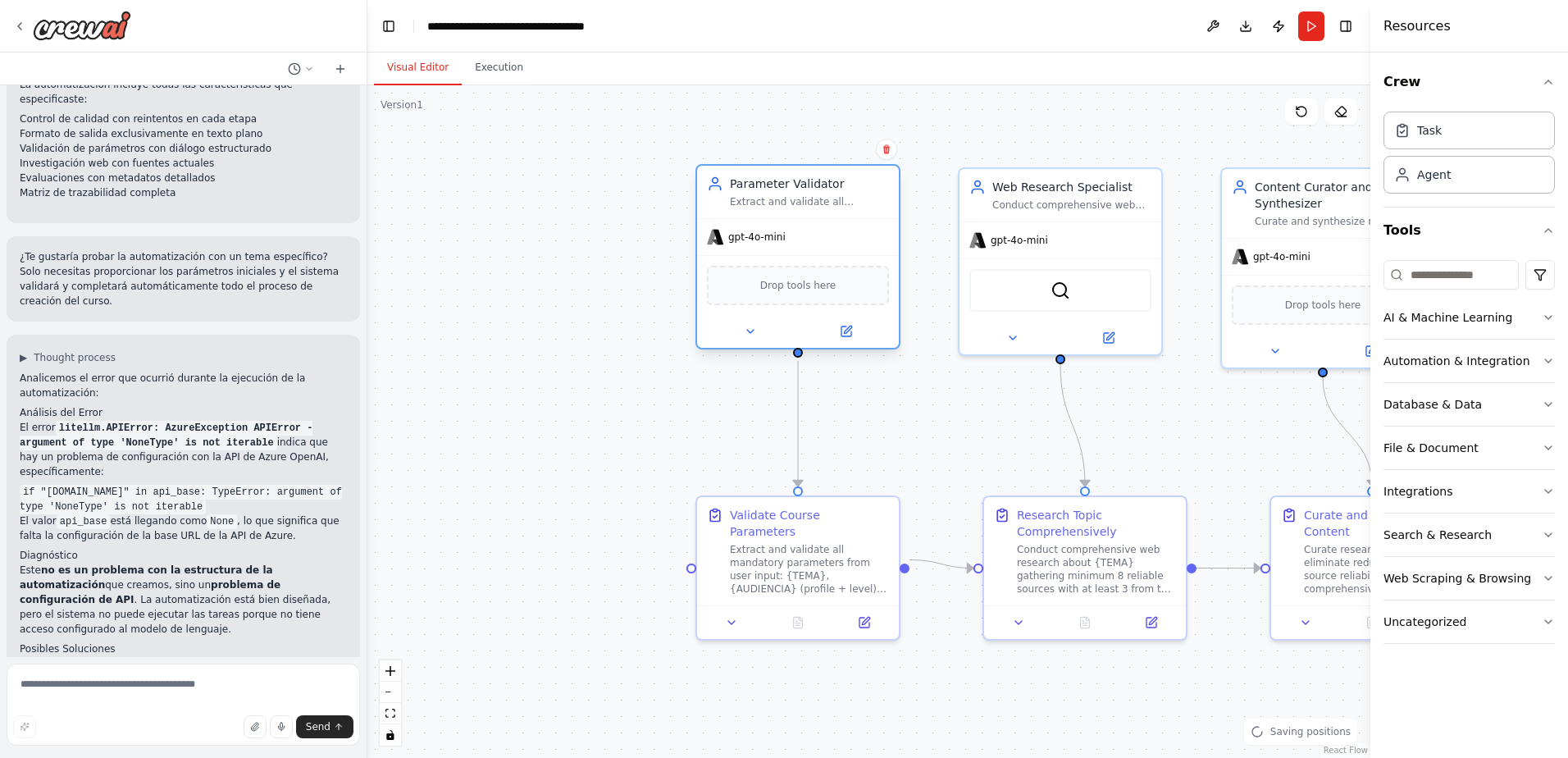
click at [825, 214] on div "Parameter Validator Extract and validate all mandatory parameters from the user…" at bounding box center [797, 192] width 202 height 53
click at [847, 346] on div at bounding box center [797, 331] width 202 height 33
click at [845, 316] on div "gpt-4o-mini Drop tools here" at bounding box center [797, 283] width 202 height 130
click at [848, 338] on icon at bounding box center [846, 331] width 13 height 13
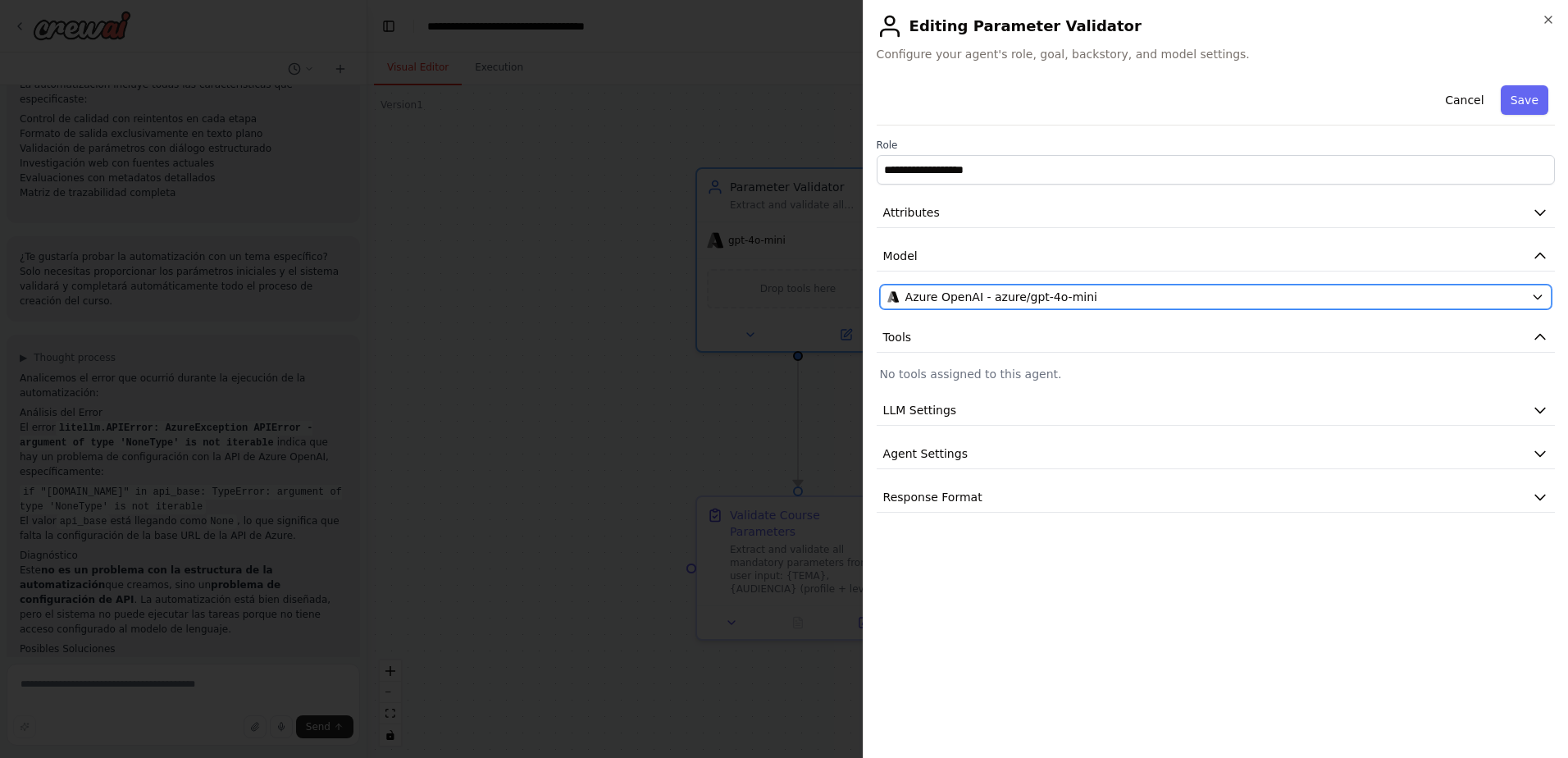
click at [1168, 288] on button "Azure OpenAI - azure/gpt-4o-mini" at bounding box center [1216, 297] width 671 height 25
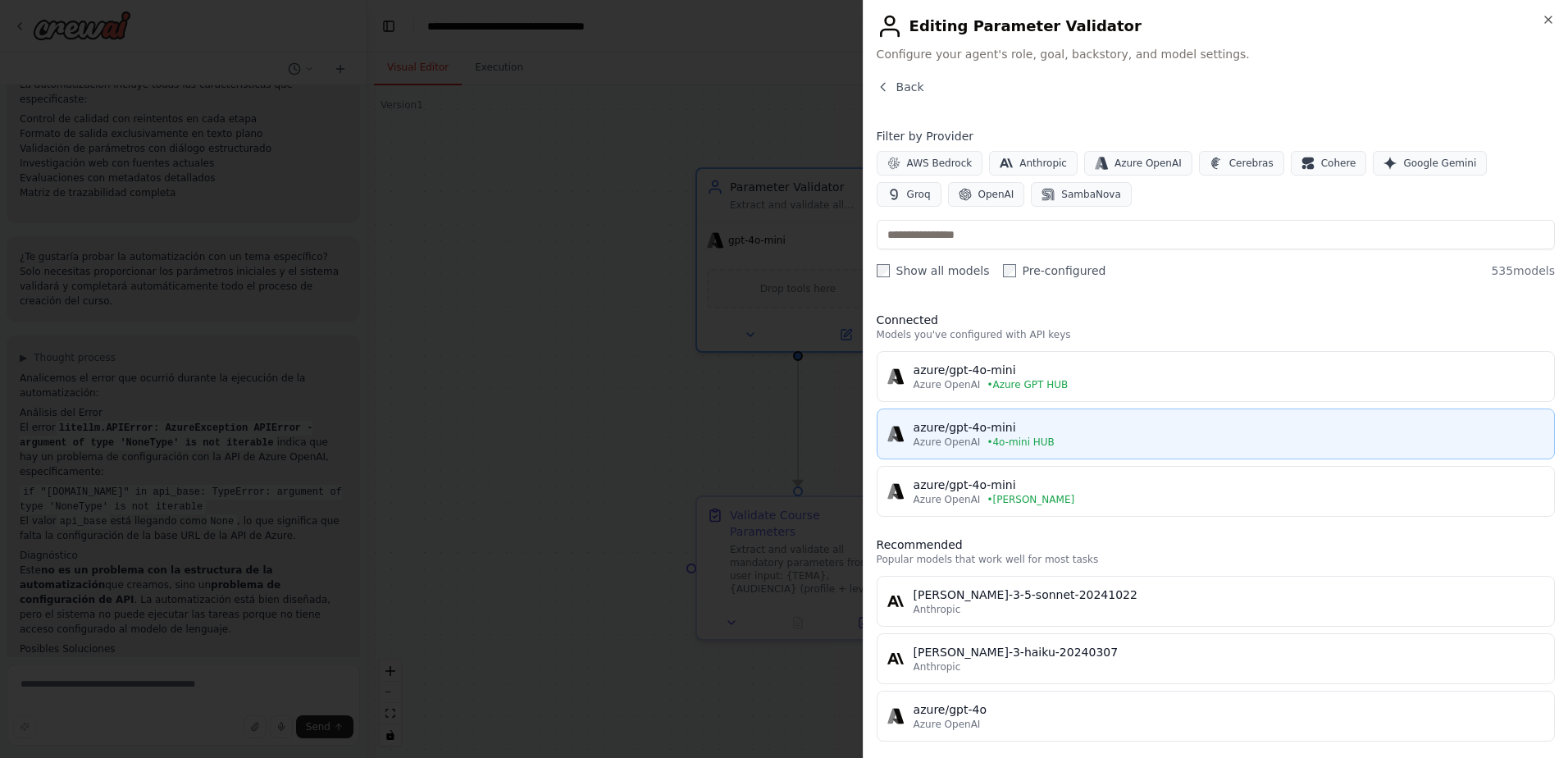
drag, startPoint x: 989, startPoint y: 446, endPoint x: 1054, endPoint y: 445, distance: 65.0
click at [1054, 445] on div "Azure OpenAI • 4o-mini HUB" at bounding box center [1229, 442] width 631 height 13
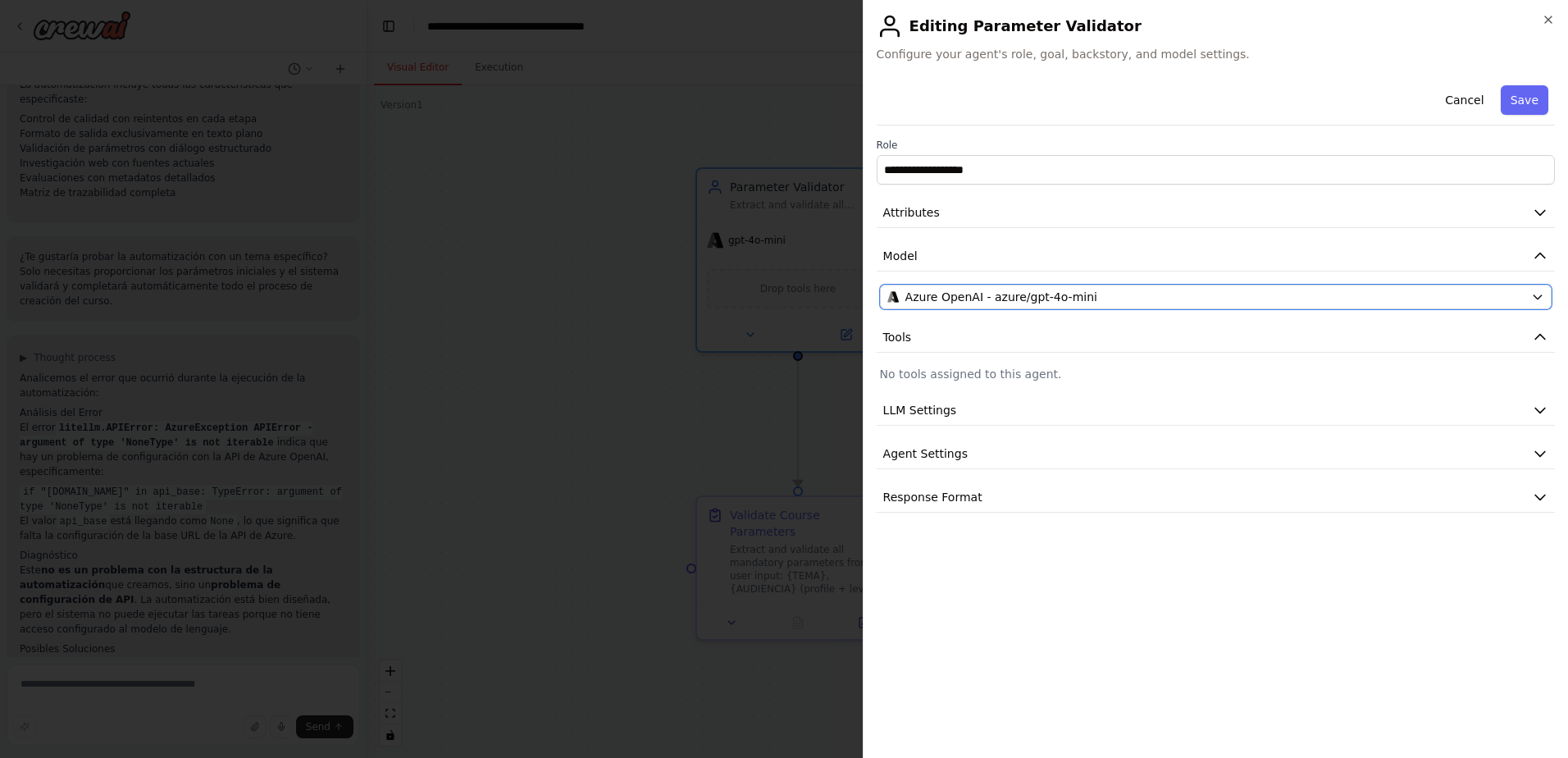
click at [1032, 289] on span "Azure OpenAI - azure/gpt-4o-mini" at bounding box center [1002, 297] width 192 height 17
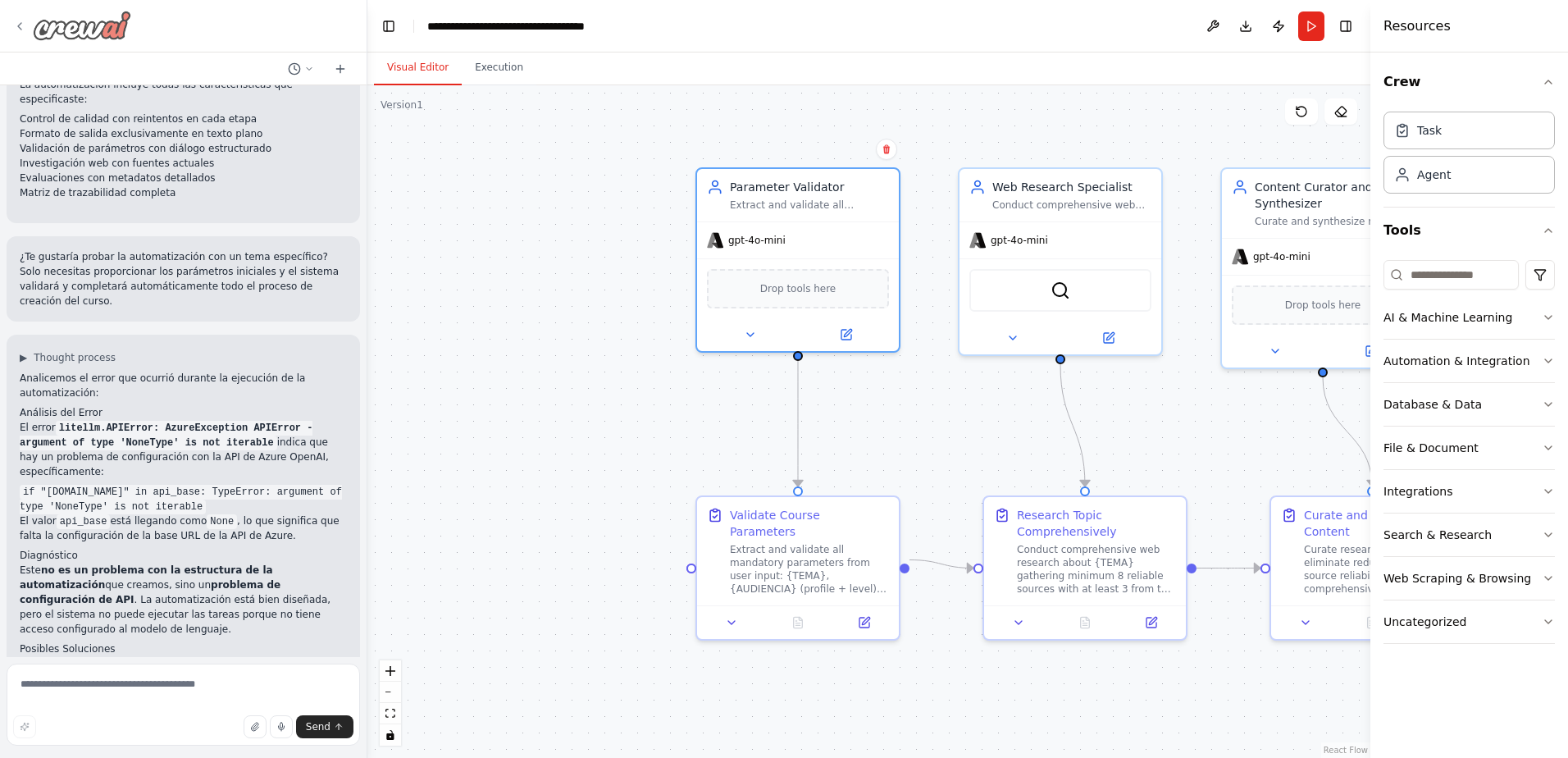
click at [77, 17] on img at bounding box center [82, 26] width 99 height 30
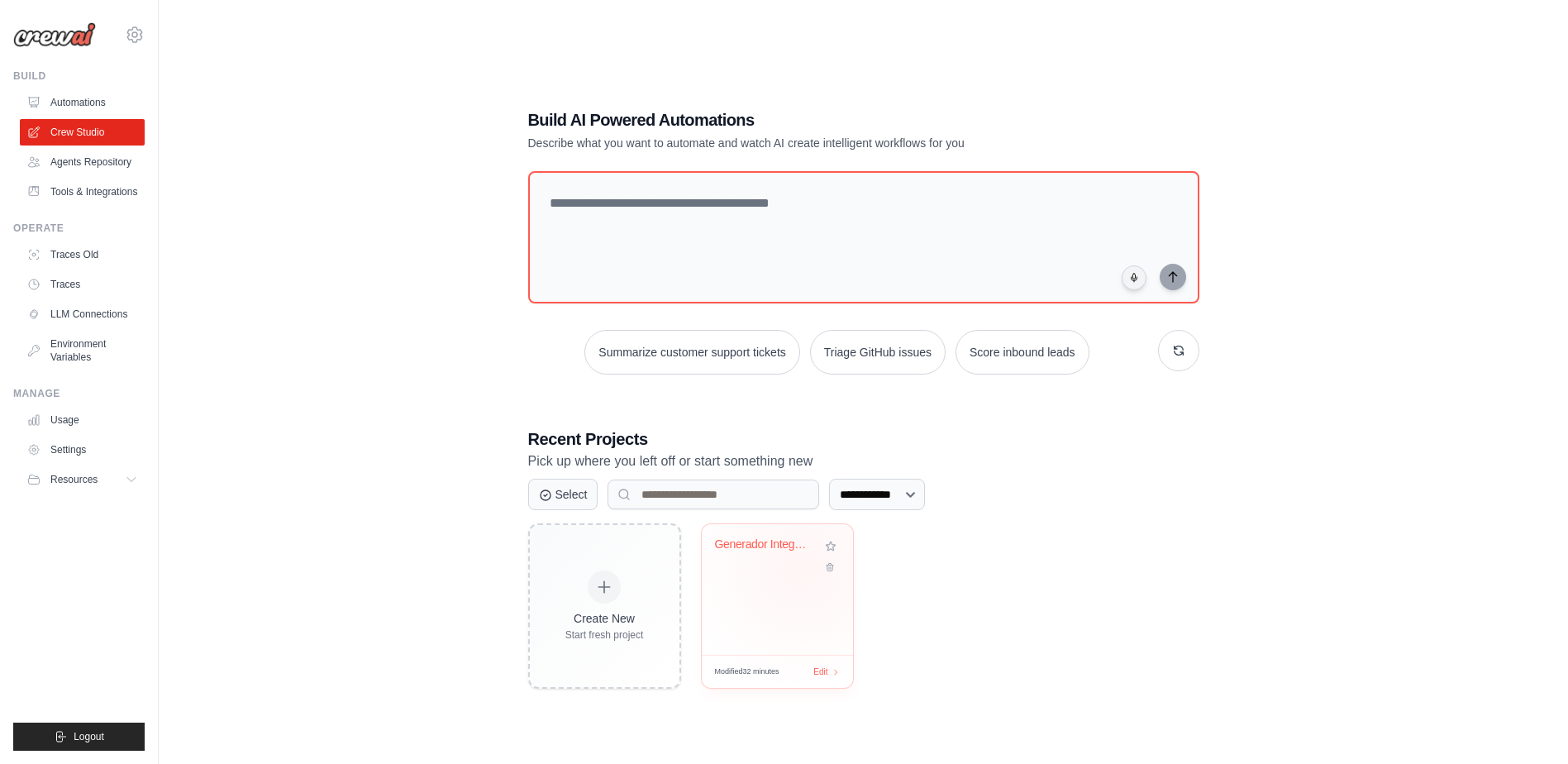
click at [788, 579] on div "Generador Integral de Cursos Comple..." at bounding box center [777, 589] width 151 height 131
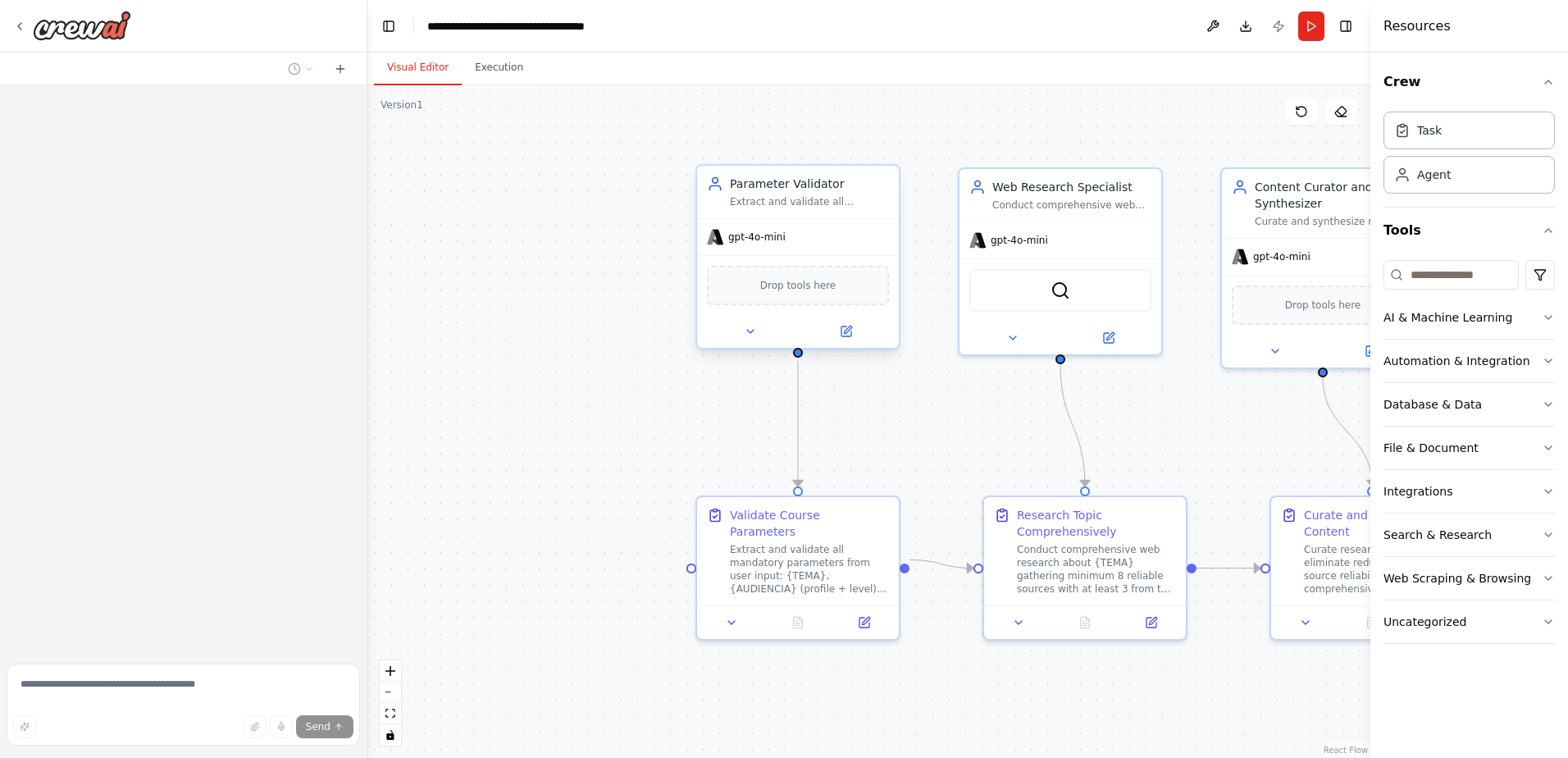
click at [810, 240] on div "gpt-4o-mini" at bounding box center [797, 237] width 202 height 36
click at [815, 206] on div "Extract and validate all mandatory parameters from the user for course creation…" at bounding box center [810, 202] width 159 height 13
click at [815, 205] on div "Extract and validate all mandatory parameters from the user for course creation…" at bounding box center [810, 202] width 159 height 13
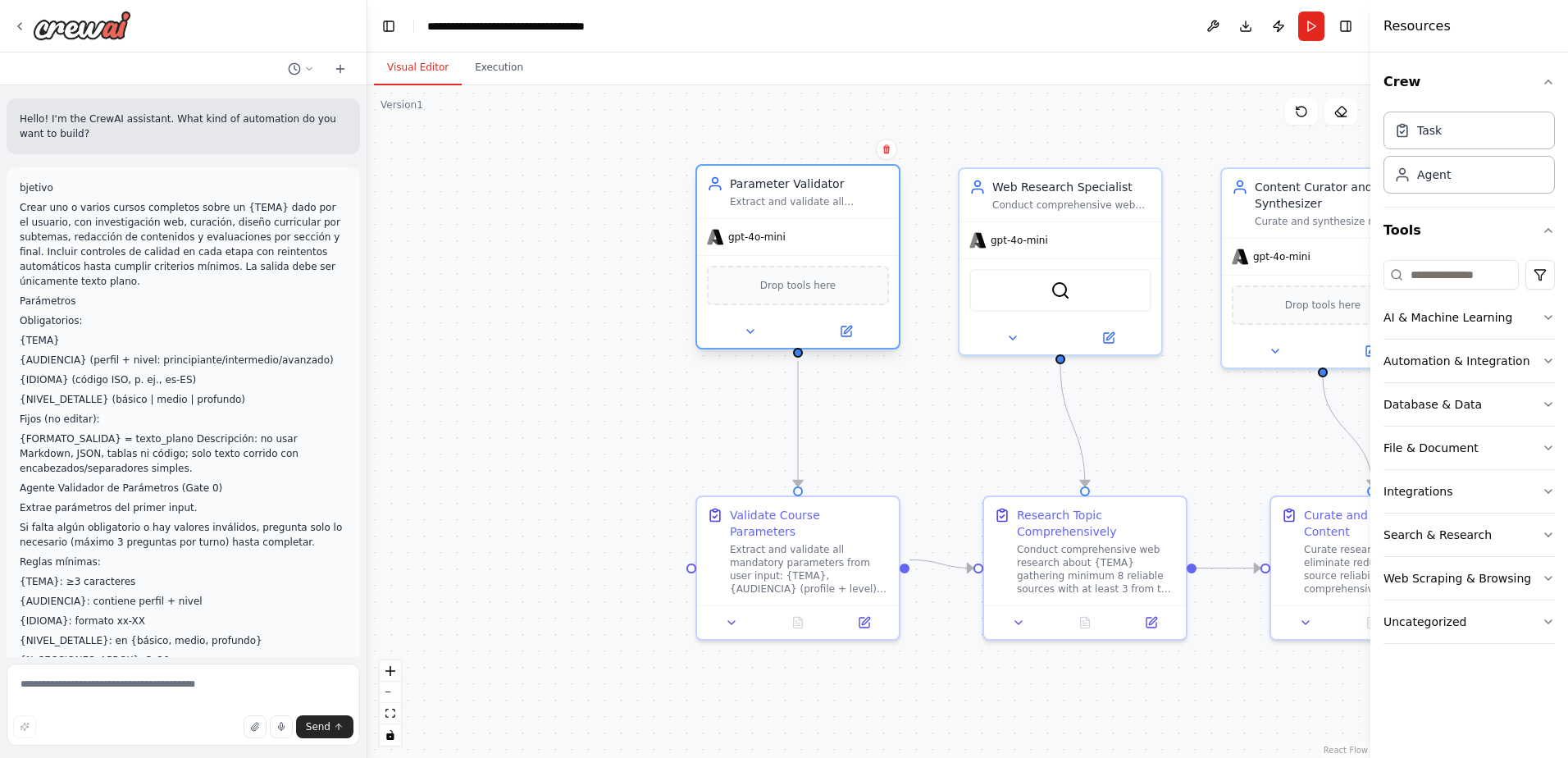
click at [843, 341] on div at bounding box center [797, 331] width 202 height 33
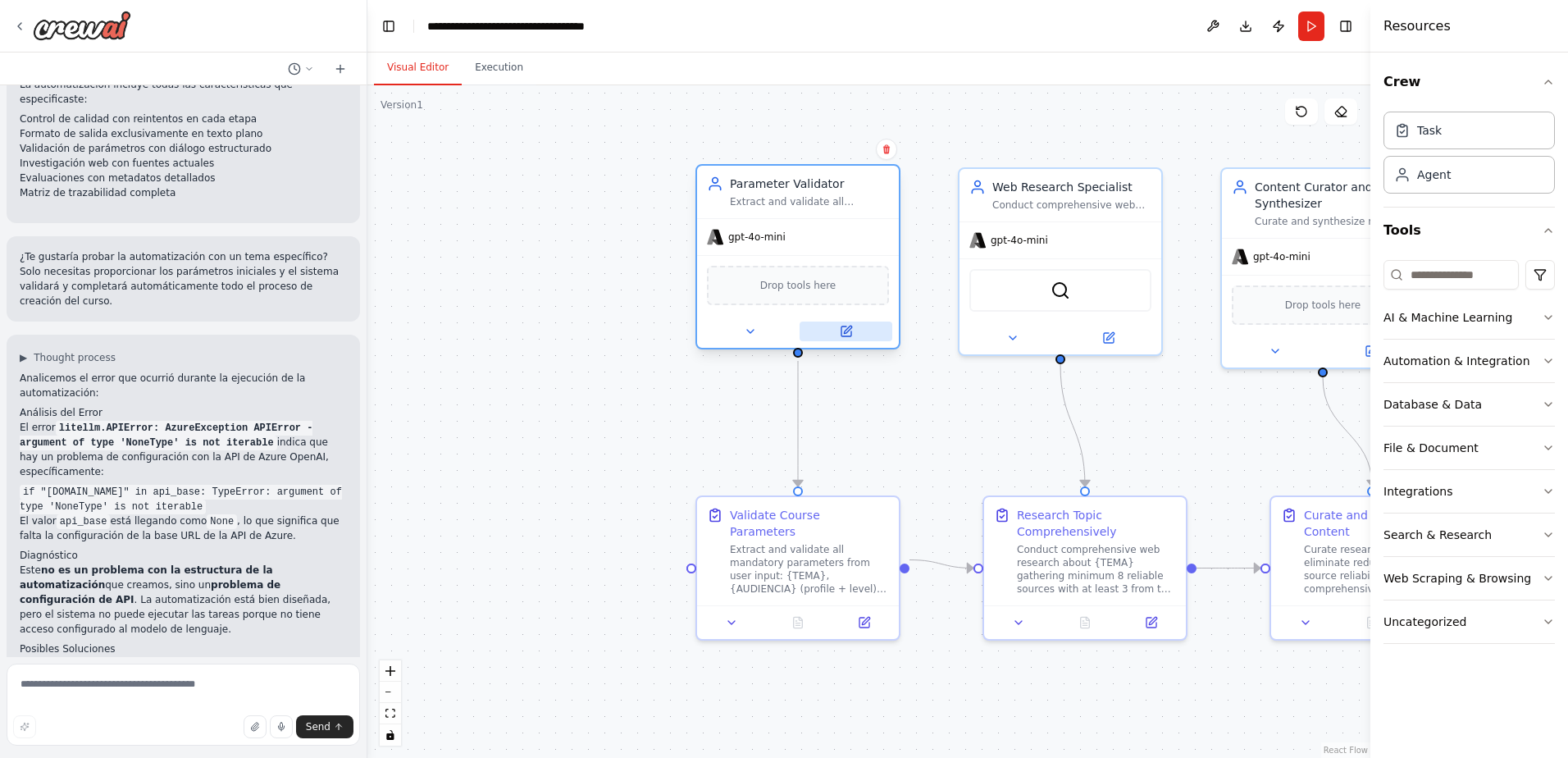
click at [843, 334] on icon at bounding box center [846, 331] width 10 height 10
click at [854, 331] on button at bounding box center [846, 331] width 92 height 19
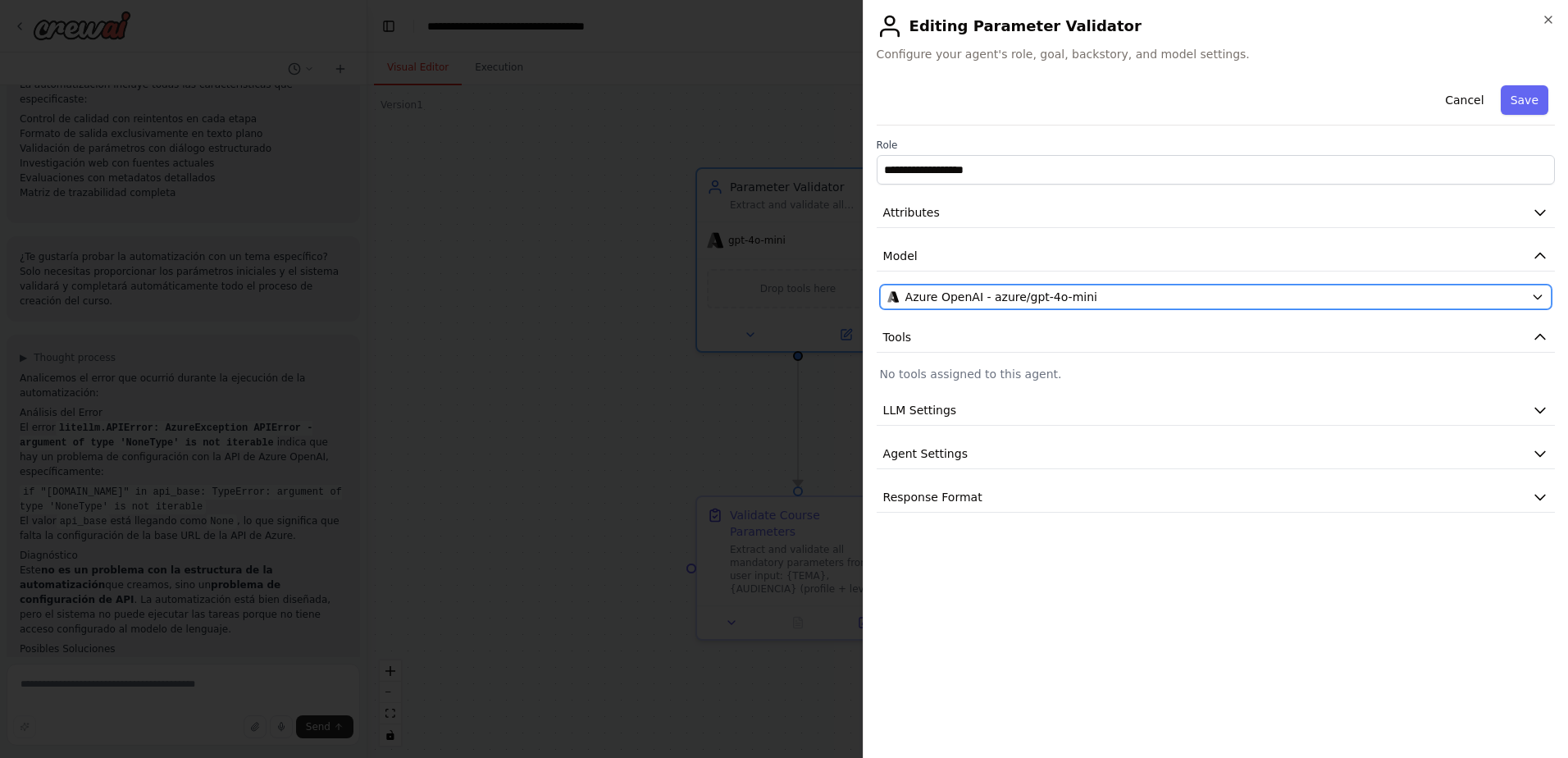
click at [1114, 302] on button "Azure OpenAI - azure/gpt-4o-mini" at bounding box center [1216, 297] width 671 height 25
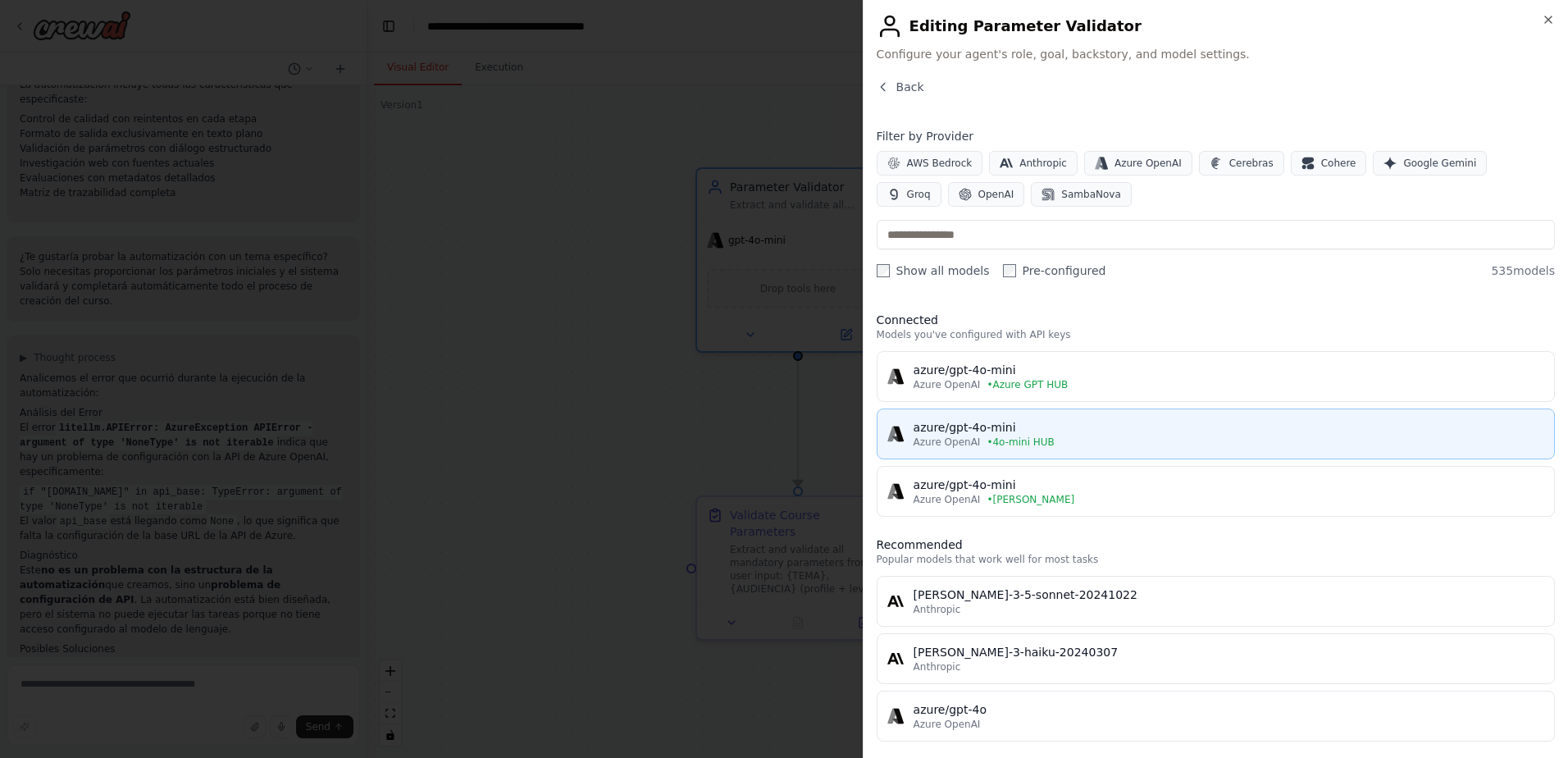
click at [1077, 422] on div "azure/gpt-4o-mini" at bounding box center [1229, 427] width 631 height 17
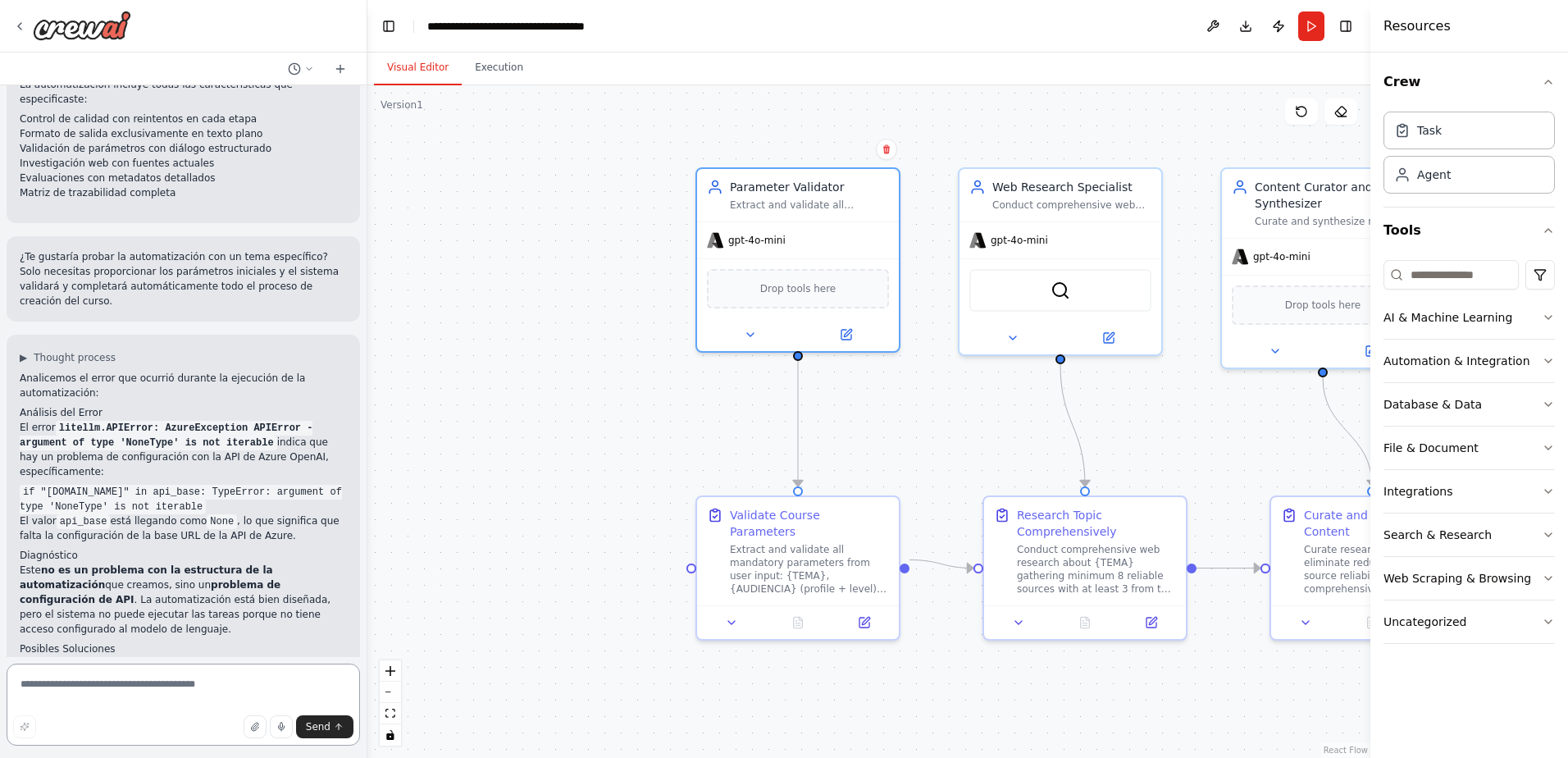
click at [212, 695] on textarea at bounding box center [182, 704] width 353 height 82
type textarea "**********"
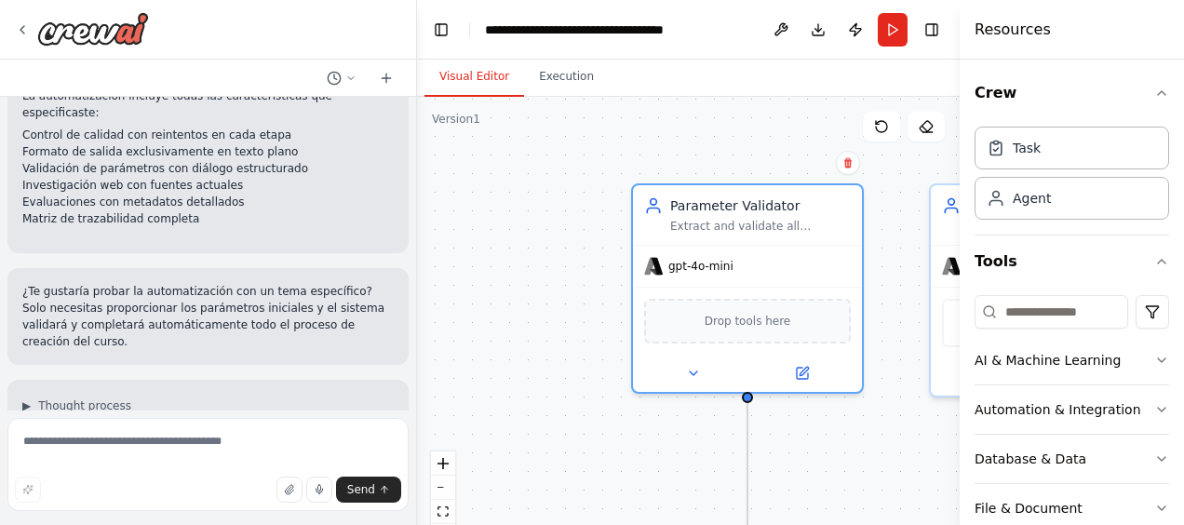
drag, startPoint x: 665, startPoint y: 229, endPoint x: 445, endPoint y: 227, distance: 219.7
click at [445, 226] on div ".deletable-edge-delete-btn { width: 20px; height: 20px; border: 0px solid #ffff…" at bounding box center [688, 329] width 543 height 465
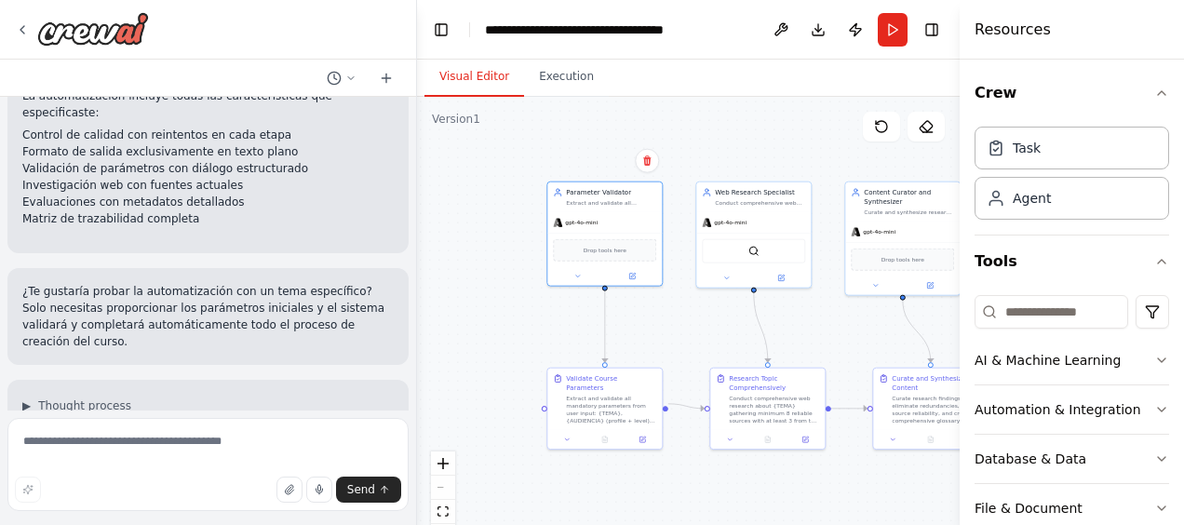
drag, startPoint x: 643, startPoint y: 160, endPoint x: 514, endPoint y: 160, distance: 129.4
click at [514, 160] on div ".deletable-edge-delete-btn { width: 20px; height: 20px; border: 0px solid #ffff…" at bounding box center [688, 329] width 543 height 465
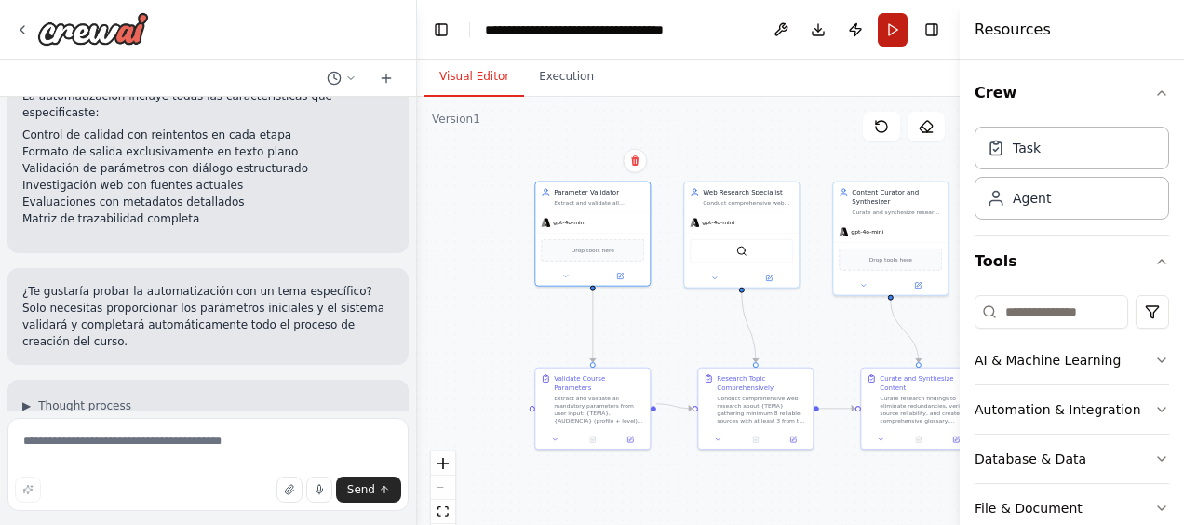
click at [879, 38] on button "Run" at bounding box center [893, 30] width 30 height 34
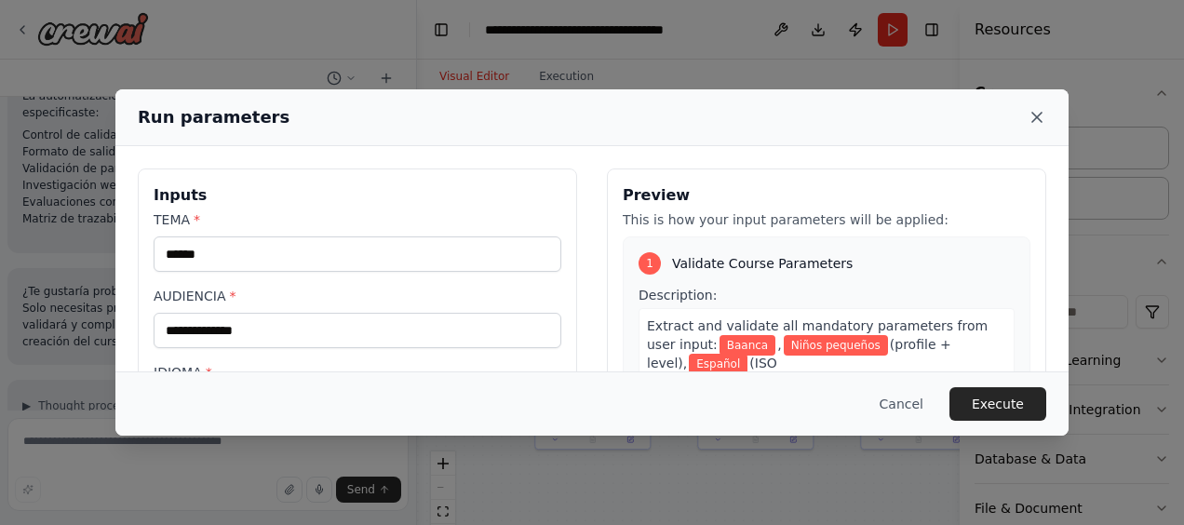
click at [1041, 117] on icon at bounding box center [1037, 117] width 19 height 19
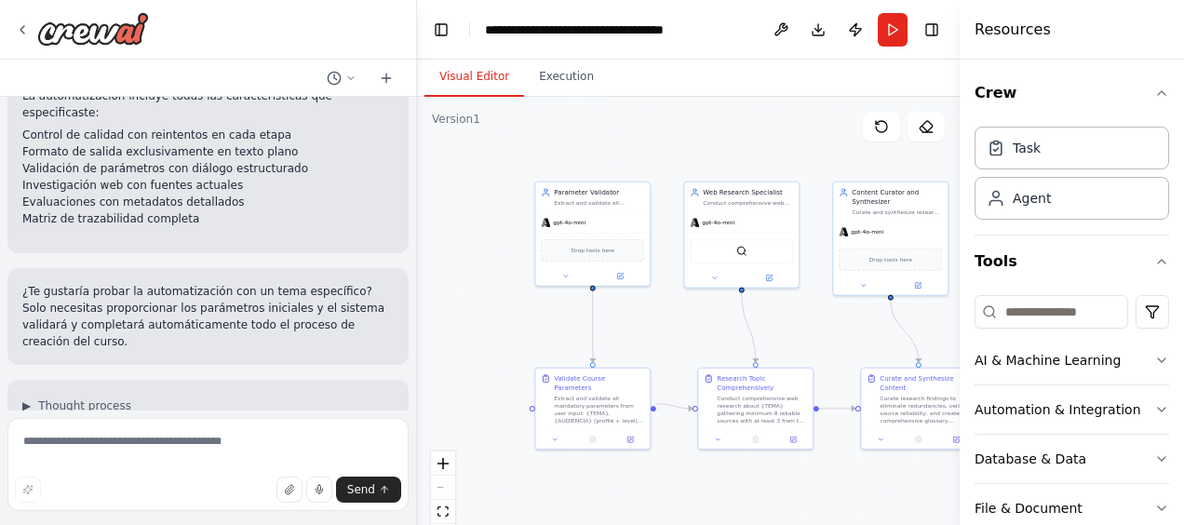
click at [786, 26] on button at bounding box center [781, 30] width 30 height 34
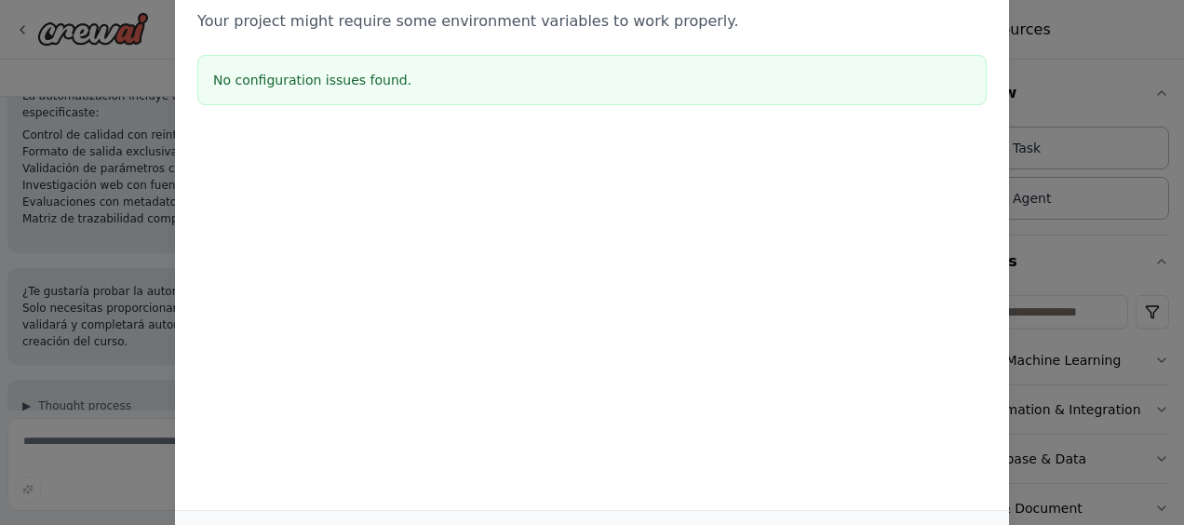
click at [1155, 115] on div "Environment configuration Your project might require some environment variables…" at bounding box center [592, 262] width 1184 height 525
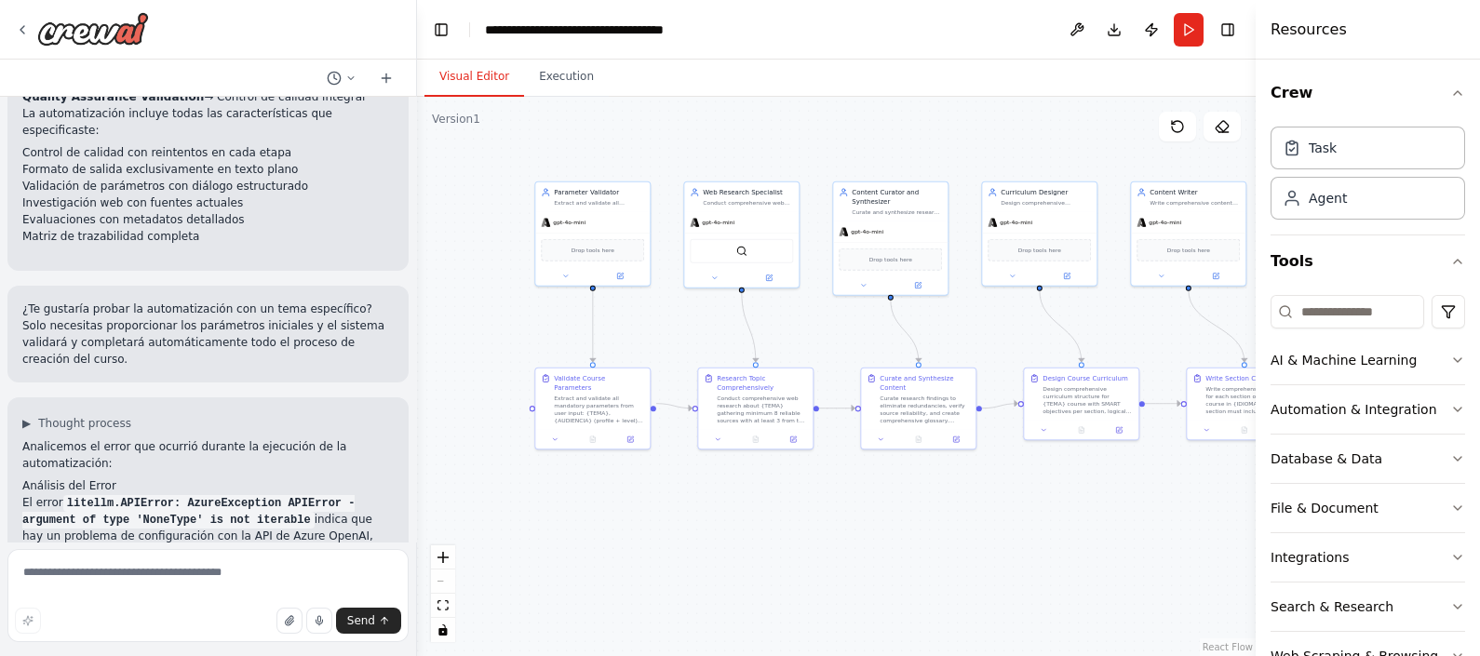
scroll to position [4361, 0]
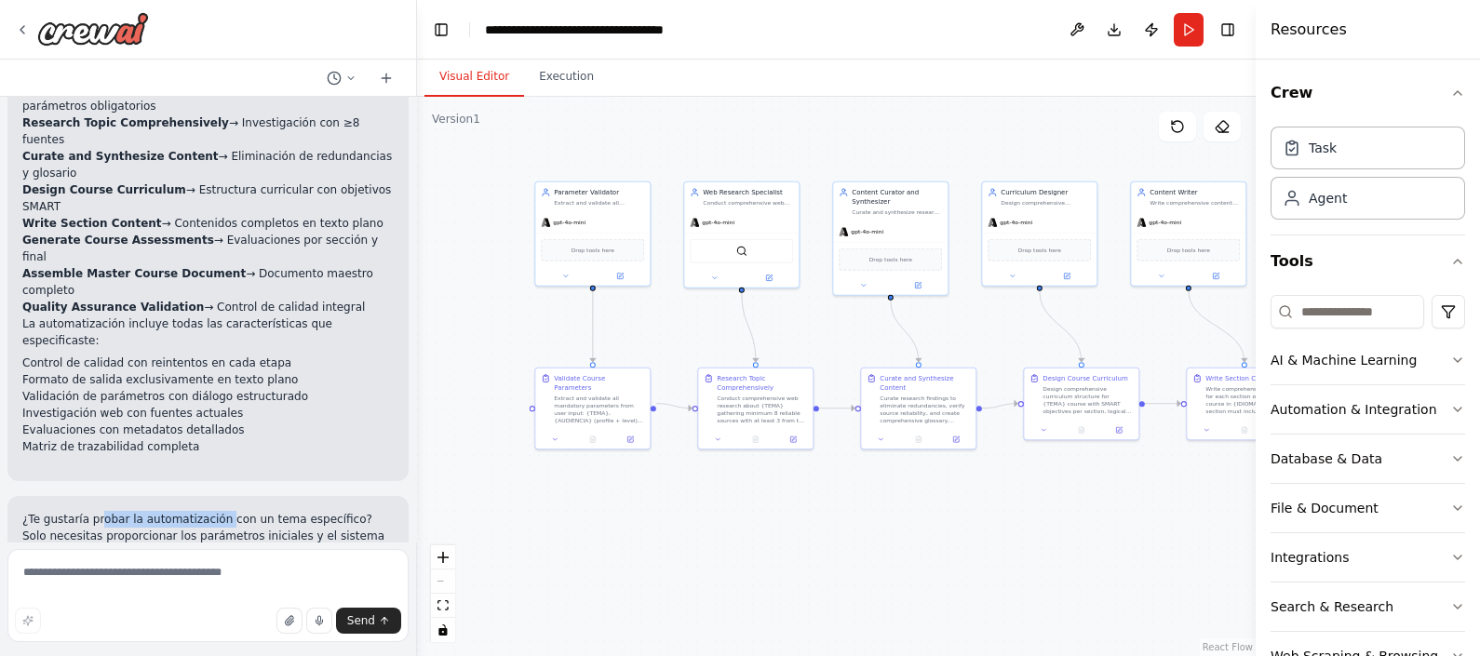
drag, startPoint x: 96, startPoint y: 257, endPoint x: 212, endPoint y: 252, distance: 116.5
click at [212, 511] on p "¿Te gustaría probar la automatización con un tema específico? Solo necesitas pr…" at bounding box center [207, 544] width 371 height 67
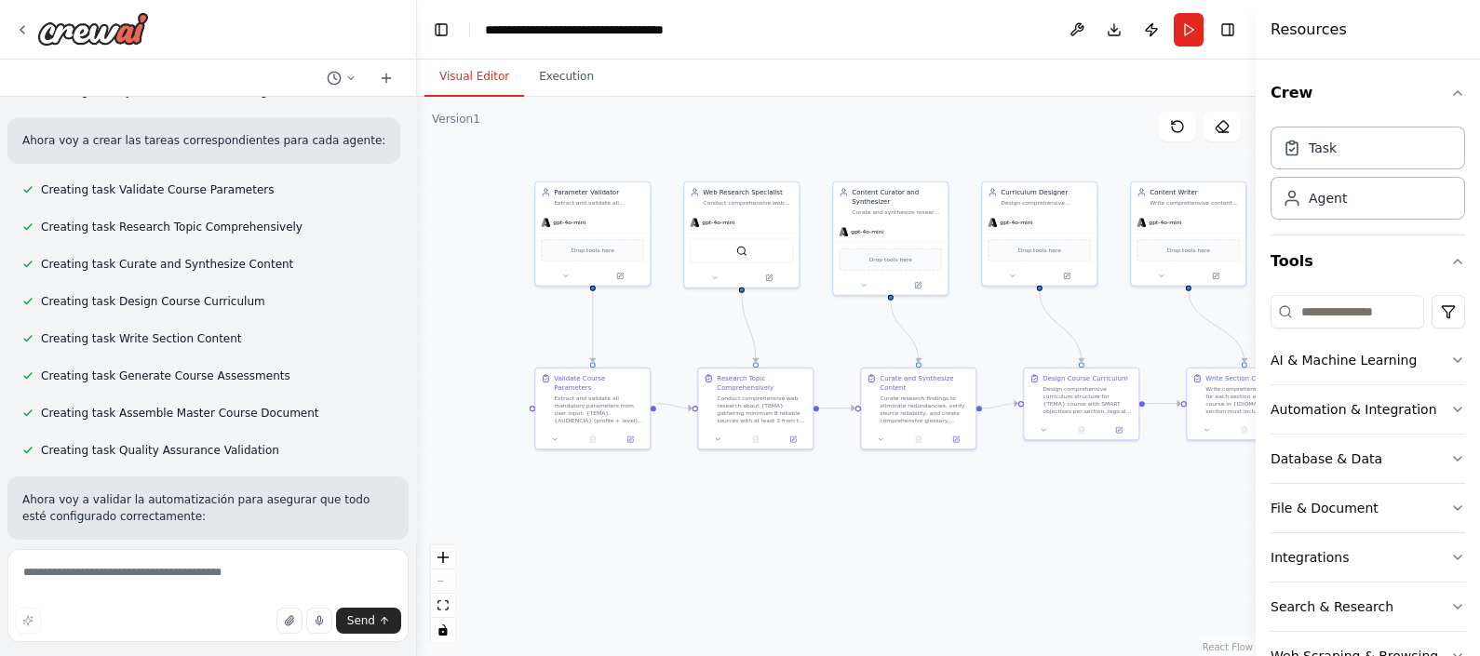
scroll to position [3546, 0]
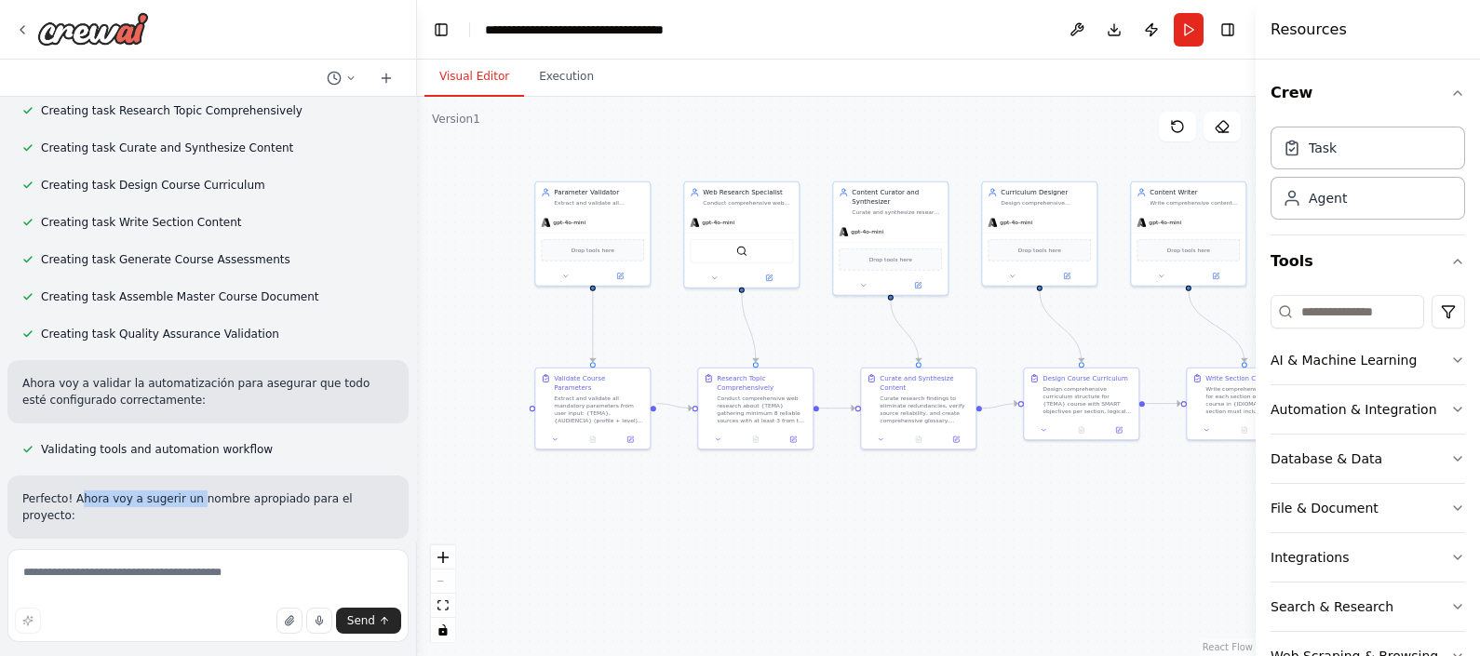
drag, startPoint x: 72, startPoint y: 358, endPoint x: 192, endPoint y: 353, distance: 120.2
click at [192, 476] on div "Perfecto! Ahora voy a sugerir un nombre apropiado para el proyecto:" at bounding box center [207, 507] width 401 height 63
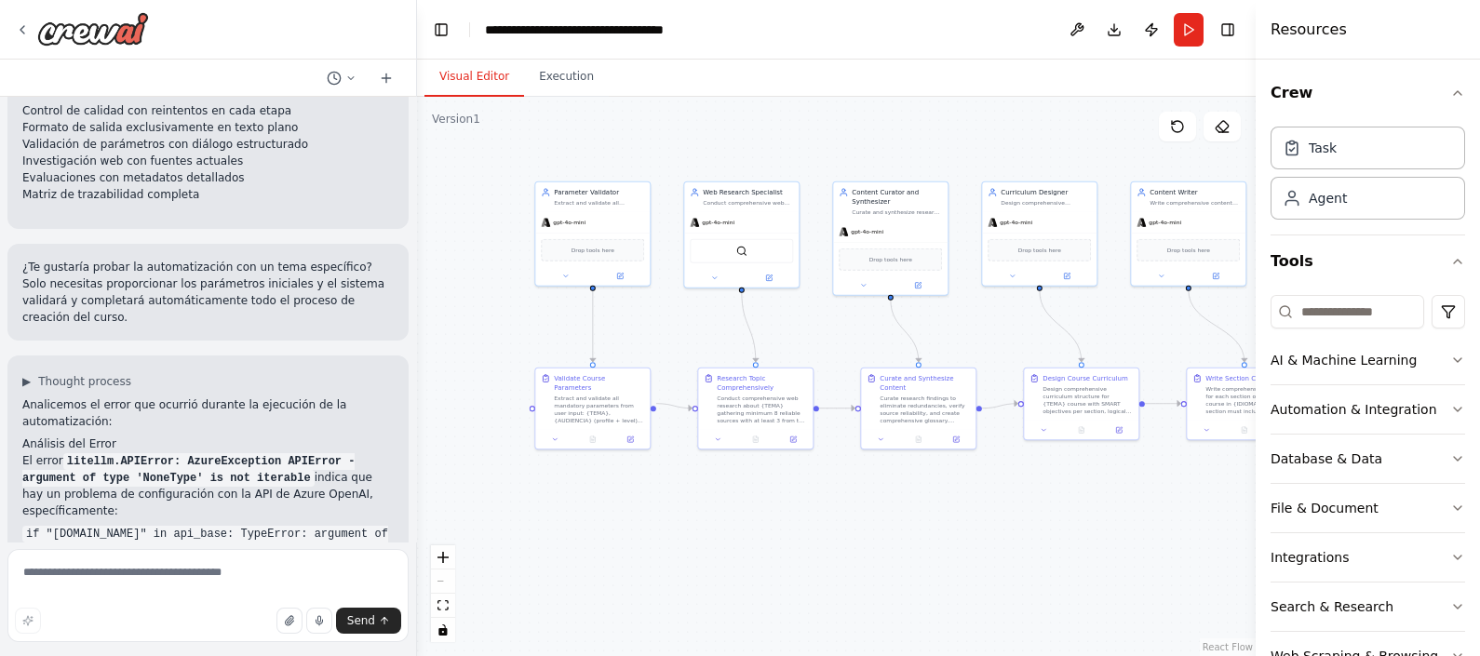
scroll to position [4827, 0]
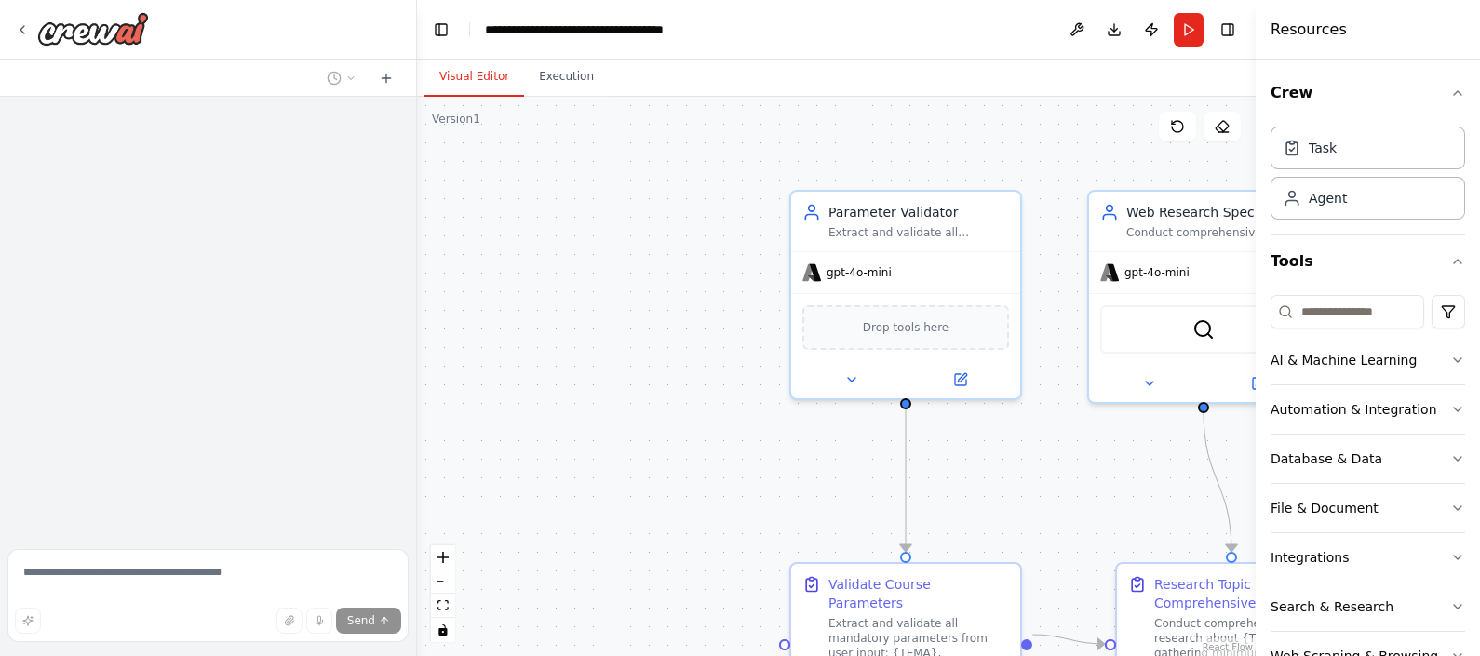
scroll to position [4827, 0]
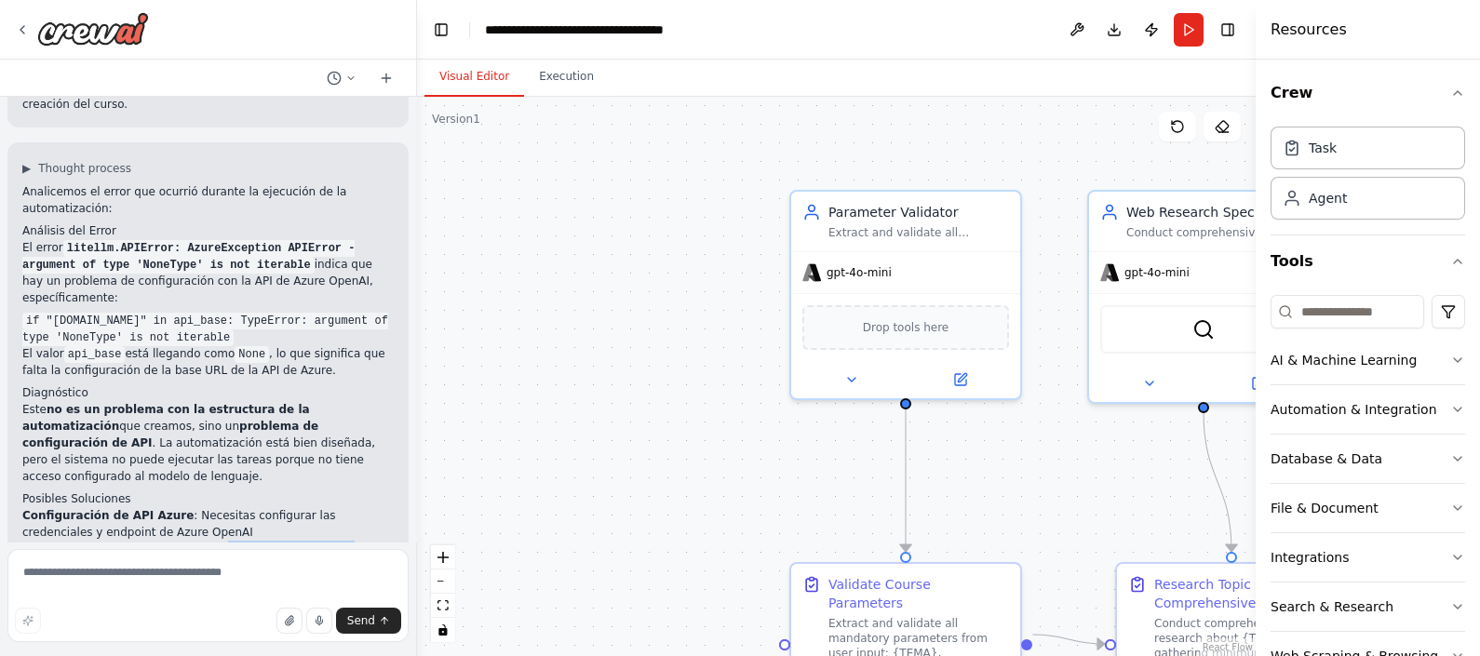
drag, startPoint x: 189, startPoint y: 246, endPoint x: 332, endPoint y: 248, distance: 143.4
click at [332, 541] on li "Variables de entorno faltantes : Pueden faltar variables como AZURE_OPENAI_API_…" at bounding box center [207, 558] width 371 height 34
drag, startPoint x: 332, startPoint y: 248, endPoint x: 334, endPoint y: 258, distance: 10.4
click at [334, 541] on li "Variables de entorno faltantes : Pueden faltar variables como AZURE_OPENAI_API_…" at bounding box center [207, 558] width 371 height 34
click at [115, 559] on code "AZURE_OPENAI_API_BASE" at bounding box center [127, 567] width 148 height 17
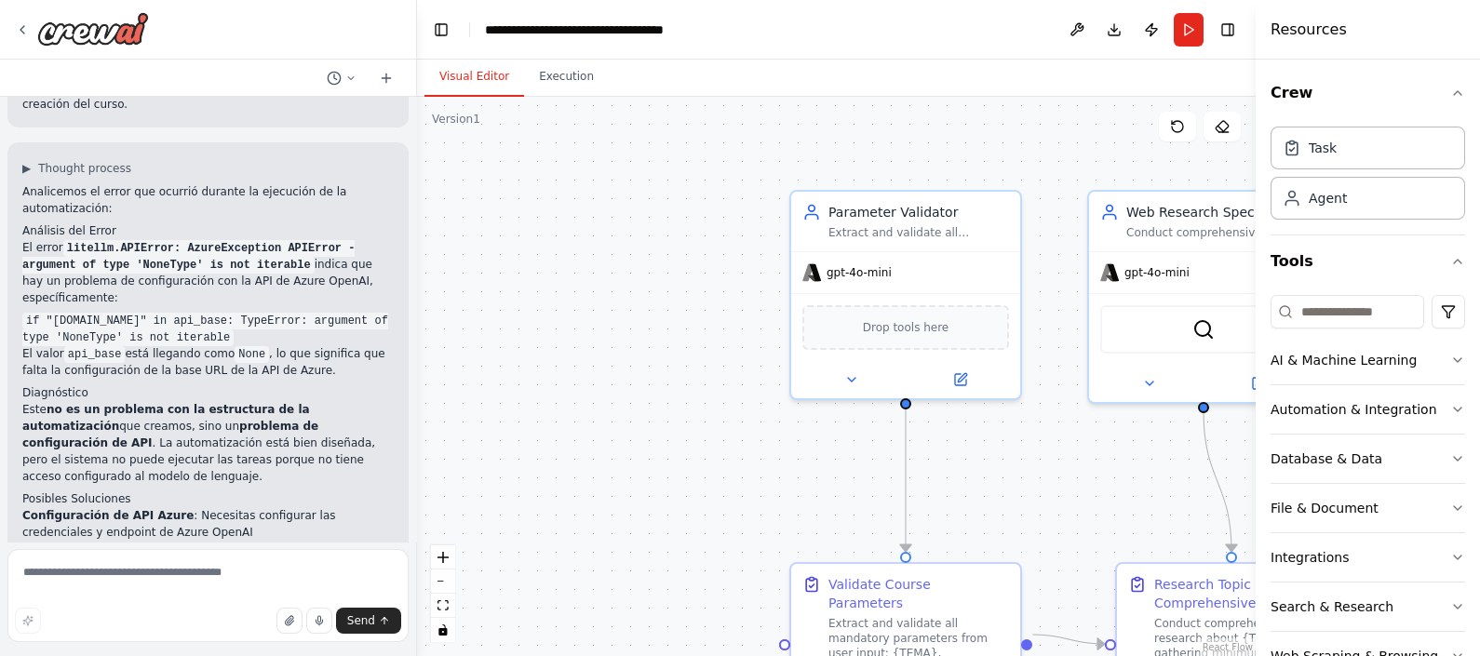
click at [115, 559] on code "AZURE_OPENAI_API_BASE" at bounding box center [127, 567] width 148 height 17
drag, startPoint x: 115, startPoint y: 265, endPoint x: 120, endPoint y: 284, distance: 19.2
click at [116, 576] on strong "Configuración del modelo" at bounding box center [102, 582] width 161 height 13
click at [1178, 44] on button "Run" at bounding box center [1189, 30] width 30 height 34
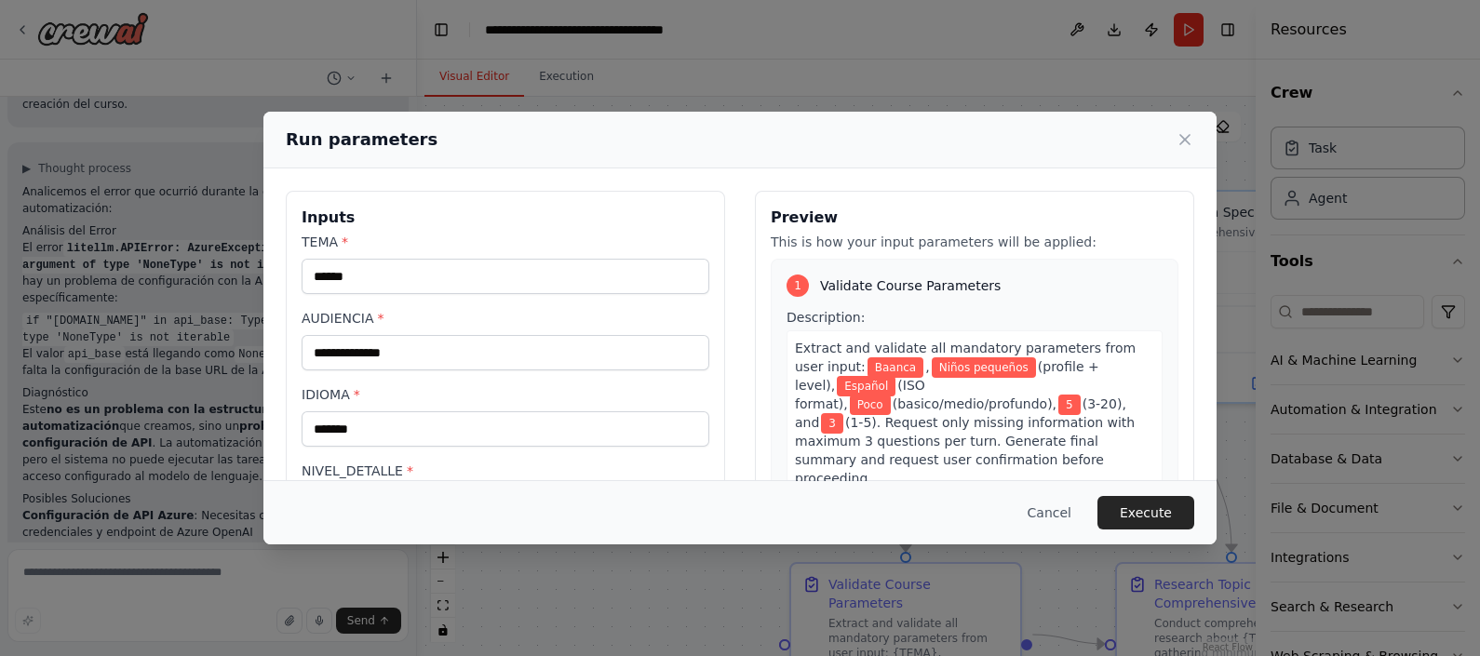
click at [1153, 493] on div "Cancel Execute" at bounding box center [739, 512] width 953 height 64
click at [1150, 494] on div "Cancel Execute" at bounding box center [739, 512] width 953 height 64
drag, startPoint x: 1150, startPoint y: 494, endPoint x: 1140, endPoint y: 501, distance: 11.4
click at [1140, 501] on button "Execute" at bounding box center [1146, 513] width 97 height 34
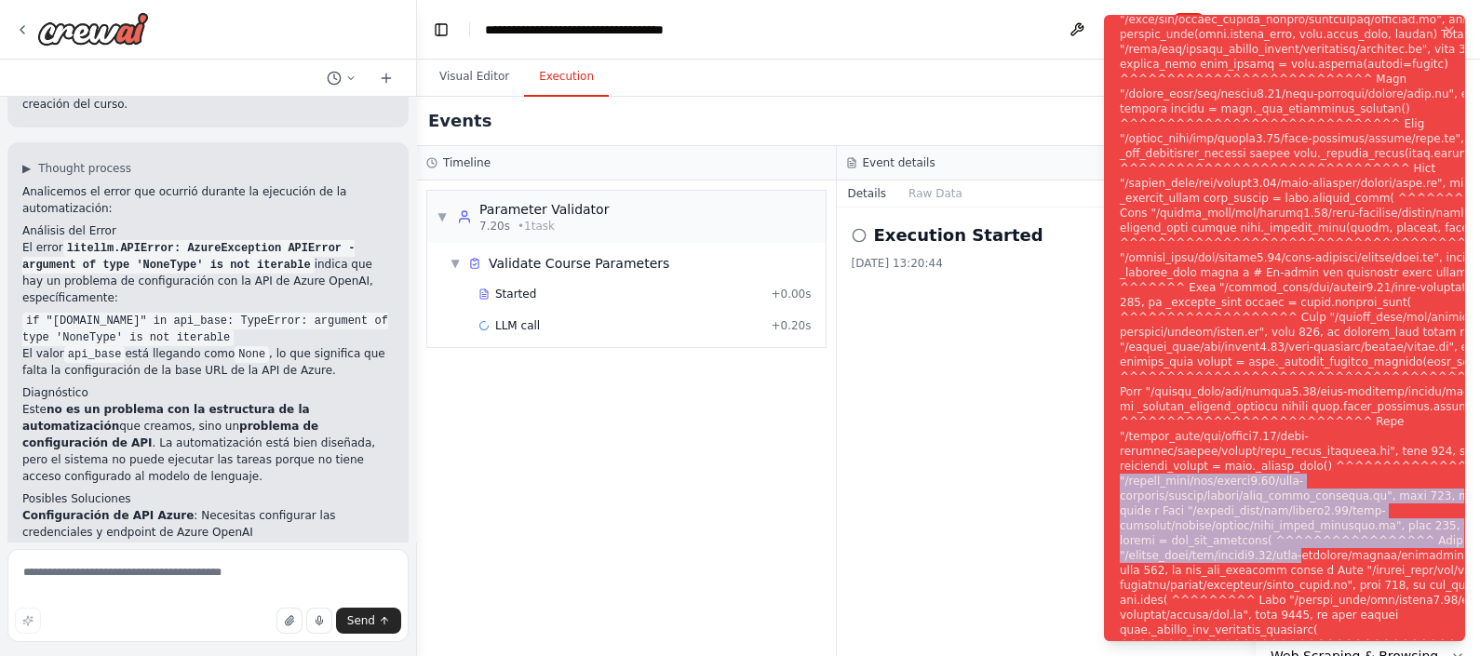
drag, startPoint x: 1472, startPoint y: 487, endPoint x: 1475, endPoint y: 568, distance: 81.0
click at [1475, 568] on ol "Execution Error" at bounding box center [1284, 328] width 391 height 656
click at [1471, 568] on ol "Execution Error" at bounding box center [1284, 328] width 391 height 656
click at [1466, 511] on ol "Execution Error" at bounding box center [1284, 328] width 391 height 656
drag, startPoint x: 1473, startPoint y: 506, endPoint x: 1433, endPoint y: 484, distance: 45.4
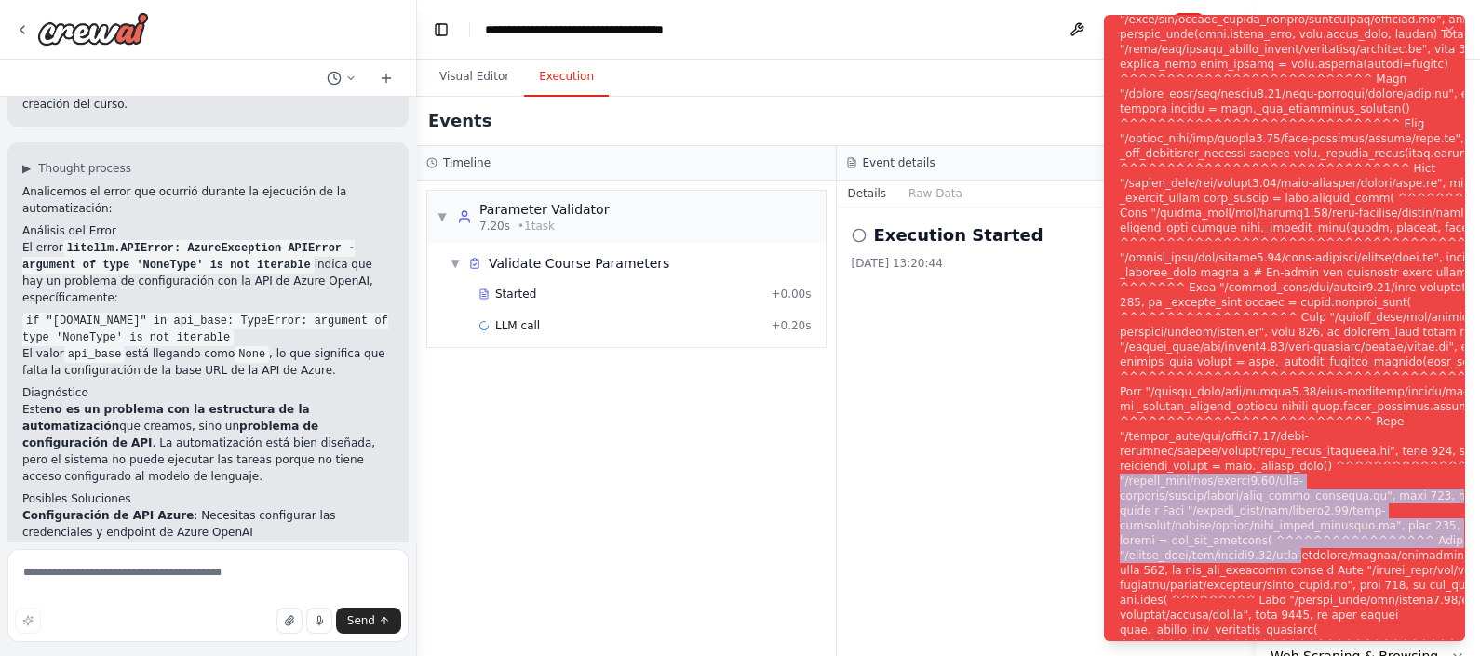
click at [1475, 505] on ol "Execution Error" at bounding box center [1284, 328] width 391 height 656
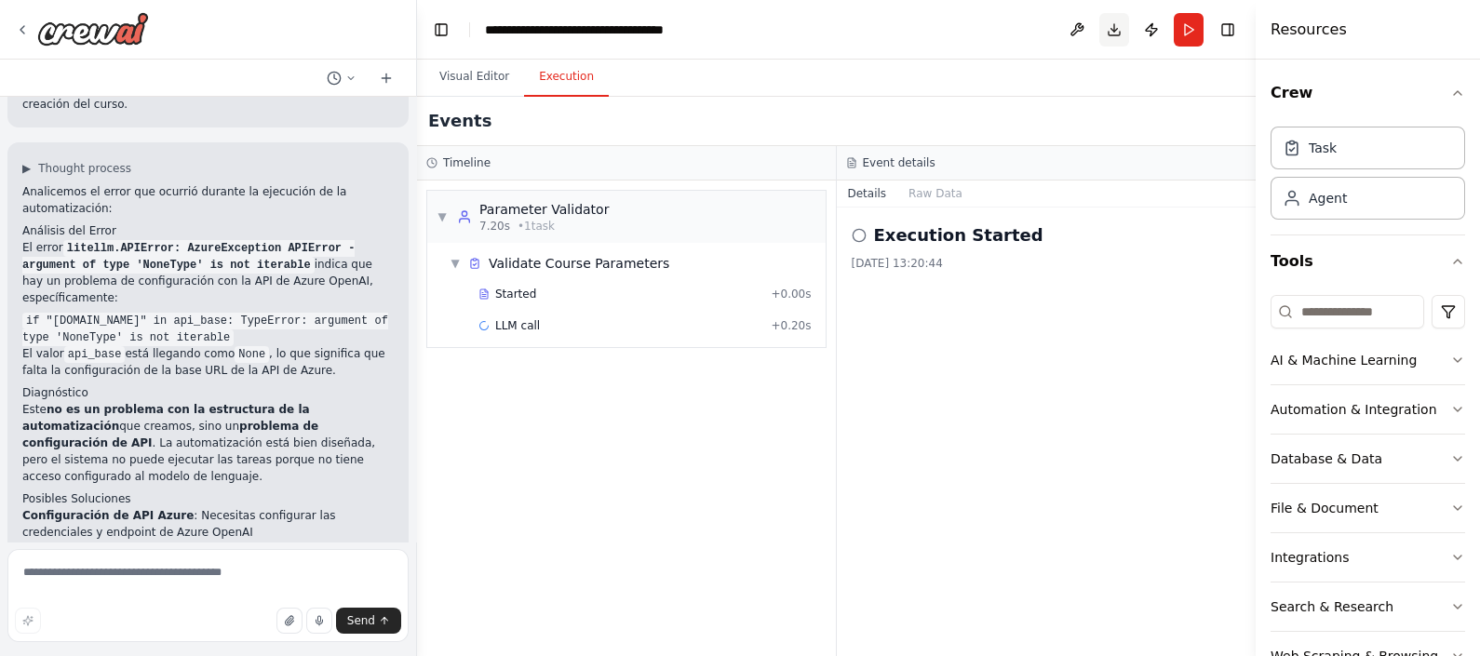
click at [1109, 27] on button "Download" at bounding box center [1114, 30] width 30 height 34
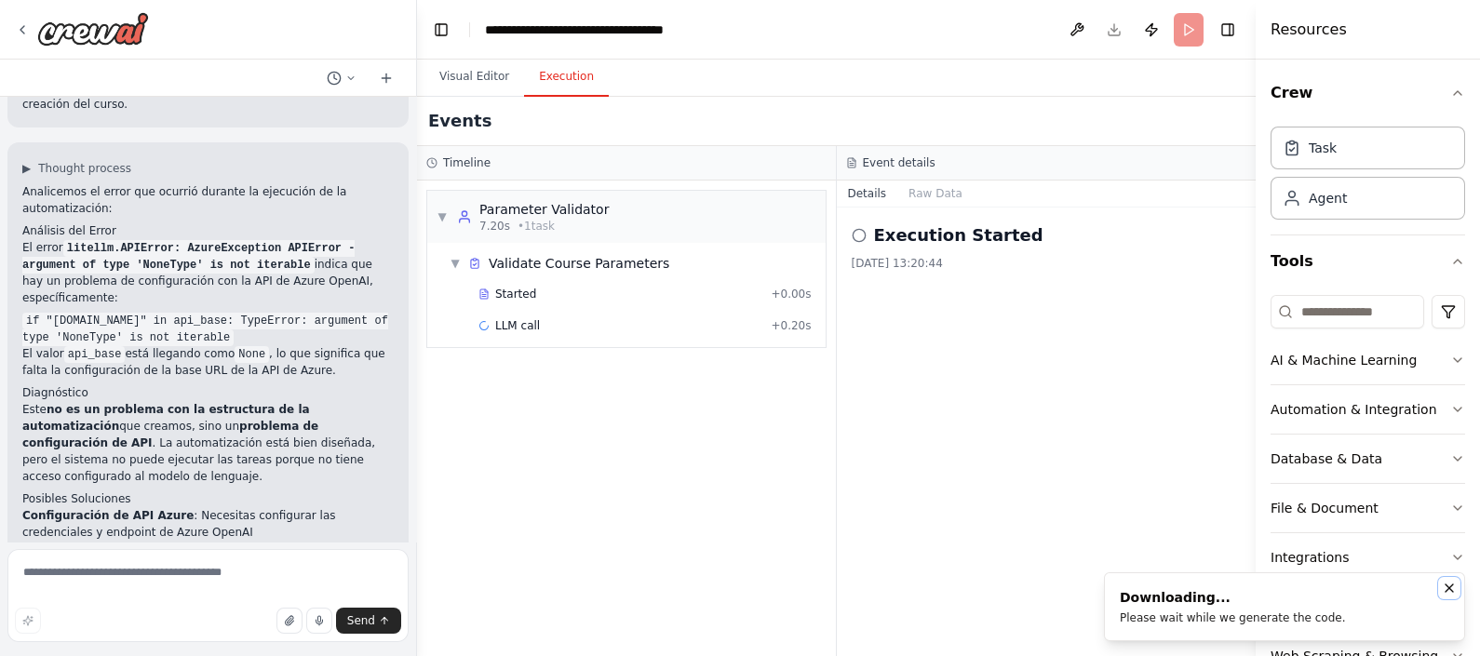
click at [1454, 586] on icon "Notifications (F8)" at bounding box center [1449, 588] width 15 height 15
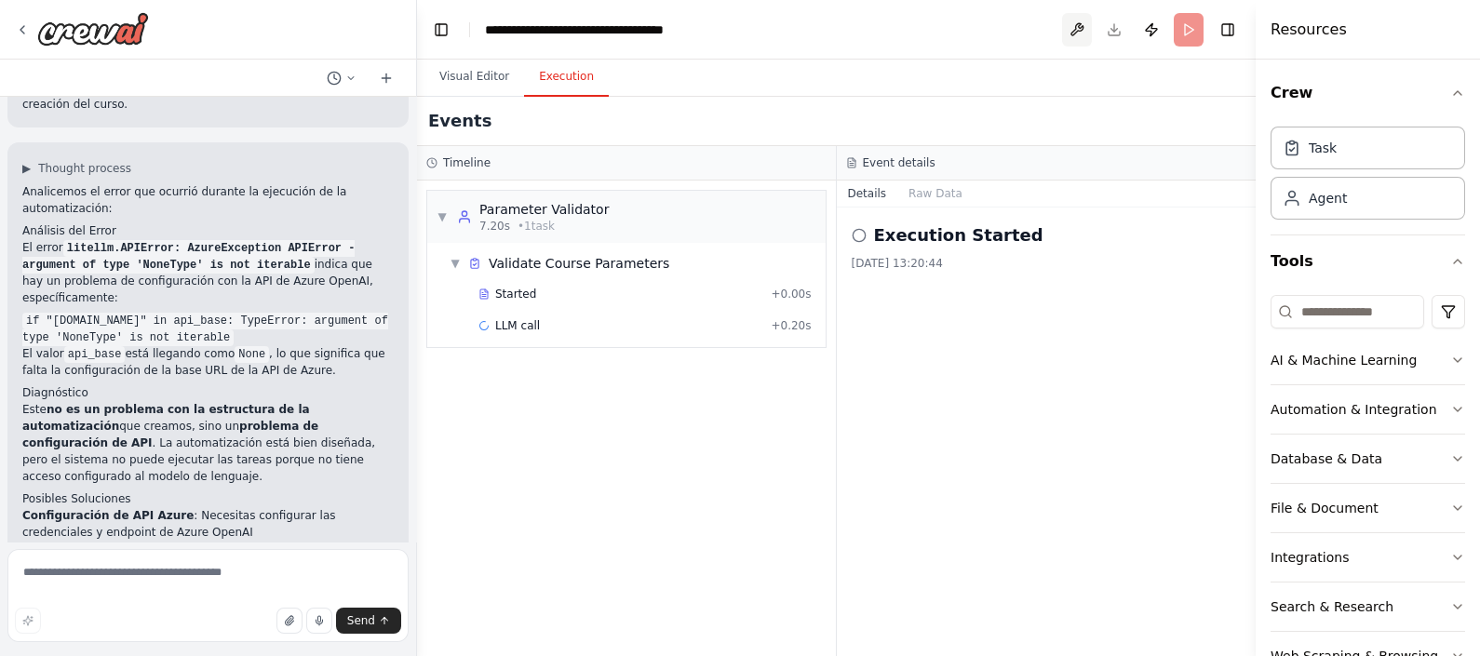
click at [1073, 20] on button at bounding box center [1077, 30] width 30 height 34
click at [1211, 33] on header "**********" at bounding box center [836, 30] width 839 height 60
click at [1150, 34] on button "Publish" at bounding box center [1152, 30] width 30 height 34
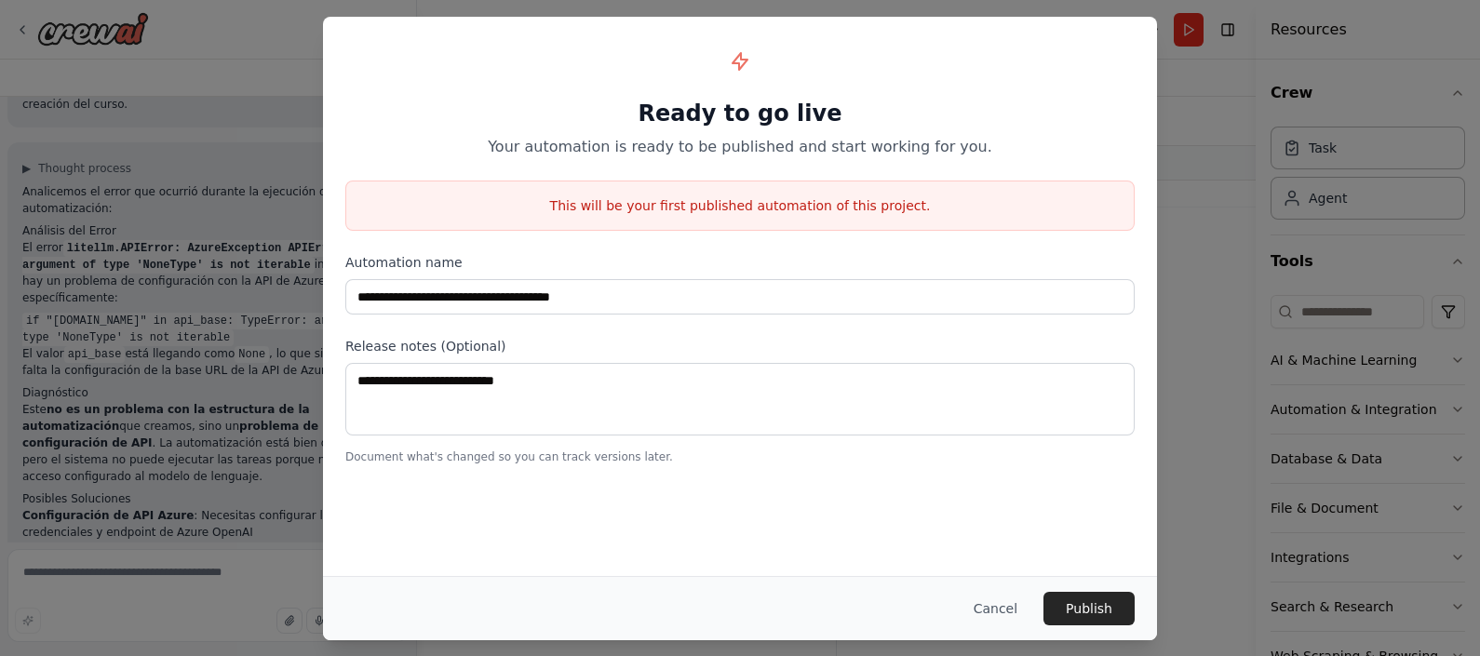
click at [1026, 613] on button "Cancel" at bounding box center [996, 609] width 74 height 34
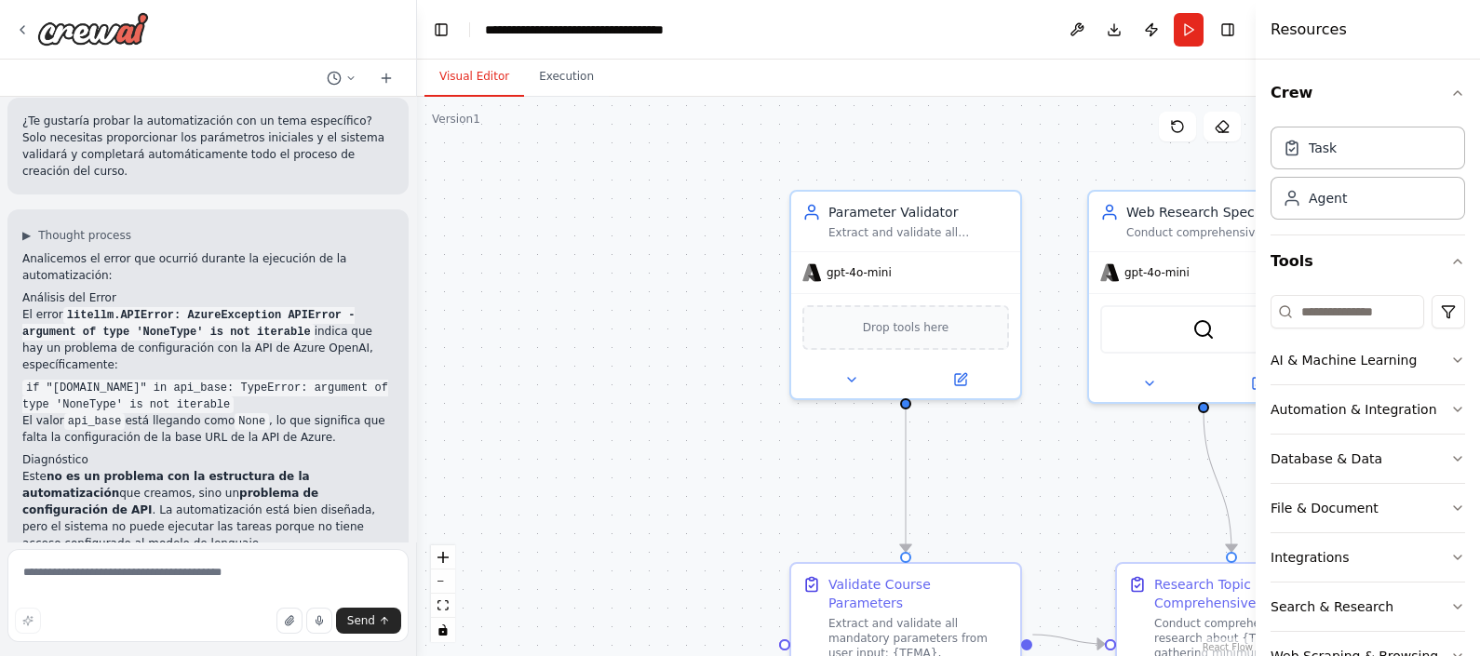
scroll to position [4827, 0]
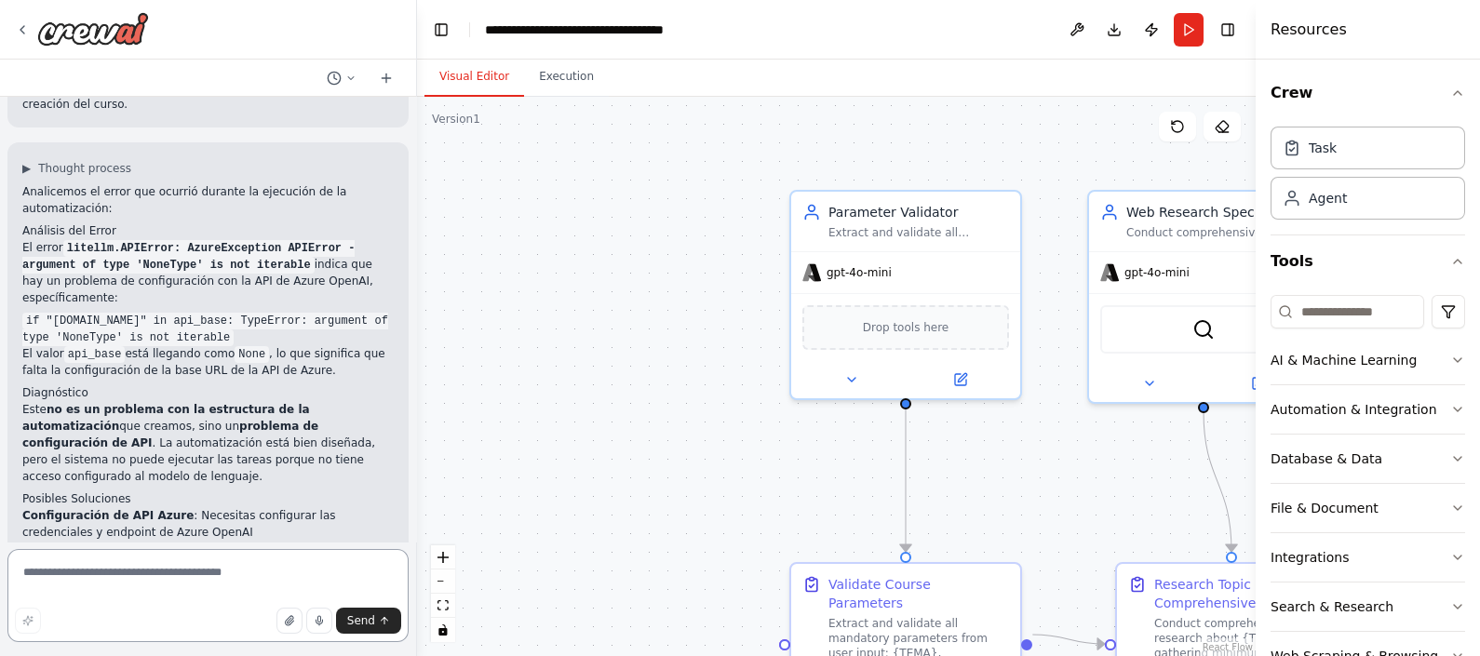
click at [194, 598] on textarea at bounding box center [207, 595] width 401 height 93
type textarea "**********"
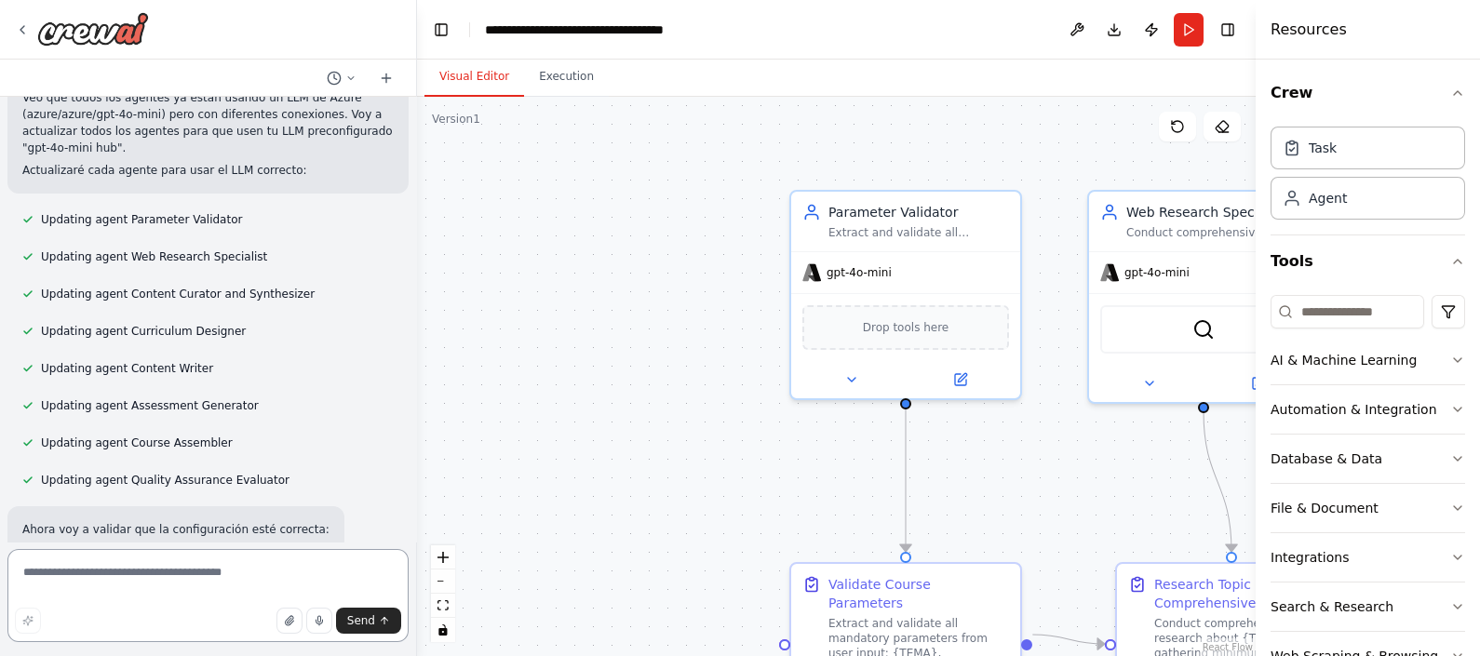
scroll to position [6109, 0]
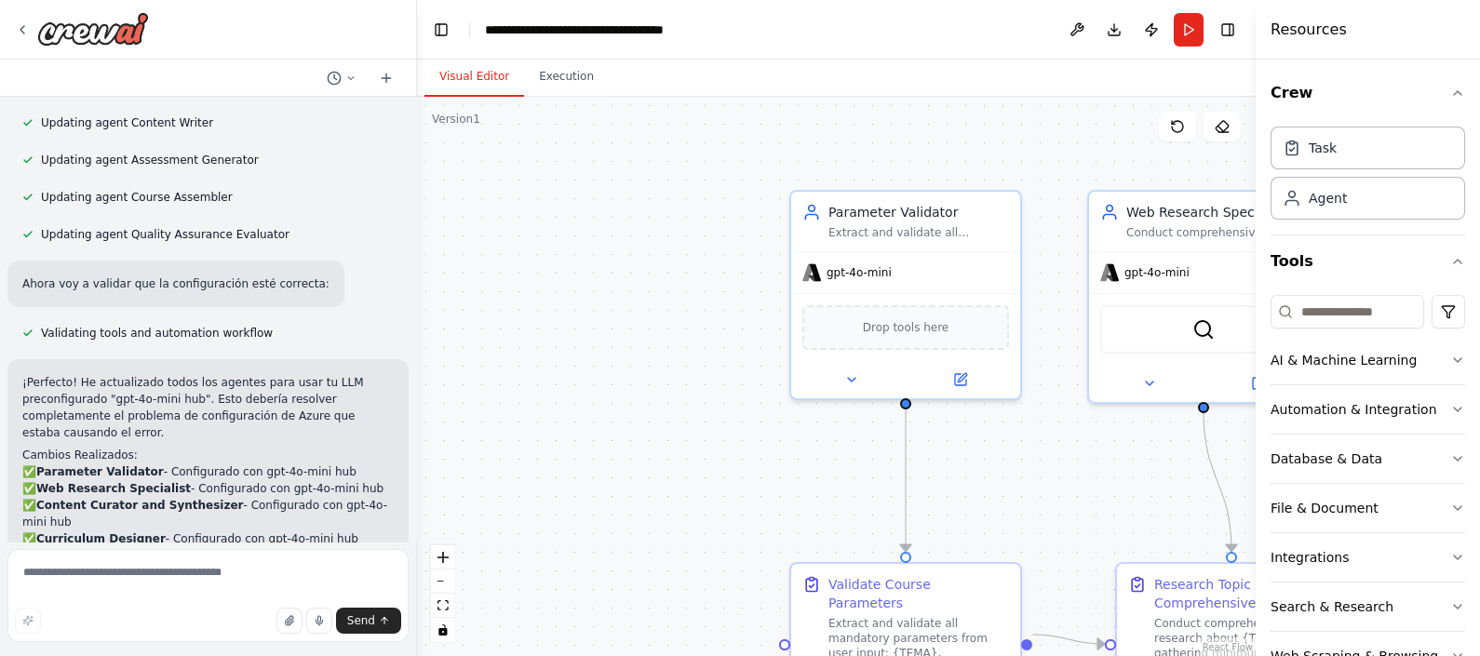
scroll to position [6232, 0]
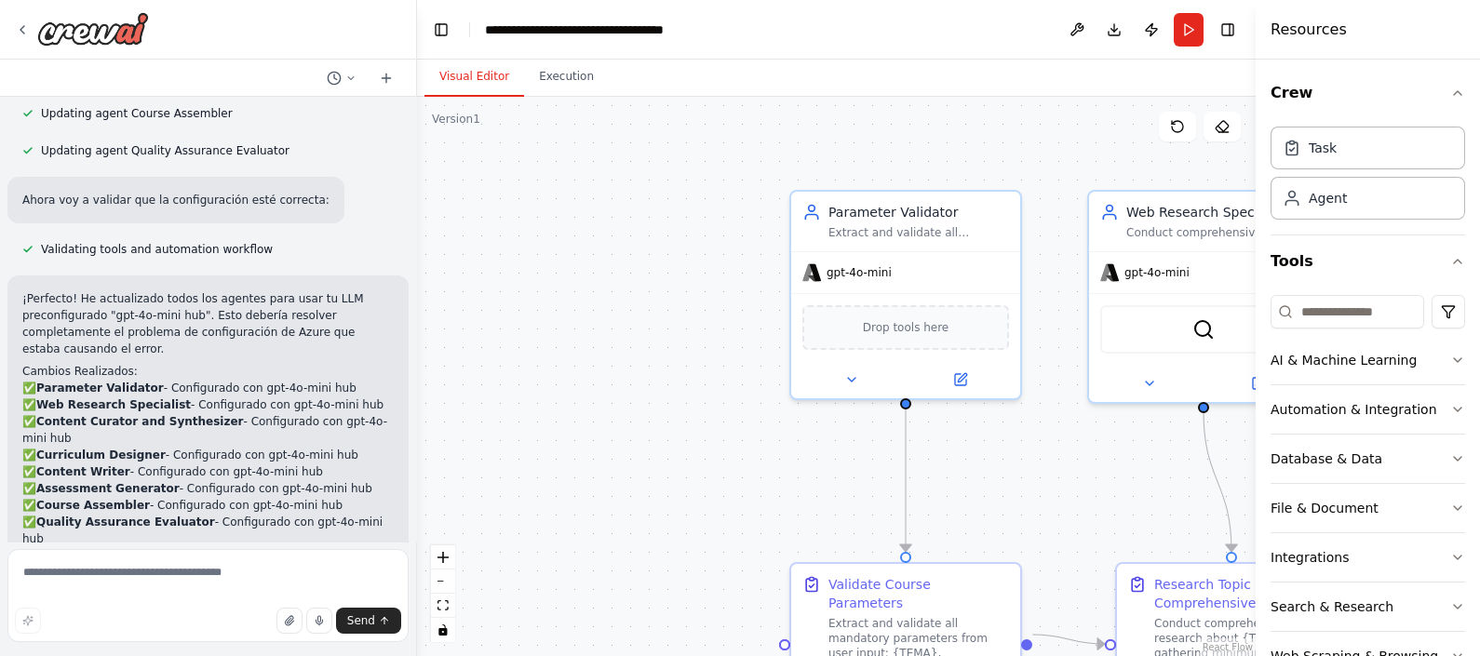
click at [1188, 25] on button "Run" at bounding box center [1189, 30] width 30 height 34
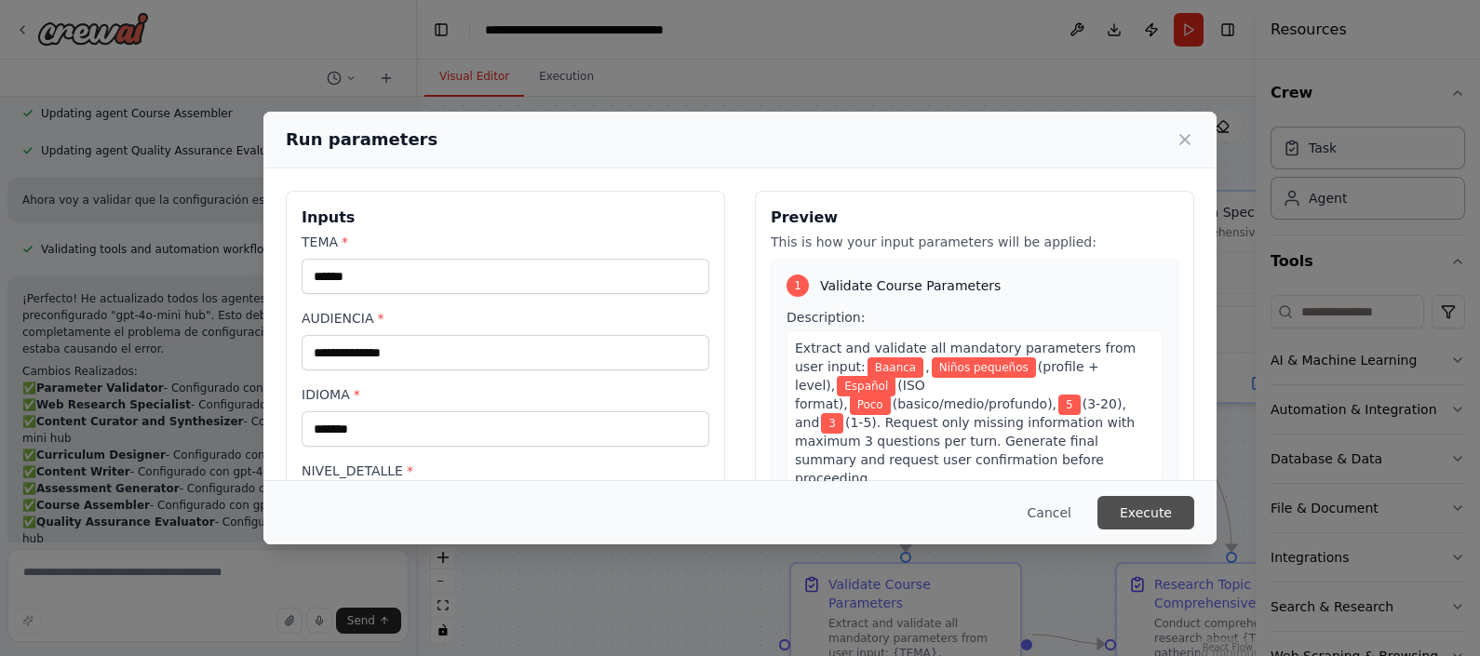
click at [1188, 510] on button "Execute" at bounding box center [1146, 513] width 97 height 34
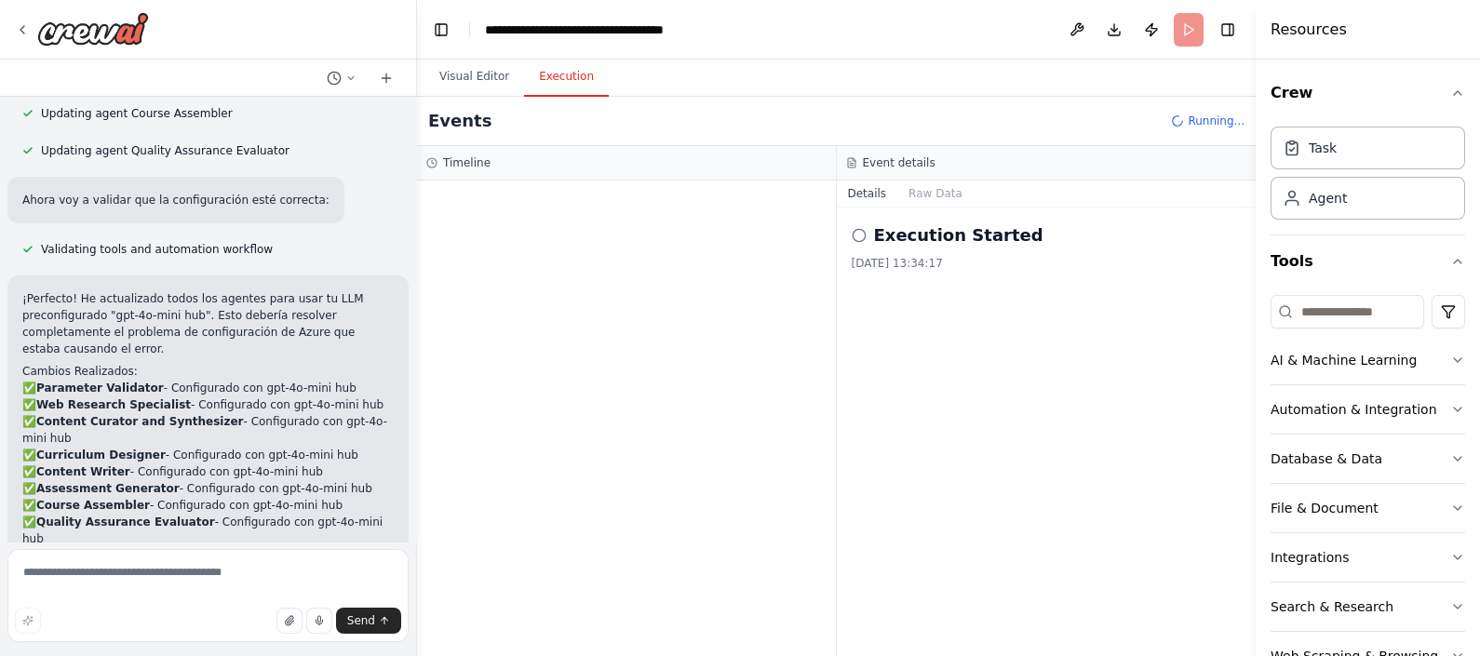
click at [855, 234] on icon at bounding box center [859, 235] width 15 height 15
click at [925, 196] on button "Raw Data" at bounding box center [935, 194] width 76 height 26
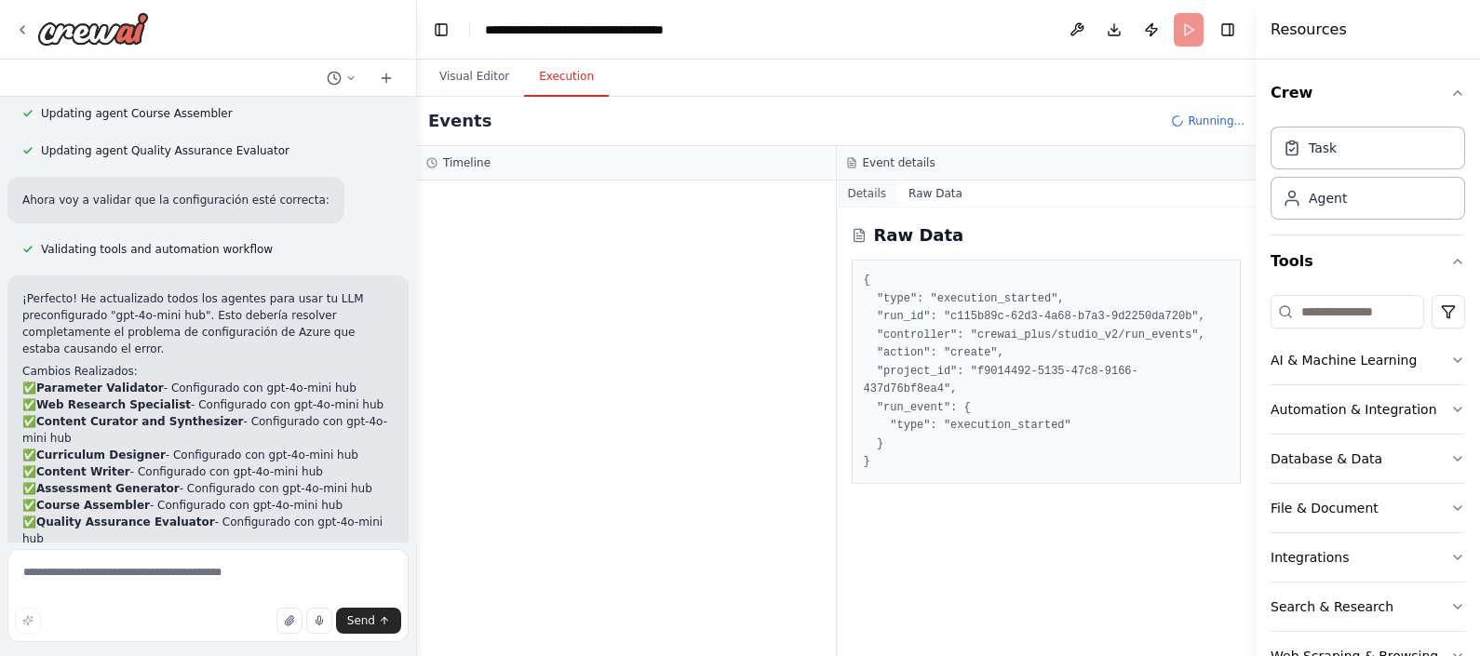
click at [870, 195] on button "Details" at bounding box center [867, 194] width 61 height 26
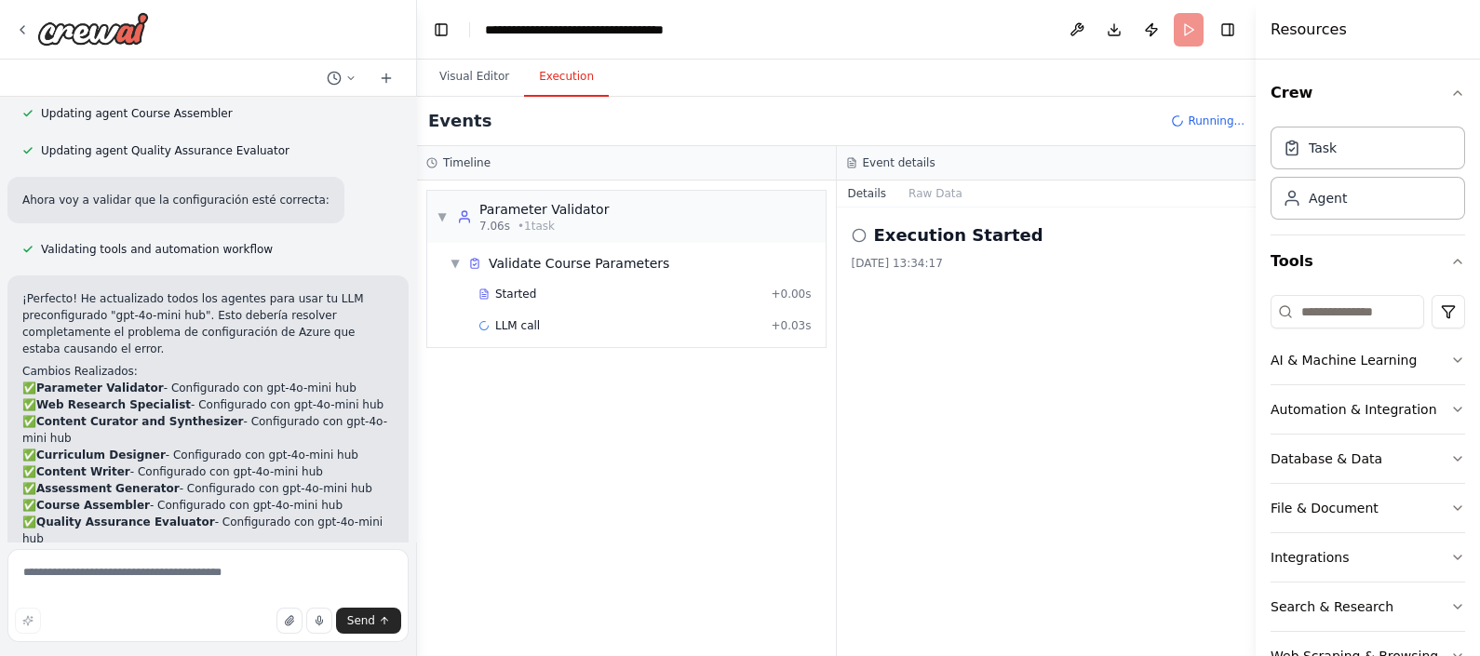
drag, startPoint x: 99, startPoint y: 461, endPoint x: 33, endPoint y: 447, distance: 67.6
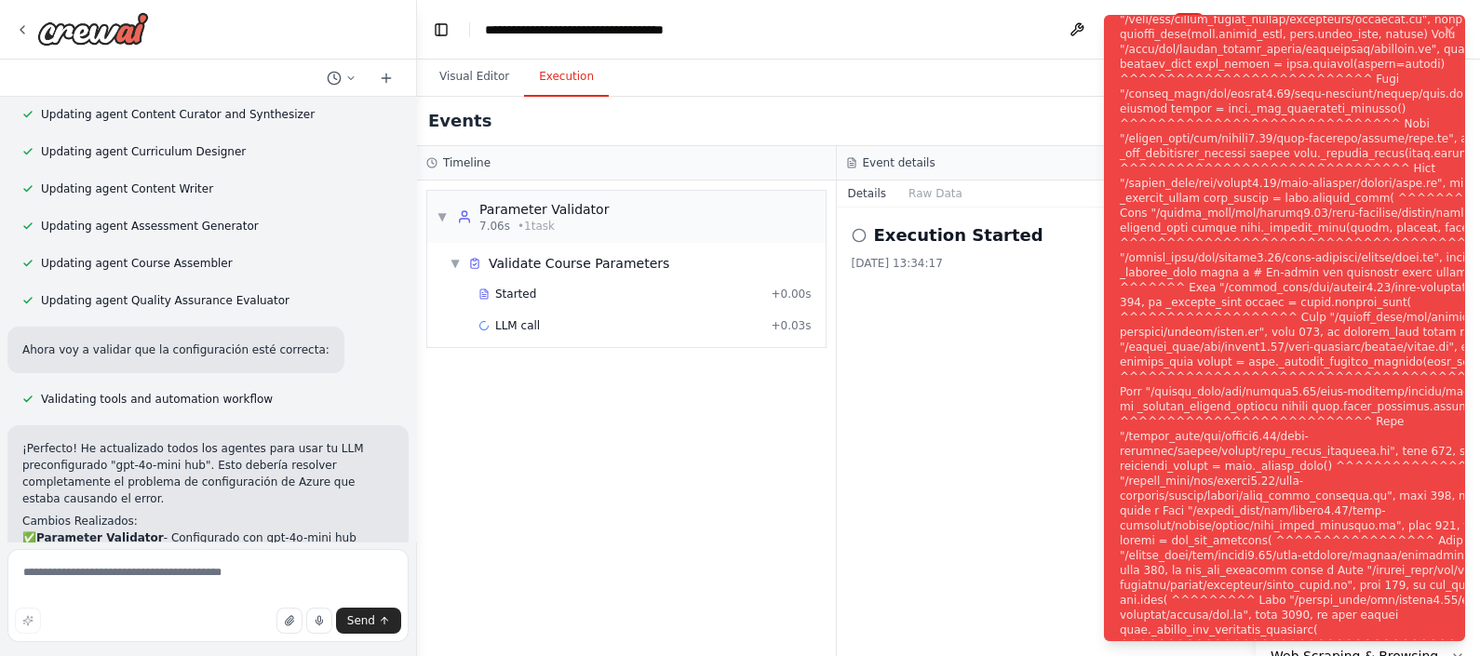
scroll to position [6153, 0]
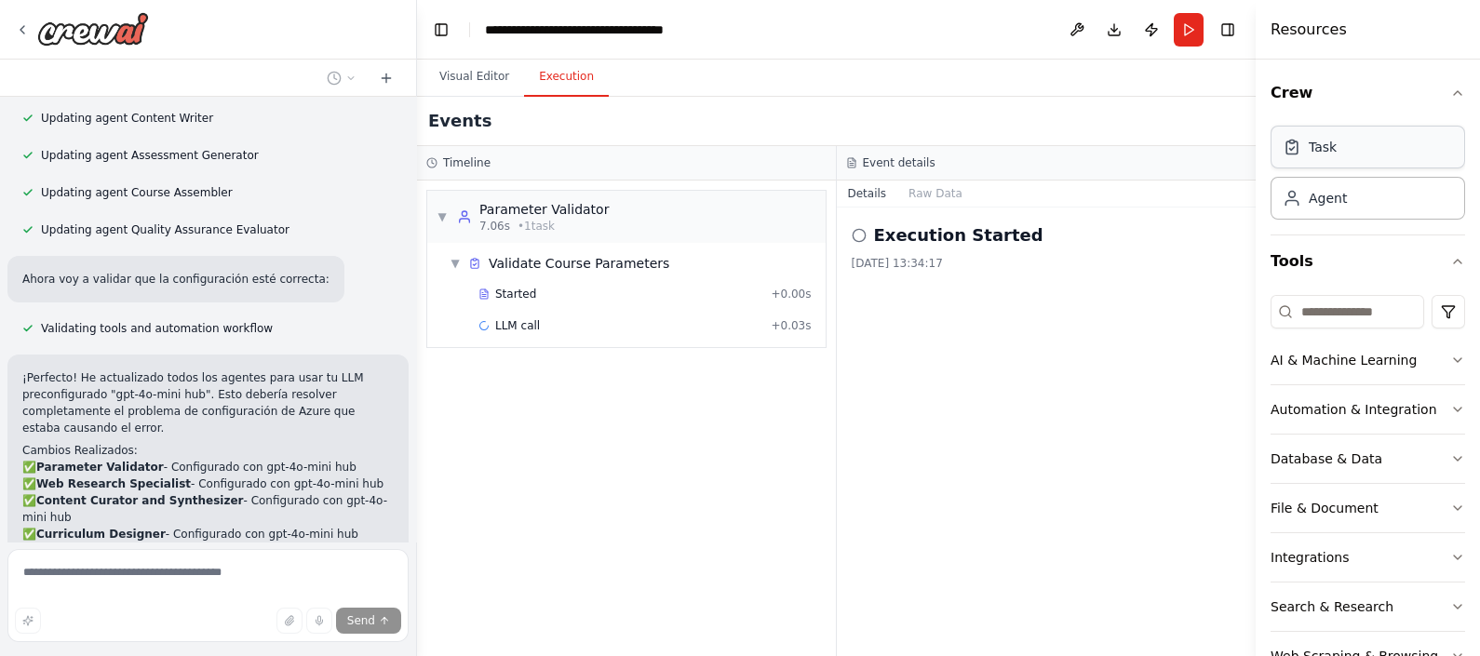
click at [1354, 145] on div "Task" at bounding box center [1368, 147] width 195 height 43
drag, startPoint x: 1237, startPoint y: 328, endPoint x: 1277, endPoint y: 307, distance: 45.0
click at [1233, 332] on div "Execution Started 2/10/2025, 13:34:17" at bounding box center [1047, 432] width 420 height 449
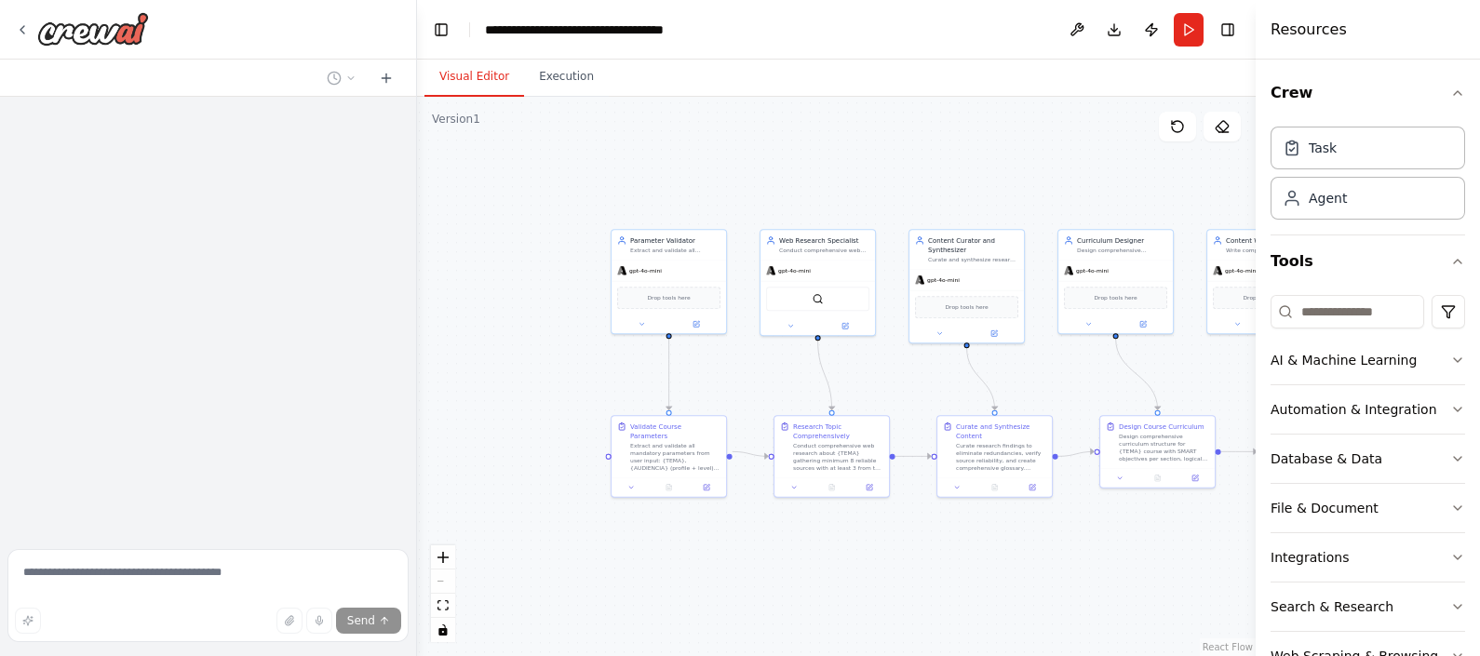
drag, startPoint x: 613, startPoint y: 395, endPoint x: 499, endPoint y: 391, distance: 113.6
click at [499, 391] on div ".deletable-edge-delete-btn { width: 20px; height: 20px; border: 0px solid #ffff…" at bounding box center [836, 376] width 839 height 559
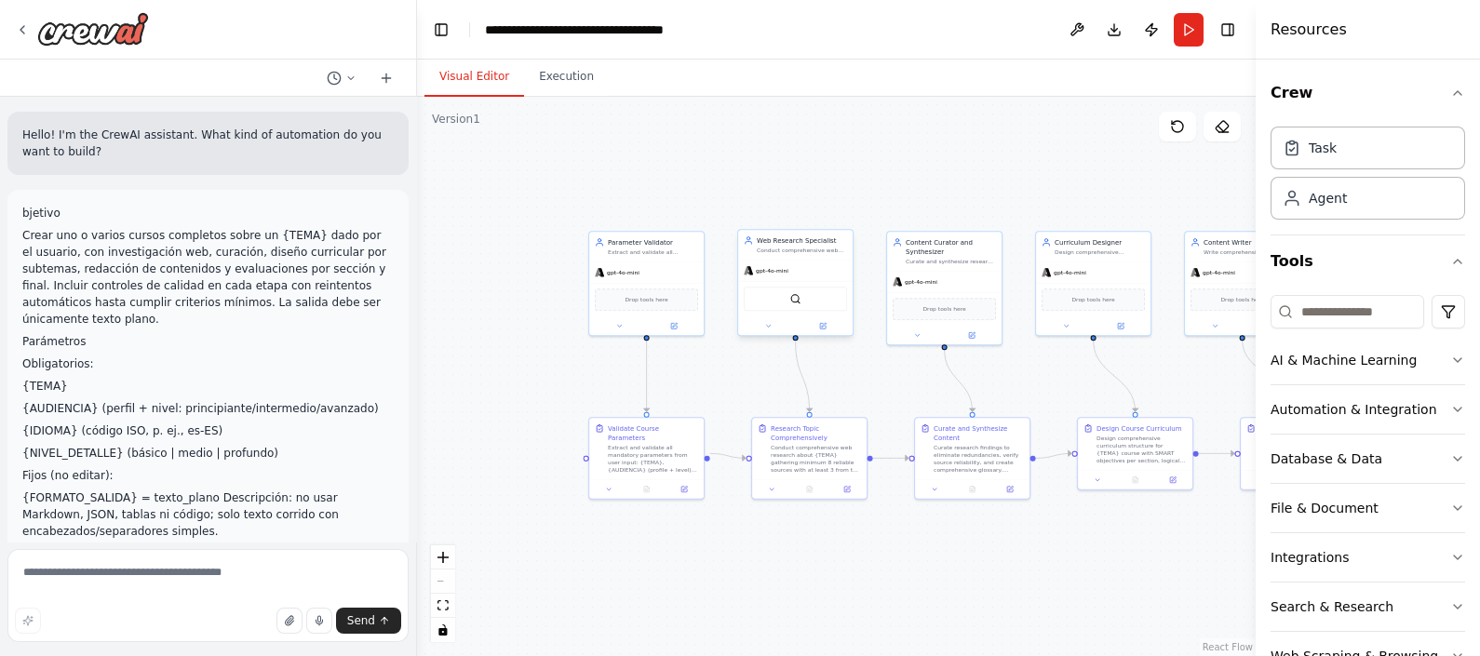
scroll to position [7453, 0]
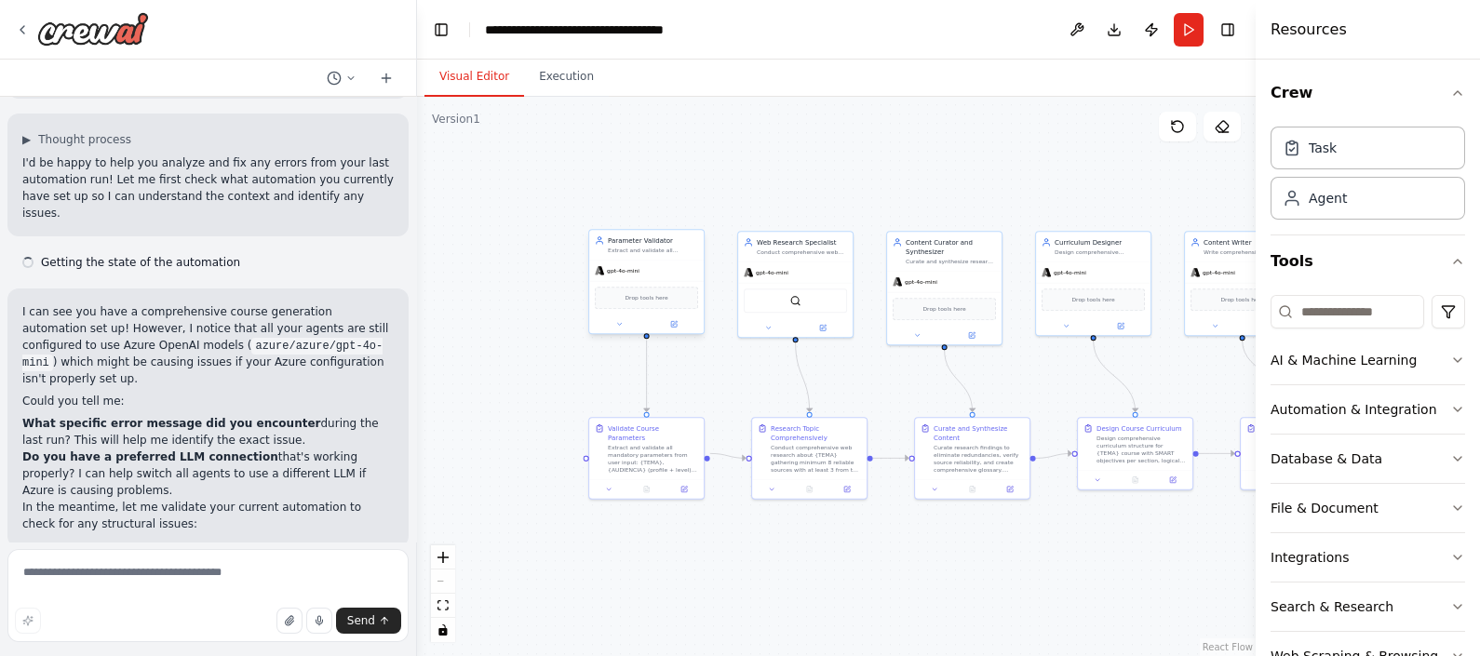
click at [661, 262] on div "gpt-4o-mini" at bounding box center [646, 271] width 115 height 20
click at [632, 449] on div "Extract and validate all mandatory parameters from user input: {TEMA}, {AUDIENC…" at bounding box center [653, 457] width 90 height 30
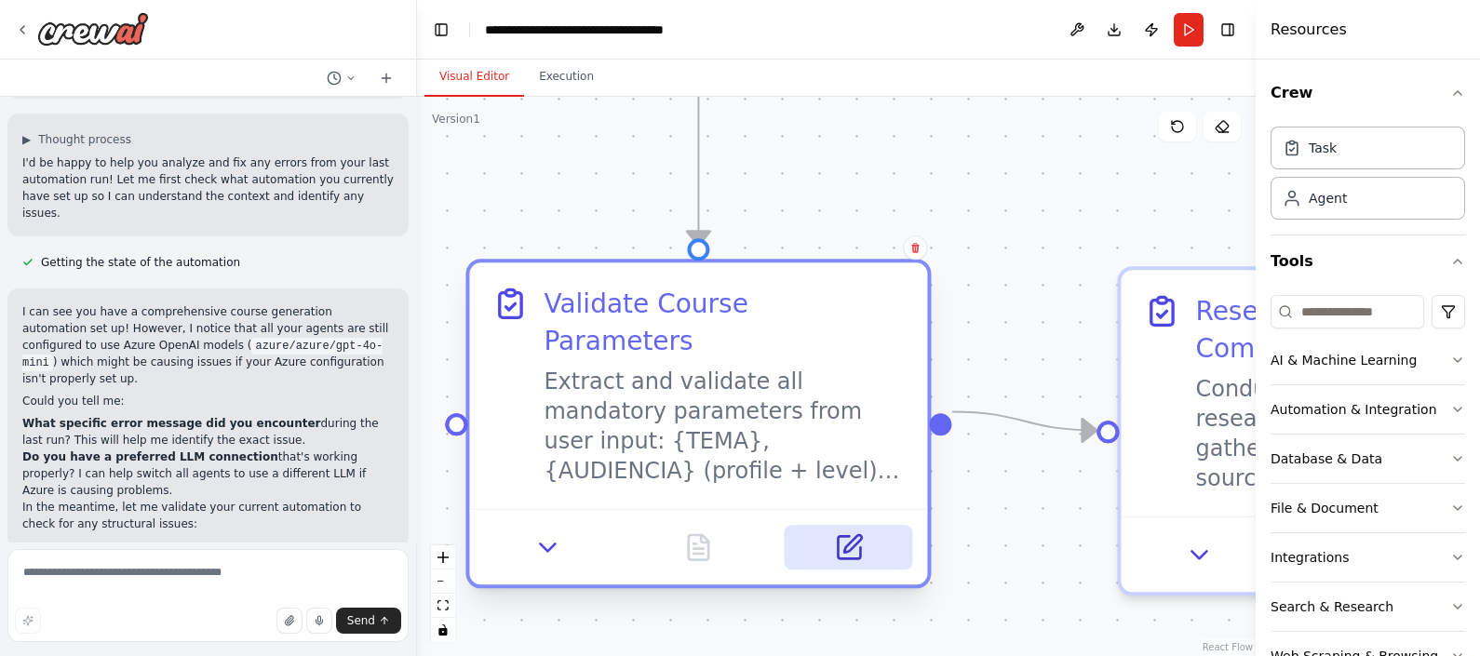
click at [869, 525] on button at bounding box center [849, 547] width 128 height 45
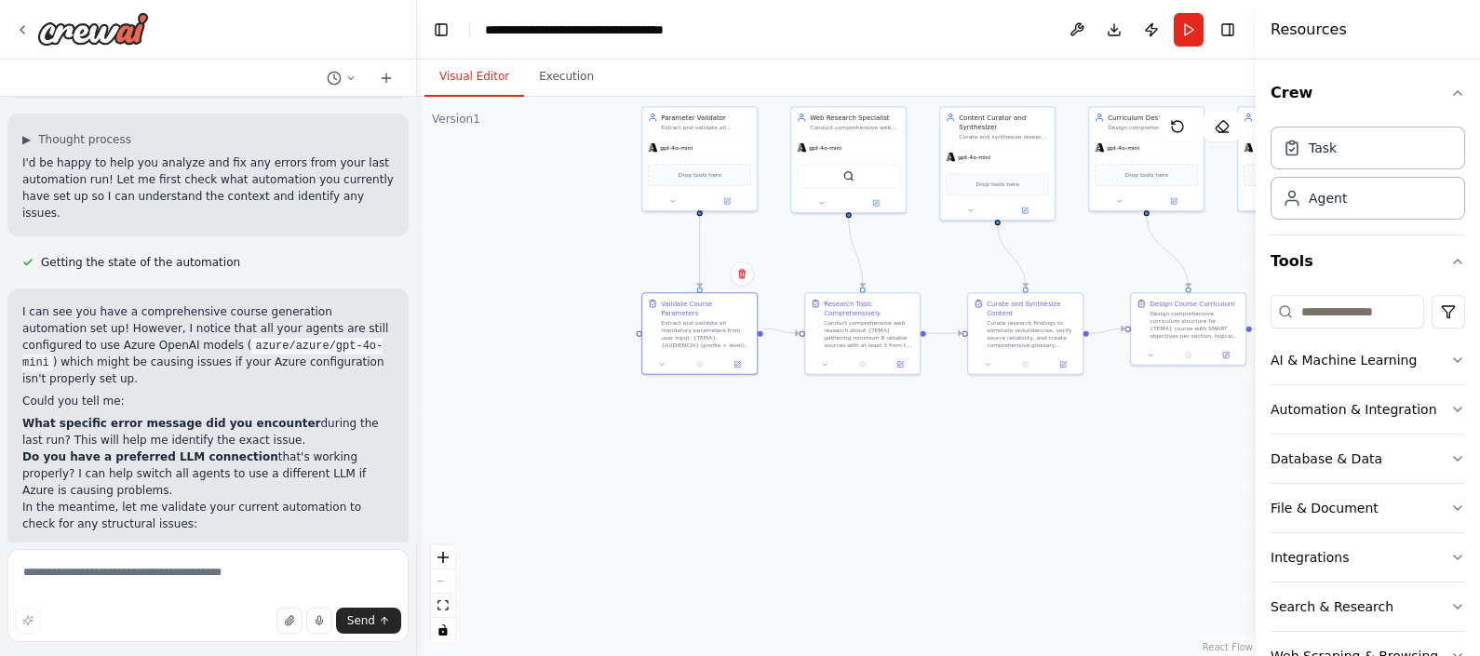
drag, startPoint x: 1145, startPoint y: 437, endPoint x: 868, endPoint y: 448, distance: 277.6
click at [868, 448] on div ".deletable-edge-delete-btn { width: 20px; height: 20px; border: 0px solid #ffff…" at bounding box center [836, 376] width 839 height 559
